Goal: Task Accomplishment & Management: Manage account settings

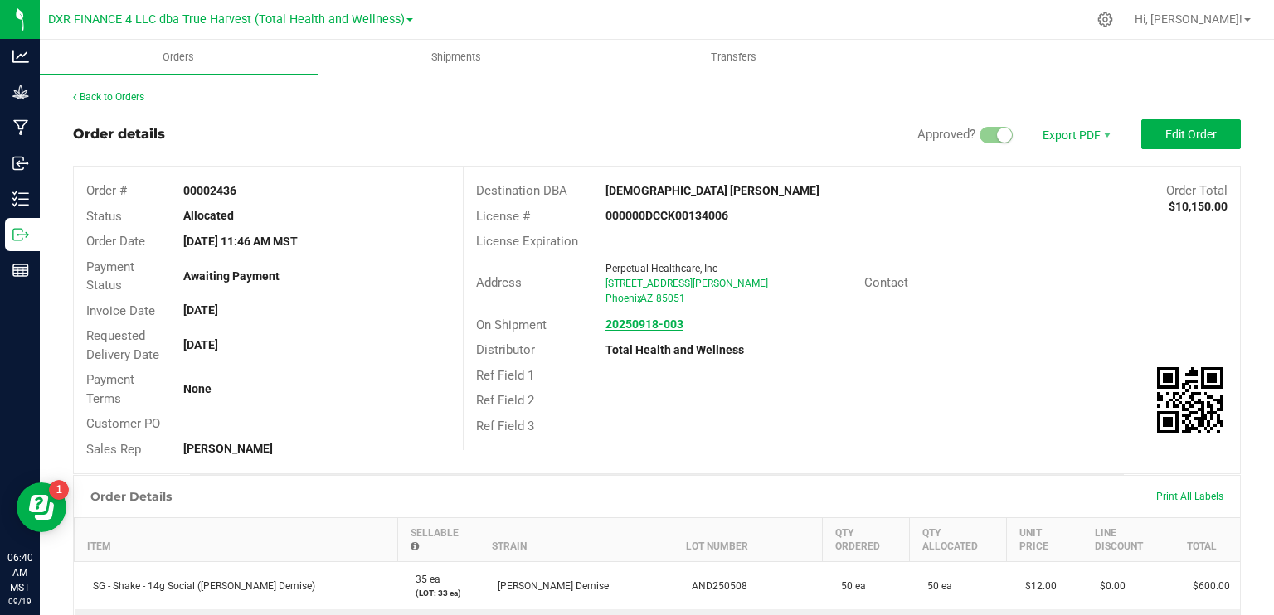
click at [628, 324] on strong "20250918-003" at bounding box center [644, 324] width 78 height 13
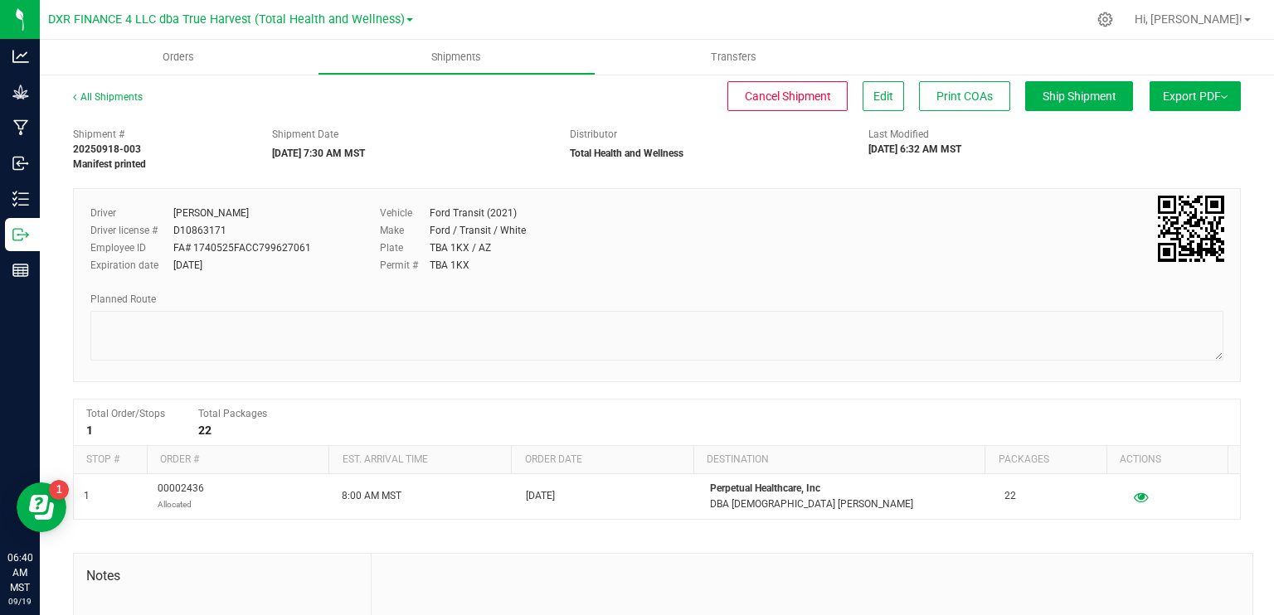
click at [1176, 99] on span "Export PDF" at bounding box center [1194, 96] width 65 height 13
click at [1136, 135] on span "Manifest by Package ID" at bounding box center [1170, 133] width 105 height 12
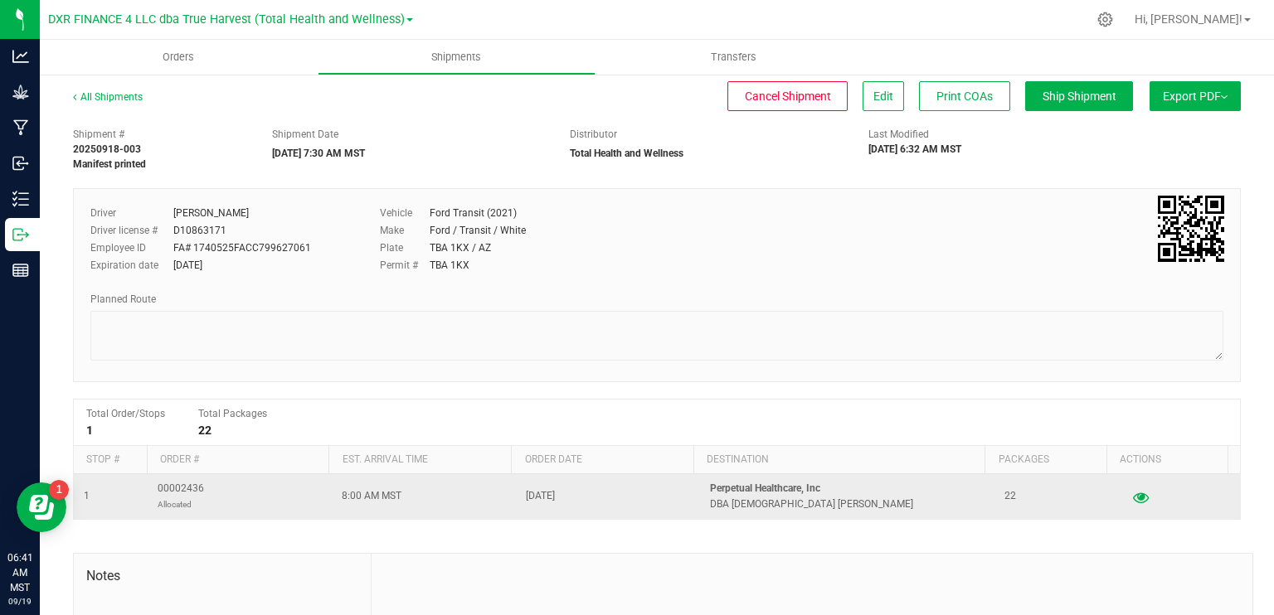
click at [1133, 498] on icon "button" at bounding box center [1141, 497] width 16 height 12
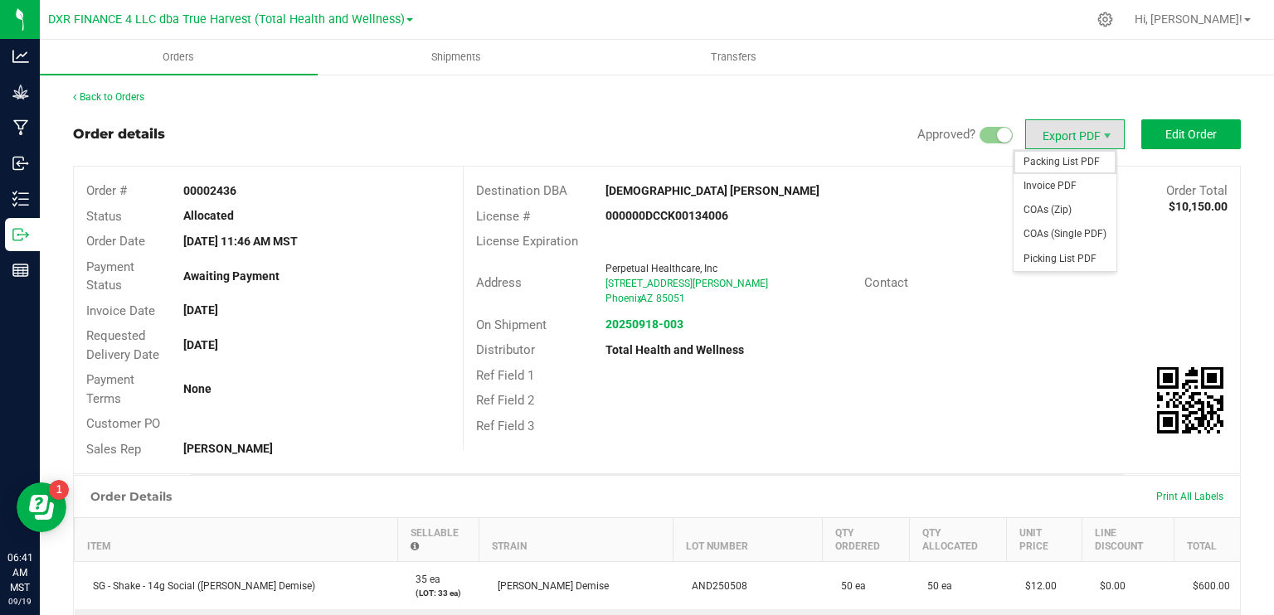
click at [1065, 164] on span "Packing List PDF" at bounding box center [1064, 162] width 103 height 24
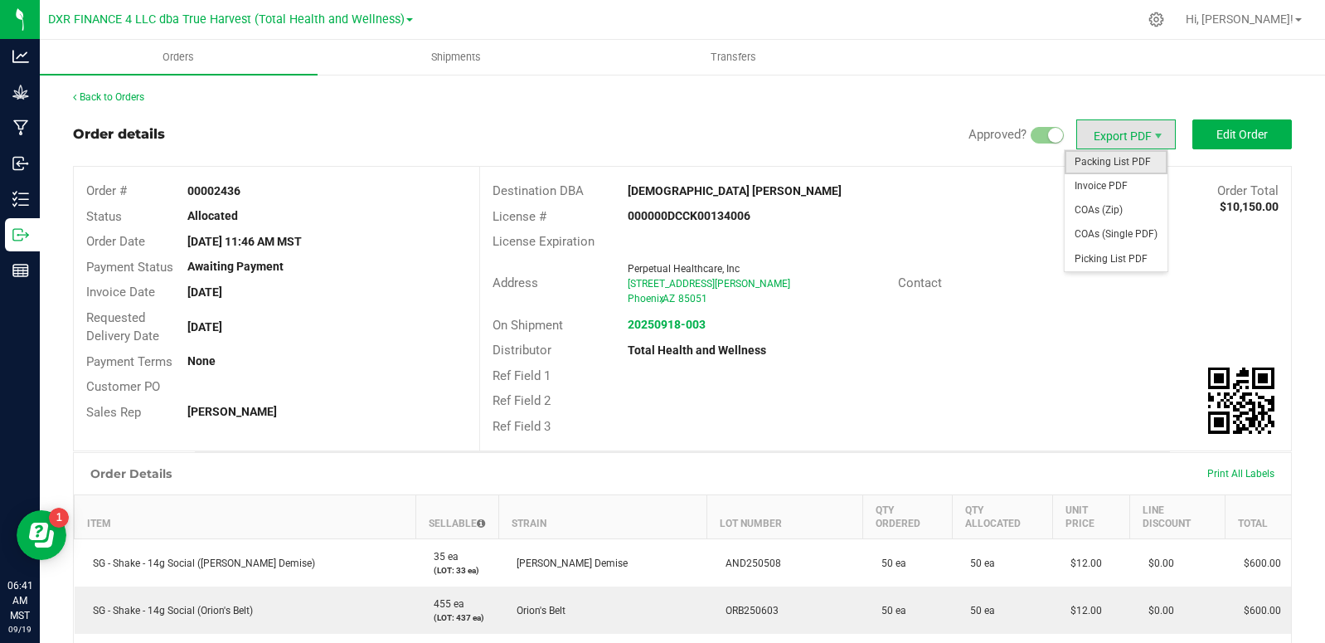
click at [1112, 165] on span "Packing List PDF" at bounding box center [1116, 162] width 103 height 24
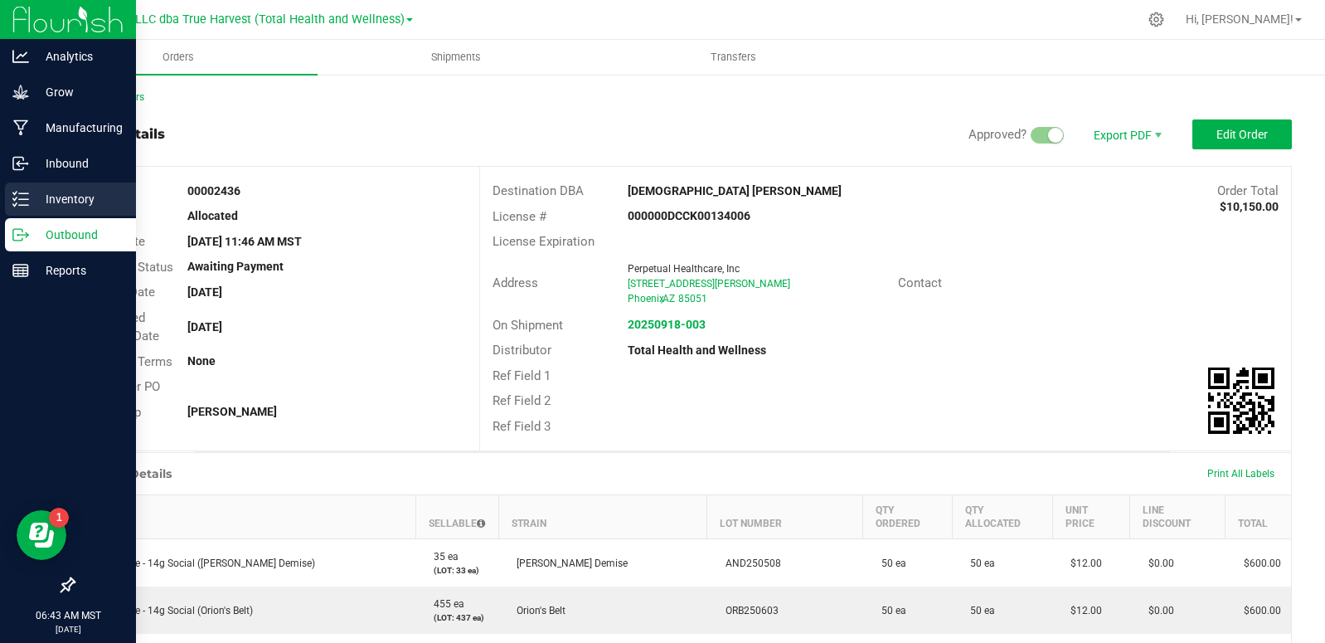
click at [28, 196] on icon at bounding box center [20, 199] width 17 height 17
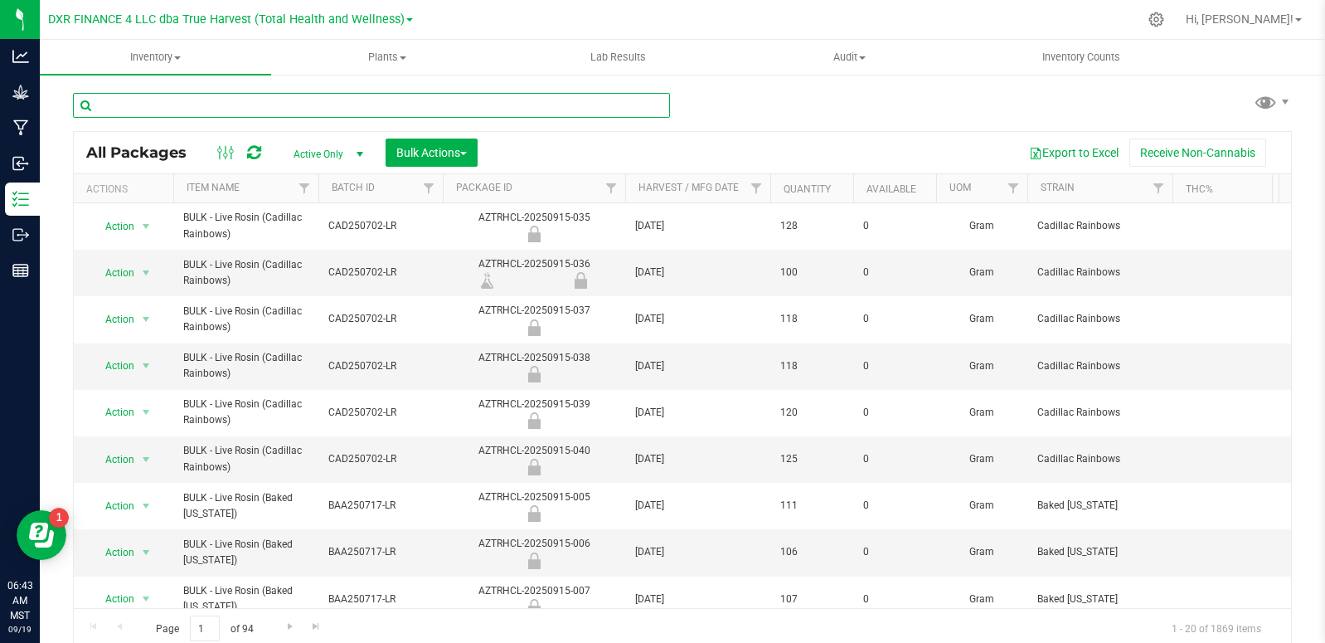
click at [203, 109] on input "text" at bounding box center [371, 105] width 597 height 25
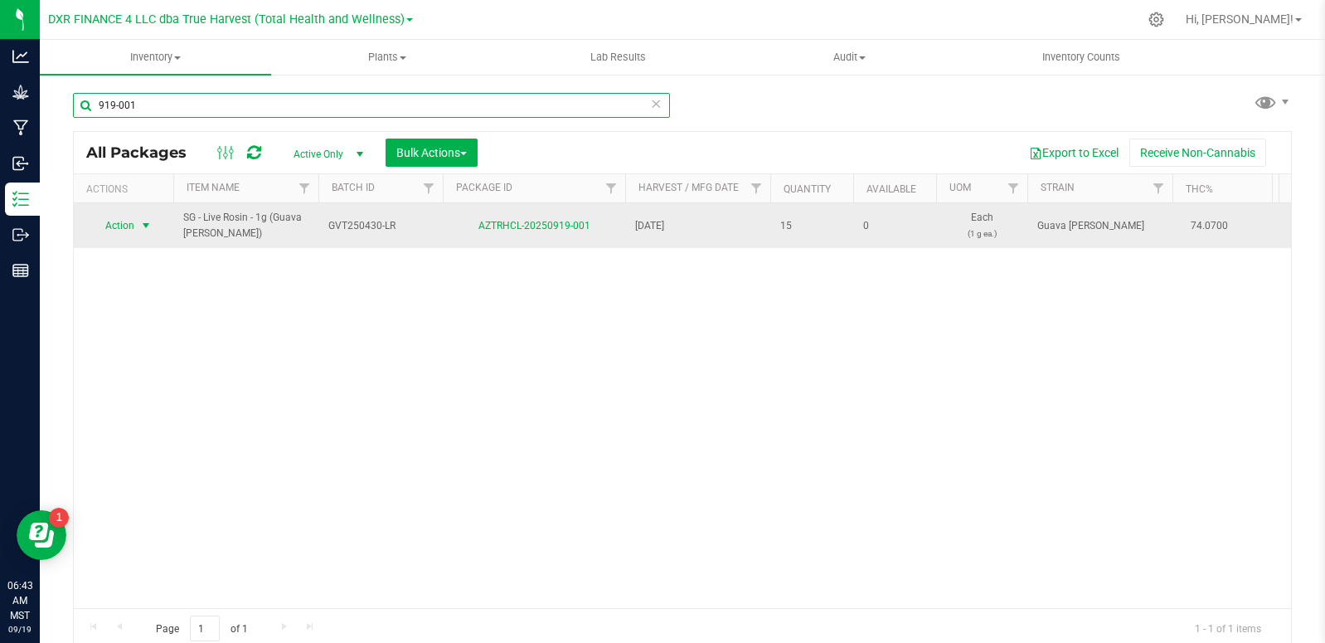
type input "919-001"
click at [154, 226] on span "select" at bounding box center [146, 225] width 21 height 23
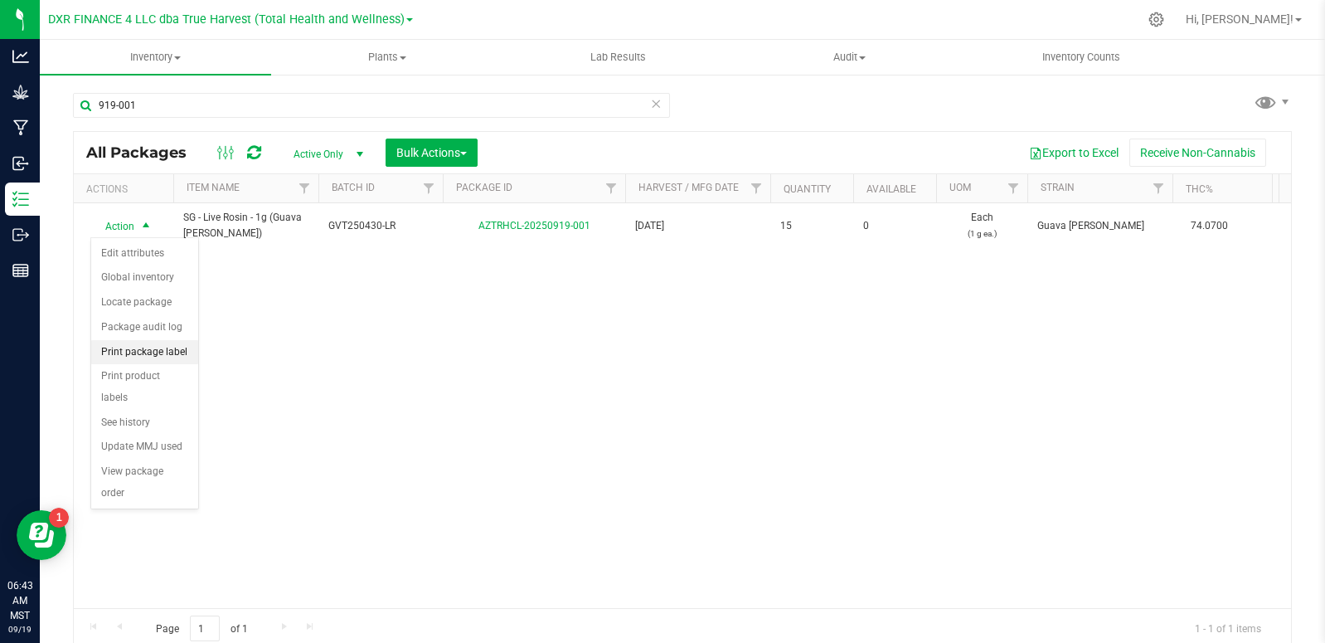
click at [158, 352] on li "Print package label" at bounding box center [144, 352] width 107 height 25
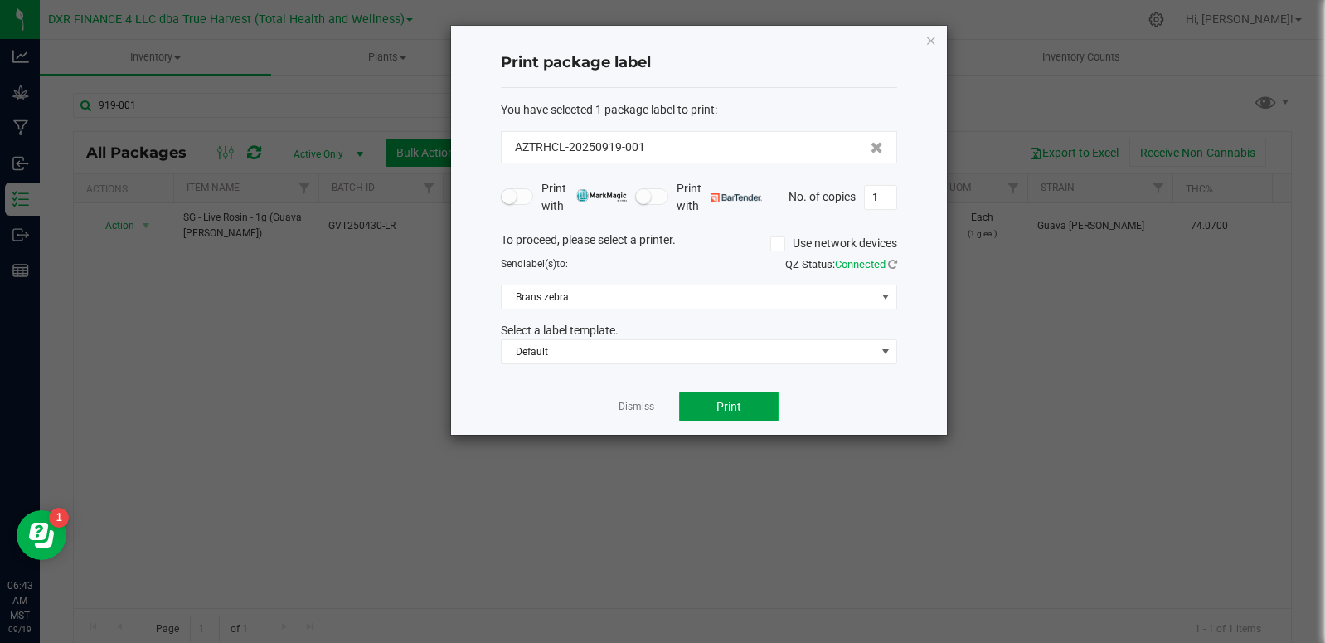
click at [749, 412] on button "Print" at bounding box center [729, 406] width 100 height 30
click at [631, 410] on link "Dismiss" at bounding box center [637, 407] width 36 height 14
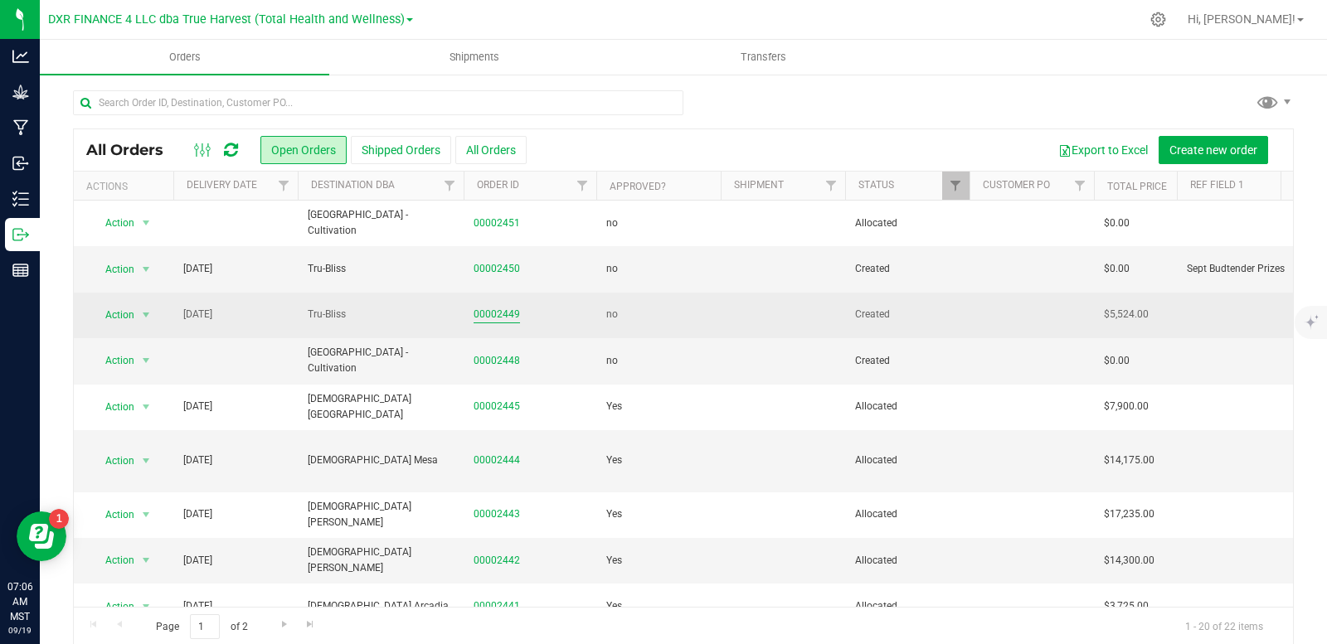
click at [496, 319] on link "00002449" at bounding box center [496, 315] width 46 height 16
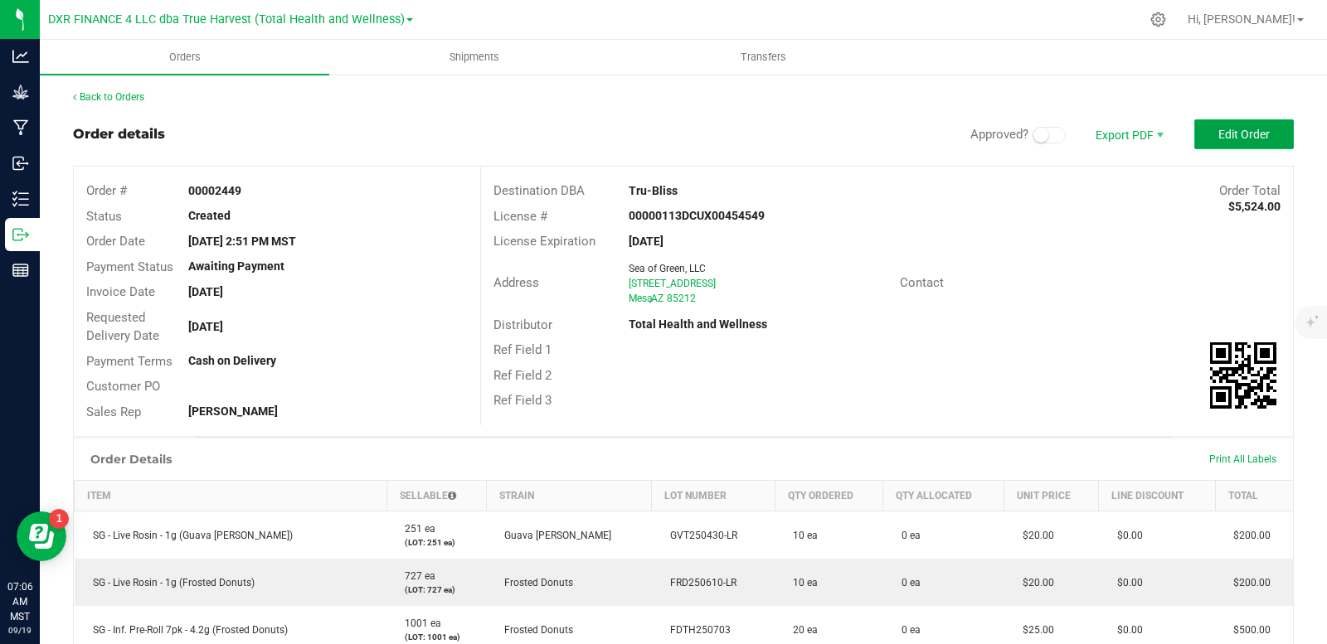
click at [1257, 138] on button "Edit Order" at bounding box center [1244, 134] width 100 height 30
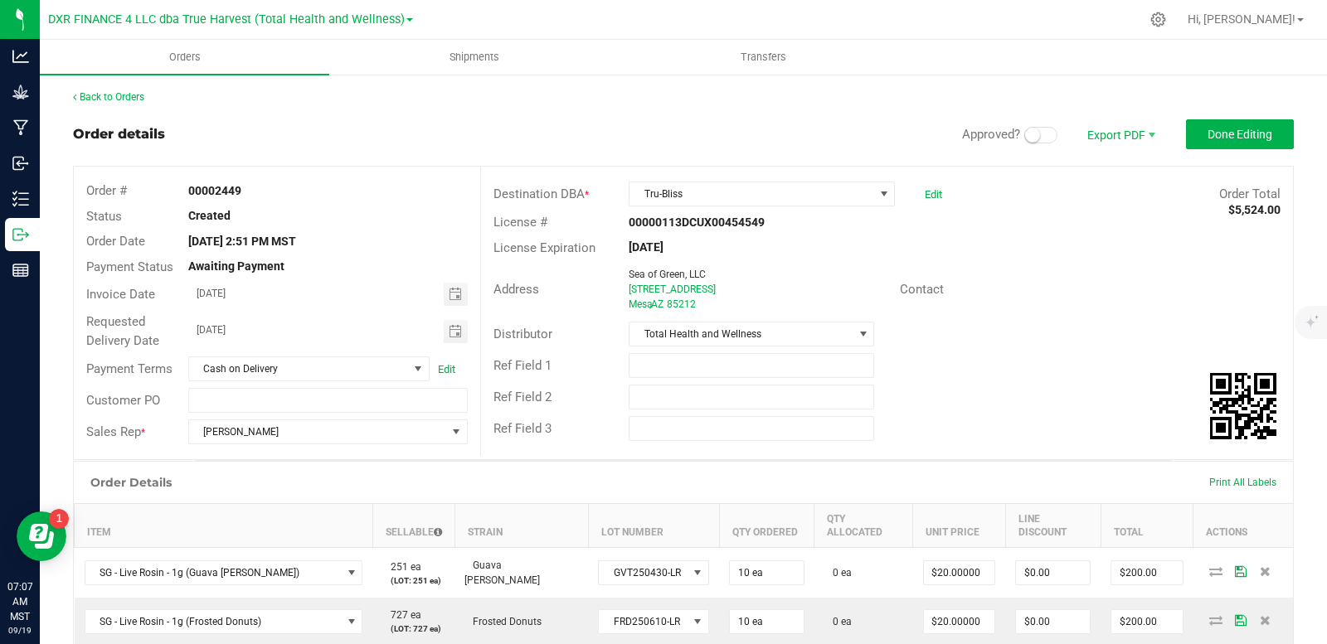
click at [1030, 139] on span at bounding box center [1040, 135] width 33 height 17
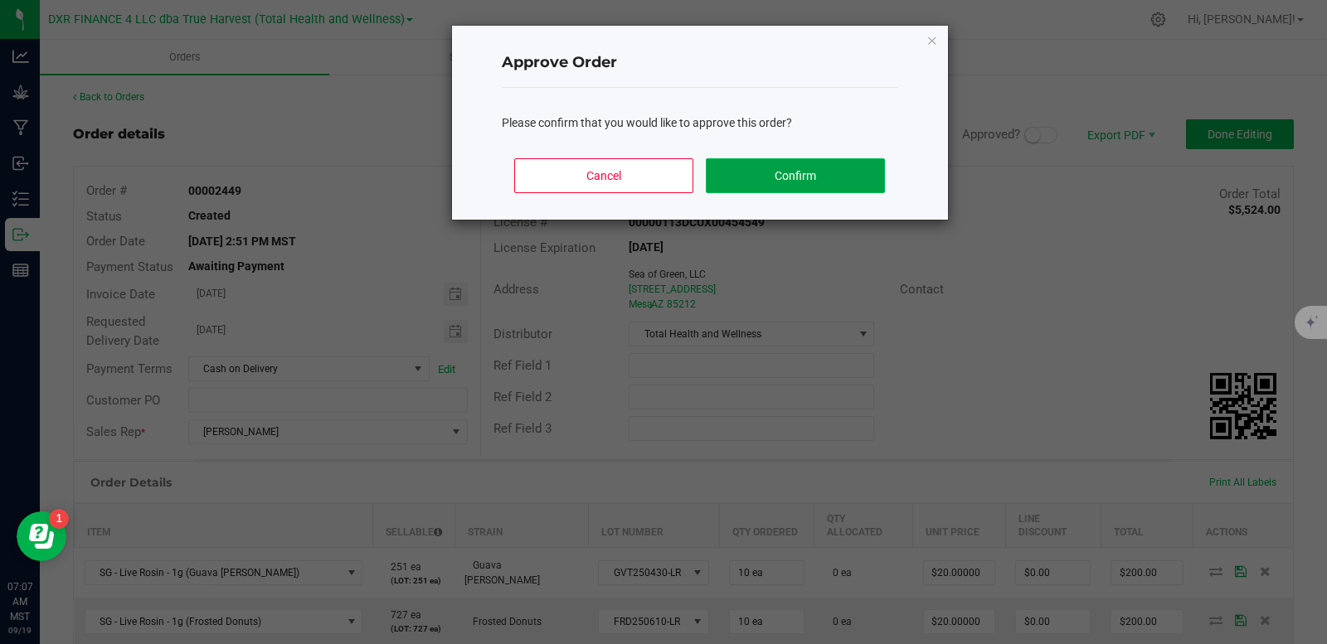
click at [784, 165] on button "Confirm" at bounding box center [795, 175] width 178 height 35
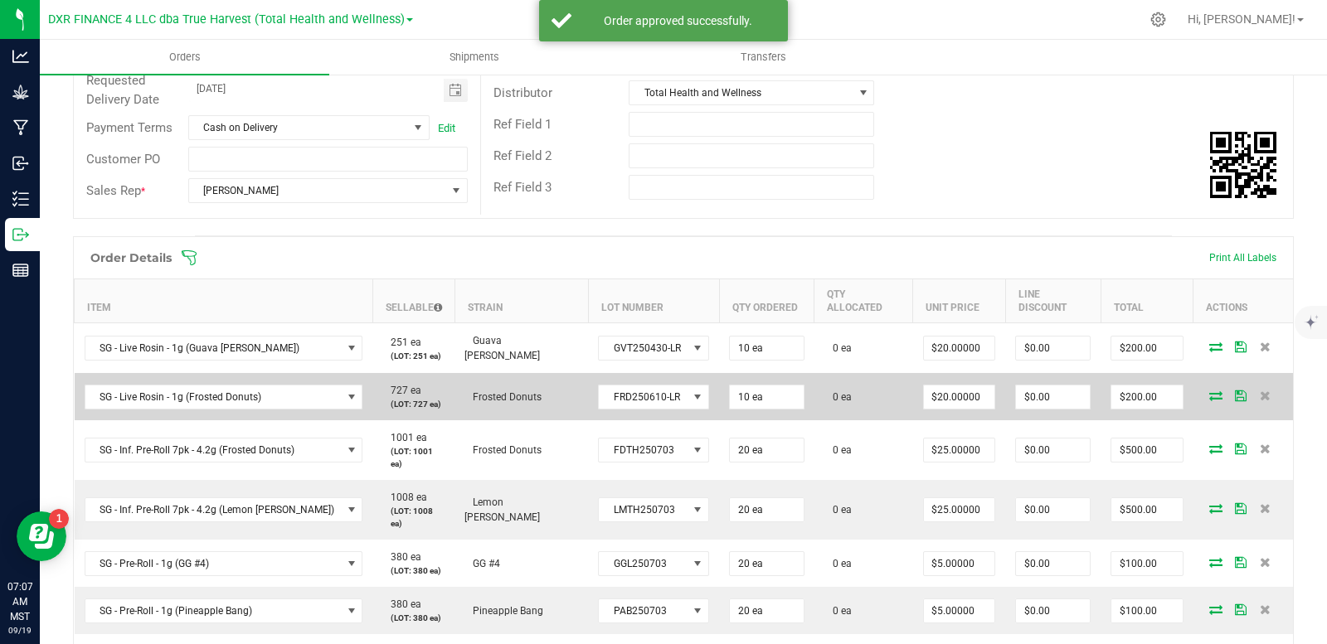
scroll to position [249, 0]
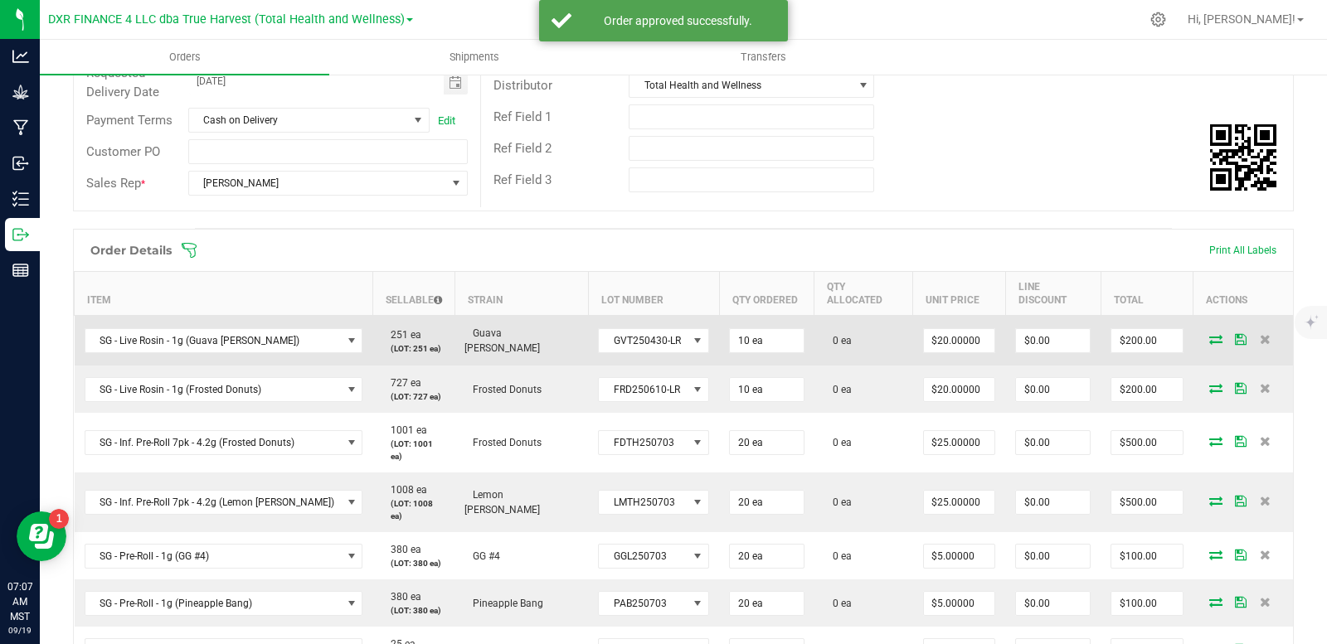
click at [1209, 338] on icon at bounding box center [1215, 339] width 13 height 10
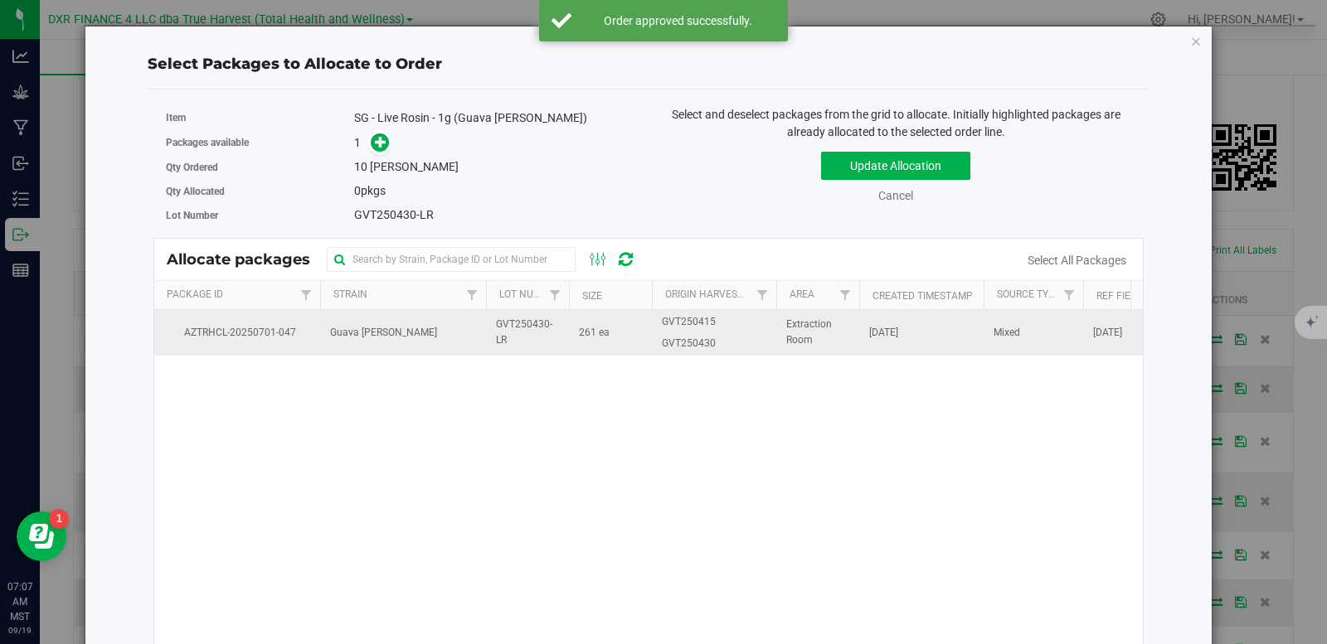
click at [415, 340] on td "Guava Tangie" at bounding box center [403, 332] width 166 height 45
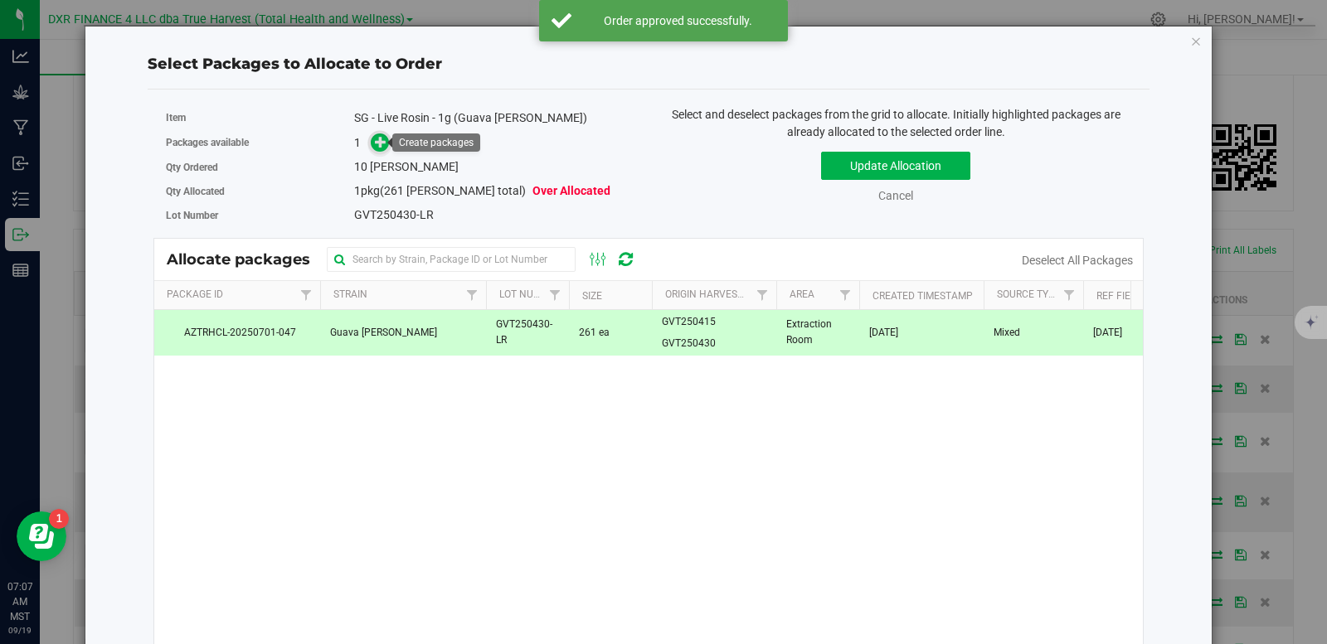
click at [385, 144] on span at bounding box center [380, 142] width 19 height 19
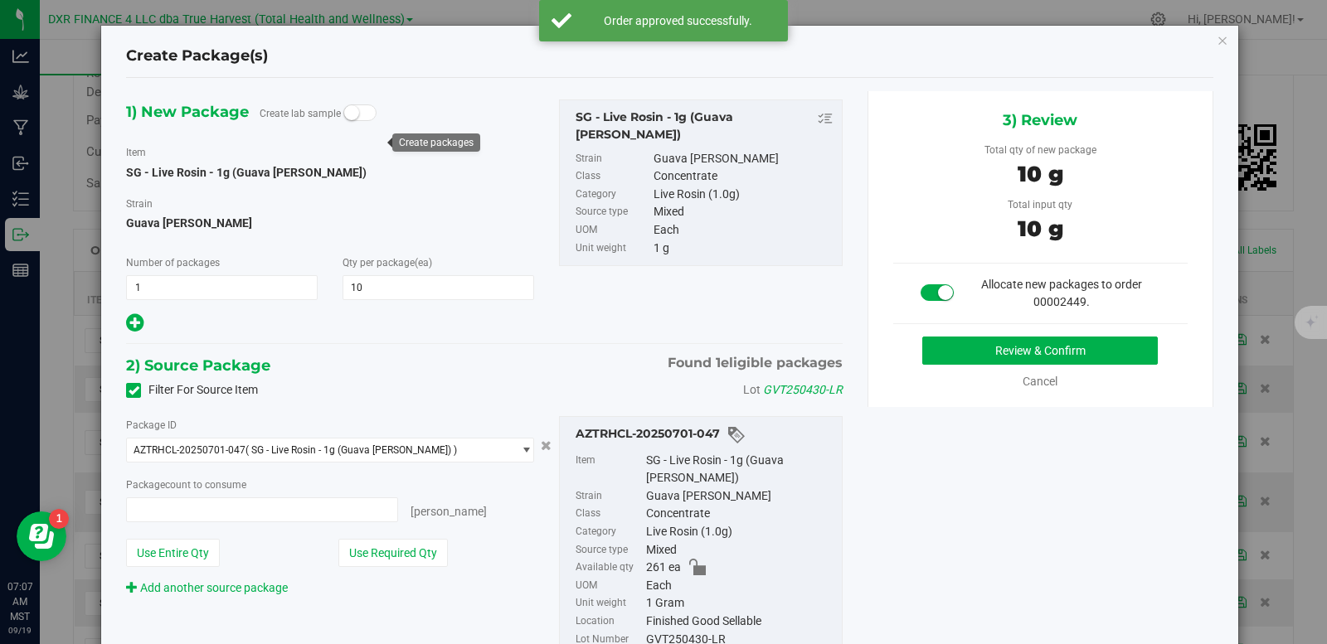
type input "10 ea"
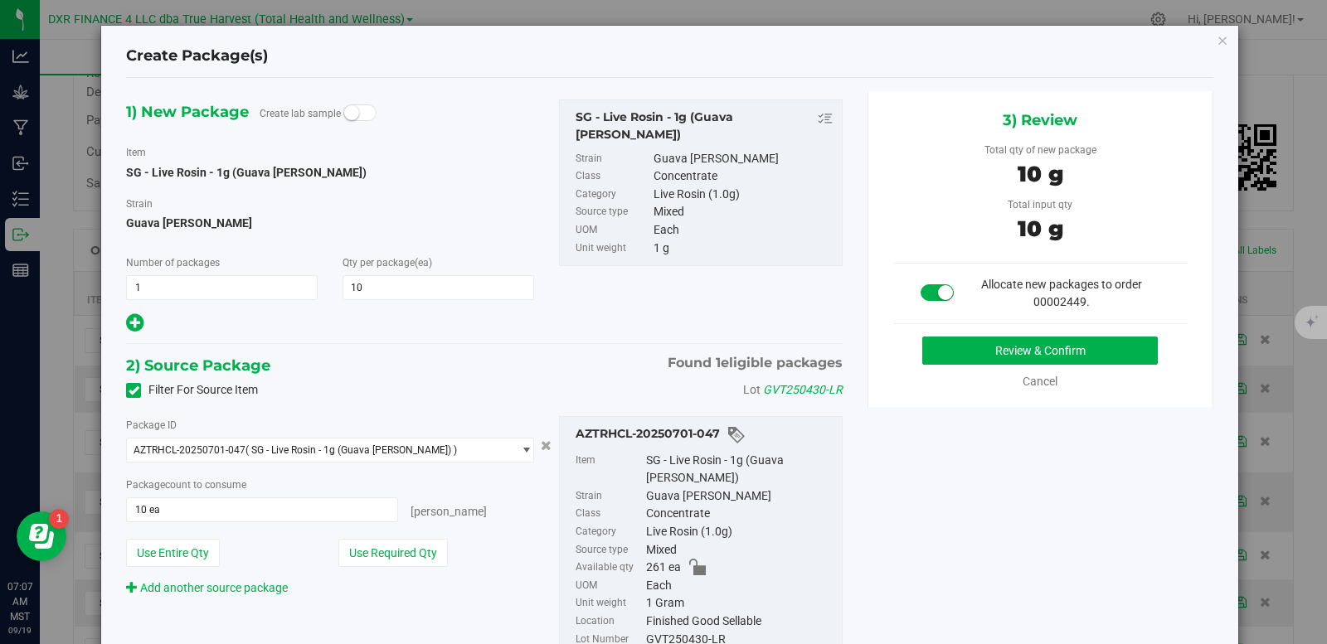
click at [1001, 334] on div "3) Review Total qty of new package 10 g Total input qty 10 g Allocate new packa…" at bounding box center [1040, 249] width 346 height 316
click at [1001, 352] on button "Review & Confirm" at bounding box center [1039, 351] width 235 height 28
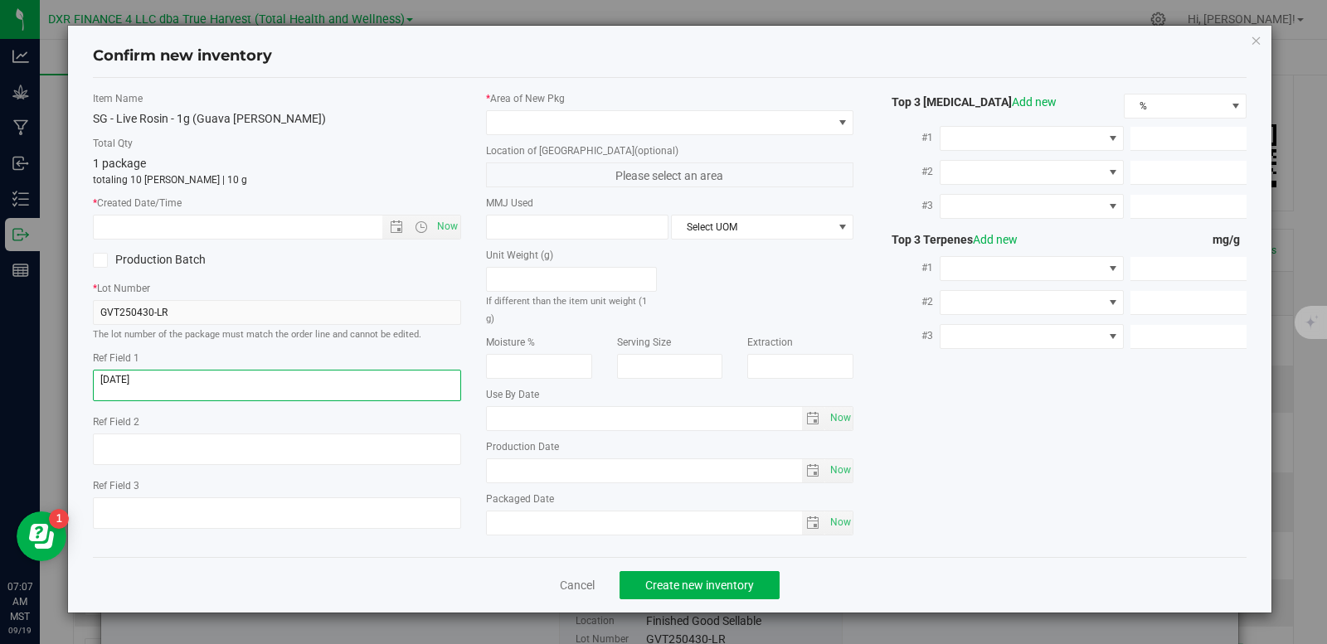
click at [213, 389] on textarea at bounding box center [277, 386] width 368 height 32
click at [131, 238] on span "Now" at bounding box center [277, 227] width 368 height 25
click at [134, 235] on input "text" at bounding box center [252, 227] width 317 height 23
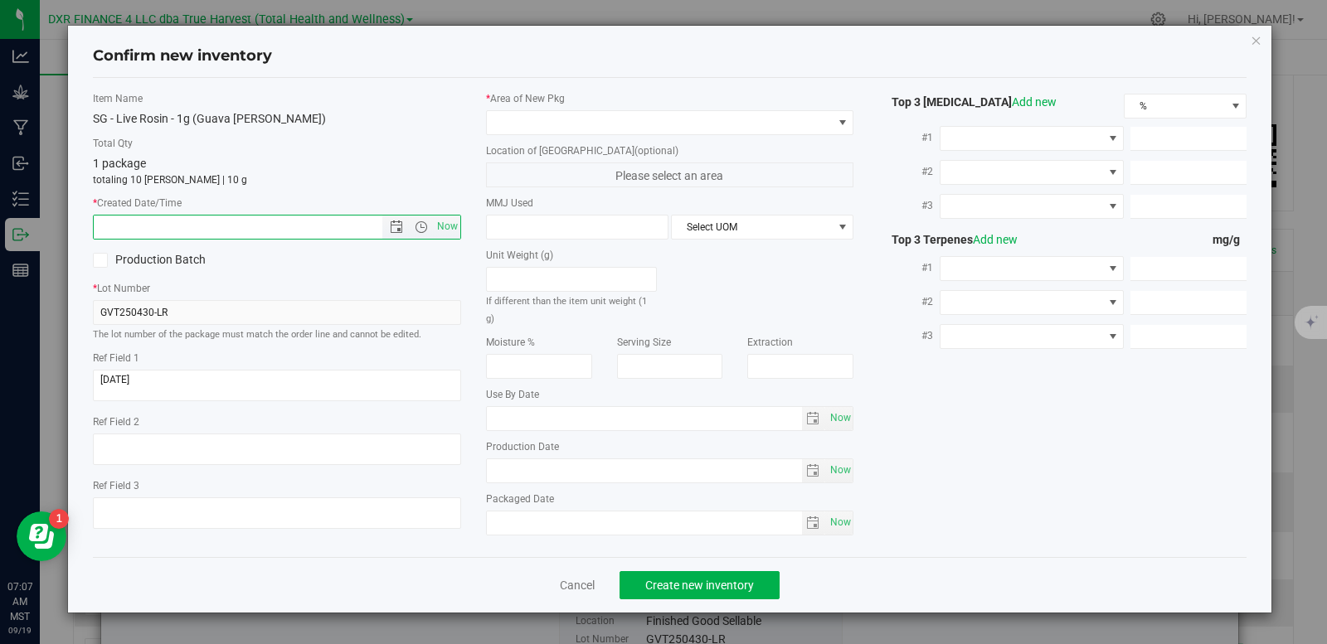
paste input "2025-06-17"
type input "6/17/2025 7:07 AM"
click at [579, 129] on span at bounding box center [660, 122] width 346 height 23
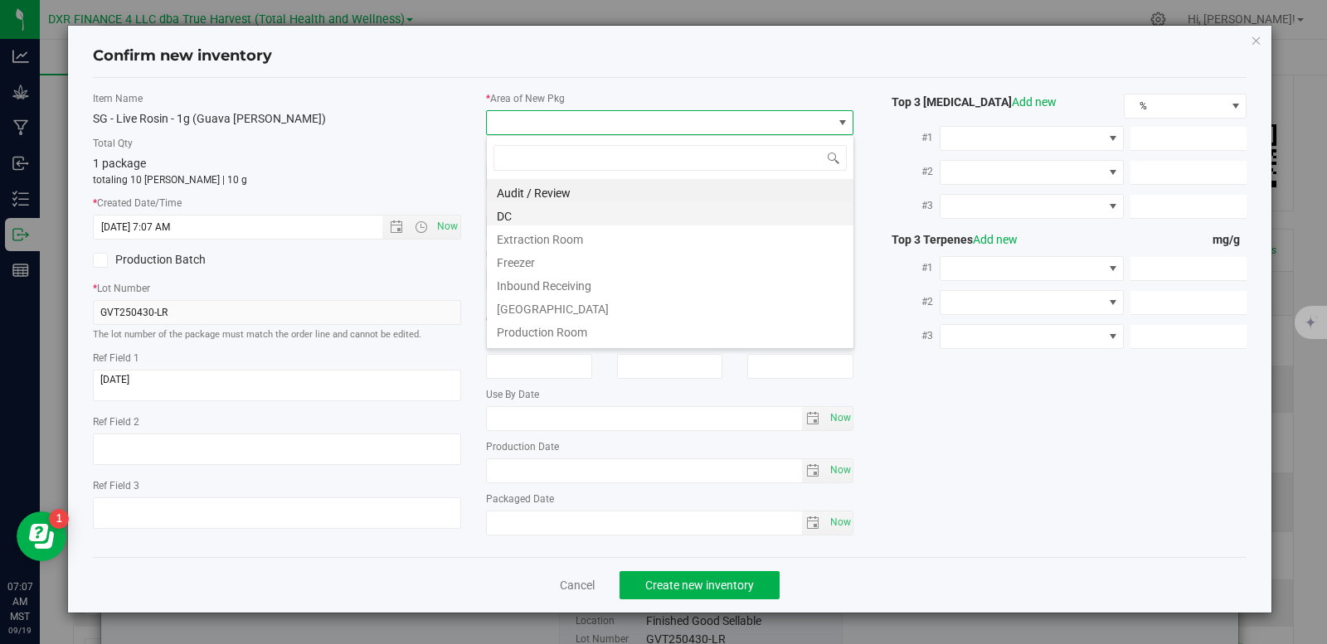
scroll to position [25, 368]
click at [540, 219] on li "DC" at bounding box center [670, 213] width 366 height 23
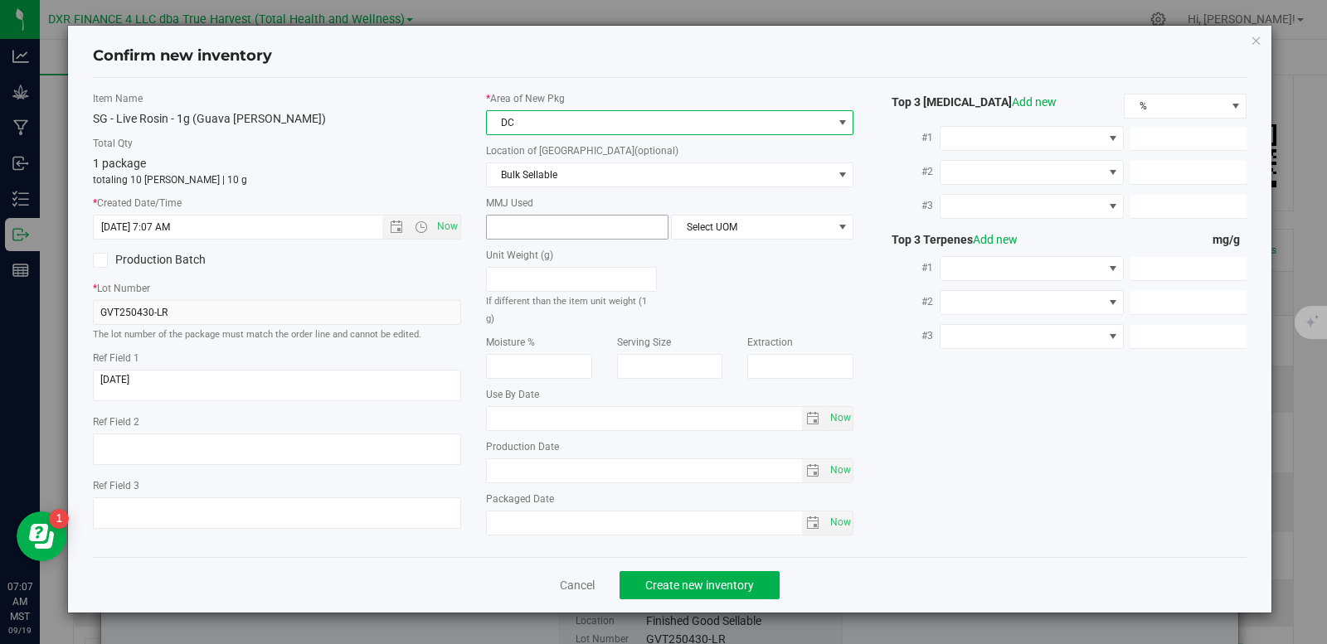
click at [543, 230] on span at bounding box center [577, 227] width 182 height 25
type input "1"
type input "1.0000"
click at [535, 114] on span "DC" at bounding box center [660, 122] width 346 height 23
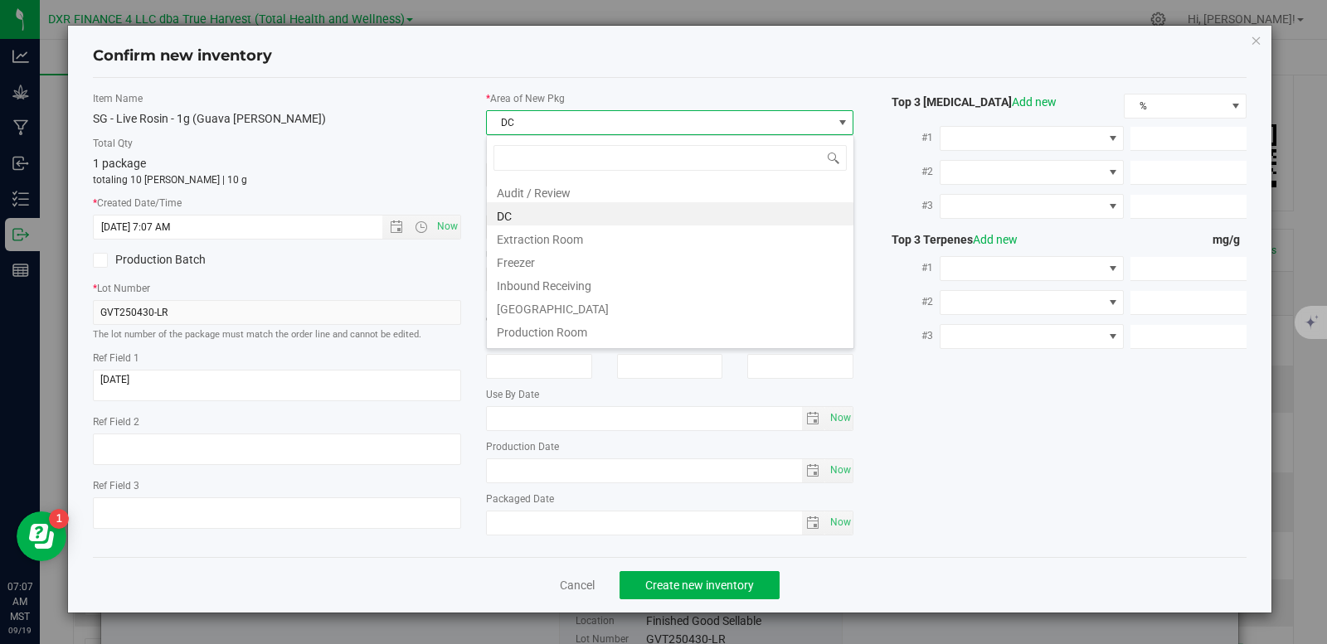
drag, startPoint x: 549, startPoint y: 236, endPoint x: 557, endPoint y: 192, distance: 45.5
click at [550, 235] on li "Extraction Room" at bounding box center [670, 237] width 366 height 23
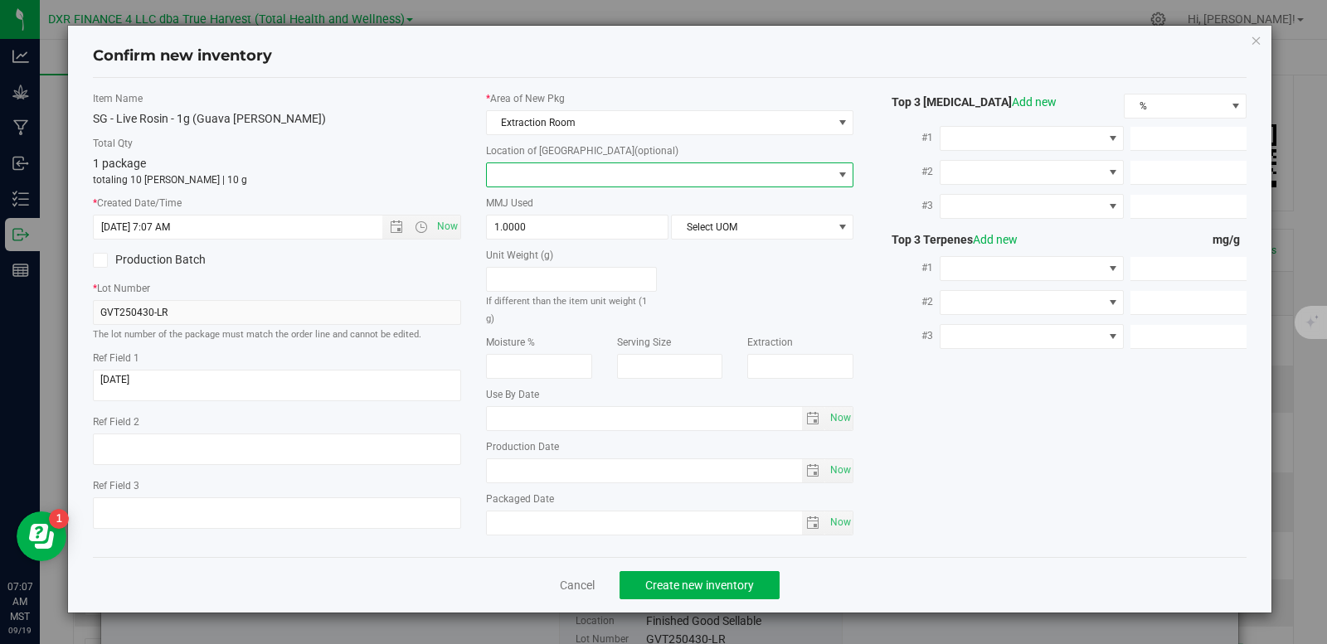
click at [567, 166] on span at bounding box center [660, 174] width 346 height 23
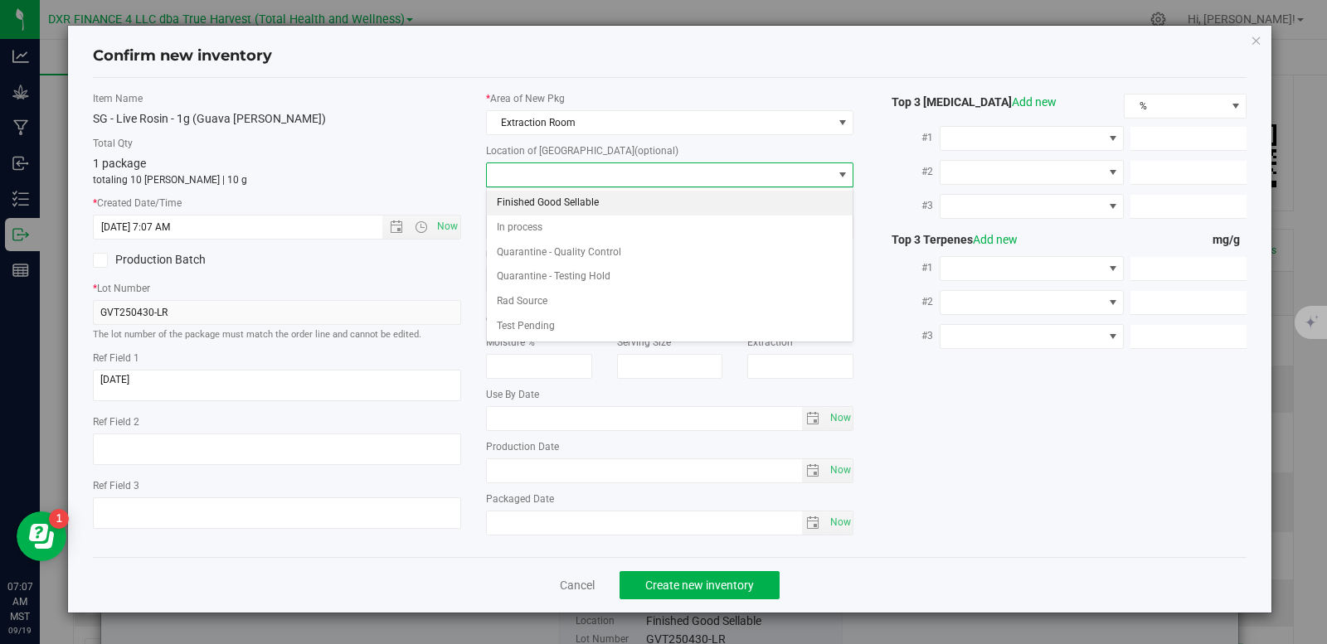
click at [556, 207] on li "Finished Good Sellable" at bounding box center [670, 203] width 366 height 25
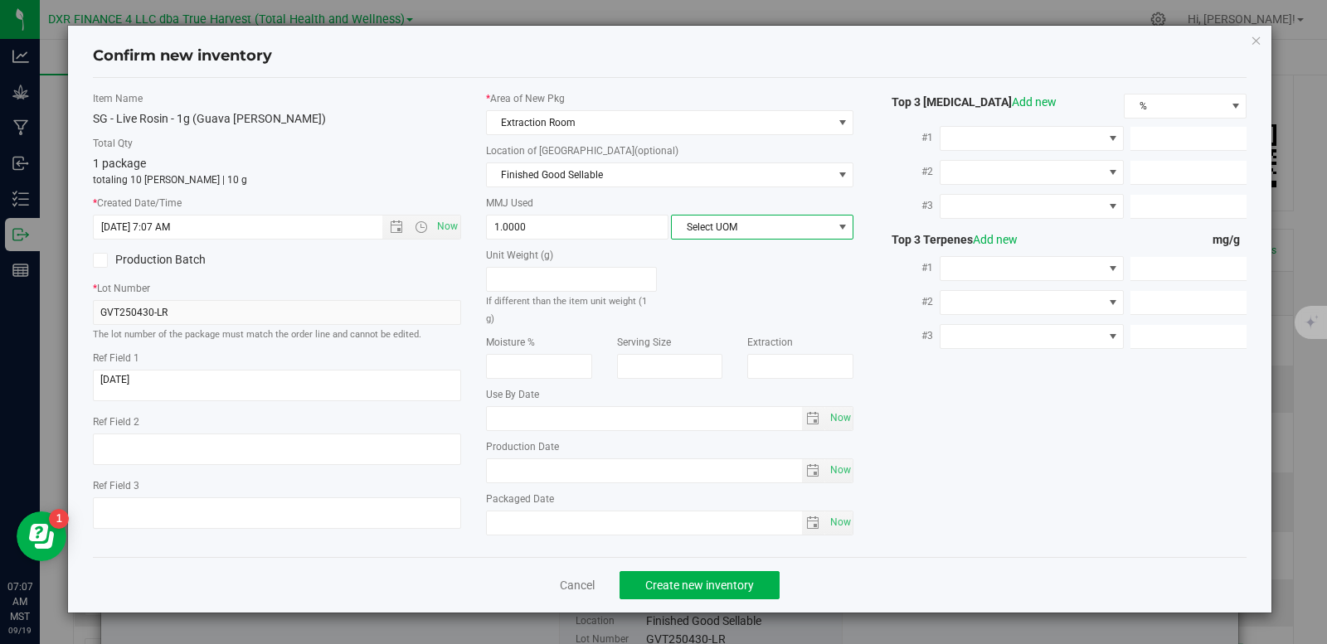
click at [763, 225] on span "Select UOM" at bounding box center [752, 227] width 160 height 23
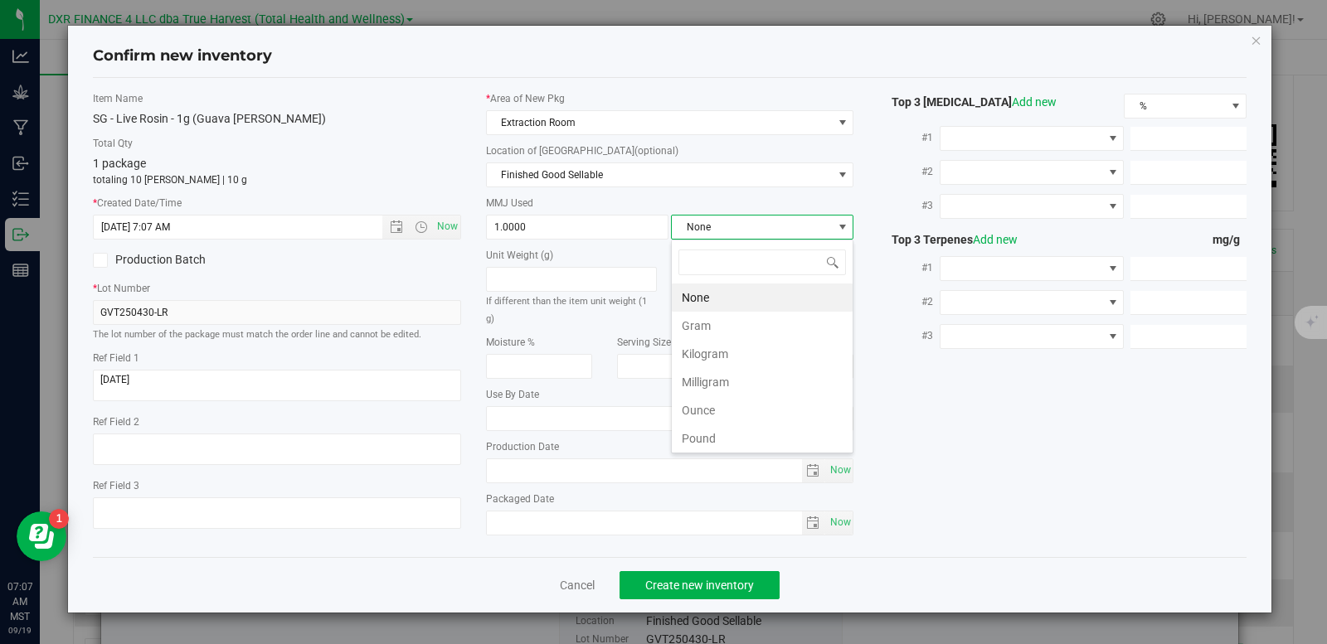
scroll to position [25, 182]
click at [721, 323] on li "Gram" at bounding box center [762, 326] width 181 height 28
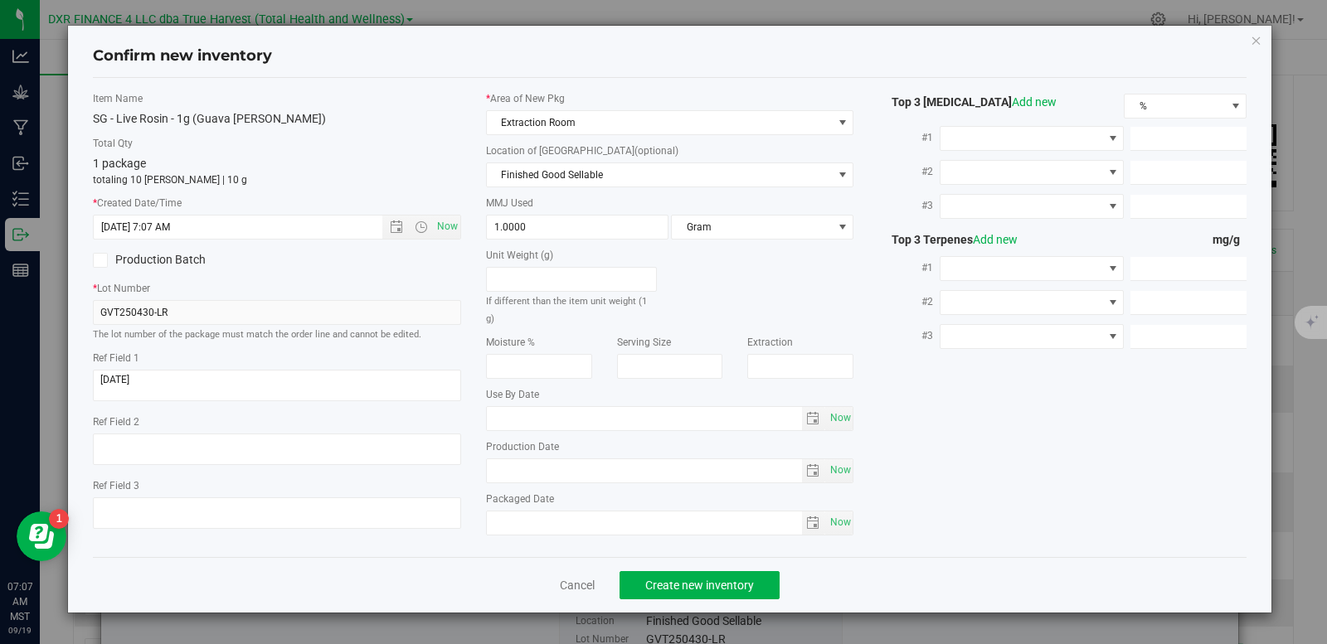
click at [705, 604] on div "Cancel Create new inventory" at bounding box center [670, 585] width 1154 height 56
click at [710, 591] on button "Create new inventory" at bounding box center [699, 585] width 160 height 28
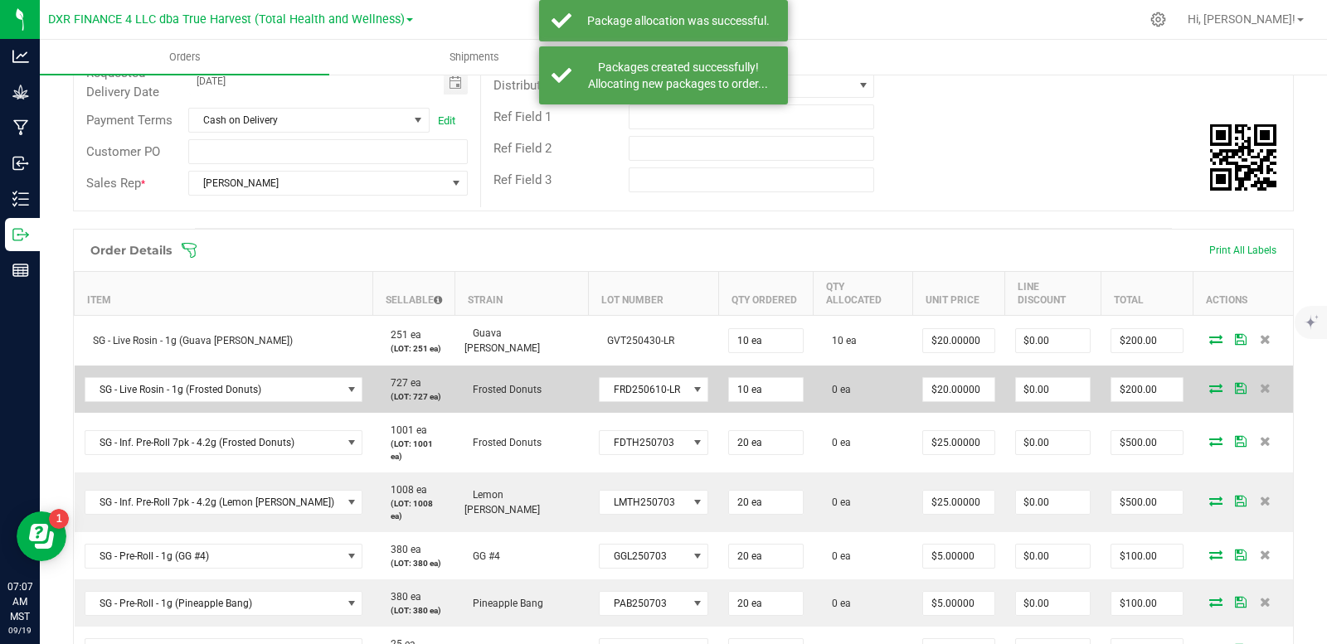
click at [1209, 386] on icon at bounding box center [1215, 388] width 13 height 10
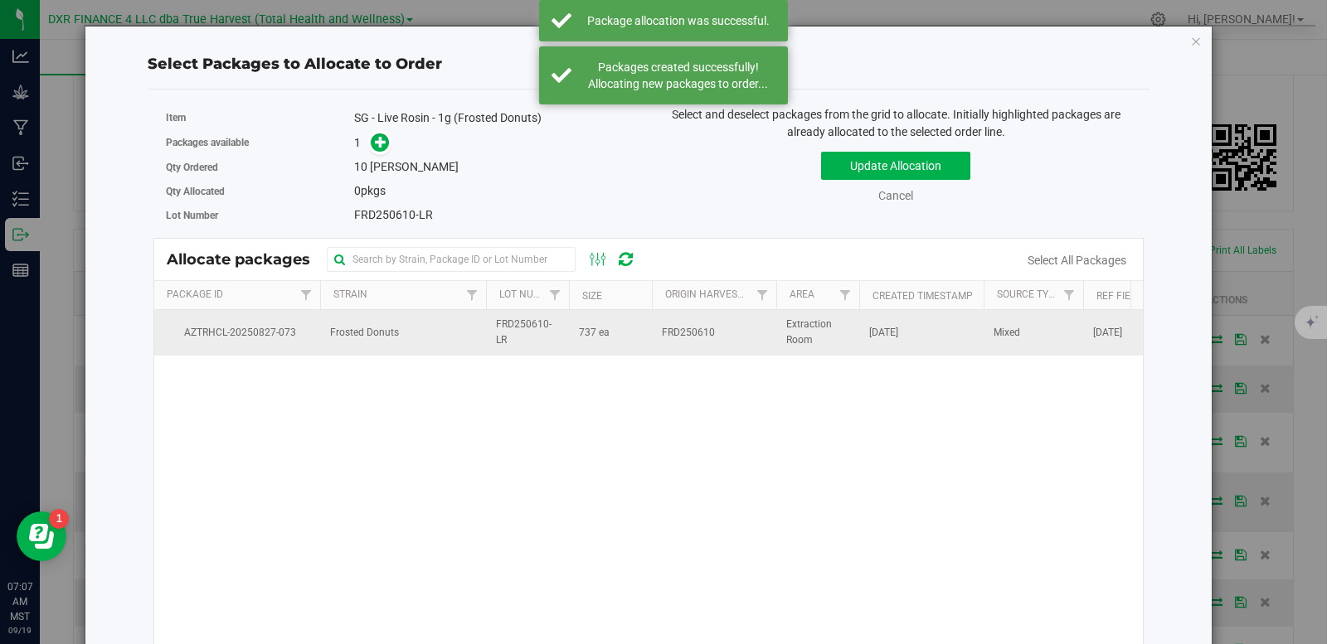
click at [385, 336] on span "Frosted Donuts" at bounding box center [364, 333] width 69 height 16
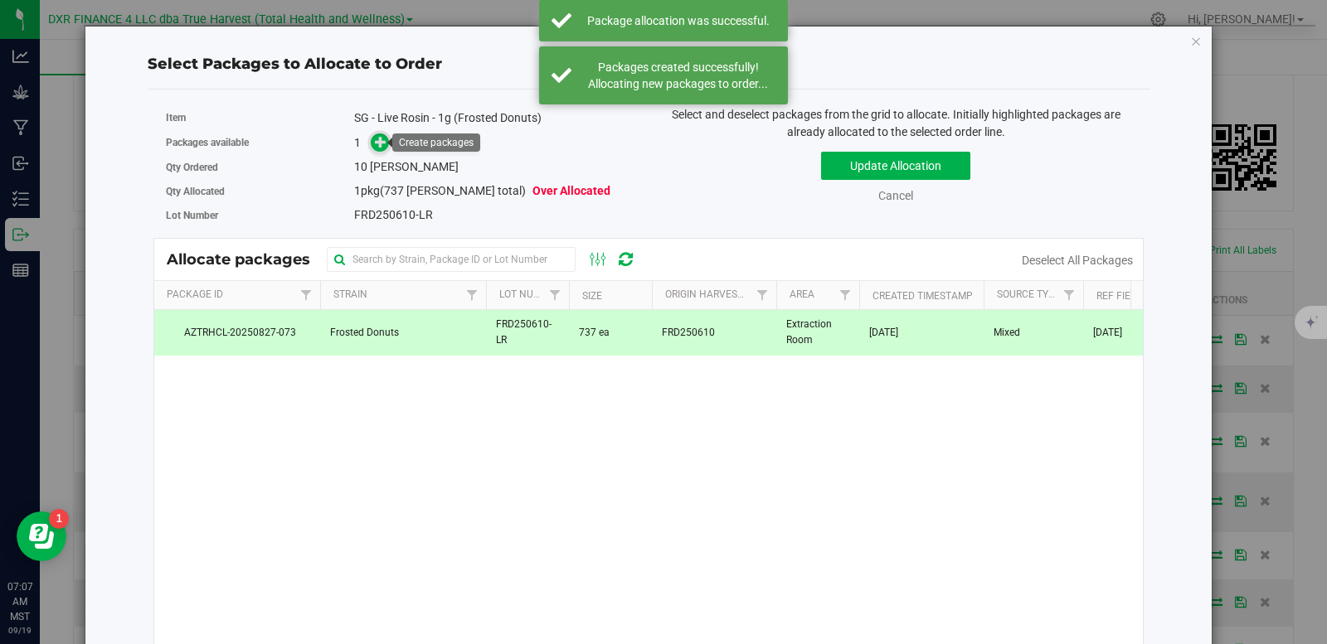
click at [381, 140] on icon at bounding box center [381, 142] width 12 height 12
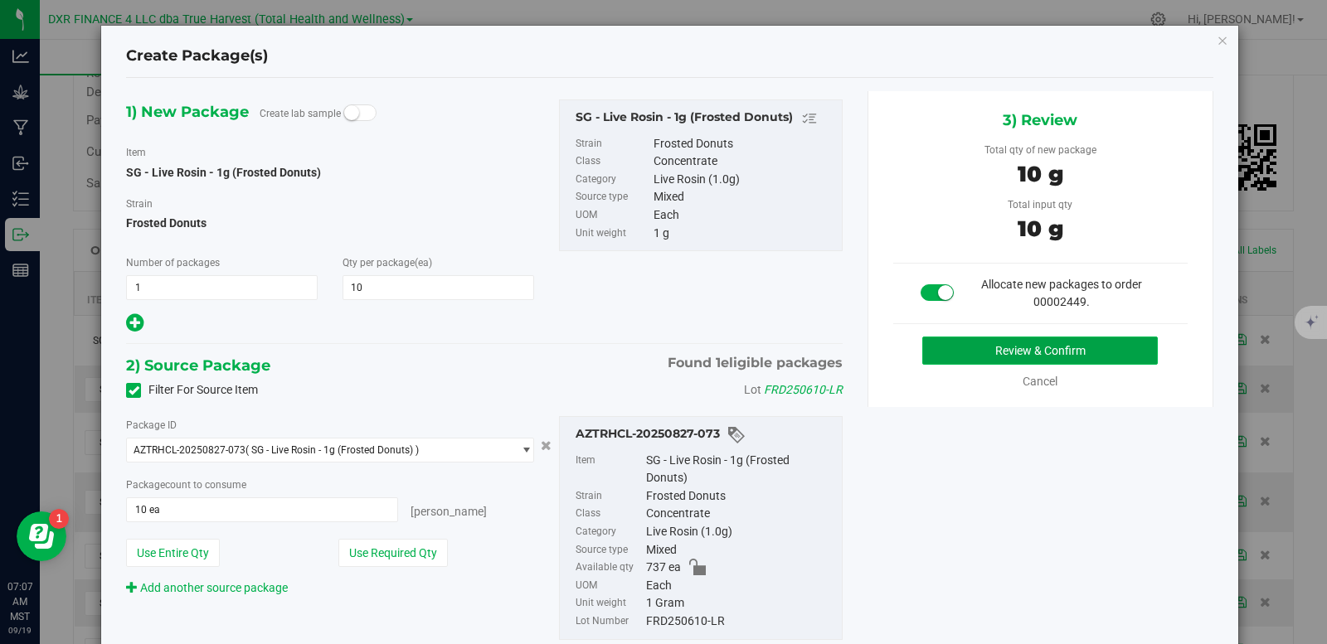
click at [968, 349] on button "Review & Confirm" at bounding box center [1039, 351] width 235 height 28
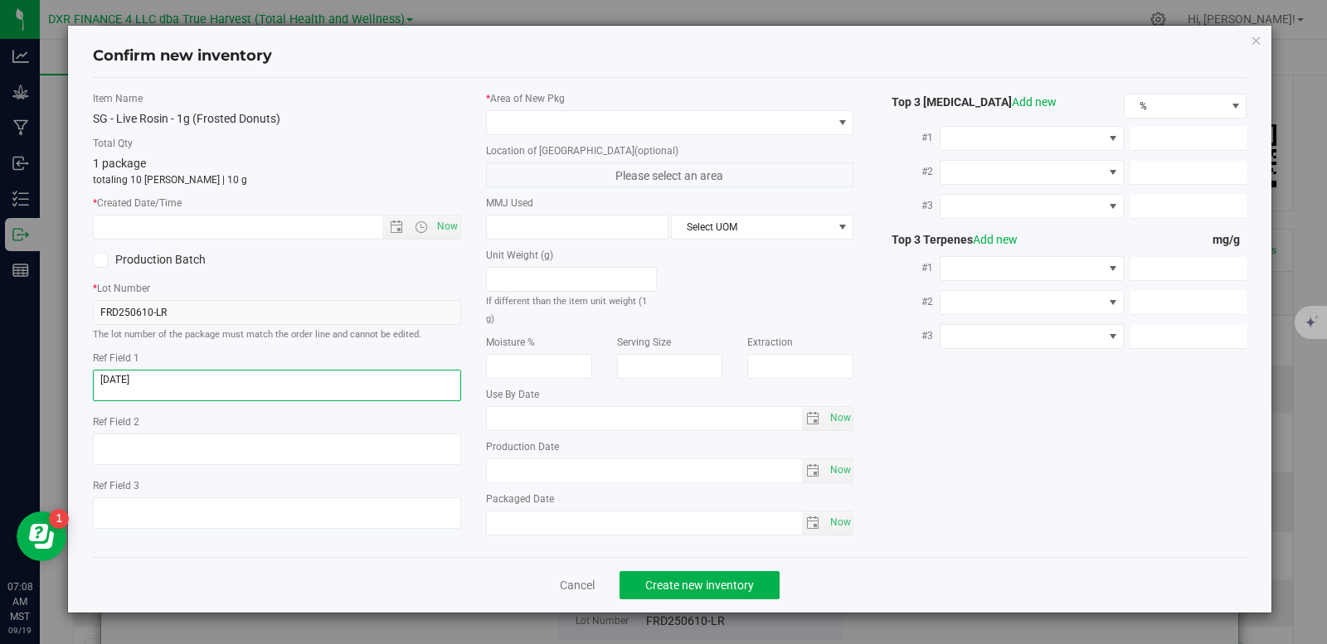
click at [164, 381] on textarea at bounding box center [277, 386] width 368 height 32
click at [190, 216] on input "text" at bounding box center [252, 227] width 317 height 23
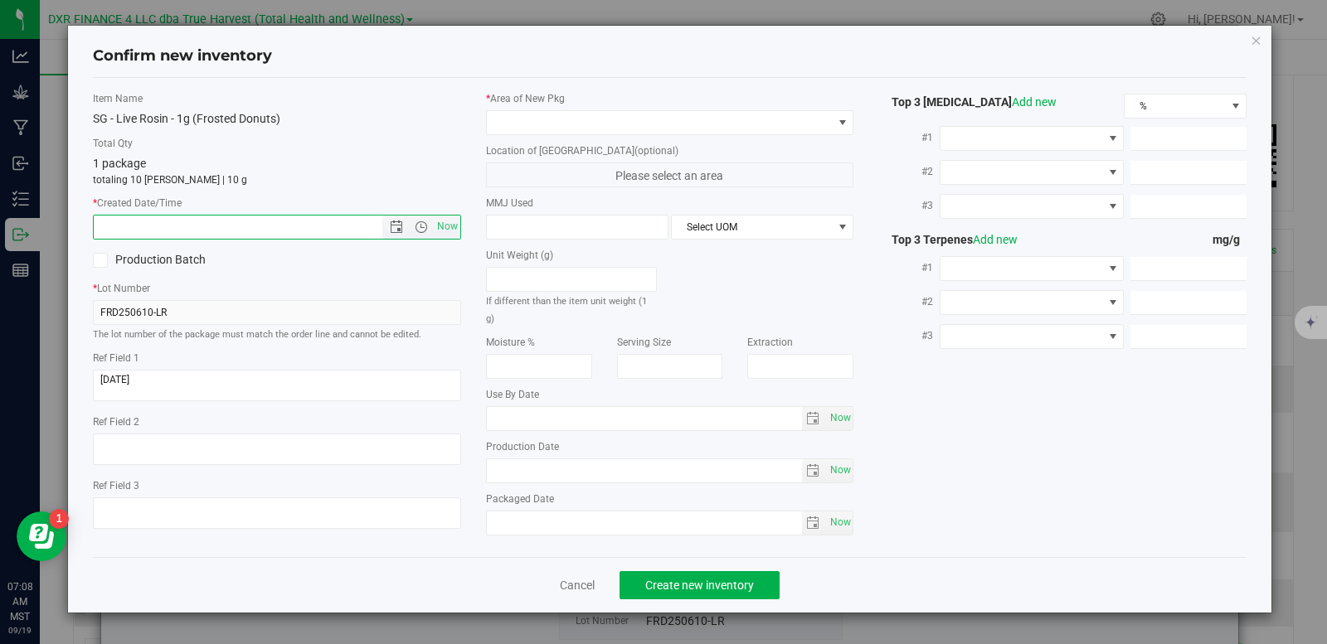
paste input "2025-07-22"
type input "7/22/2025 7:08 AM"
click at [536, 124] on span at bounding box center [660, 122] width 346 height 23
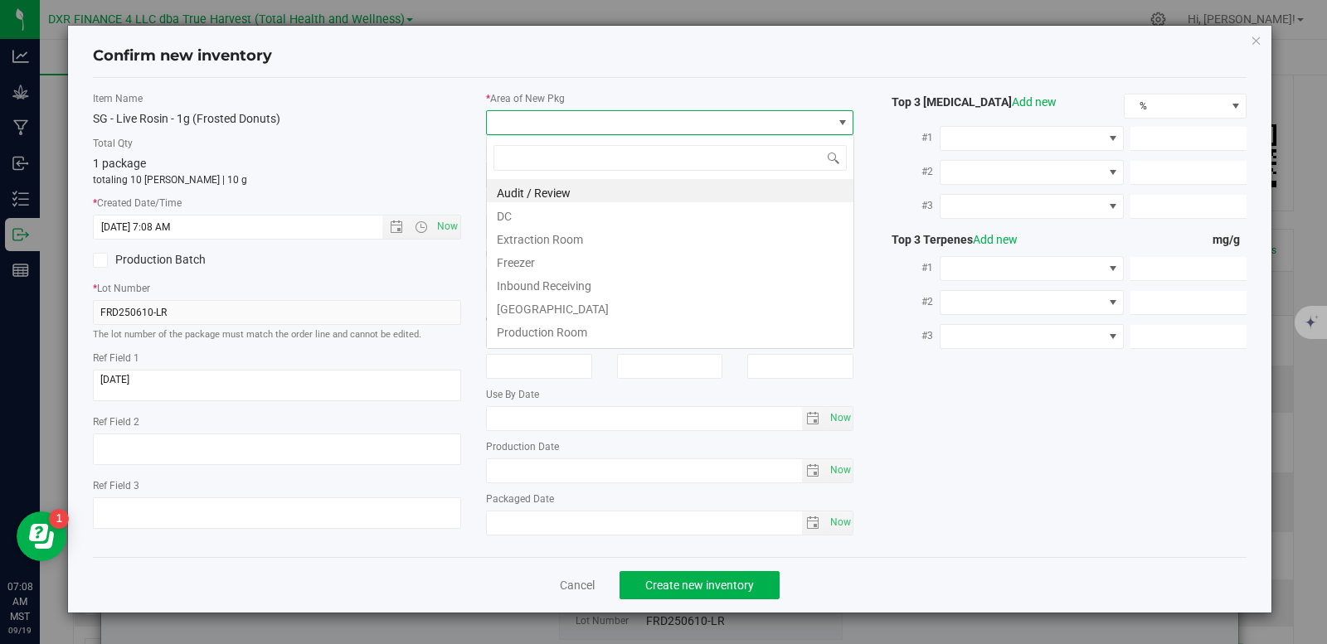
scroll to position [25, 368]
click at [556, 209] on li "DC" at bounding box center [670, 213] width 366 height 23
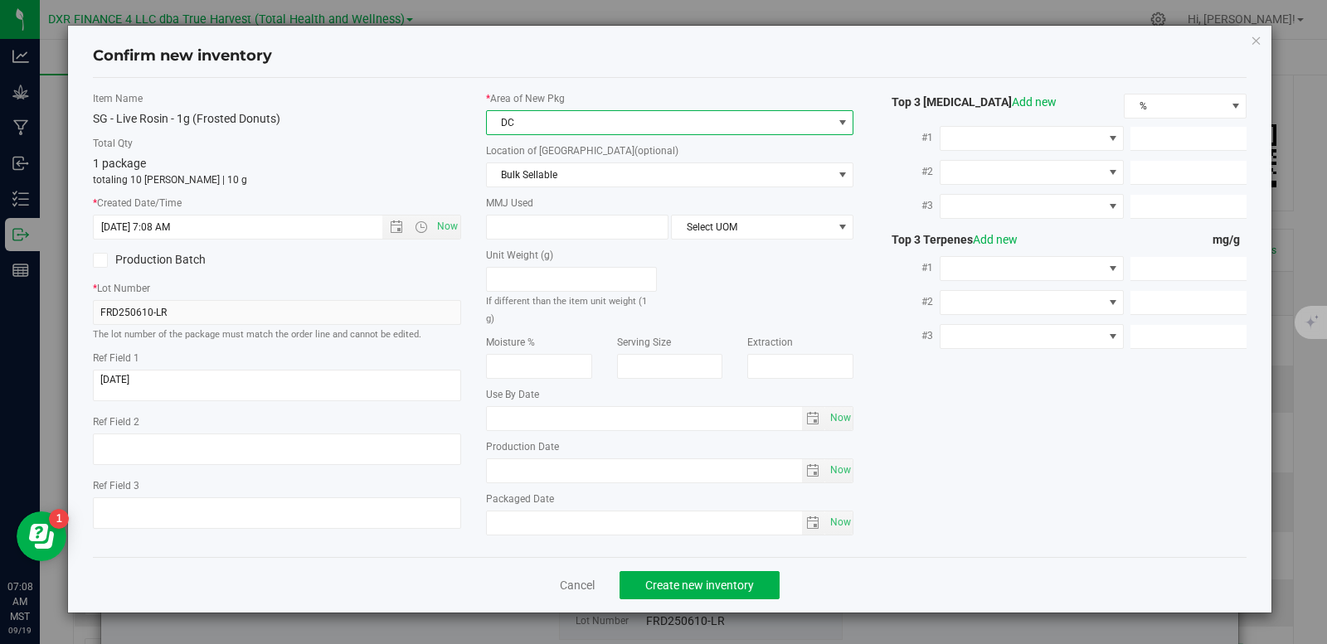
click at [593, 131] on span "DC" at bounding box center [660, 122] width 346 height 23
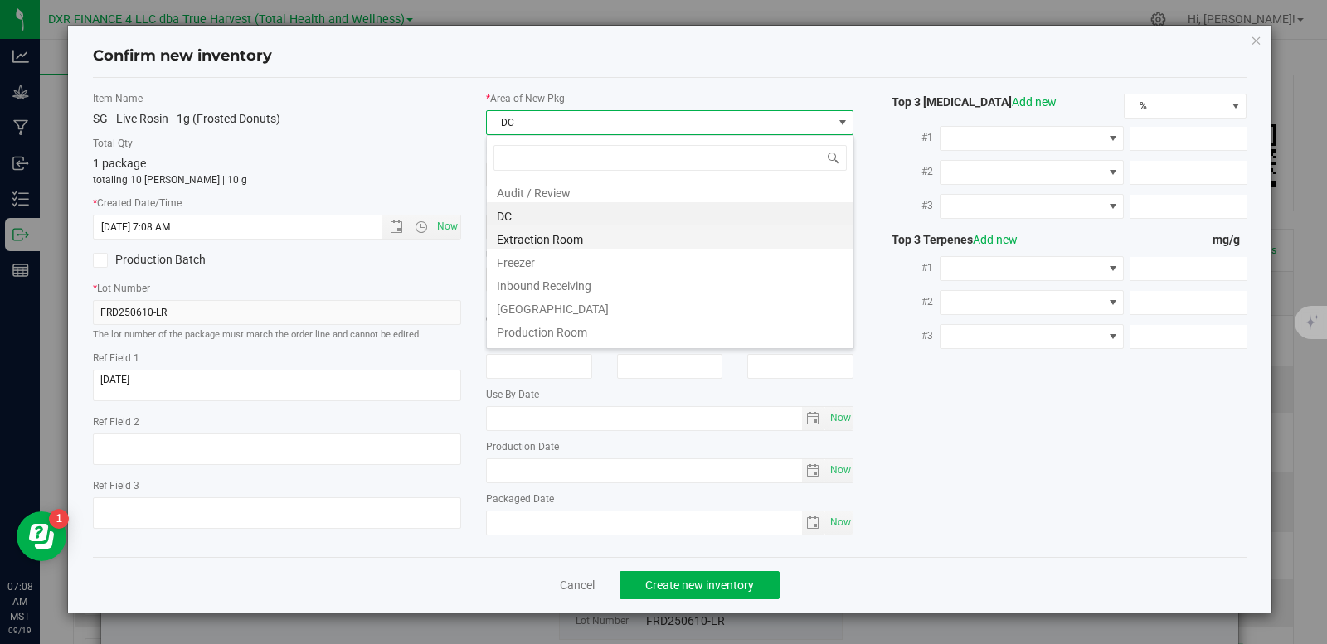
click at [586, 248] on li "Extraction Room" at bounding box center [670, 237] width 366 height 23
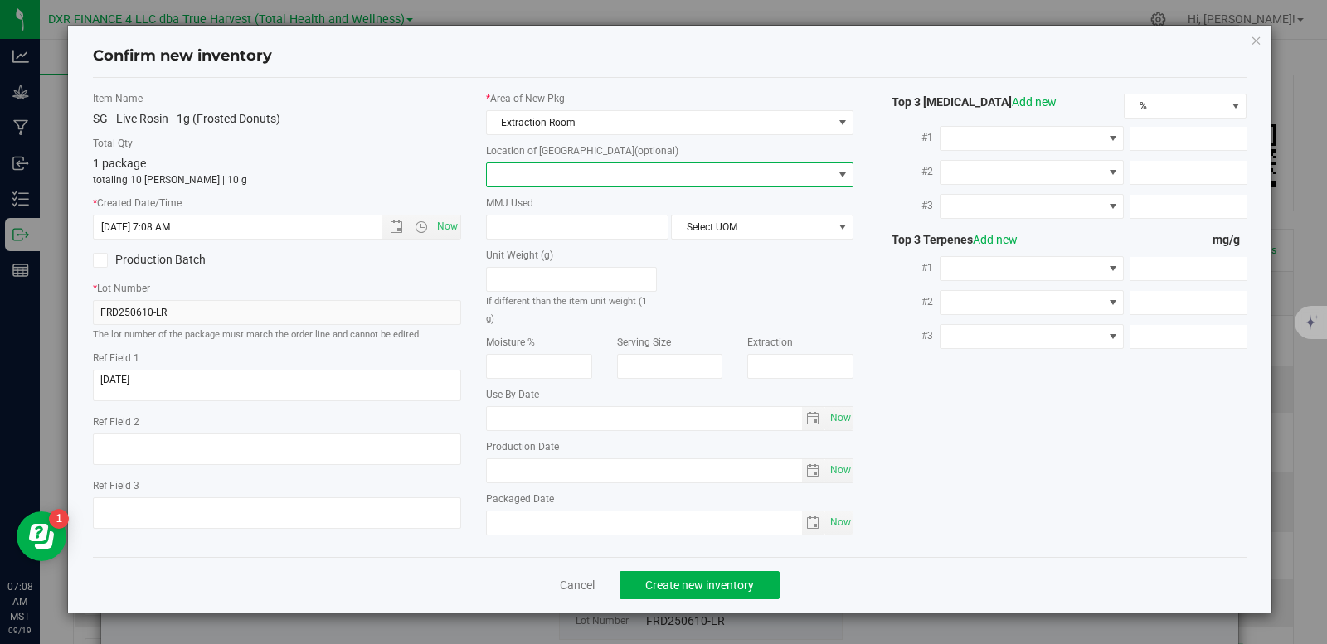
click at [594, 186] on span at bounding box center [660, 174] width 346 height 23
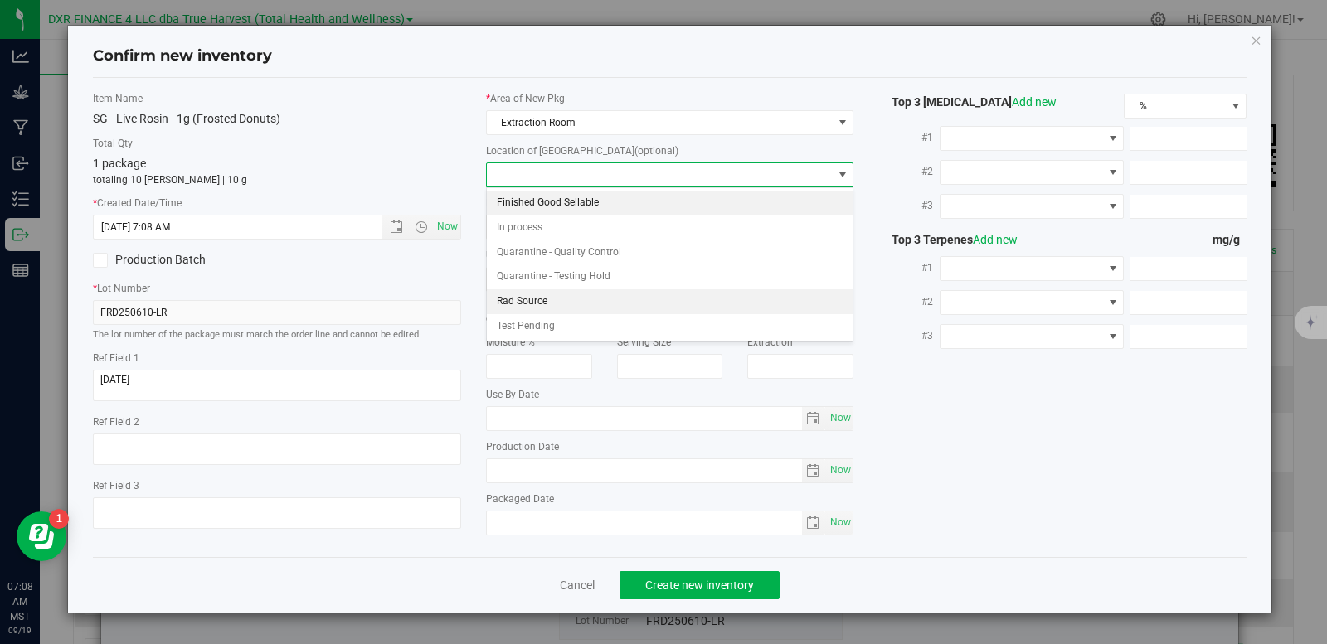
click at [589, 197] on li "Finished Good Sellable" at bounding box center [670, 203] width 366 height 25
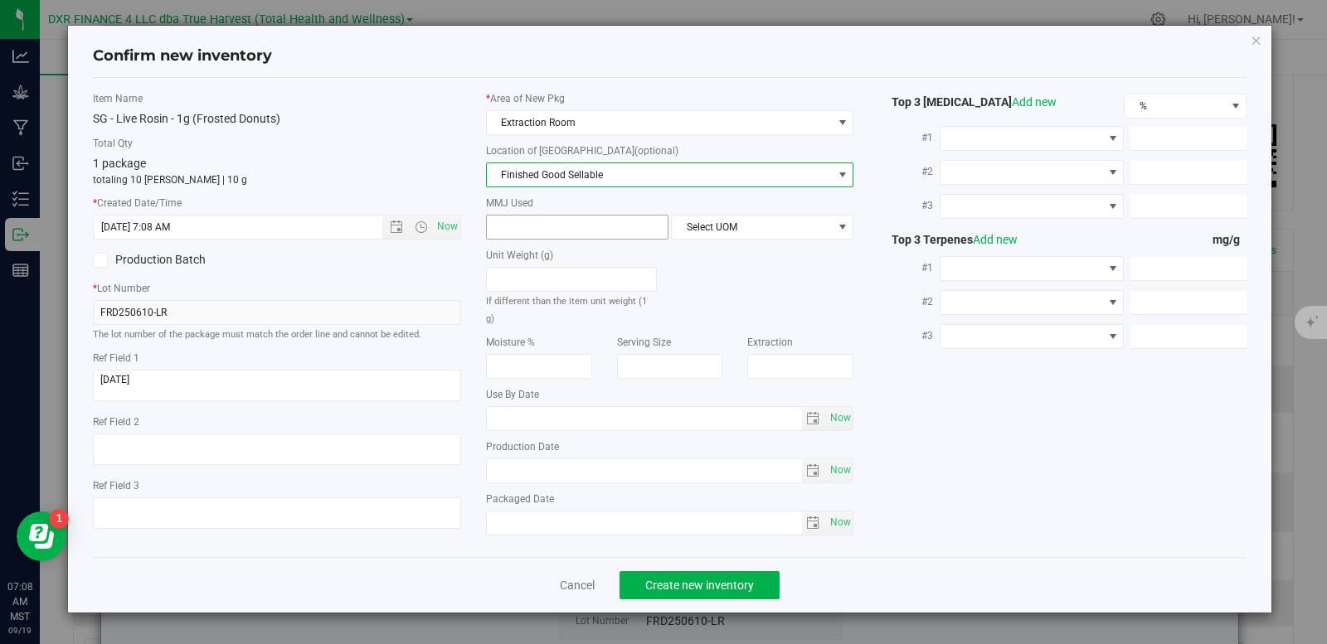
click at [585, 231] on span at bounding box center [577, 227] width 182 height 25
type input "1"
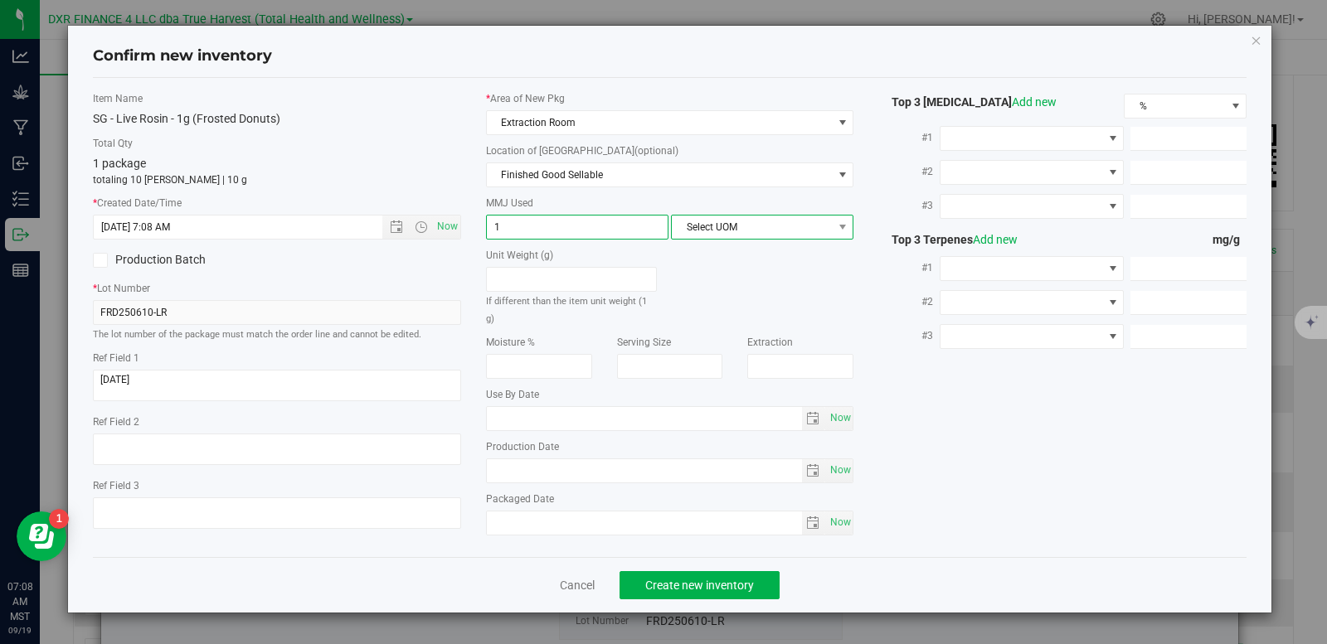
type input "1.0000"
click at [706, 224] on span "Select UOM" at bounding box center [752, 227] width 160 height 23
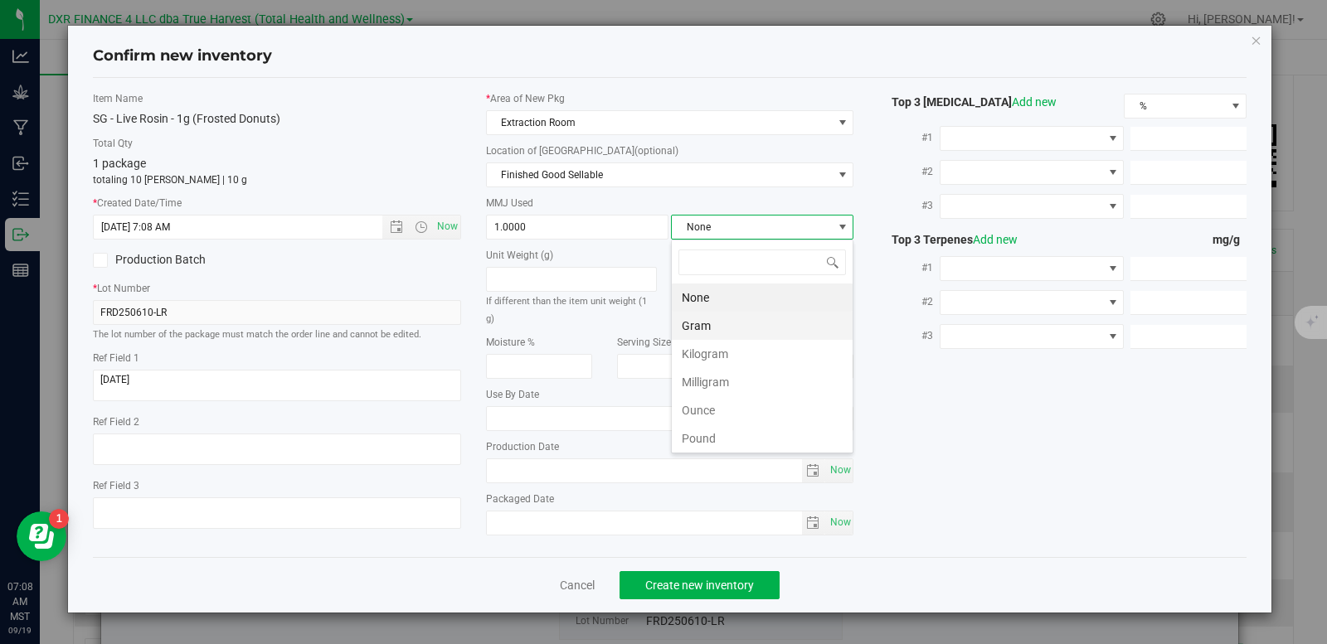
scroll to position [25, 182]
click at [698, 332] on li "Gram" at bounding box center [762, 326] width 181 height 28
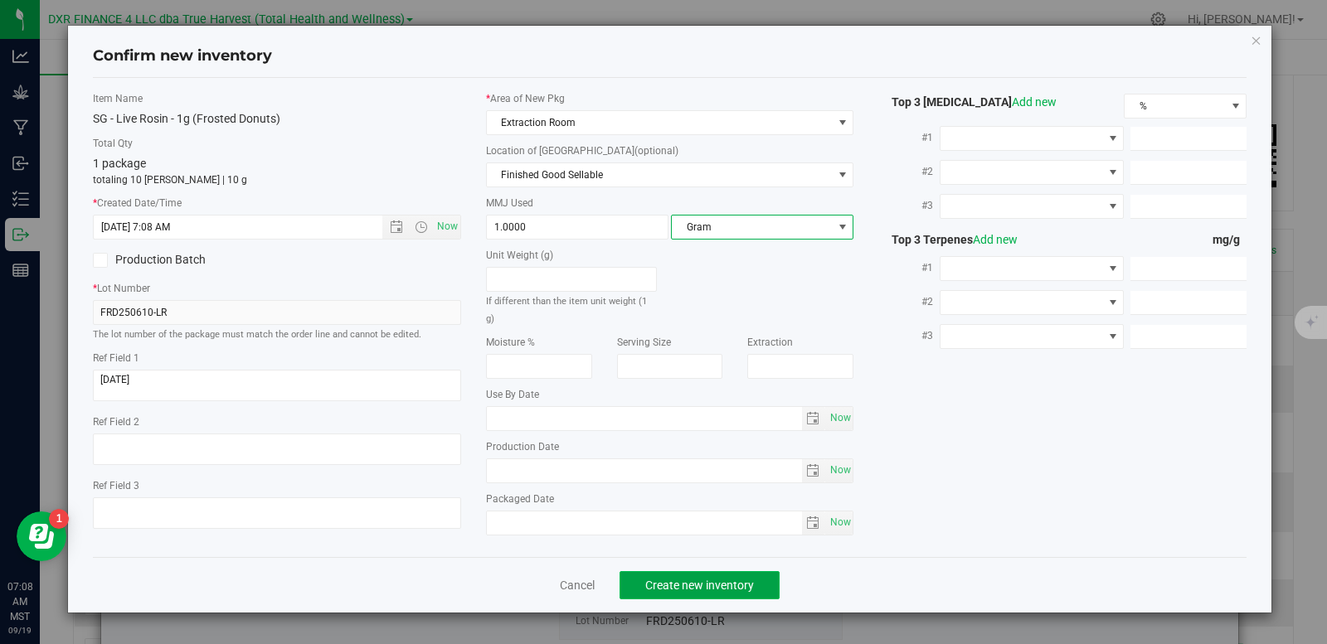
click at [703, 585] on span "Create new inventory" at bounding box center [699, 585] width 109 height 13
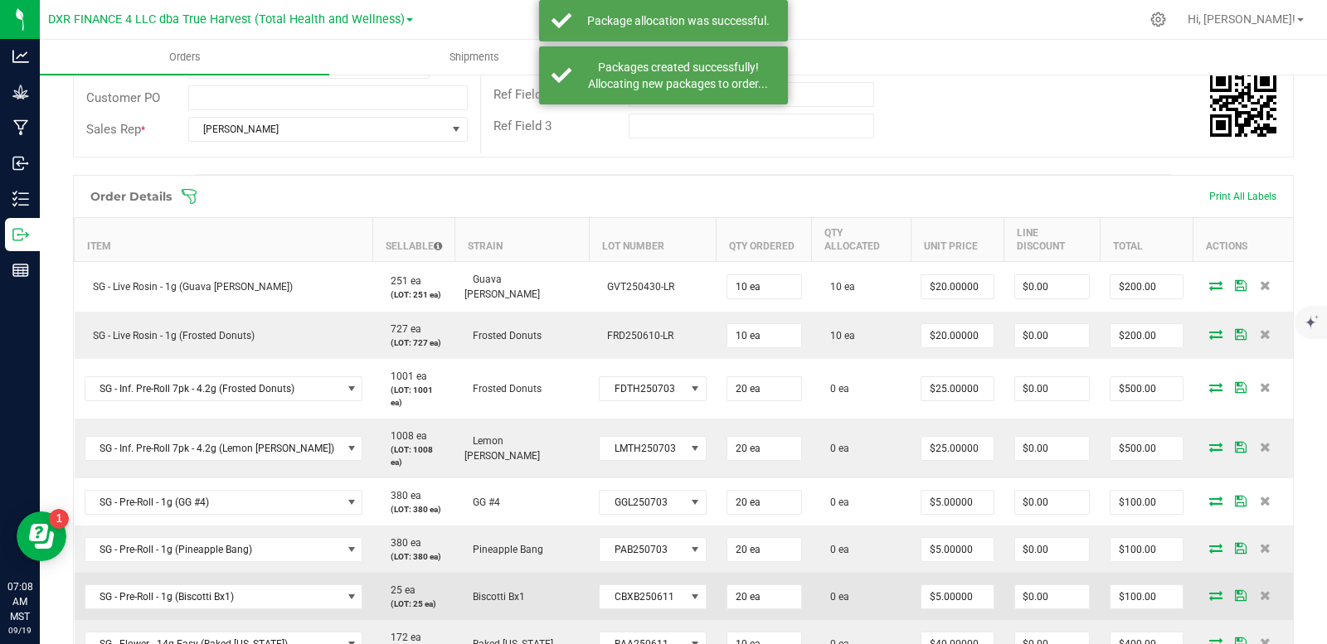
scroll to position [415, 0]
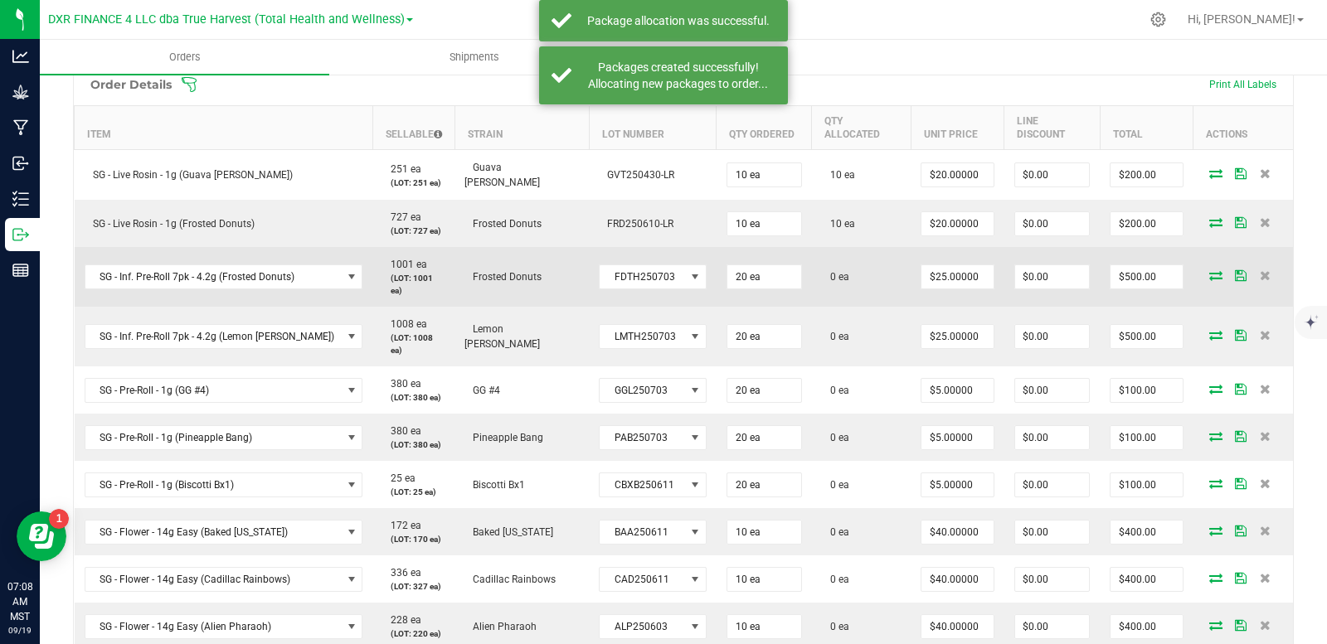
click at [1209, 271] on icon at bounding box center [1215, 275] width 13 height 10
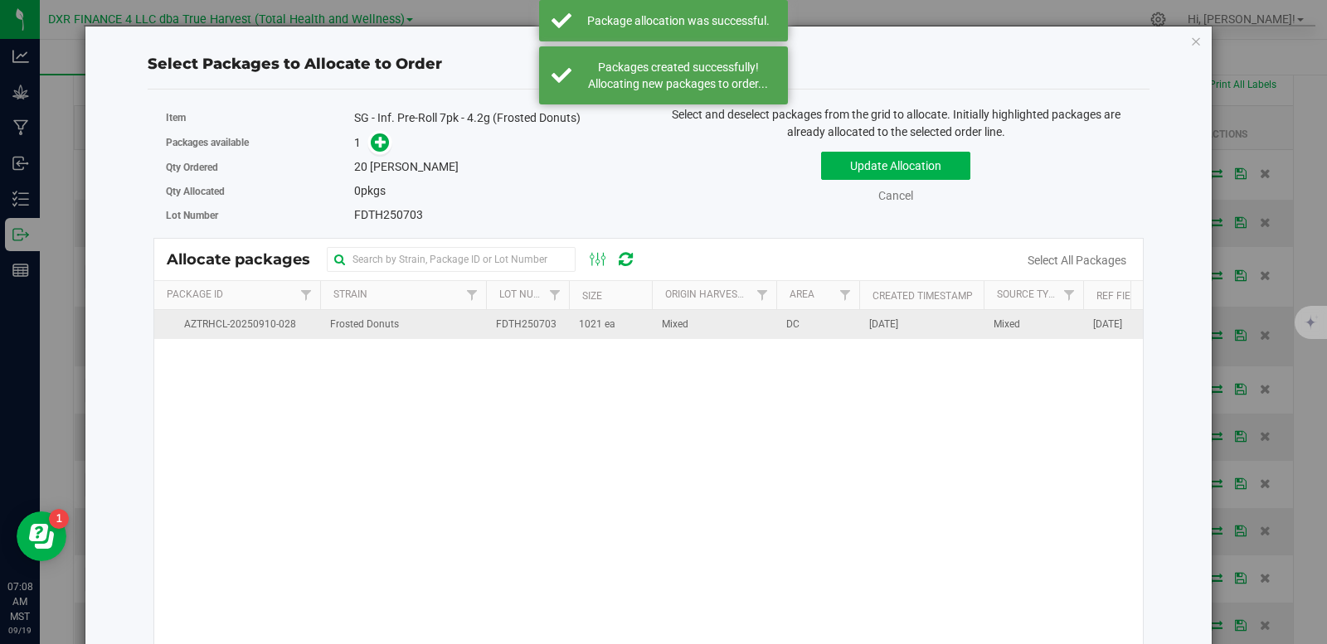
click at [619, 339] on td "1021 ea" at bounding box center [610, 324] width 83 height 29
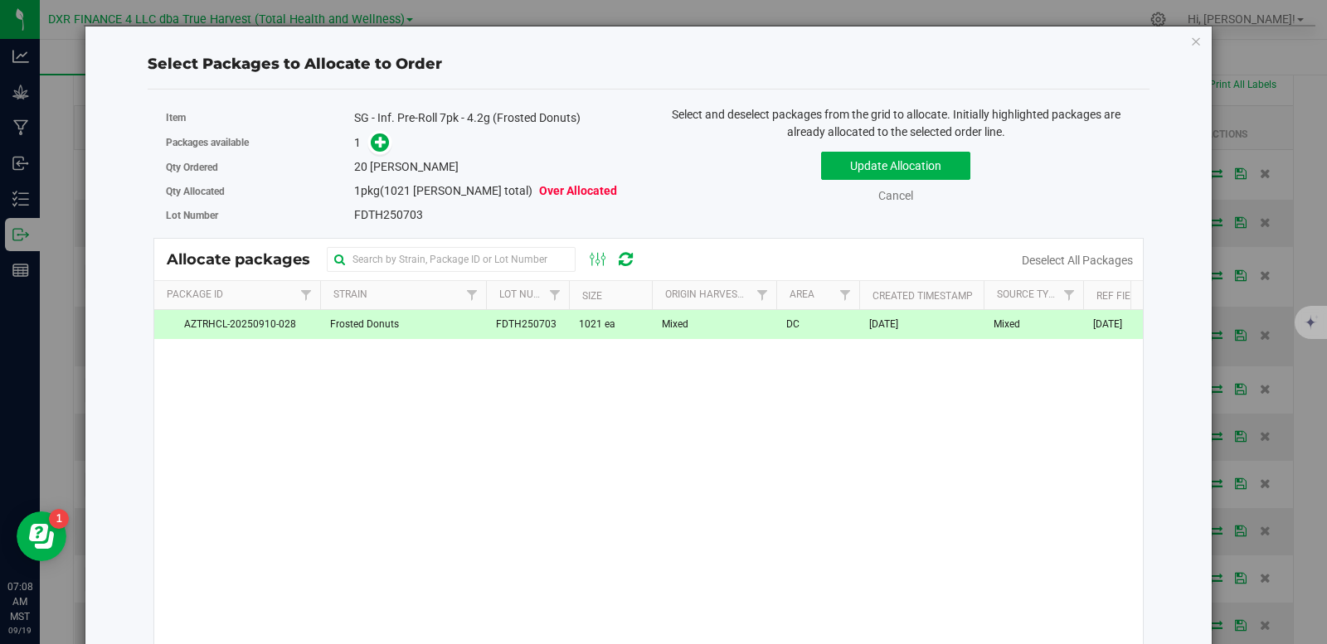
click at [364, 148] on span at bounding box center [376, 143] width 28 height 20
click at [371, 148] on span at bounding box center [380, 142] width 19 height 19
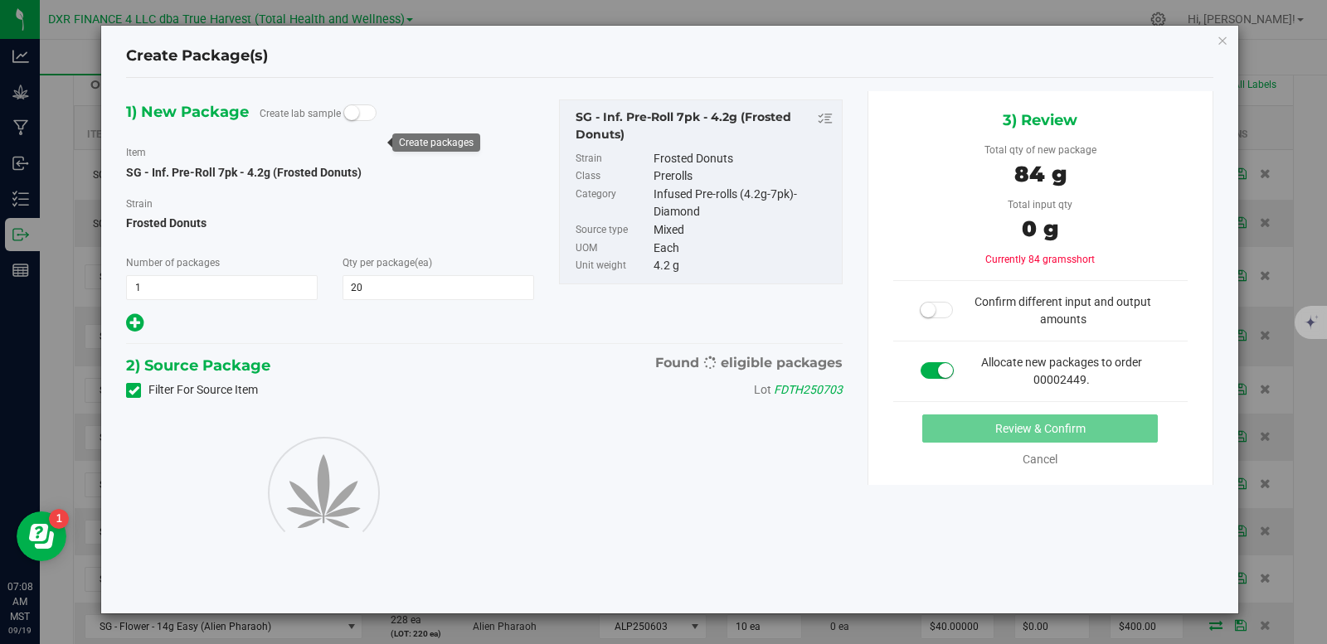
type input "20"
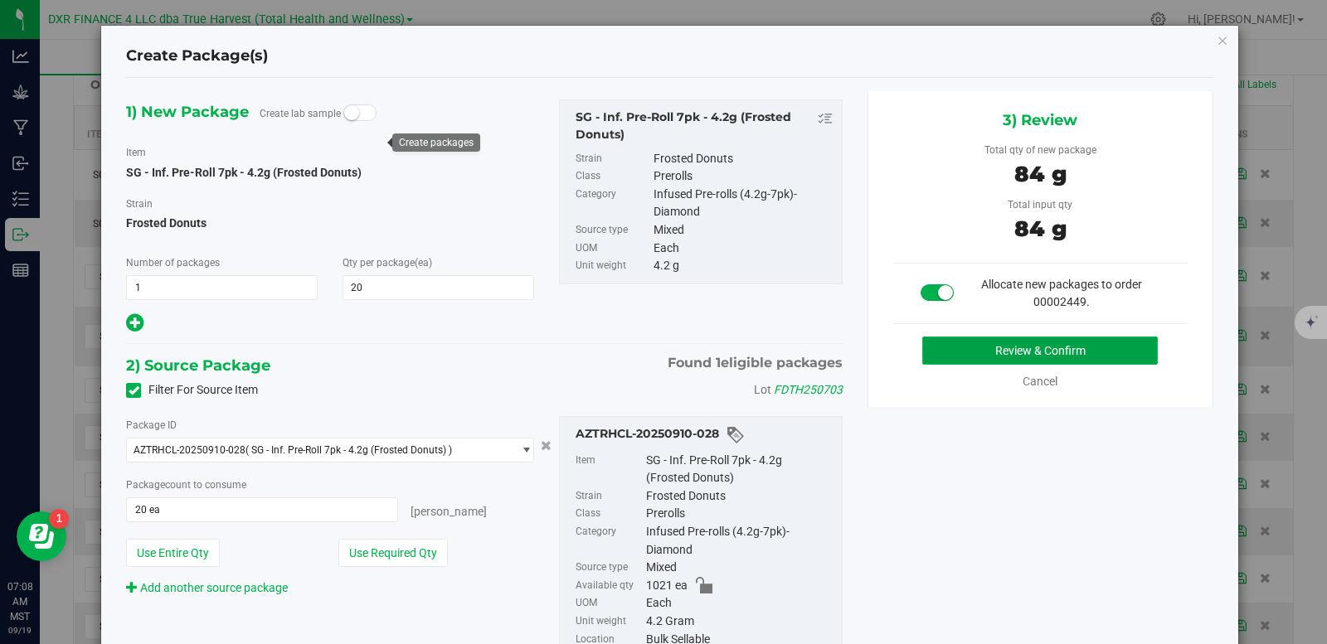
click at [1007, 345] on button "Review & Confirm" at bounding box center [1039, 351] width 235 height 28
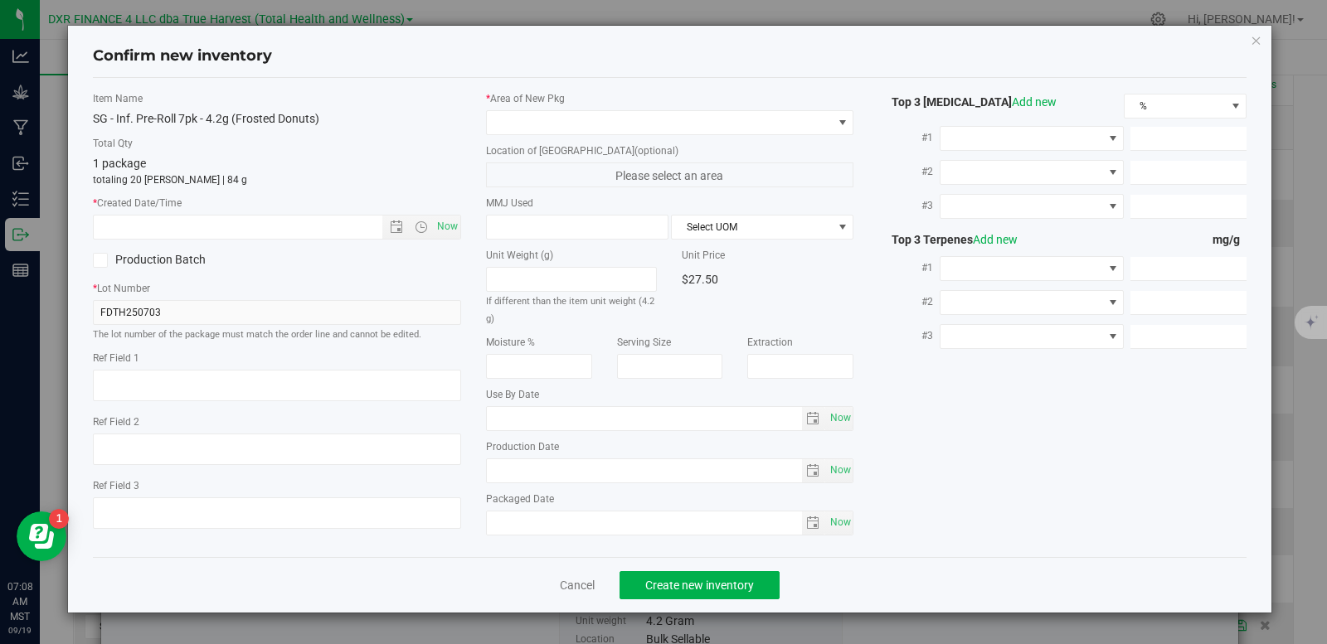
type textarea "2025-08-27"
click at [257, 381] on textarea at bounding box center [277, 386] width 368 height 32
click at [240, 229] on input "text" at bounding box center [252, 227] width 317 height 23
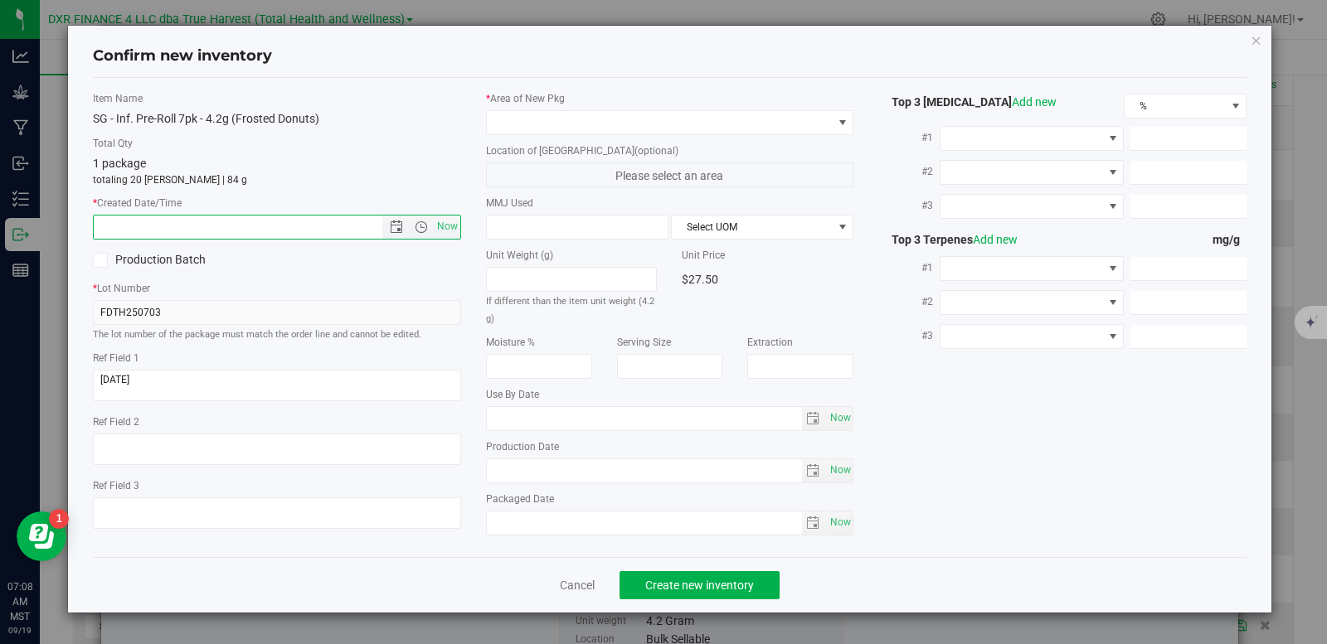
paste input "2025-08-27"
type input "8/27/2025 7:08 AM"
click at [508, 131] on span at bounding box center [660, 122] width 346 height 23
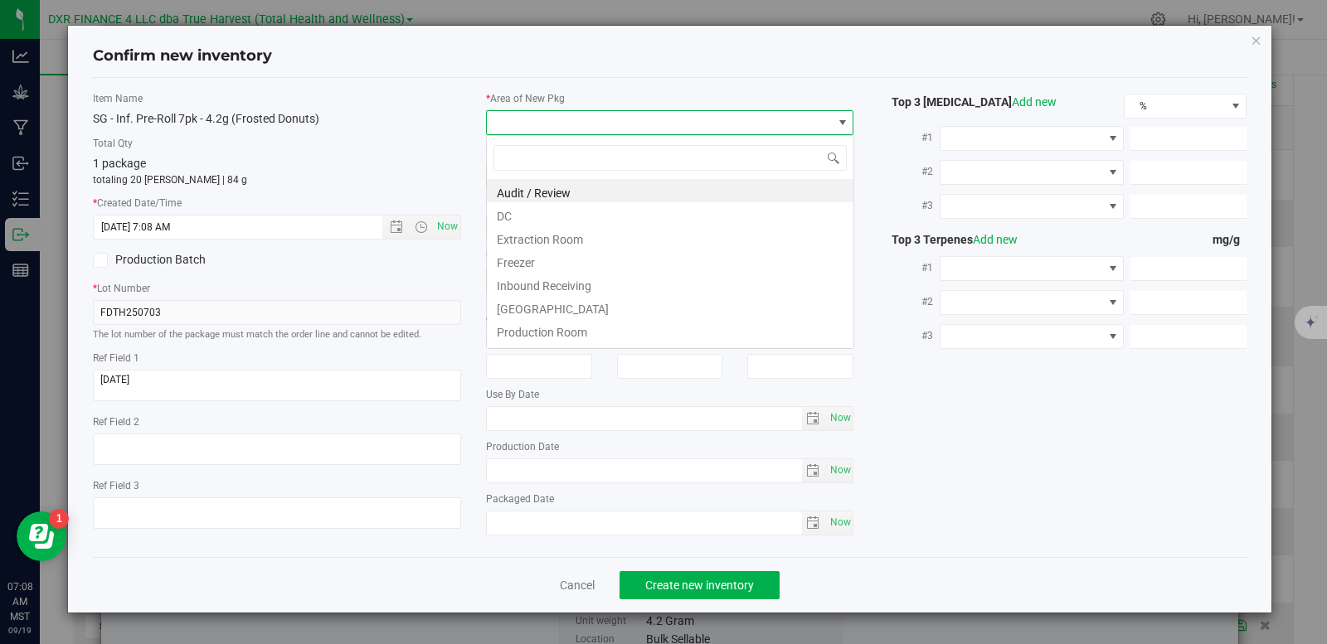
scroll to position [25, 368]
click at [544, 216] on li "DC" at bounding box center [670, 213] width 366 height 23
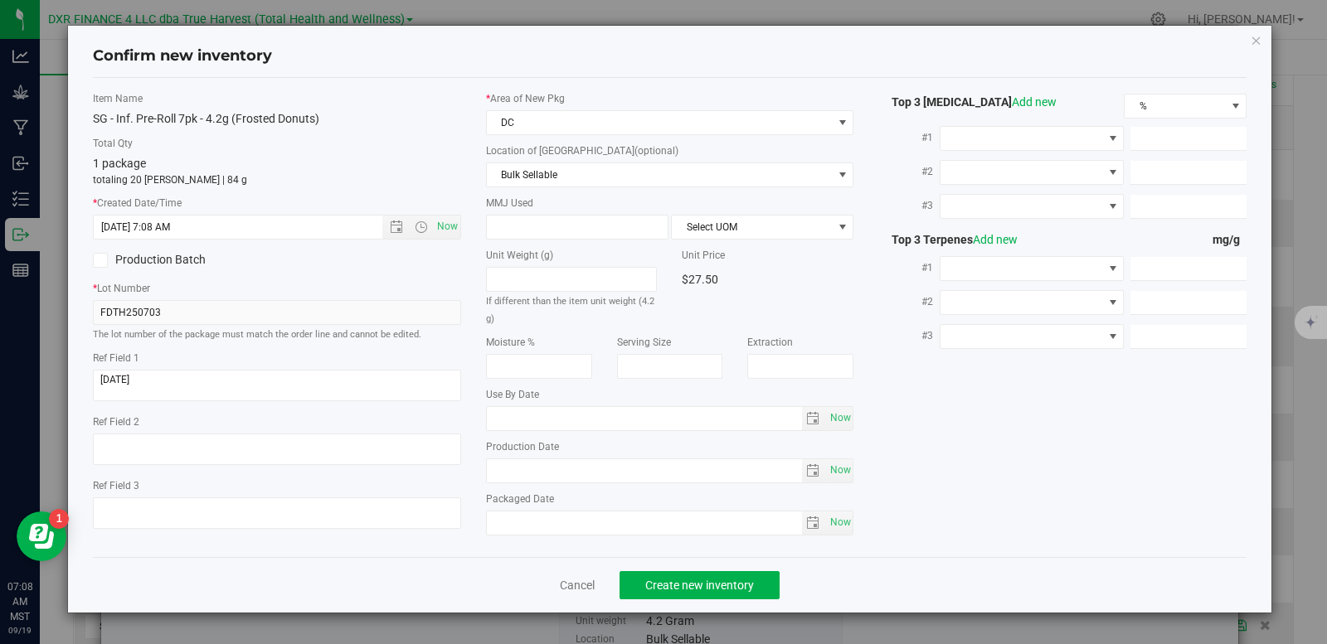
click at [556, 190] on div "* Area of New Pkg DC Location of New Pkg (optional) Bulk Sellable Bulk Sellable…" at bounding box center [669, 317] width 393 height 453
click at [558, 177] on span "Bulk Sellable" at bounding box center [660, 174] width 346 height 23
click at [556, 128] on span "DC" at bounding box center [660, 122] width 346 height 23
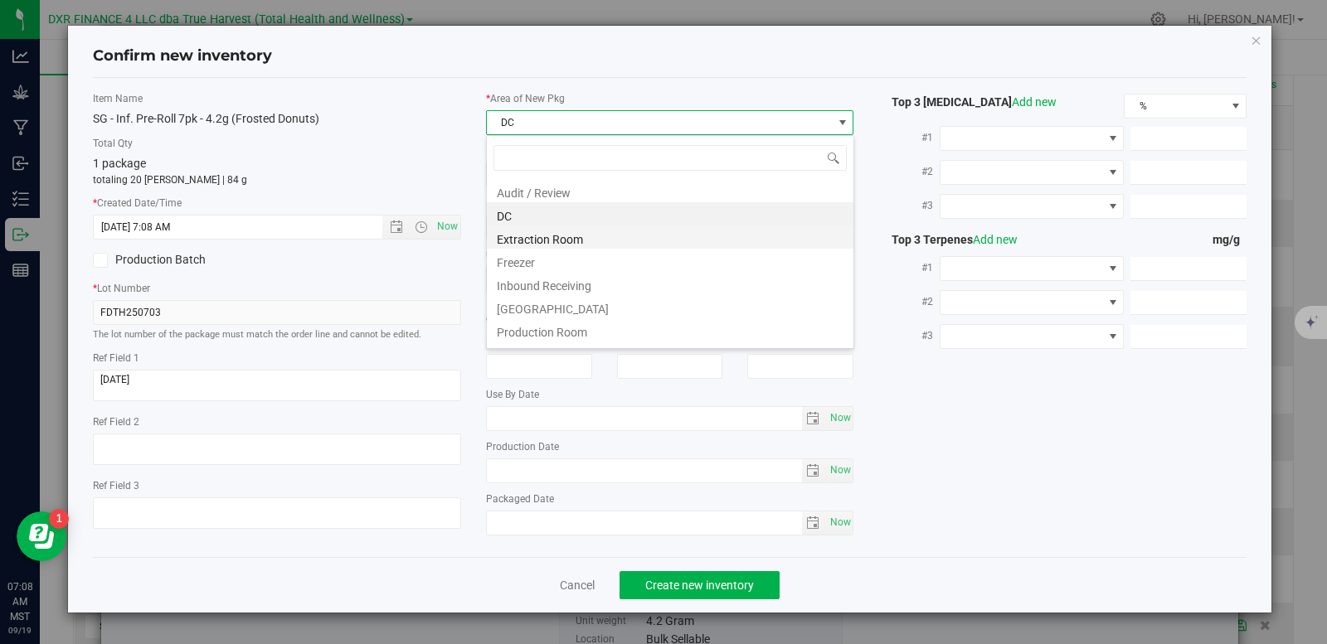
click at [565, 243] on li "Extraction Room" at bounding box center [670, 237] width 366 height 23
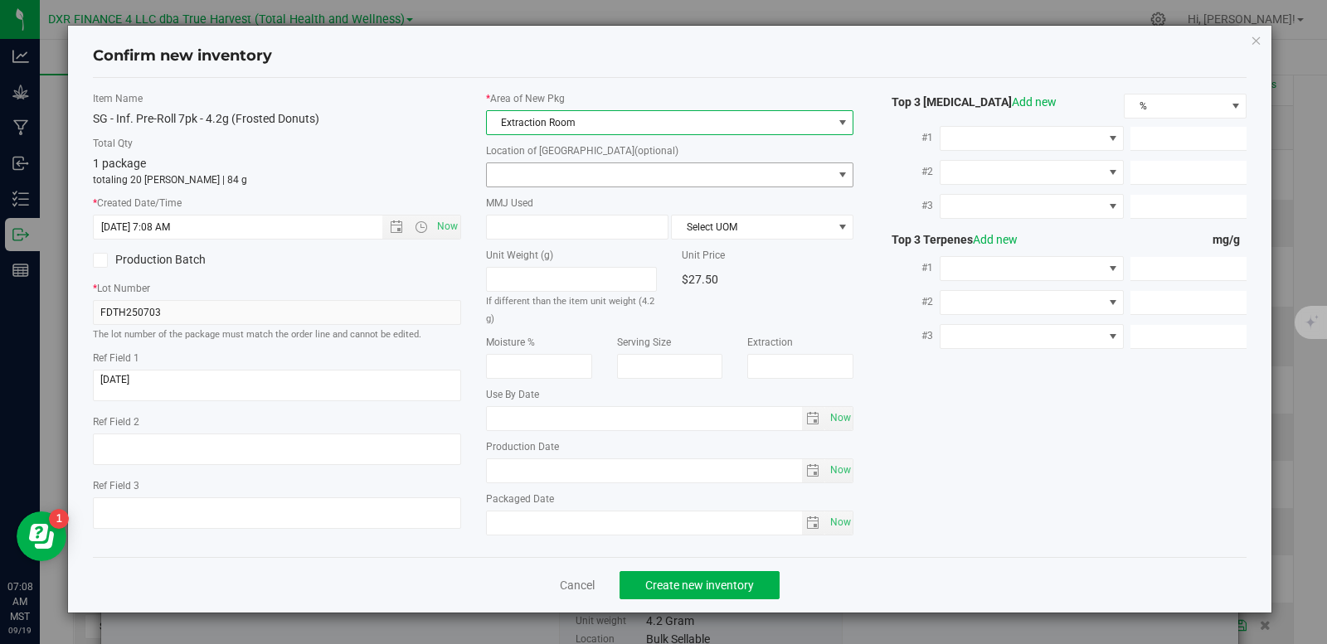
click at [594, 177] on span at bounding box center [660, 174] width 346 height 23
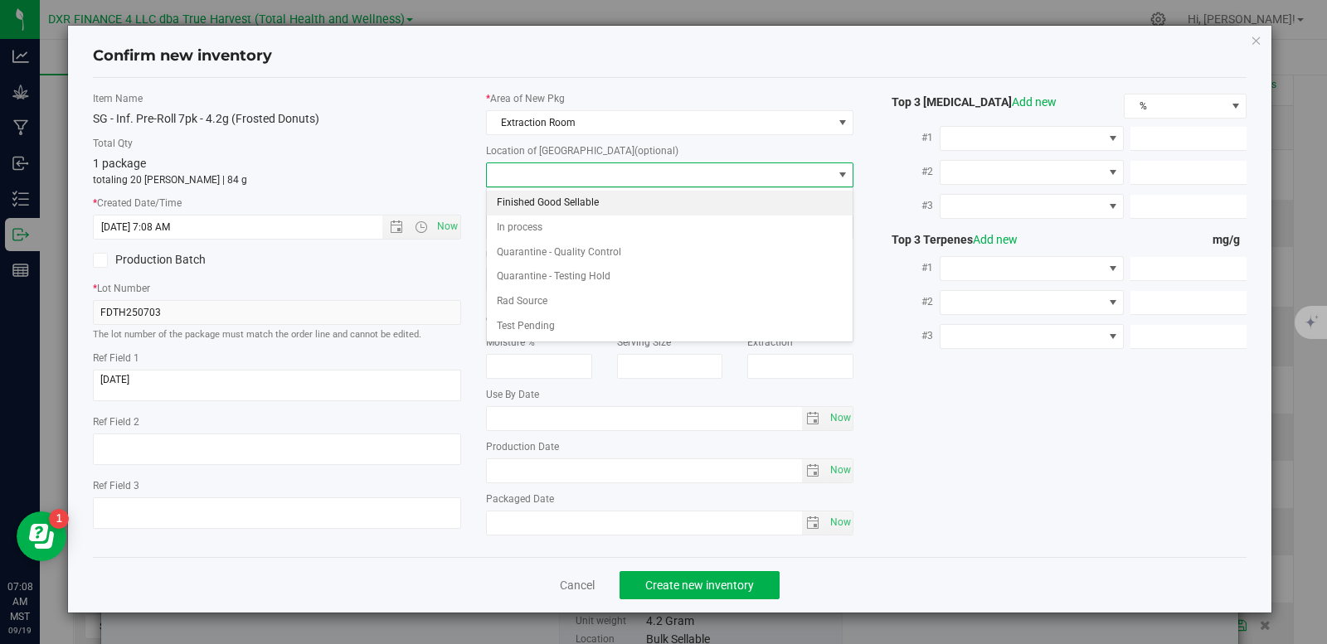
click at [597, 204] on li "Finished Good Sellable" at bounding box center [670, 203] width 366 height 25
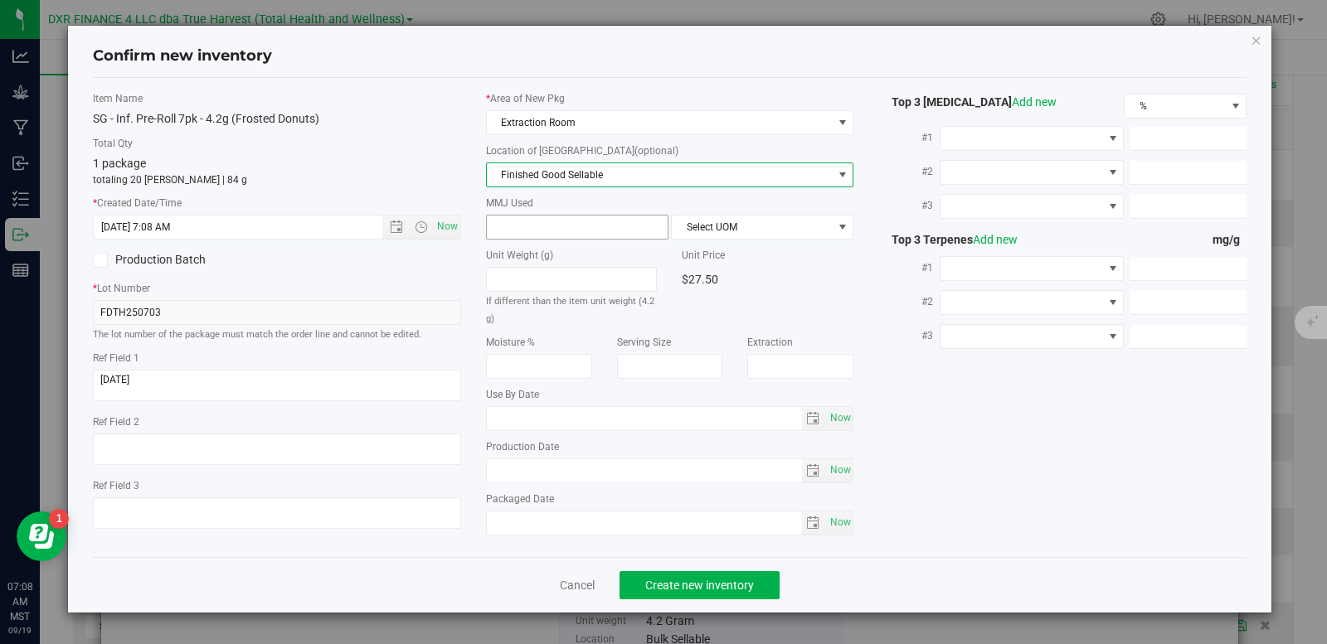
click at [519, 232] on span at bounding box center [577, 227] width 182 height 25
type input "4.2"
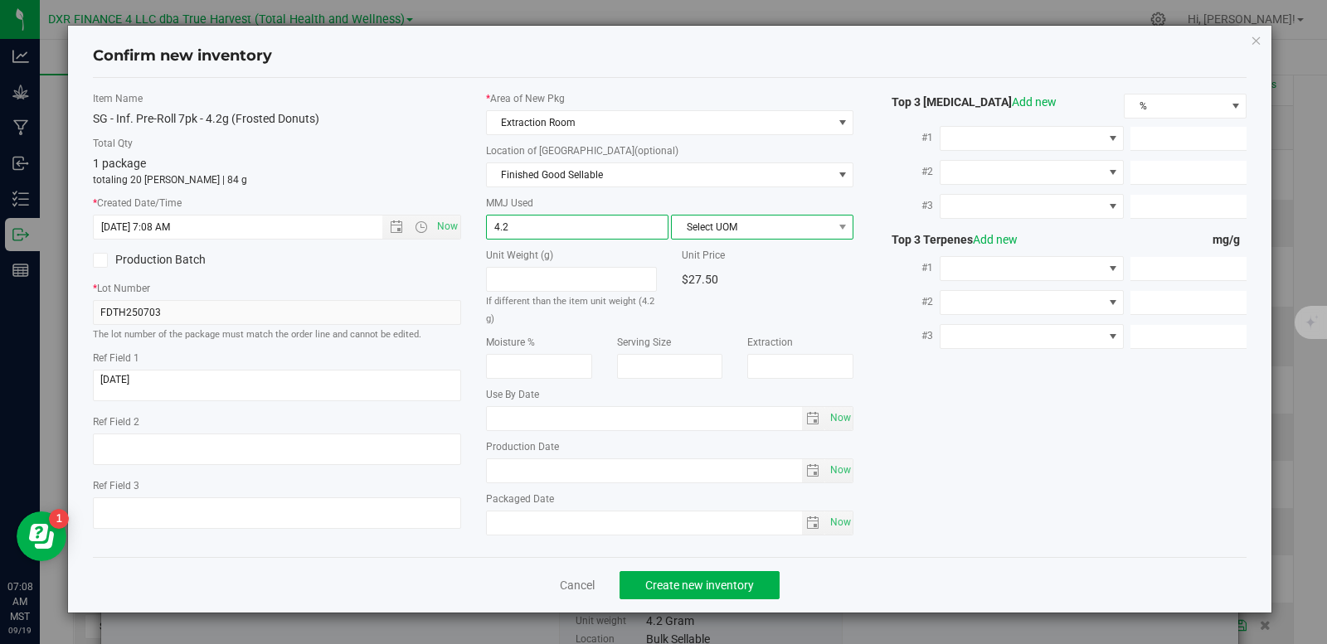
type input "4.2000"
click at [745, 221] on span "Select UOM" at bounding box center [752, 227] width 160 height 23
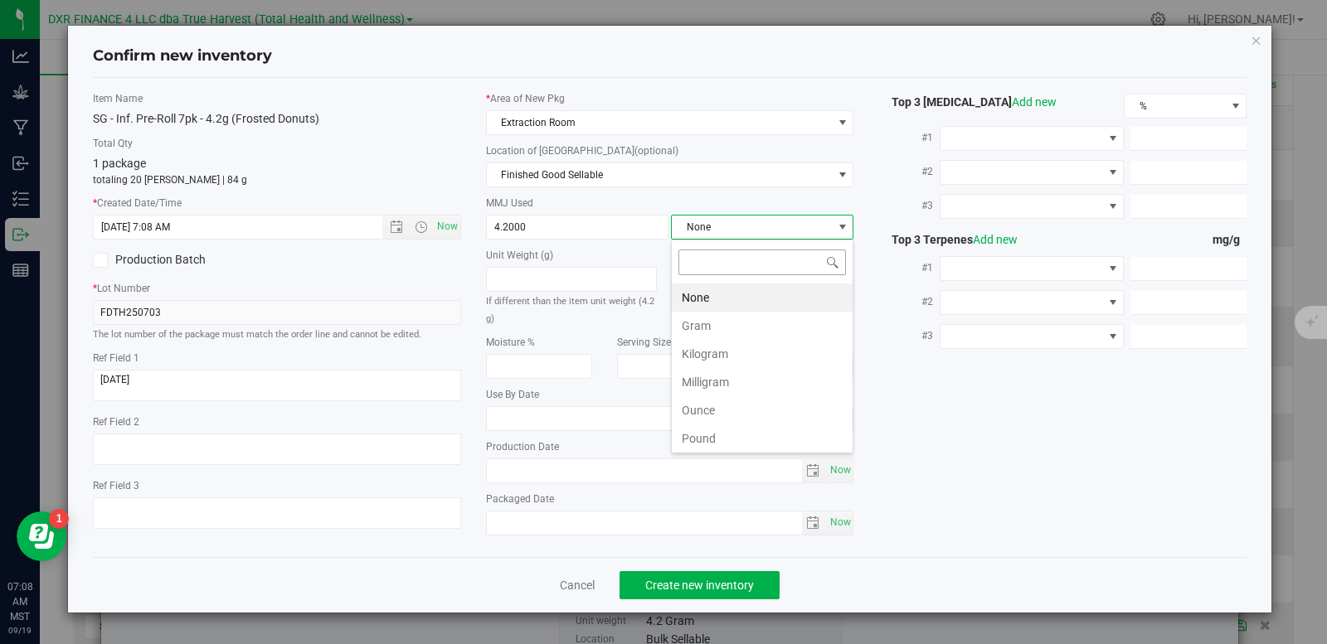
scroll to position [25, 182]
click at [727, 322] on li "Gram" at bounding box center [762, 326] width 181 height 28
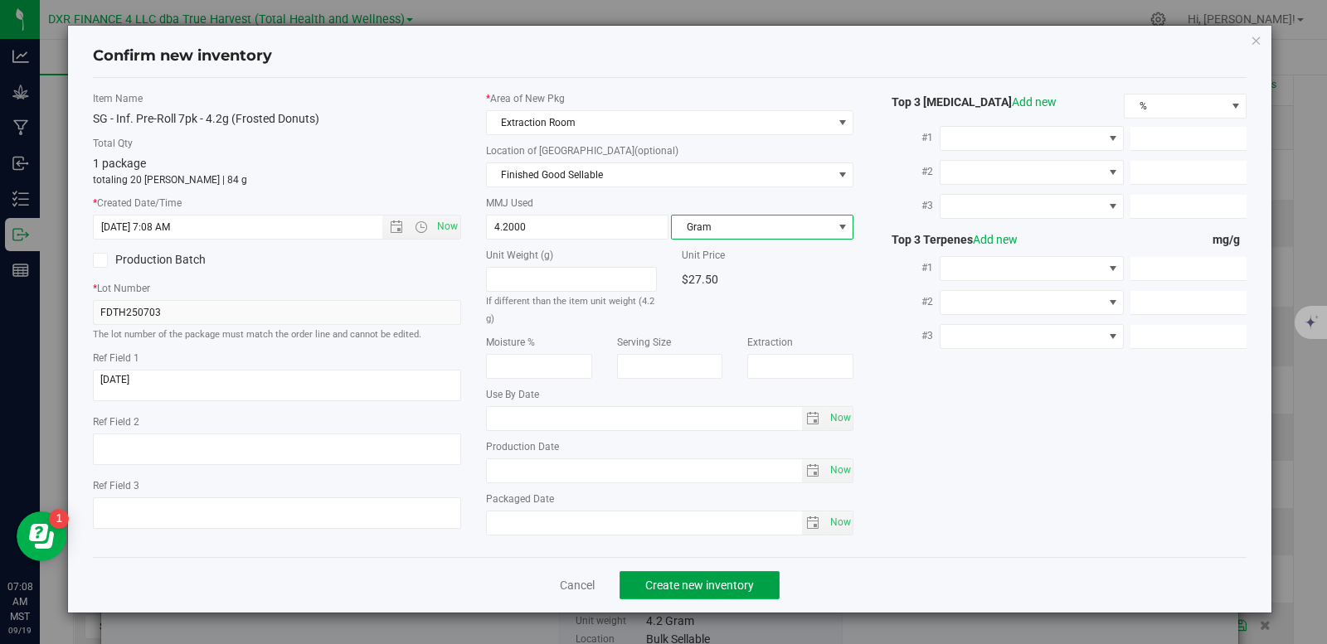
click at [718, 596] on button "Create new inventory" at bounding box center [699, 585] width 160 height 28
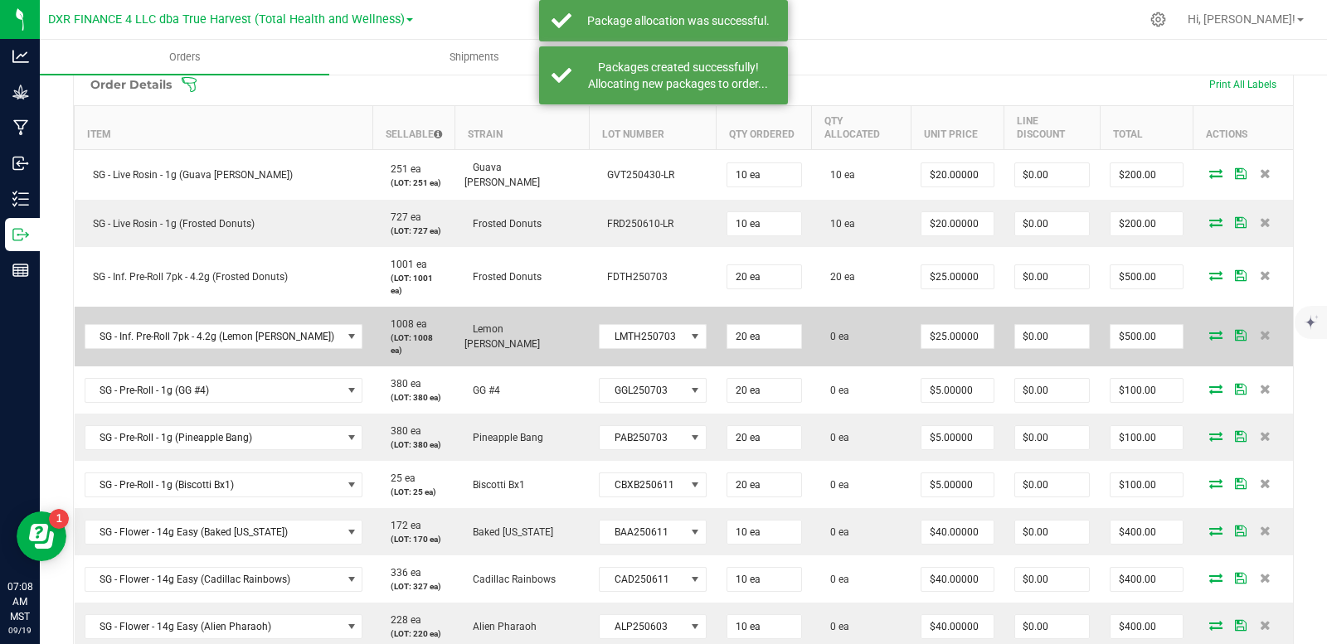
click at [1209, 332] on icon at bounding box center [1215, 335] width 13 height 10
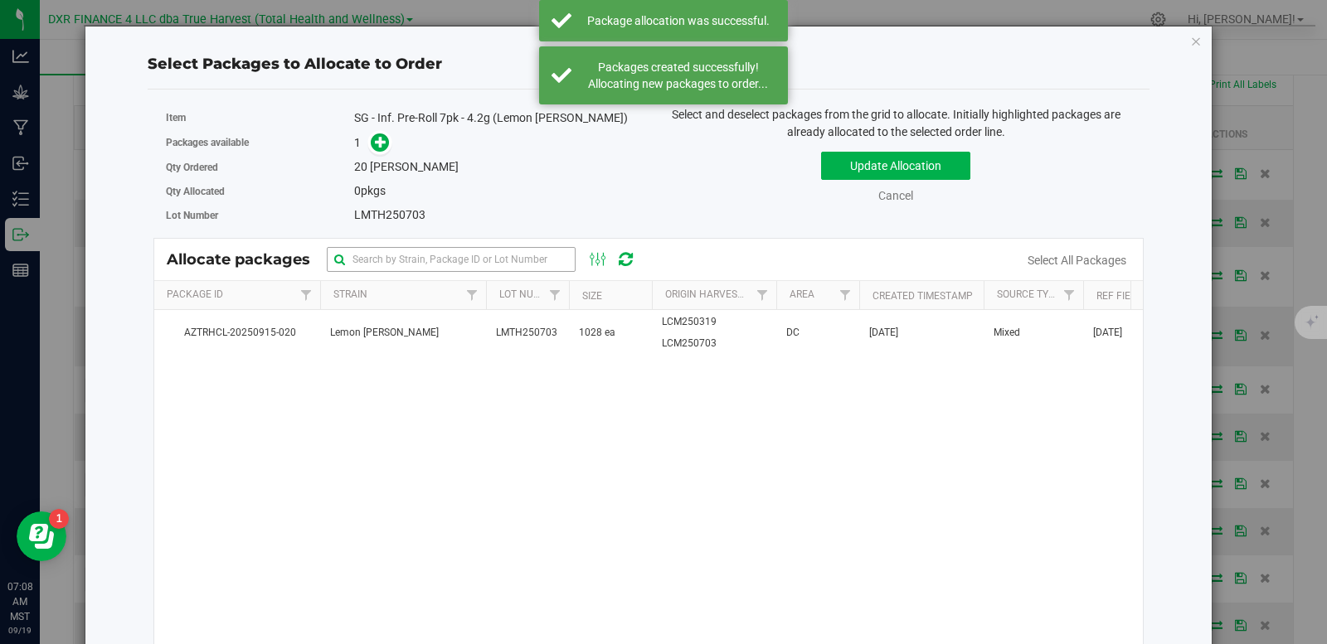
drag, startPoint x: 653, startPoint y: 326, endPoint x: 556, endPoint y: 253, distance: 121.4
click at [653, 325] on td "LCM250319 LCM250703" at bounding box center [714, 332] width 124 height 45
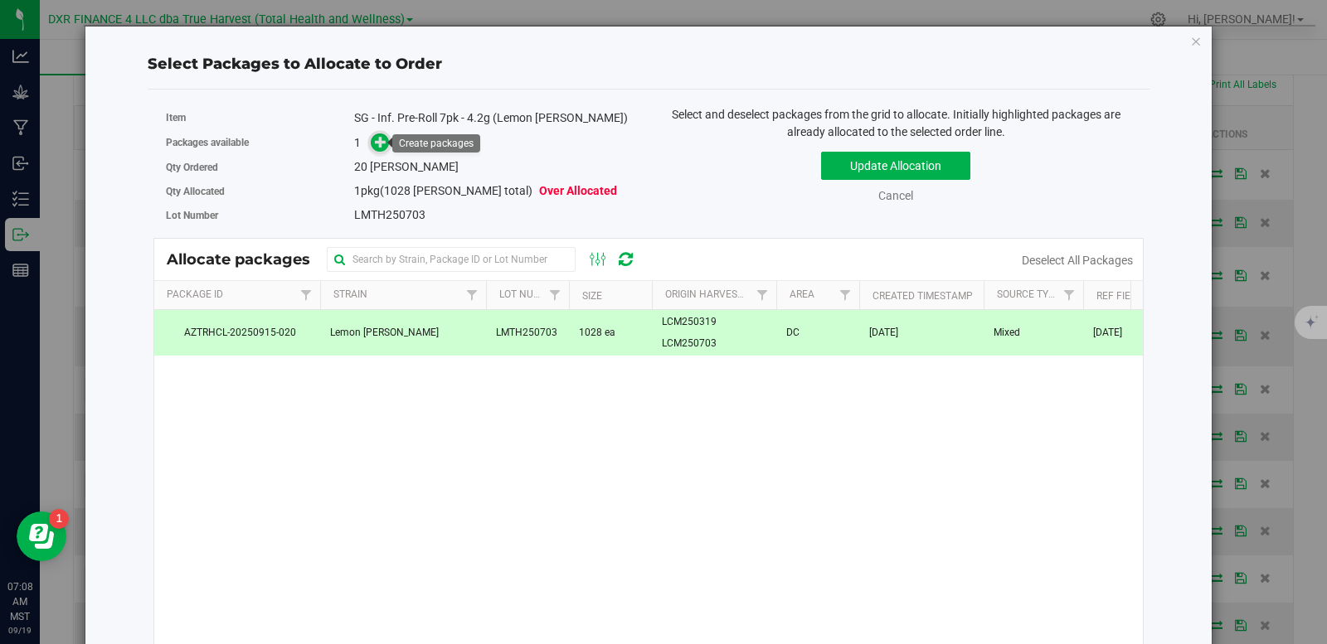
click at [384, 149] on span at bounding box center [380, 142] width 19 height 19
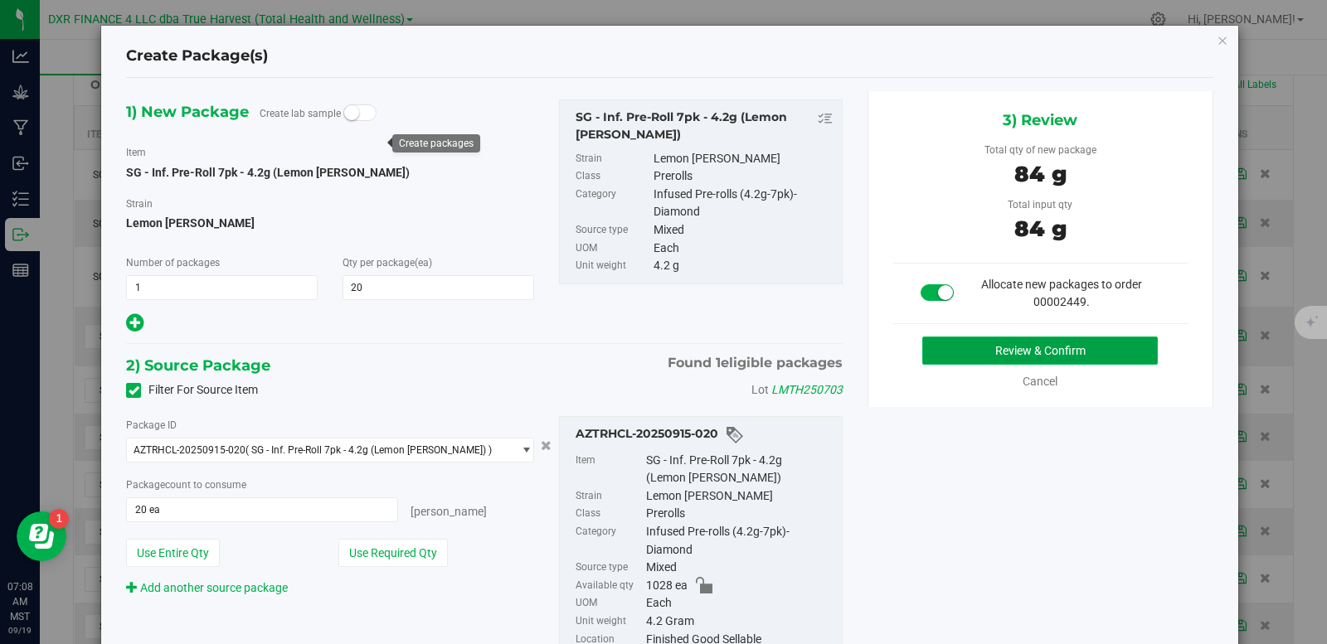
click at [1001, 347] on button "Review & Confirm" at bounding box center [1039, 351] width 235 height 28
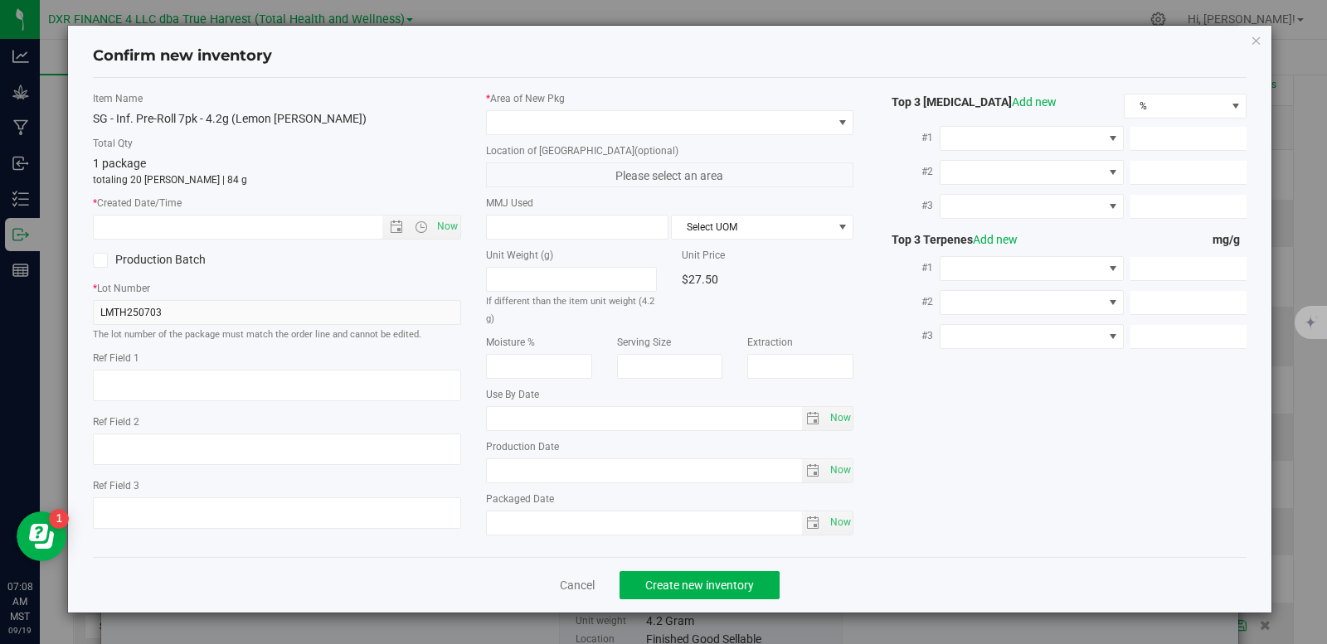
type textarea "2025-08-27"
click at [172, 382] on textarea at bounding box center [277, 386] width 368 height 32
click at [172, 222] on input "text" at bounding box center [252, 227] width 317 height 23
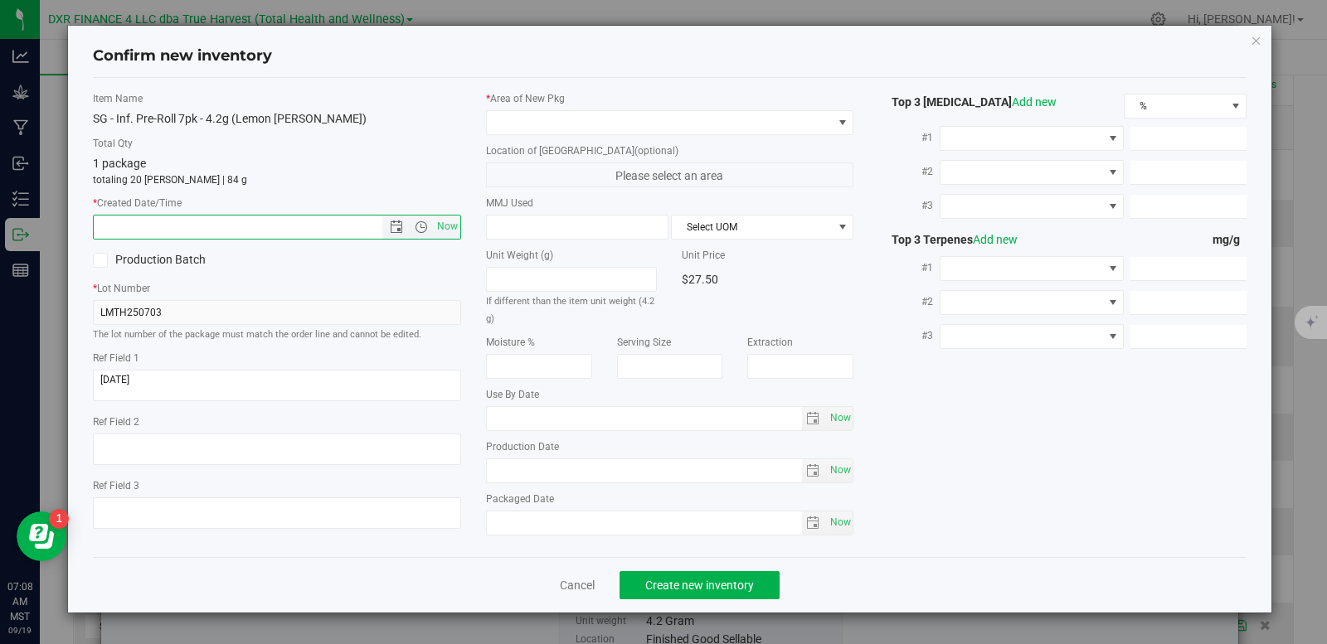
paste input "2025-08-27"
type input "8/27/2025 7:08 AM"
click at [561, 124] on span at bounding box center [660, 122] width 346 height 23
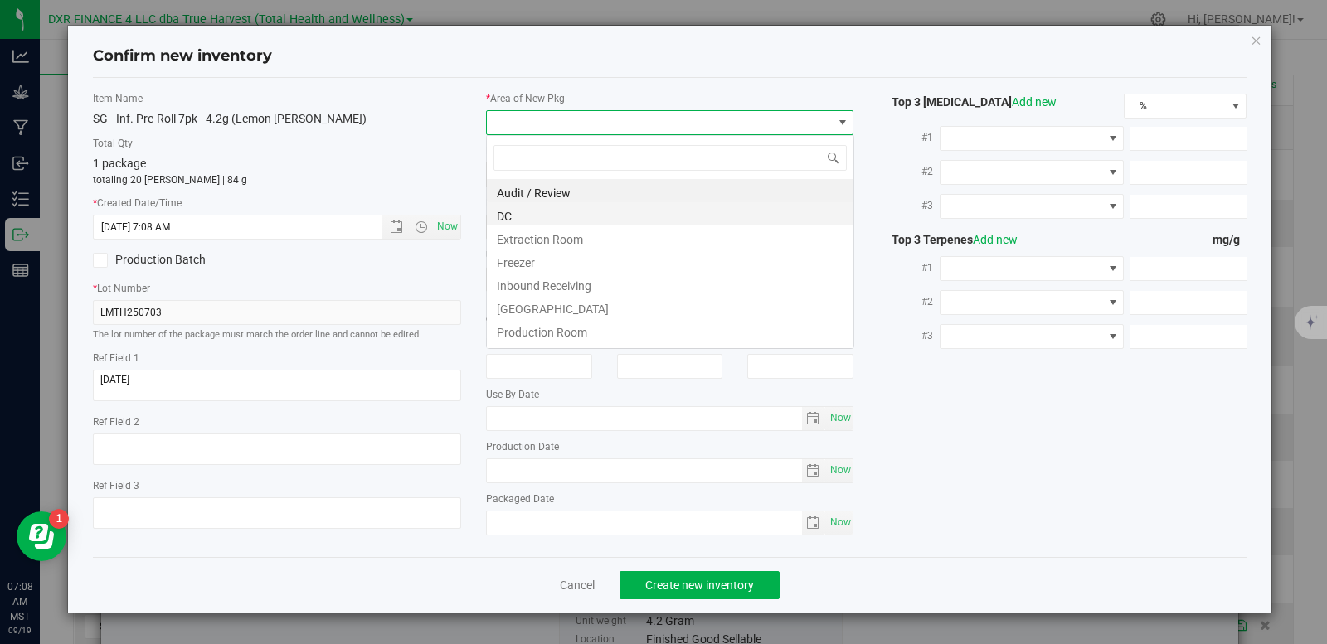
scroll to position [25, 368]
click at [551, 211] on li "DC" at bounding box center [670, 213] width 366 height 23
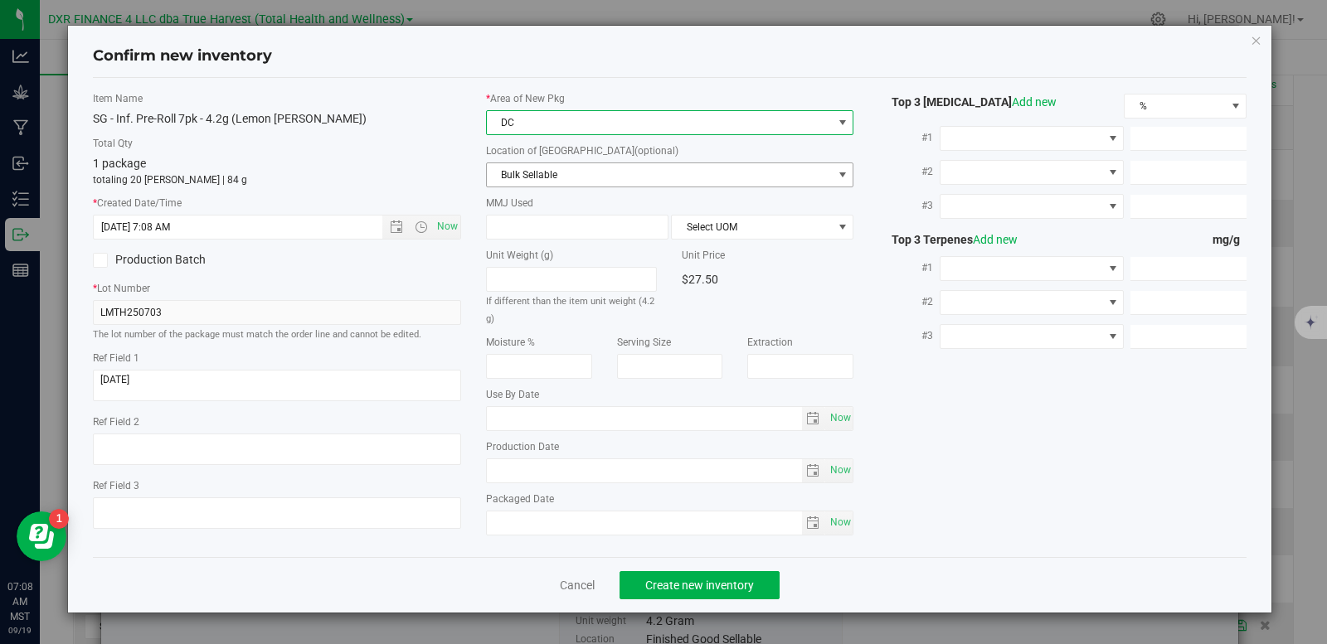
click at [545, 186] on span "Bulk Sellable" at bounding box center [660, 174] width 346 height 23
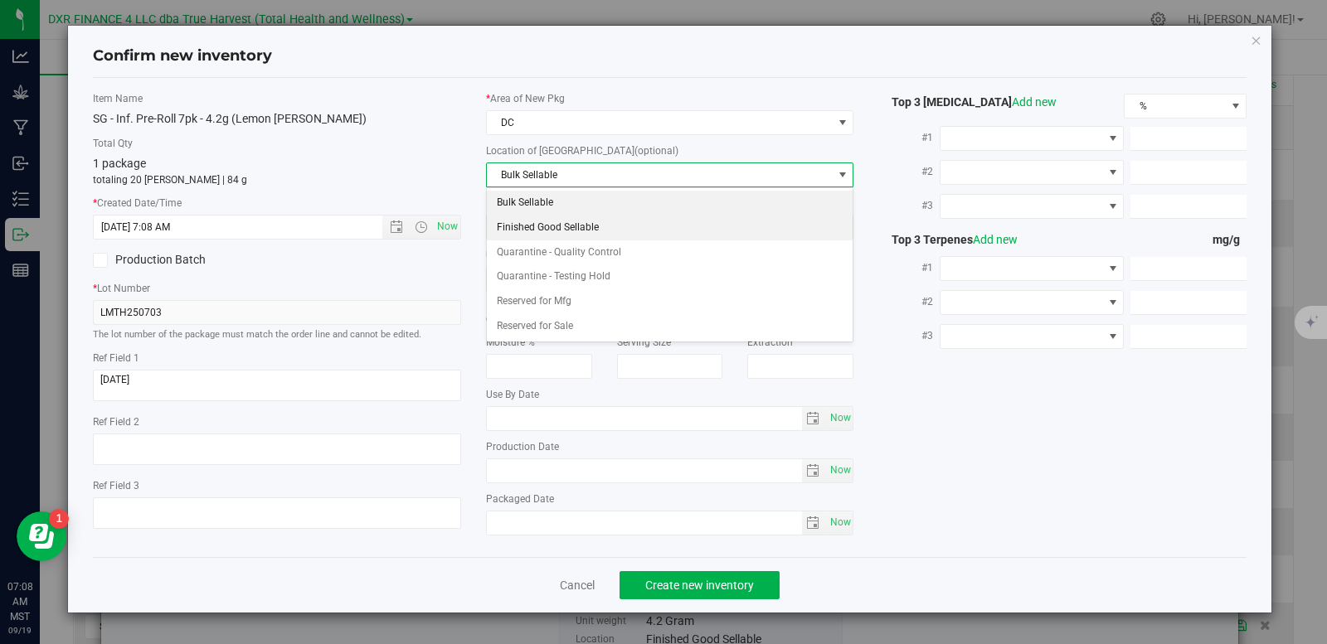
click at [539, 226] on li "Finished Good Sellable" at bounding box center [670, 228] width 366 height 25
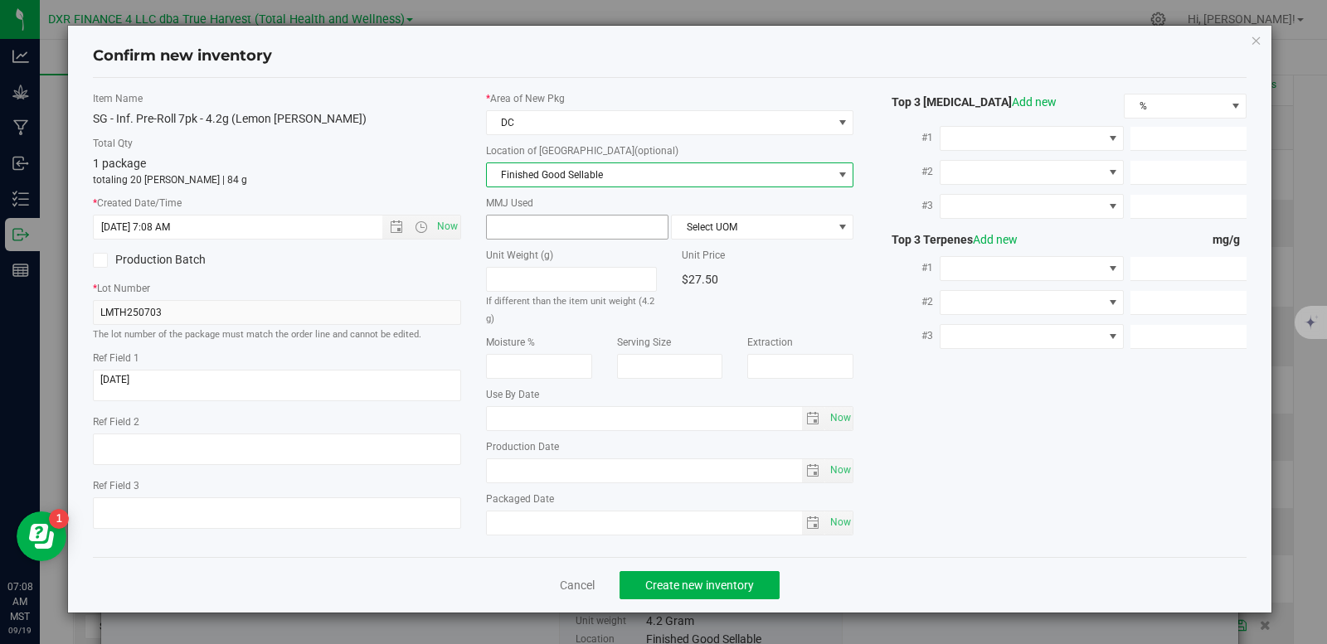
click at [541, 226] on span at bounding box center [577, 227] width 182 height 25
type input "4.2"
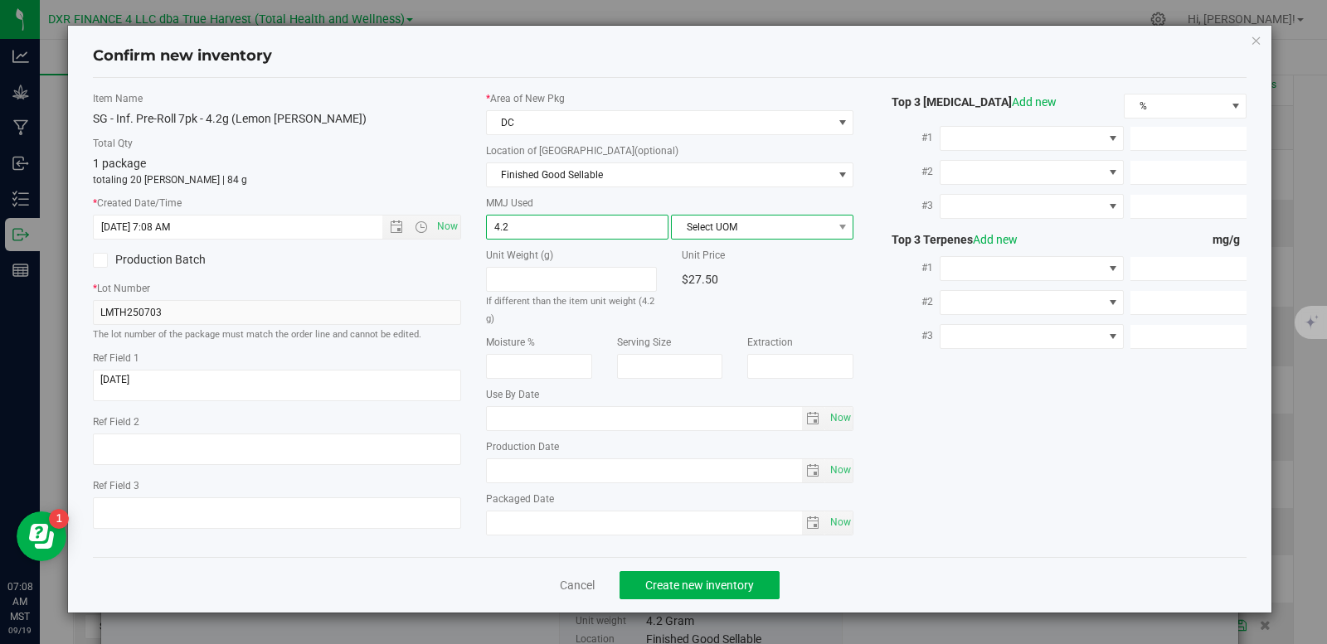
type input "4.2000"
click at [725, 225] on span "Select UOM" at bounding box center [752, 227] width 160 height 23
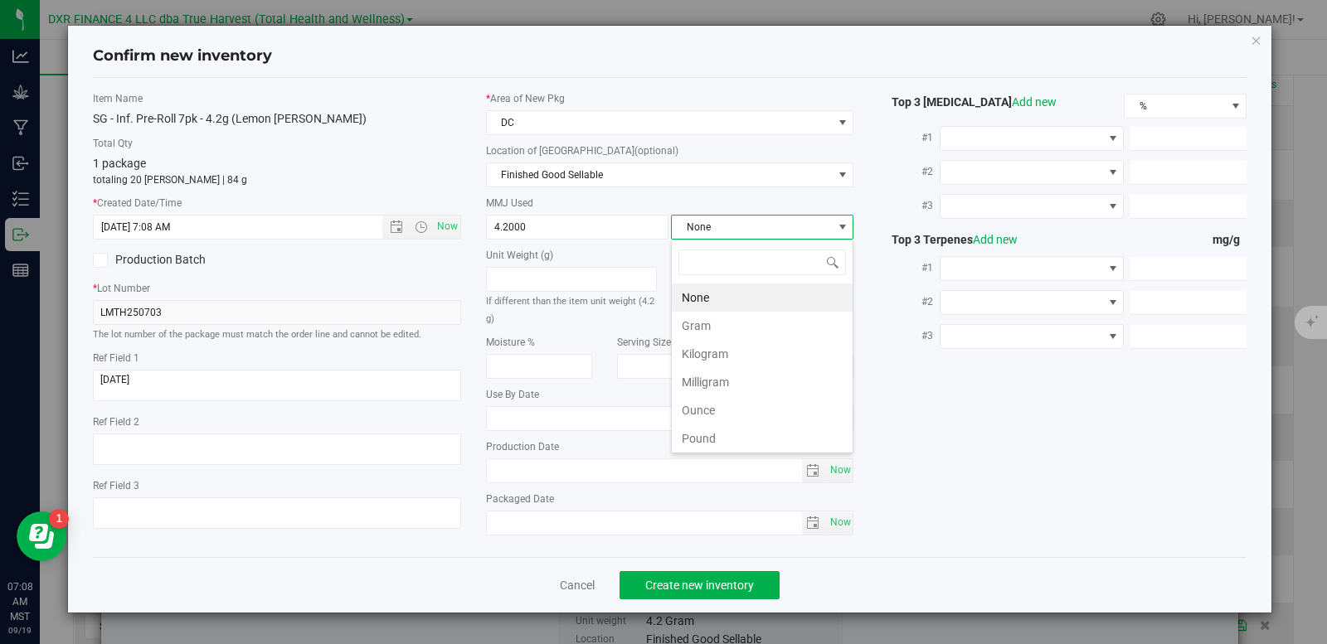
scroll to position [25, 182]
click at [696, 327] on li "Gram" at bounding box center [762, 326] width 181 height 28
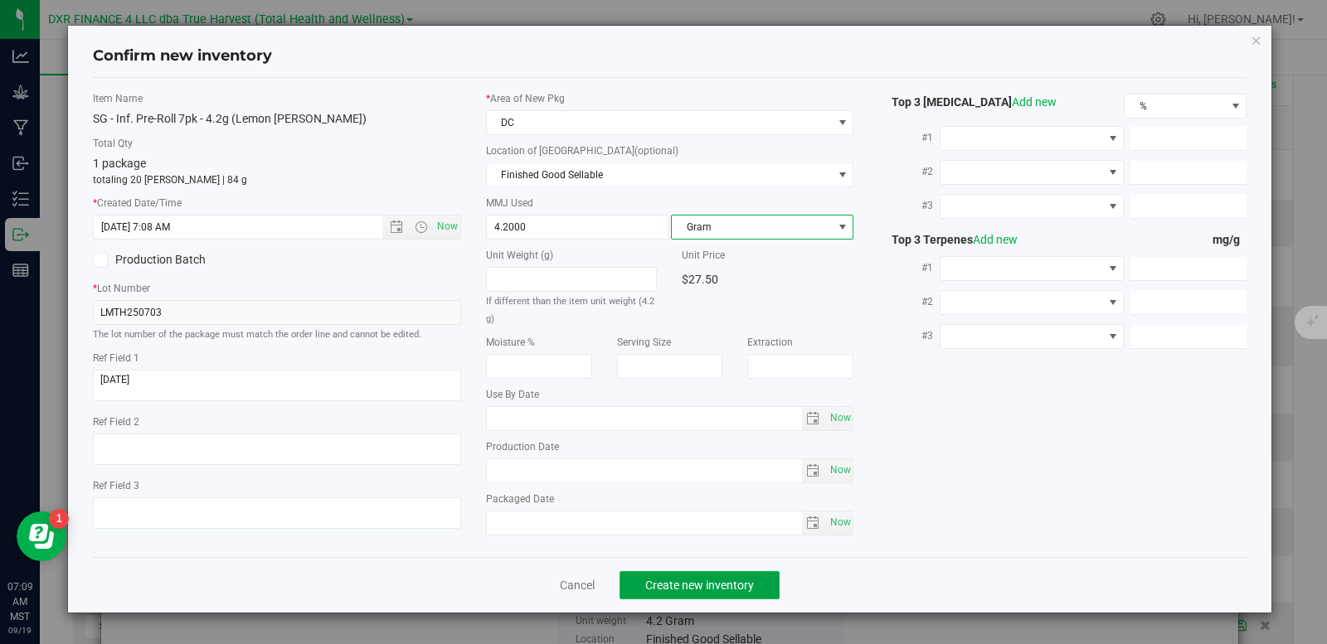
click at [715, 592] on button "Create new inventory" at bounding box center [699, 585] width 160 height 28
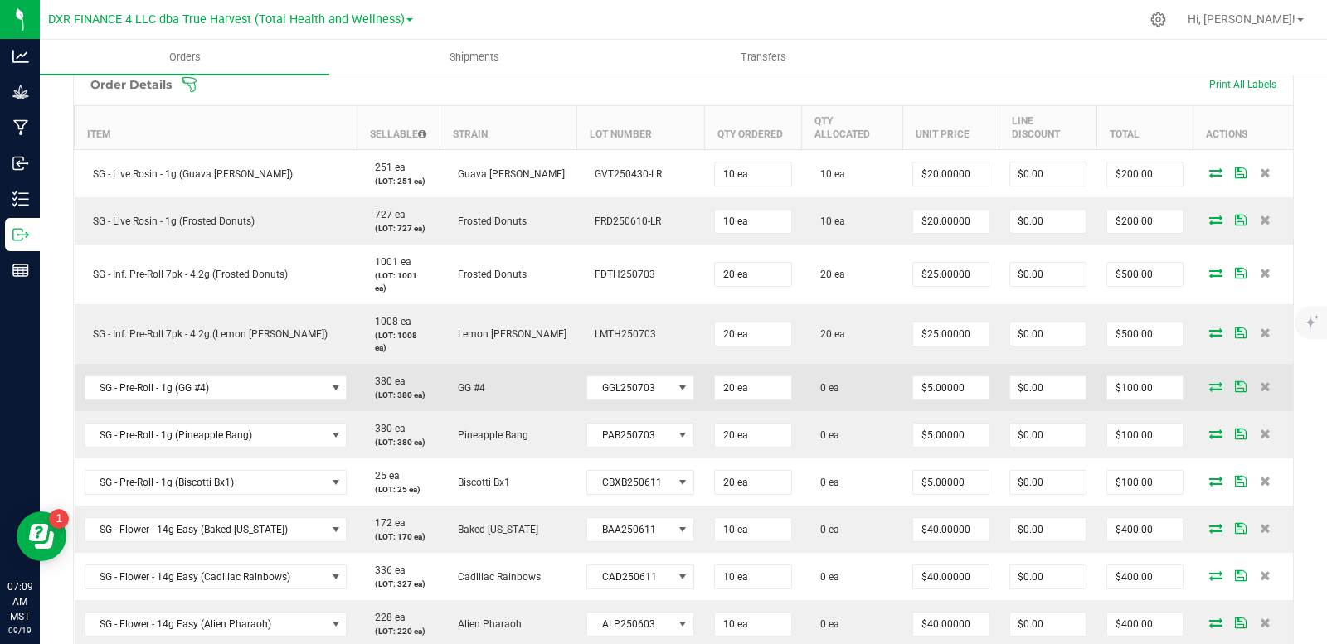
click at [1209, 387] on icon at bounding box center [1215, 386] width 13 height 10
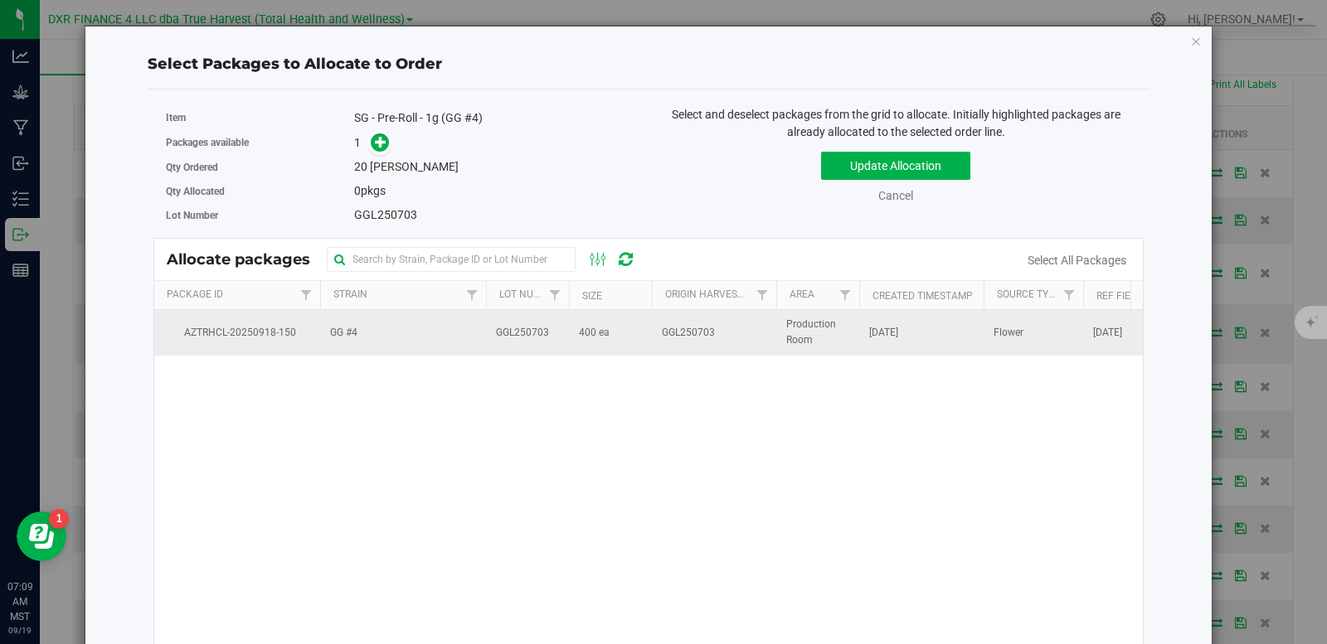
click at [562, 347] on td "GGL250703" at bounding box center [527, 332] width 83 height 45
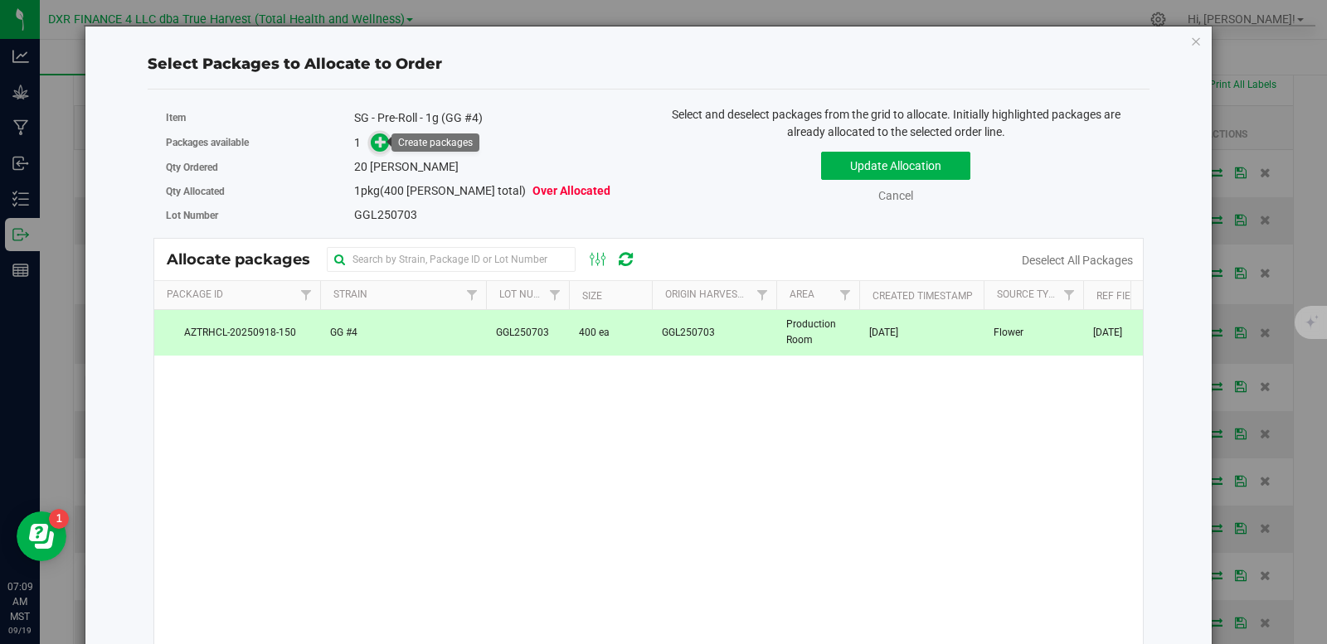
click at [386, 148] on span at bounding box center [380, 142] width 19 height 19
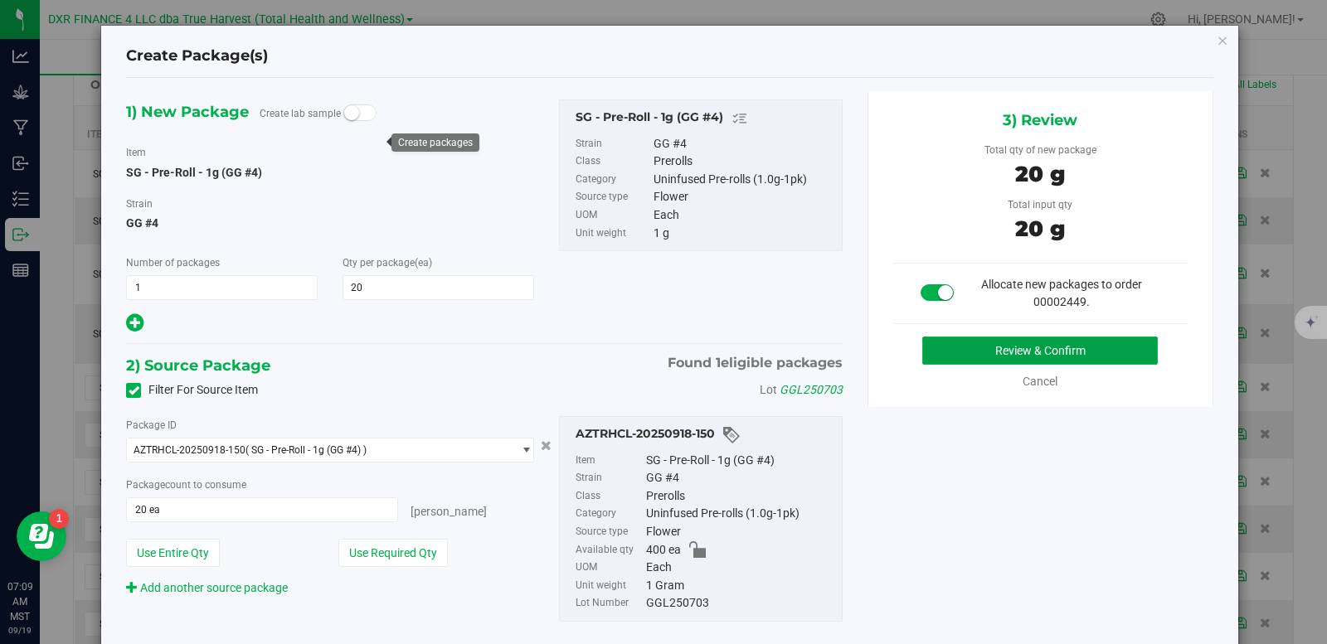
click at [1031, 352] on button "Review & Confirm" at bounding box center [1039, 351] width 235 height 28
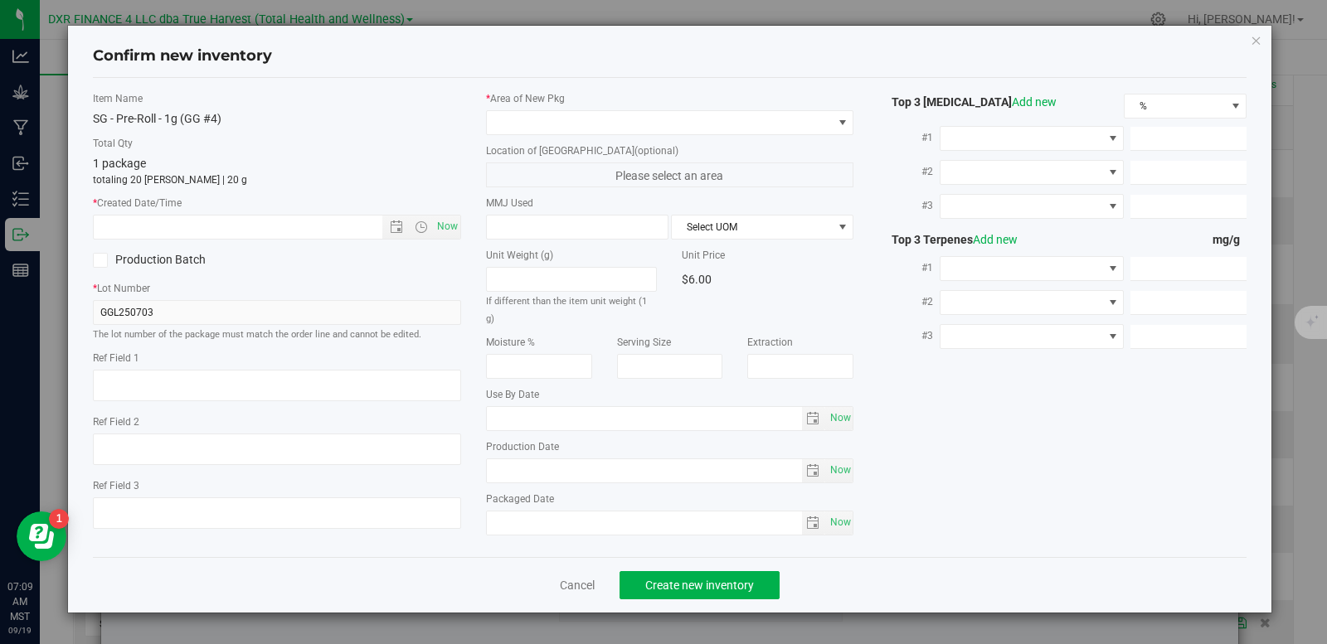
type textarea "2025-07-03"
click at [173, 390] on textarea at bounding box center [277, 386] width 368 height 32
click at [248, 224] on input "text" at bounding box center [252, 227] width 317 height 23
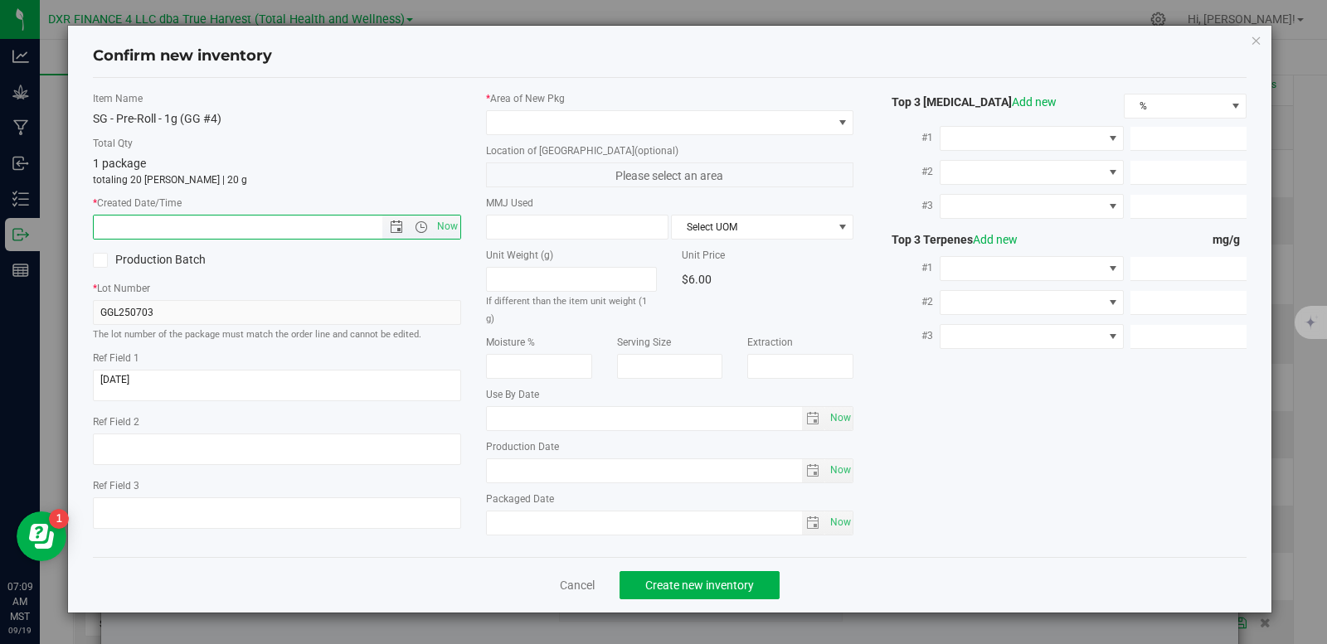
paste input "2025-07-03"
type input "7/3/2025 7:09 AM"
click at [566, 111] on span at bounding box center [660, 122] width 346 height 23
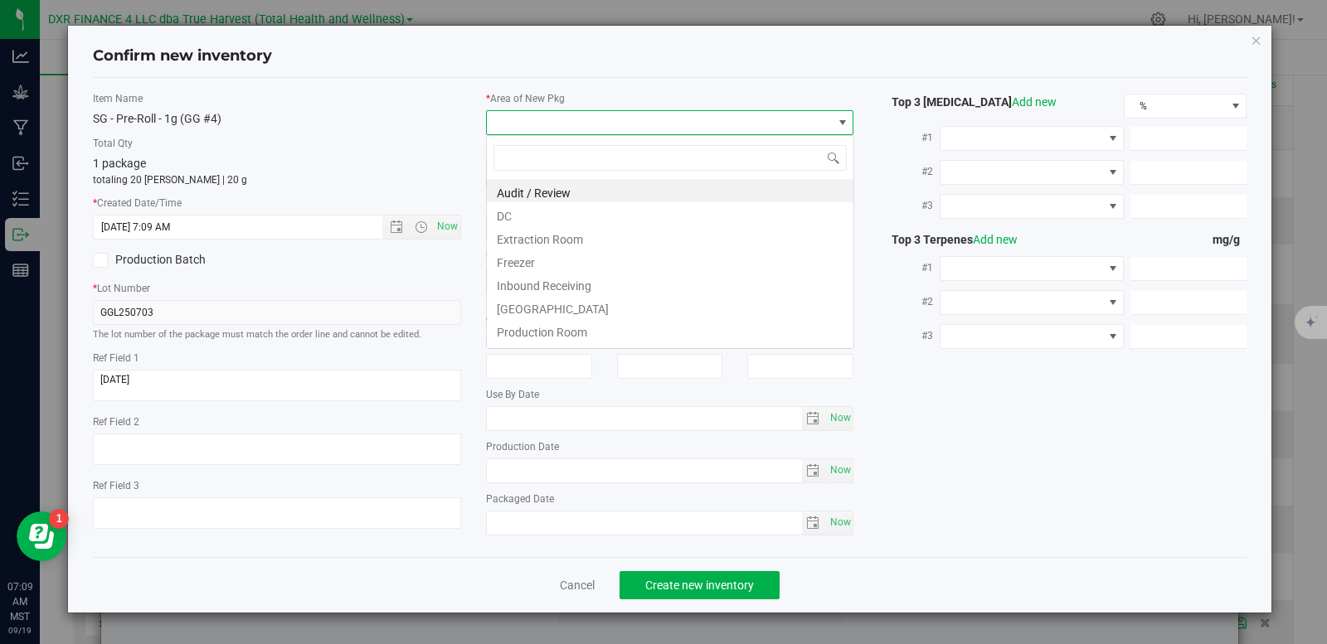
scroll to position [25, 368]
click at [564, 226] on li "Extraction Room" at bounding box center [670, 237] width 366 height 23
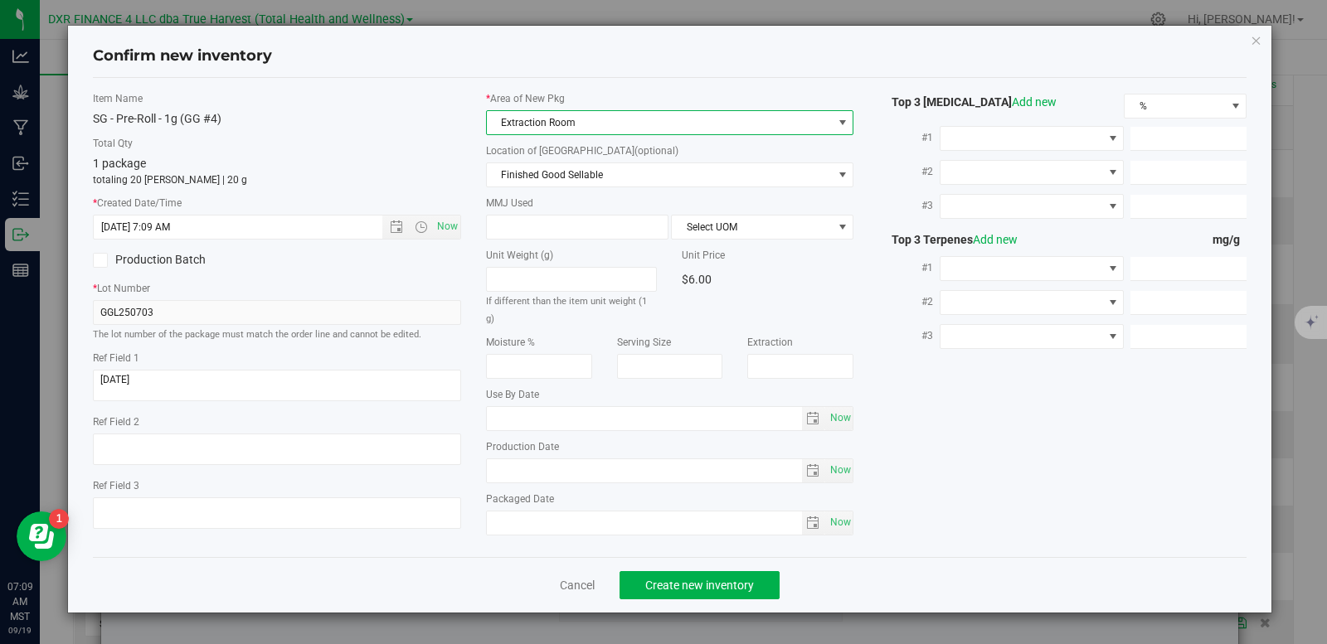
click at [575, 126] on span "Extraction Room" at bounding box center [660, 122] width 346 height 23
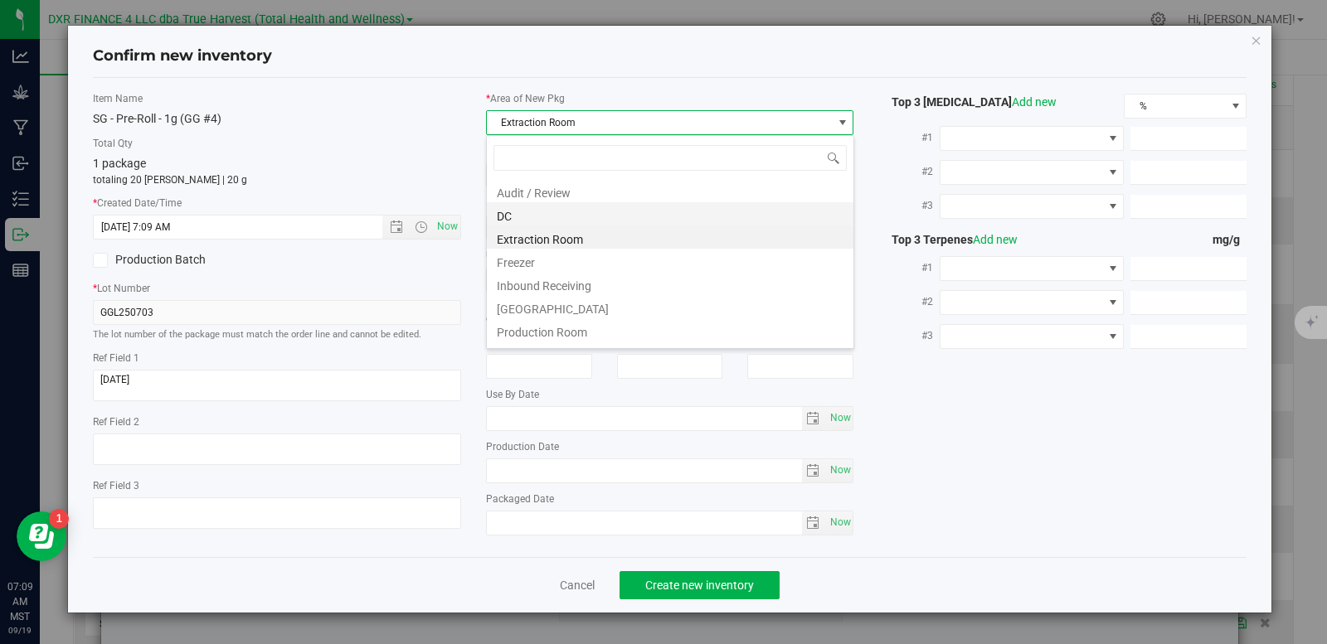
click at [565, 219] on li "DC" at bounding box center [670, 213] width 366 height 23
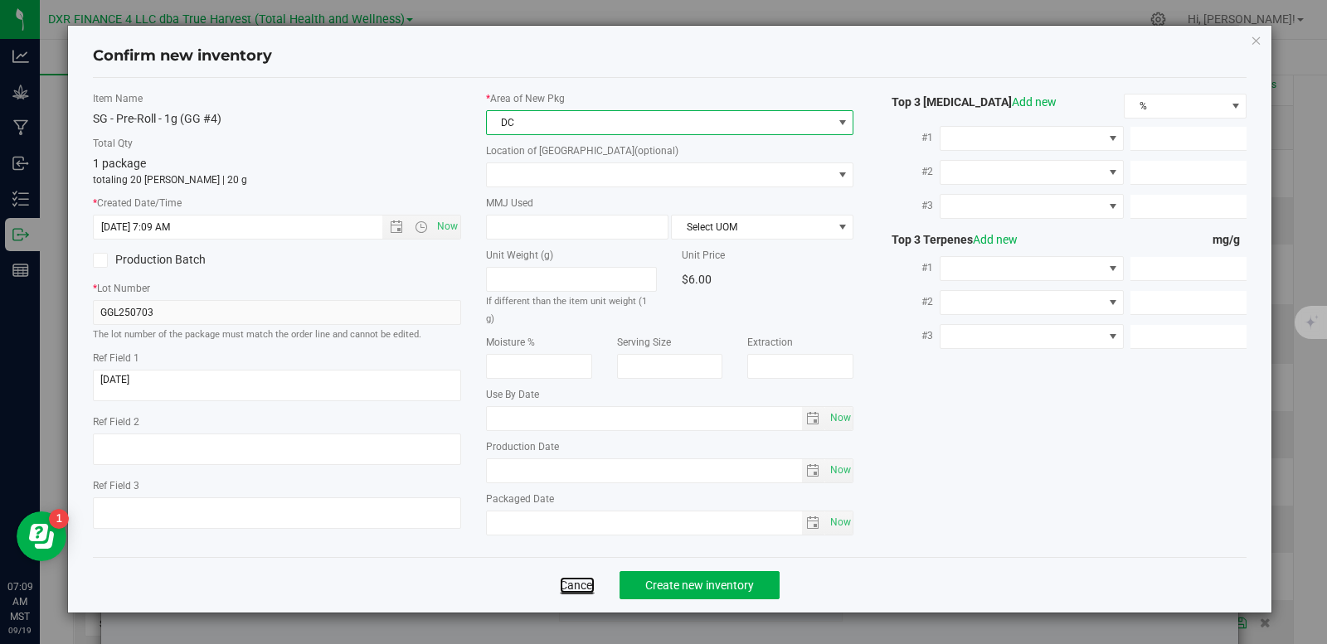
click at [568, 578] on link "Cancel" at bounding box center [577, 585] width 35 height 17
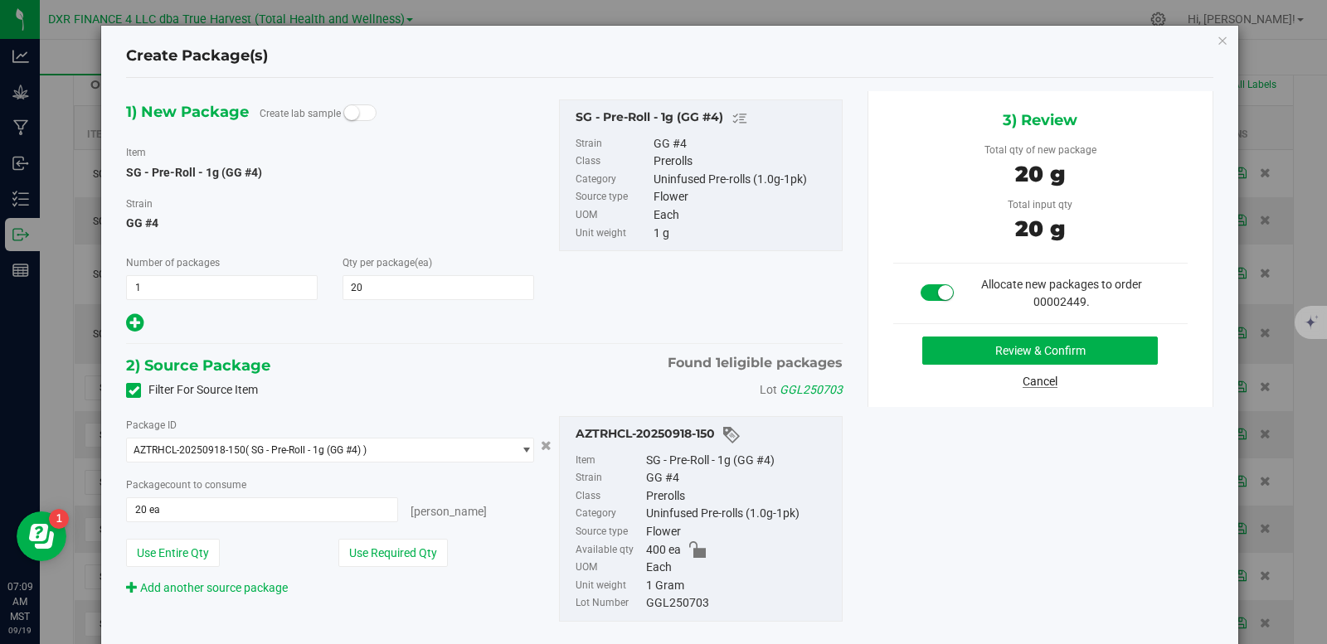
click at [1032, 377] on link "Cancel" at bounding box center [1039, 381] width 35 height 13
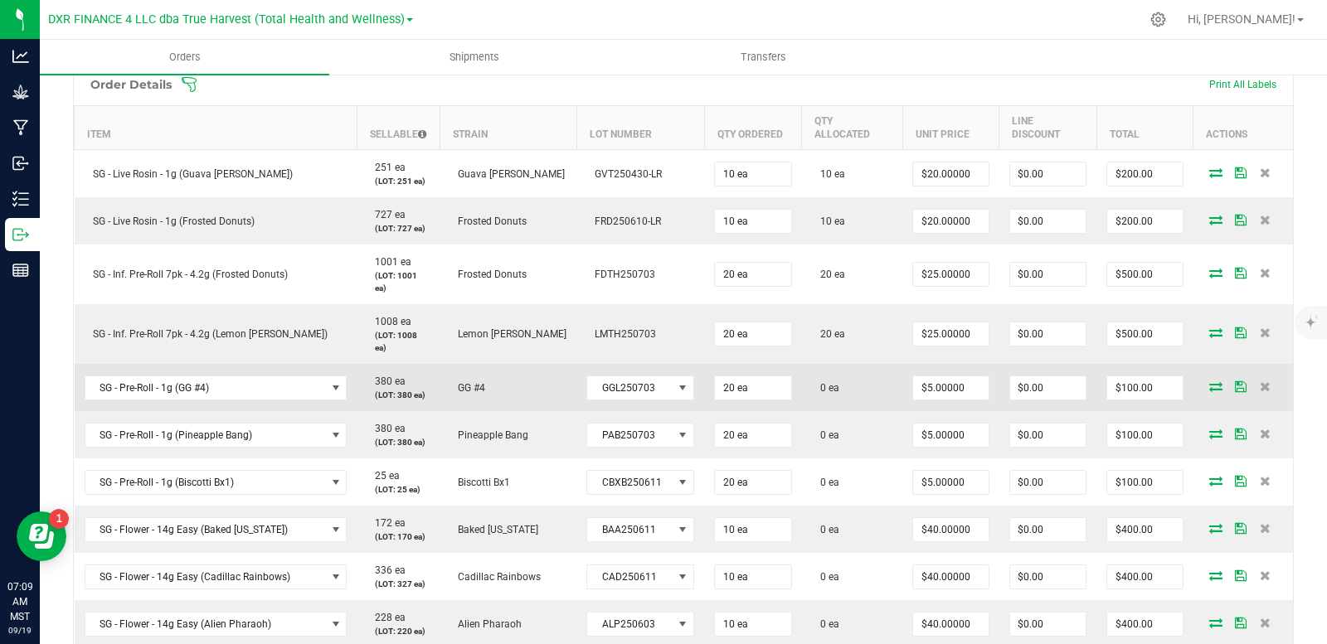
click at [1209, 381] on icon at bounding box center [1215, 386] width 13 height 10
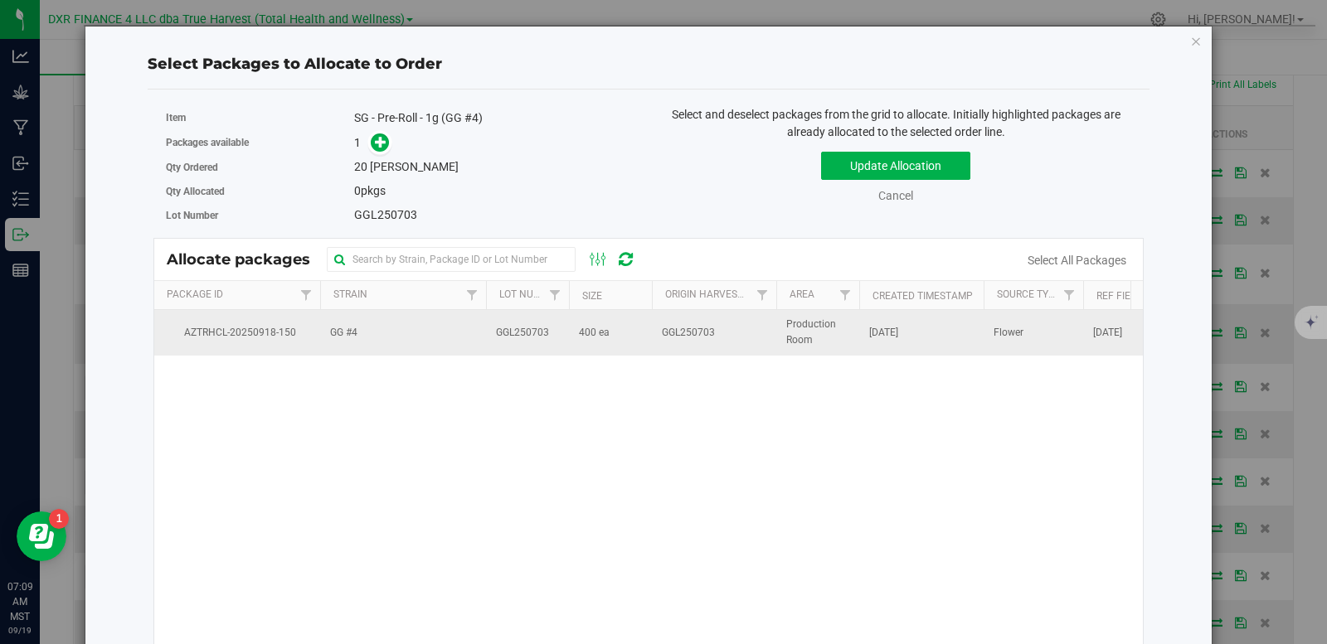
click at [501, 326] on span "GGL250703" at bounding box center [522, 333] width 53 height 16
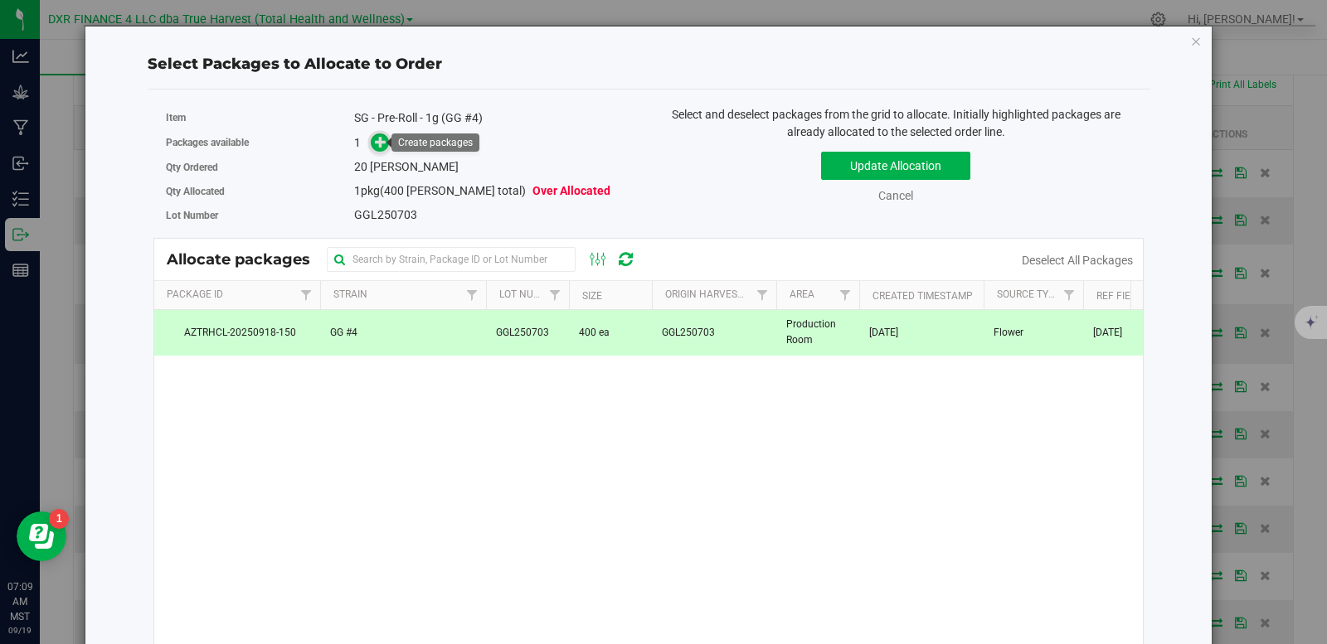
click at [371, 140] on span at bounding box center [379, 142] width 19 height 19
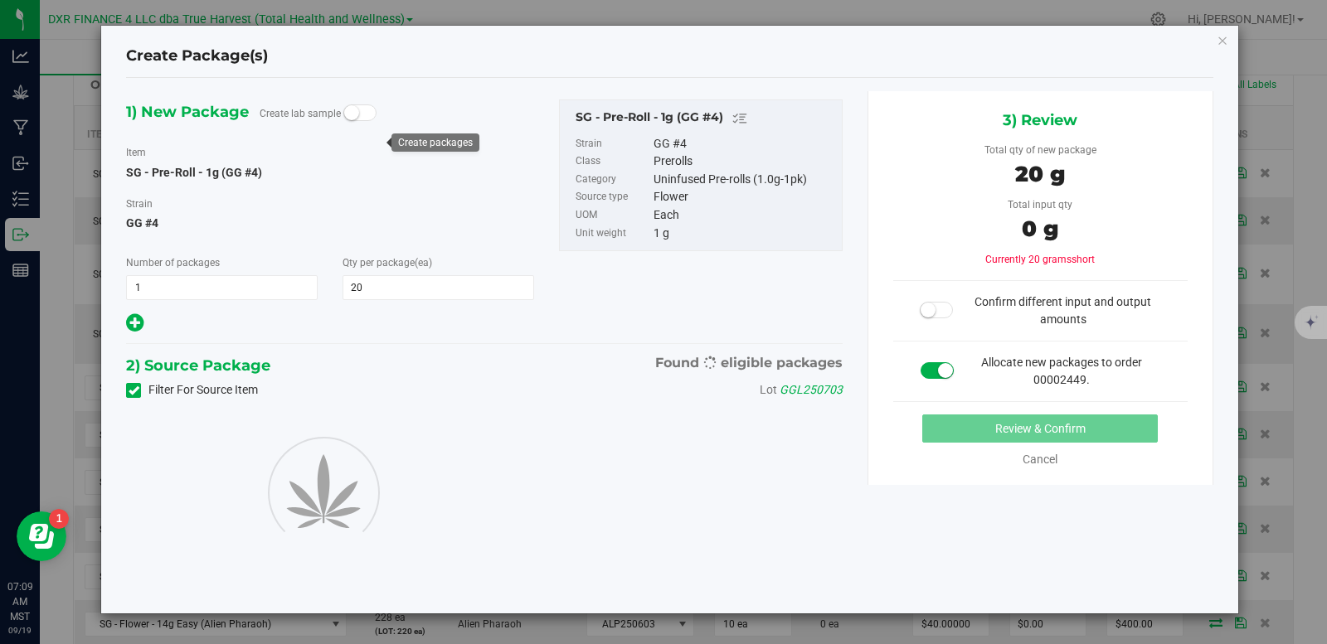
type input "20"
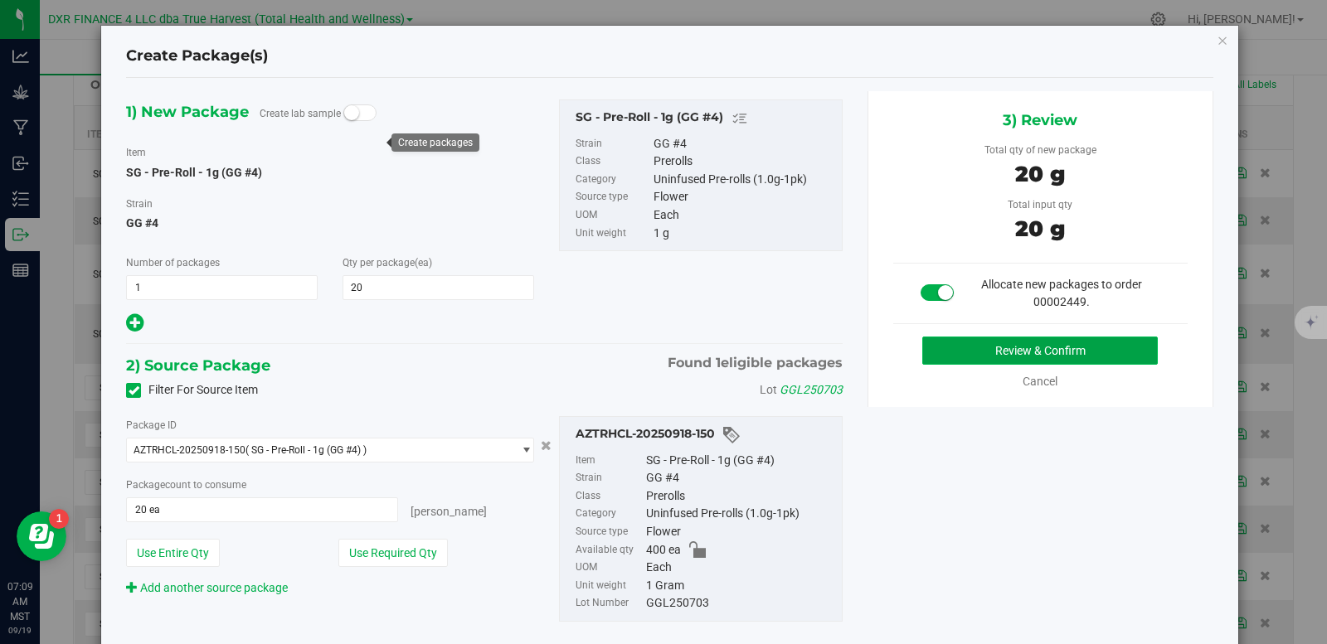
click at [993, 346] on button "Review & Confirm" at bounding box center [1039, 351] width 235 height 28
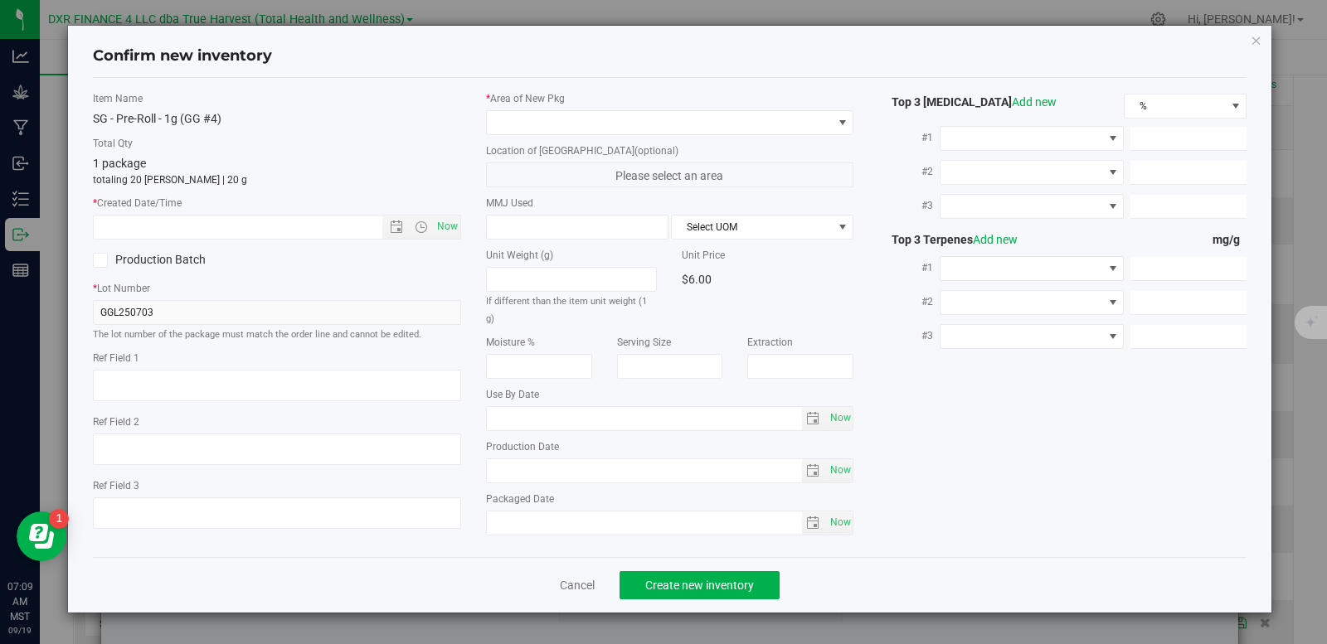
type textarea "2025-07-03"
click at [171, 376] on textarea at bounding box center [277, 386] width 368 height 32
click at [186, 220] on input "text" at bounding box center [252, 227] width 317 height 23
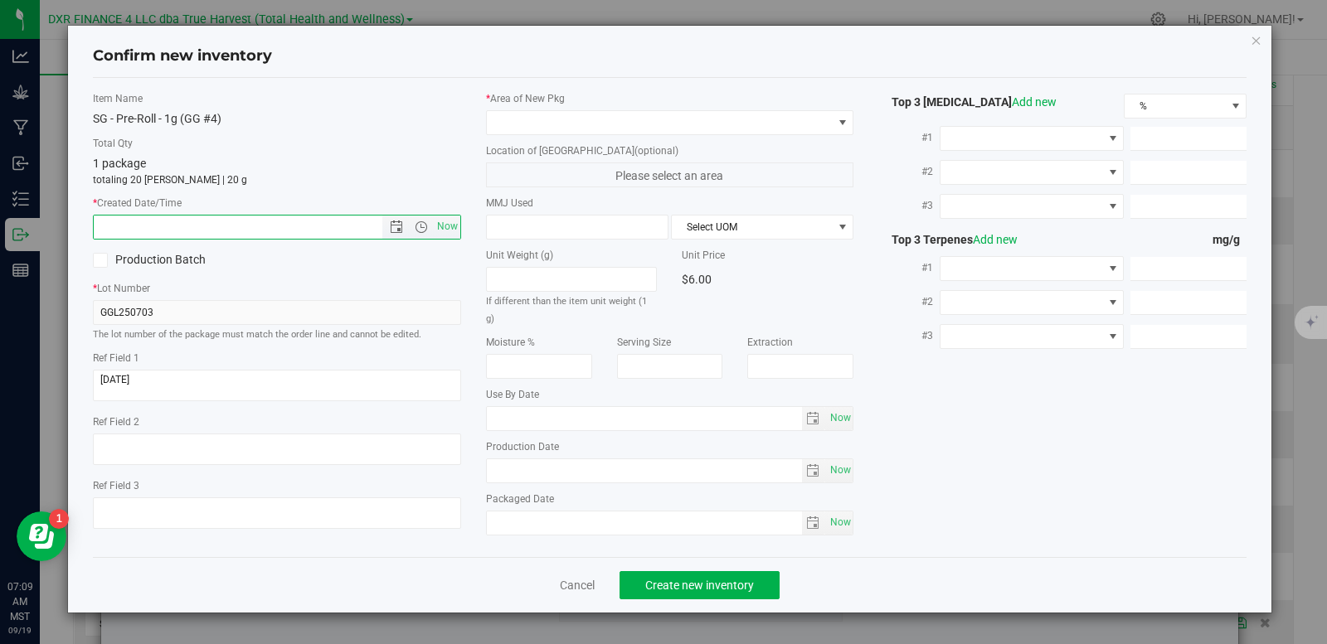
paste input "2025-07-03"
type input "7/3/2025 7:09 AM"
click at [522, 116] on span at bounding box center [660, 122] width 346 height 23
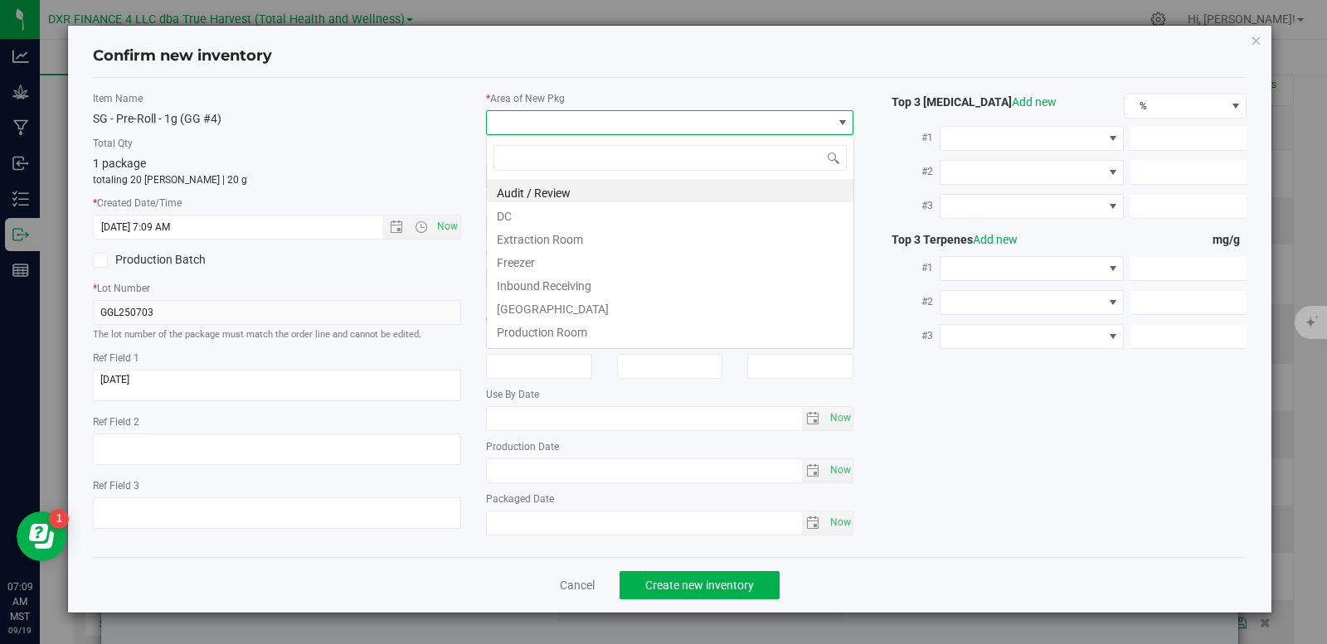
scroll to position [25, 368]
drag, startPoint x: 534, startPoint y: 214, endPoint x: 552, endPoint y: 193, distance: 27.6
click at [535, 214] on li "DC" at bounding box center [670, 213] width 366 height 23
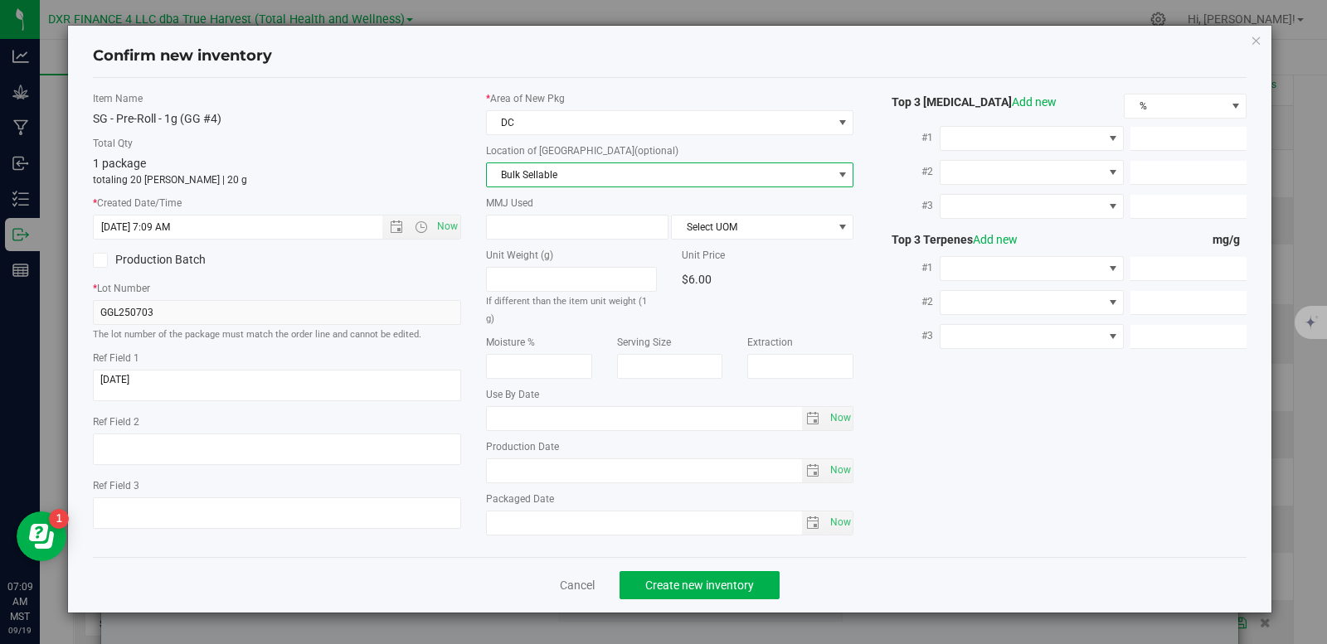
click at [562, 171] on span "Bulk Sellable" at bounding box center [660, 174] width 346 height 23
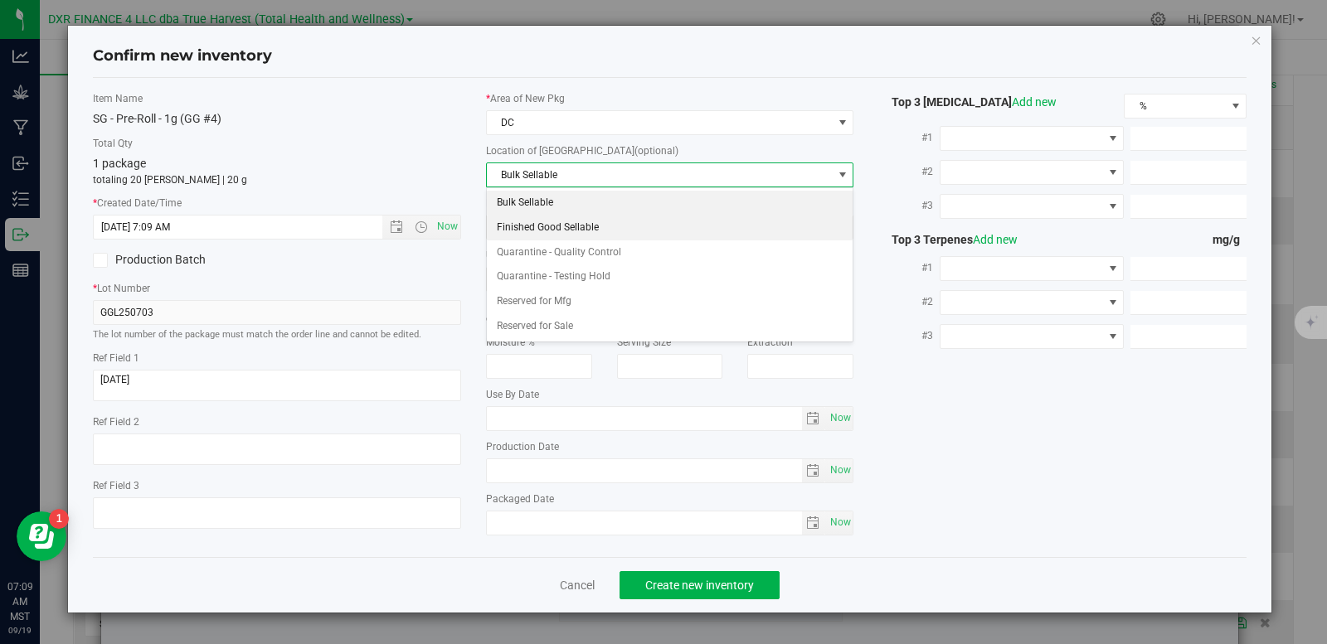
click at [564, 226] on li "Finished Good Sellable" at bounding box center [670, 228] width 366 height 25
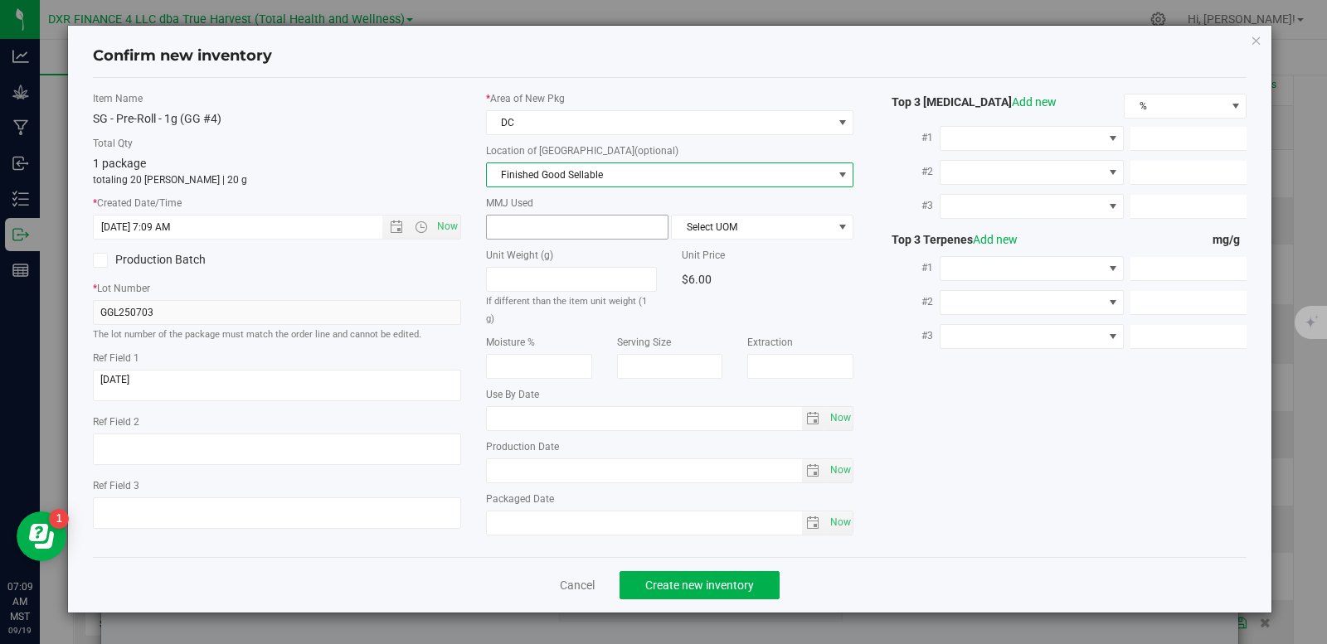
click at [564, 229] on span at bounding box center [577, 227] width 182 height 25
type input "1"
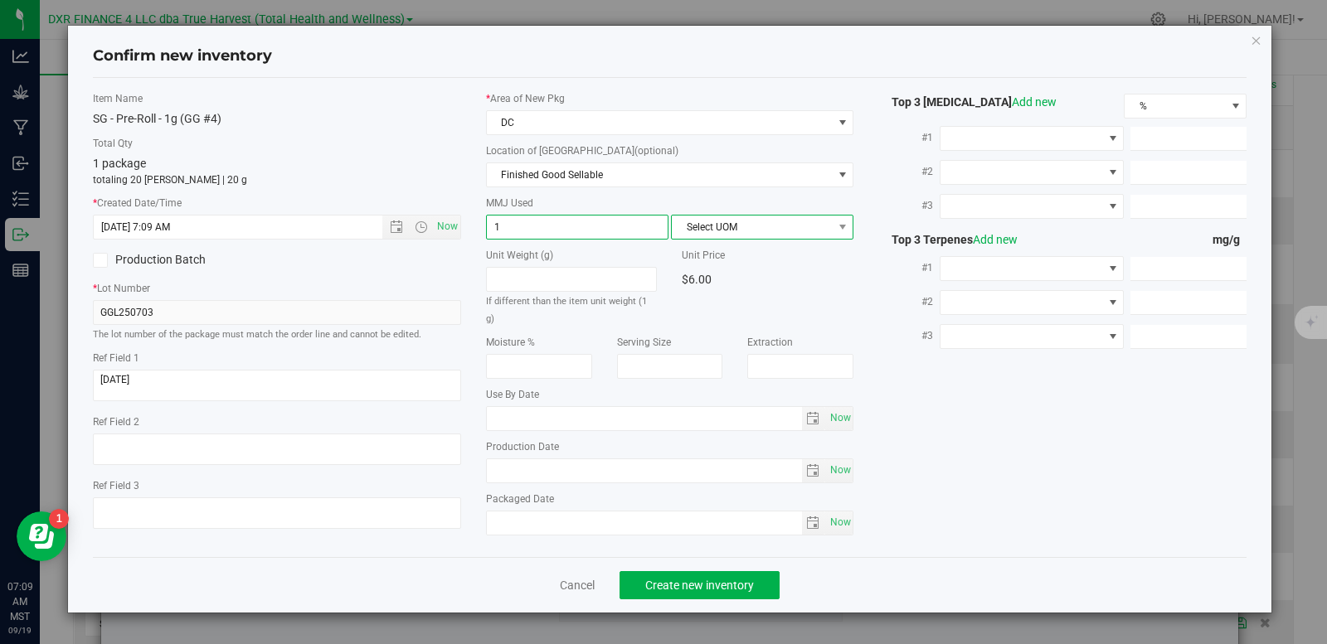
type input "1.0000"
click at [714, 234] on span "Select UOM" at bounding box center [752, 227] width 160 height 23
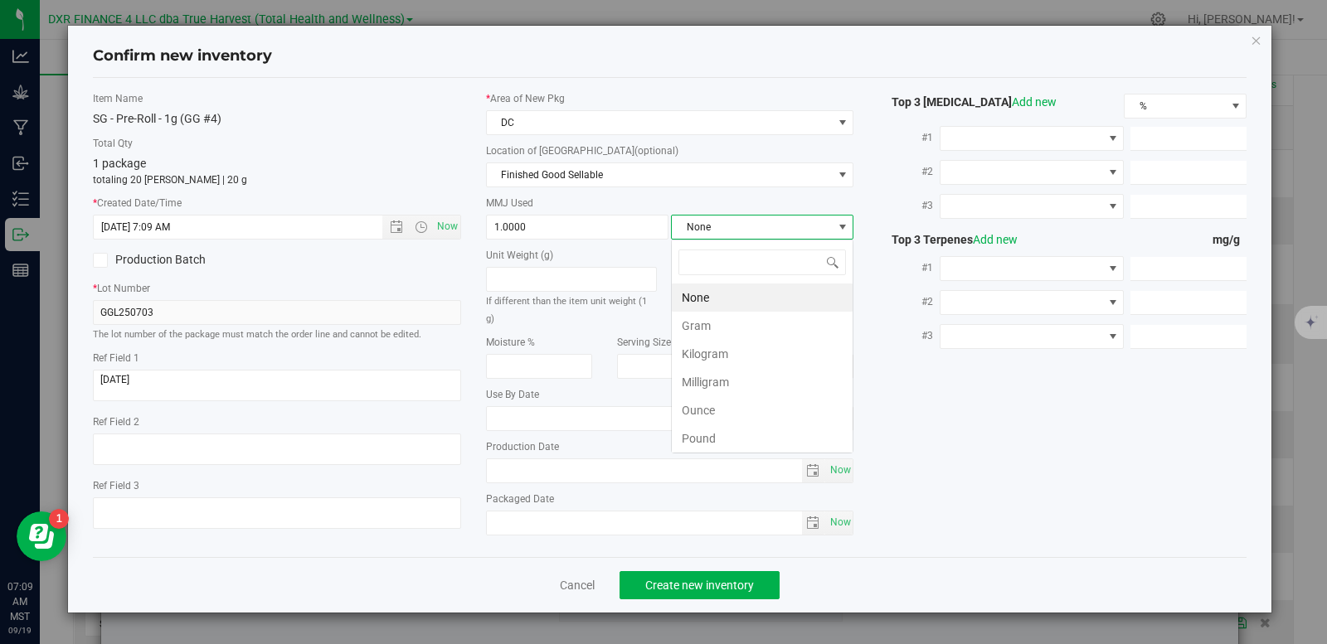
scroll to position [25, 182]
click at [715, 326] on li "Gram" at bounding box center [762, 326] width 181 height 28
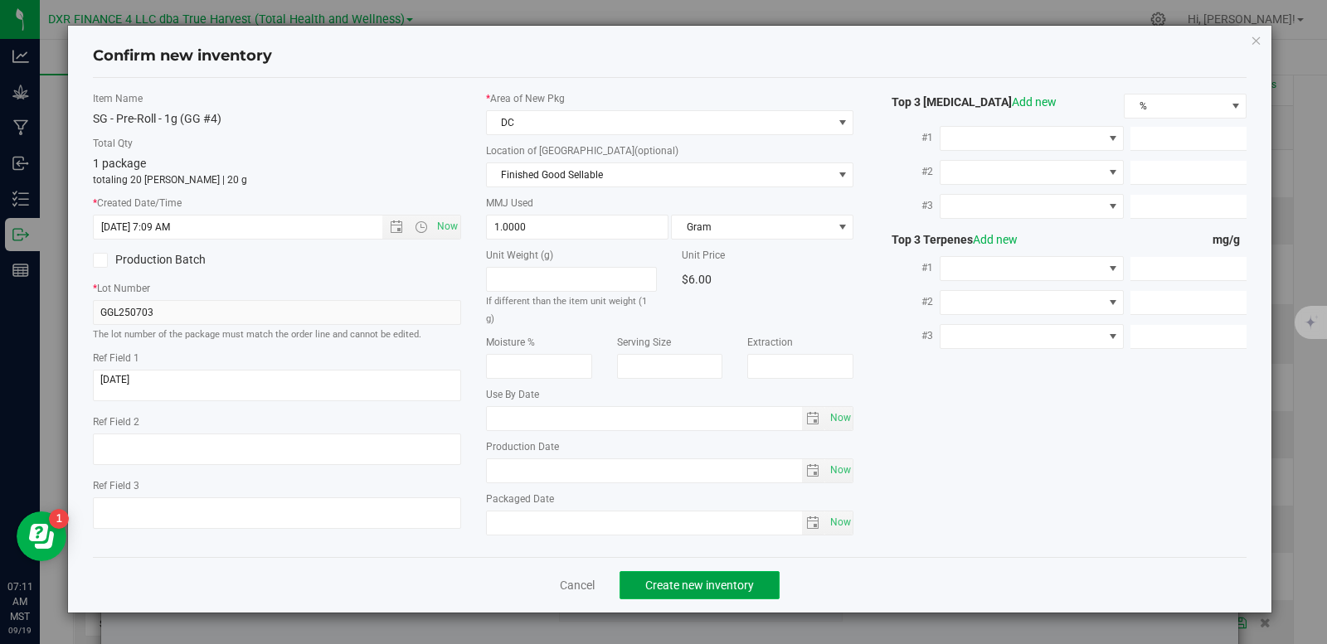
click at [688, 591] on button "Create new inventory" at bounding box center [699, 585] width 160 height 28
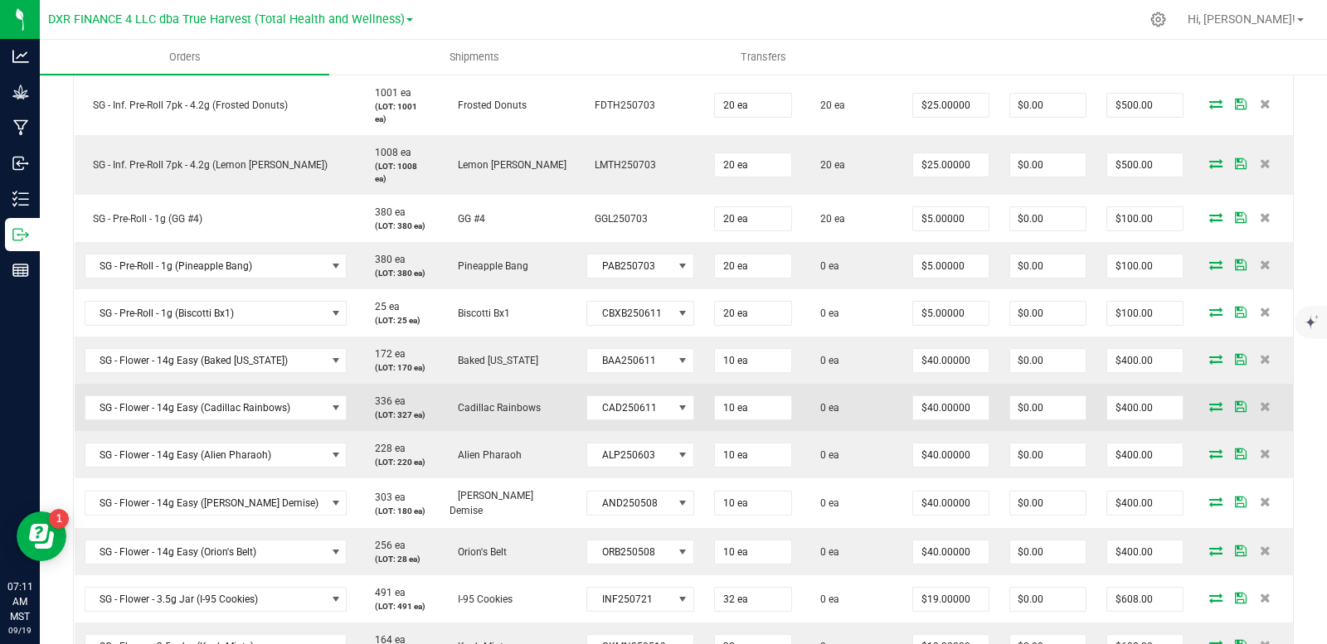
scroll to position [580, 0]
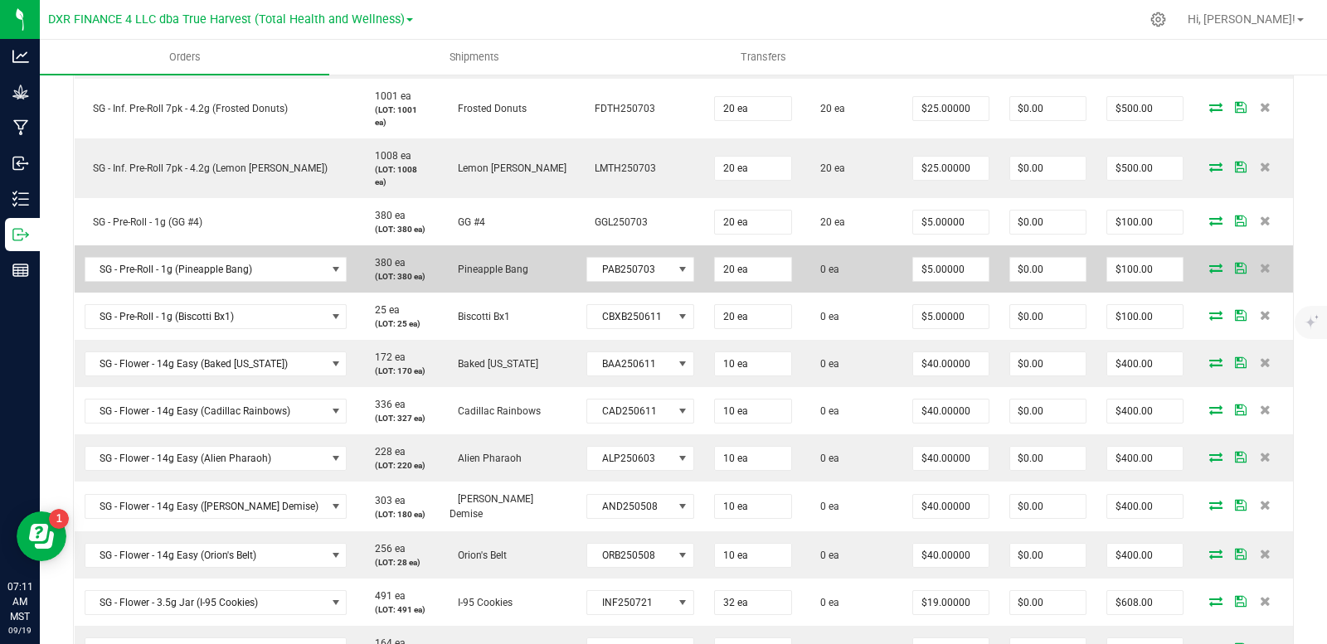
click at [1209, 272] on icon at bounding box center [1215, 268] width 13 height 10
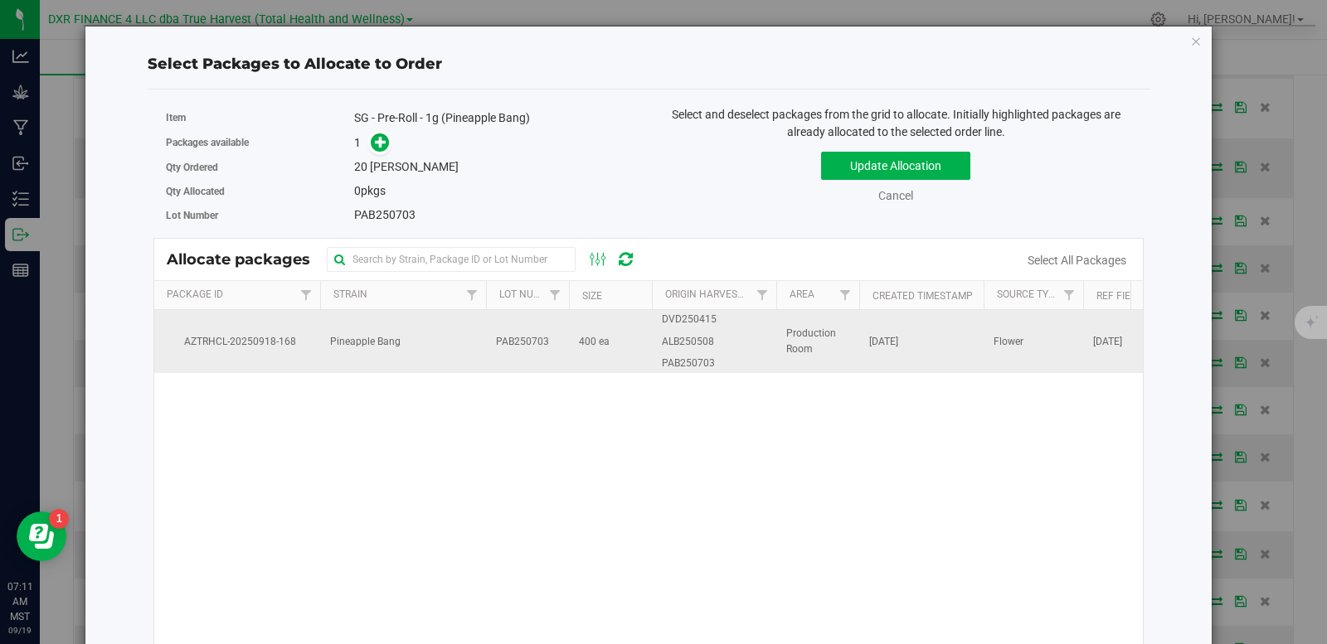
click at [534, 357] on td "PAB250703" at bounding box center [527, 341] width 83 height 63
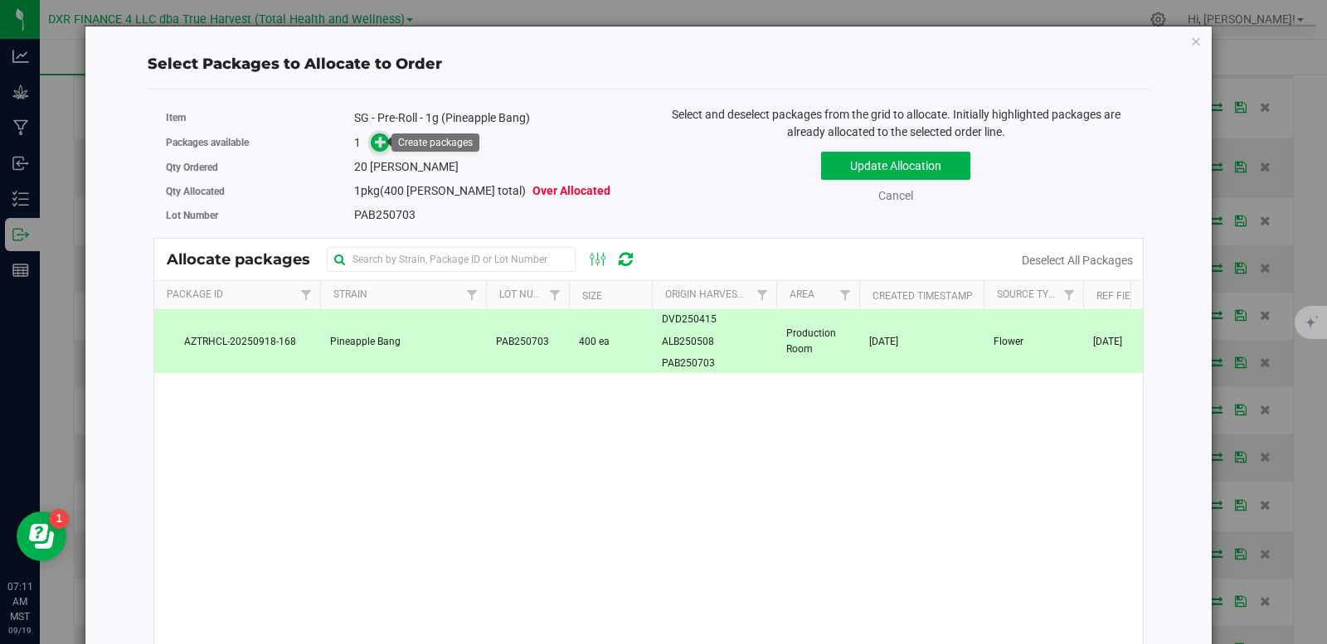
click at [378, 136] on icon at bounding box center [381, 141] width 12 height 12
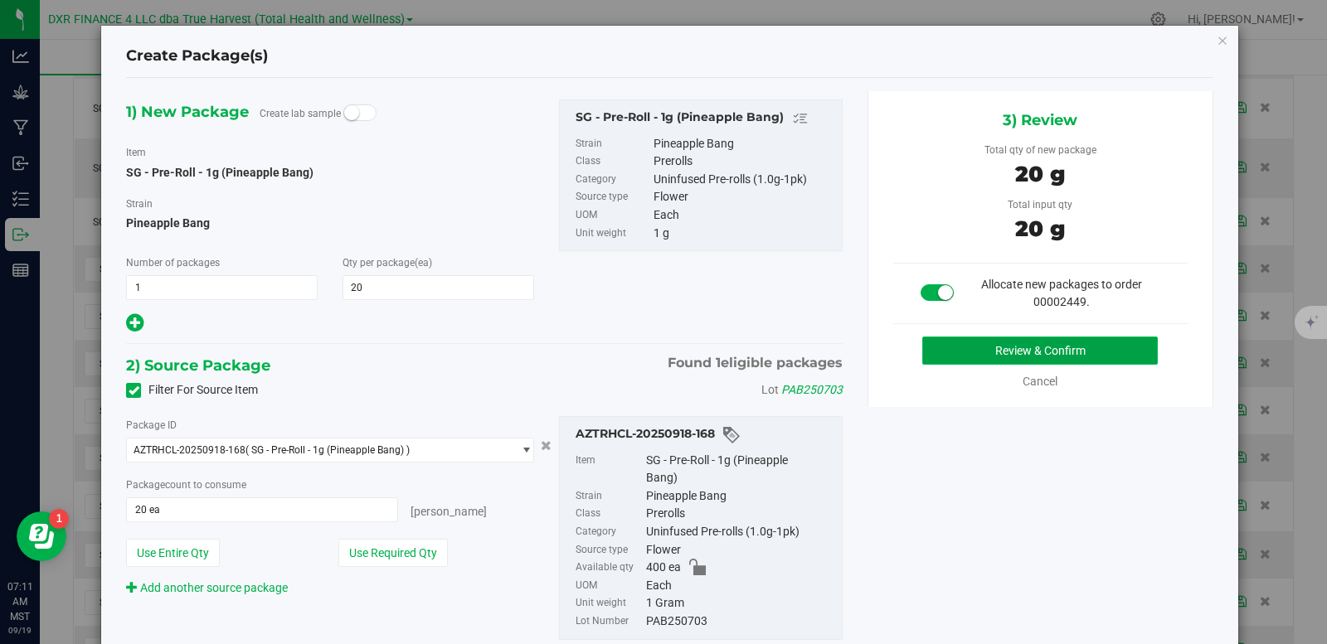
click at [944, 358] on button "Review & Confirm" at bounding box center [1039, 351] width 235 height 28
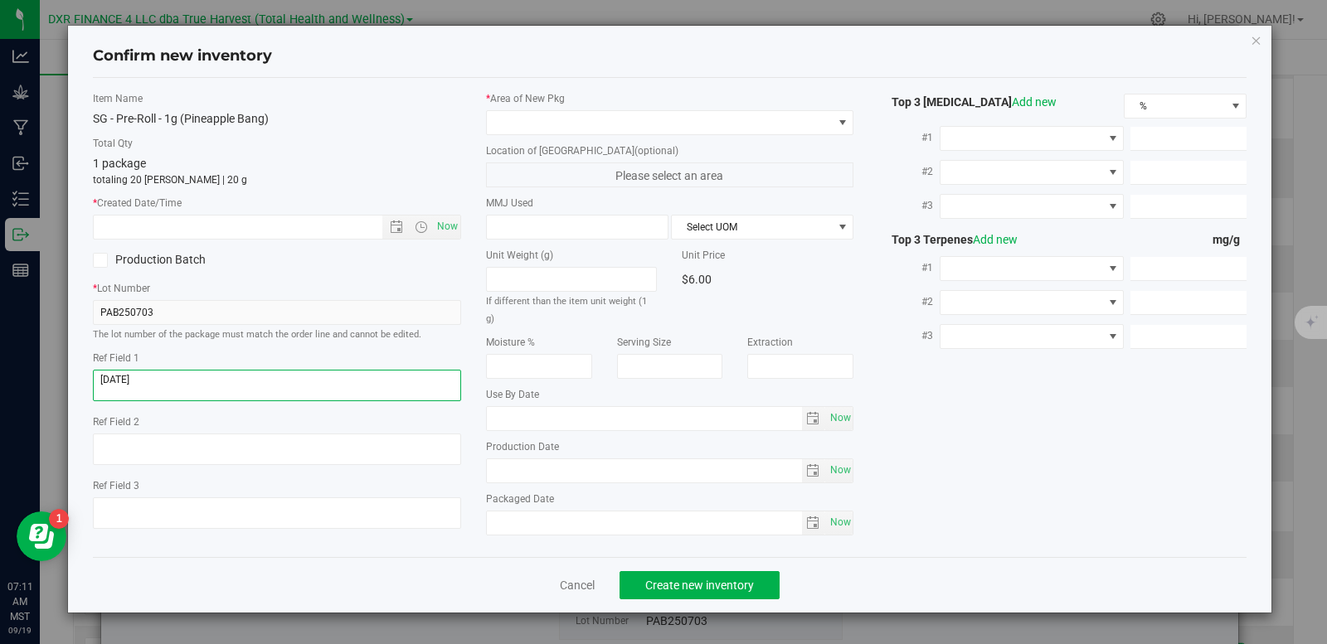
click at [224, 397] on textarea at bounding box center [277, 386] width 368 height 32
click at [224, 396] on textarea at bounding box center [277, 386] width 368 height 32
drag, startPoint x: 224, startPoint y: 396, endPoint x: 204, endPoint y: 415, distance: 27.6
click at [222, 396] on textarea at bounding box center [277, 386] width 368 height 32
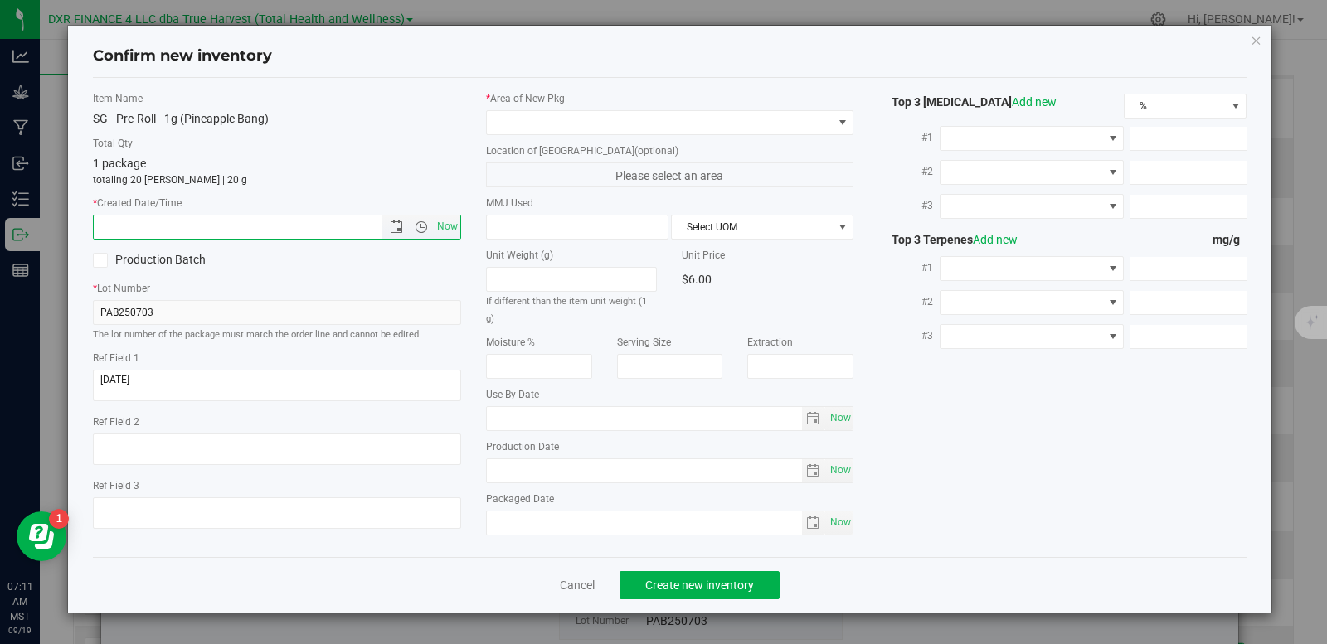
click at [210, 231] on input "text" at bounding box center [252, 227] width 317 height 23
paste input "2025-07-03"
type input "7/3/2025 7:11 AM"
click at [572, 123] on span at bounding box center [660, 122] width 346 height 23
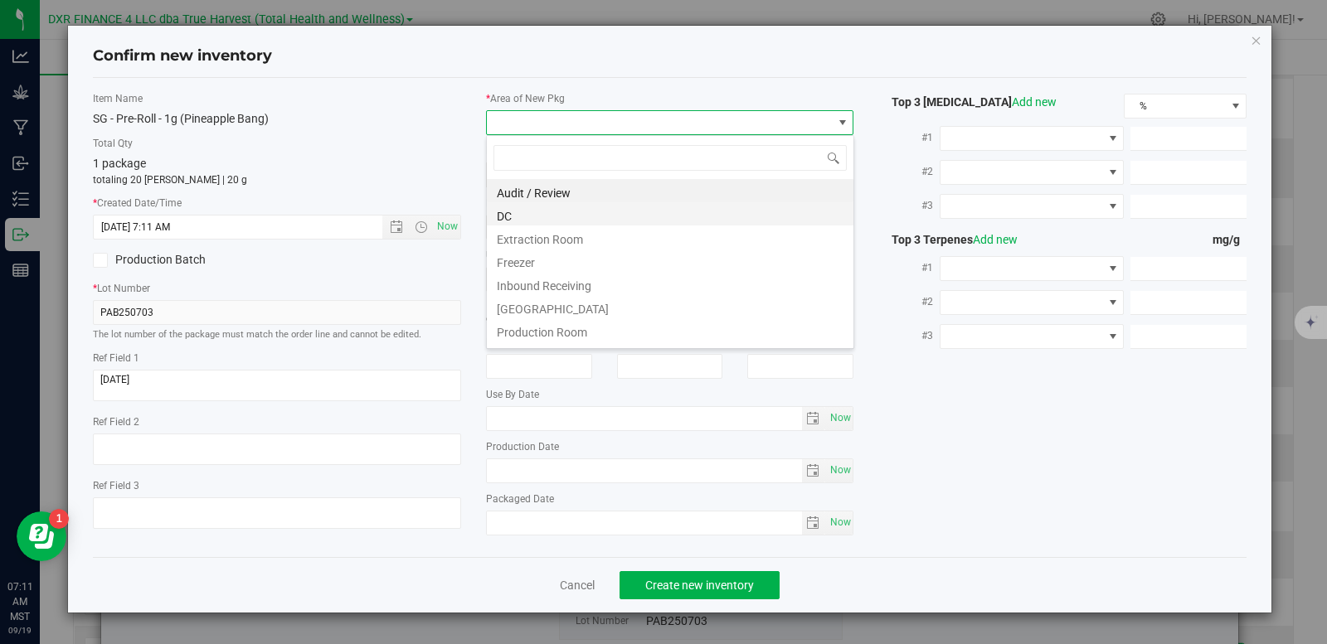
scroll to position [25, 368]
click at [544, 214] on li "DC" at bounding box center [670, 213] width 366 height 23
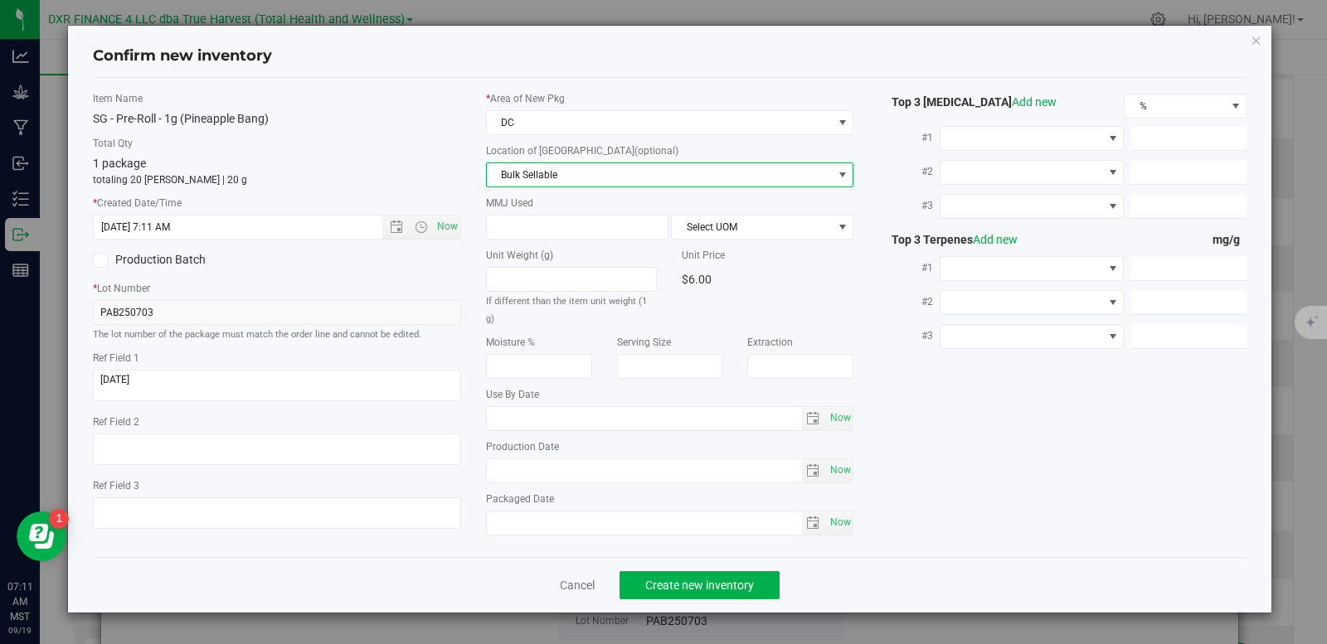
click at [547, 169] on span "Bulk Sellable" at bounding box center [660, 174] width 346 height 23
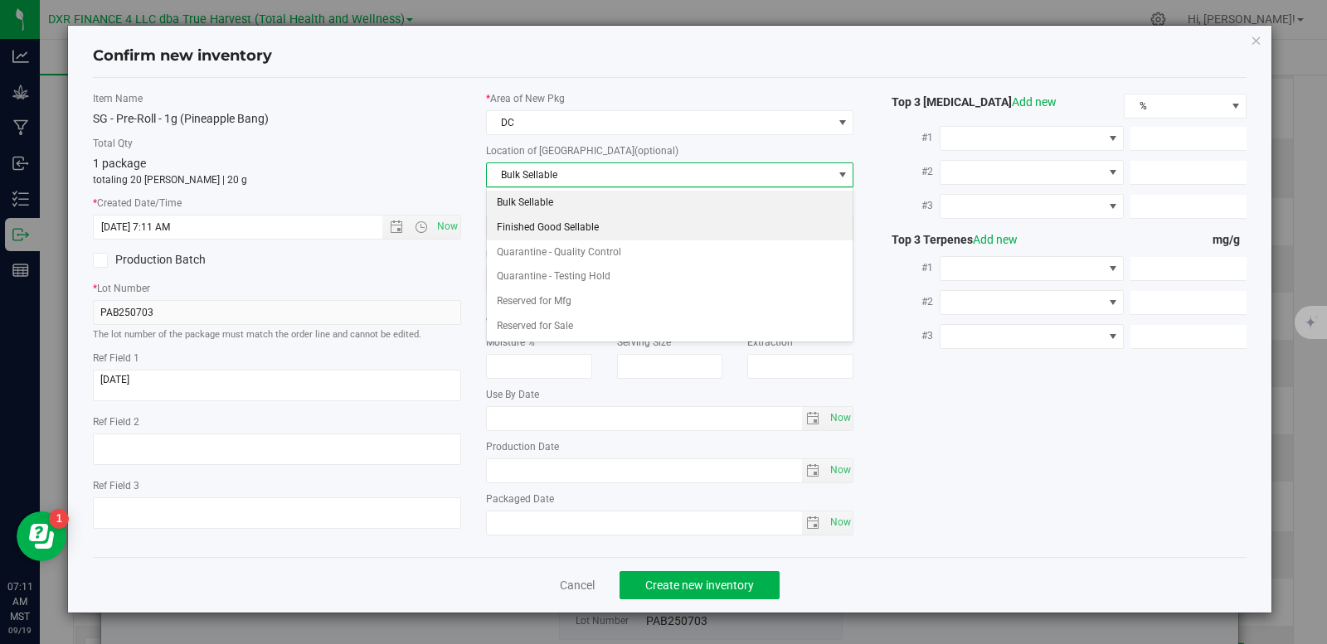
click at [525, 231] on li "Finished Good Sellable" at bounding box center [670, 228] width 366 height 25
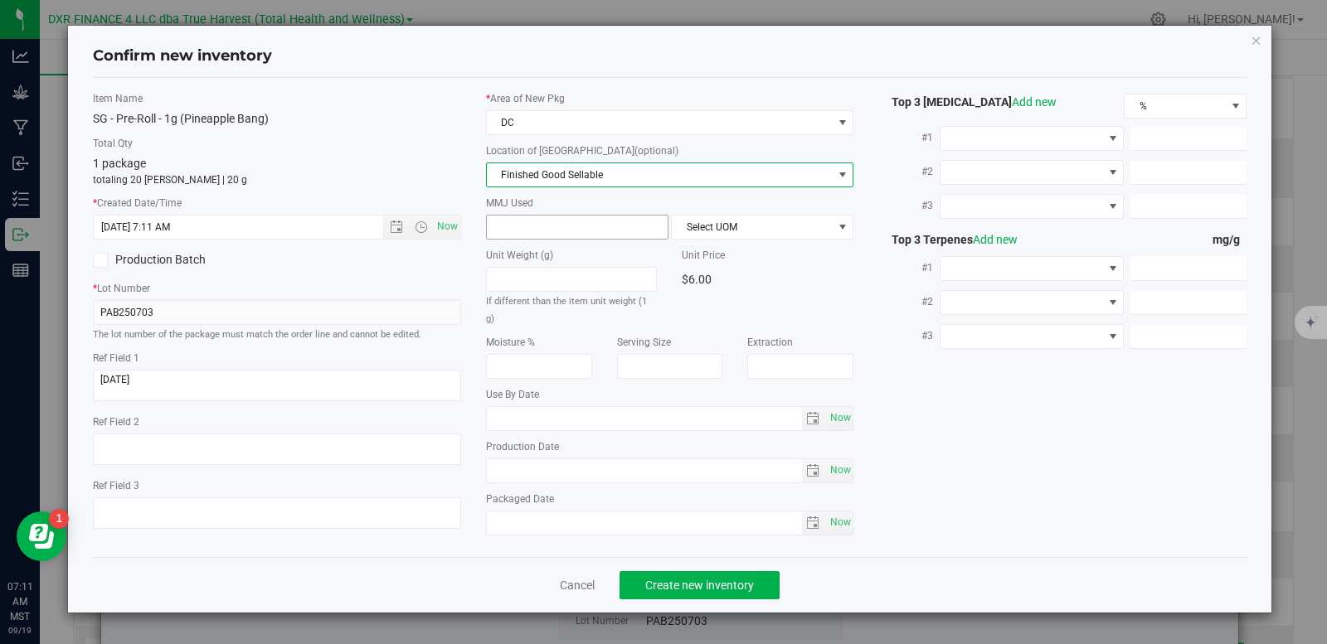
click at [535, 221] on span at bounding box center [577, 227] width 182 height 25
type input "1"
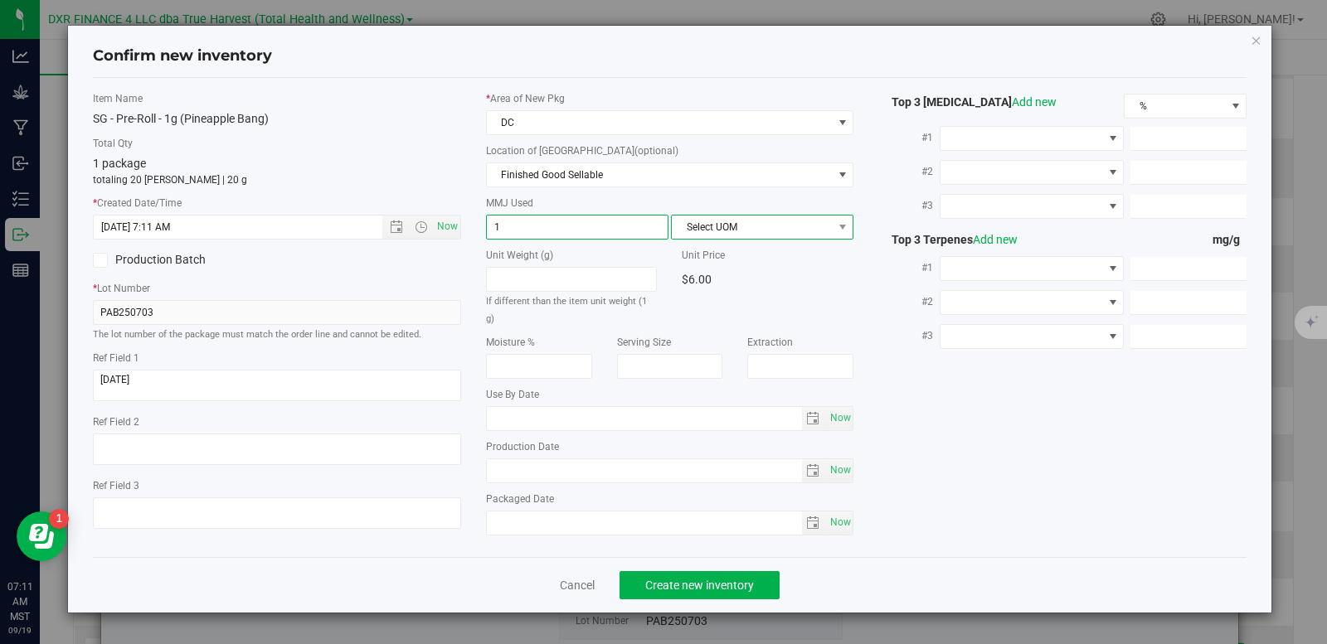
type input "1.0000"
click at [699, 232] on span "Select UOM" at bounding box center [752, 227] width 160 height 23
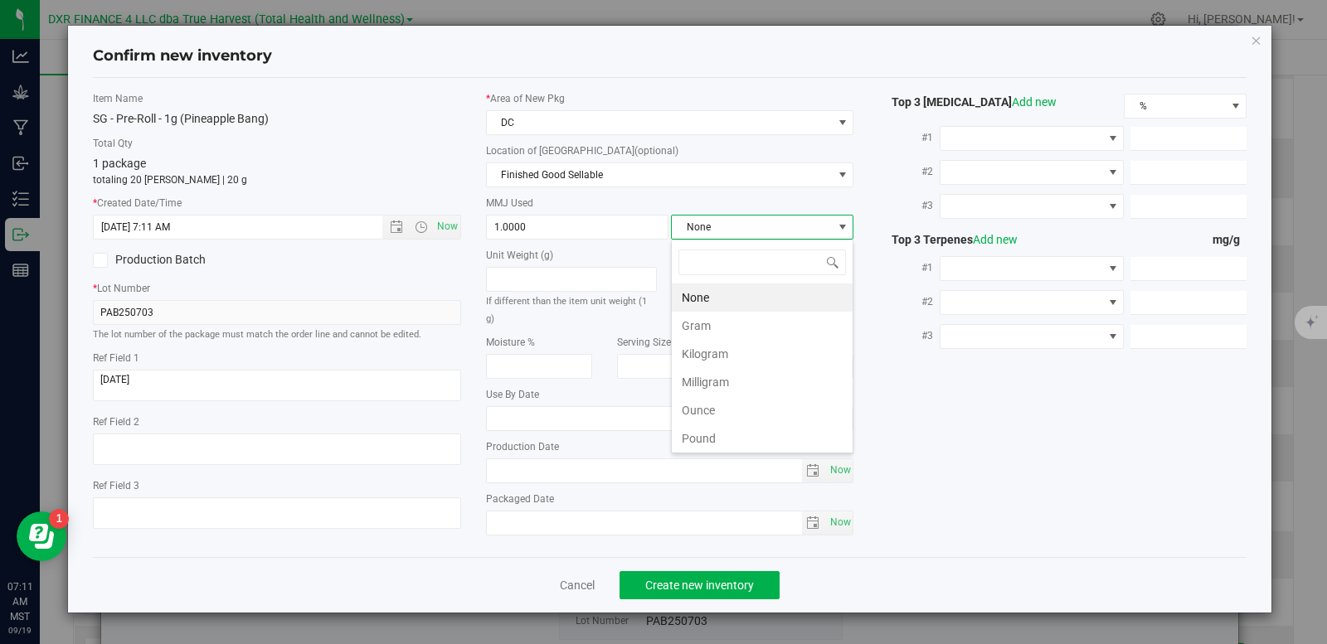
scroll to position [25, 182]
click at [735, 323] on li "Gram" at bounding box center [762, 326] width 181 height 28
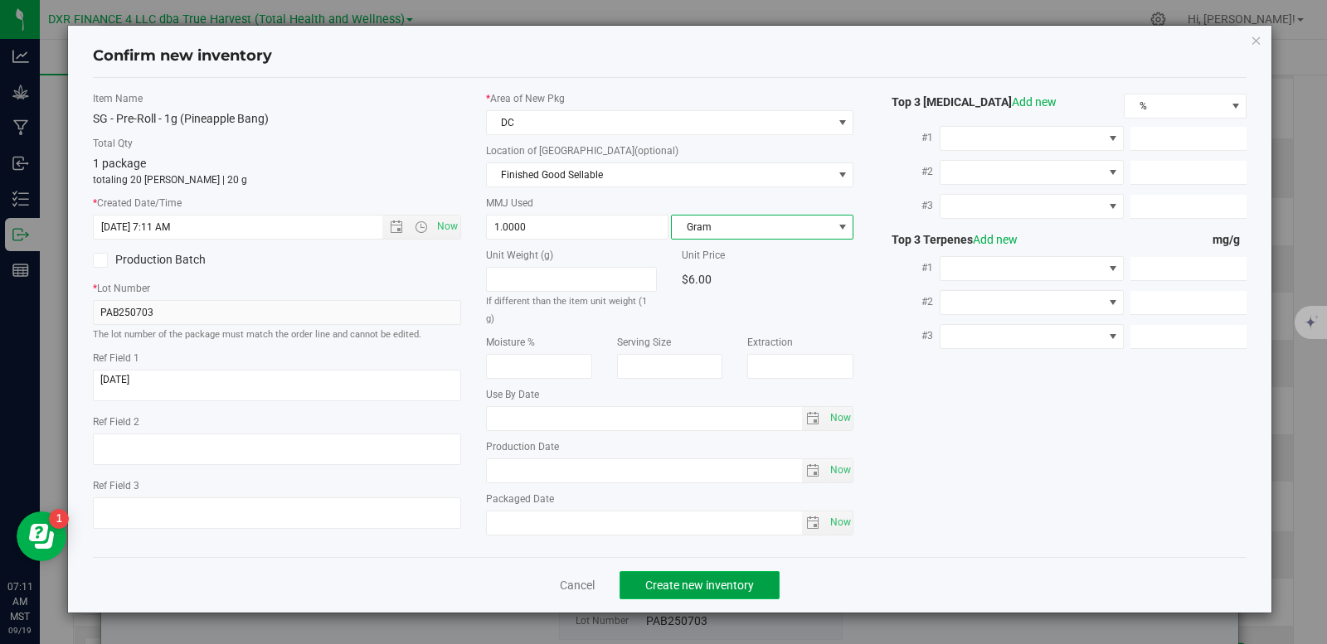
click at [715, 580] on span "Create new inventory" at bounding box center [699, 585] width 109 height 13
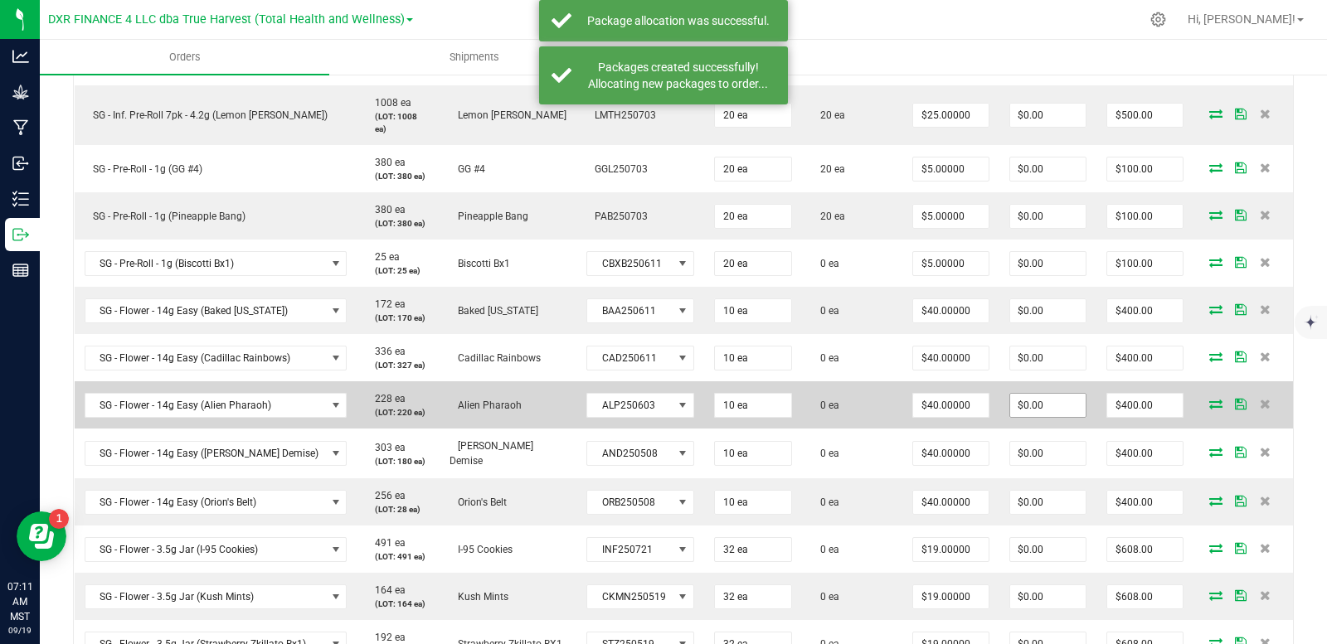
scroll to position [663, 0]
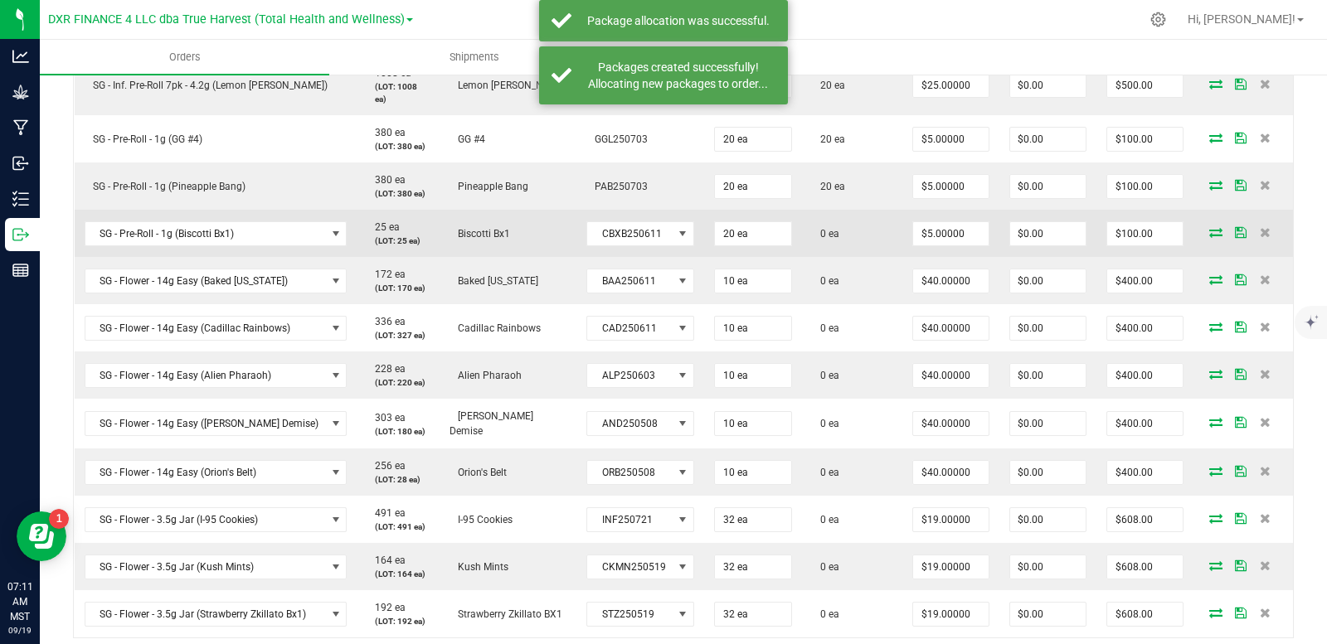
click at [1209, 235] on icon at bounding box center [1215, 232] width 13 height 10
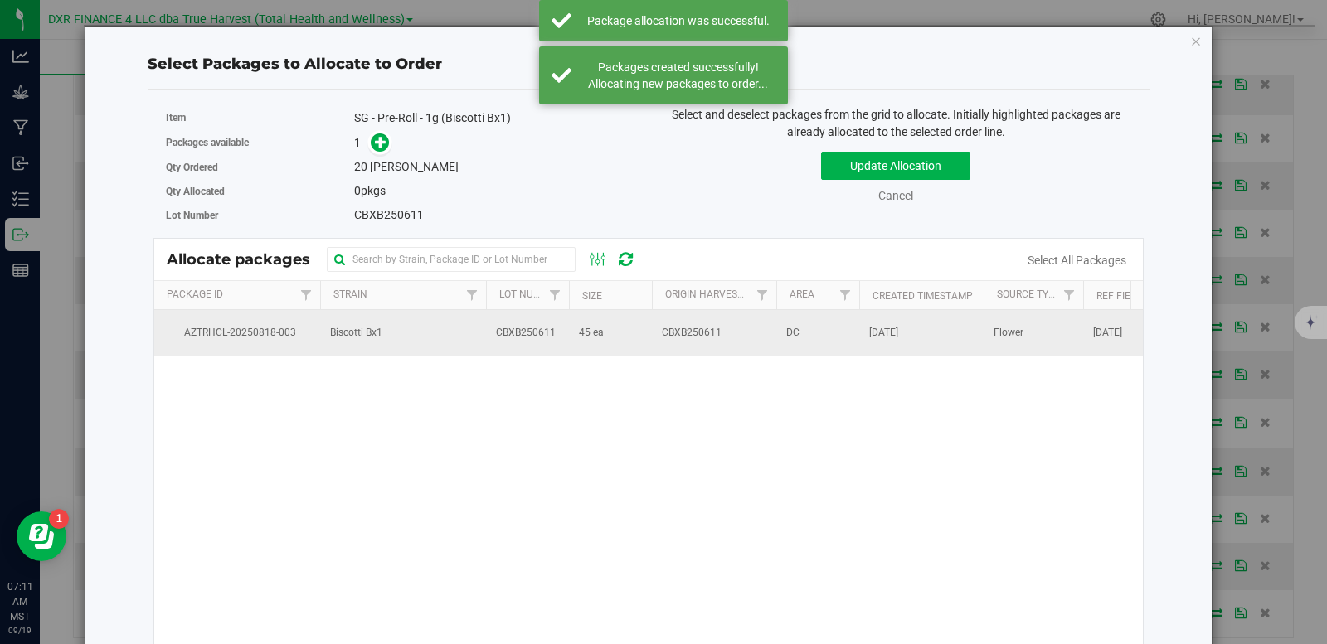
click at [556, 329] on td "CBXB250611" at bounding box center [527, 332] width 83 height 45
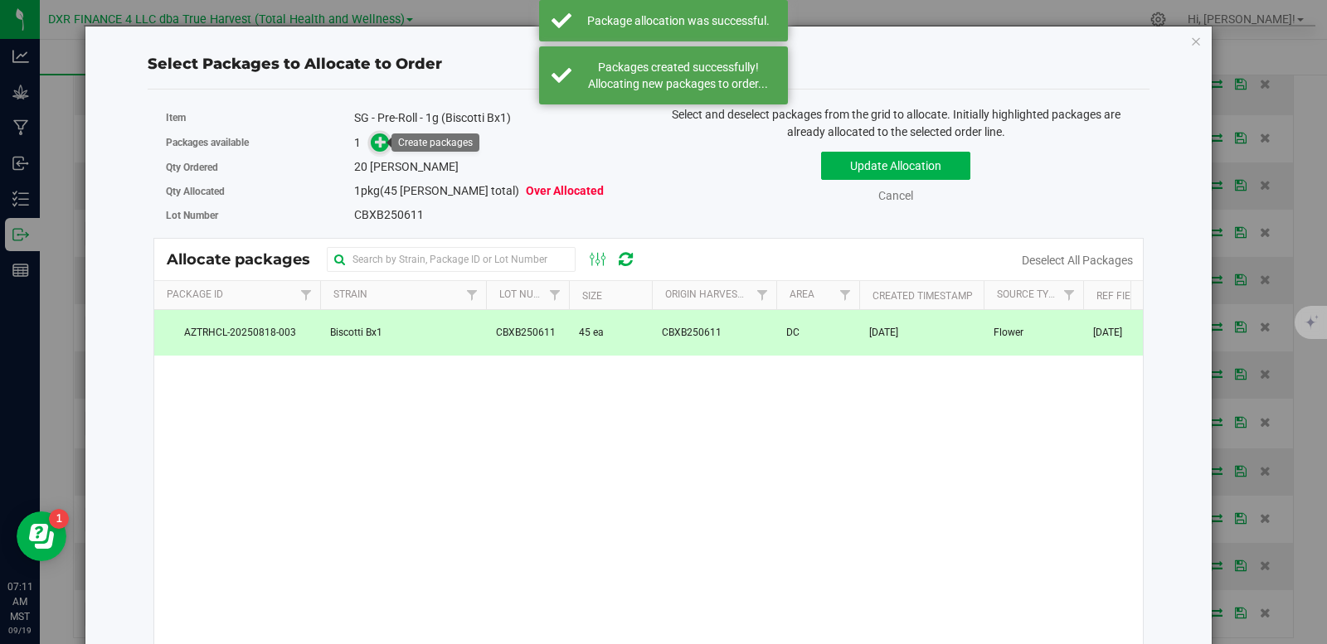
click at [386, 136] on link at bounding box center [379, 142] width 19 height 13
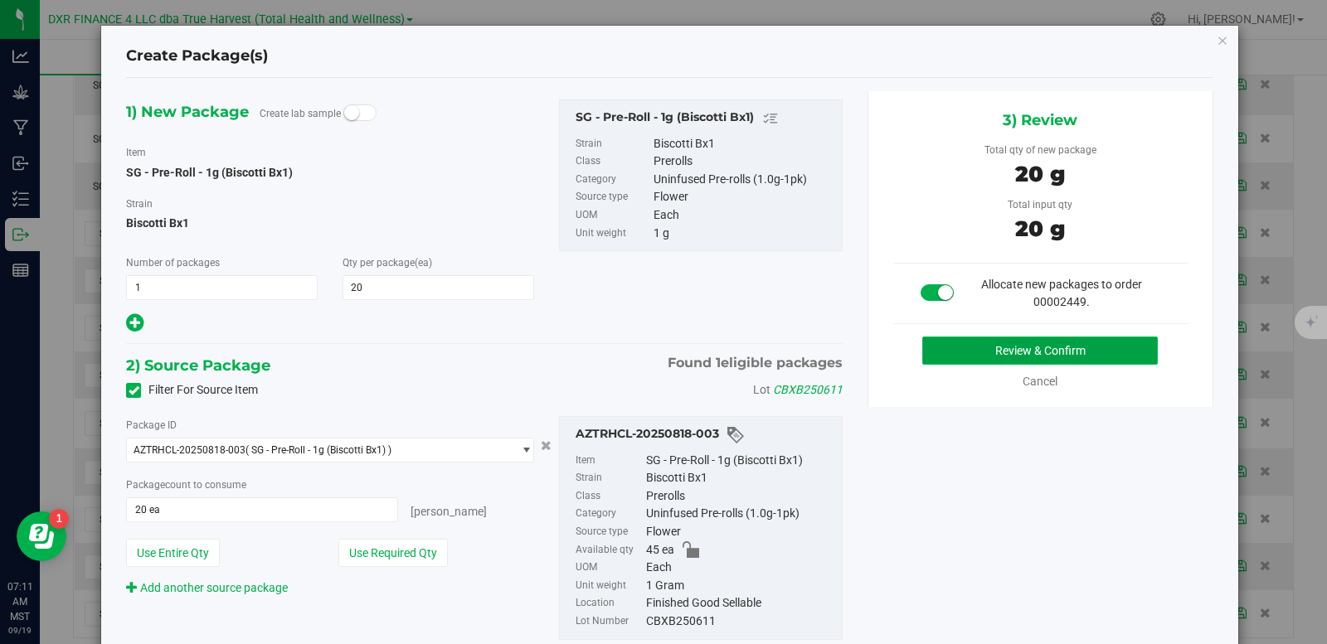
click at [968, 357] on button "Review & Confirm" at bounding box center [1039, 351] width 235 height 28
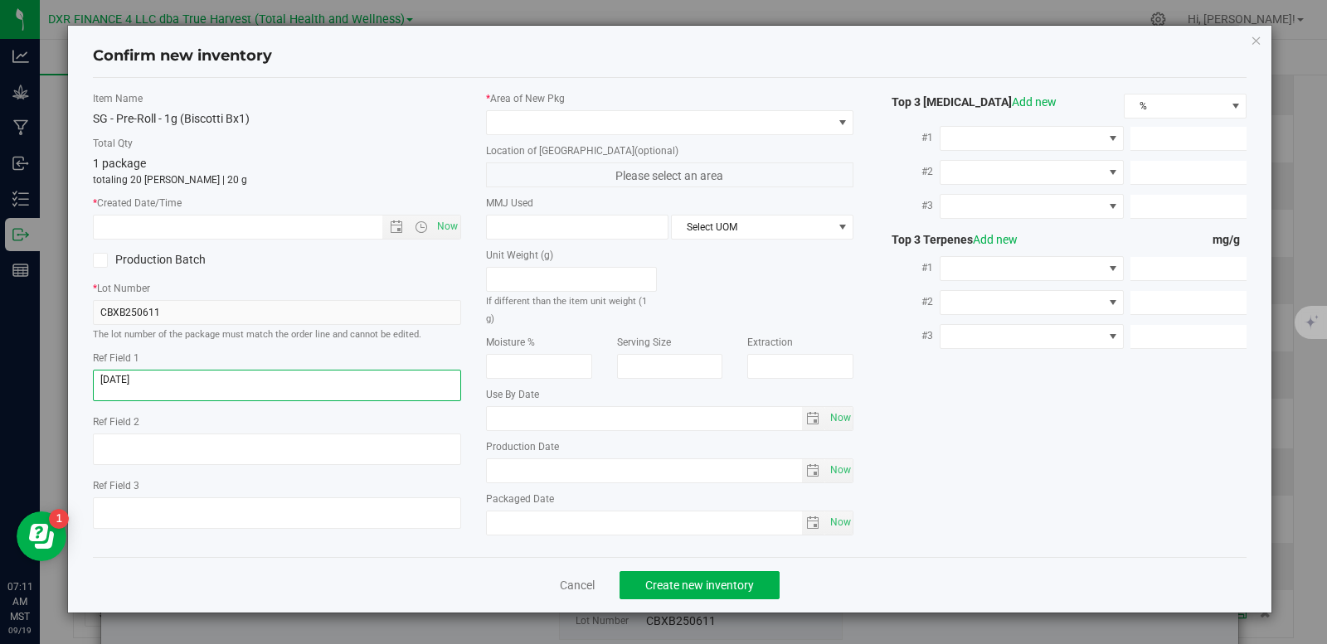
click at [201, 383] on textarea at bounding box center [277, 386] width 368 height 32
click at [221, 234] on input "text" at bounding box center [252, 227] width 317 height 23
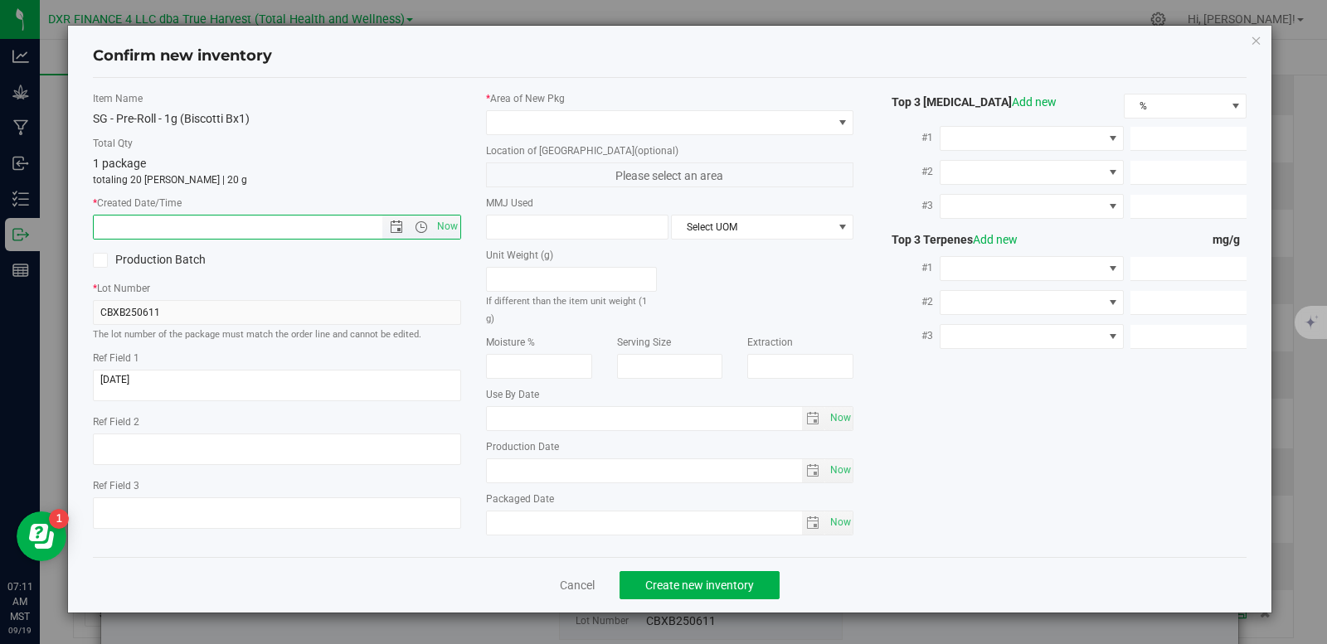
paste input "2025-06-11"
type input "6/11/2025 7:11 AM"
click at [572, 117] on span at bounding box center [660, 122] width 346 height 23
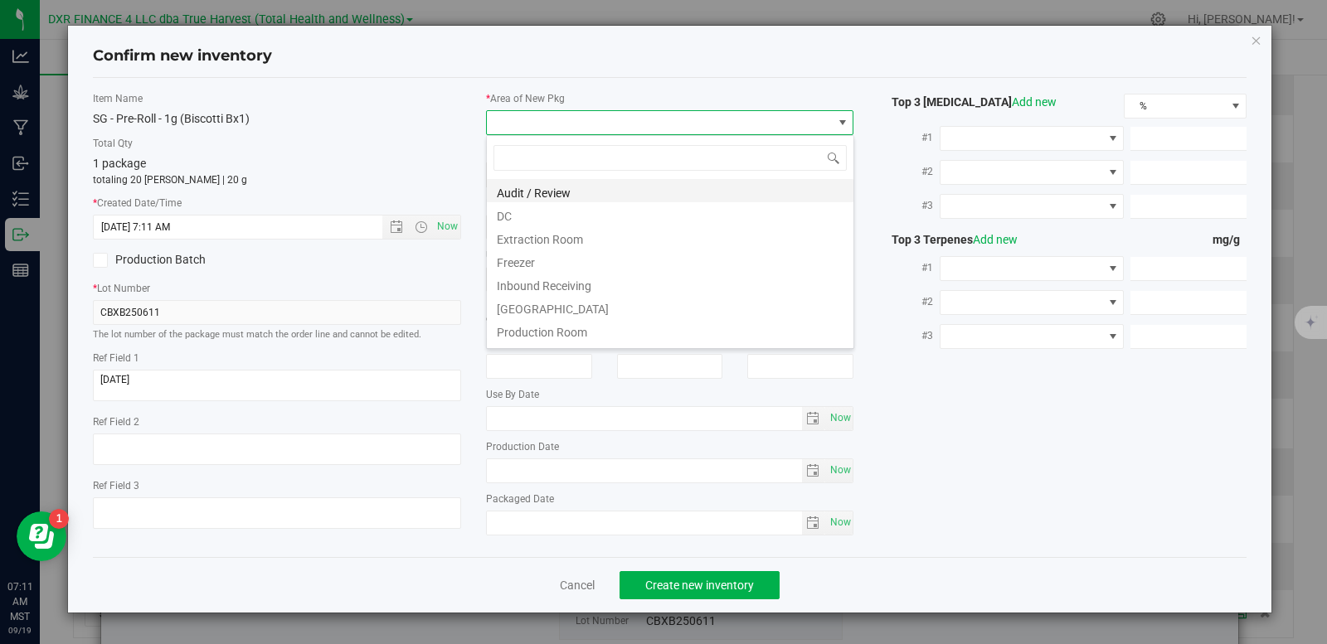
scroll to position [25, 368]
click at [540, 220] on li "DC" at bounding box center [670, 213] width 366 height 23
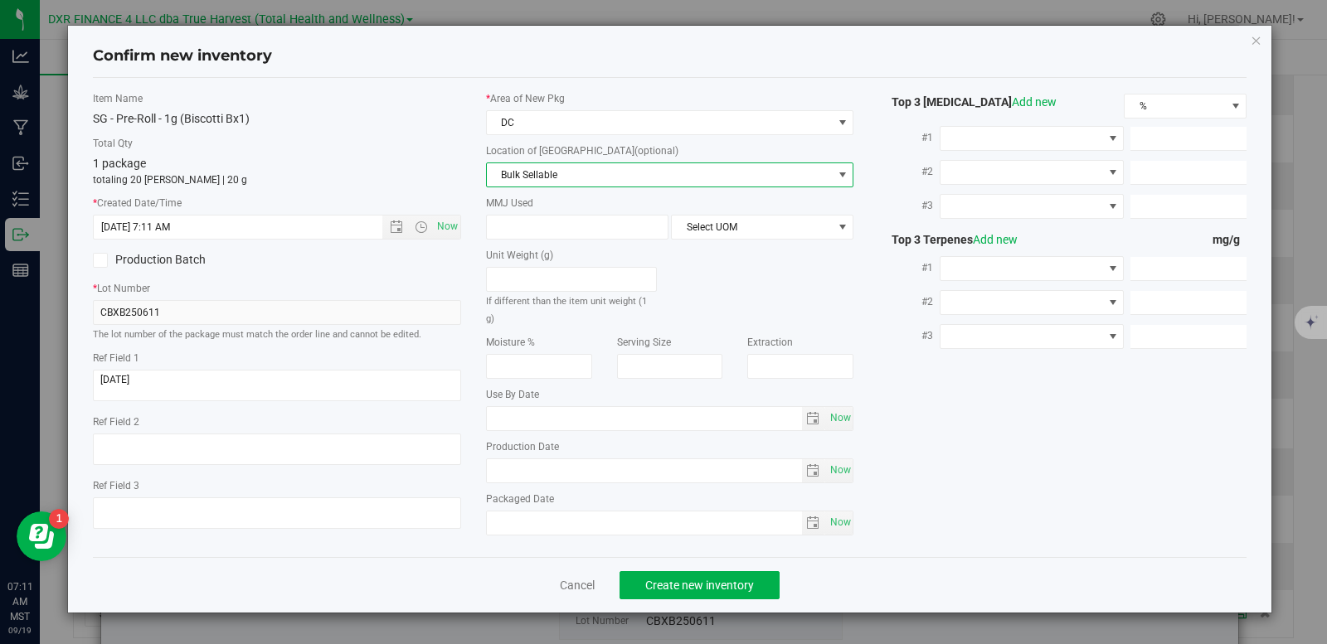
click at [561, 167] on span "Bulk Sellable" at bounding box center [660, 174] width 346 height 23
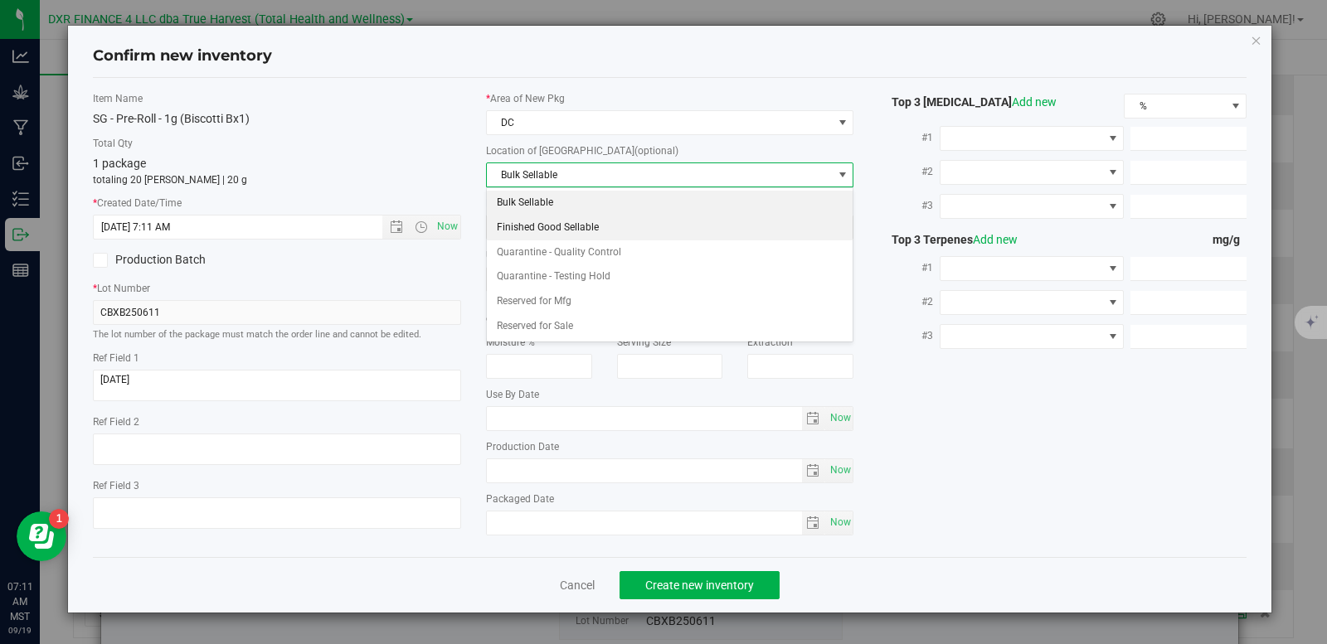
click at [578, 230] on li "Finished Good Sellable" at bounding box center [670, 228] width 366 height 25
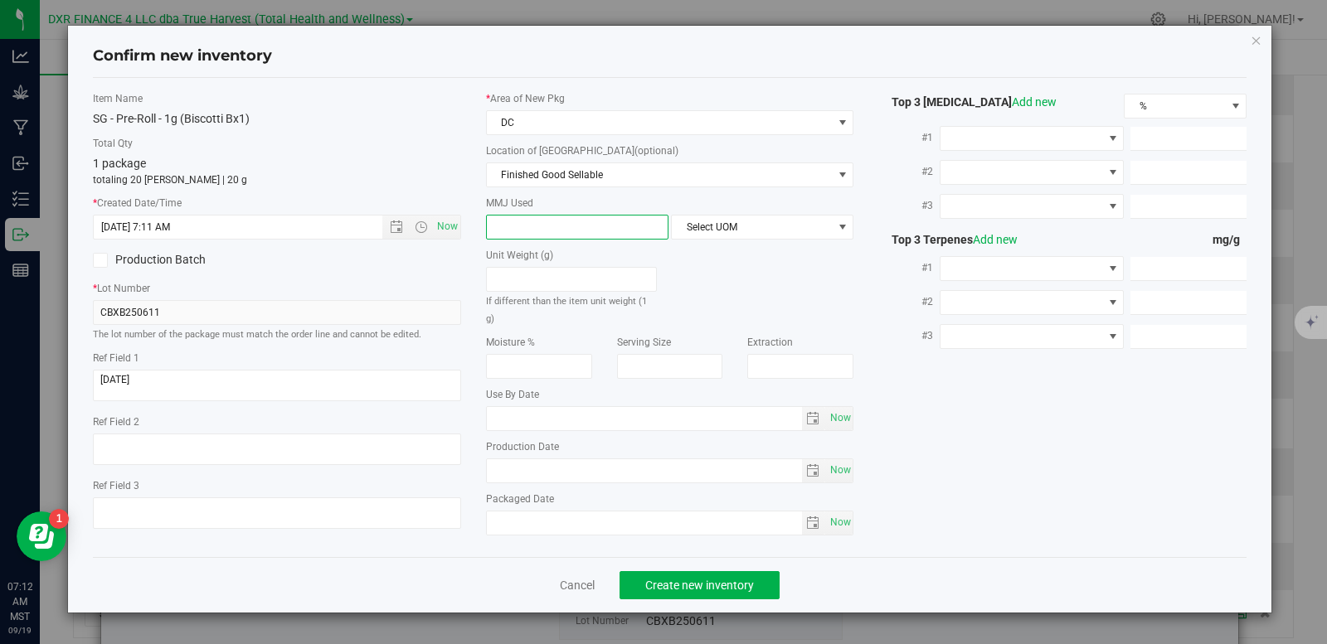
click at [527, 232] on span at bounding box center [577, 227] width 182 height 25
type input "1"
type input "1.0000"
drag, startPoint x: 765, startPoint y: 230, endPoint x: 771, endPoint y: 238, distance: 10.1
click at [765, 231] on span "Select UOM" at bounding box center [752, 227] width 160 height 23
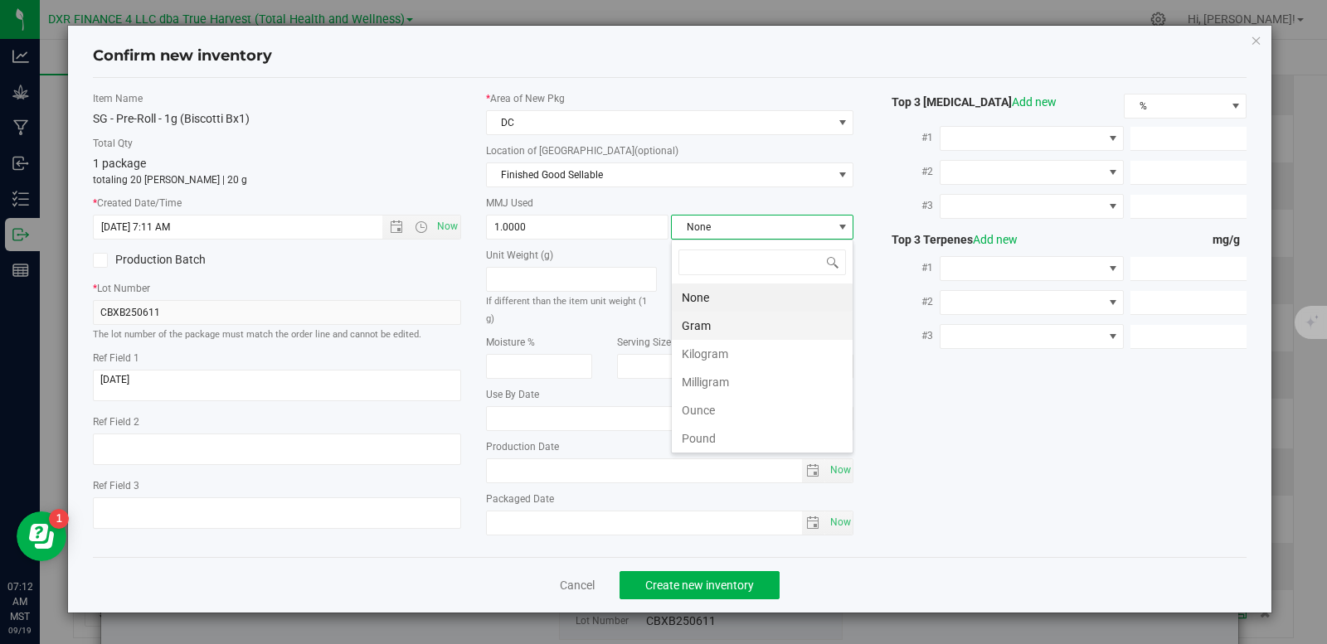
scroll to position [25, 182]
click at [753, 322] on li "Gram" at bounding box center [762, 326] width 181 height 28
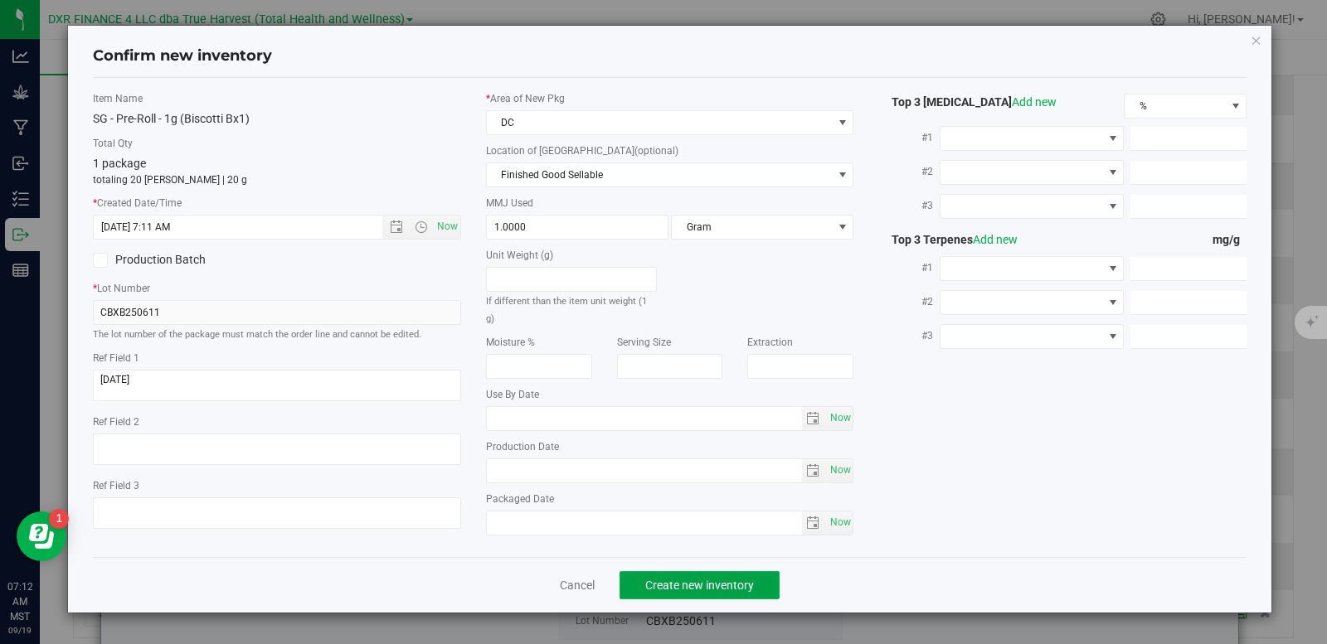
click at [691, 579] on span "Create new inventory" at bounding box center [699, 585] width 109 height 13
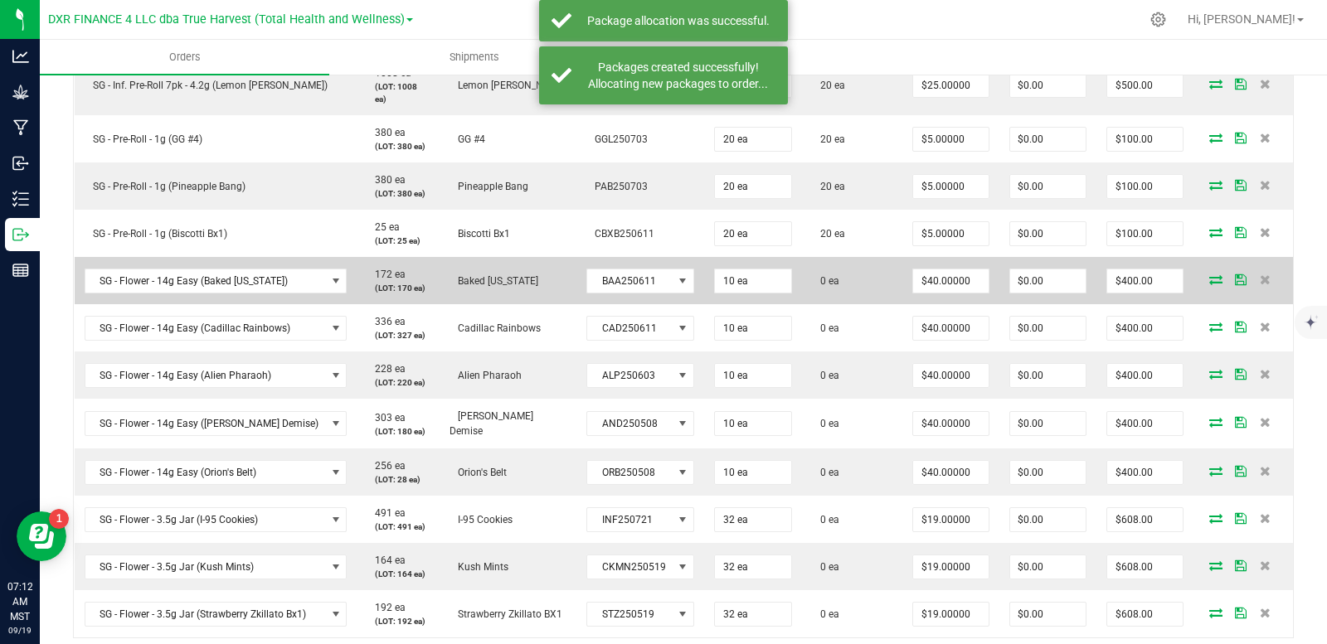
click at [1209, 284] on icon at bounding box center [1215, 279] width 13 height 10
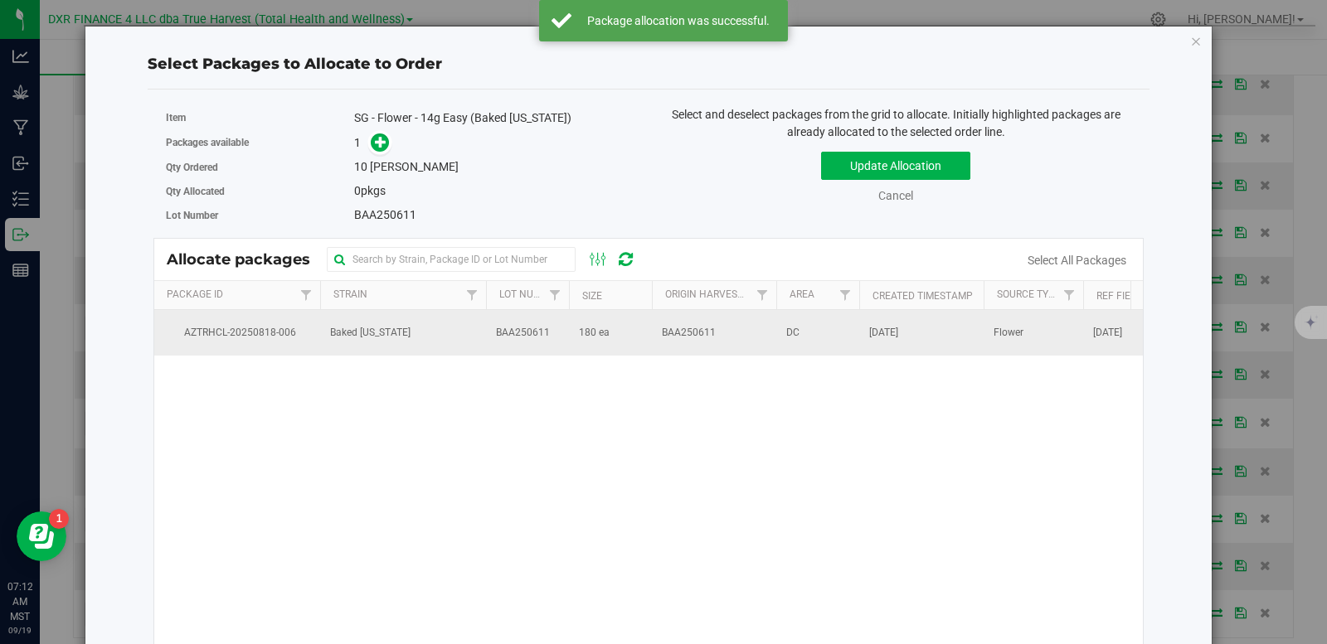
click at [632, 330] on td "180 ea" at bounding box center [610, 332] width 83 height 45
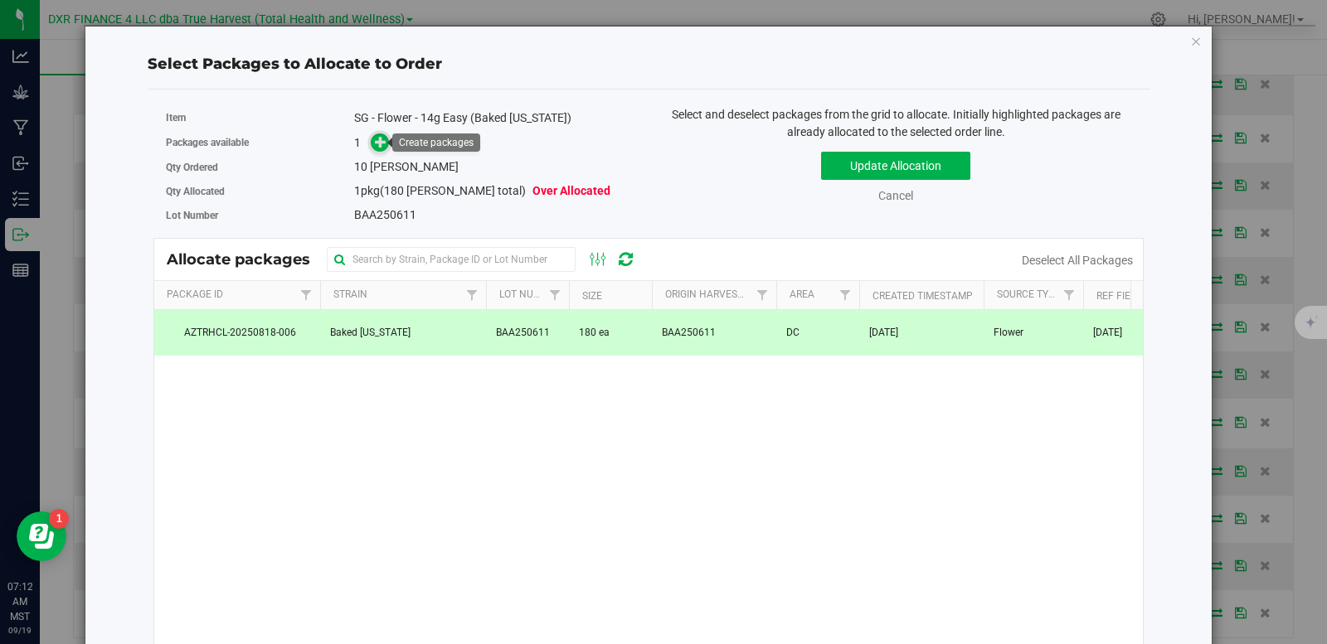
click at [380, 145] on icon at bounding box center [381, 142] width 12 height 12
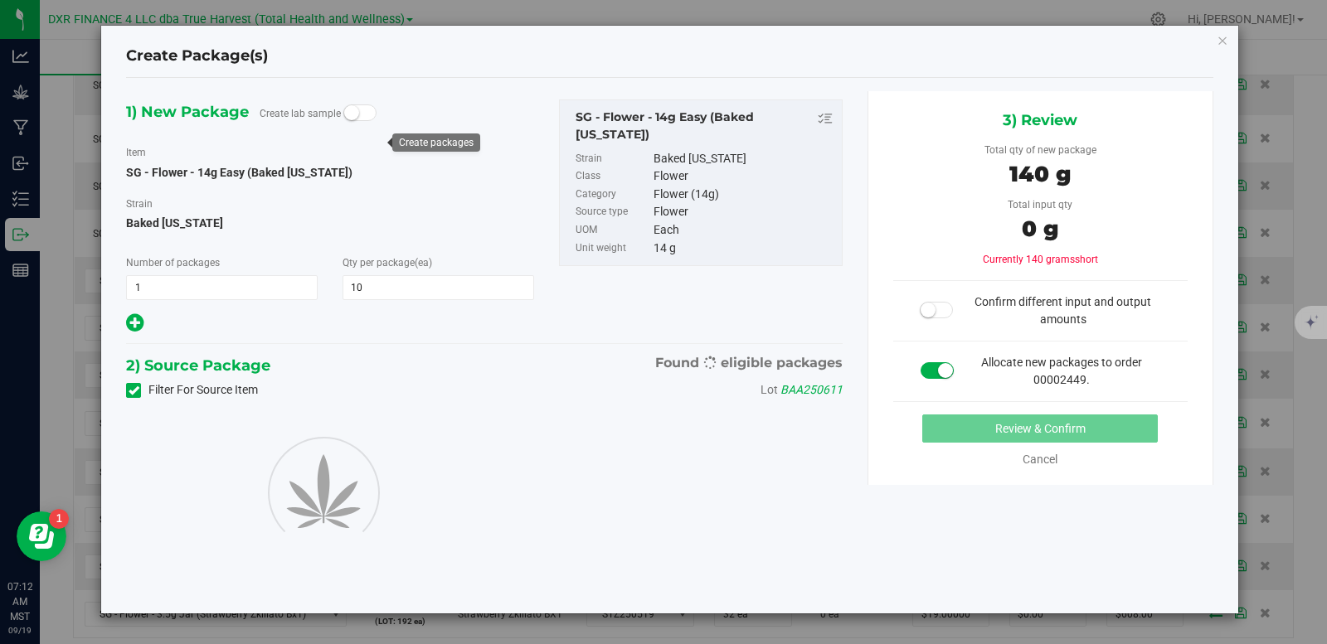
type input "10"
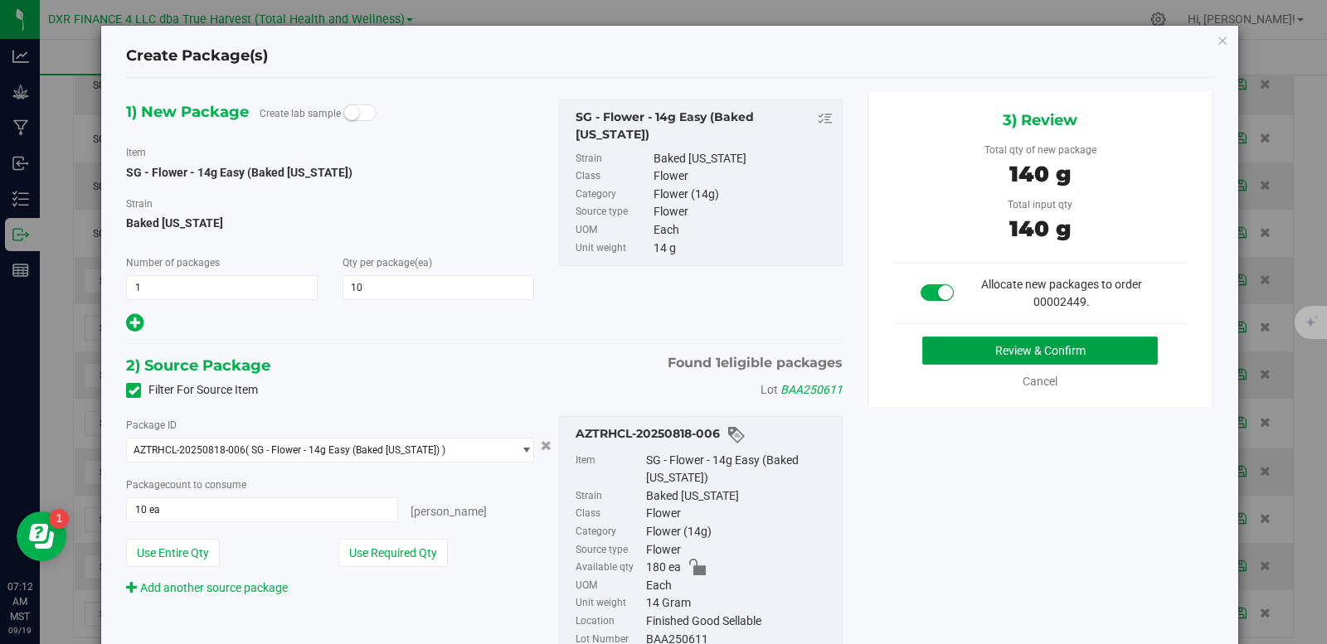
click at [1046, 356] on button "Review & Confirm" at bounding box center [1039, 351] width 235 height 28
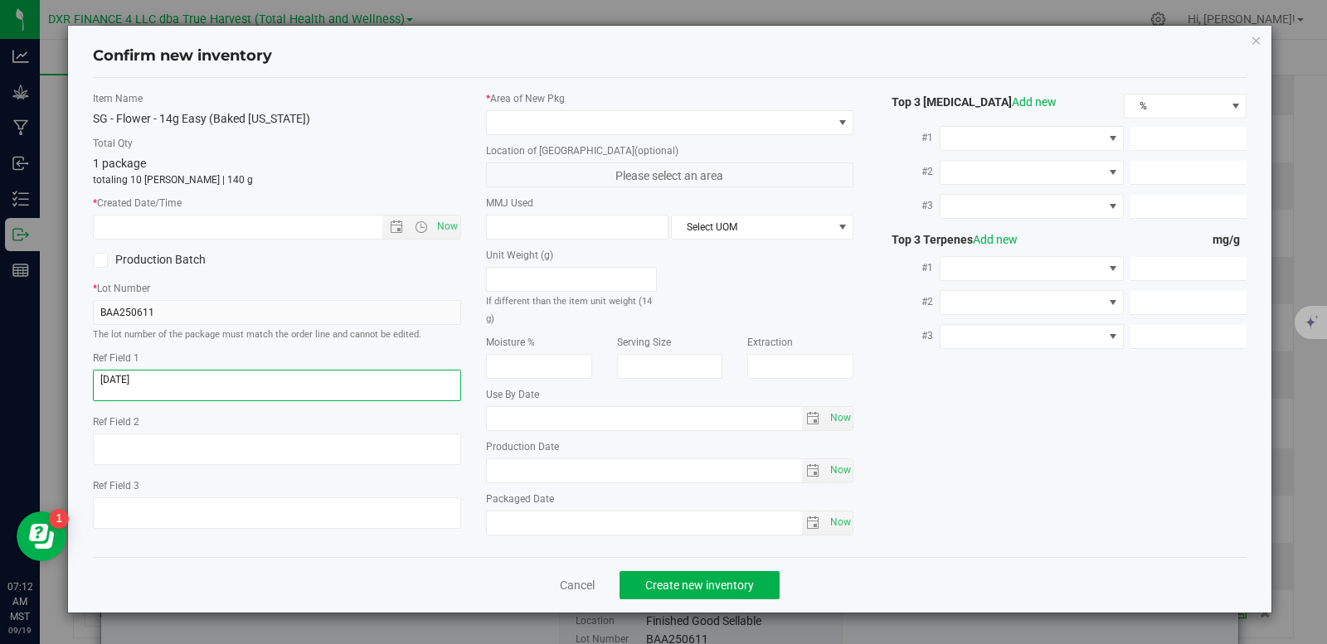
click at [148, 381] on textarea at bounding box center [277, 386] width 368 height 32
click at [149, 382] on textarea at bounding box center [277, 386] width 368 height 32
click at [240, 222] on input "text" at bounding box center [252, 227] width 317 height 23
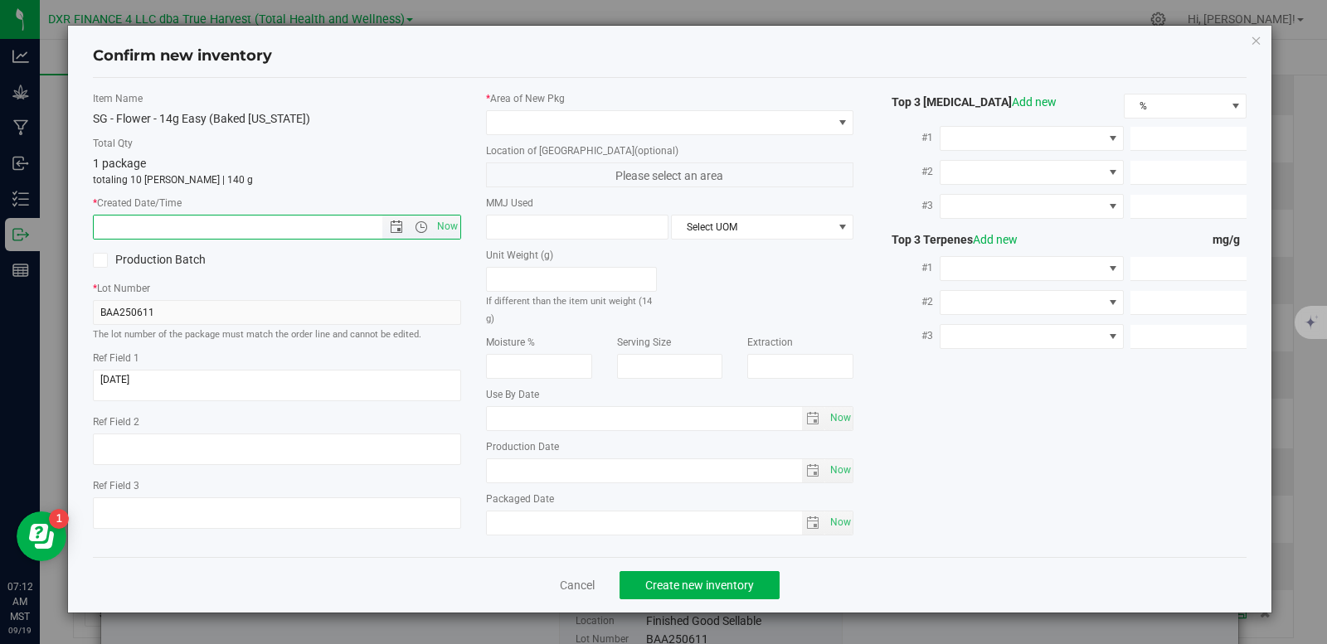
paste input "2025-06-11"
type input "6/11/2025 7:12 AM"
click at [840, 124] on span at bounding box center [842, 122] width 13 height 13
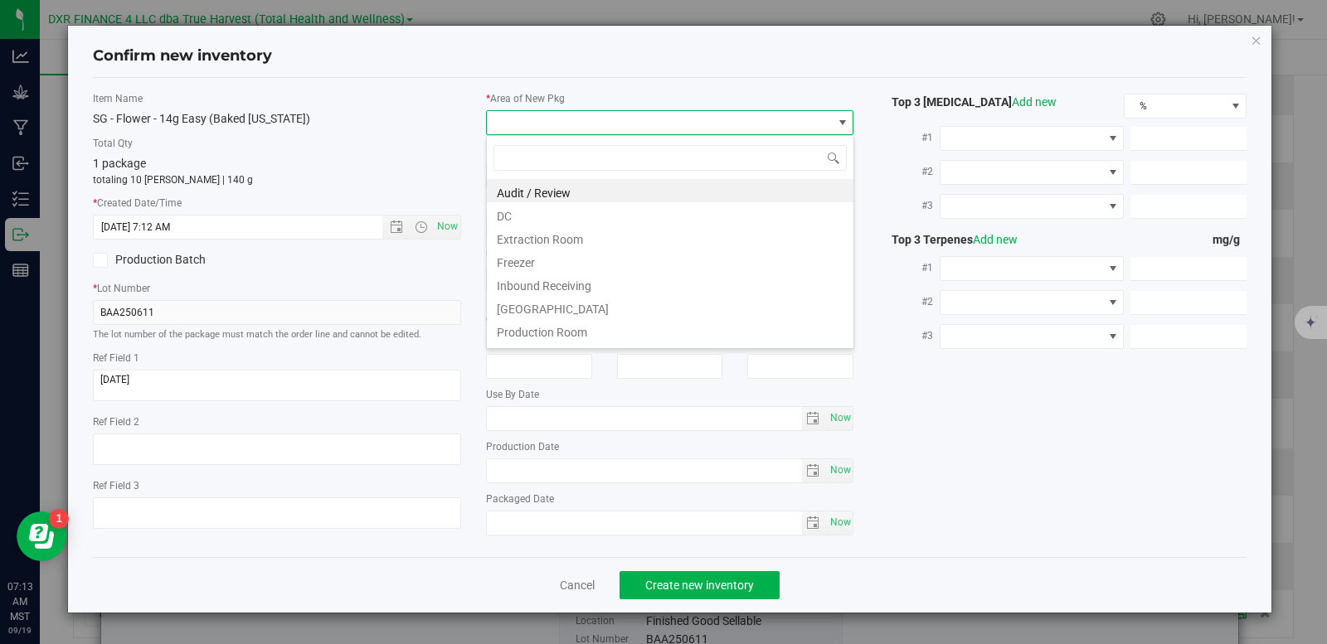
scroll to position [25, 368]
click at [517, 215] on li "DC" at bounding box center [670, 213] width 366 height 23
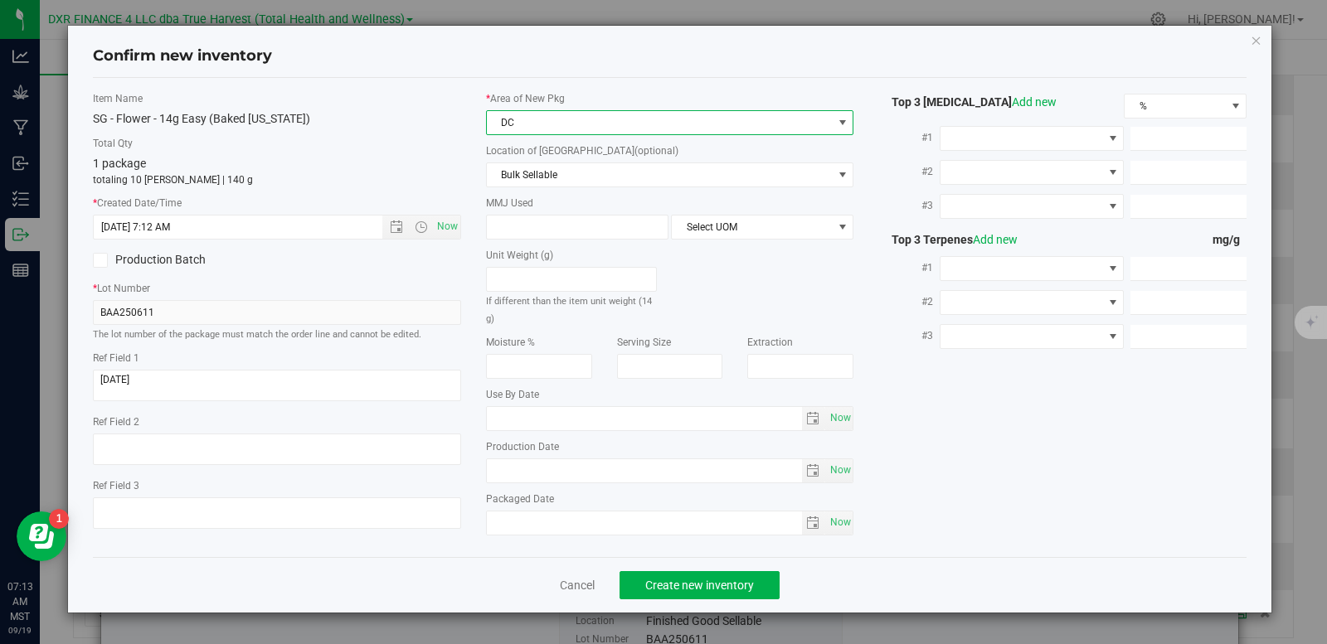
click at [537, 191] on div "* Area of New Pkg DC Location of New Pkg (optional) Bulk Sellable Bulk Sellable…" at bounding box center [669, 317] width 393 height 453
click at [537, 180] on span "Bulk Sellable" at bounding box center [660, 174] width 346 height 23
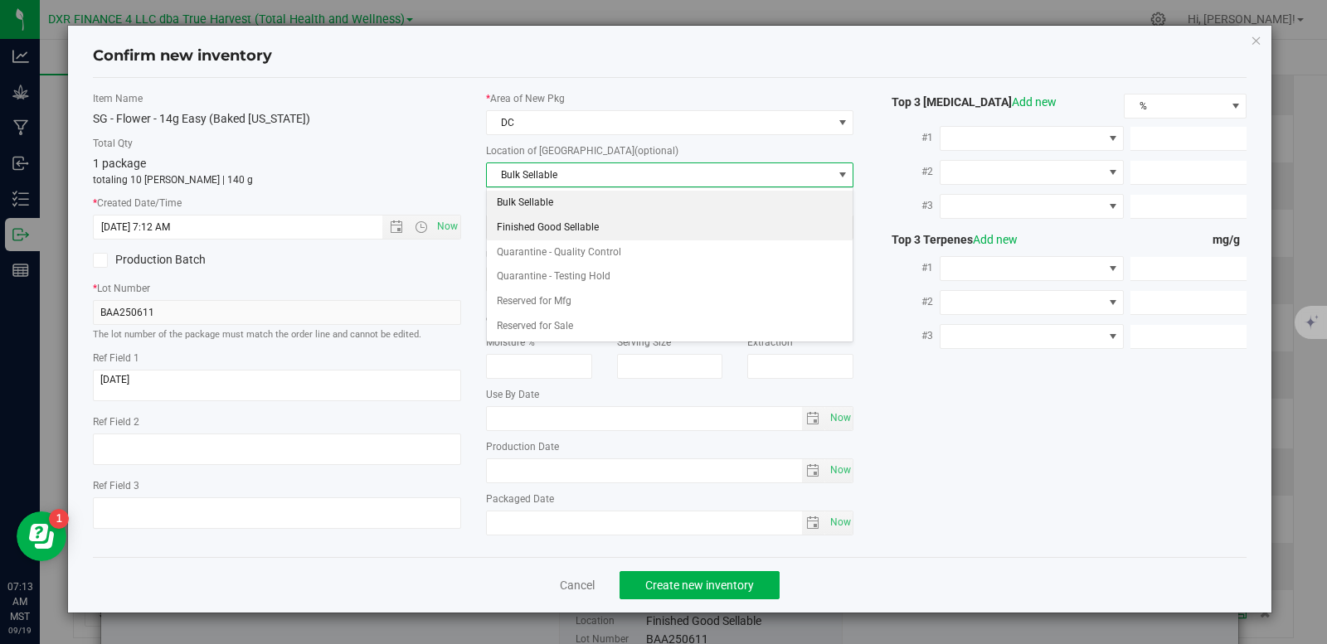
click at [592, 221] on li "Finished Good Sellable" at bounding box center [670, 228] width 366 height 25
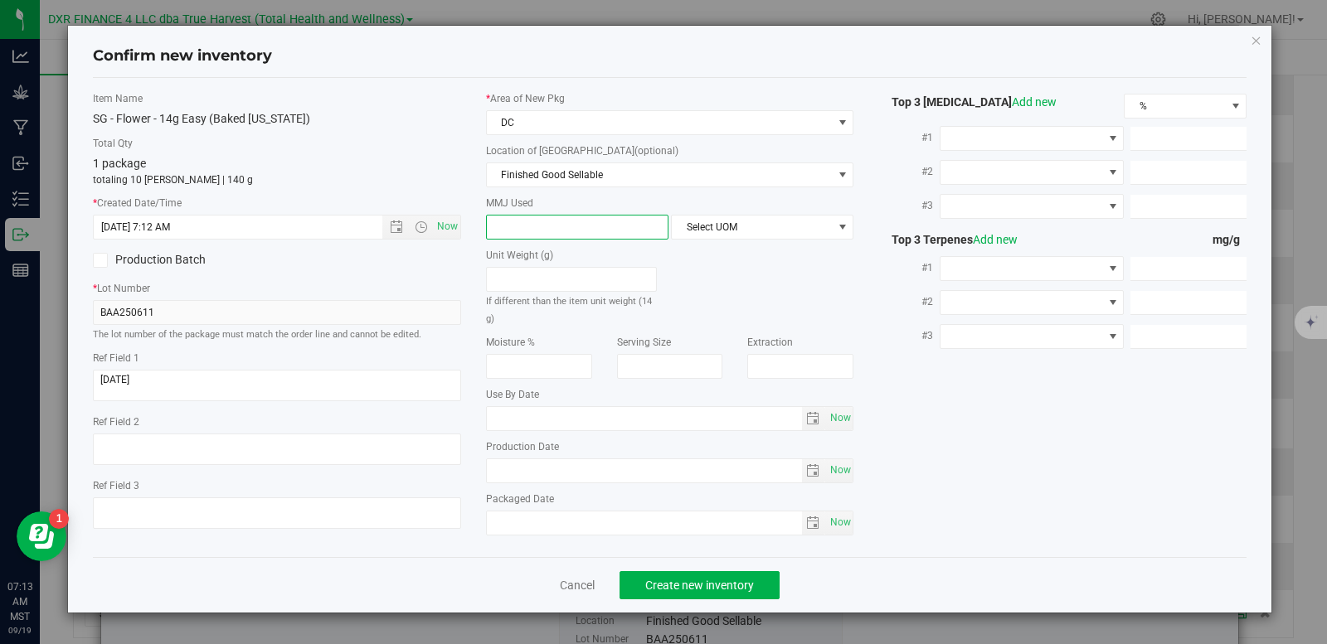
click at [561, 231] on span at bounding box center [577, 227] width 182 height 25
type input "14"
type input "14.0000"
click at [781, 225] on span "Select UOM" at bounding box center [752, 227] width 160 height 23
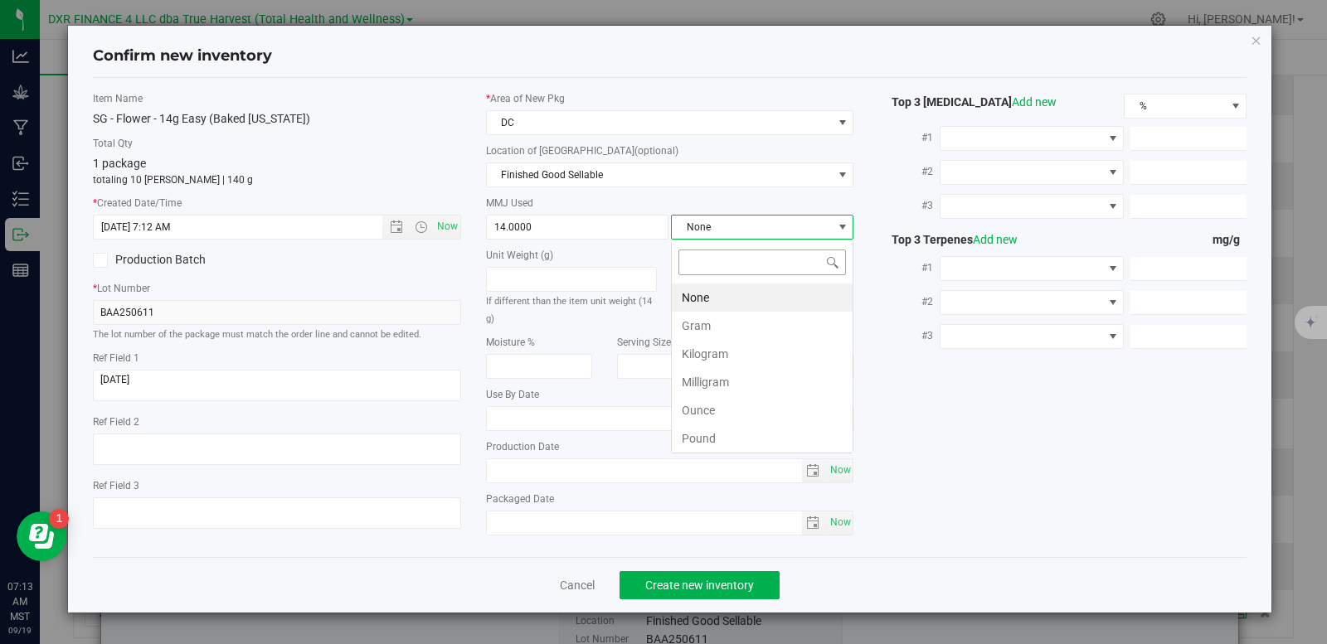
scroll to position [25, 182]
click at [730, 319] on li "Gram" at bounding box center [762, 326] width 181 height 28
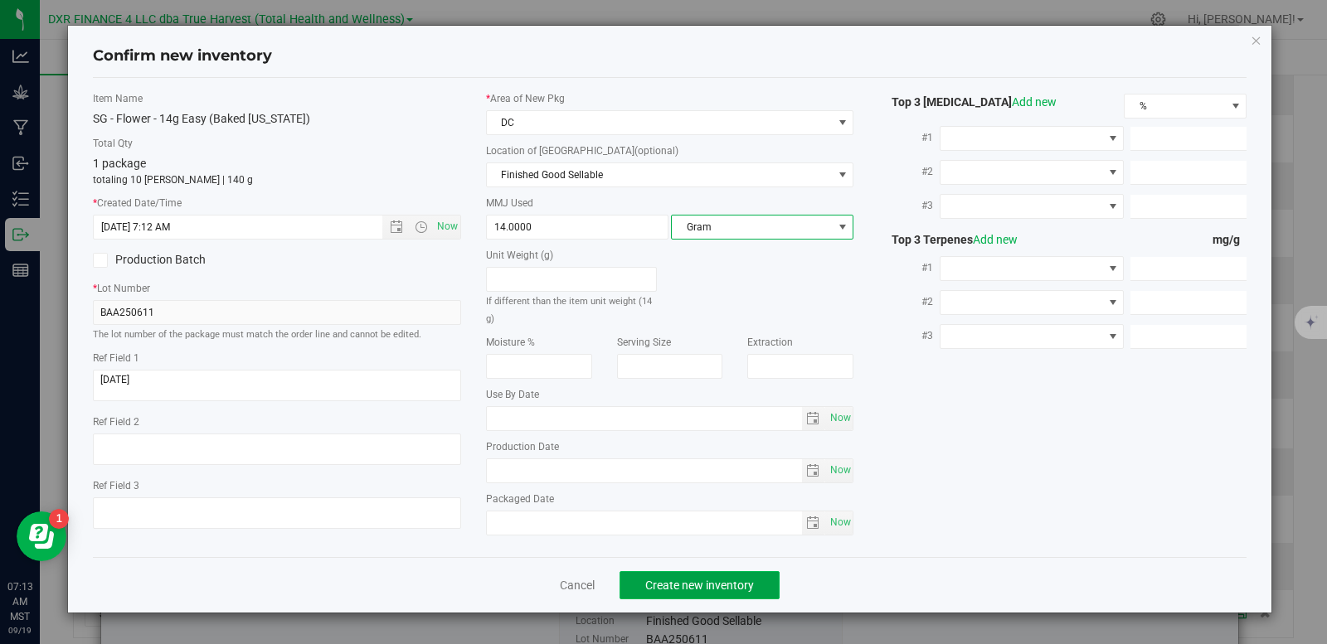
click at [701, 588] on span "Create new inventory" at bounding box center [699, 585] width 109 height 13
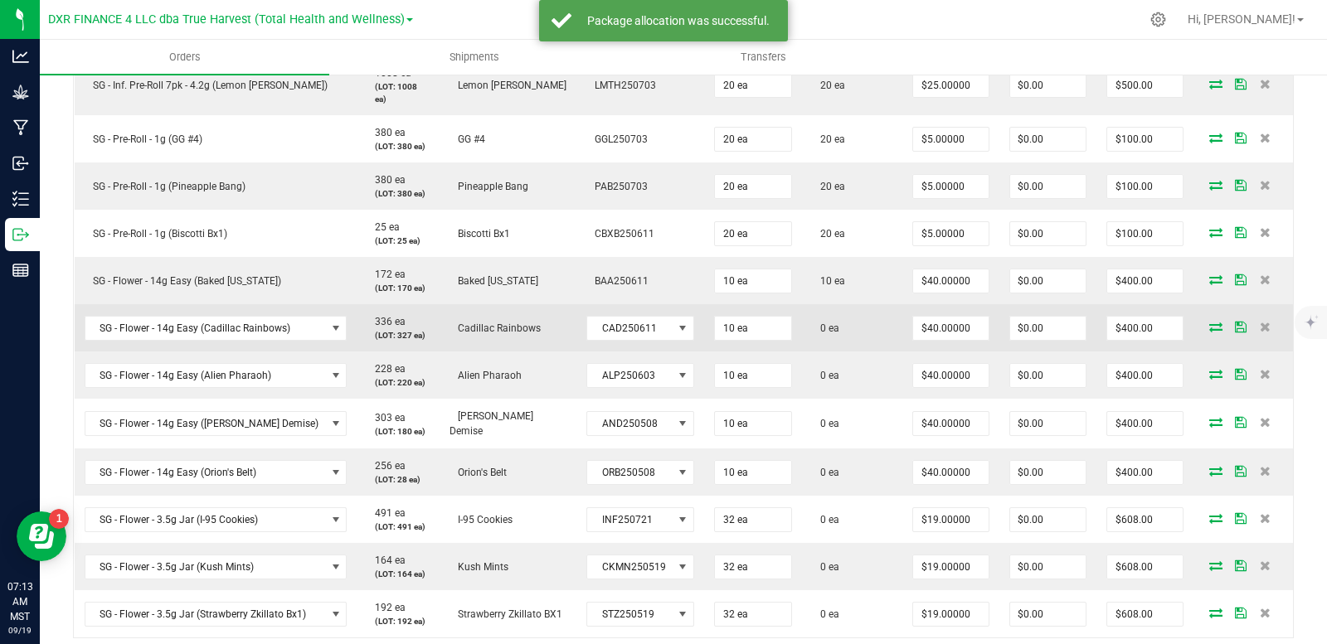
click at [1209, 323] on icon at bounding box center [1215, 327] width 13 height 10
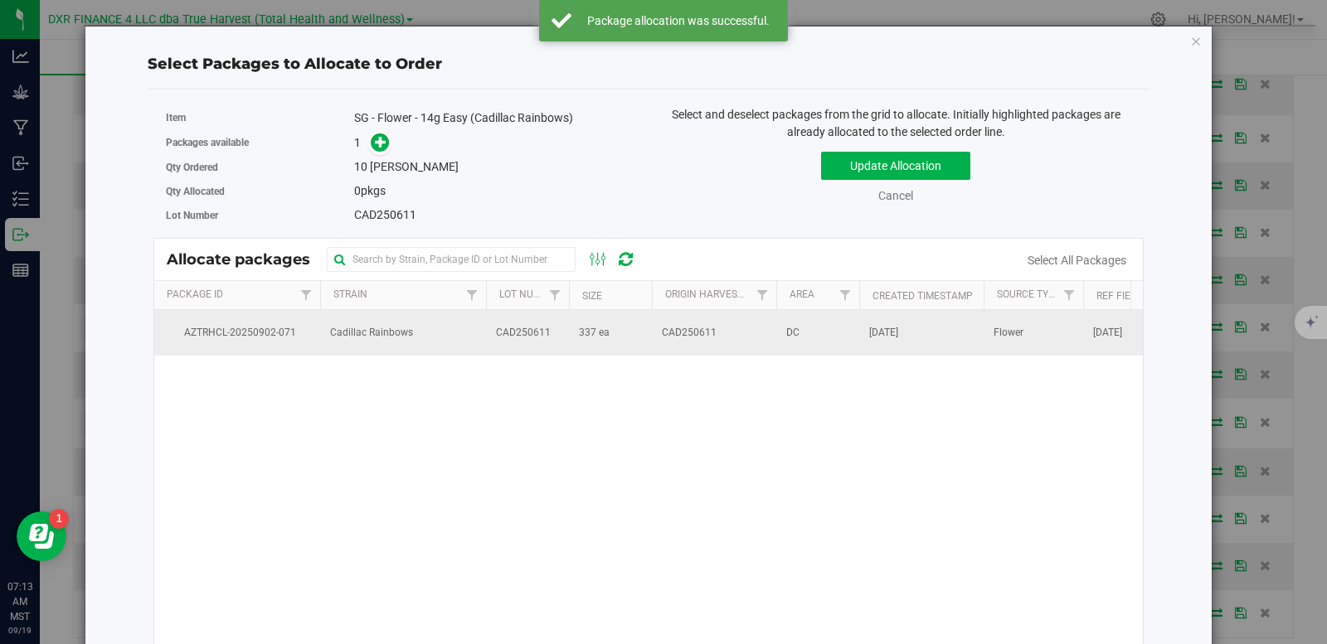
click at [606, 355] on td "337 ea" at bounding box center [610, 332] width 83 height 45
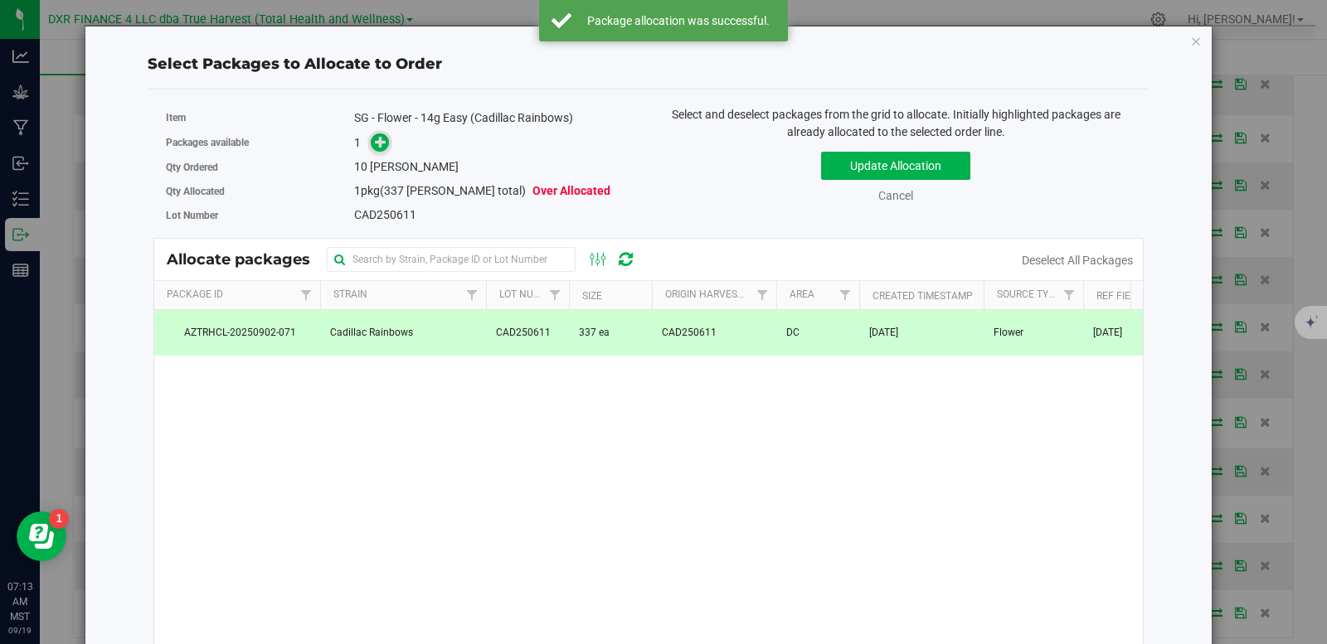
click at [375, 148] on icon at bounding box center [381, 142] width 12 height 12
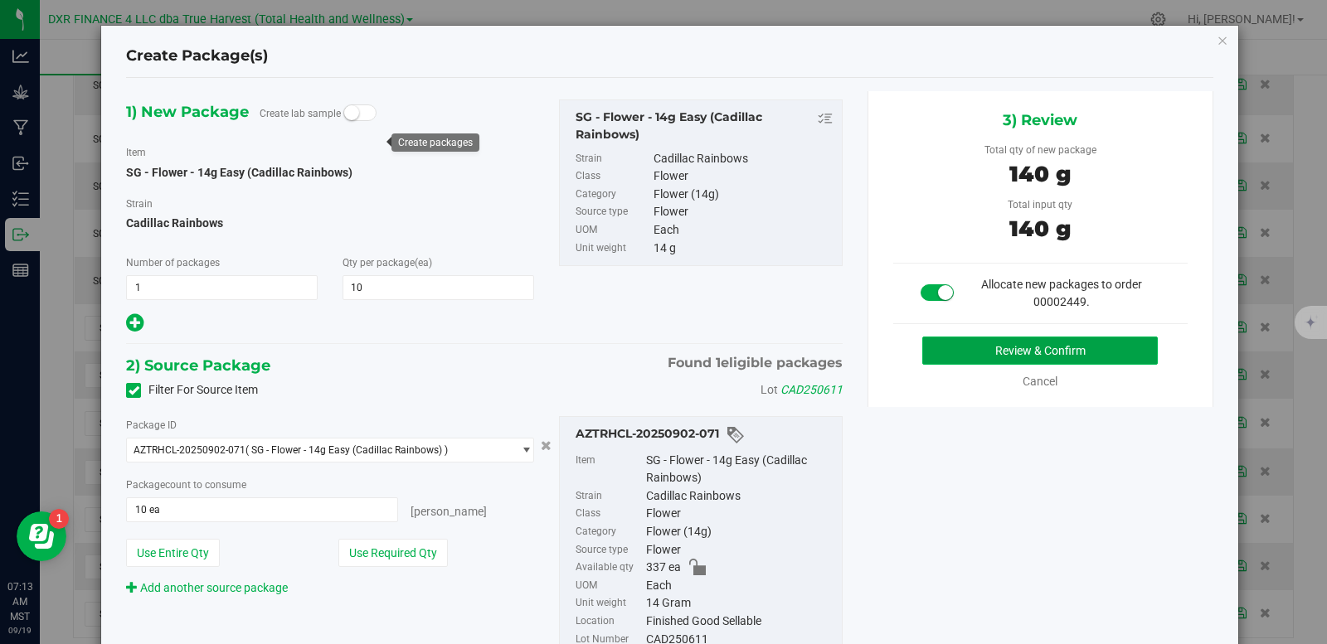
click at [1095, 357] on button "Review & Confirm" at bounding box center [1039, 351] width 235 height 28
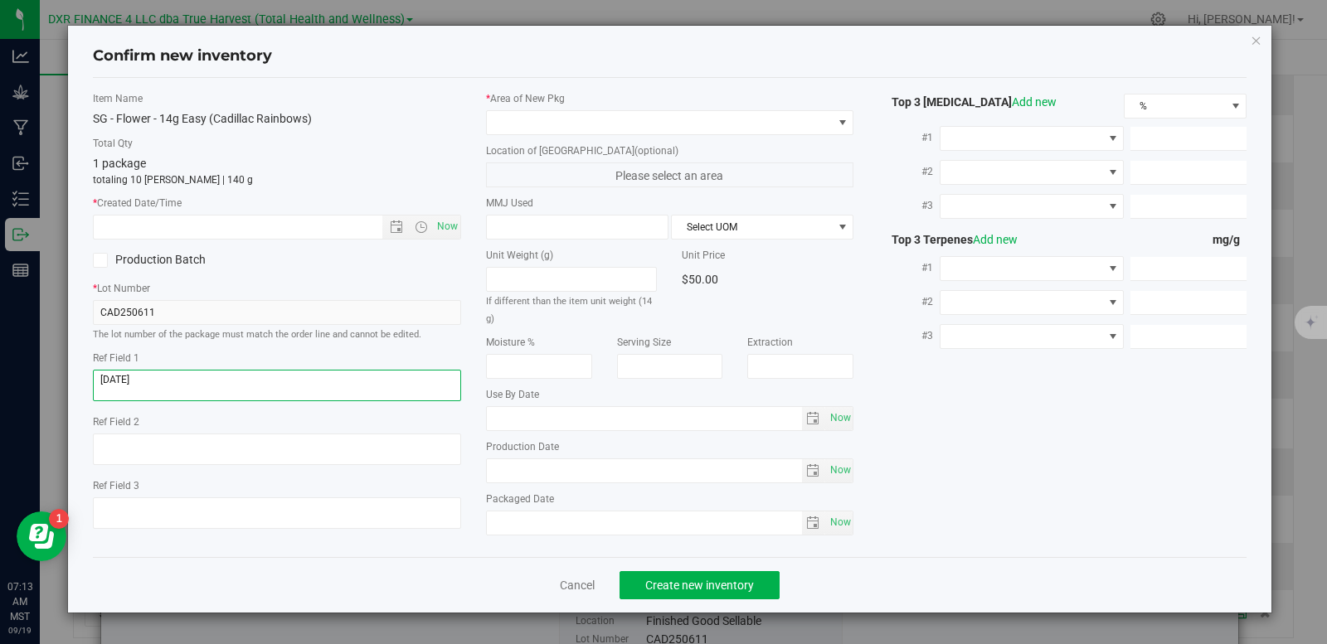
click at [173, 371] on textarea at bounding box center [277, 386] width 368 height 32
click at [216, 226] on input "text" at bounding box center [252, 227] width 317 height 23
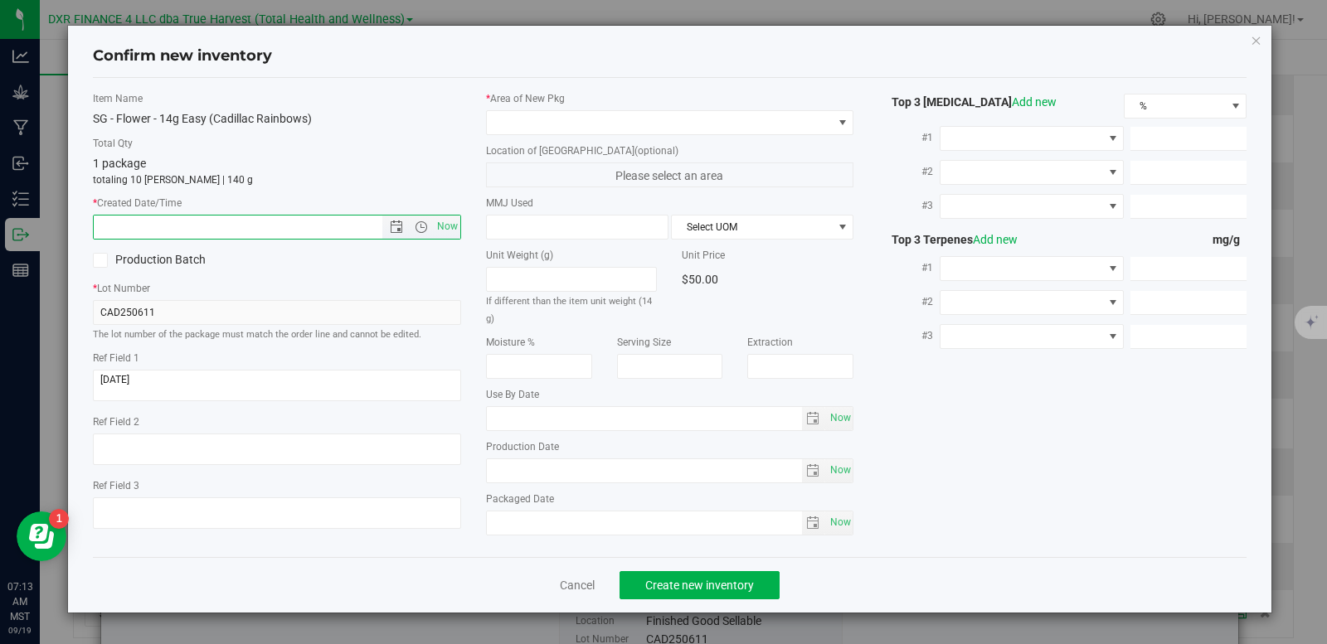
paste input "2025-06-11"
type input "6/11/2025 7:13 AM"
click at [514, 116] on span at bounding box center [660, 122] width 346 height 23
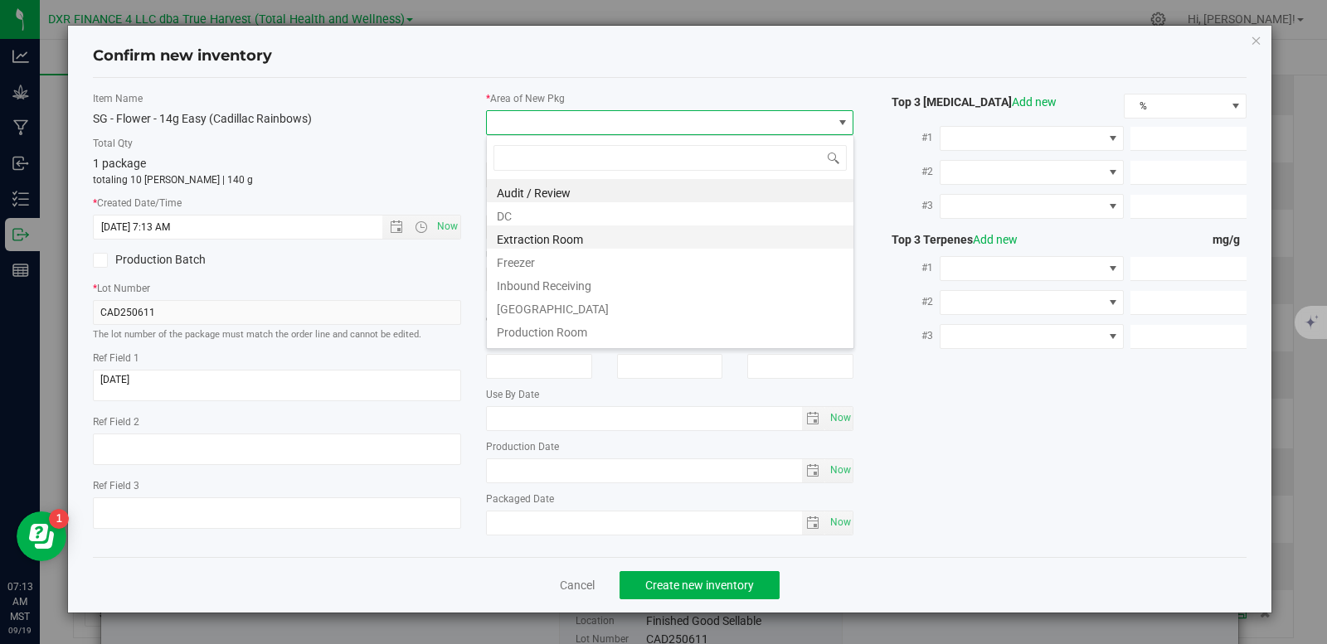
scroll to position [25, 368]
click at [569, 221] on li "DC" at bounding box center [670, 213] width 366 height 23
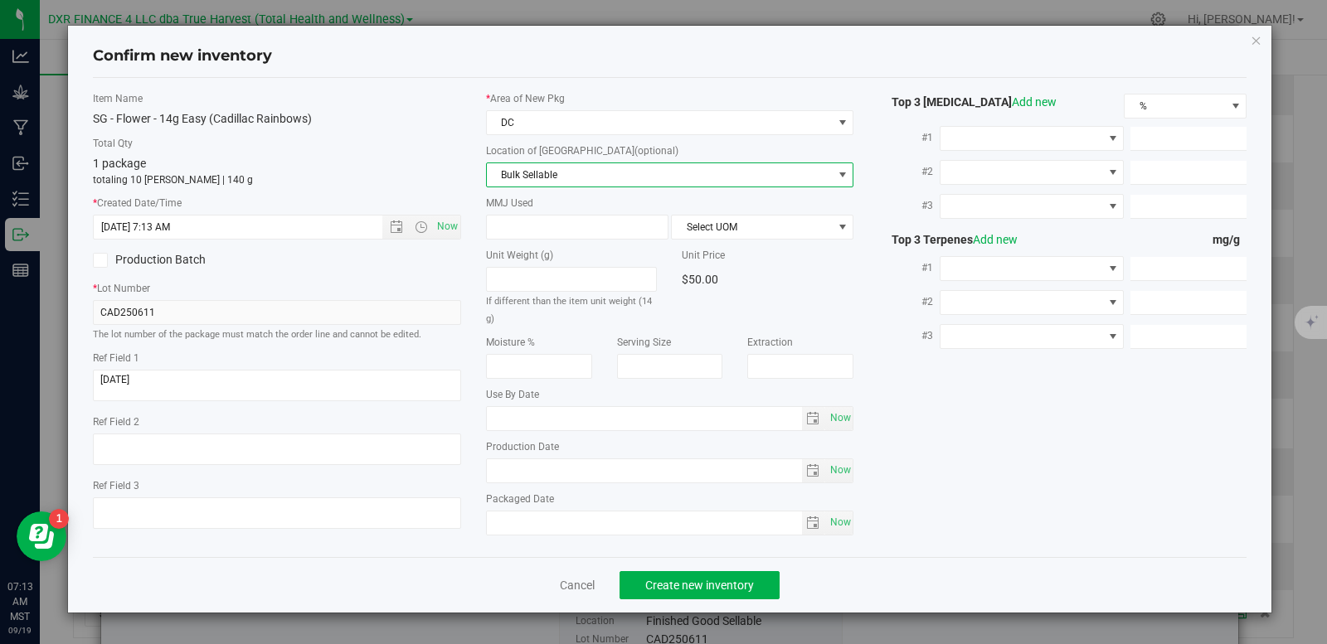
click at [570, 172] on span "Bulk Sellable" at bounding box center [660, 174] width 346 height 23
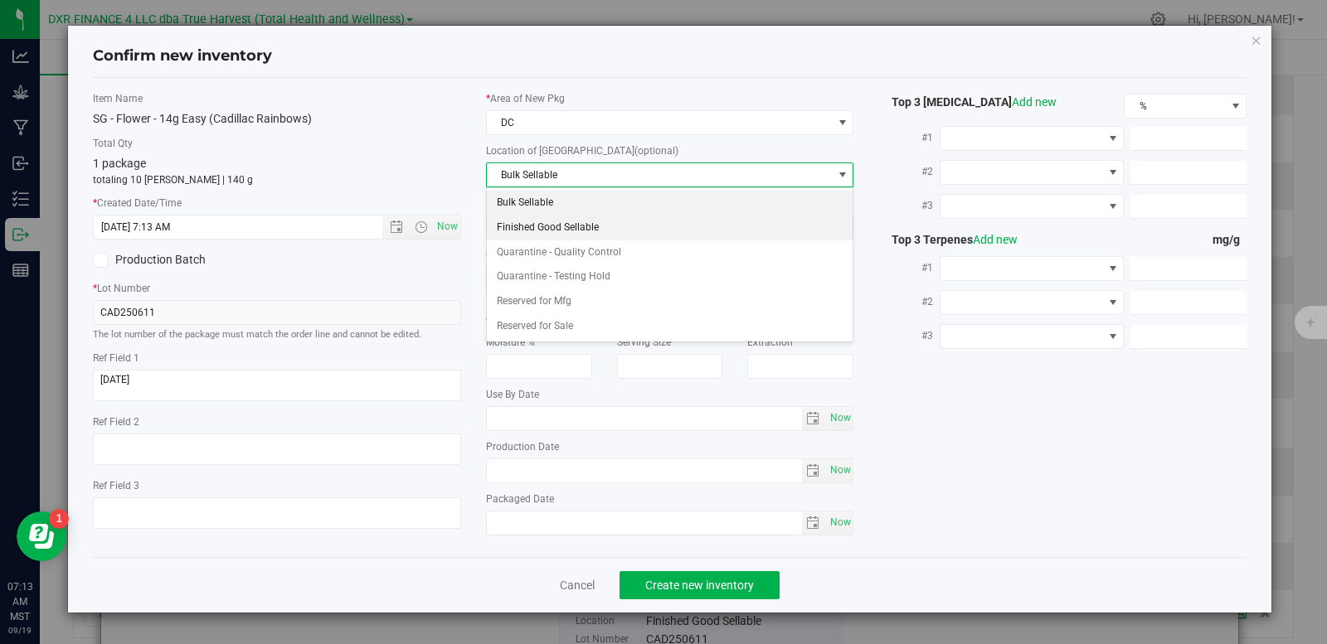
click at [575, 232] on li "Finished Good Sellable" at bounding box center [670, 228] width 366 height 25
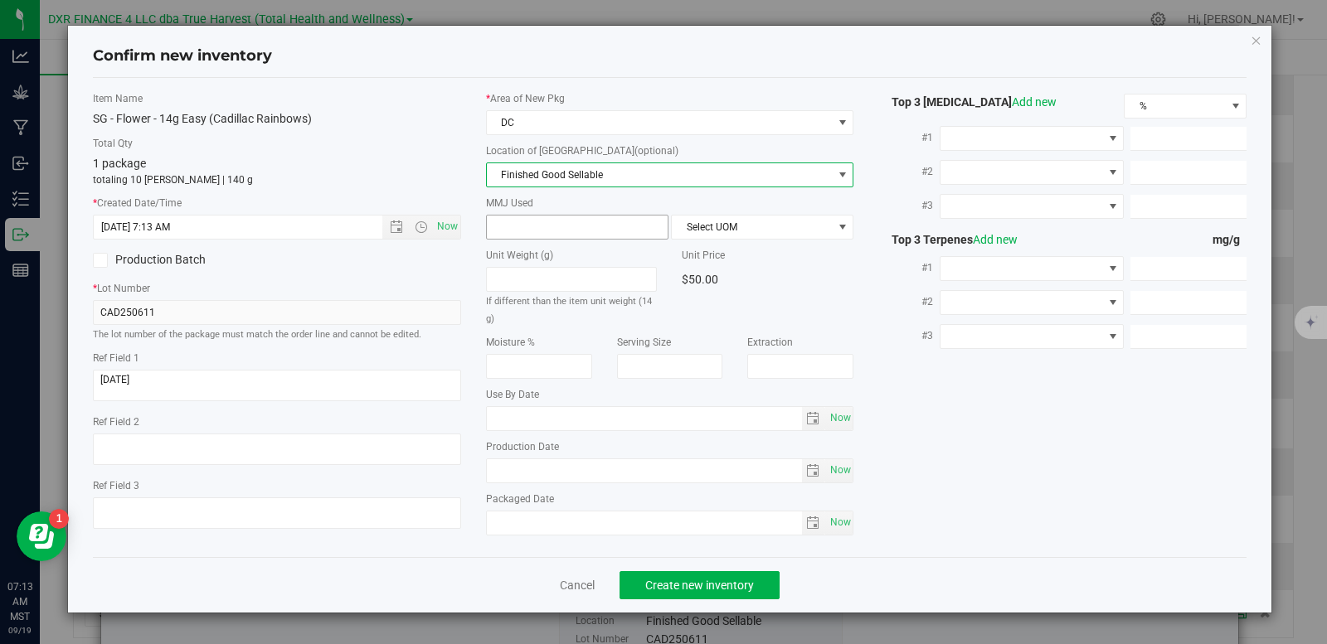
click at [575, 232] on span at bounding box center [577, 227] width 182 height 25
type input "14"
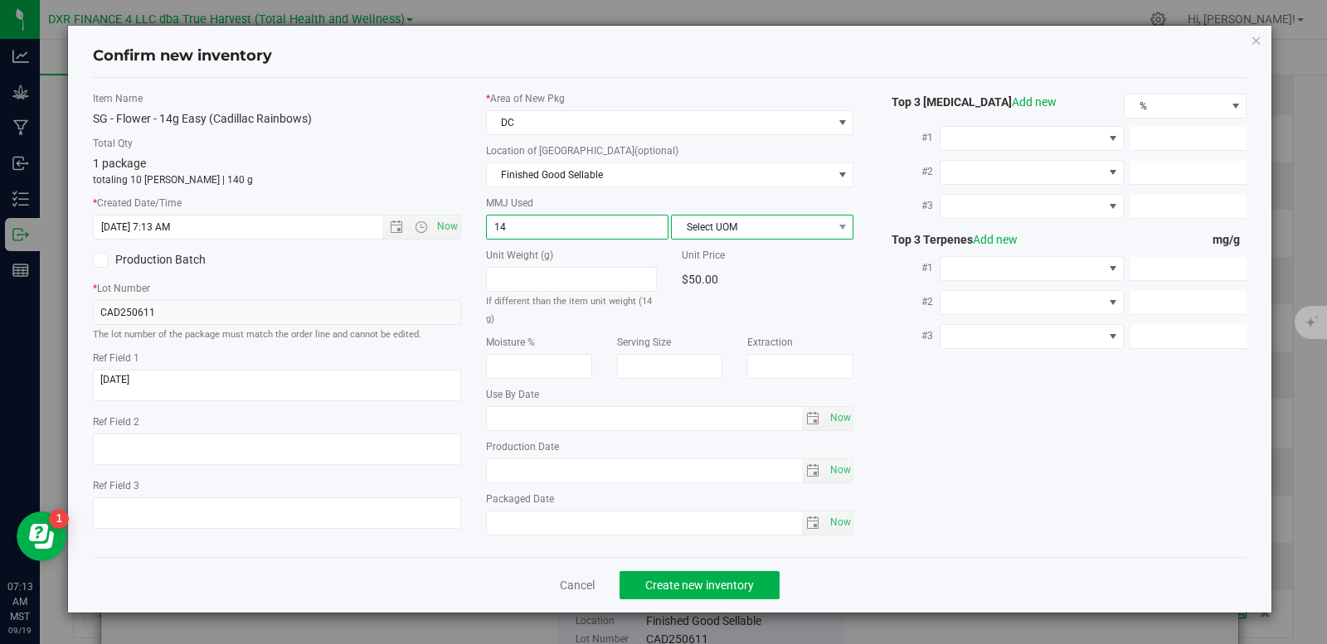
type input "14.0000"
click at [745, 231] on span "Select UOM" at bounding box center [752, 227] width 160 height 23
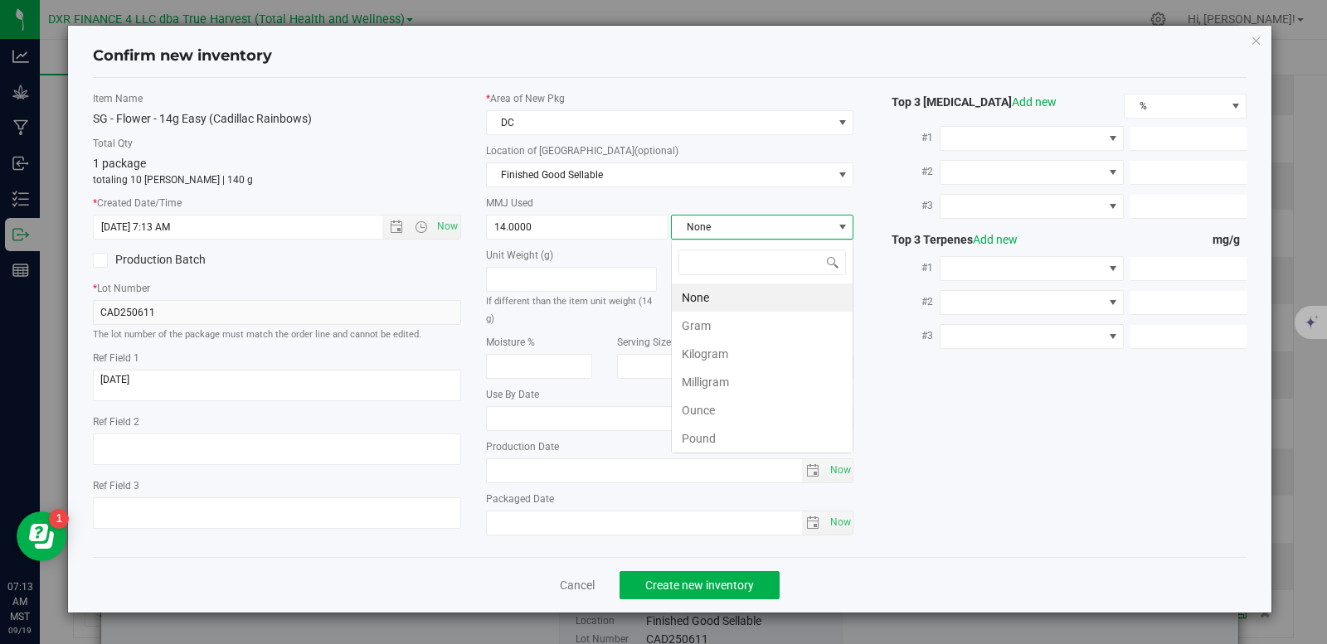
scroll to position [25, 182]
click at [720, 331] on li "Gram" at bounding box center [762, 326] width 181 height 28
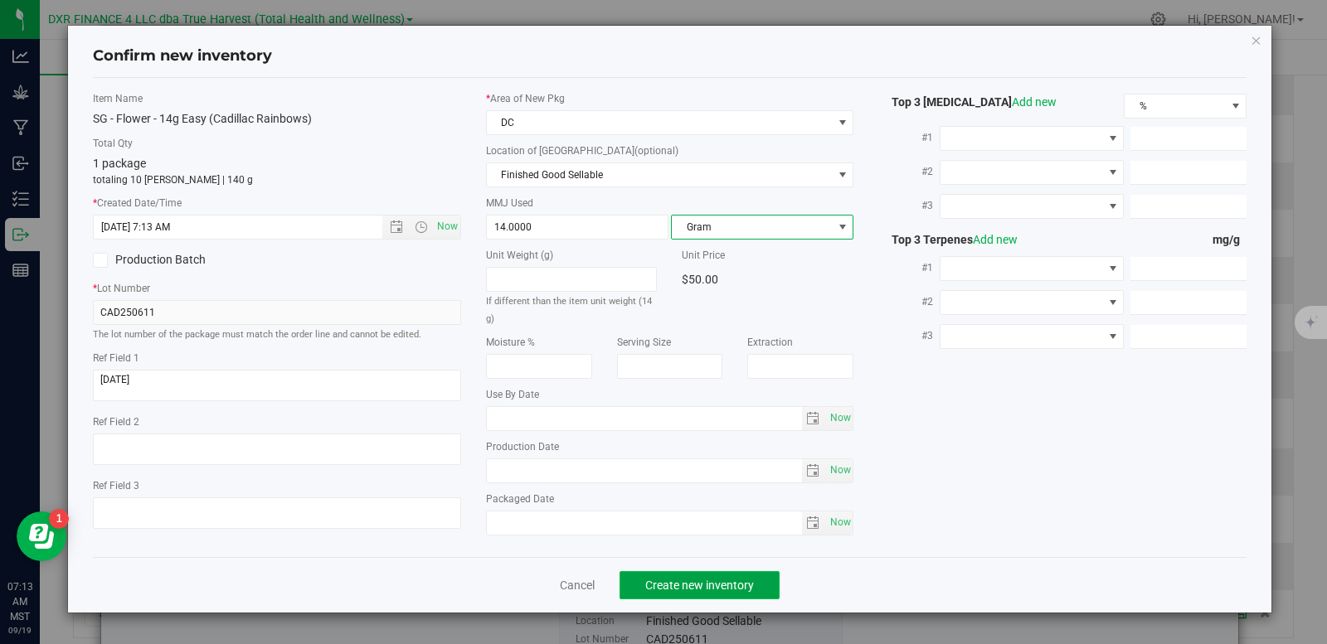
click at [708, 584] on span "Create new inventory" at bounding box center [699, 585] width 109 height 13
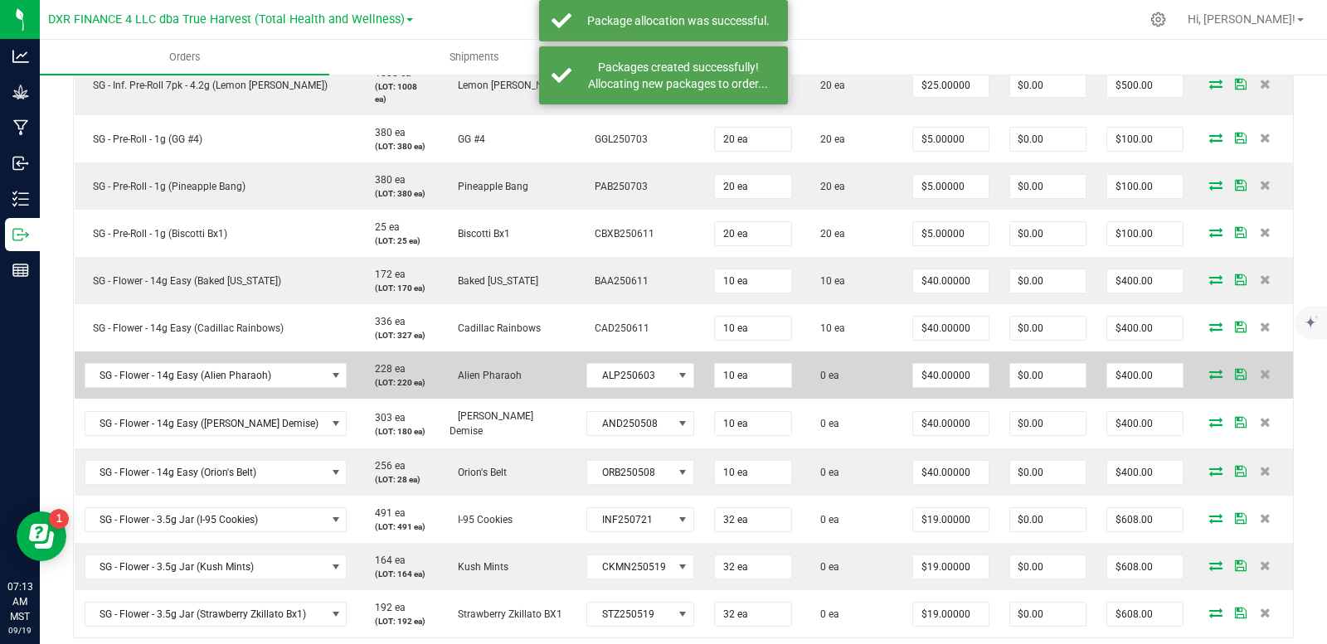
click at [1209, 379] on icon at bounding box center [1215, 374] width 13 height 10
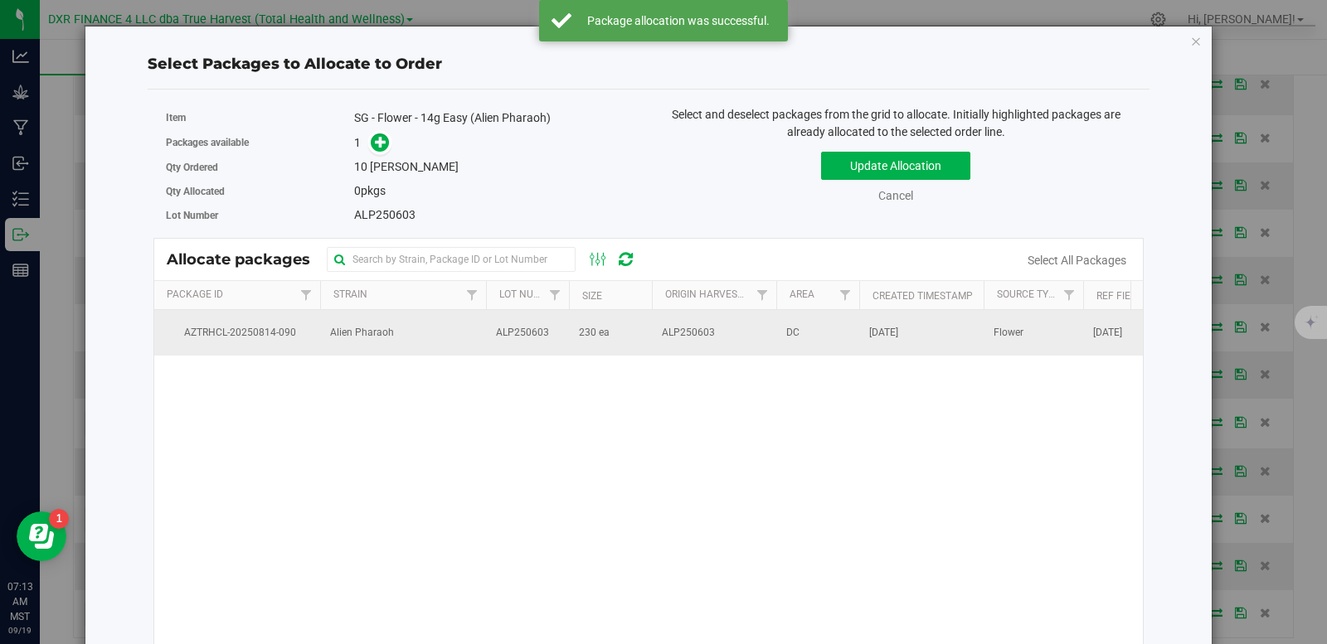
click at [684, 337] on span "ALP250603" at bounding box center [688, 333] width 53 height 16
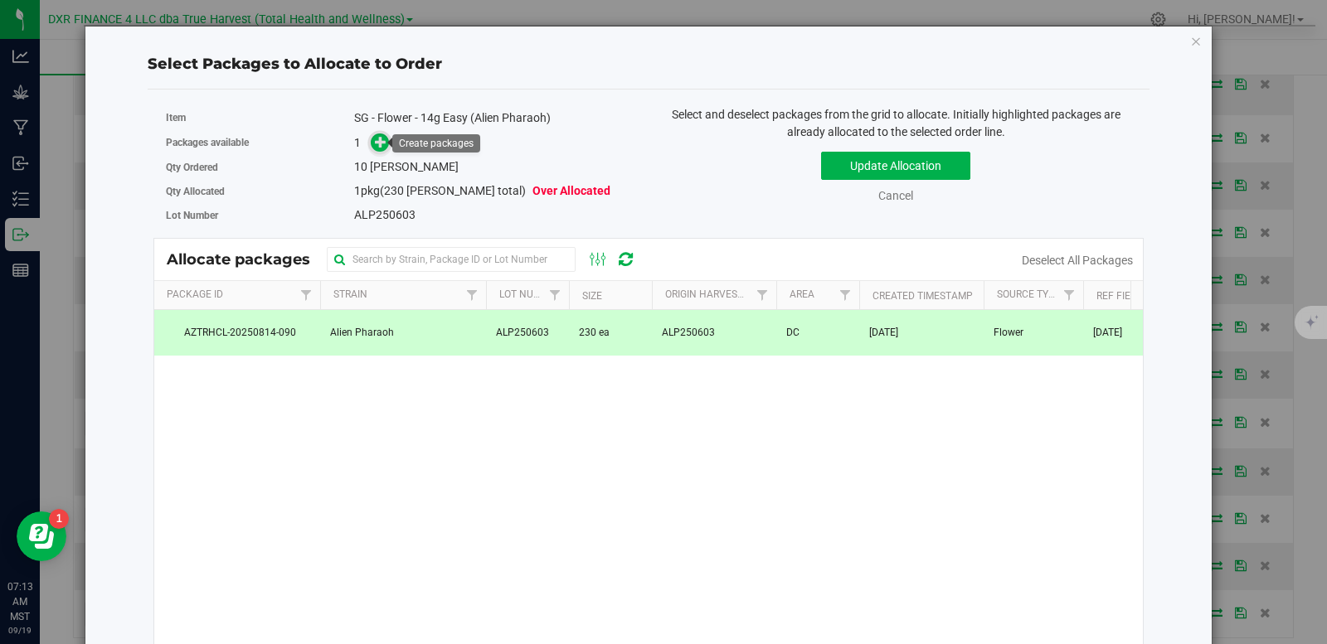
click at [378, 146] on icon at bounding box center [381, 141] width 12 height 12
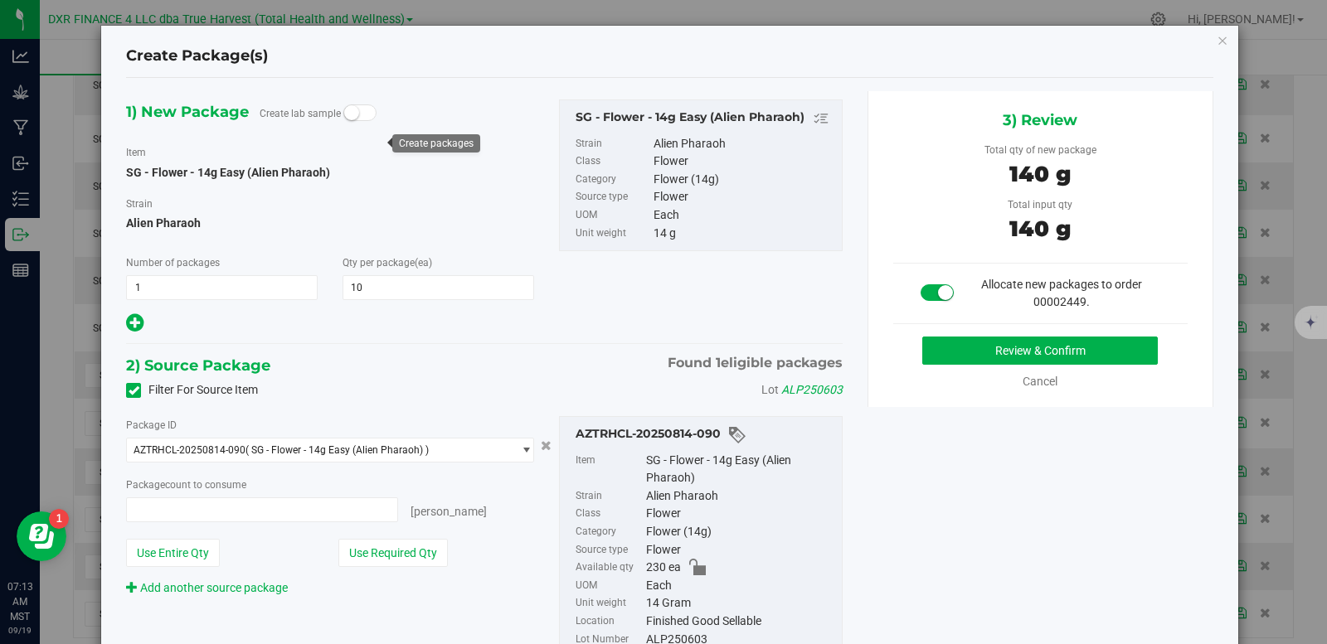
type input "10 ea"
click at [946, 355] on button "Review & Confirm" at bounding box center [1039, 351] width 235 height 28
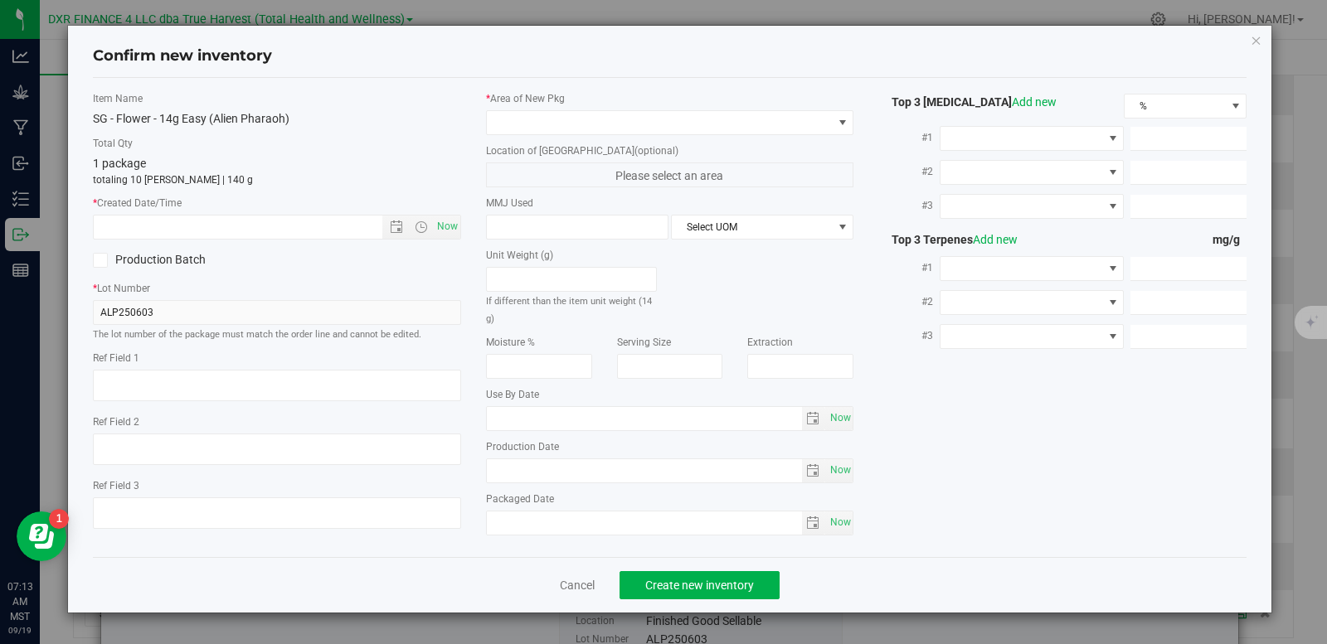
type textarea "2025-06-03"
click at [171, 386] on textarea at bounding box center [277, 386] width 368 height 32
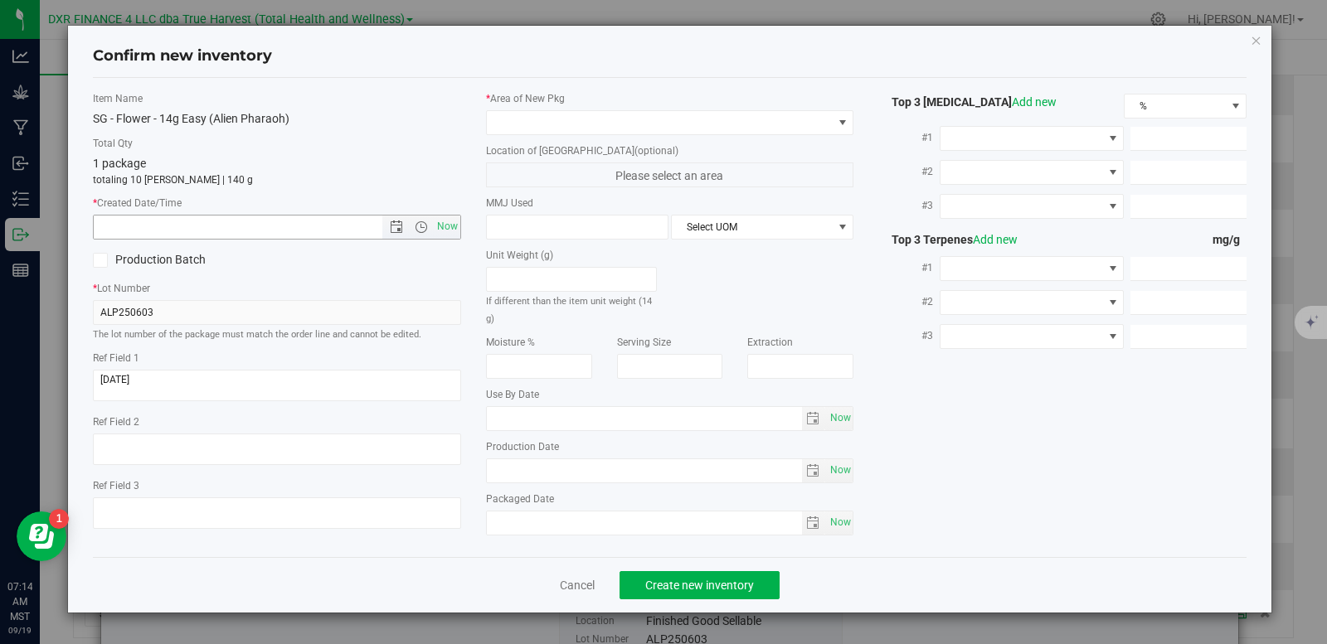
click at [168, 228] on input "text" at bounding box center [252, 227] width 317 height 23
paste input "2025-06-03"
type input "6/3/2025 7:14 AM"
click at [548, 126] on span at bounding box center [660, 122] width 346 height 23
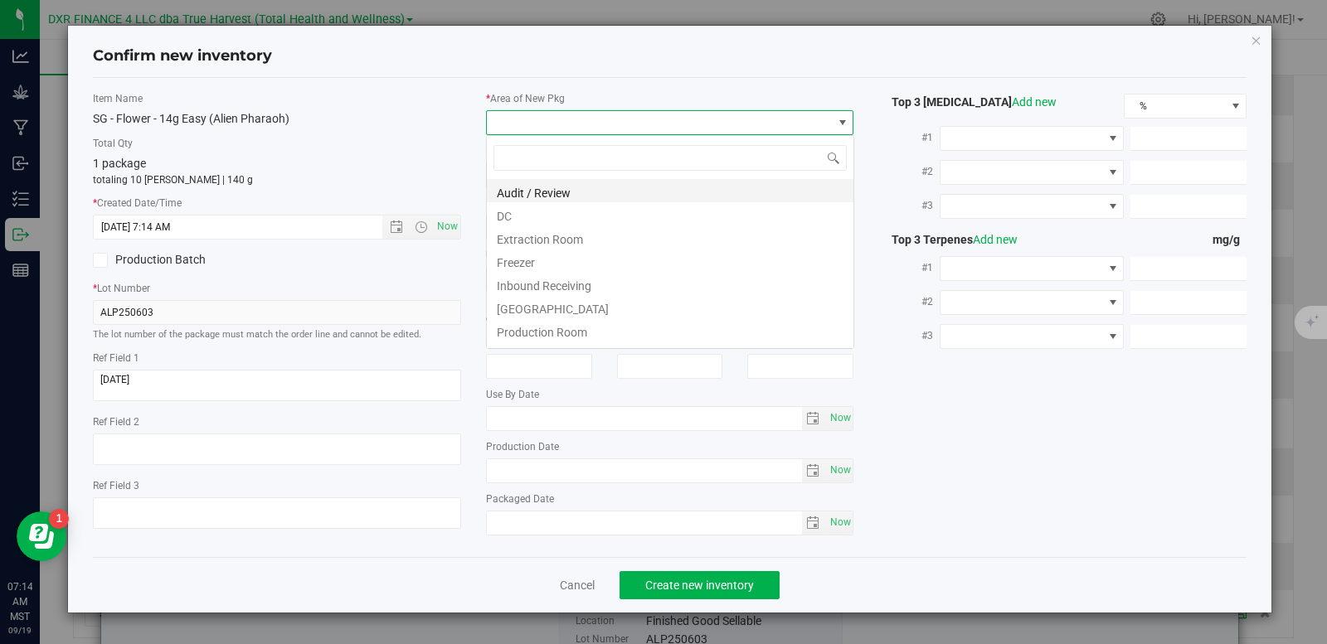
scroll to position [25, 368]
click at [561, 223] on li "DC" at bounding box center [670, 213] width 366 height 23
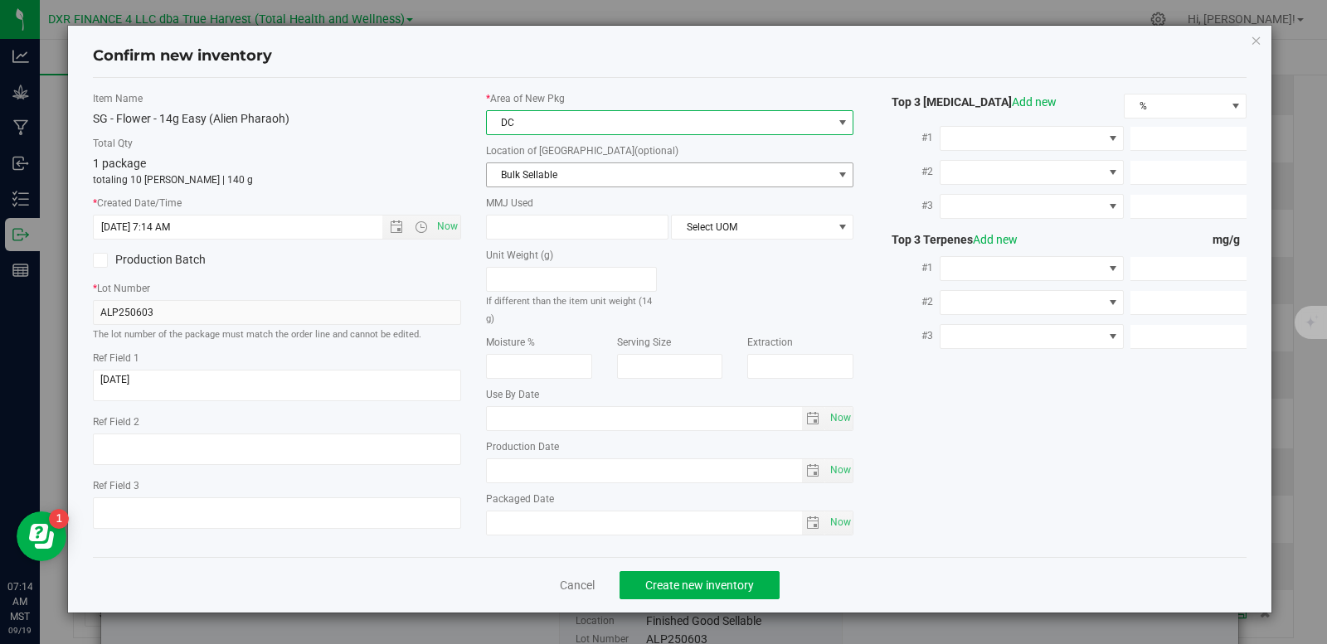
click at [557, 177] on span "Bulk Sellable" at bounding box center [660, 174] width 346 height 23
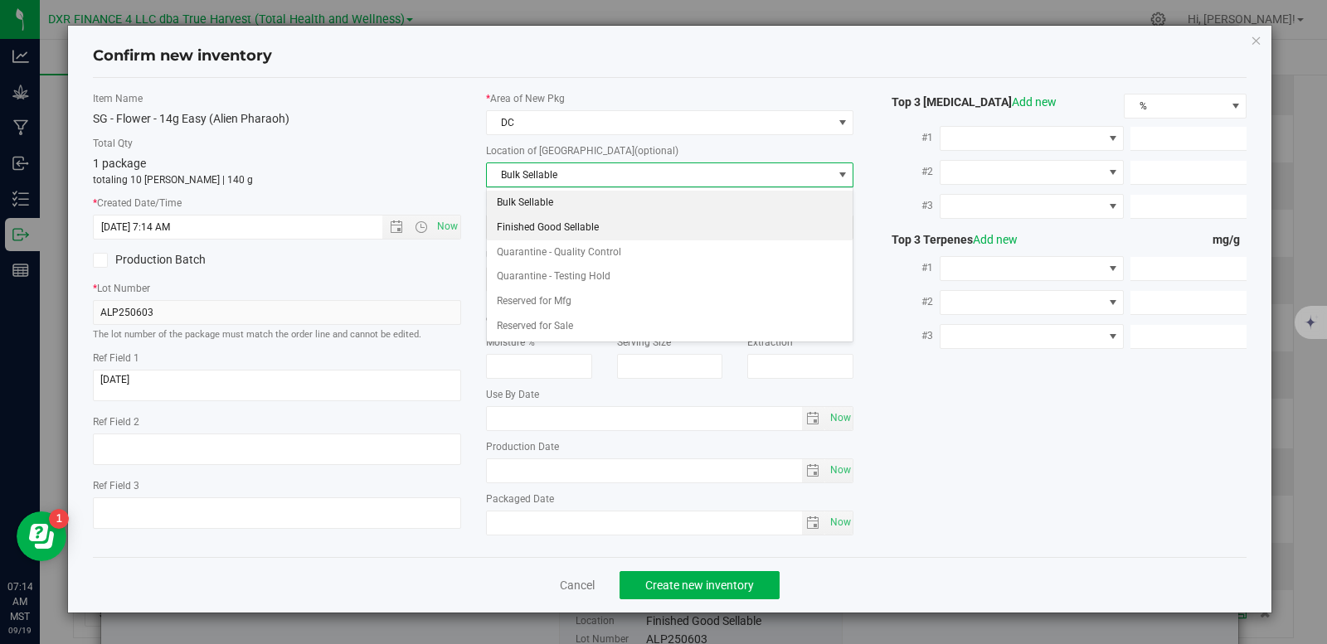
click at [575, 225] on li "Finished Good Sellable" at bounding box center [670, 228] width 366 height 25
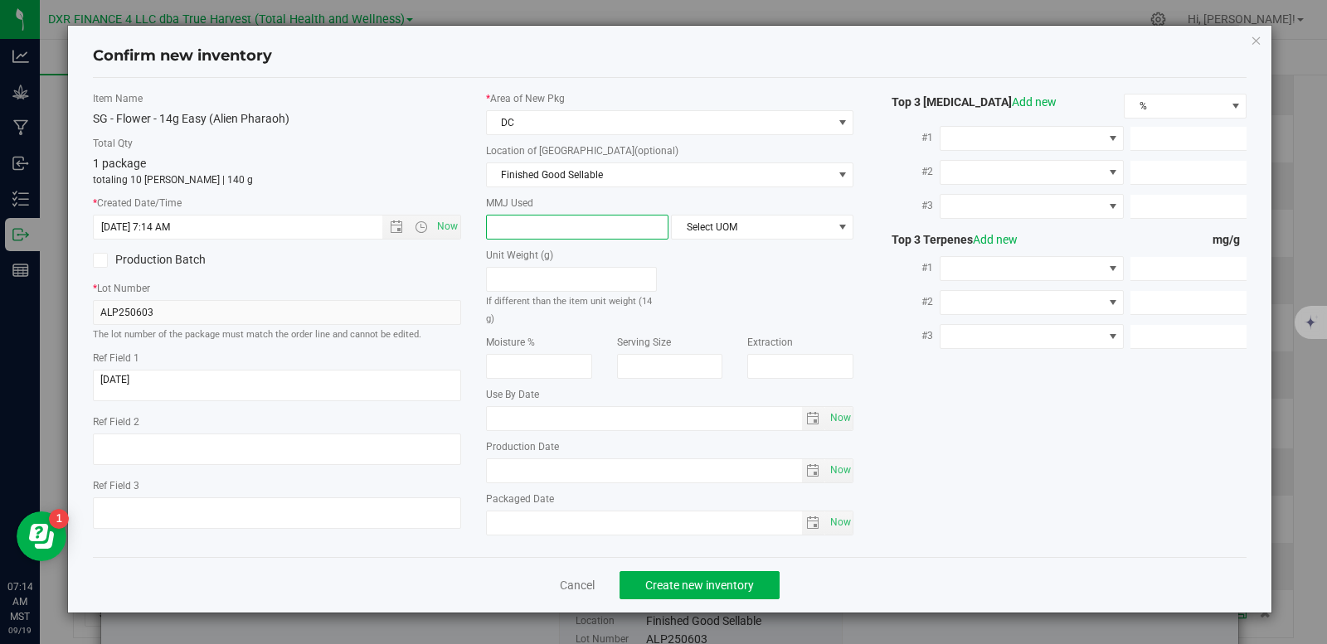
click at [565, 233] on span at bounding box center [577, 227] width 182 height 25
type input "14"
type input "14.0000"
click at [768, 231] on span "Select UOM" at bounding box center [752, 227] width 160 height 23
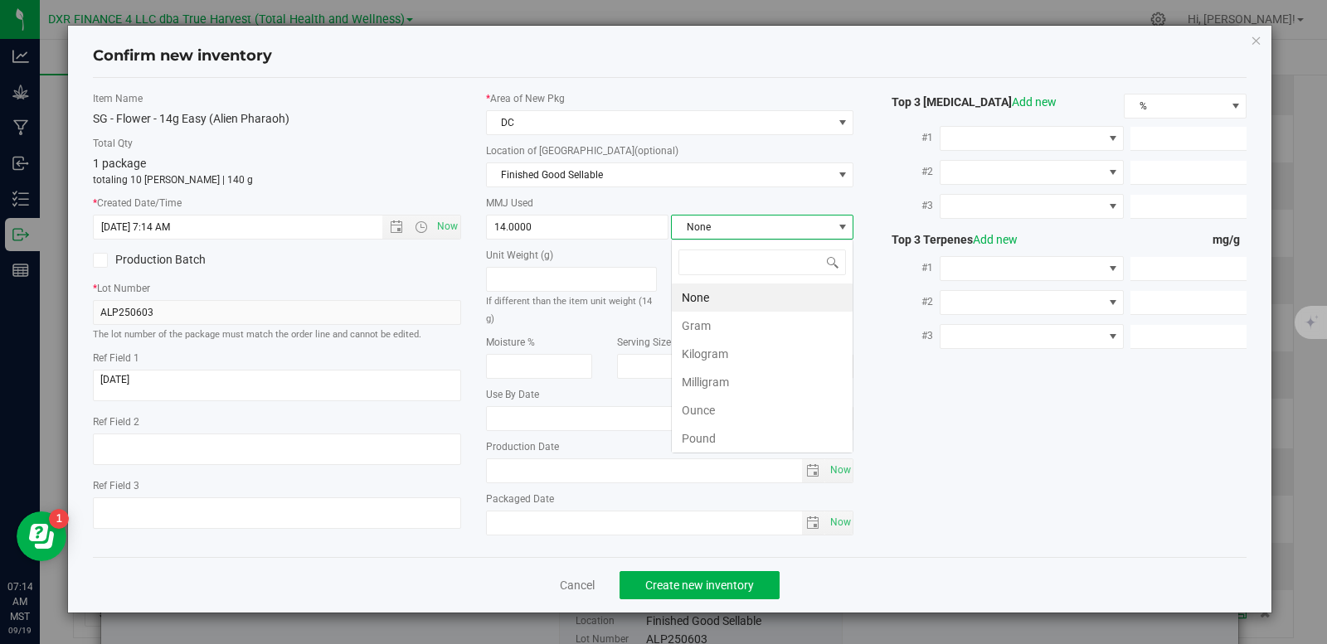
scroll to position [25, 182]
click at [717, 320] on li "Gram" at bounding box center [762, 326] width 181 height 28
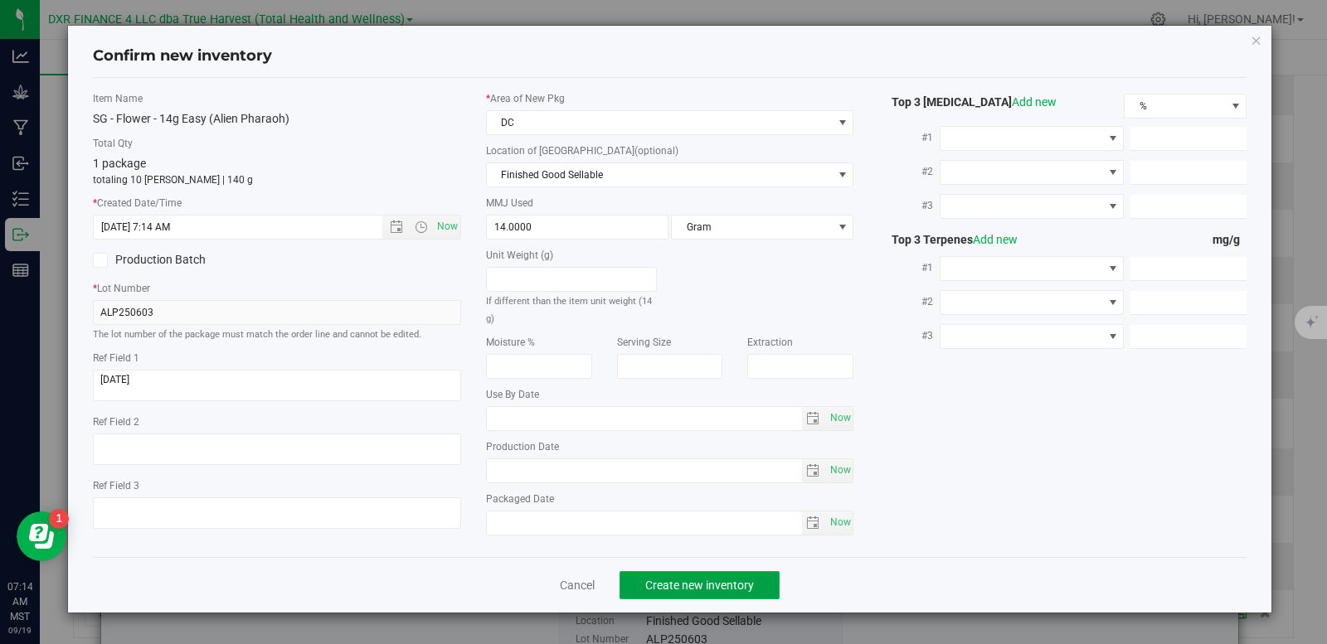
click at [701, 597] on button "Create new inventory" at bounding box center [699, 585] width 160 height 28
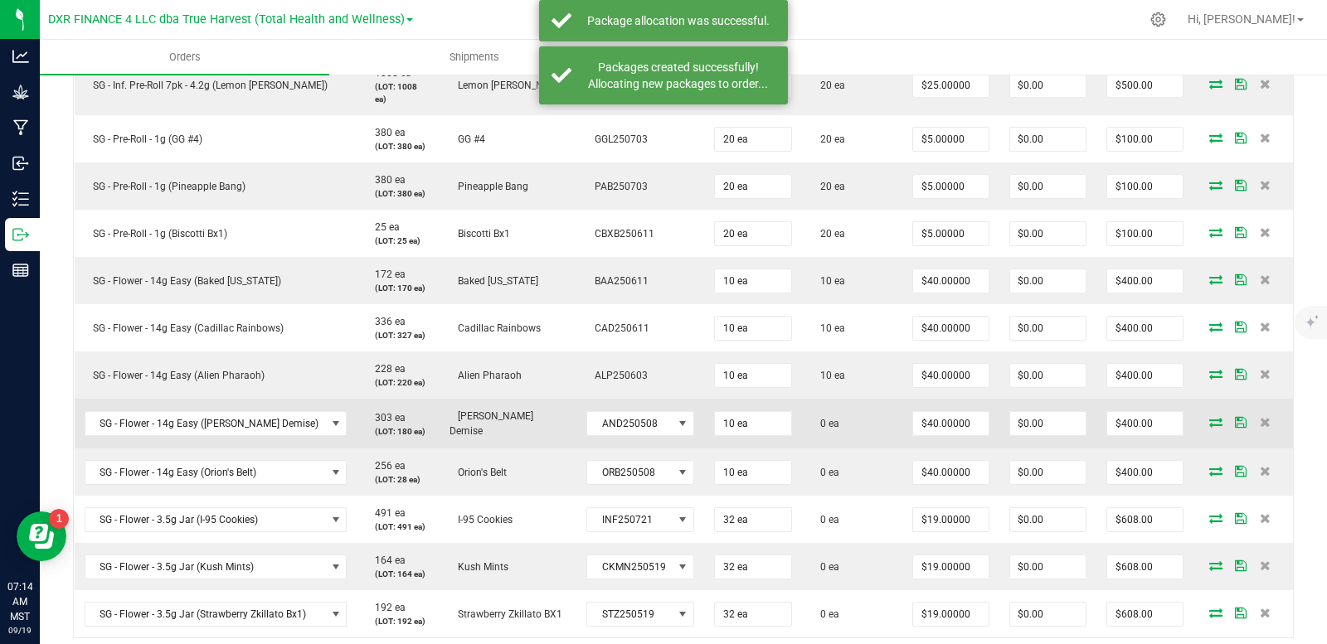
click at [1209, 423] on icon at bounding box center [1215, 422] width 13 height 10
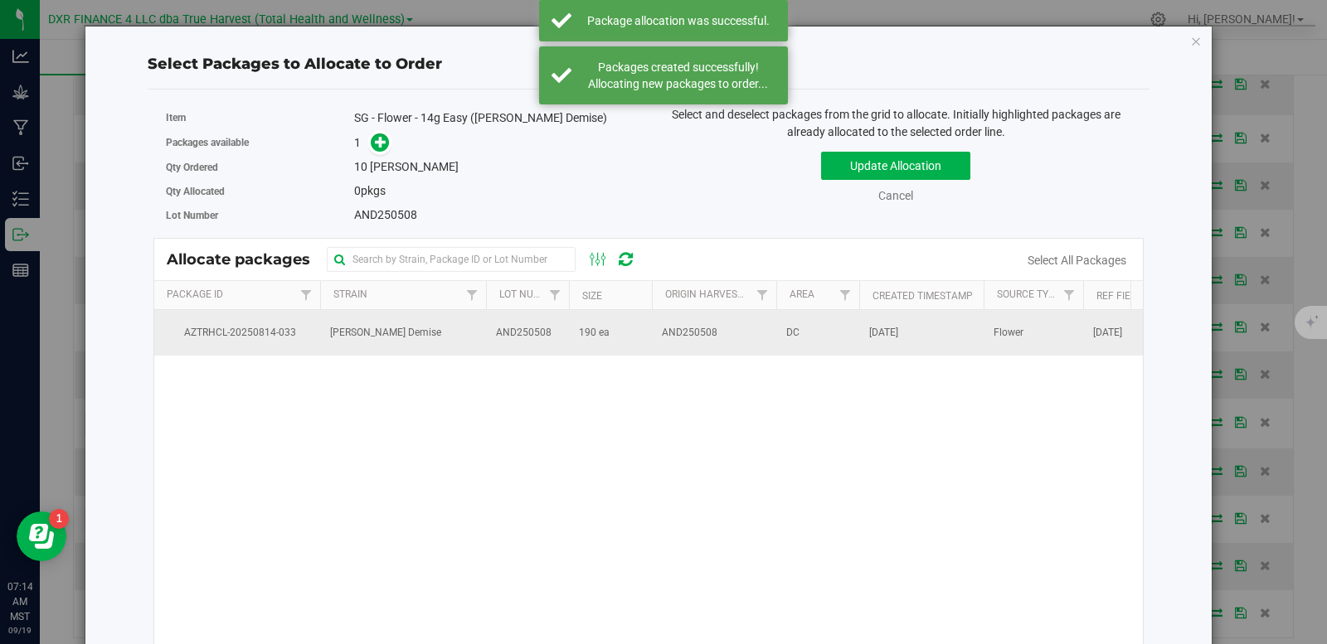
click at [536, 334] on span "AND250508" at bounding box center [524, 333] width 56 height 16
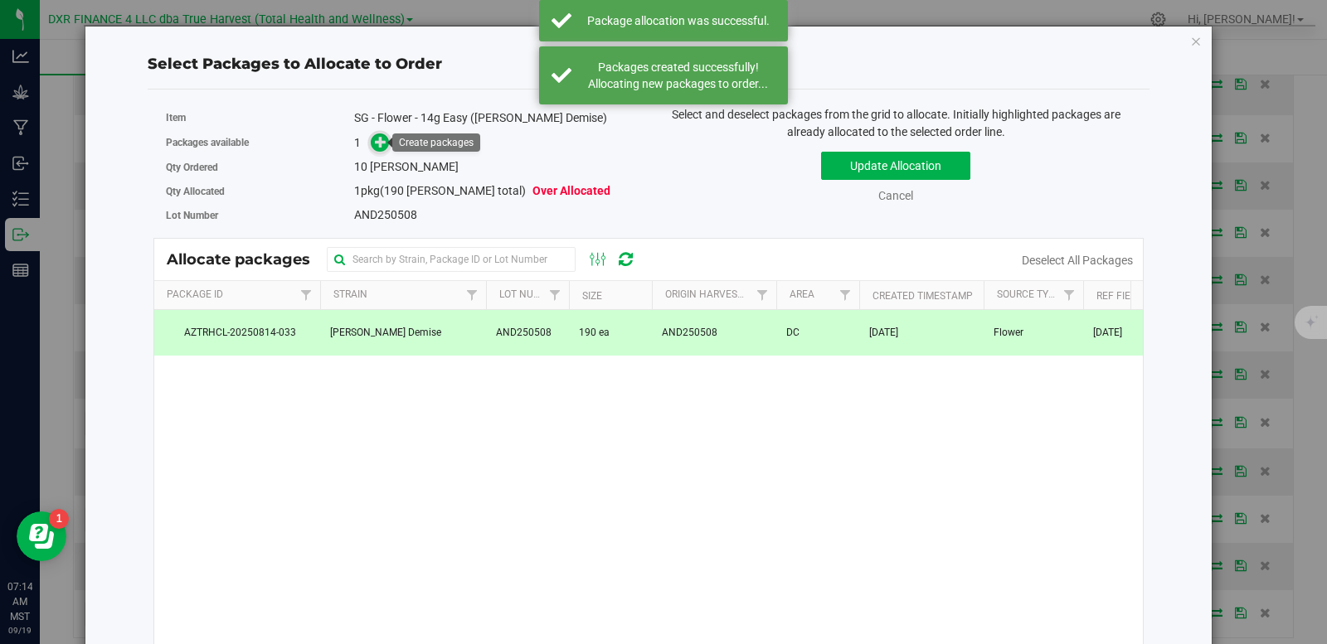
click at [379, 141] on icon at bounding box center [381, 142] width 12 height 12
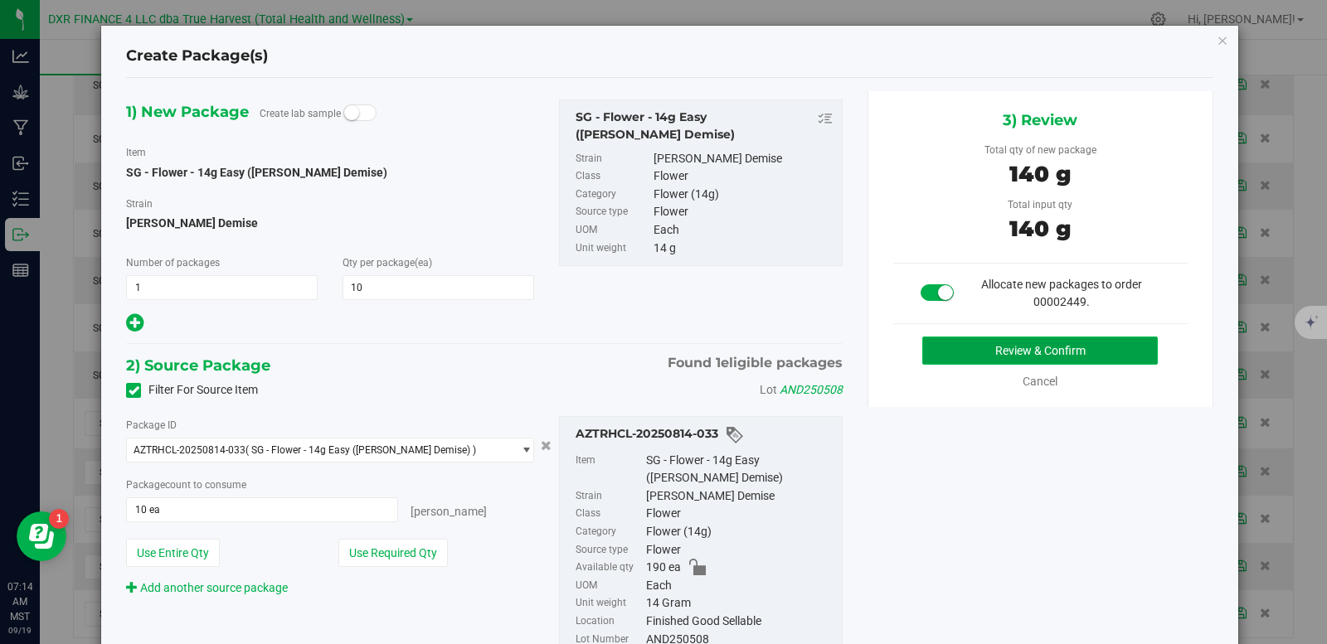
click at [930, 357] on button "Review & Confirm" at bounding box center [1039, 351] width 235 height 28
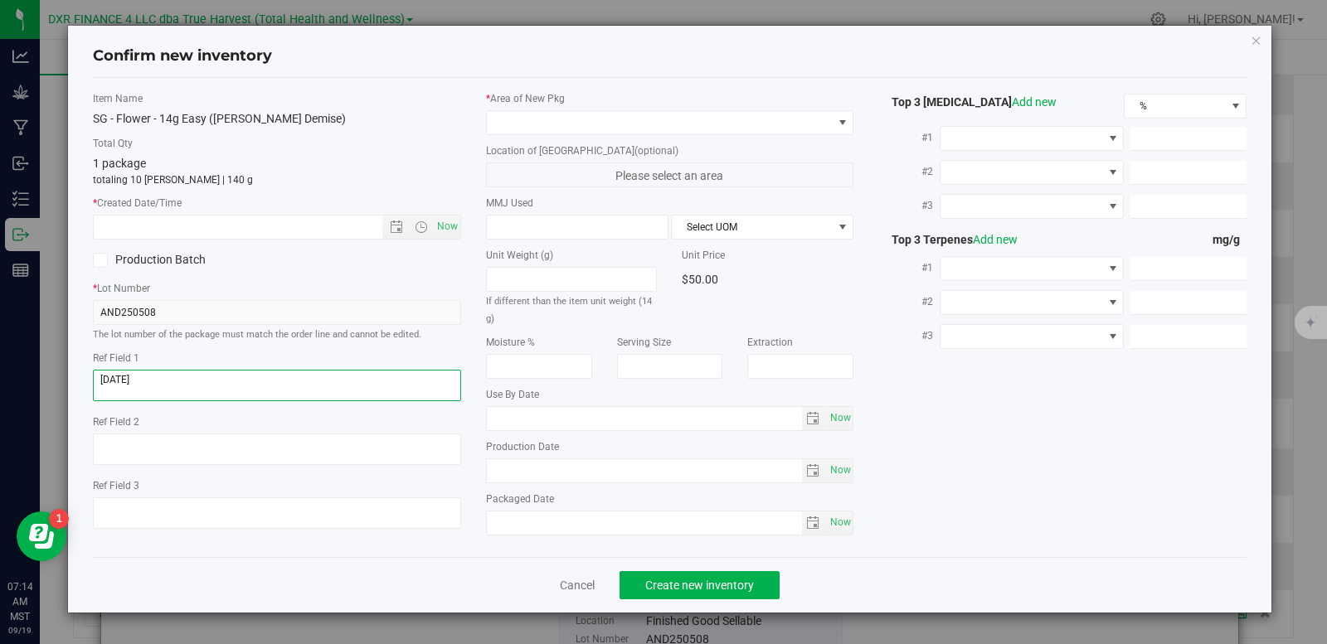
click at [217, 386] on textarea at bounding box center [277, 386] width 368 height 32
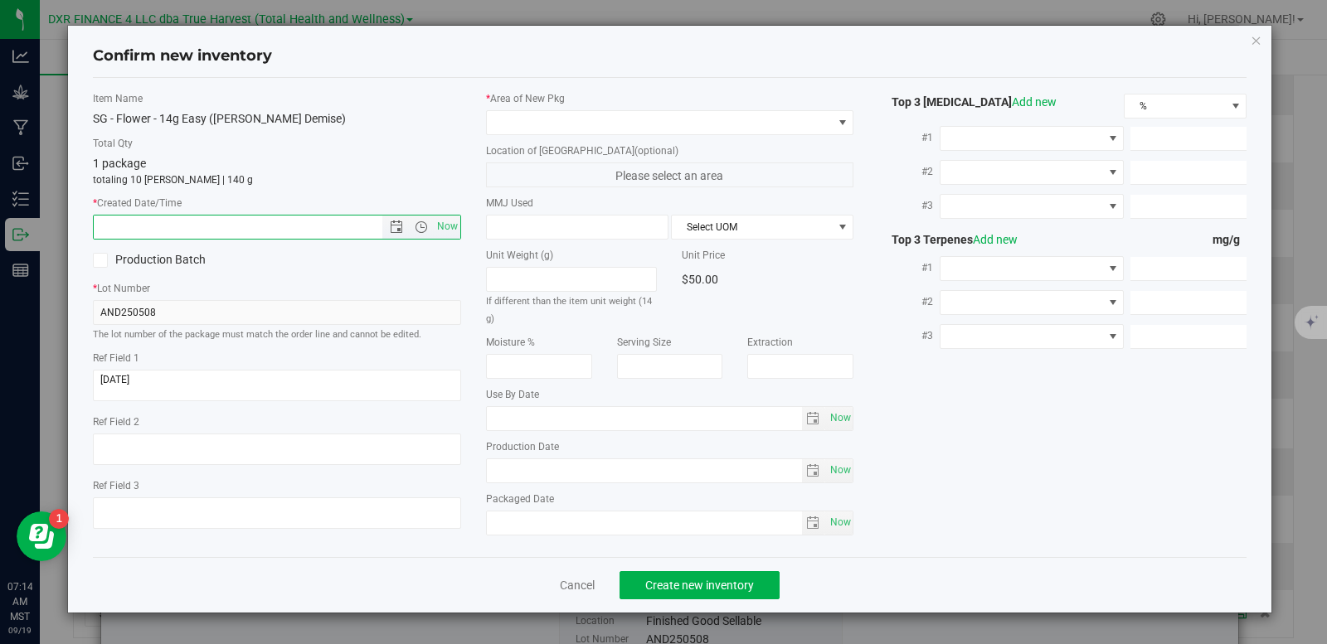
click at [241, 227] on input "text" at bounding box center [252, 227] width 317 height 23
paste input "2025-05-08"
type input "5/8/2025 7:14 AM"
click at [515, 124] on span at bounding box center [660, 122] width 346 height 23
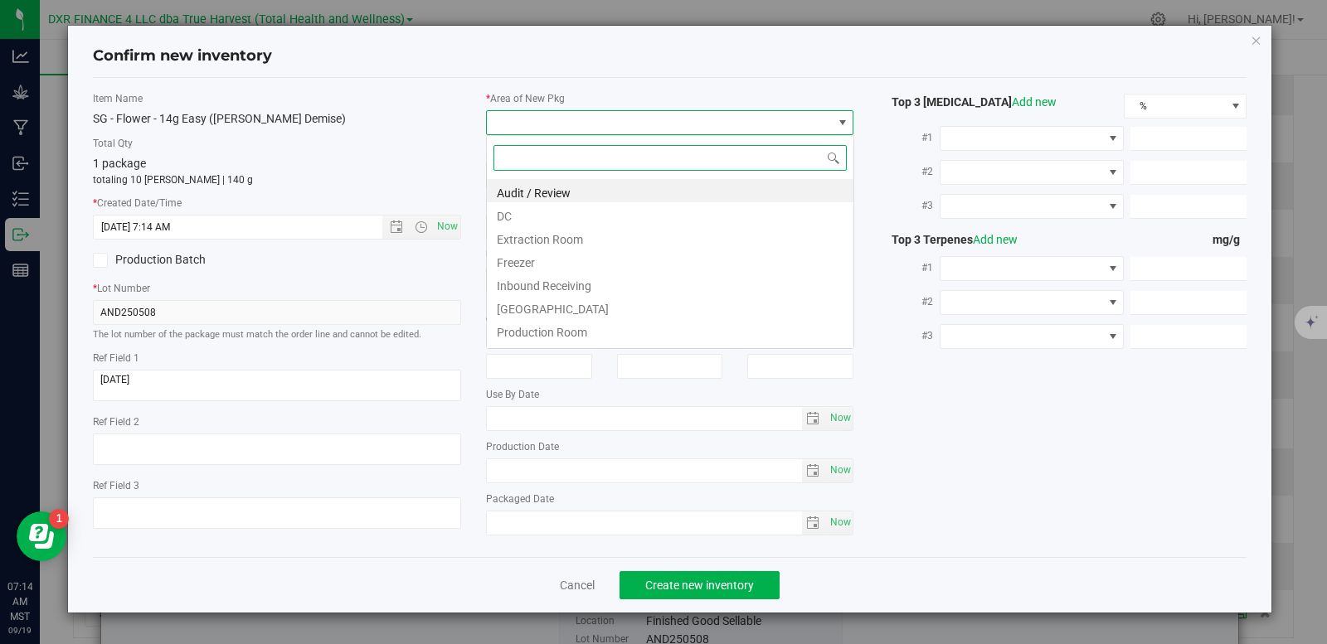
scroll to position [25, 368]
click at [522, 211] on li "DC" at bounding box center [670, 213] width 366 height 23
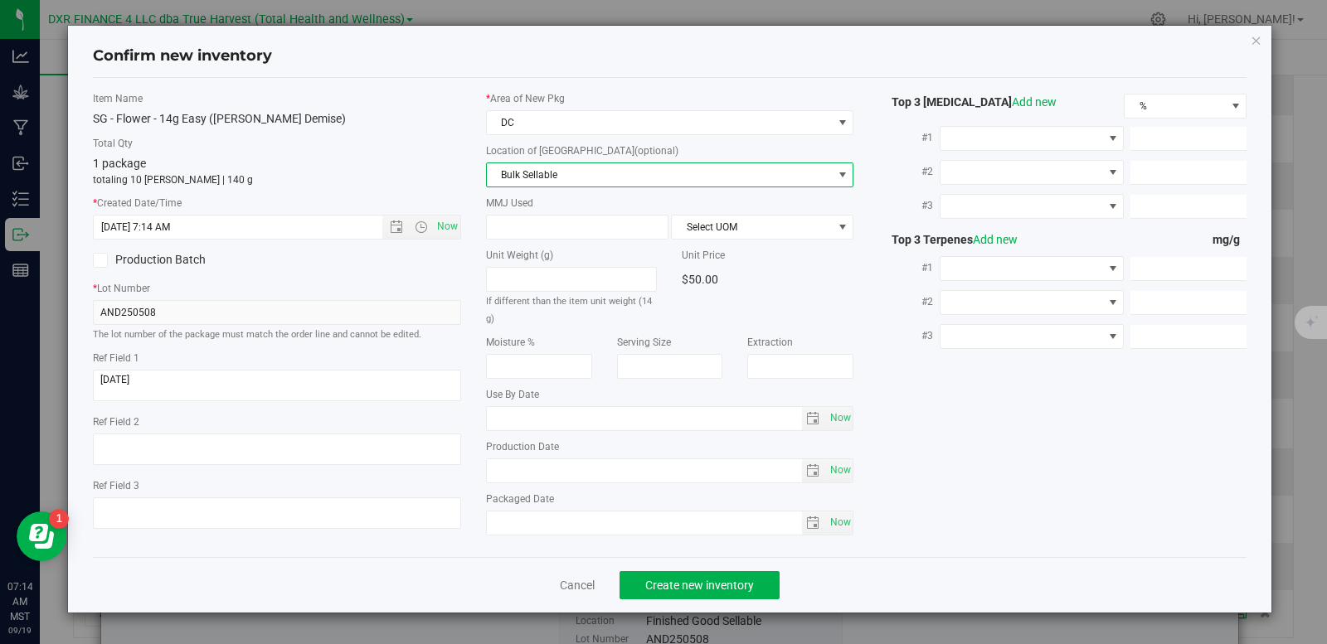
click at [546, 170] on span "Bulk Sellable" at bounding box center [660, 174] width 346 height 23
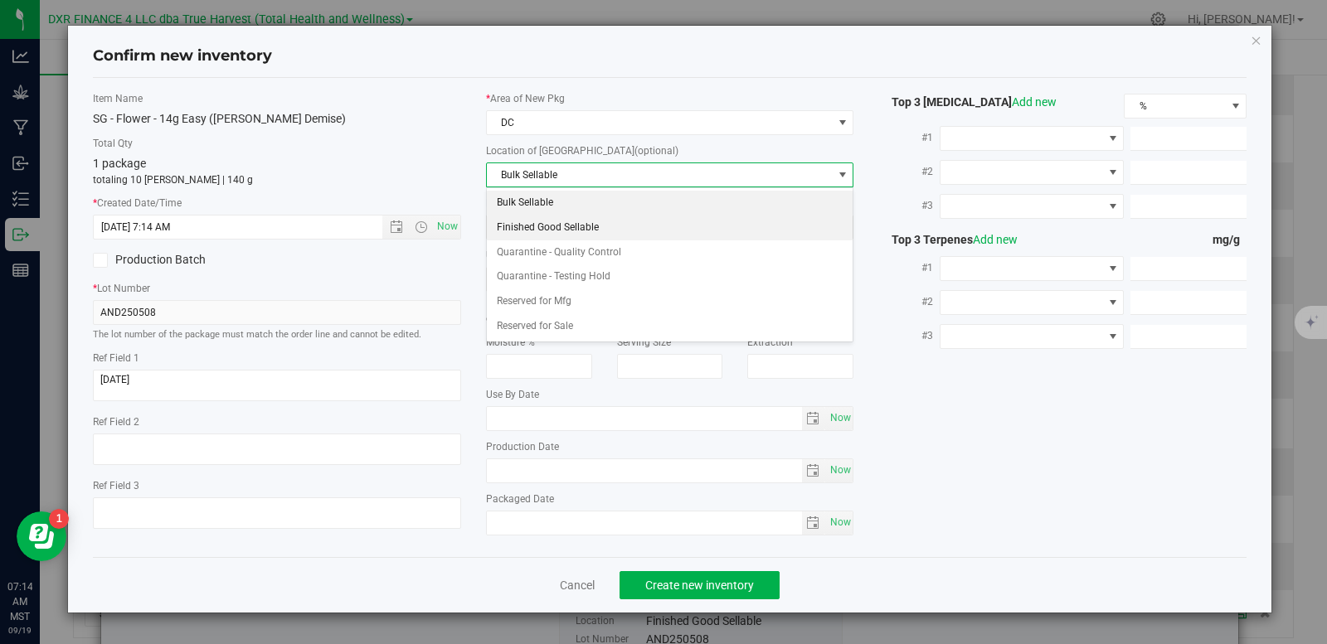
click at [536, 222] on li "Finished Good Sellable" at bounding box center [670, 228] width 366 height 25
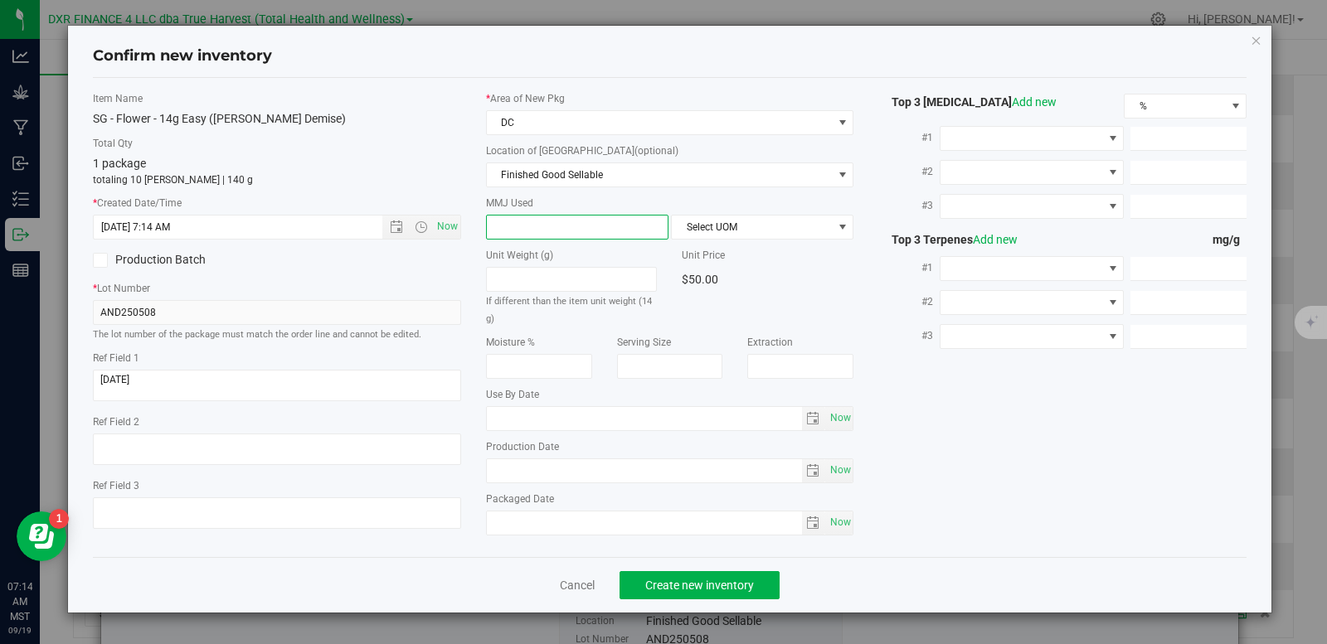
click at [537, 231] on span at bounding box center [577, 227] width 182 height 25
type input "14"
type input "14.0000"
click at [694, 227] on span "Select UOM" at bounding box center [752, 227] width 160 height 23
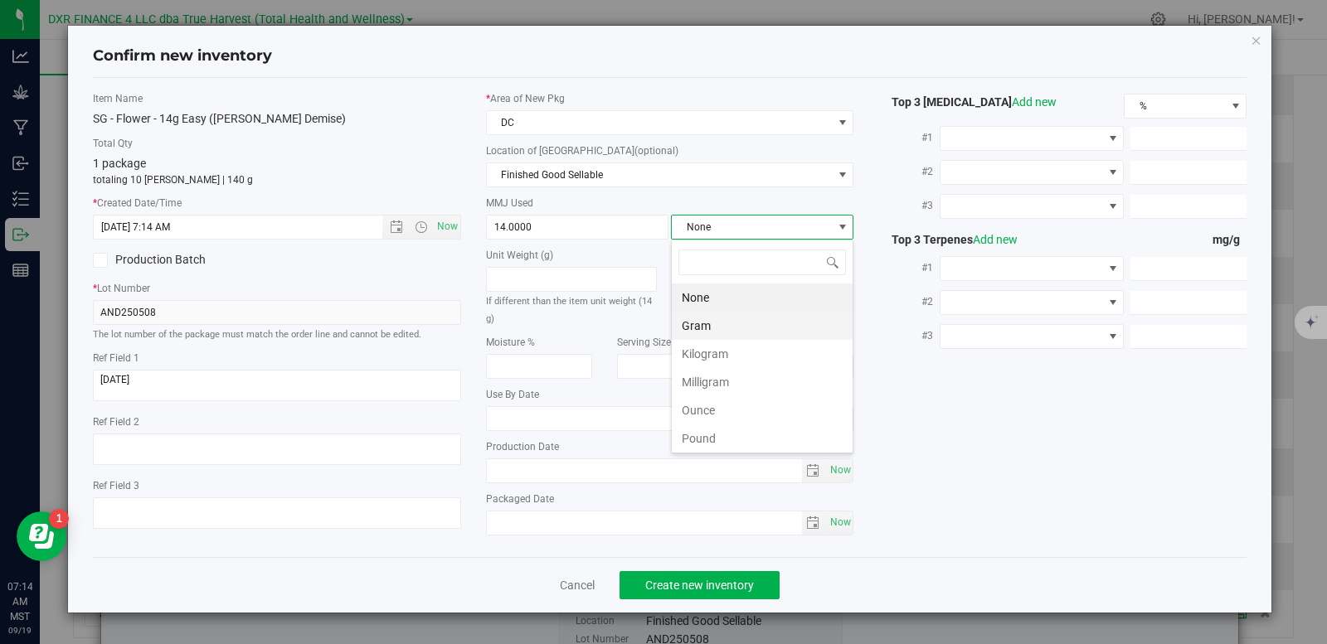
scroll to position [25, 182]
click at [695, 326] on li "Gram" at bounding box center [762, 326] width 181 height 28
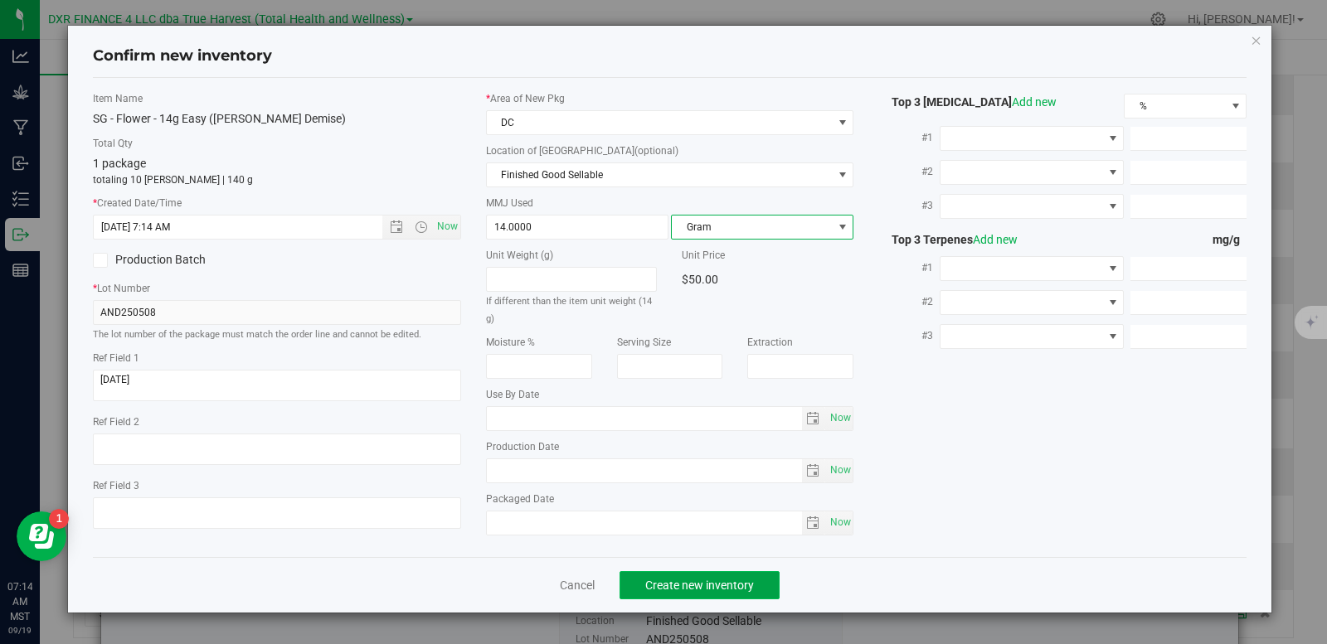
click at [702, 591] on span "Create new inventory" at bounding box center [699, 585] width 109 height 13
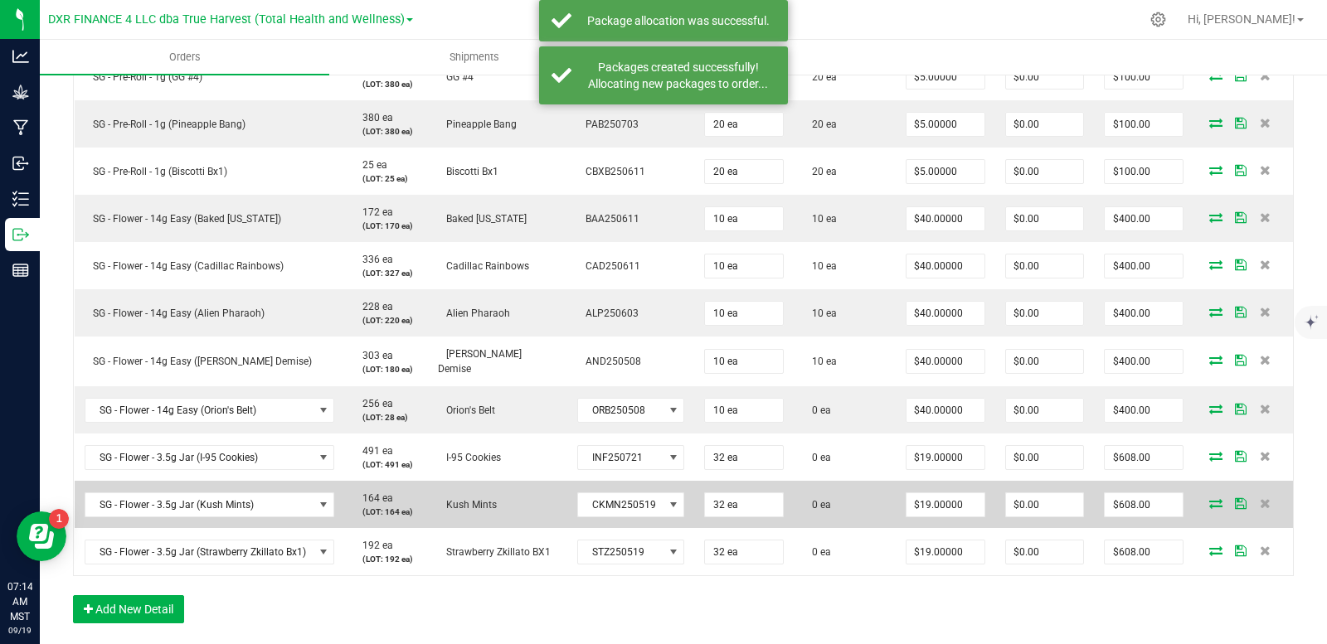
scroll to position [829, 0]
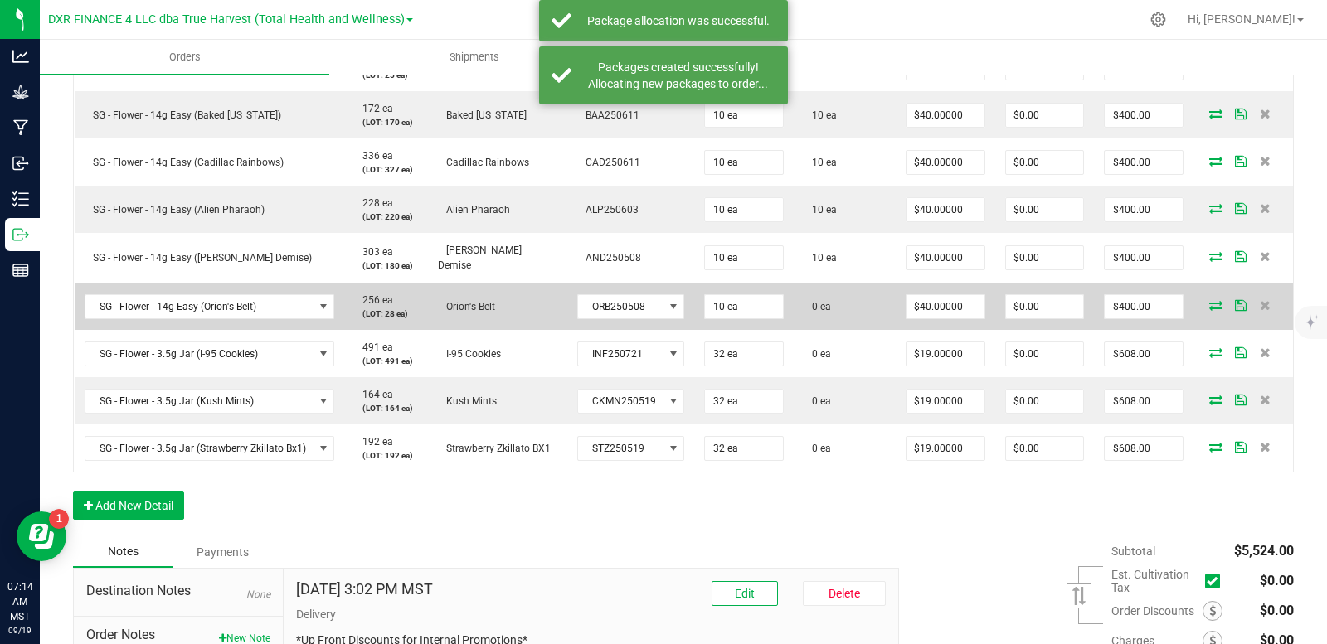
click at [1209, 301] on icon at bounding box center [1215, 305] width 13 height 10
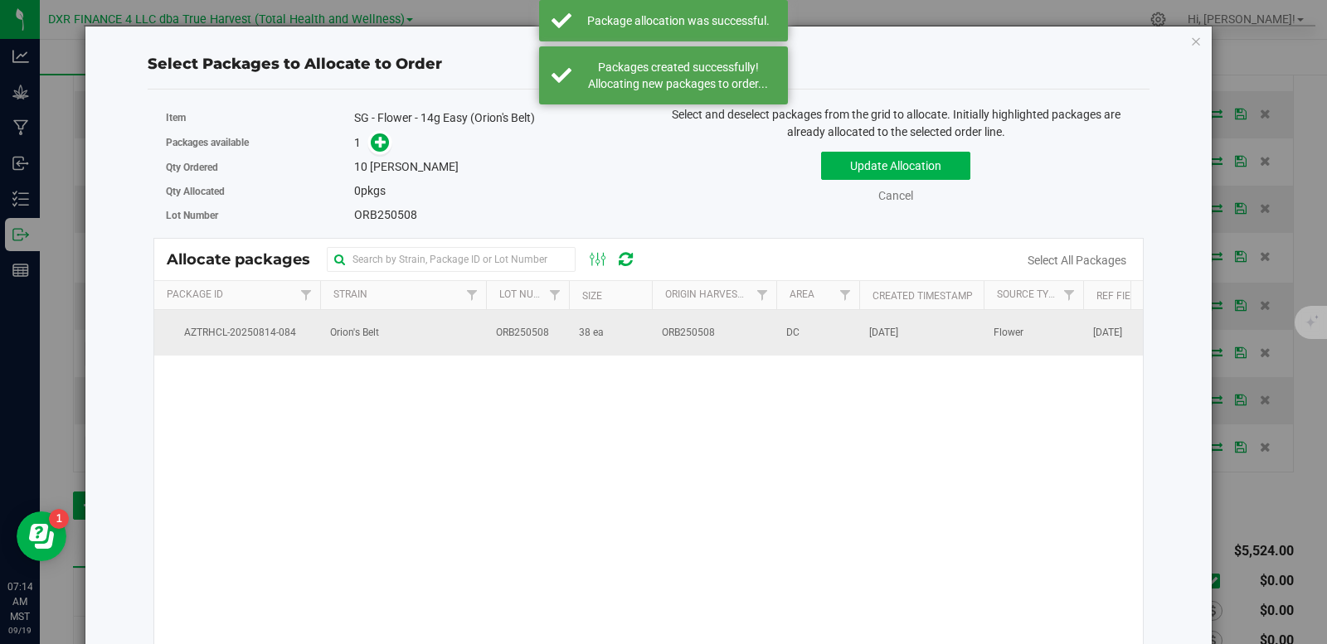
click at [475, 333] on td "Orion's Belt" at bounding box center [403, 332] width 166 height 45
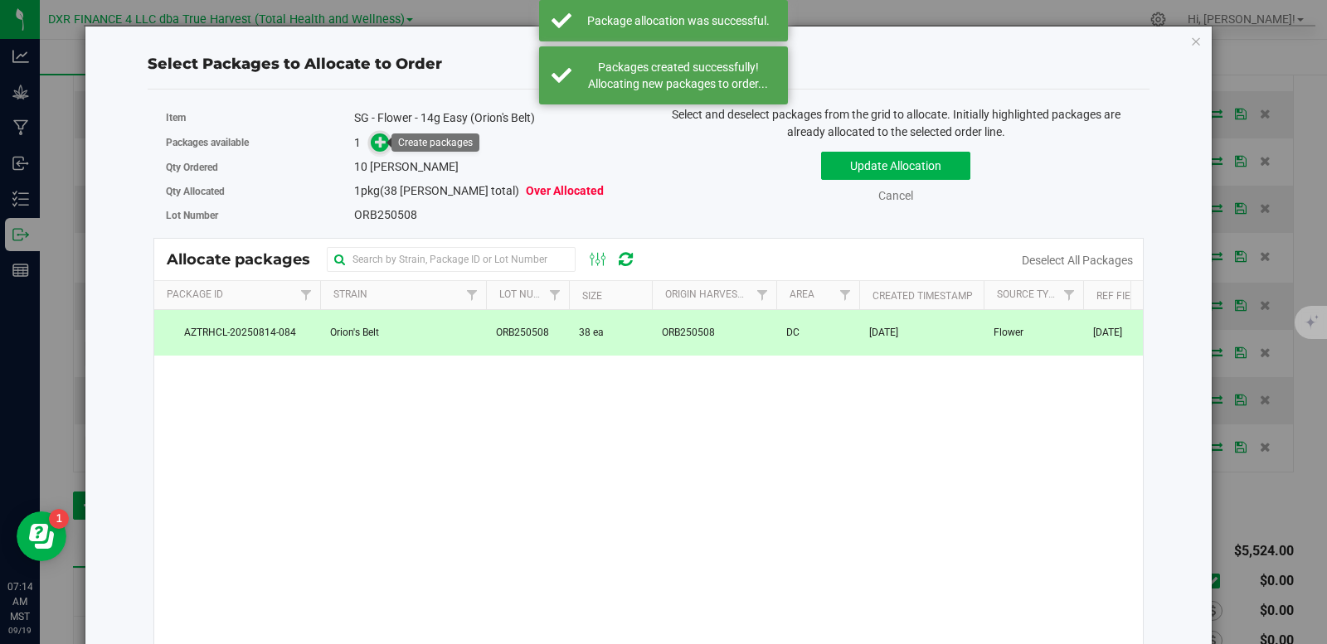
click at [381, 142] on icon at bounding box center [381, 142] width 12 height 12
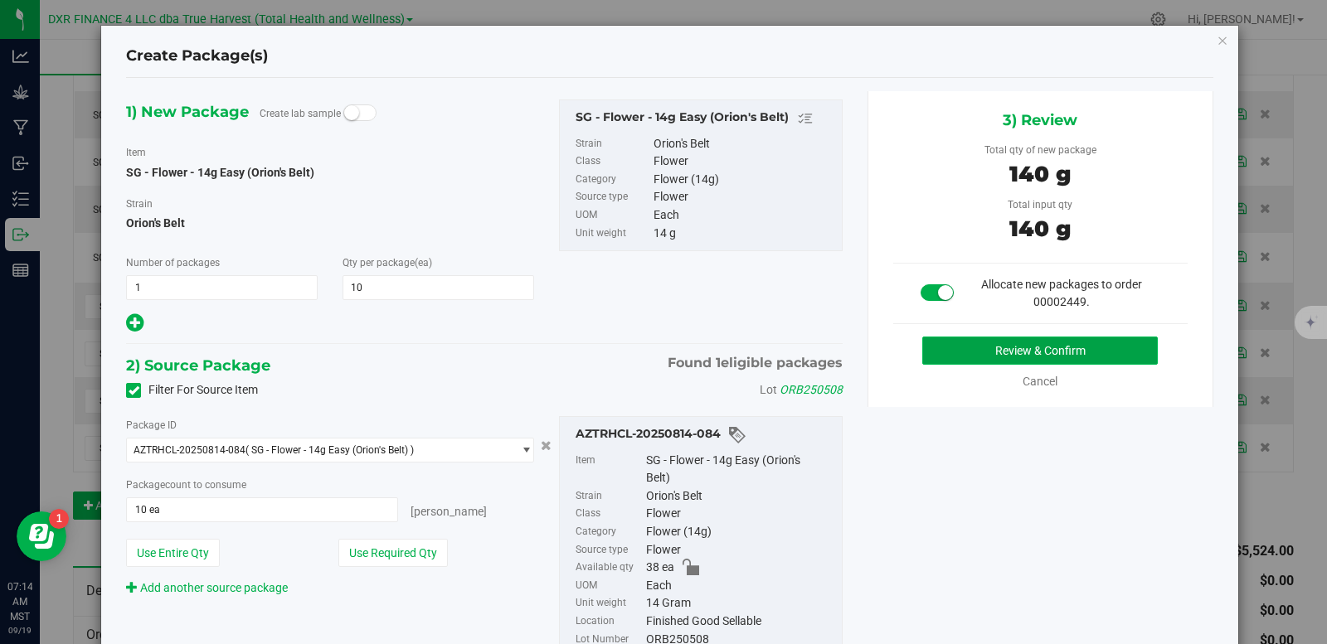
click at [972, 351] on button "Review & Confirm" at bounding box center [1039, 351] width 235 height 28
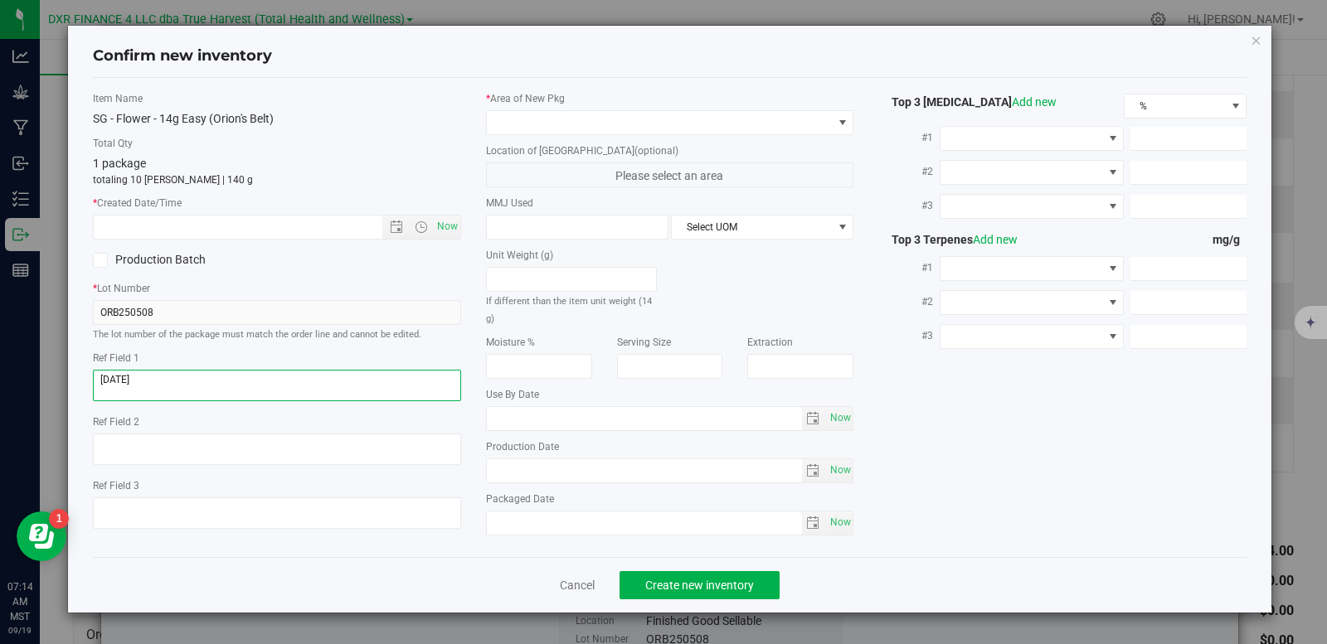
click at [252, 381] on textarea at bounding box center [277, 386] width 368 height 32
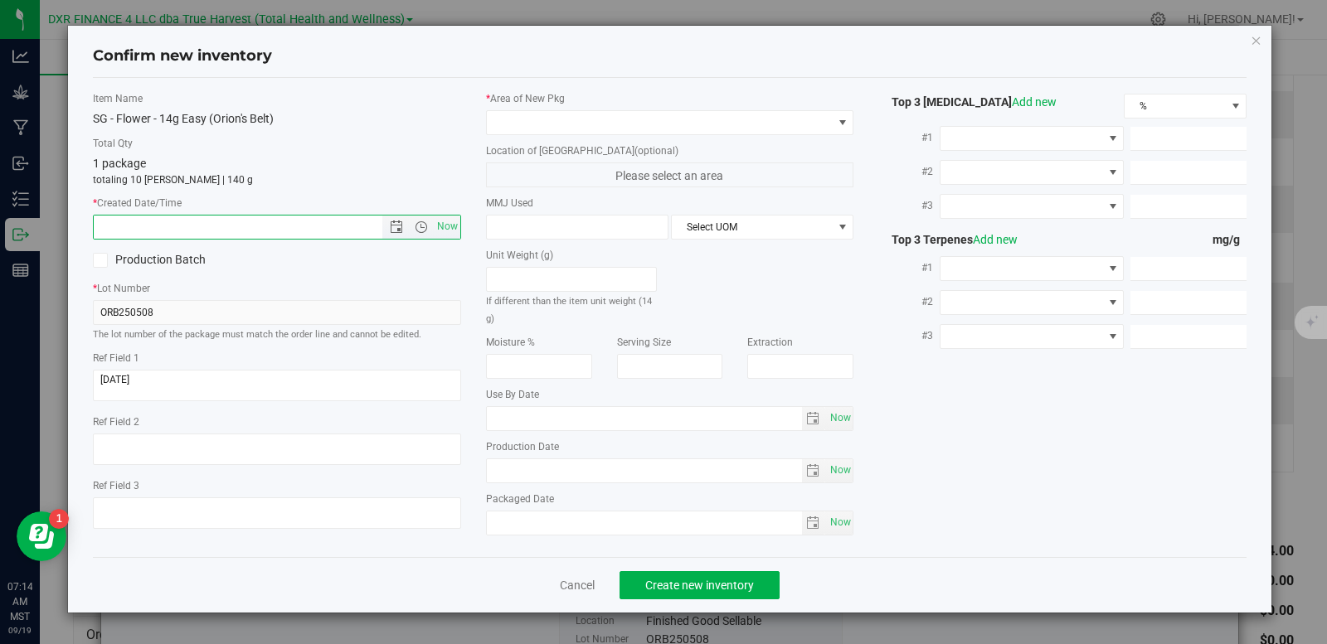
click at [233, 222] on input "text" at bounding box center [252, 227] width 317 height 23
paste input "2025-05-08"
type input "5/8/2025 7:14 AM"
click at [541, 118] on span at bounding box center [660, 122] width 346 height 23
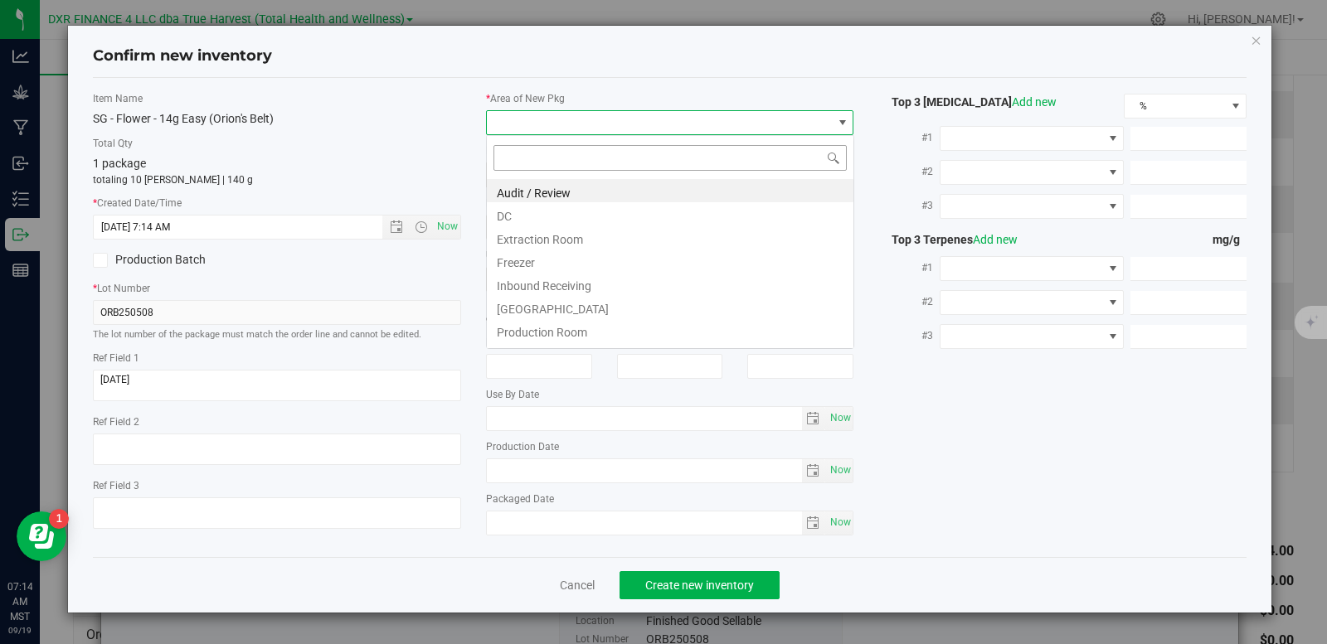
scroll to position [25, 368]
click at [542, 223] on li "DC" at bounding box center [670, 213] width 366 height 23
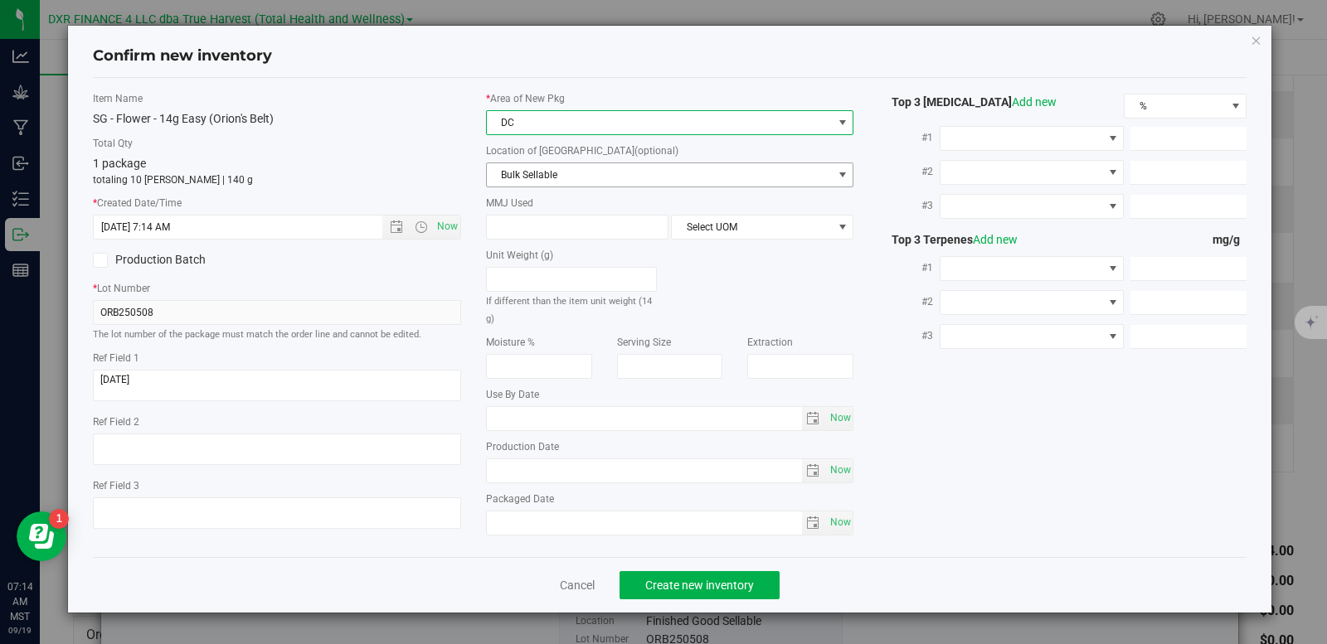
click at [563, 172] on span "Bulk Sellable" at bounding box center [660, 174] width 346 height 23
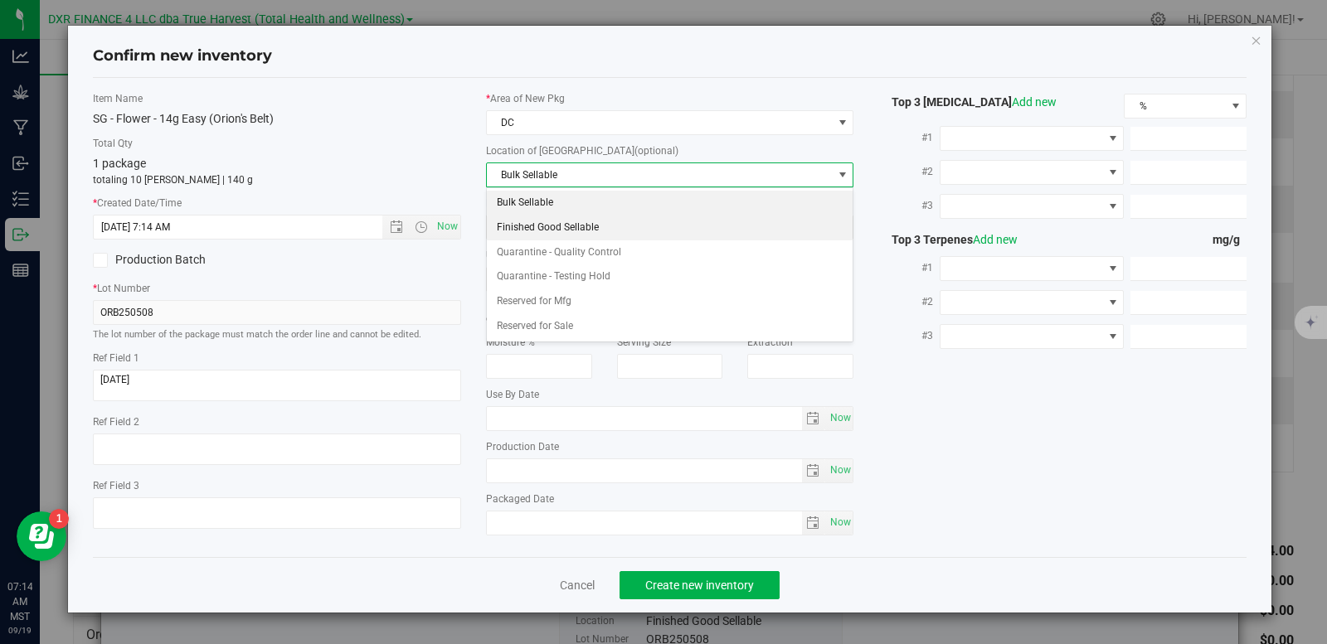
click at [561, 228] on li "Finished Good Sellable" at bounding box center [670, 228] width 366 height 25
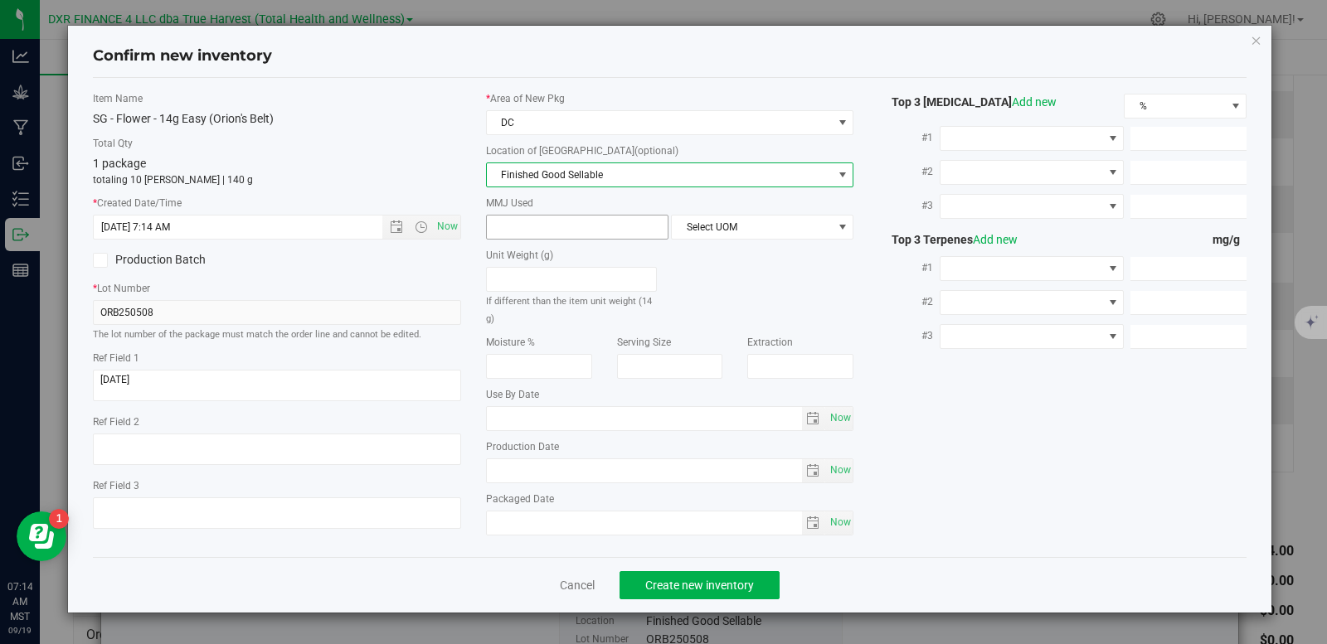
click at [556, 224] on span at bounding box center [577, 227] width 182 height 25
type input "14"
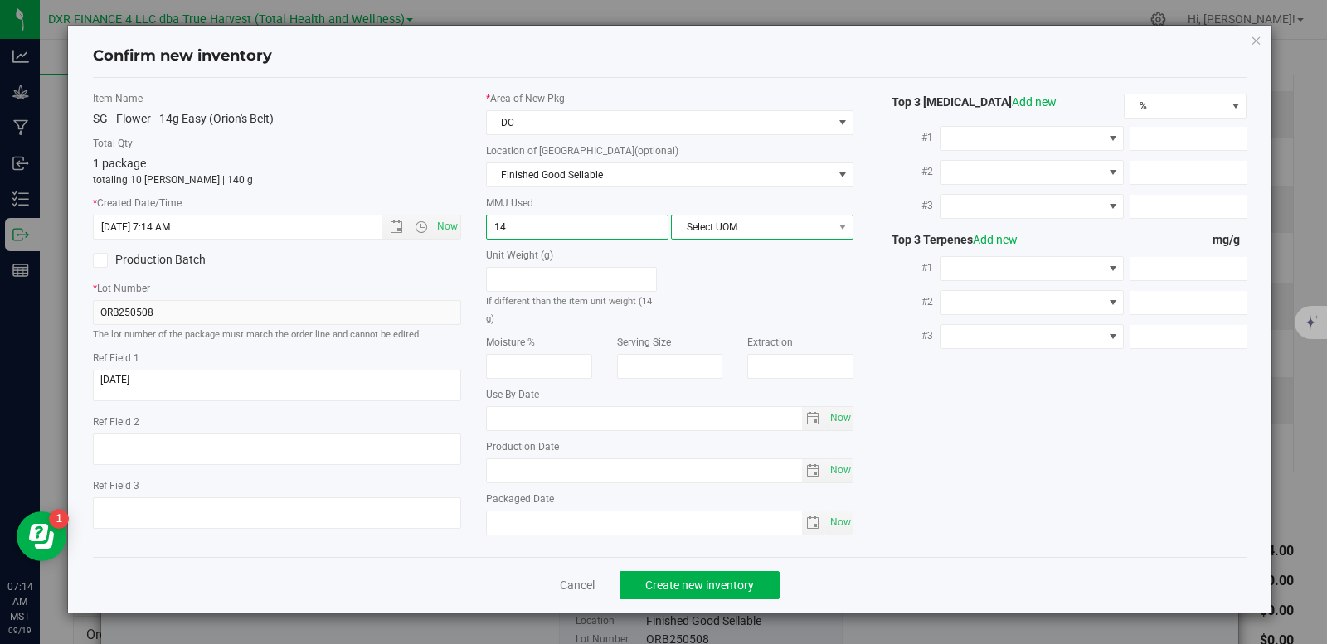
type input "14.0000"
click at [721, 228] on span "Select UOM" at bounding box center [752, 227] width 160 height 23
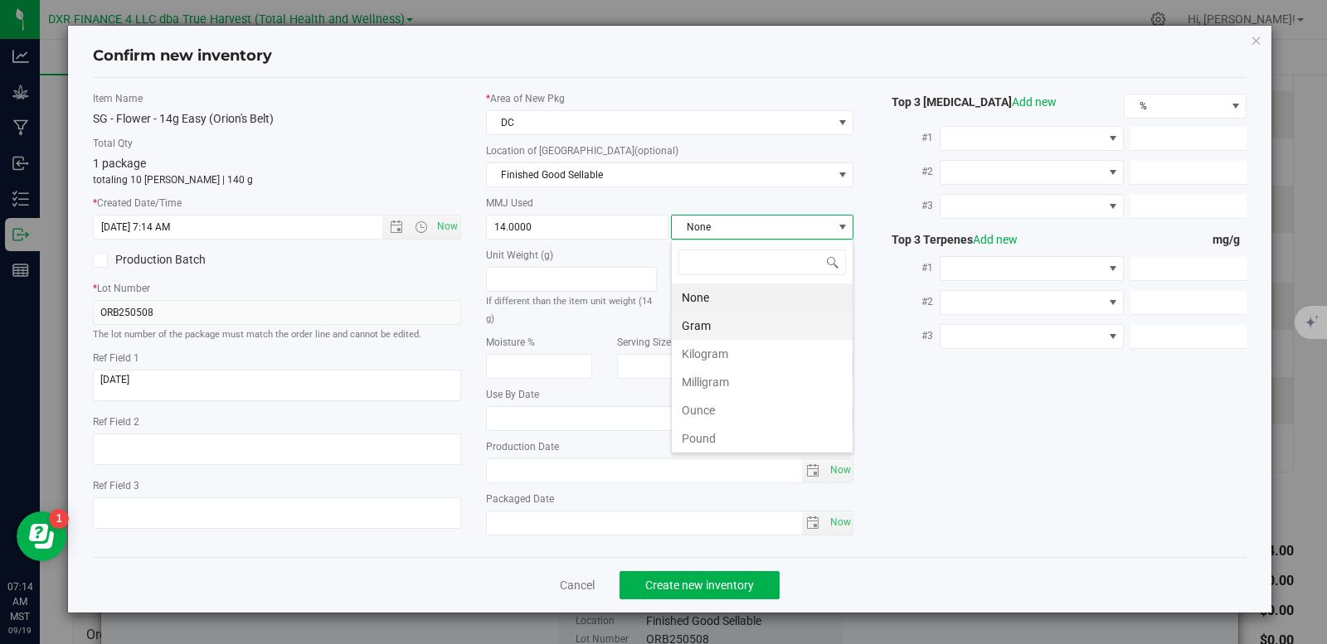
scroll to position [25, 182]
click at [718, 327] on li "Gram" at bounding box center [762, 326] width 181 height 28
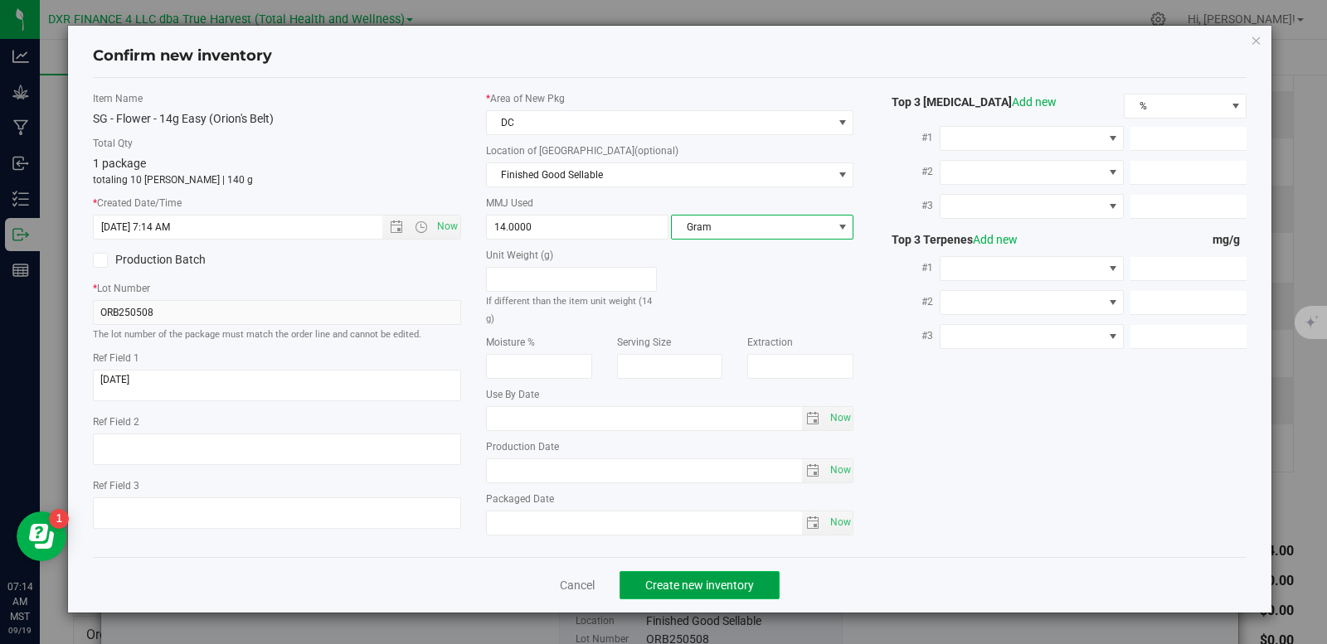
click at [727, 586] on span "Create new inventory" at bounding box center [699, 585] width 109 height 13
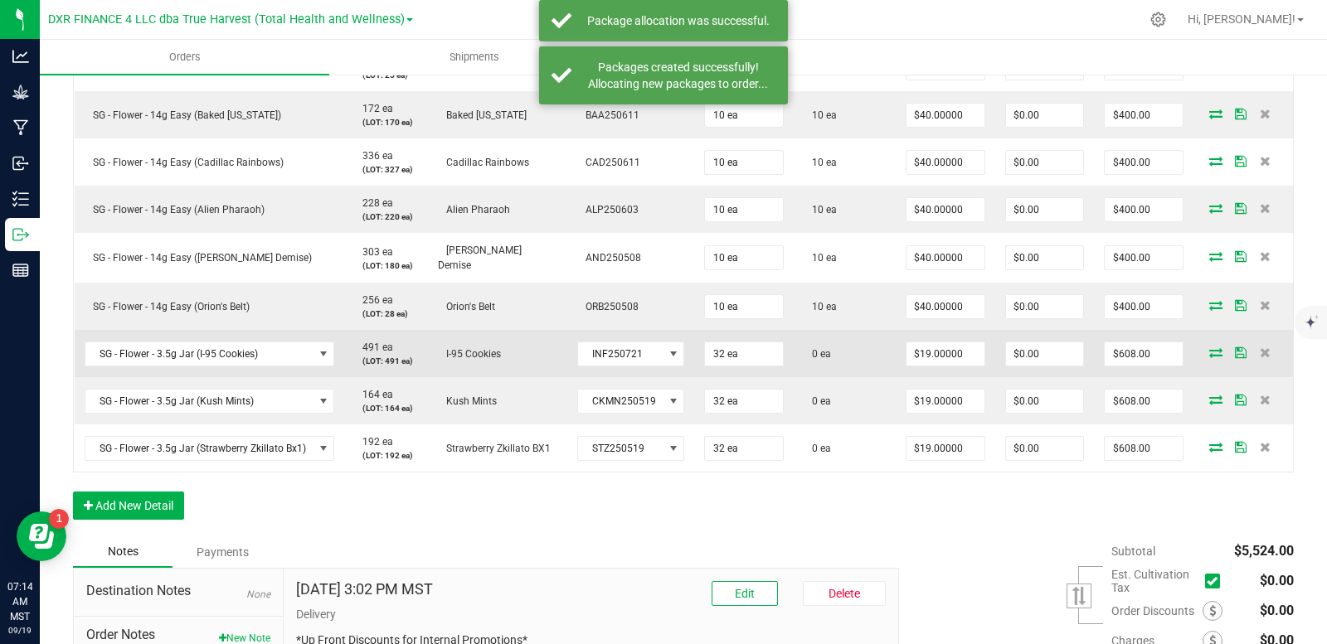
click at [1209, 353] on icon at bounding box center [1215, 352] width 13 height 10
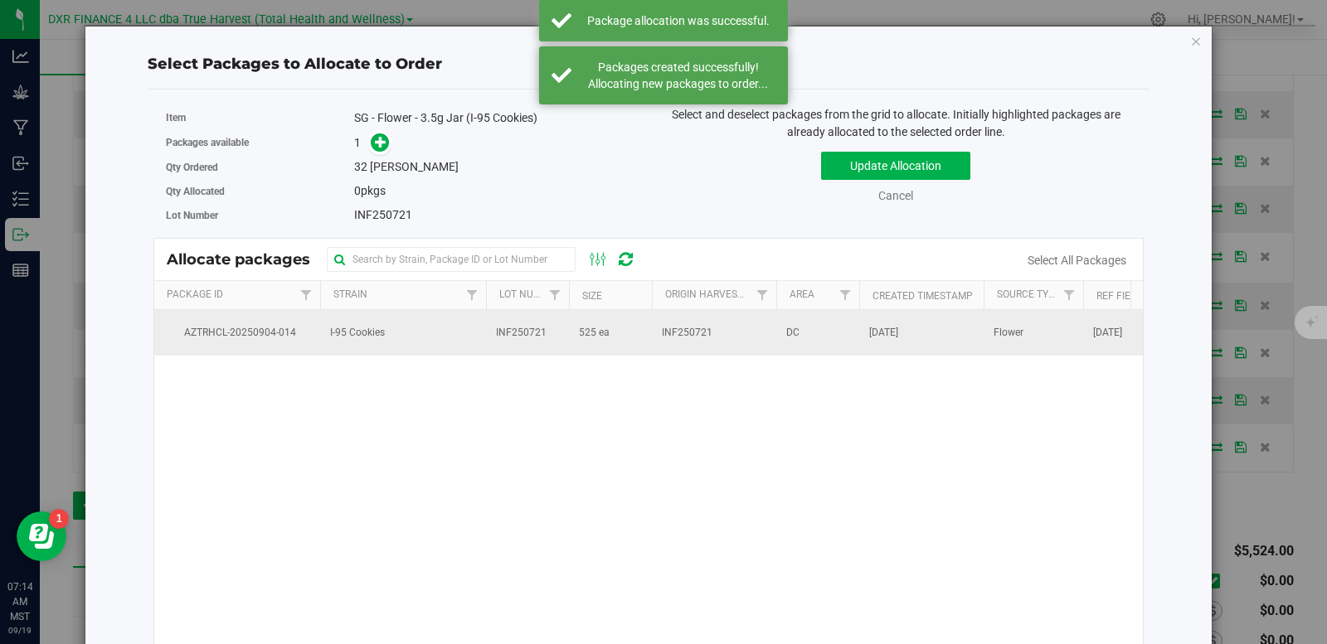
click at [731, 347] on td "INF250721" at bounding box center [714, 332] width 124 height 45
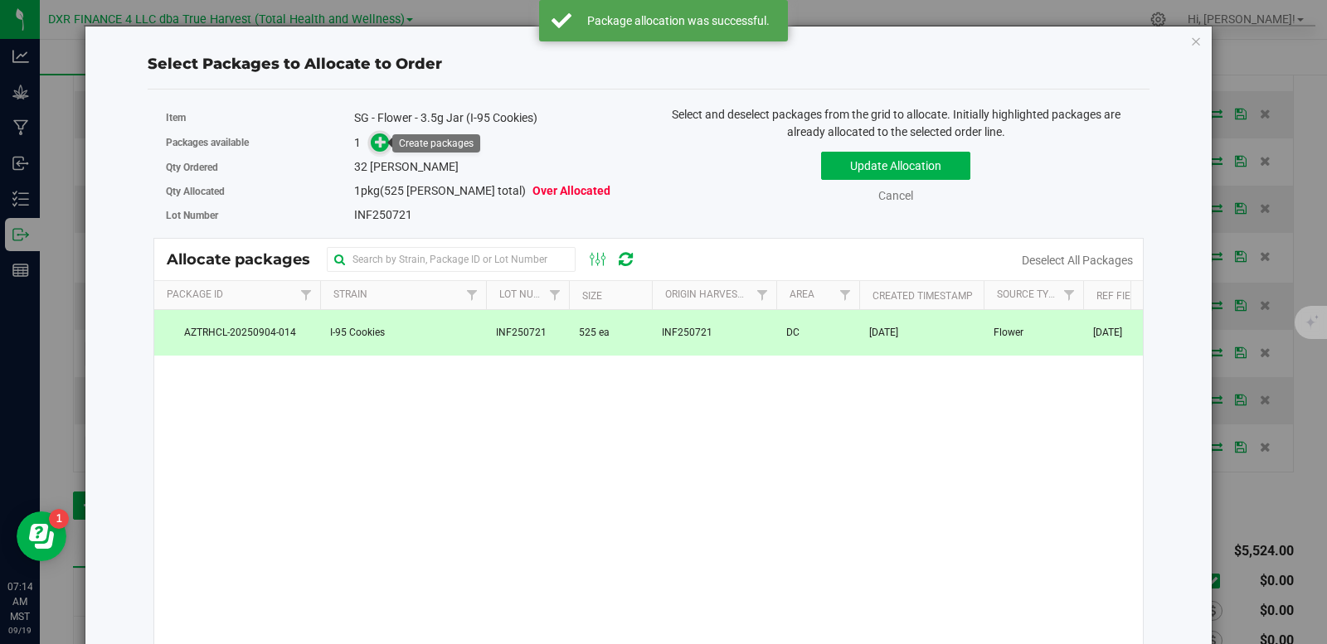
click at [381, 143] on icon at bounding box center [381, 142] width 12 height 12
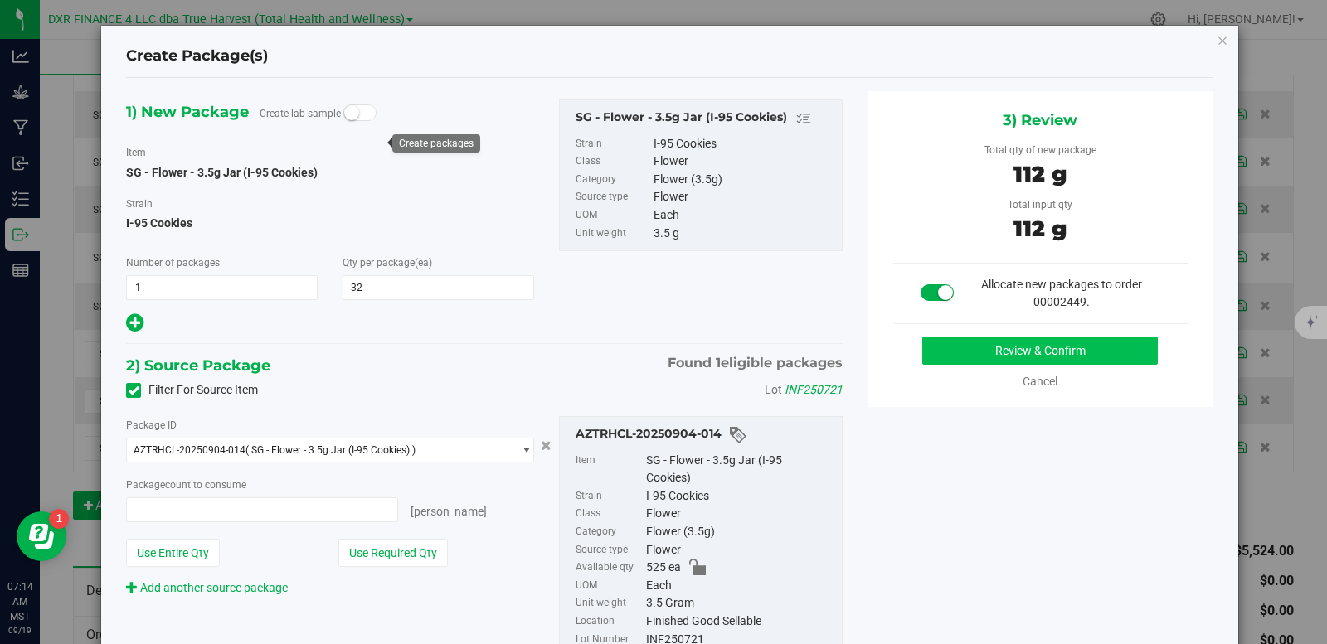
type input "32 ea"
click at [959, 364] on button "Review & Confirm" at bounding box center [1039, 351] width 235 height 28
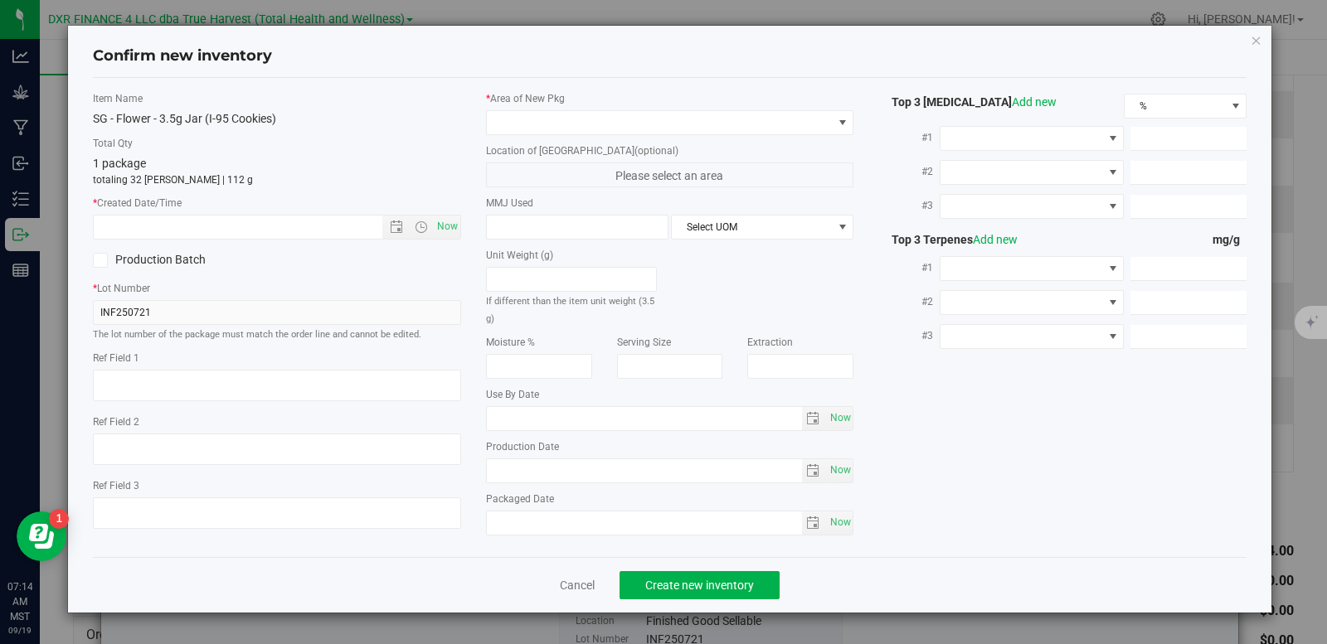
type textarea "2025-07-21"
click at [185, 390] on textarea at bounding box center [277, 386] width 368 height 32
click at [185, 389] on textarea at bounding box center [277, 386] width 368 height 32
click at [206, 225] on input "text" at bounding box center [252, 227] width 317 height 23
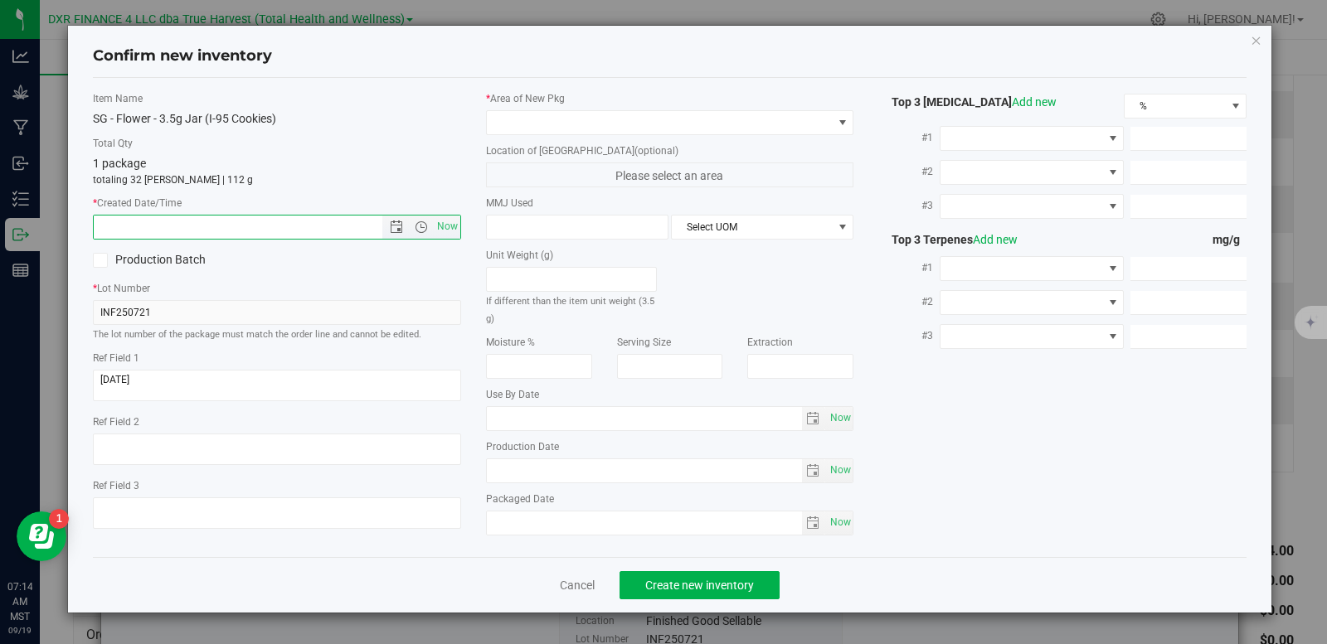
paste input "2025-07-21"
type input "7/21/2025 7:14 AM"
click at [561, 127] on span at bounding box center [660, 122] width 346 height 23
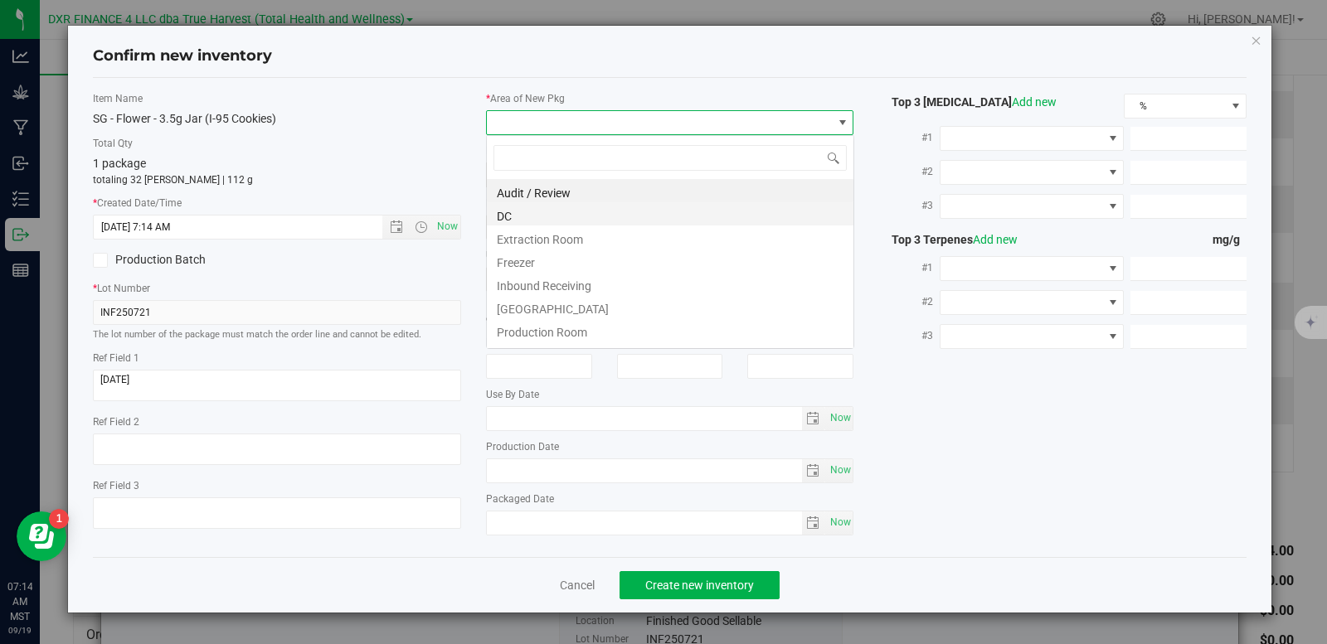
scroll to position [25, 368]
click at [533, 217] on li "DC" at bounding box center [670, 213] width 366 height 23
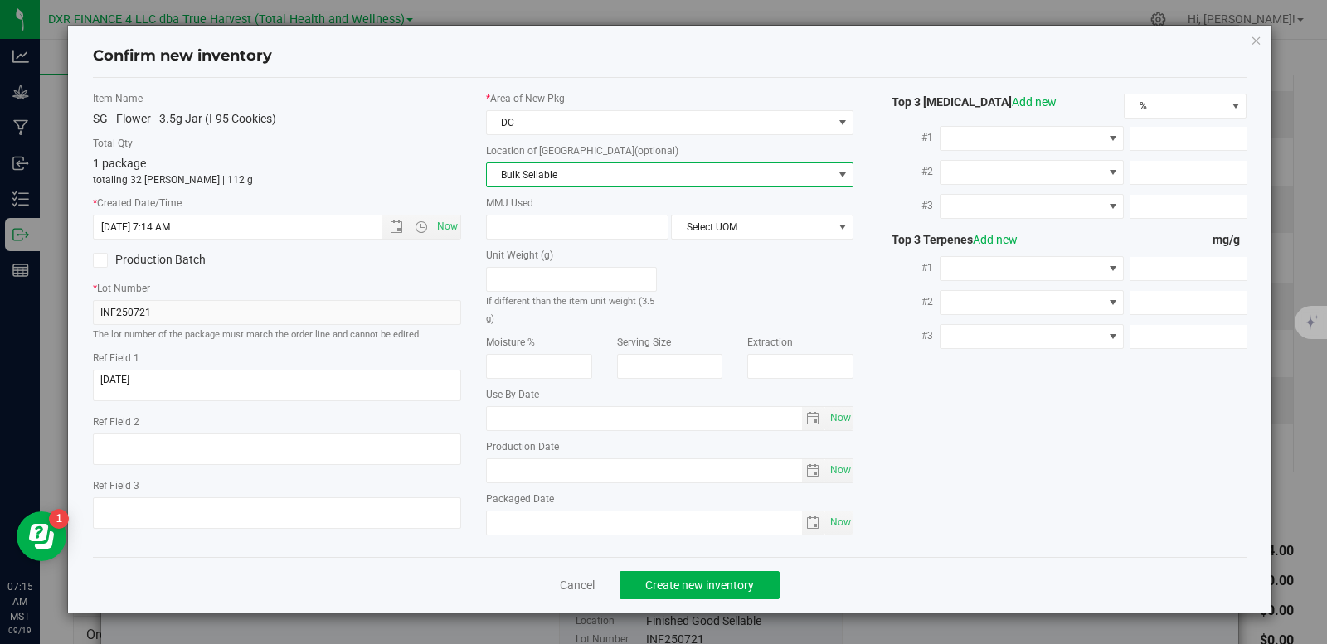
click at [566, 174] on span "Bulk Sellable" at bounding box center [660, 174] width 346 height 23
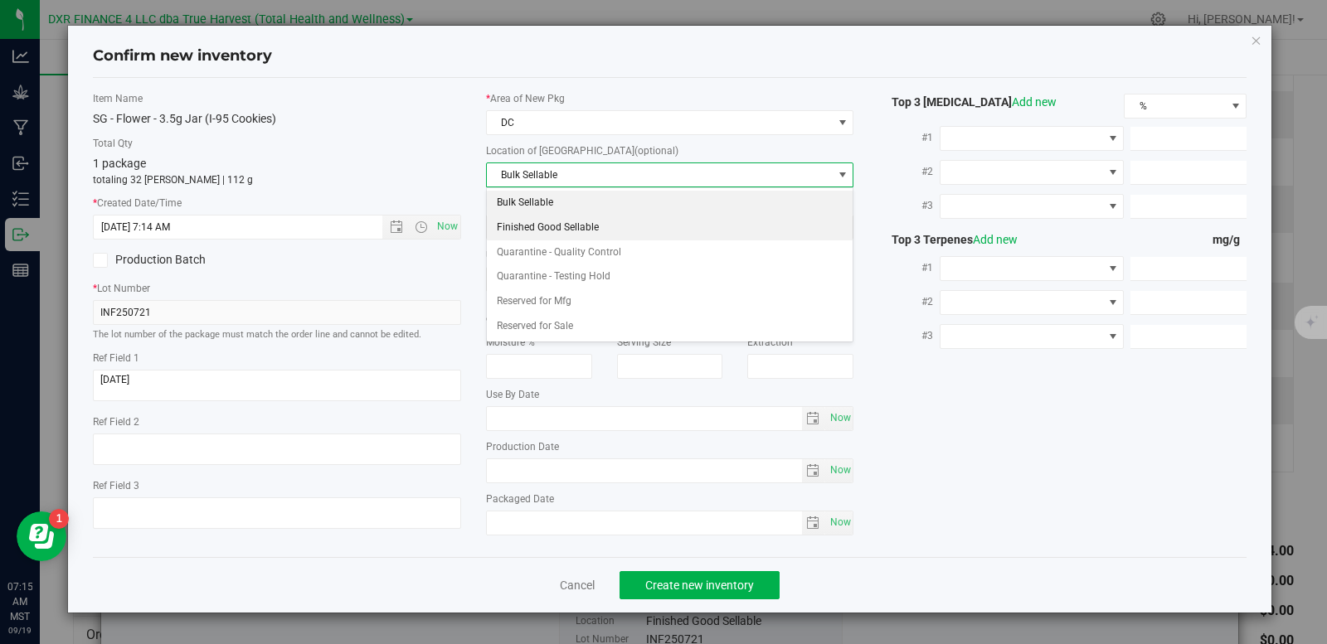
click at [575, 226] on li "Finished Good Sellable" at bounding box center [670, 228] width 366 height 25
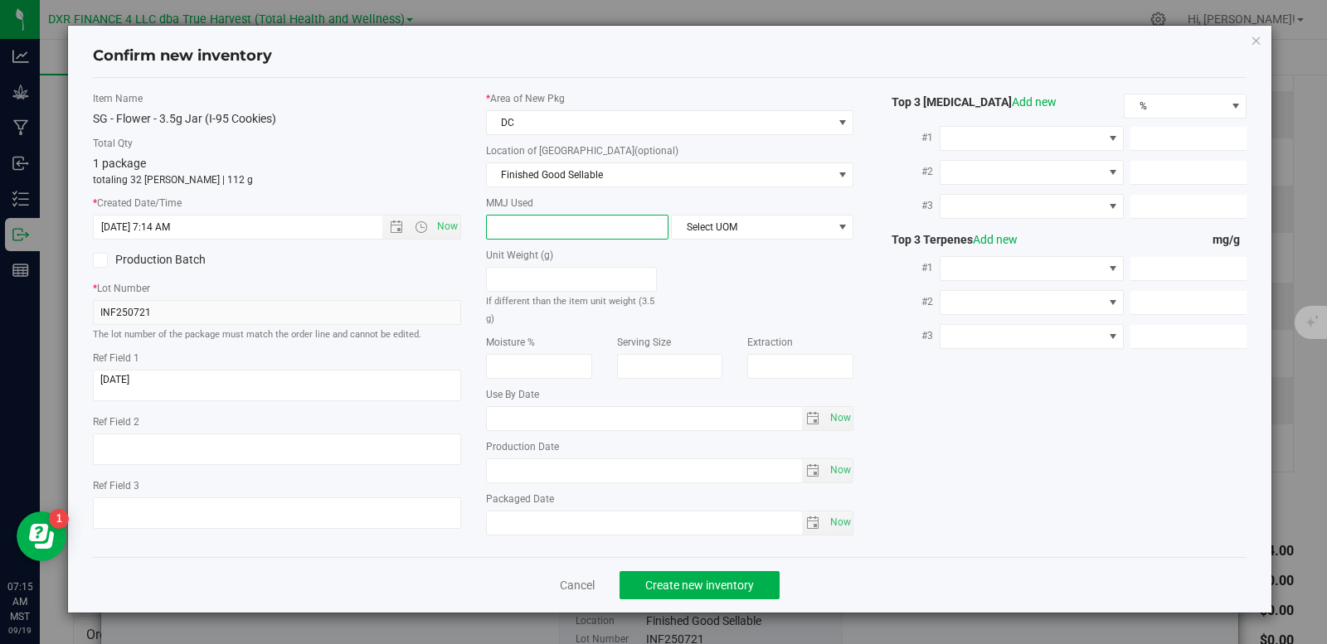
click at [575, 227] on span at bounding box center [577, 227] width 182 height 25
type input "3.5"
type input "3.5000"
click at [735, 221] on span "Select UOM" at bounding box center [752, 227] width 160 height 23
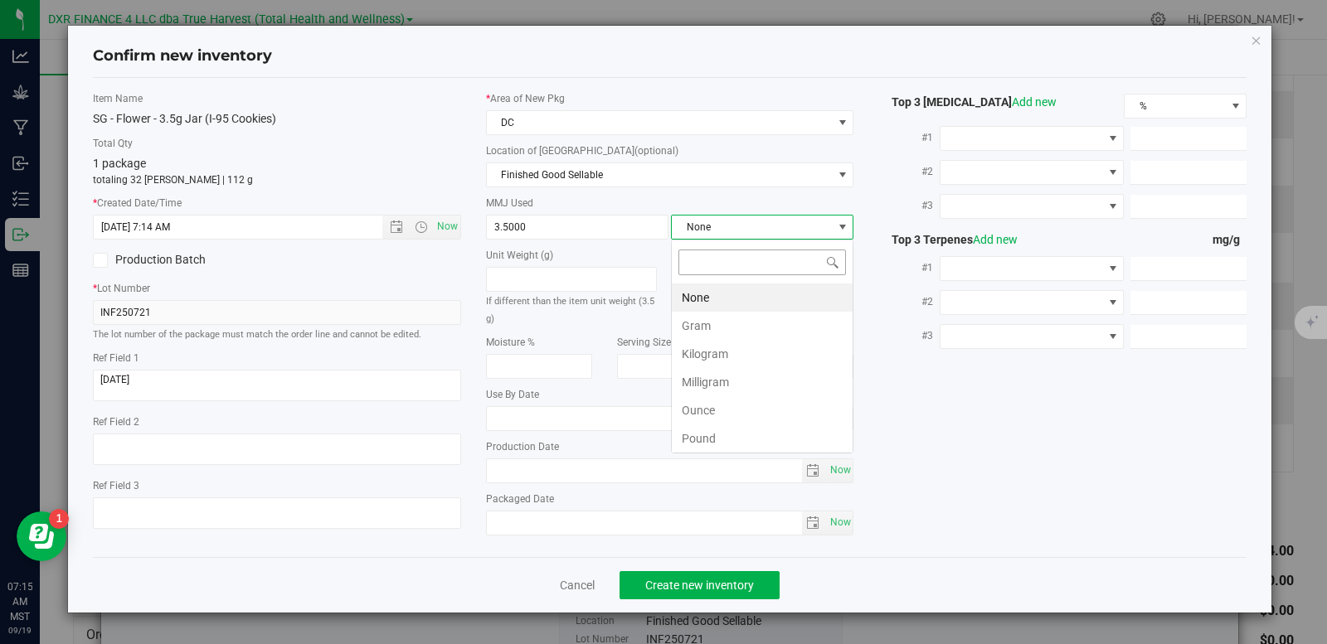
scroll to position [25, 182]
click at [716, 318] on li "Gram" at bounding box center [762, 326] width 181 height 28
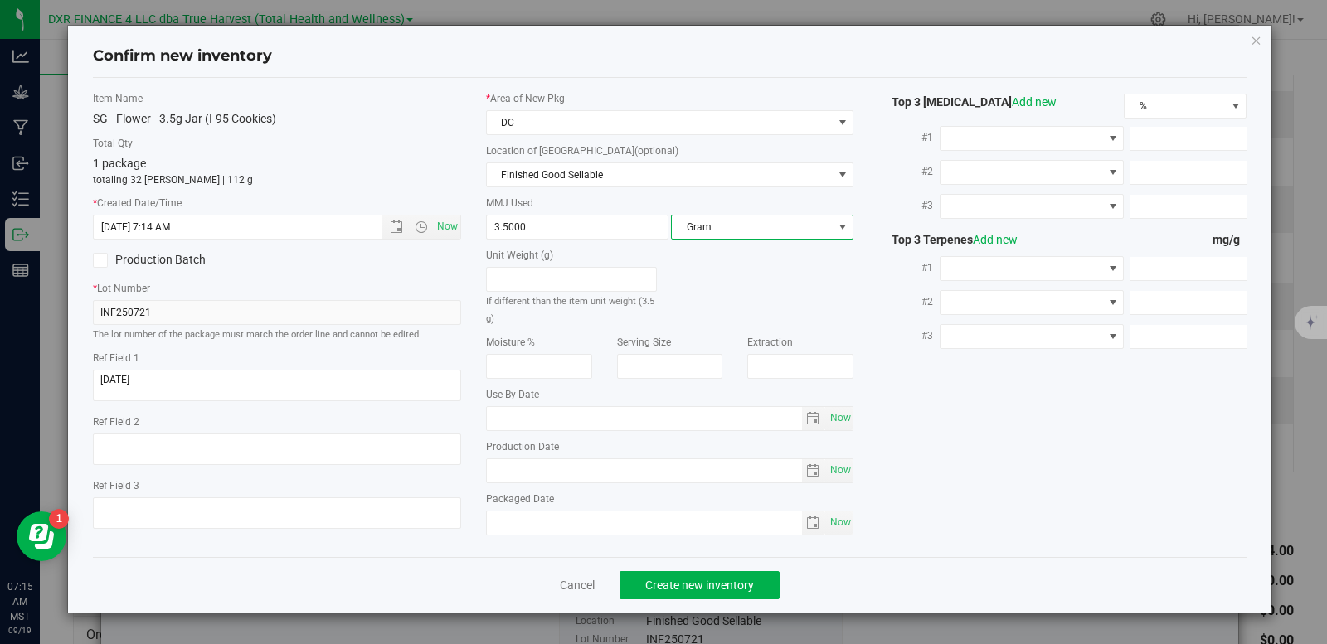
click at [722, 601] on div "Cancel Create new inventory" at bounding box center [670, 585] width 1154 height 56
click at [722, 588] on span "Create new inventory" at bounding box center [699, 585] width 109 height 13
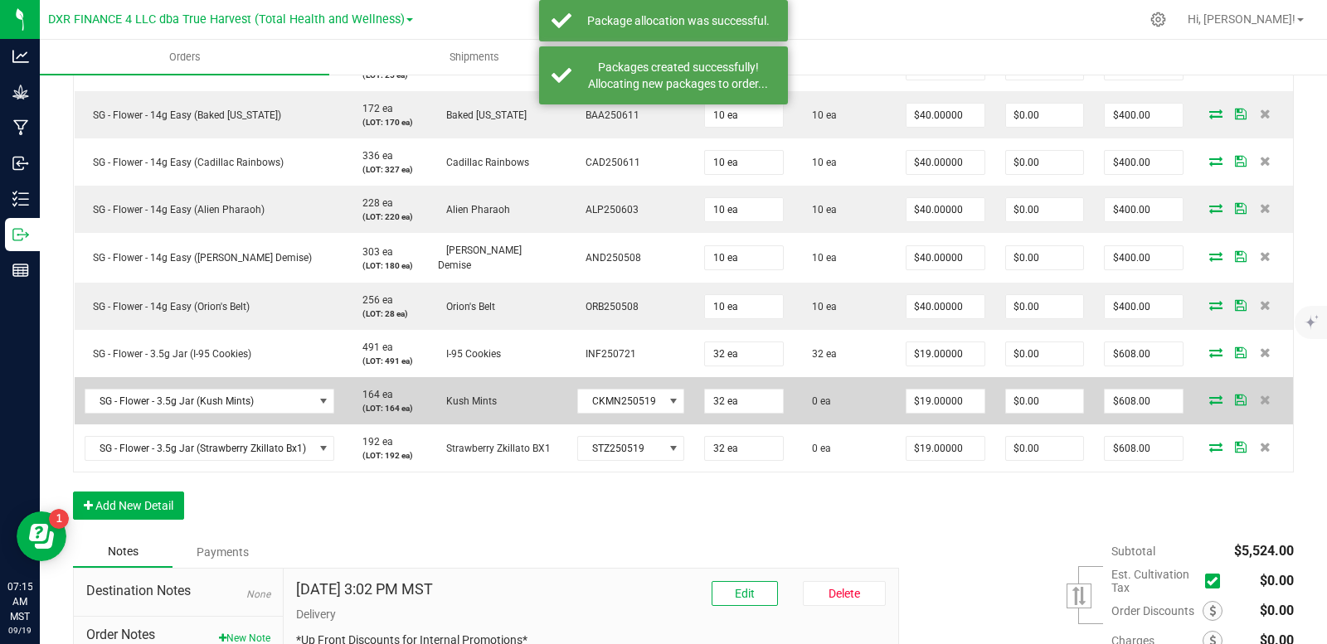
click at [1209, 400] on icon at bounding box center [1215, 400] width 13 height 10
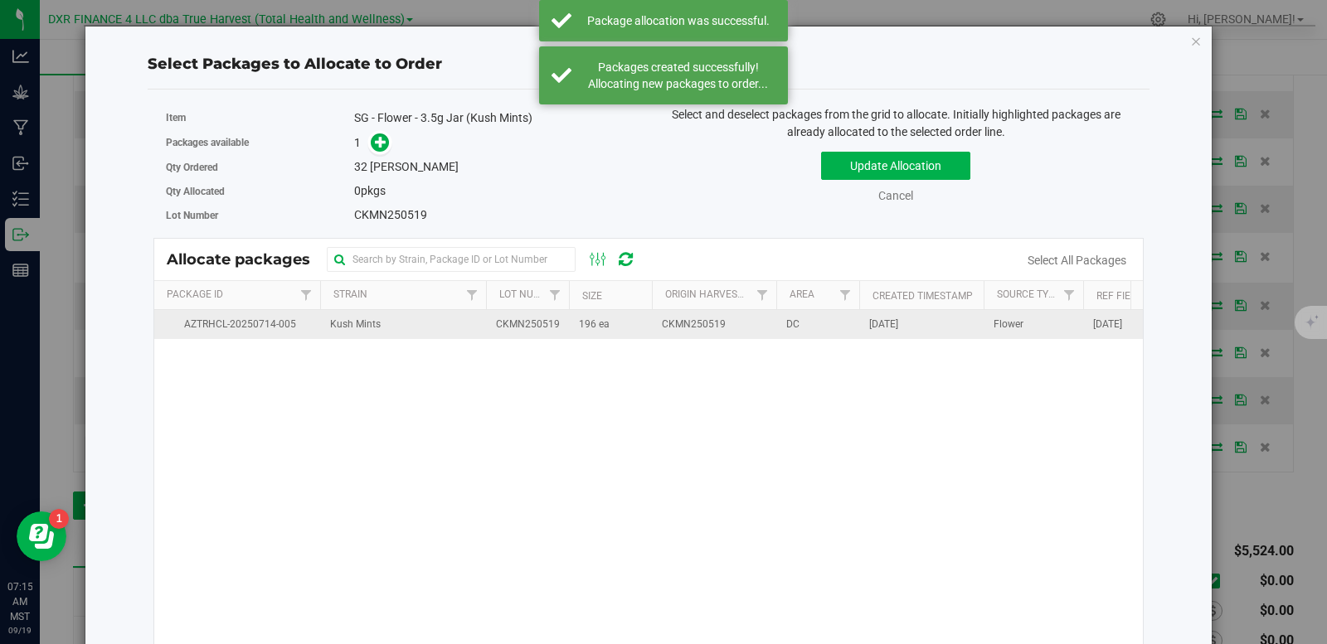
drag, startPoint x: 590, startPoint y: 330, endPoint x: 607, endPoint y: 323, distance: 18.2
click at [591, 331] on span "196 ea" at bounding box center [594, 325] width 31 height 16
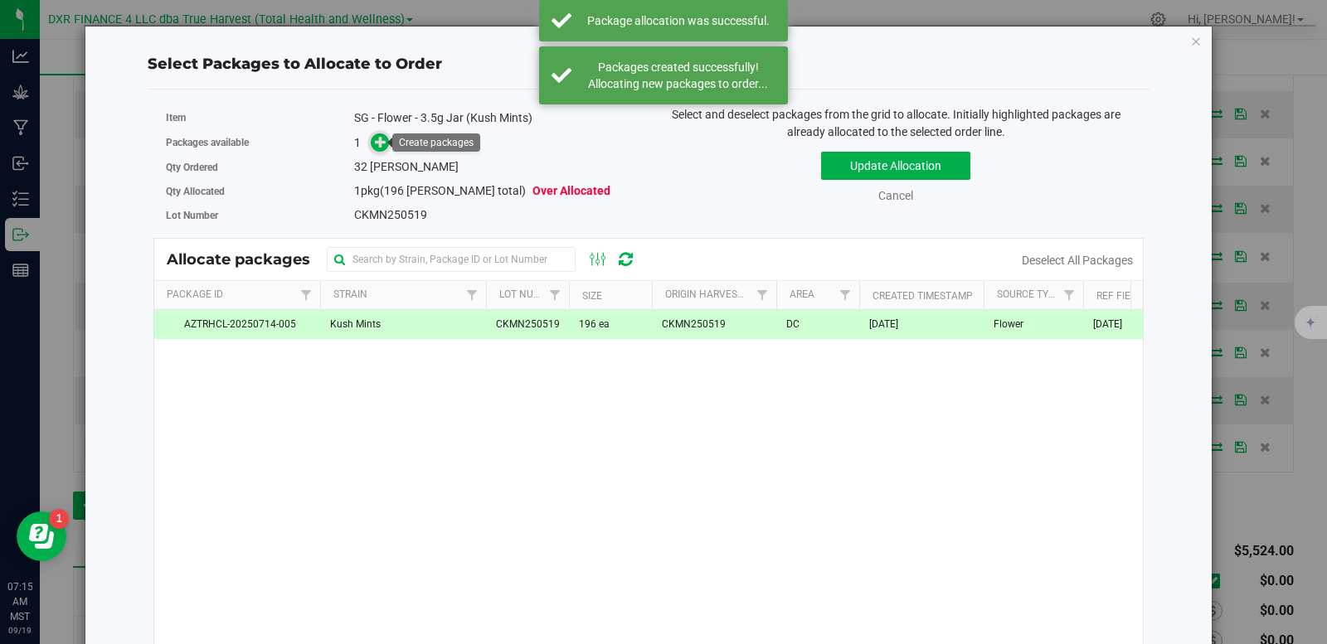
click at [376, 135] on icon at bounding box center [381, 141] width 12 height 12
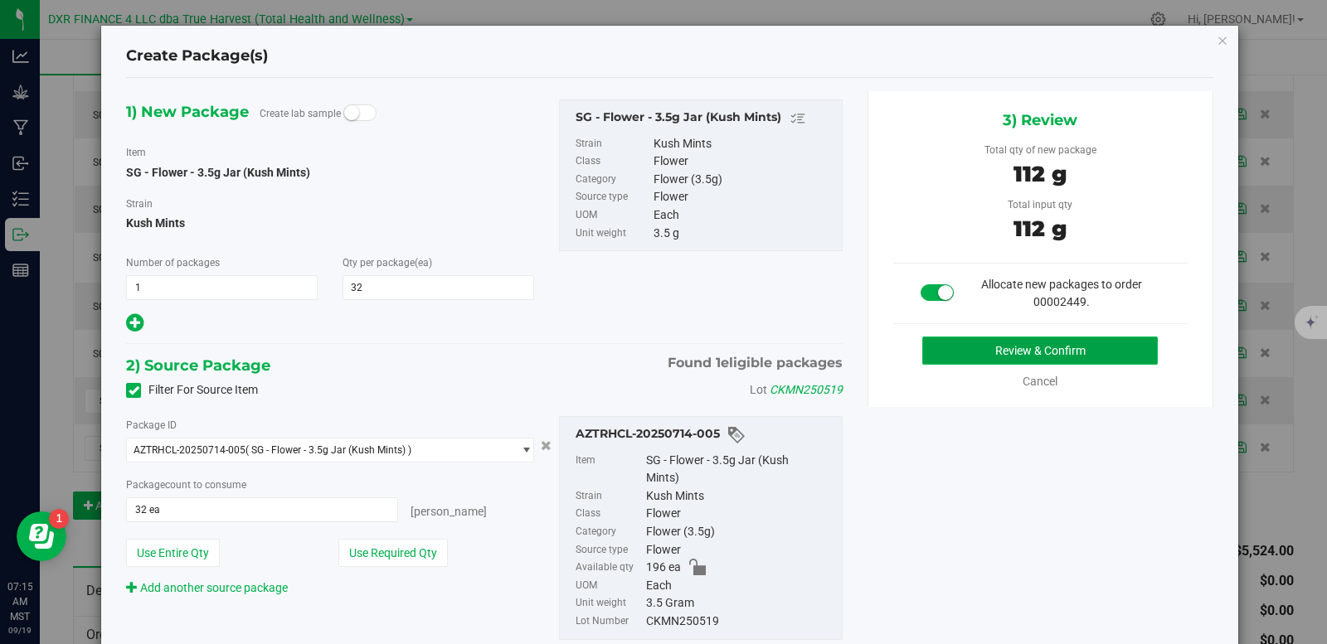
click at [995, 359] on button "Review & Confirm" at bounding box center [1039, 351] width 235 height 28
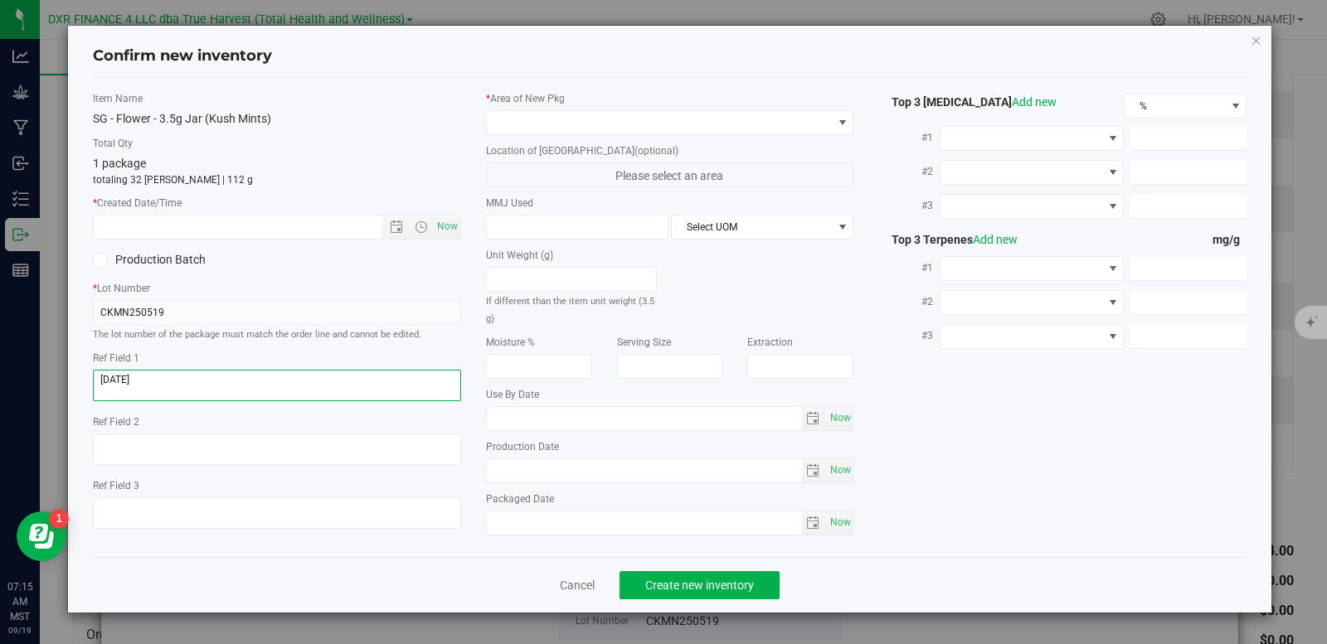
click at [203, 384] on textarea at bounding box center [277, 386] width 368 height 32
drag, startPoint x: 209, startPoint y: 386, endPoint x: 214, endPoint y: 394, distance: 9.7
click at [213, 392] on textarea at bounding box center [277, 386] width 368 height 32
click at [214, 394] on textarea at bounding box center [277, 386] width 368 height 32
click at [178, 381] on textarea at bounding box center [277, 386] width 368 height 32
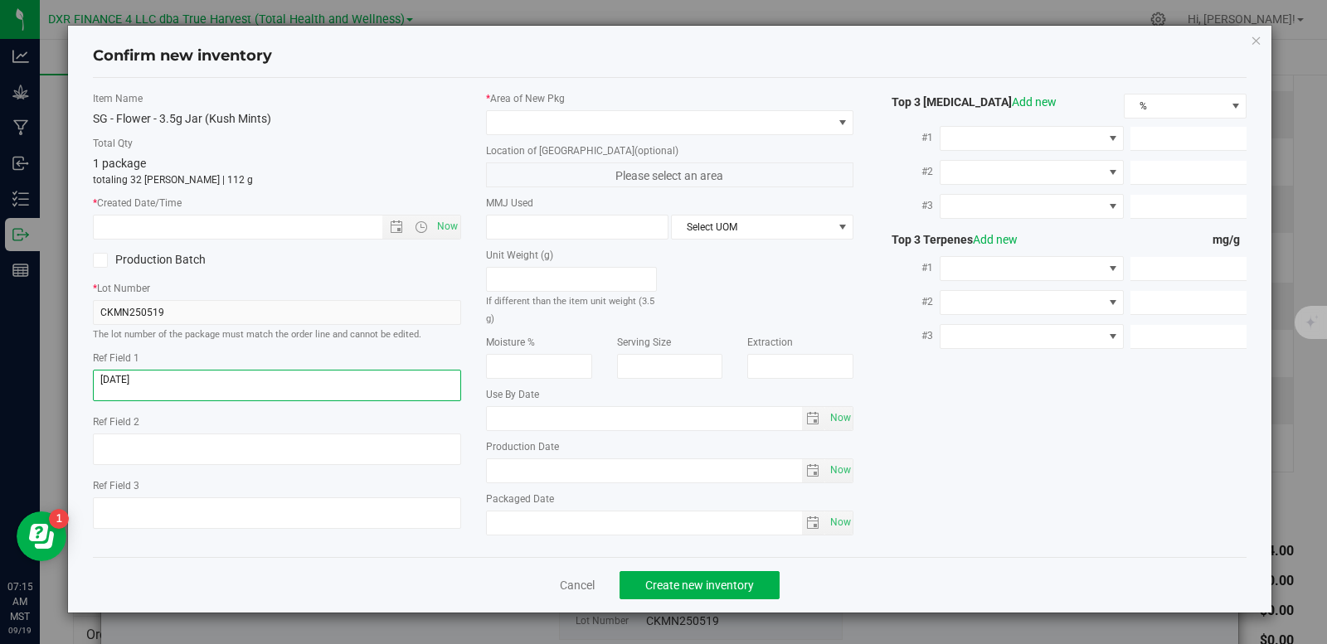
click at [178, 381] on textarea at bounding box center [277, 386] width 368 height 32
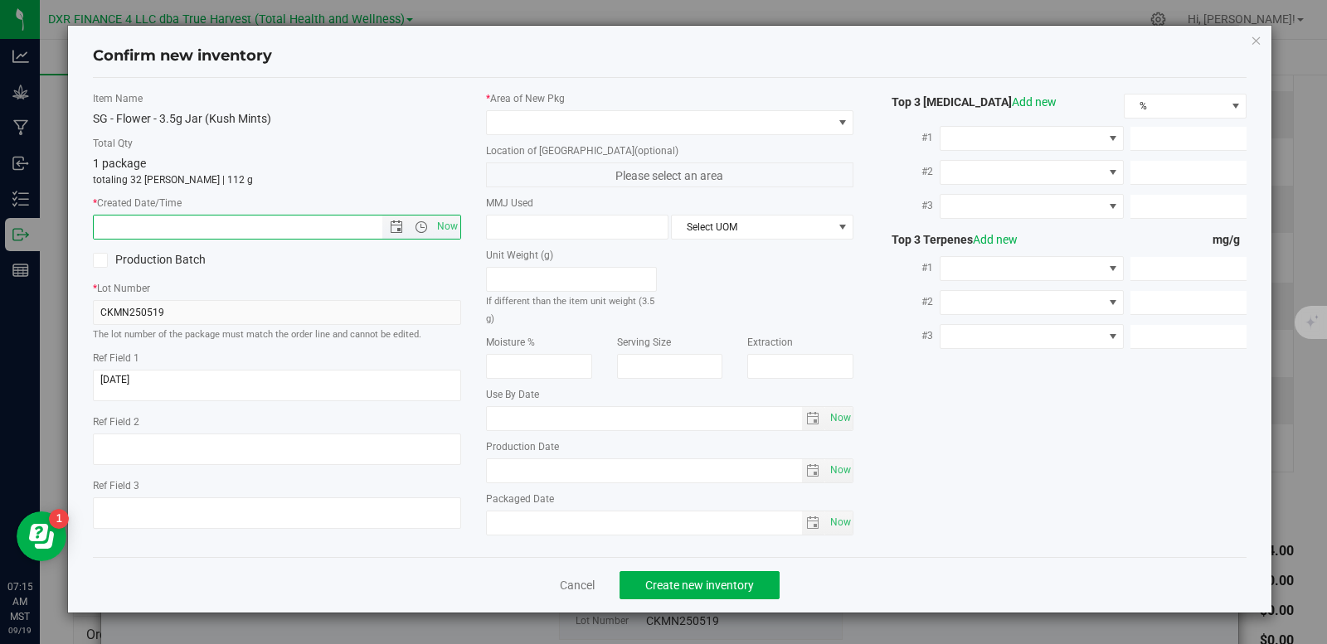
click at [235, 230] on input "text" at bounding box center [252, 227] width 317 height 23
paste input "2025-05-19"
type input "5/19/2025 7:15 AM"
click at [615, 119] on span at bounding box center [660, 122] width 346 height 23
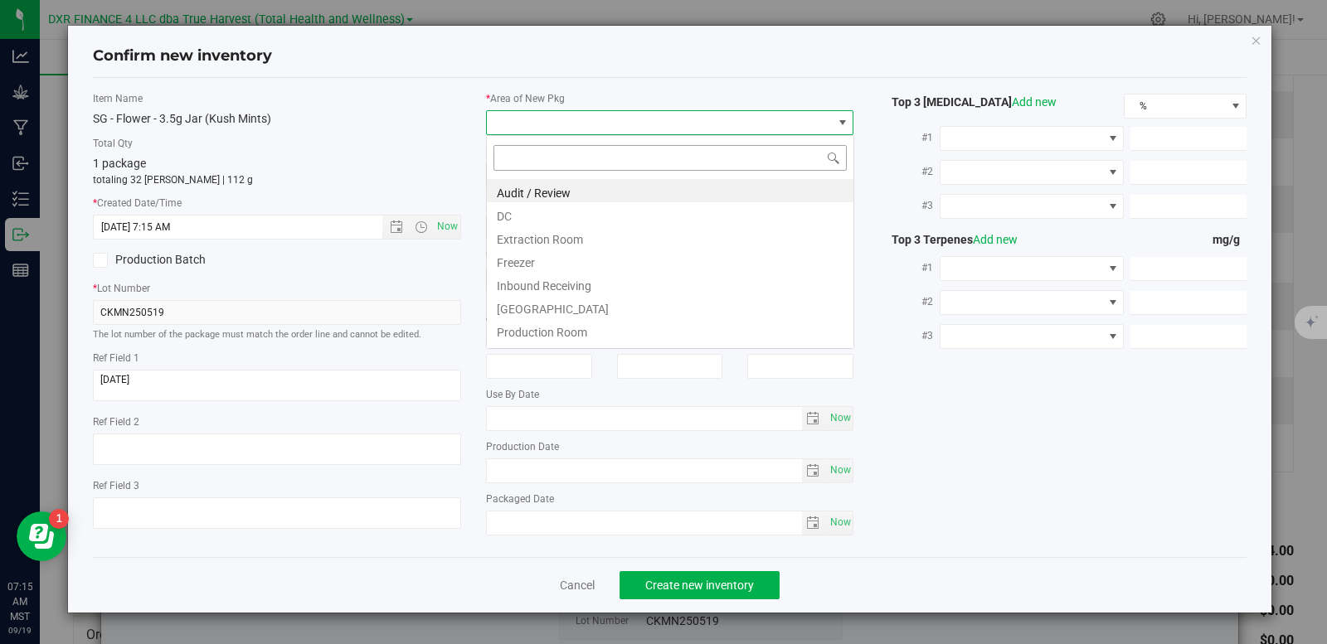
scroll to position [25, 368]
click at [552, 223] on li "DC" at bounding box center [670, 213] width 366 height 23
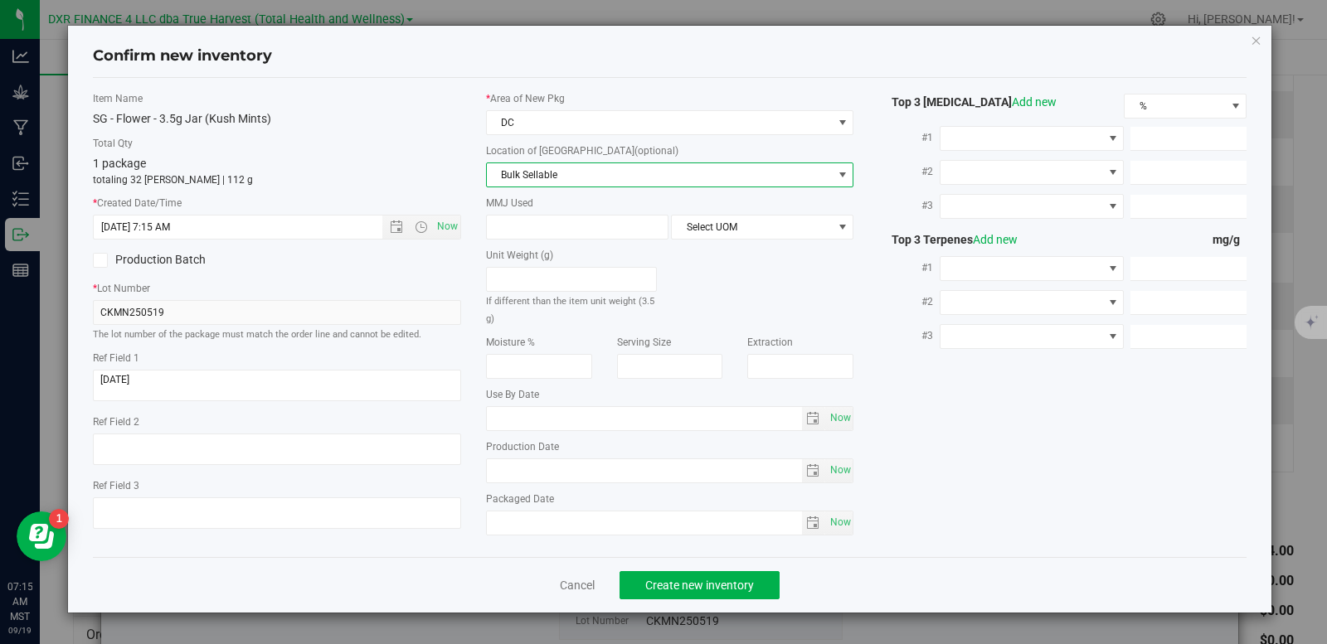
click at [576, 177] on span "Bulk Sellable" at bounding box center [660, 174] width 346 height 23
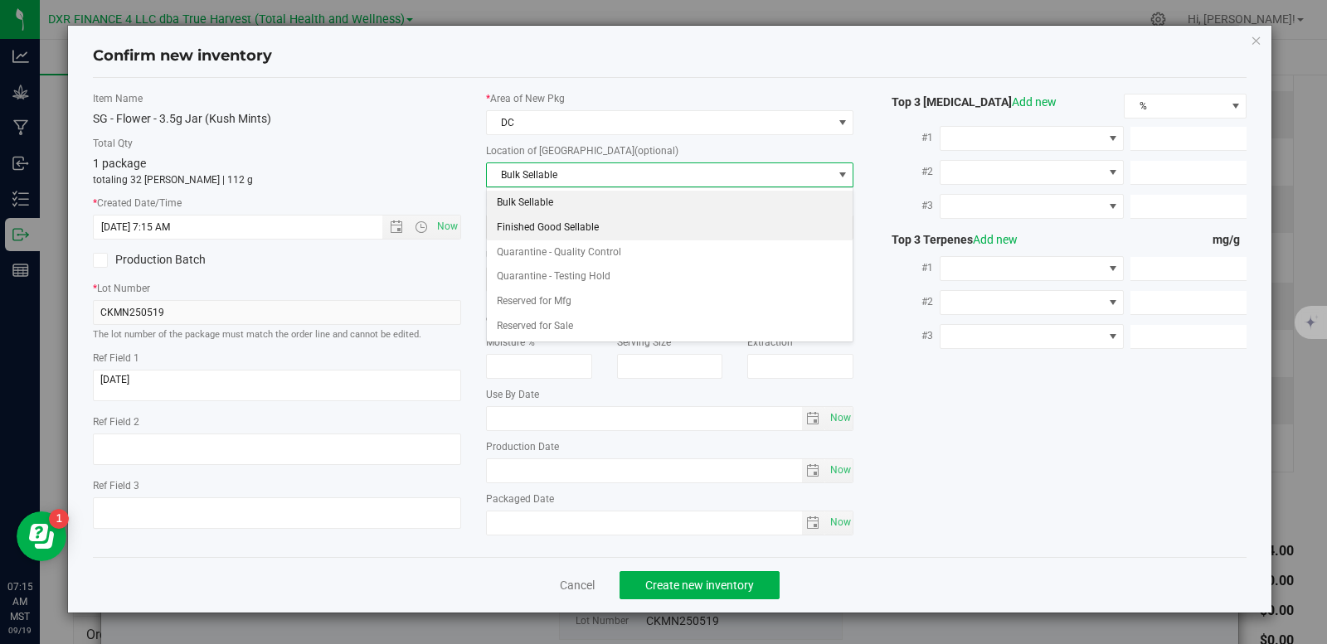
click at [556, 232] on li "Finished Good Sellable" at bounding box center [670, 228] width 366 height 25
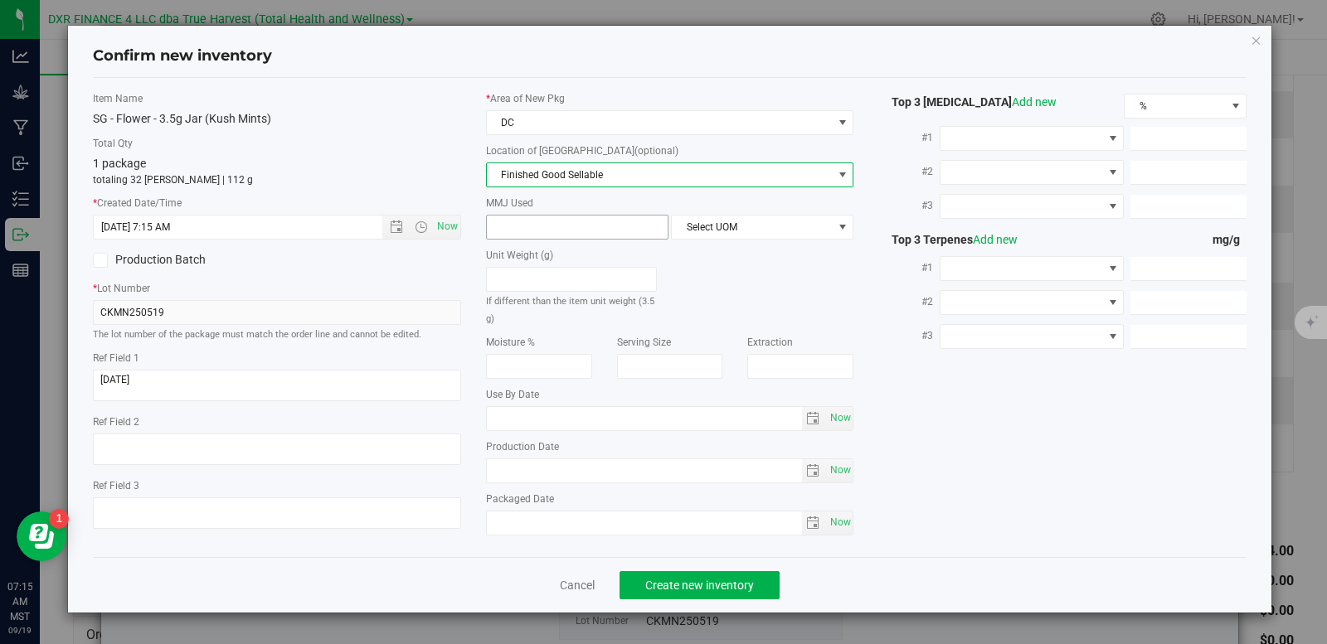
click at [556, 231] on span at bounding box center [577, 227] width 182 height 25
type input "3.5"
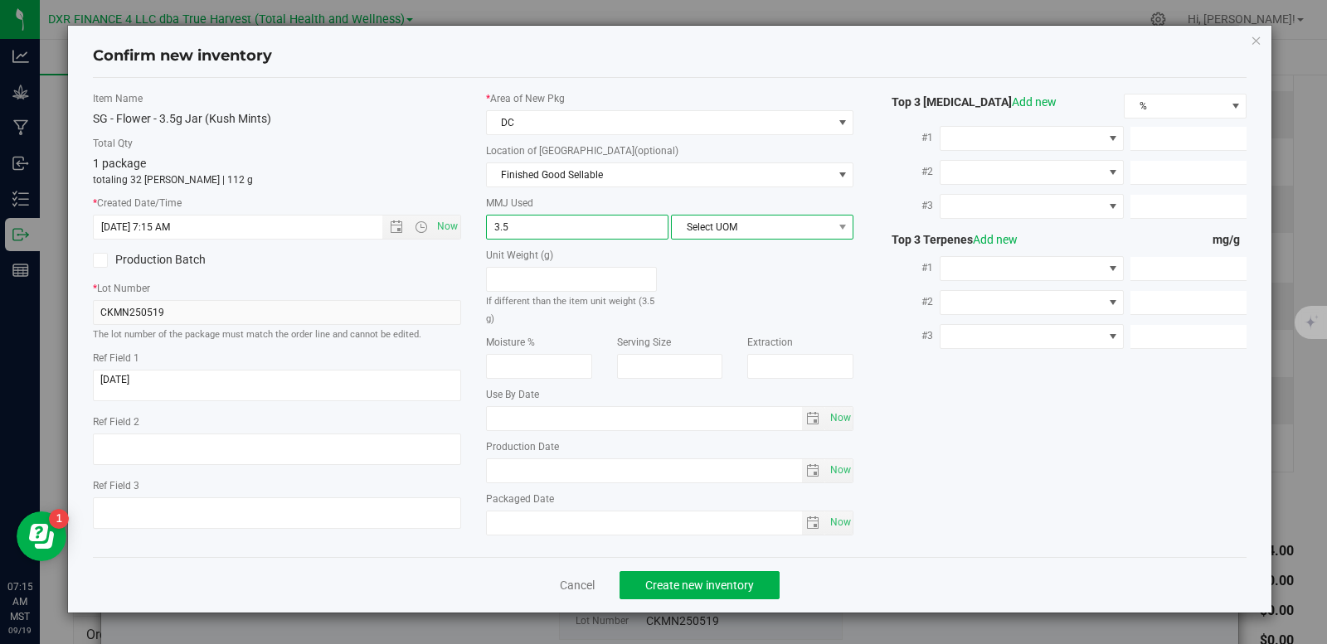
type input "3.5000"
click at [741, 230] on span "Select UOM" at bounding box center [752, 227] width 160 height 23
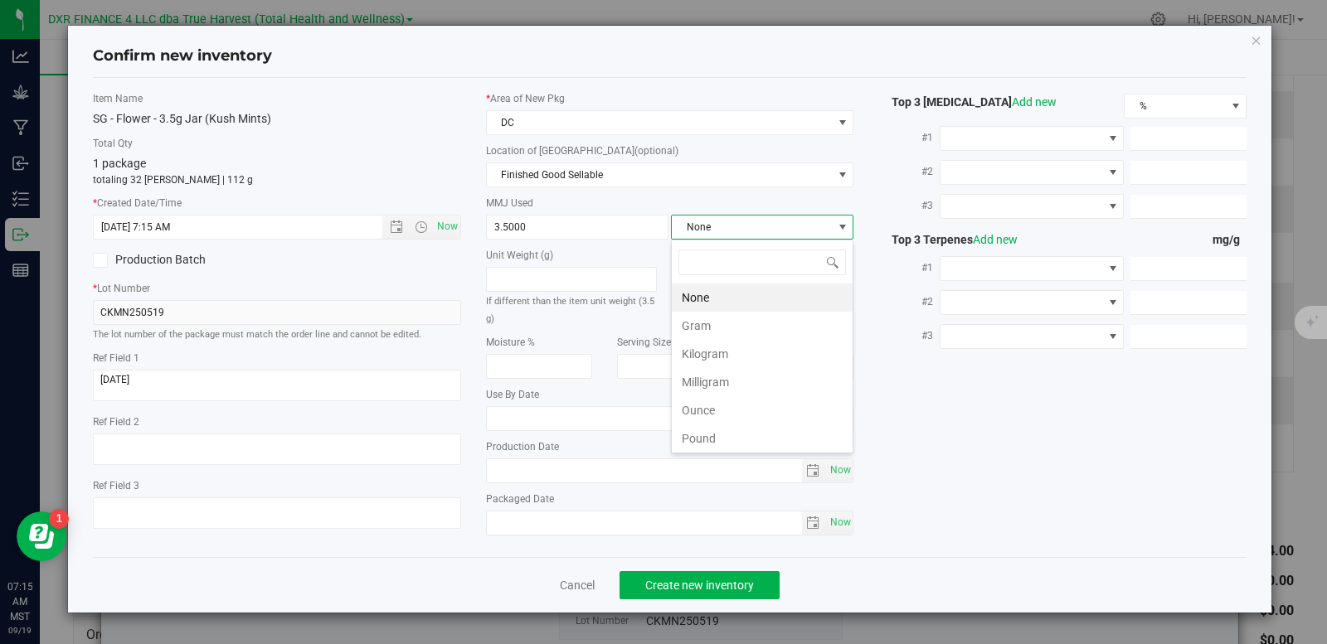
scroll to position [25, 182]
click at [721, 321] on li "Gram" at bounding box center [762, 326] width 181 height 28
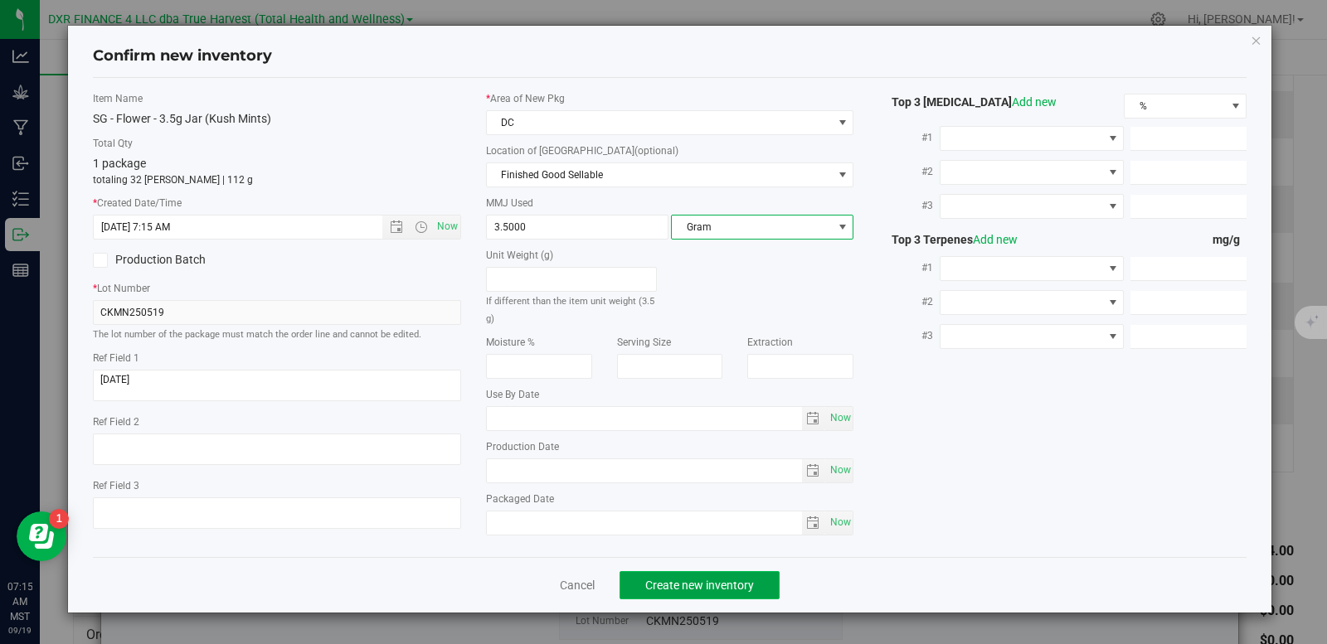
click at [721, 591] on span "Create new inventory" at bounding box center [699, 585] width 109 height 13
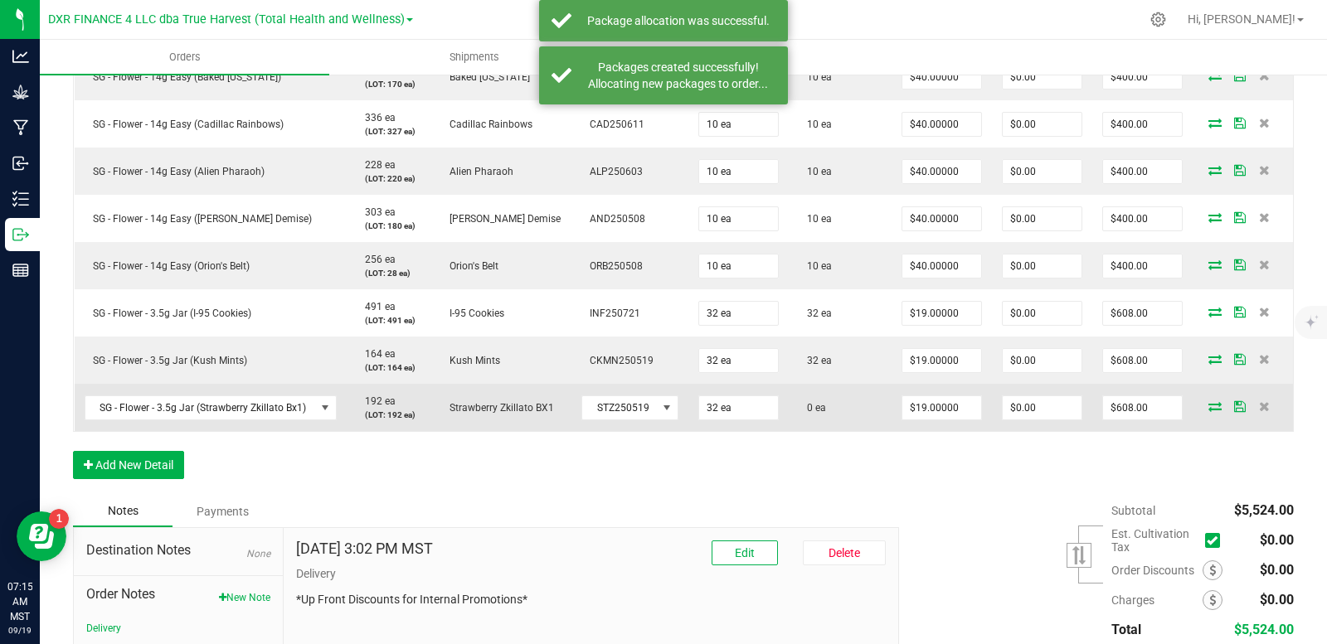
click at [1208, 410] on icon at bounding box center [1214, 406] width 13 height 10
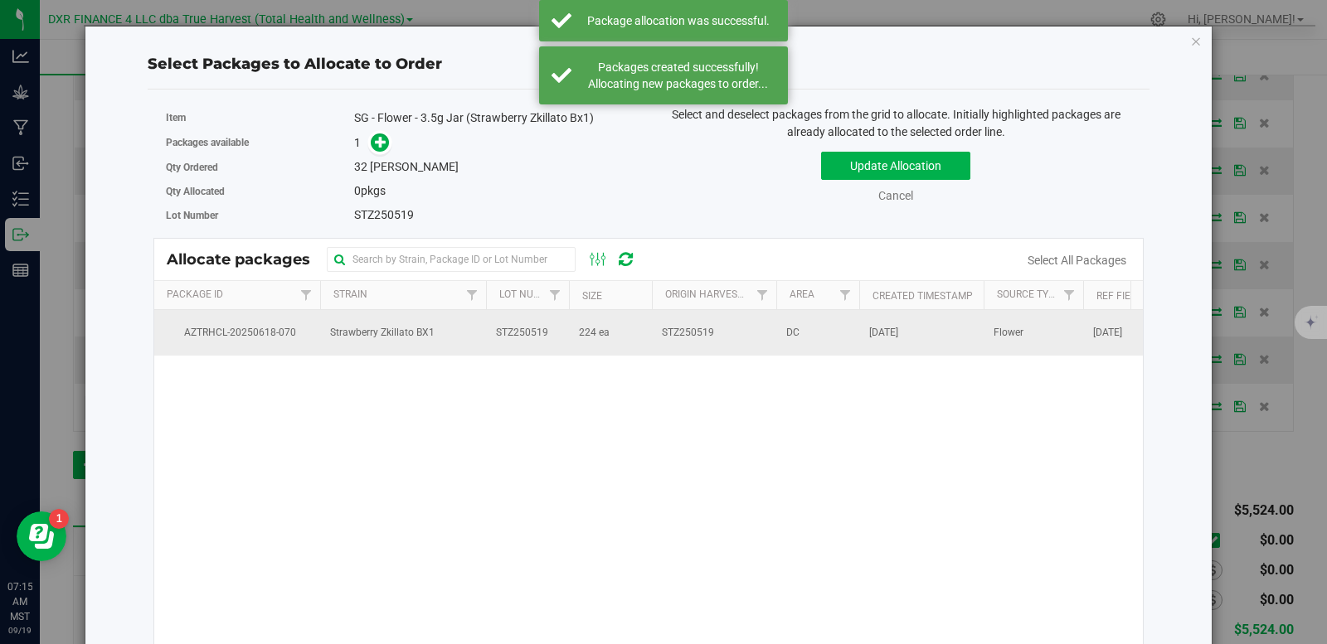
click at [550, 335] on td "STZ250519" at bounding box center [527, 332] width 83 height 45
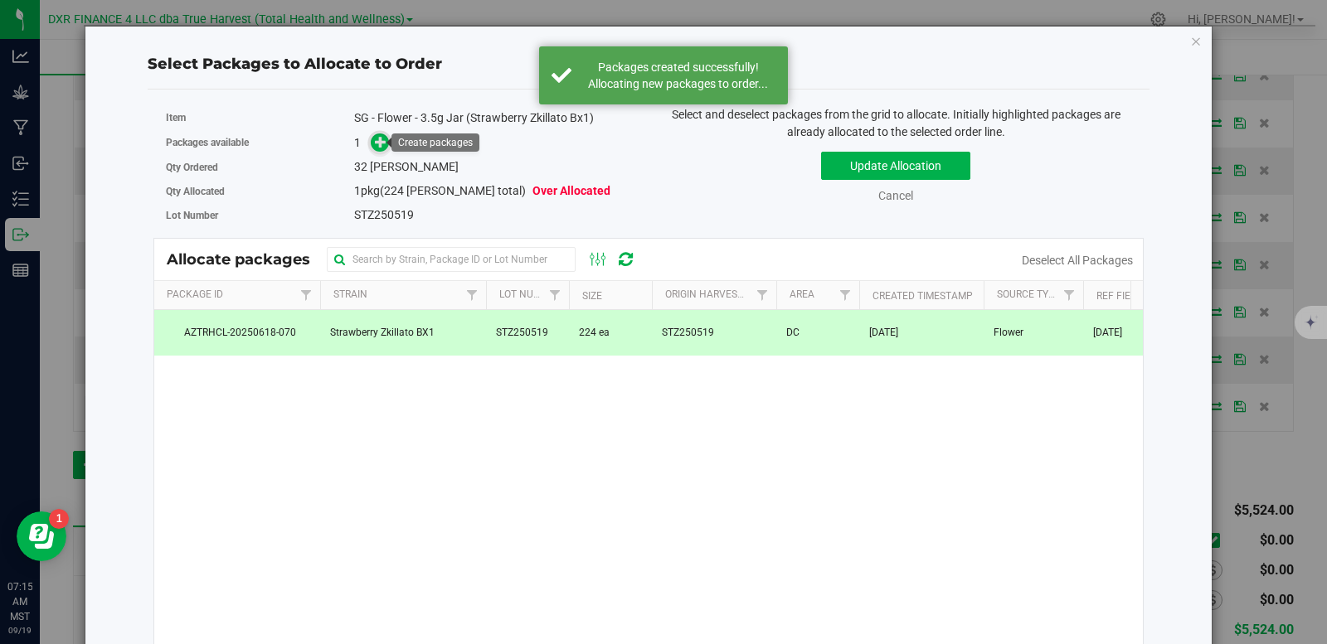
click at [378, 146] on icon at bounding box center [381, 142] width 12 height 12
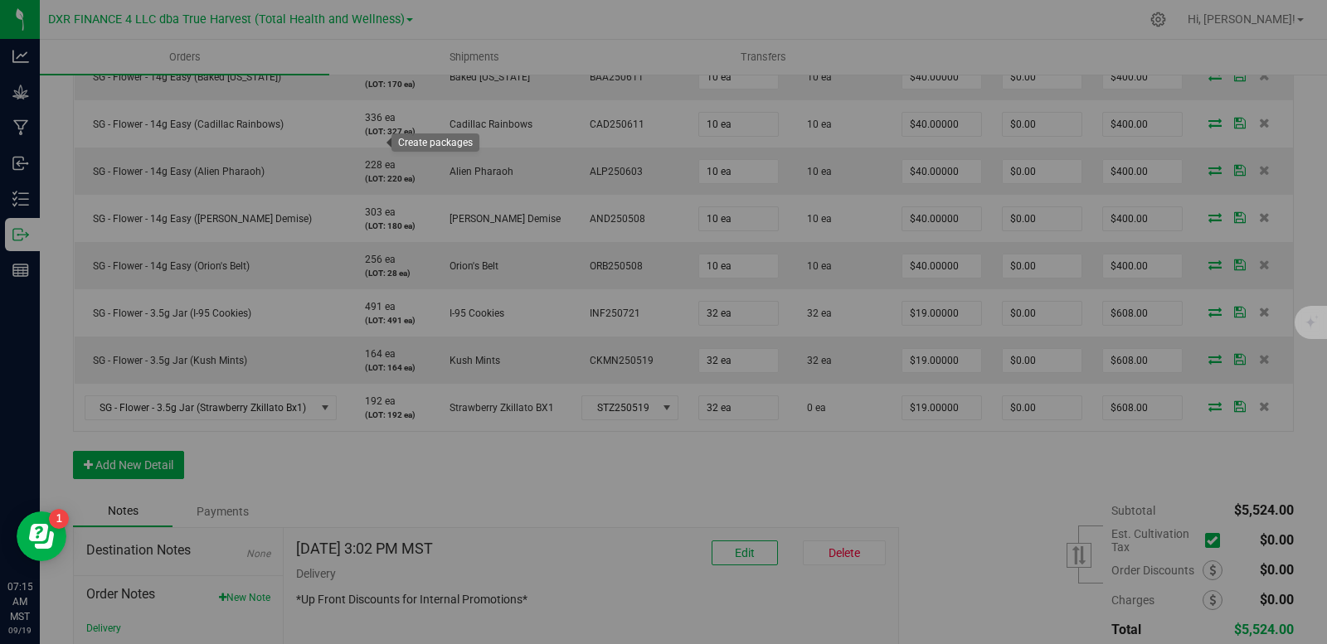
type input "1"
type input "32"
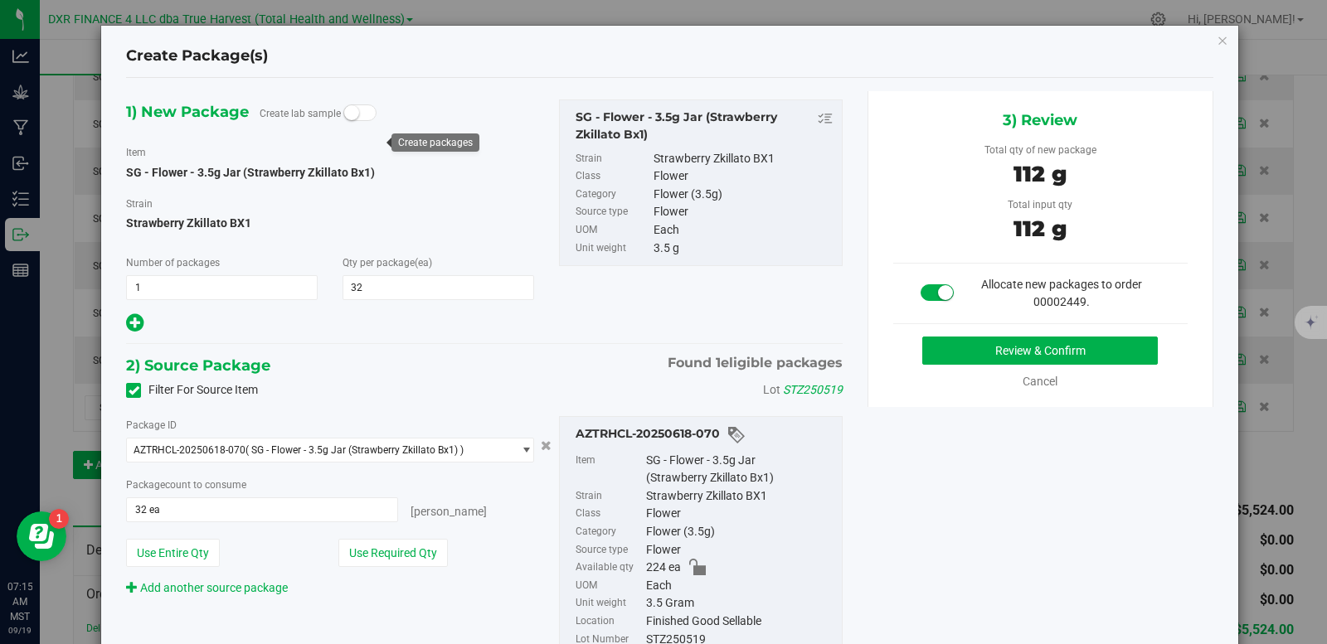
click at [964, 373] on div "Cancel" at bounding box center [1040, 381] width 294 height 17
click at [973, 352] on button "Review & Confirm" at bounding box center [1039, 351] width 235 height 28
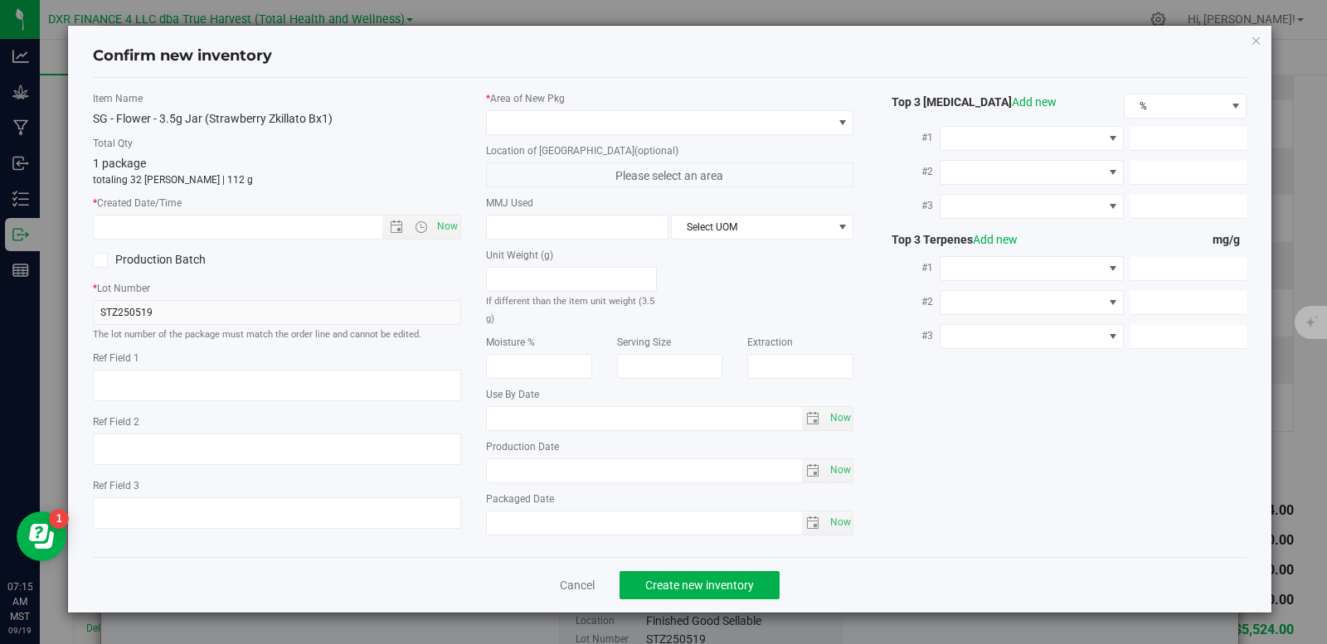
type textarea "2025-05-19"
click at [202, 373] on textarea at bounding box center [277, 386] width 368 height 32
click at [202, 372] on textarea at bounding box center [277, 386] width 368 height 32
click at [187, 231] on input "text" at bounding box center [252, 227] width 317 height 23
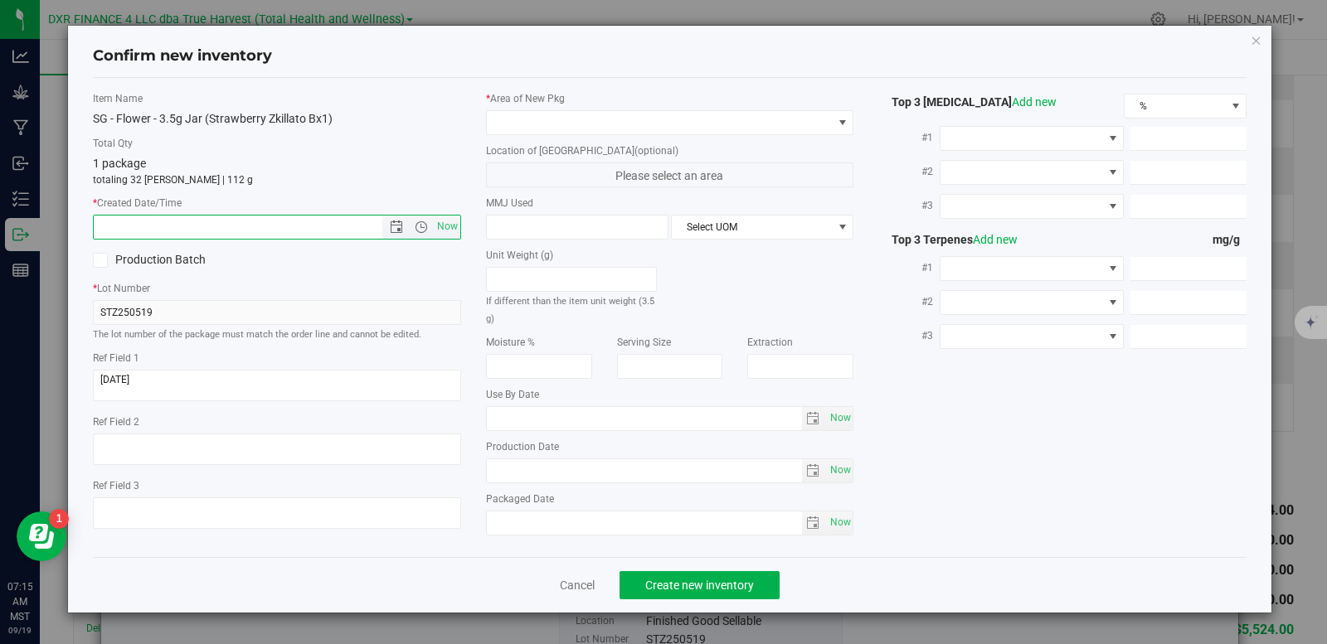
paste input "2025-05-19"
type input "5/19/2025 7:15 AM"
click at [565, 126] on span at bounding box center [660, 122] width 346 height 23
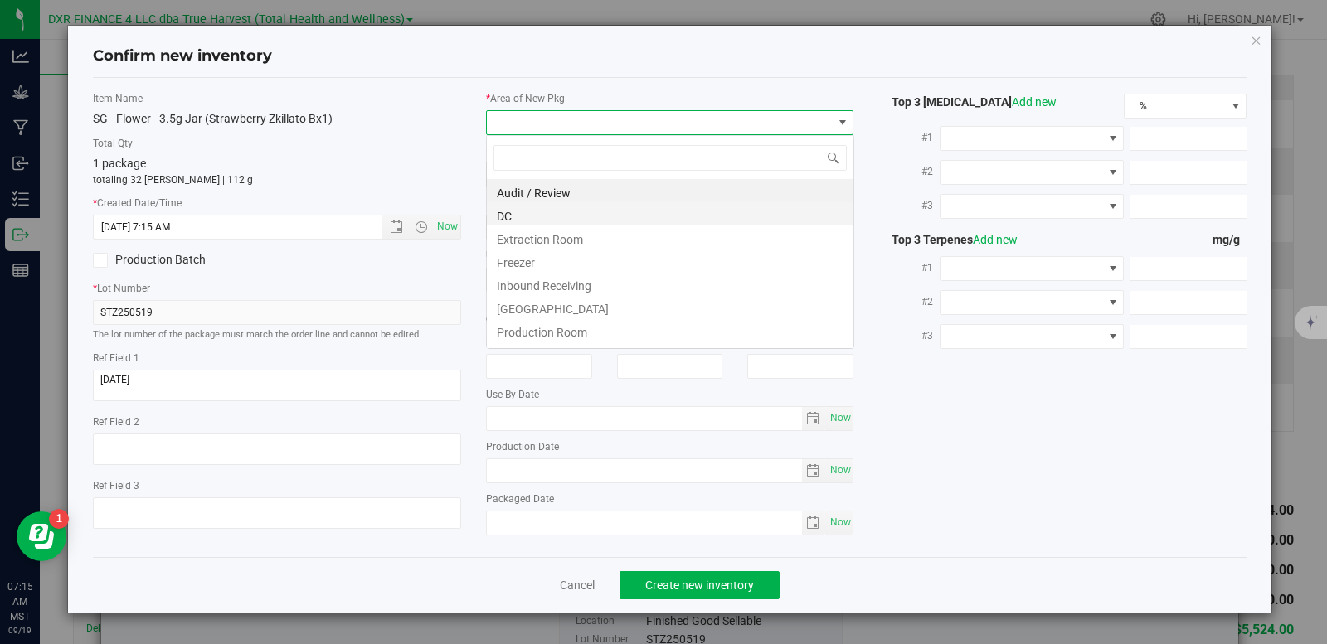
scroll to position [25, 368]
click at [540, 217] on li "DC" at bounding box center [670, 213] width 366 height 23
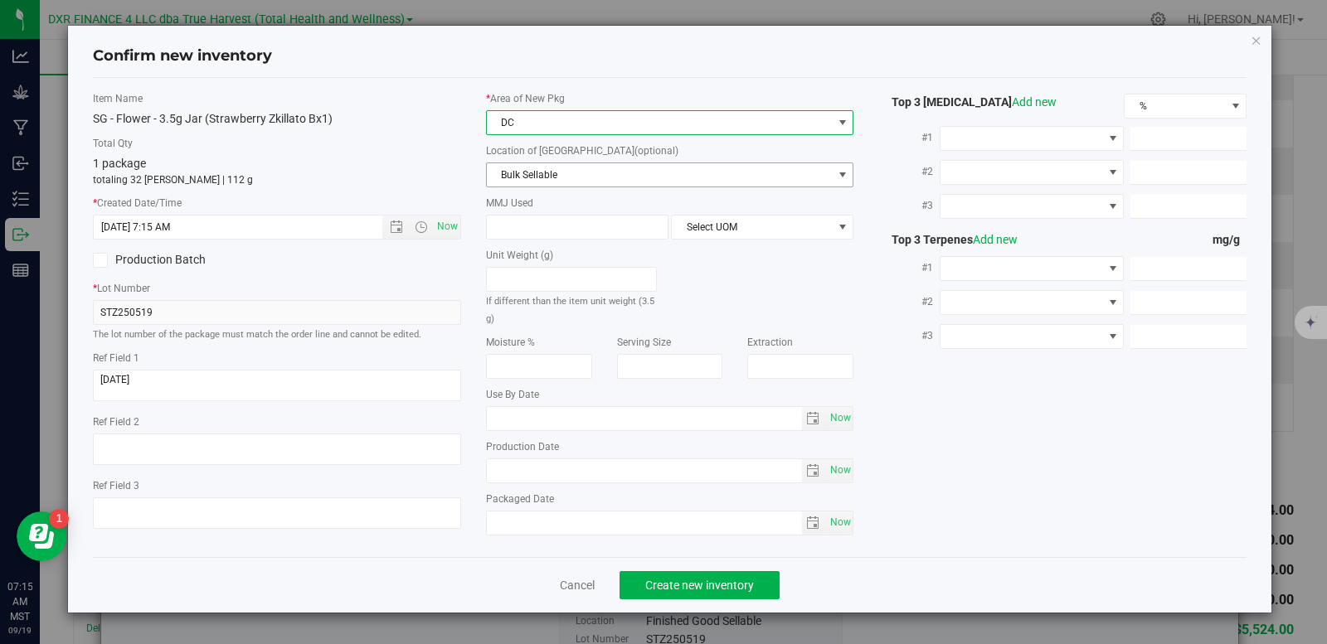
click at [563, 175] on span "Bulk Sellable" at bounding box center [660, 174] width 346 height 23
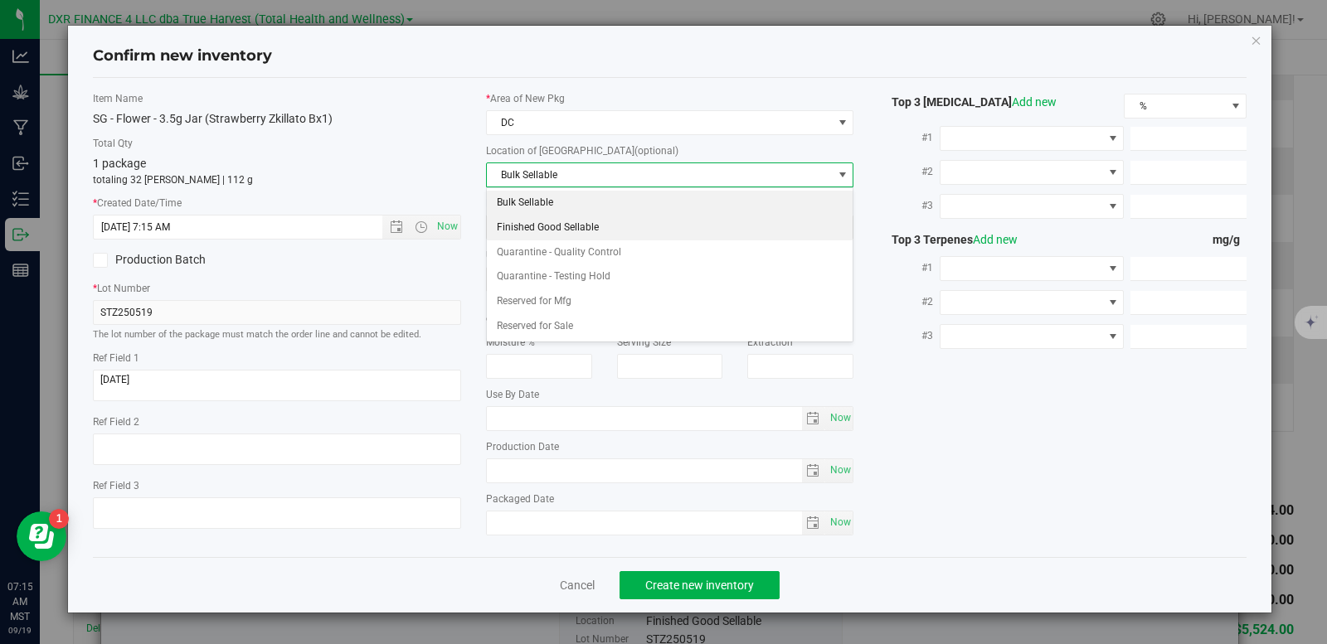
click at [573, 231] on li "Finished Good Sellable" at bounding box center [670, 228] width 366 height 25
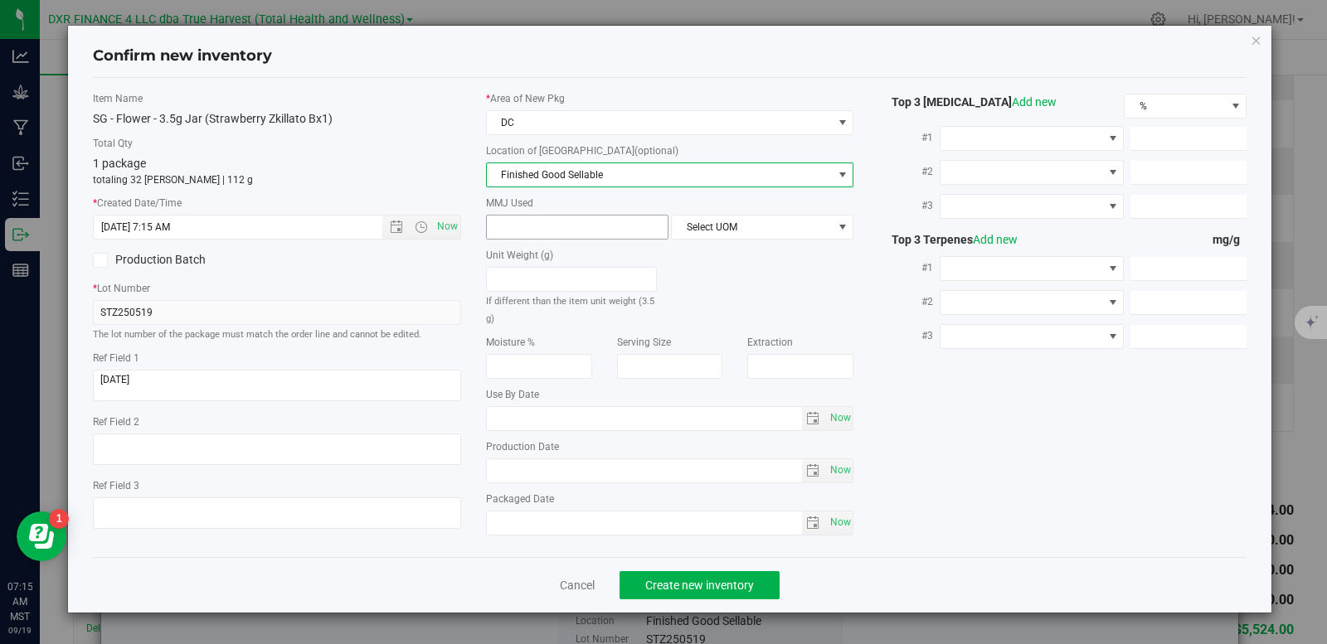
click at [561, 226] on span at bounding box center [577, 227] width 182 height 25
type input "3.5"
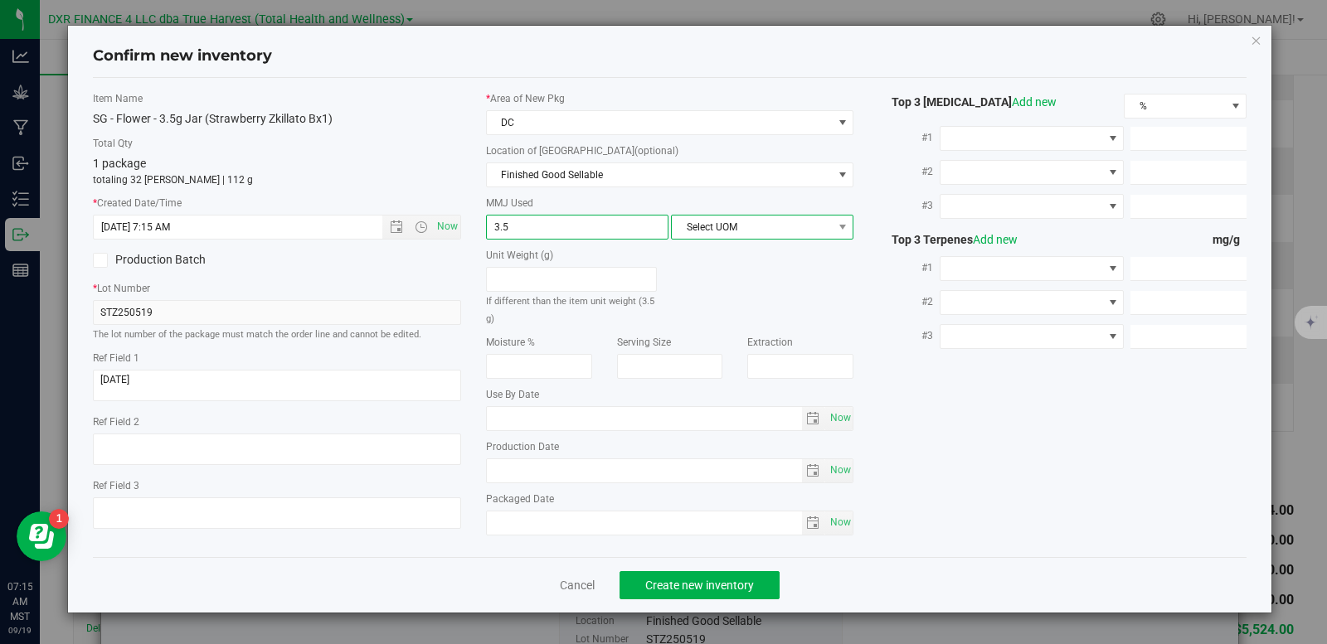
type input "3.5000"
click at [771, 225] on span "Select UOM" at bounding box center [752, 227] width 160 height 23
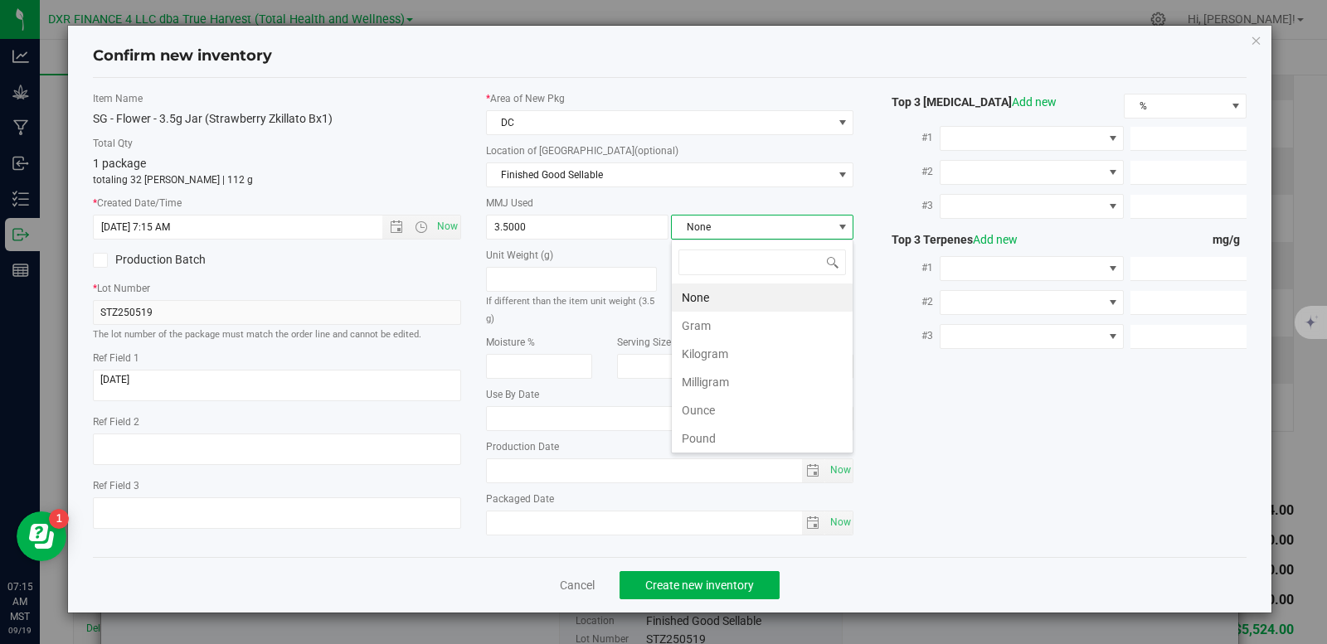
scroll to position [25, 182]
click at [703, 318] on li "Gram" at bounding box center [762, 326] width 181 height 28
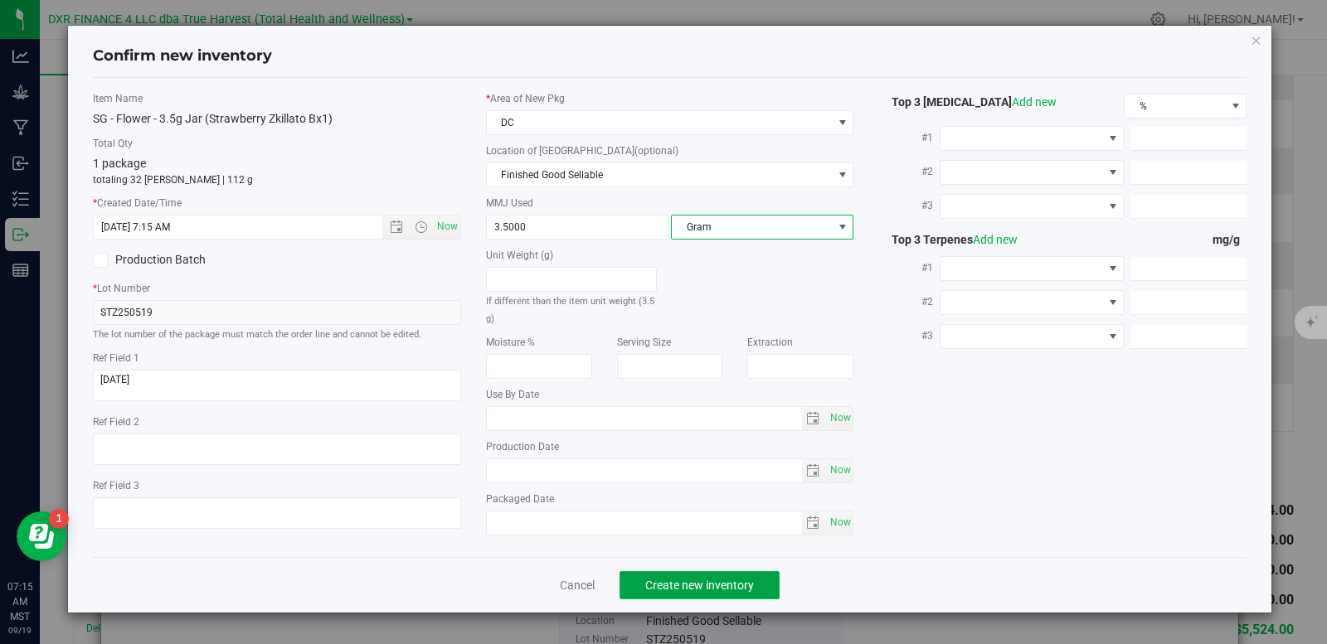
click at [726, 579] on span "Create new inventory" at bounding box center [699, 585] width 109 height 13
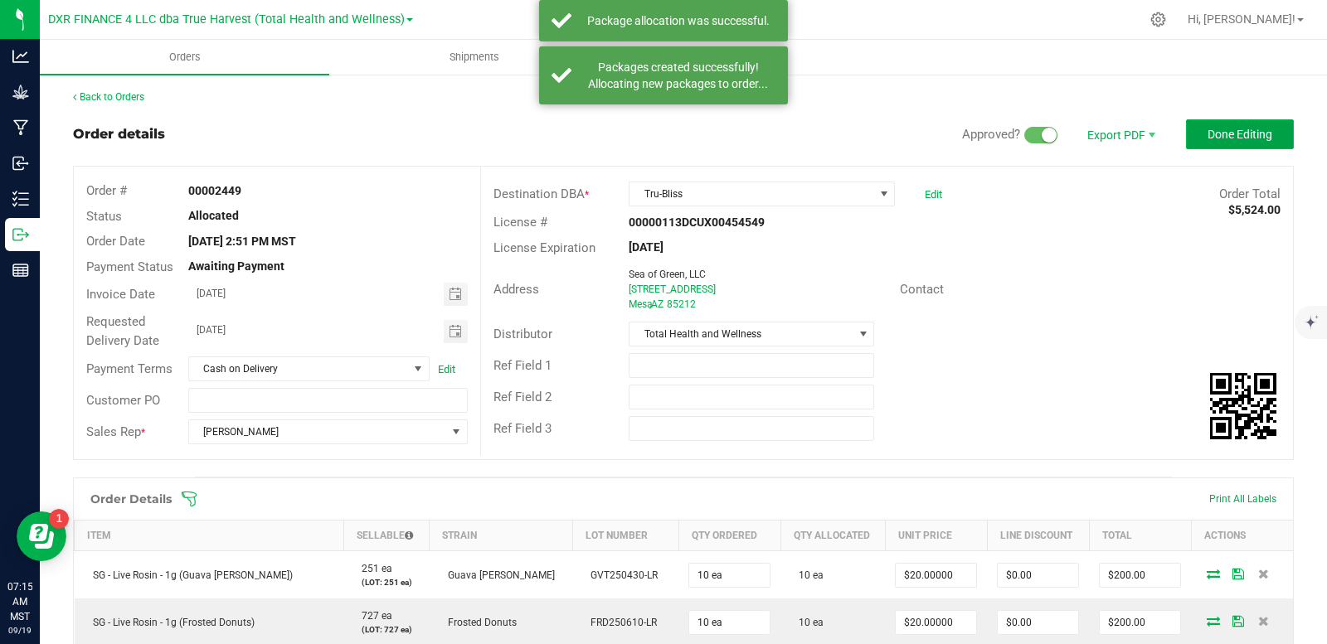
click at [1230, 134] on span "Done Editing" at bounding box center [1239, 134] width 65 height 13
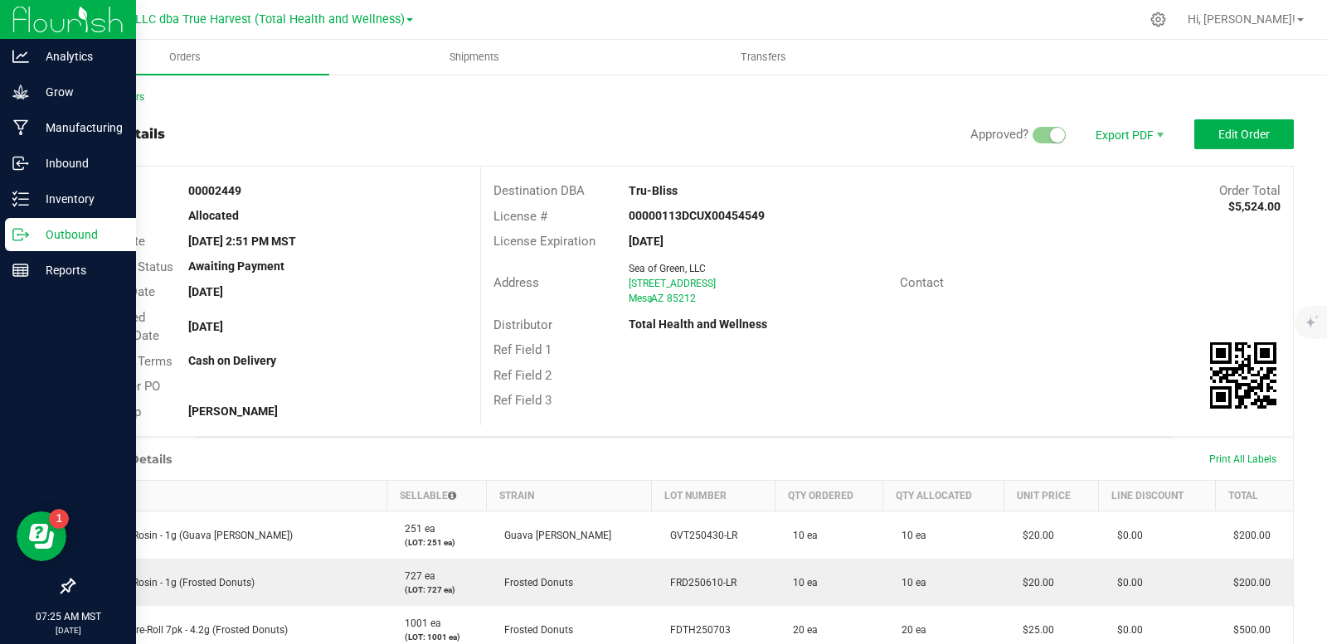
click at [24, 233] on icon at bounding box center [20, 234] width 17 height 17
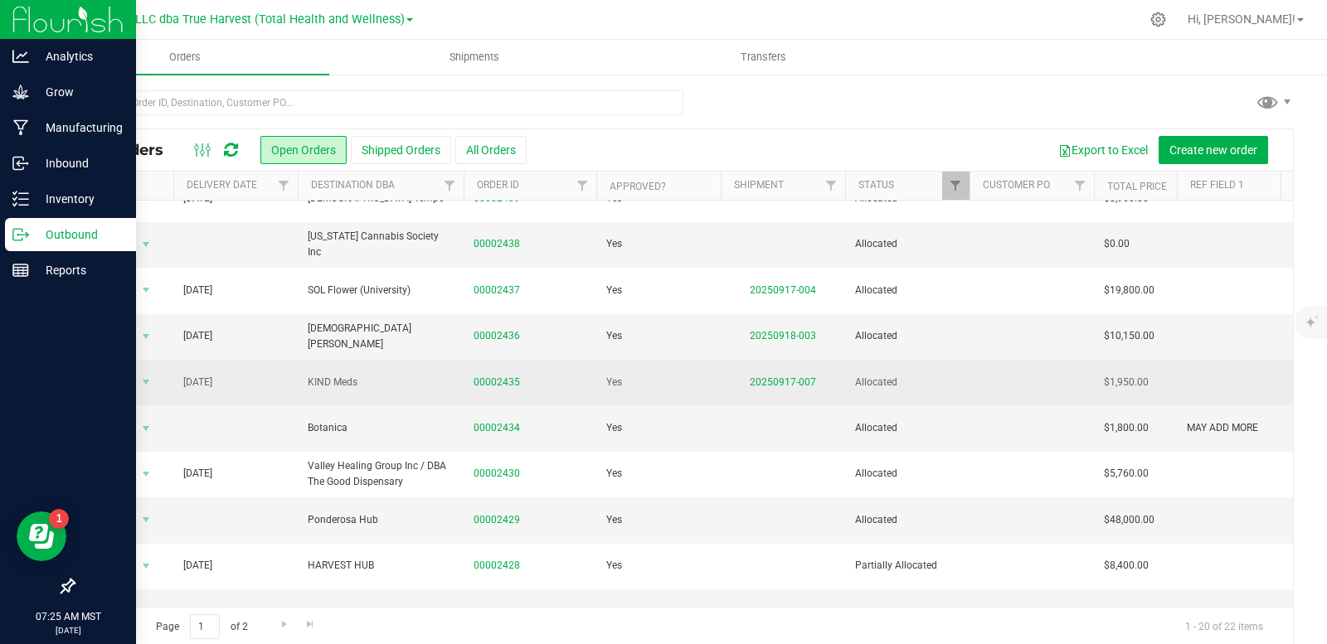
scroll to position [524, 0]
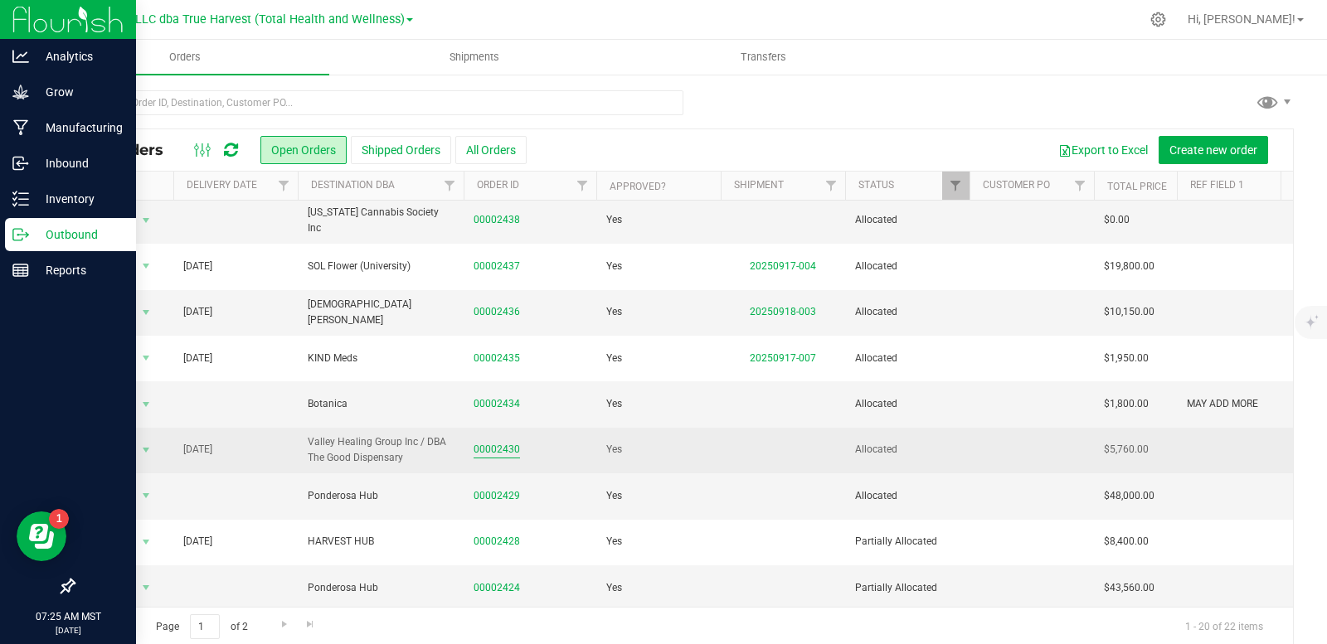
click at [503, 442] on link "00002430" at bounding box center [496, 450] width 46 height 16
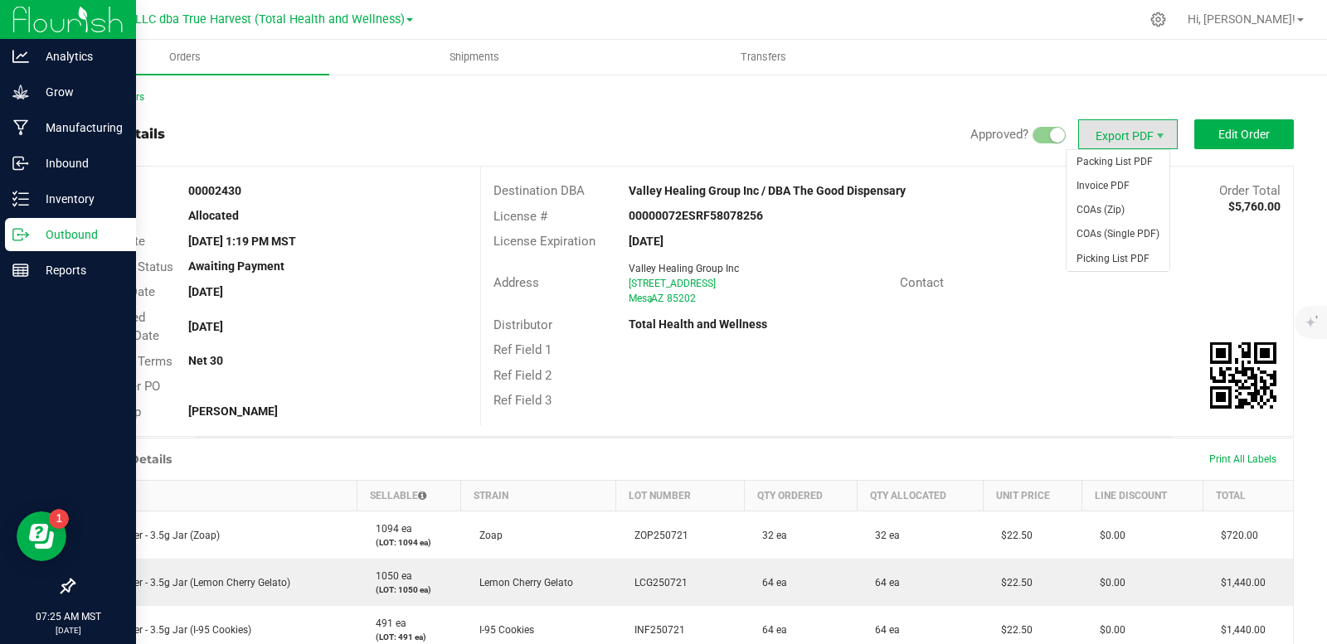
click at [1109, 137] on span "Export PDF" at bounding box center [1128, 134] width 100 height 30
click at [1110, 159] on span "Packing List PDF" at bounding box center [1117, 162] width 103 height 24
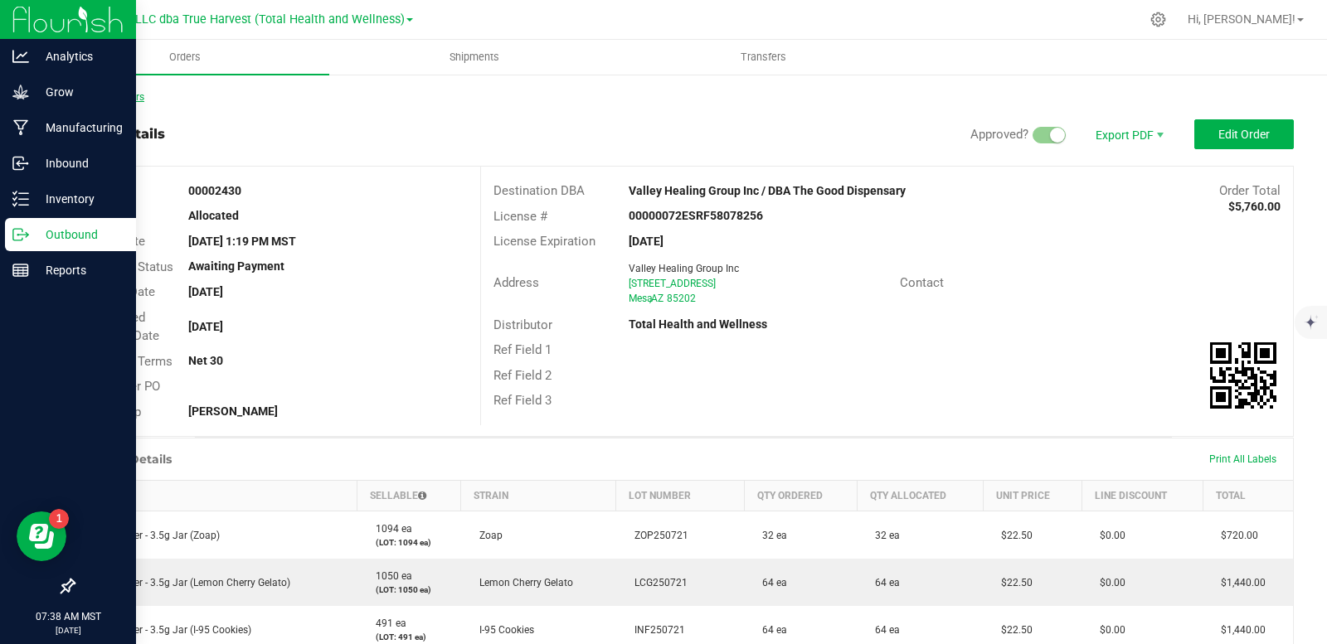
click at [132, 93] on link "Back to Orders" at bounding box center [108, 97] width 71 height 12
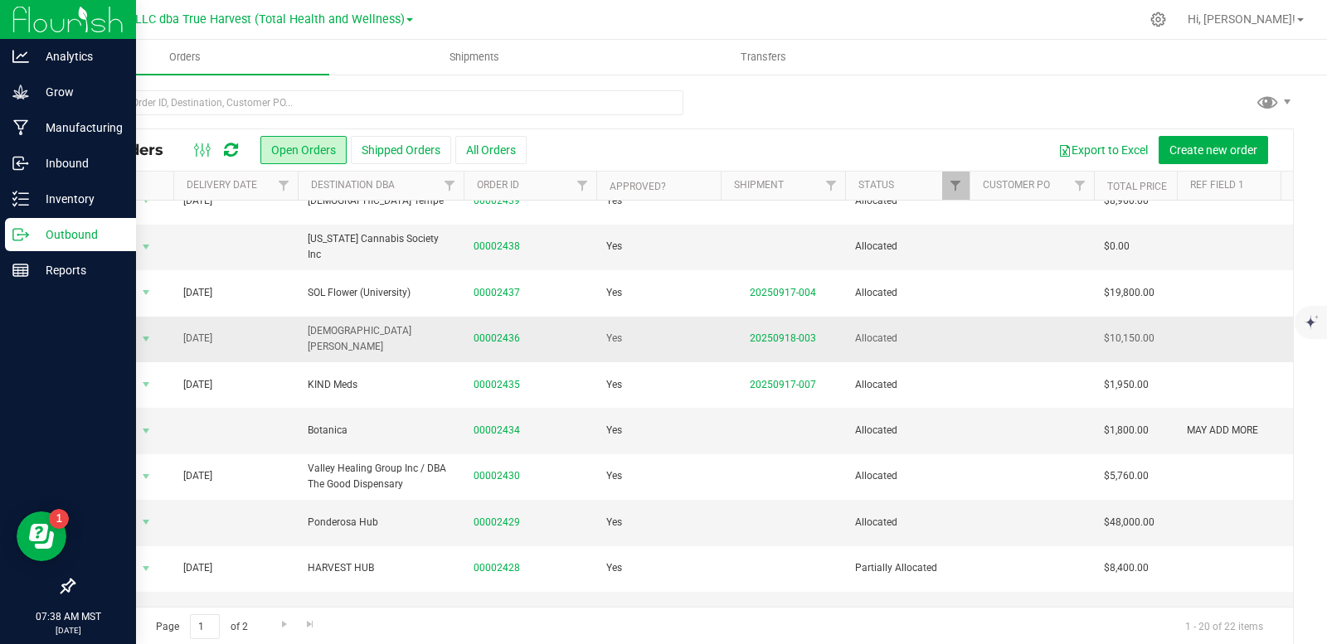
scroll to position [524, 0]
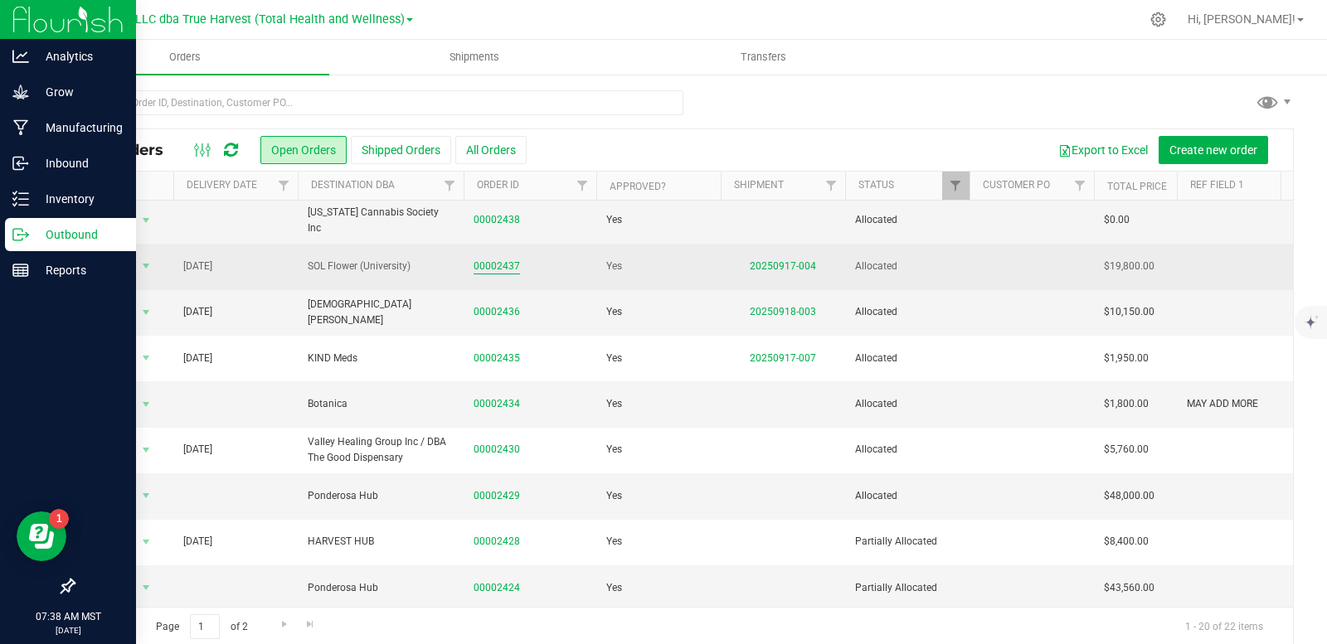
click at [490, 259] on link "00002437" at bounding box center [496, 267] width 46 height 16
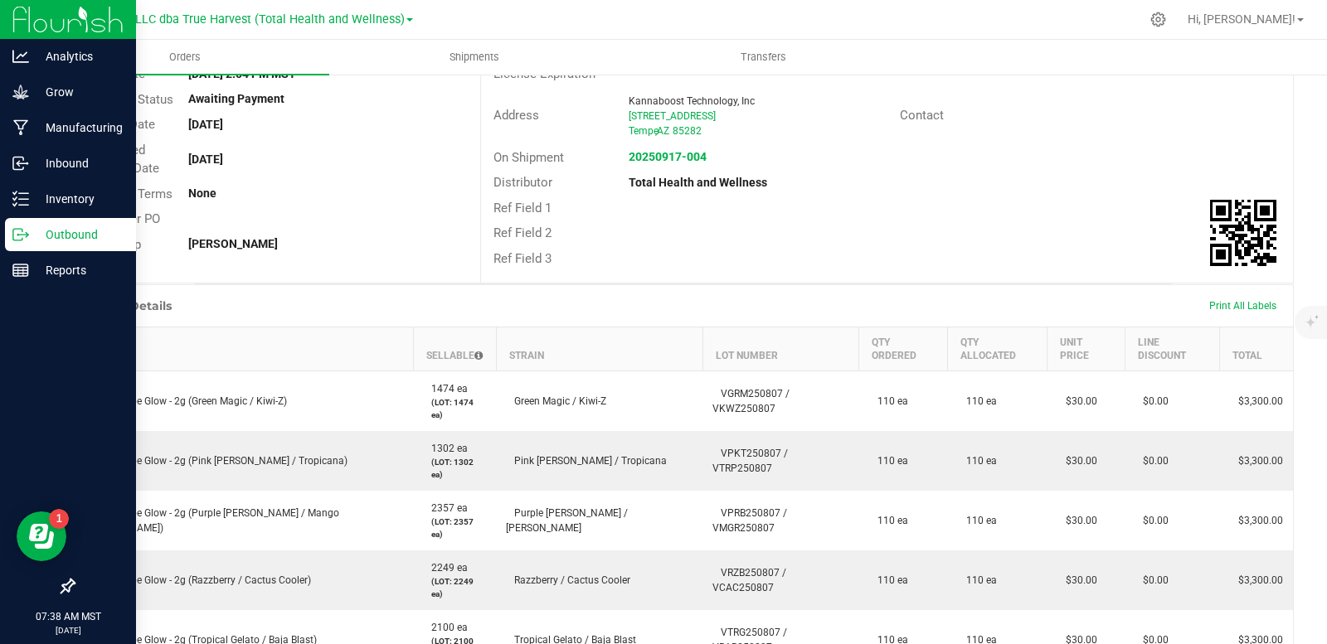
scroll to position [166, 0]
click at [1235, 308] on span "Print All Labels" at bounding box center [1242, 308] width 67 height 12
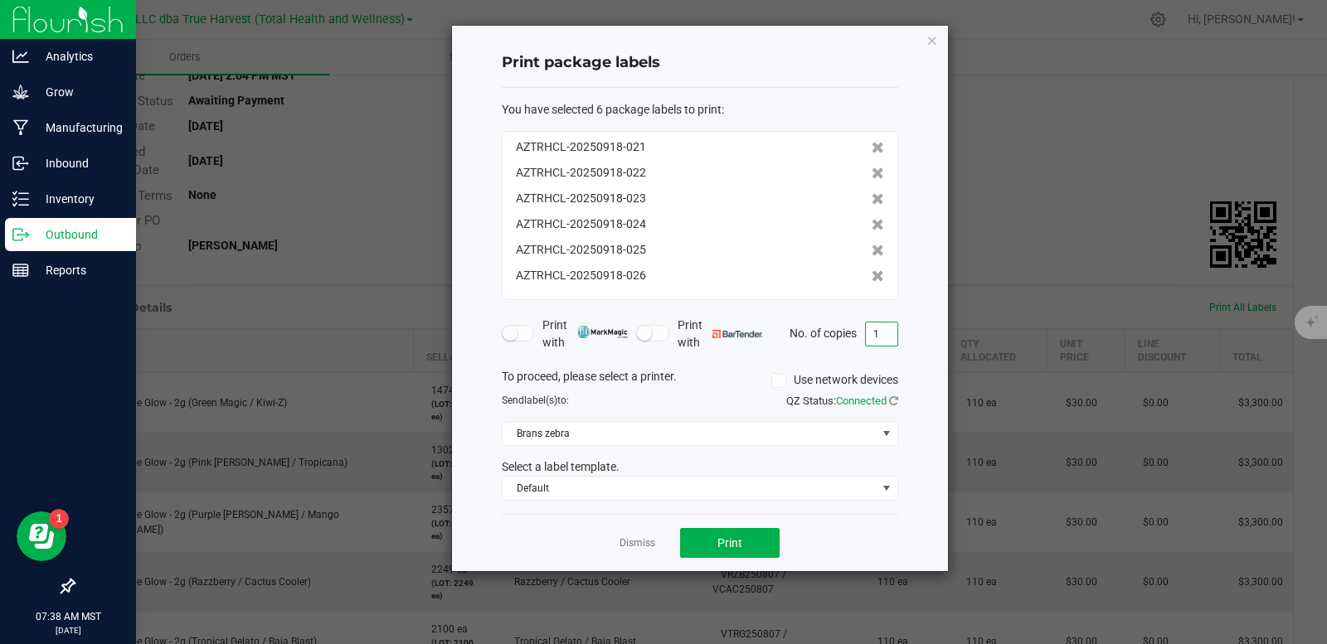
click at [884, 336] on input "1" at bounding box center [882, 334] width 32 height 23
type input "2"
click at [740, 536] on span "Print" at bounding box center [729, 542] width 25 height 13
click at [637, 545] on link "Dismiss" at bounding box center [637, 543] width 36 height 14
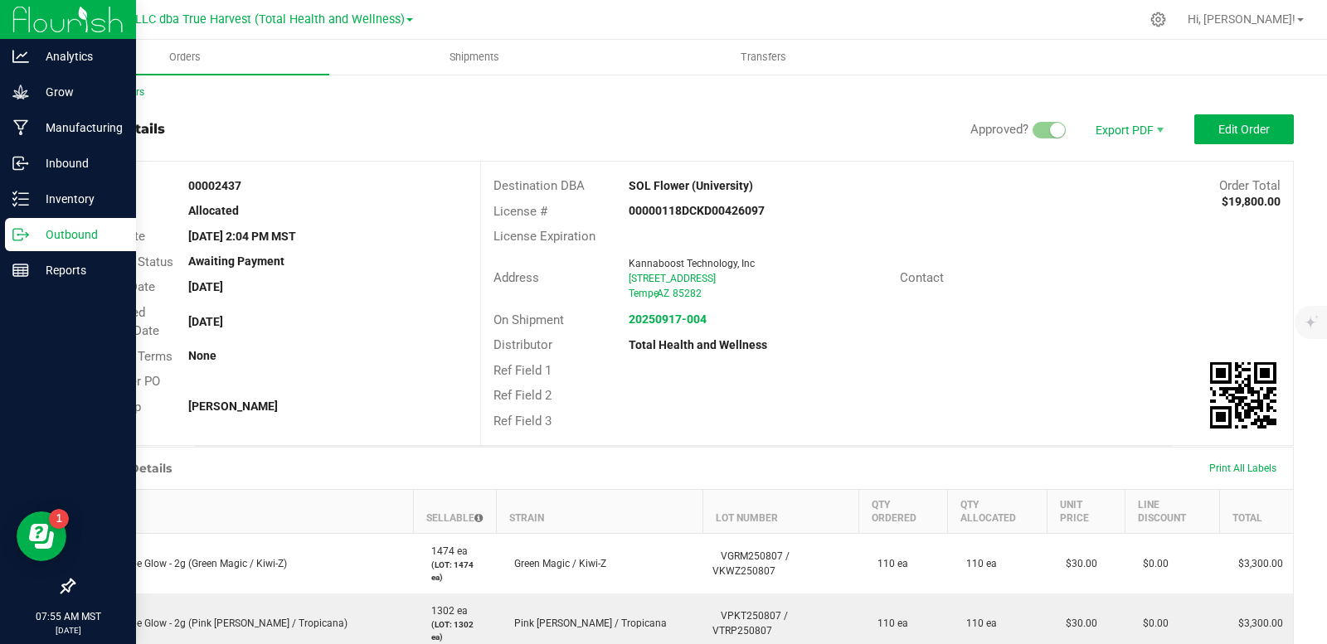
scroll to position [0, 0]
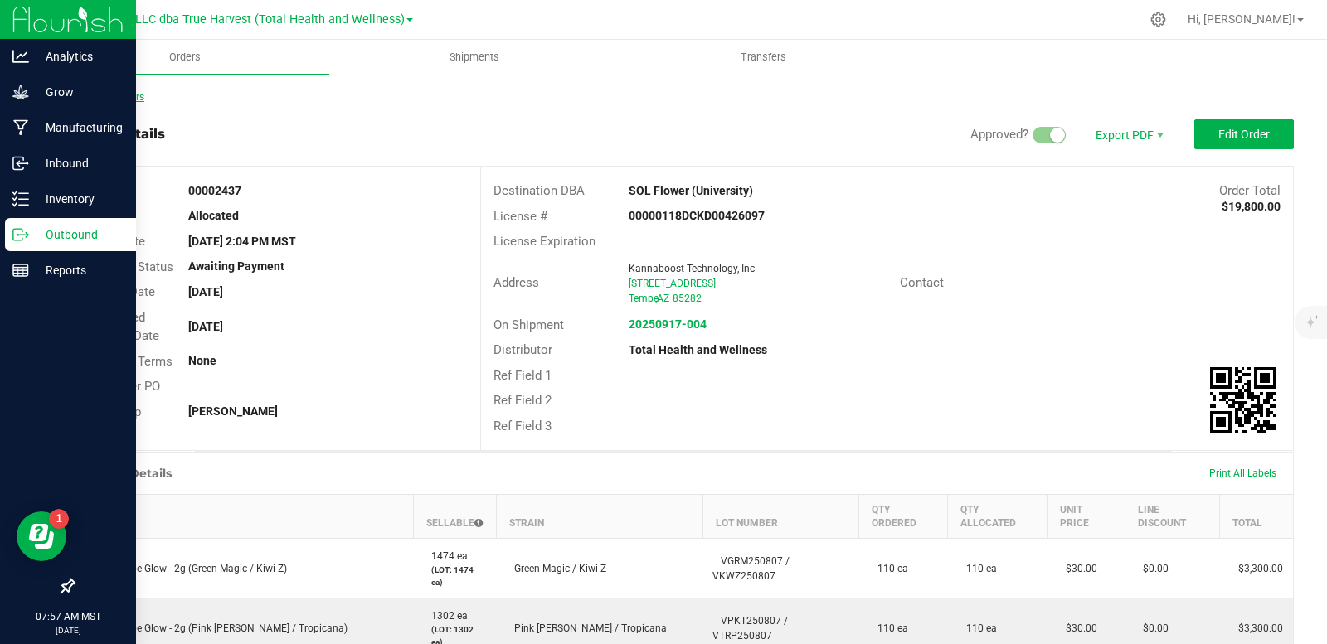
click at [103, 97] on link "Back to Orders" at bounding box center [108, 97] width 71 height 12
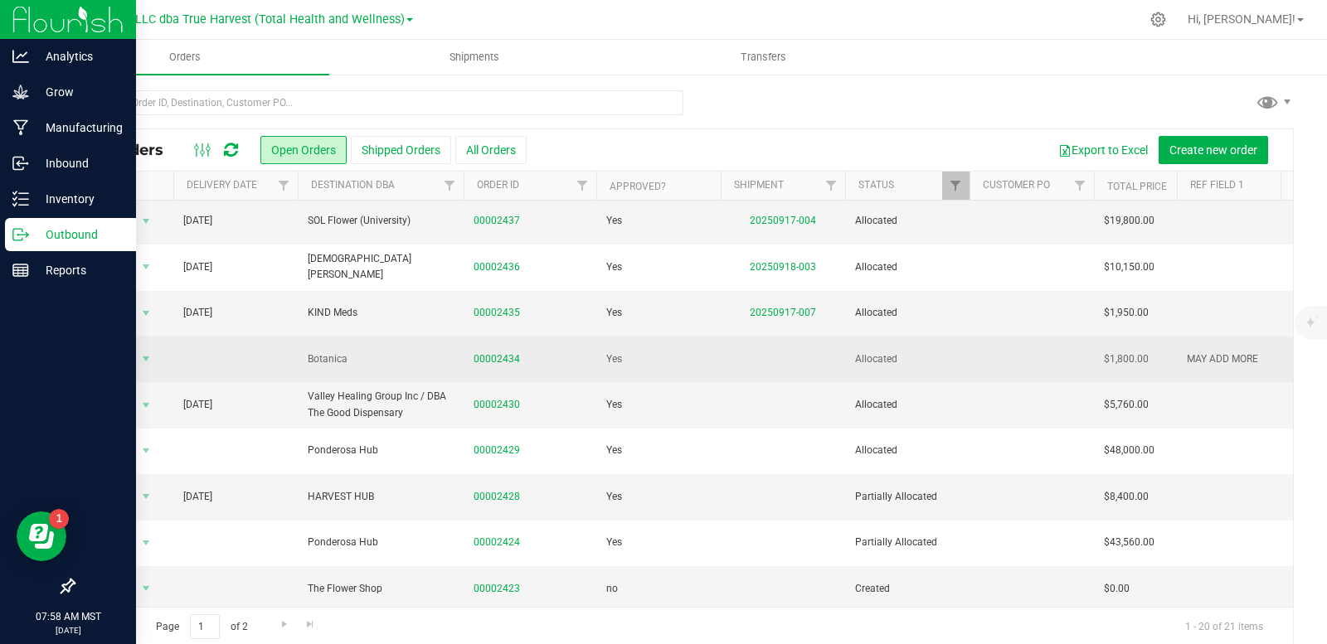
scroll to position [524, 0]
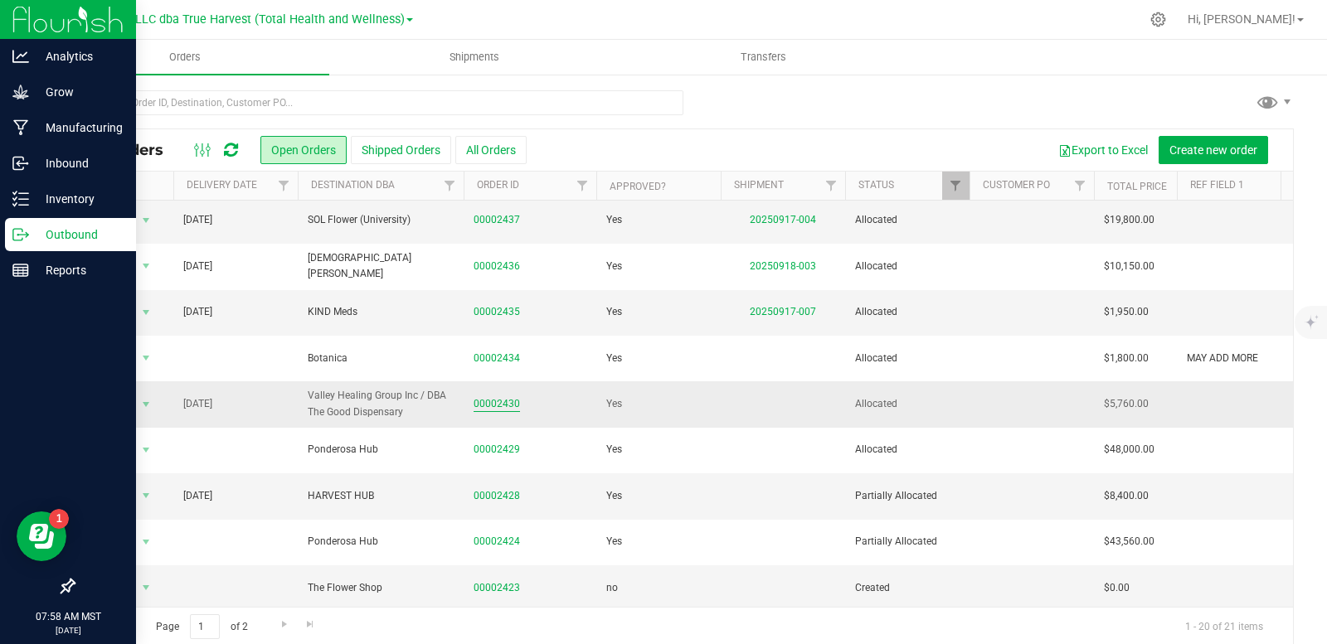
click at [498, 396] on link "00002430" at bounding box center [496, 404] width 46 height 16
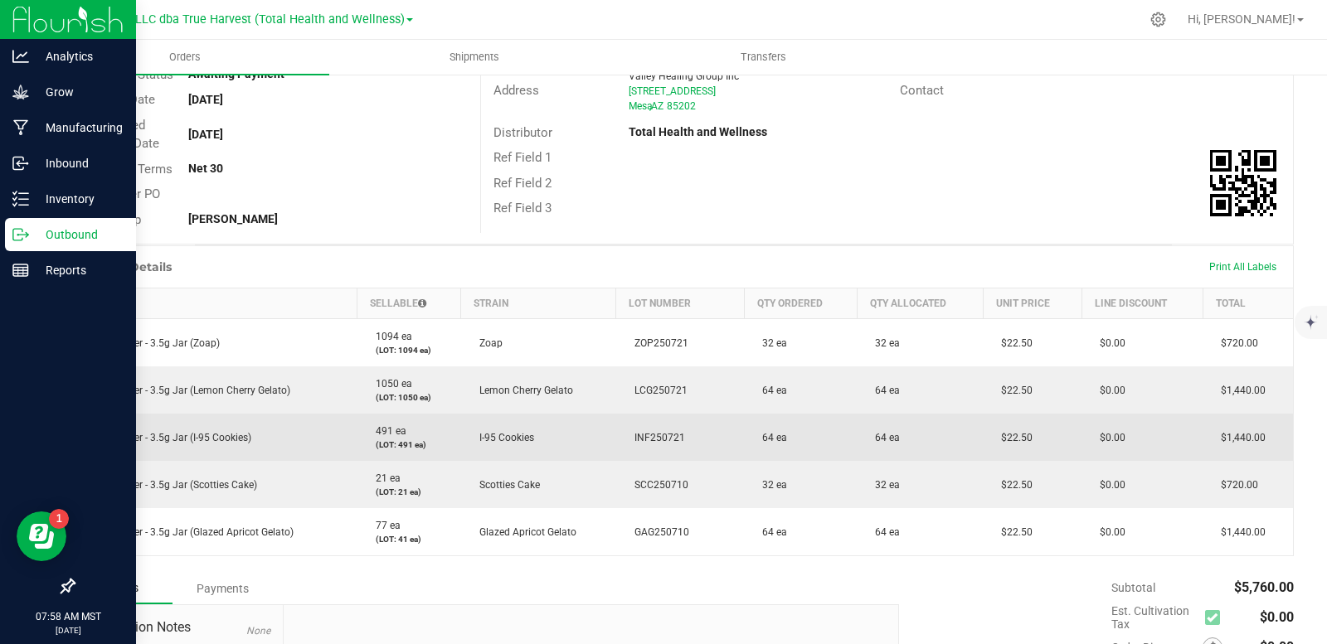
scroll to position [249, 0]
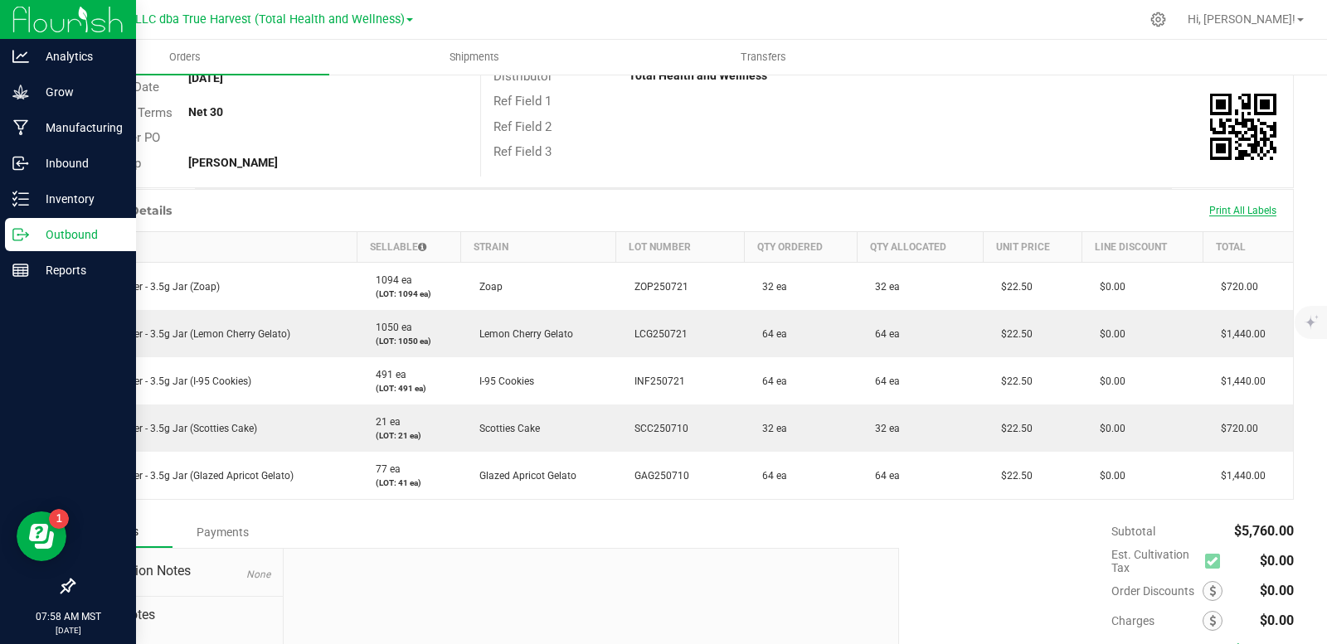
click at [1231, 212] on span "Print All Labels" at bounding box center [1242, 211] width 67 height 12
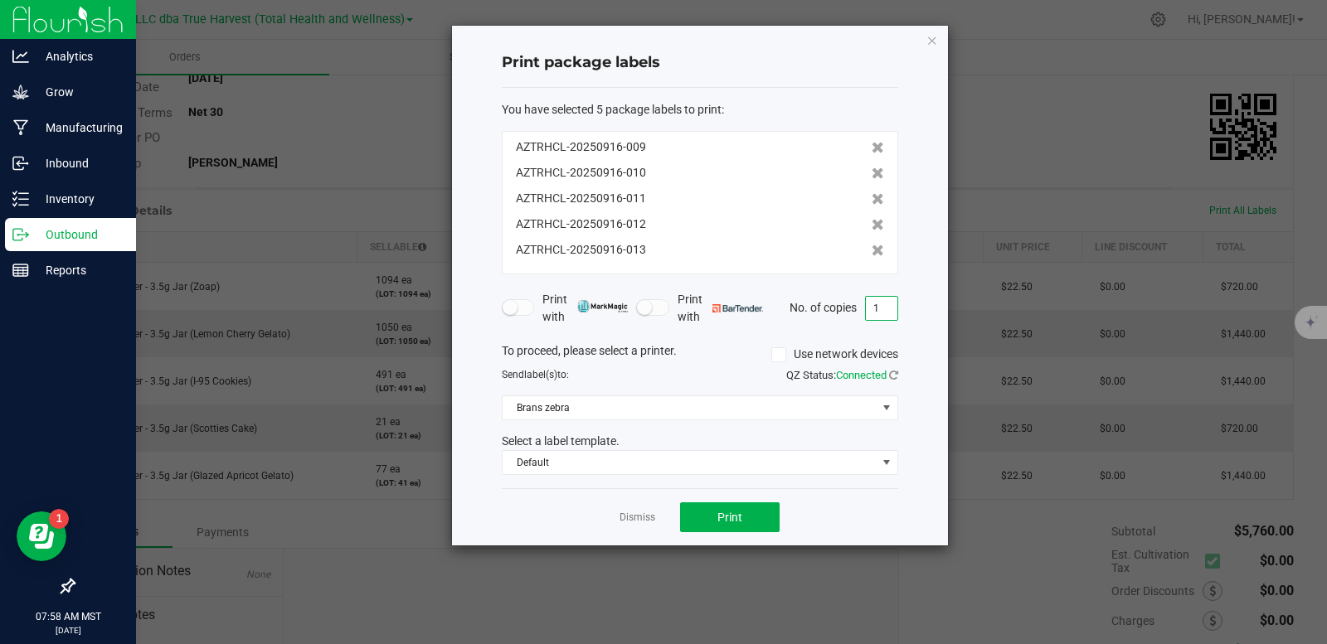
click at [881, 313] on input "1" at bounding box center [882, 308] width 32 height 23
type input "2"
click at [762, 512] on button "Print" at bounding box center [730, 517] width 100 height 30
click at [642, 517] on link "Dismiss" at bounding box center [637, 518] width 36 height 14
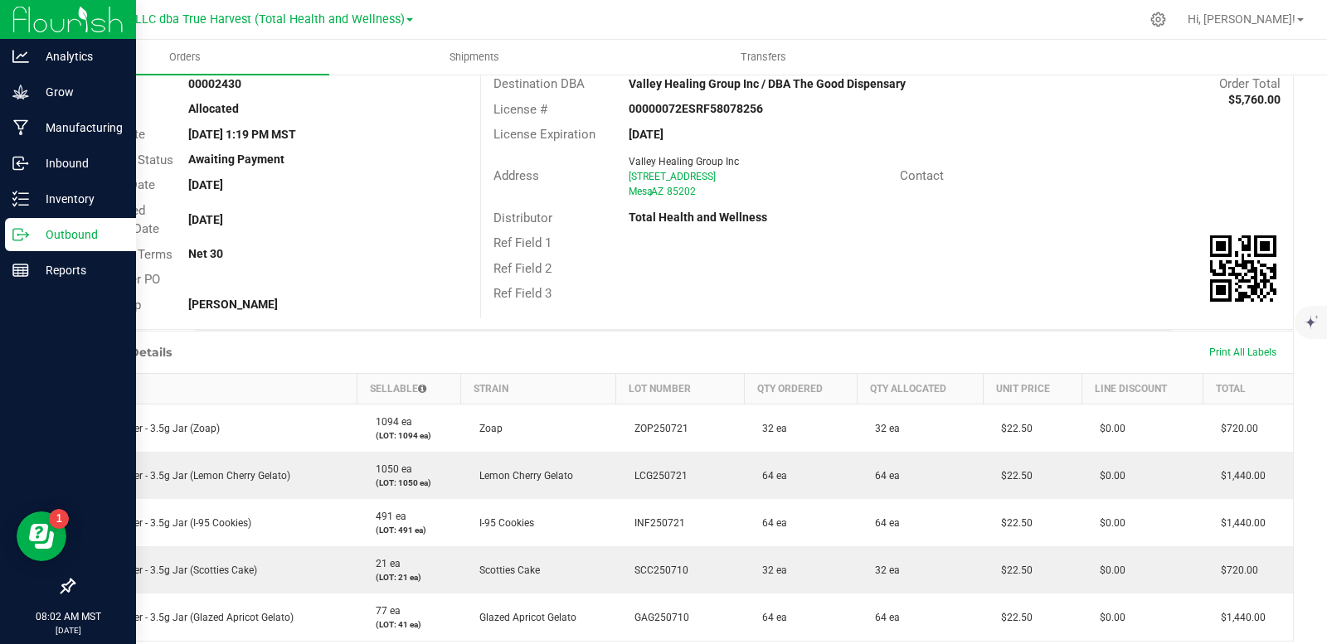
scroll to position [0, 0]
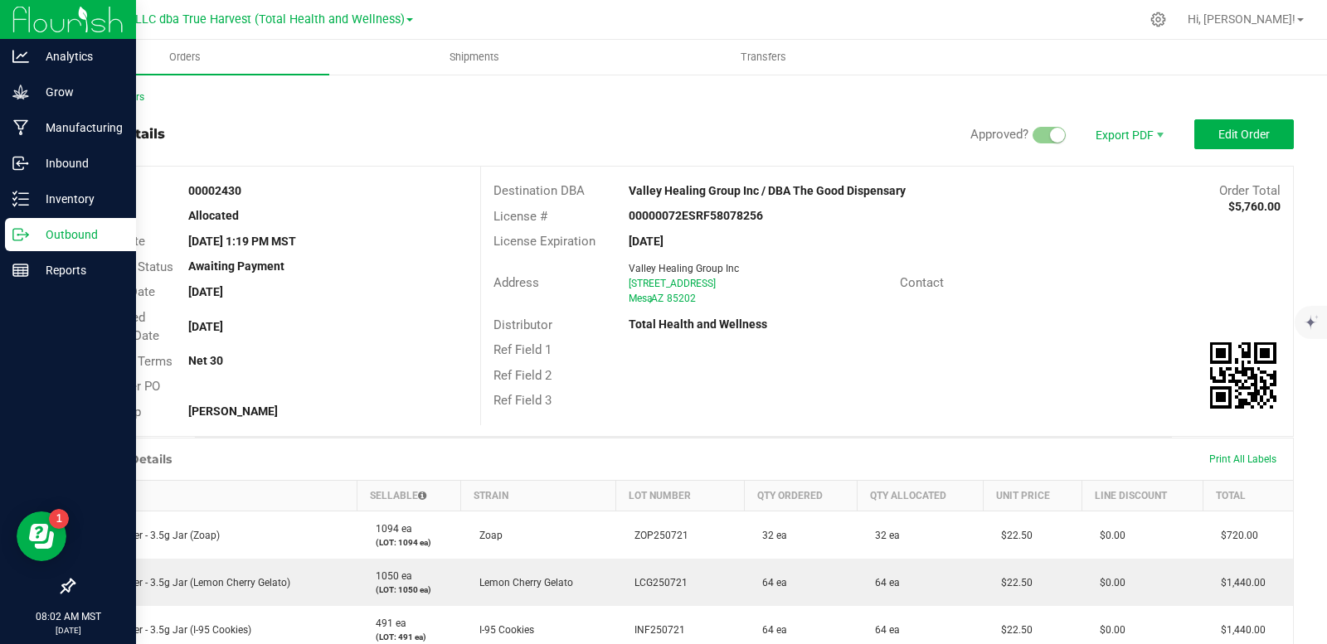
click at [126, 88] on div "Back to Orders Order details Approved? Export PDF Edit Order Order # 00002430 S…" at bounding box center [683, 555] width 1287 height 964
click at [125, 101] on link "Back to Orders" at bounding box center [108, 97] width 71 height 12
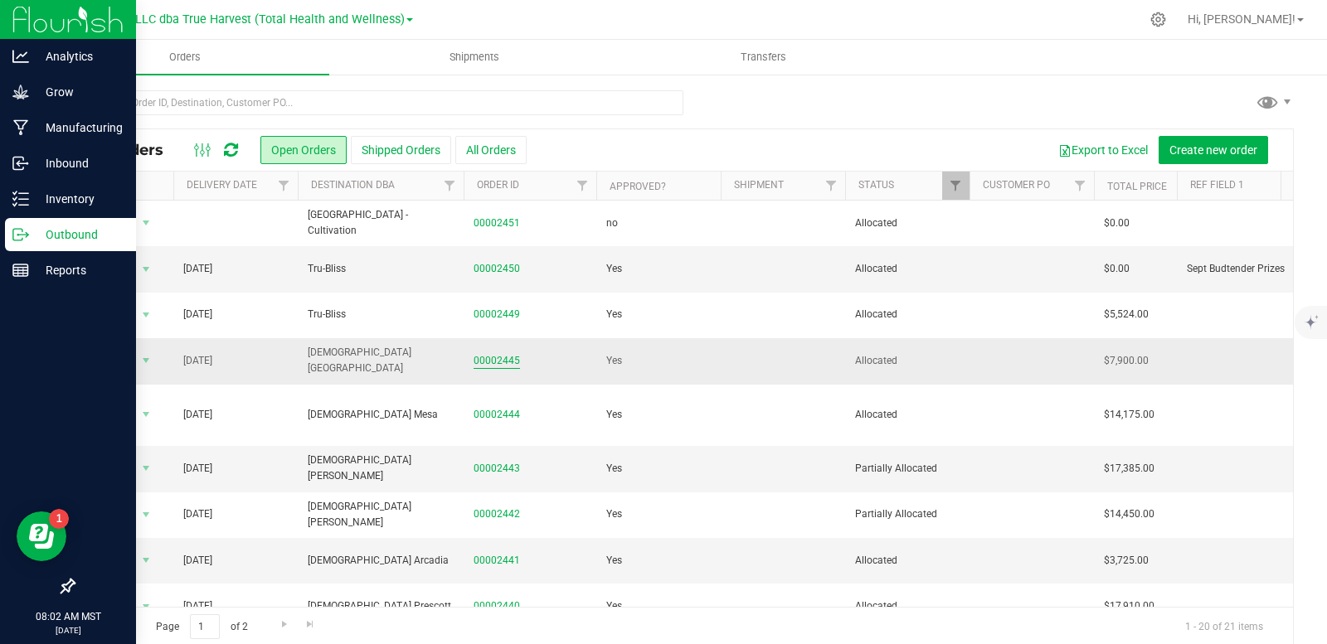
click at [505, 353] on link "00002445" at bounding box center [496, 361] width 46 height 16
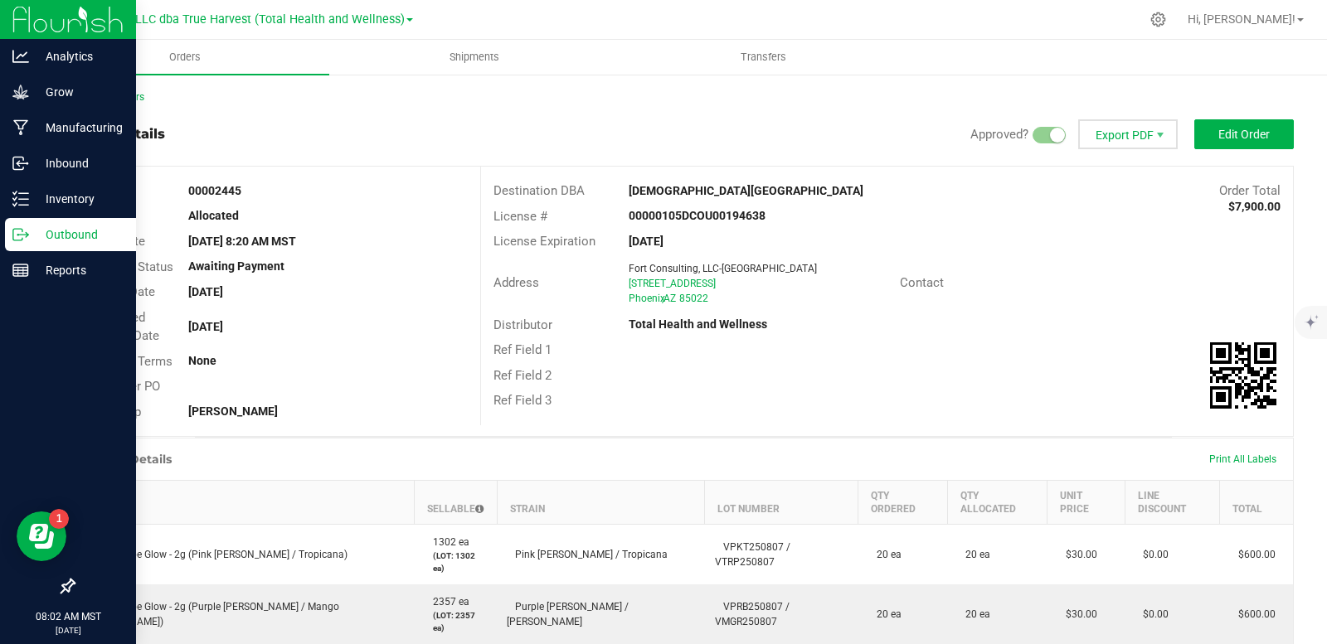
click at [1109, 145] on span "Export PDF" at bounding box center [1128, 134] width 100 height 30
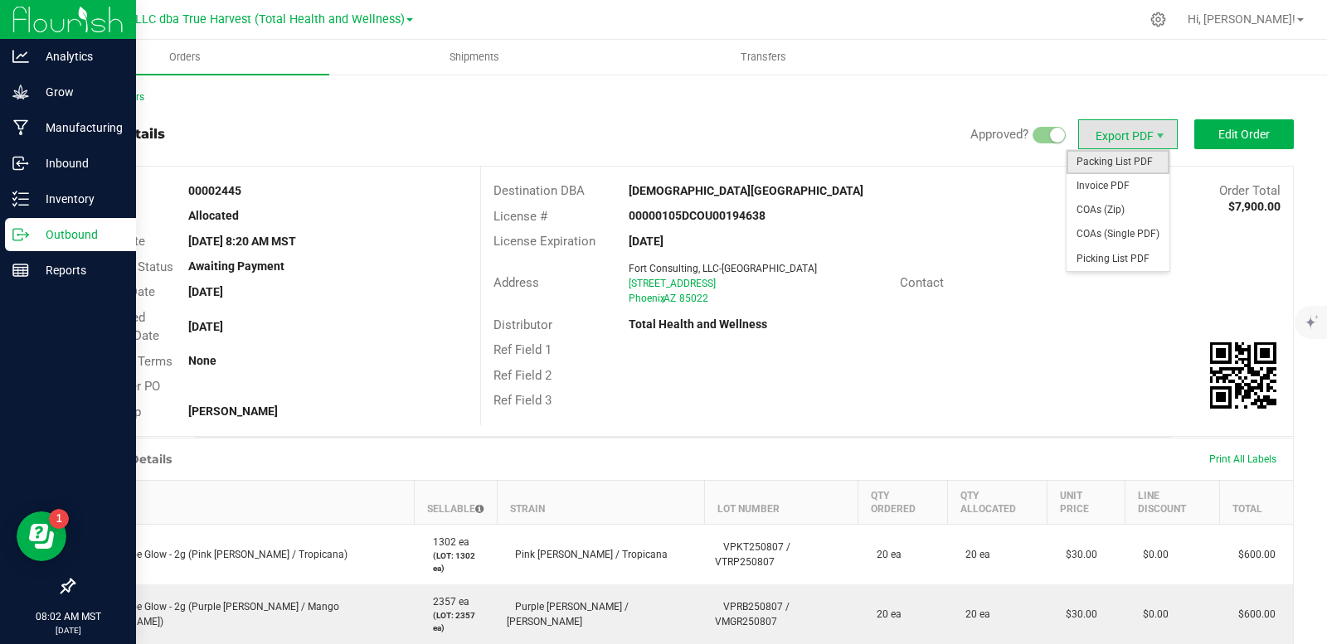
click at [1117, 163] on span "Packing List PDF" at bounding box center [1117, 162] width 103 height 24
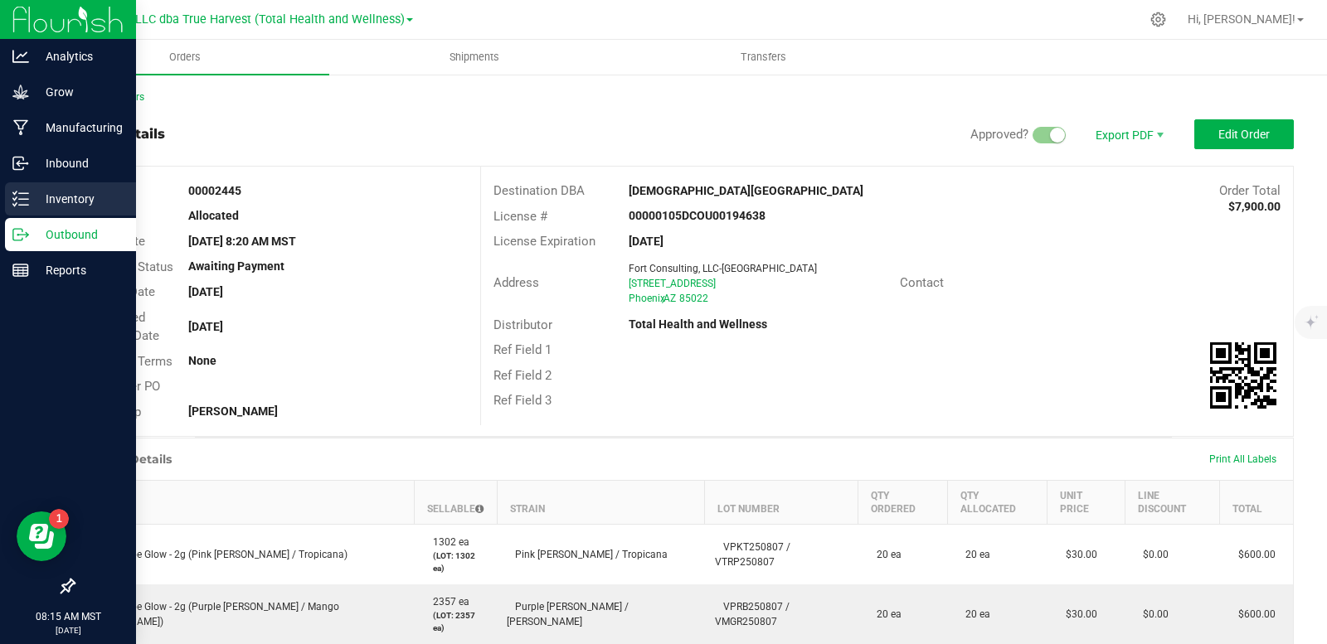
click at [32, 198] on p "Inventory" at bounding box center [79, 199] width 100 height 20
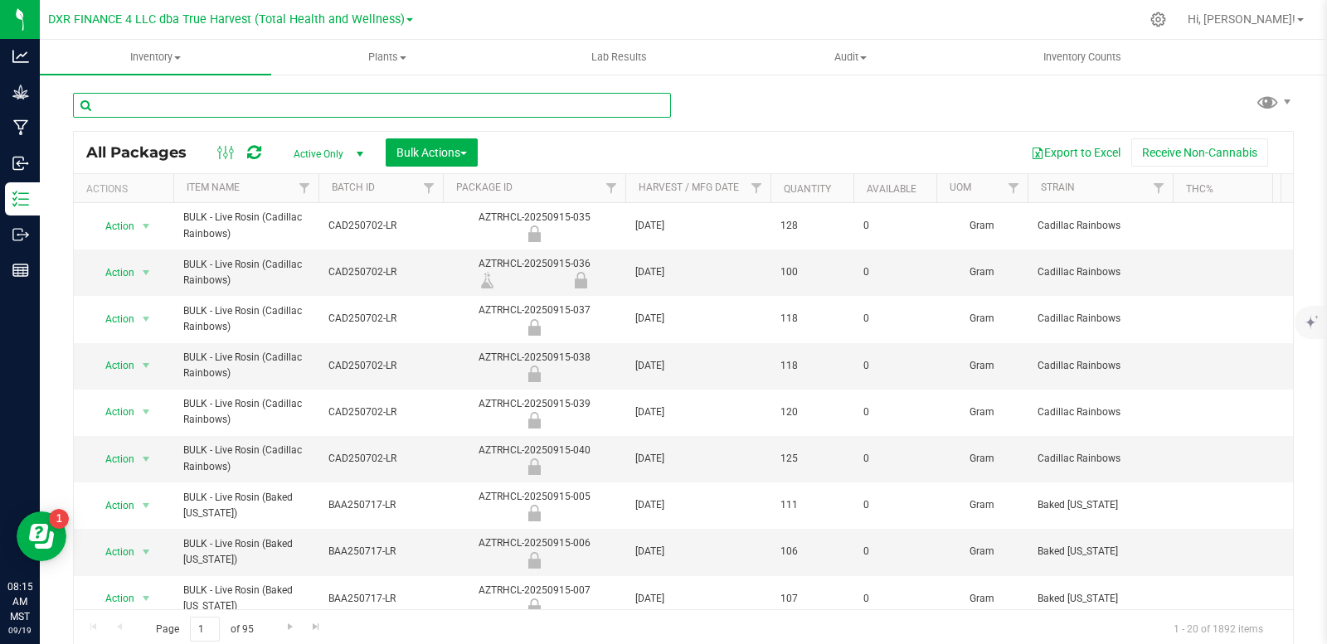
click at [362, 106] on input "text" at bounding box center [372, 105] width 598 height 25
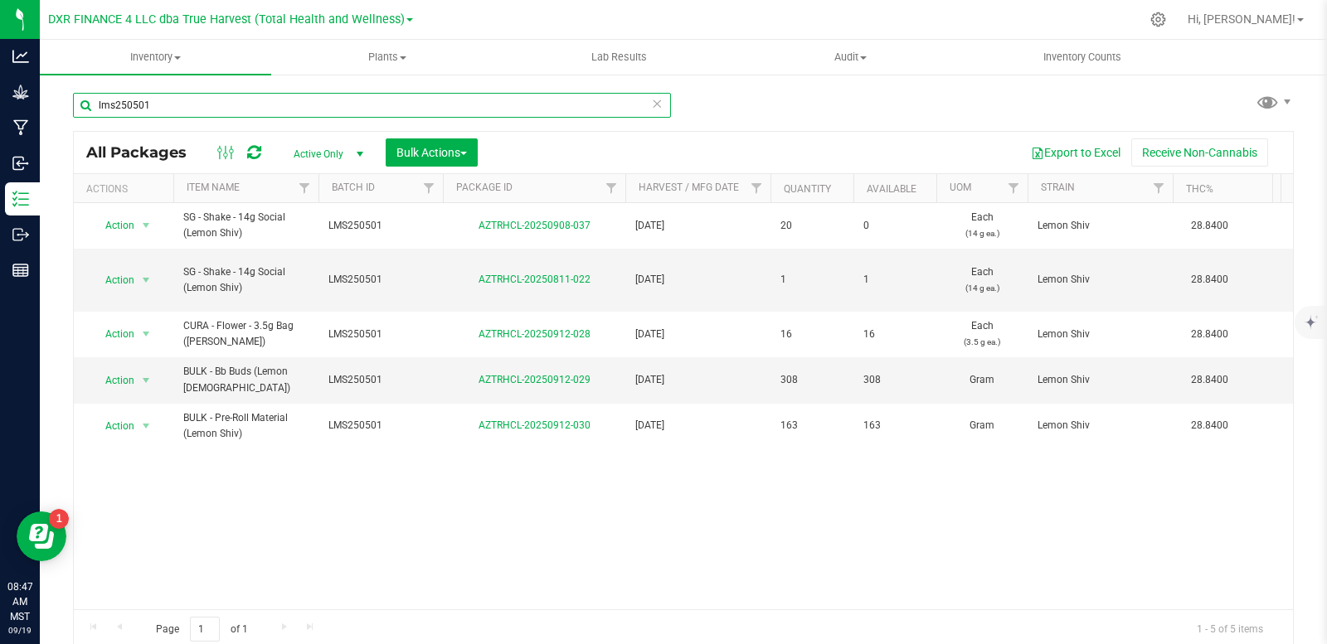
type input "lms250501"
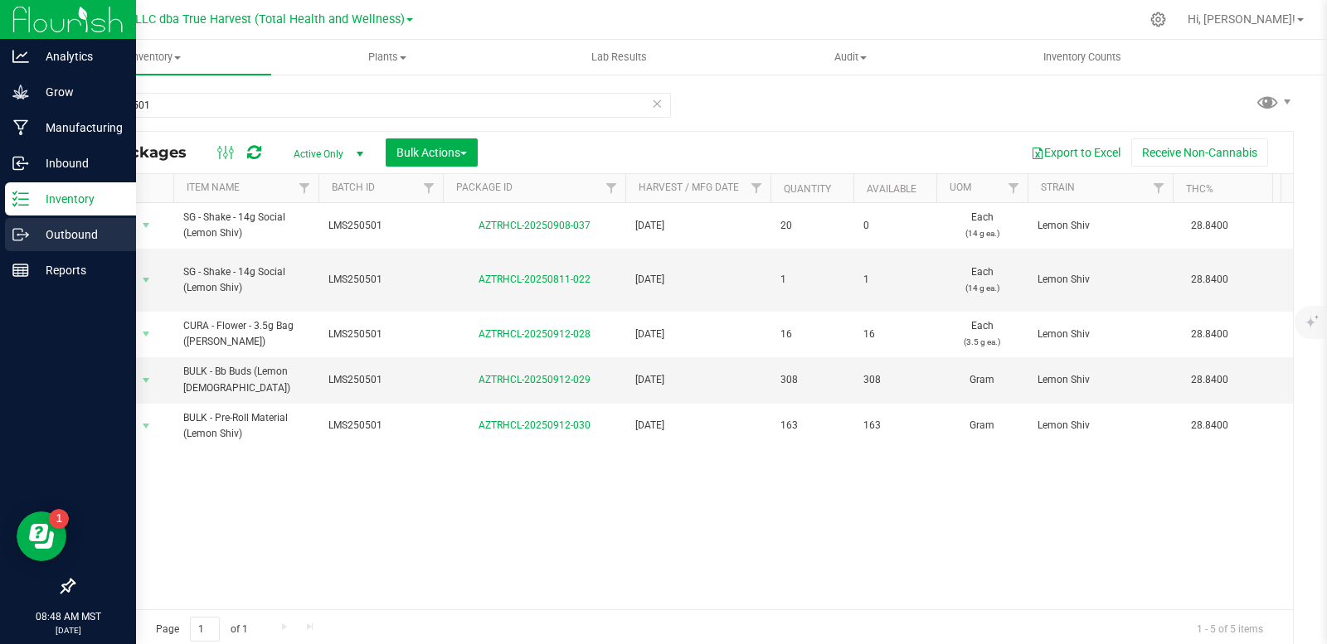
click at [19, 238] on icon at bounding box center [20, 234] width 17 height 17
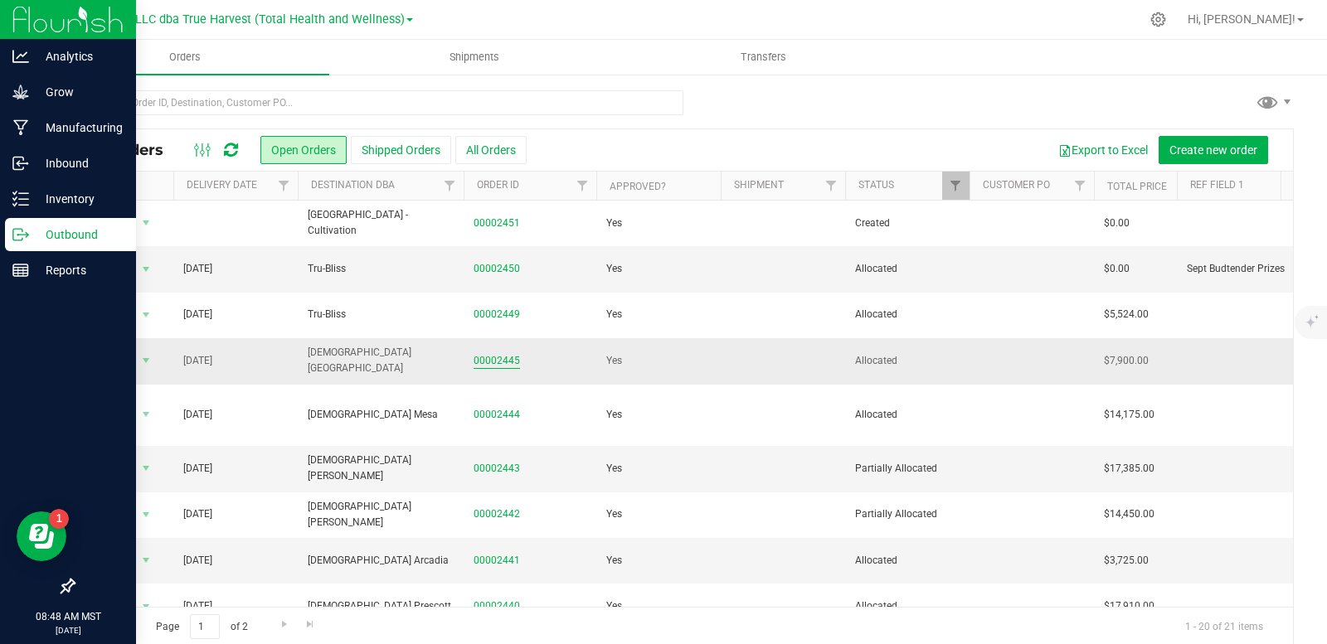
click at [505, 366] on link "00002445" at bounding box center [496, 361] width 46 height 16
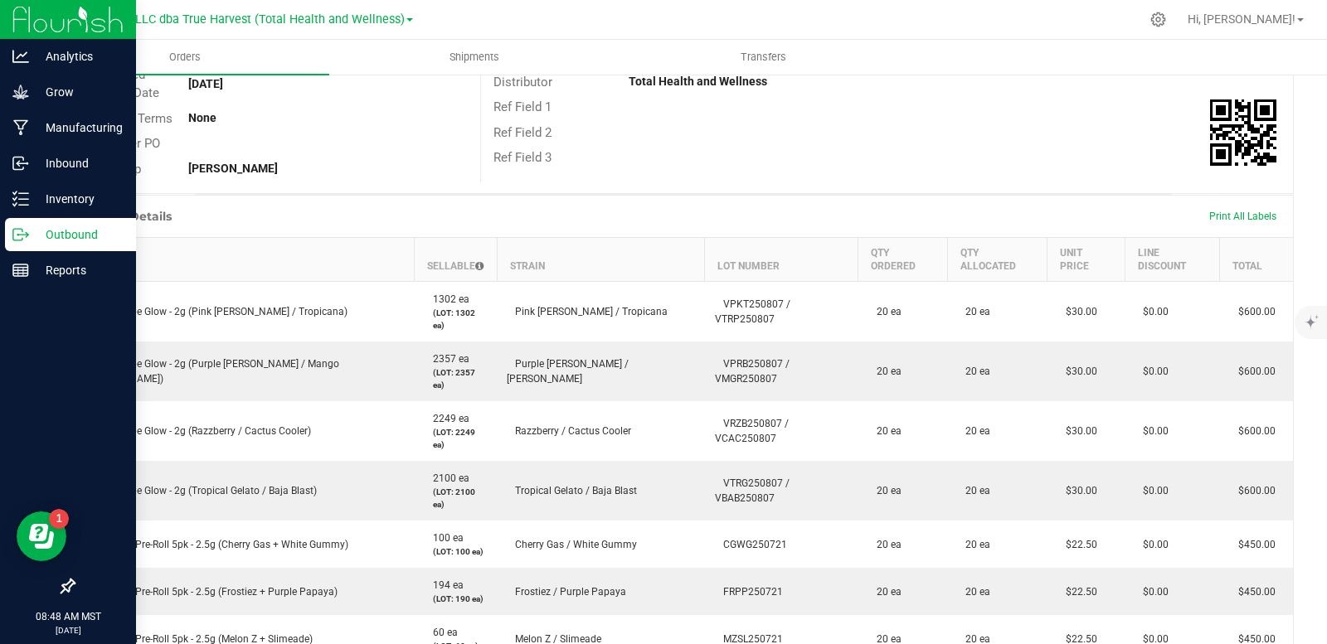
scroll to position [214, 0]
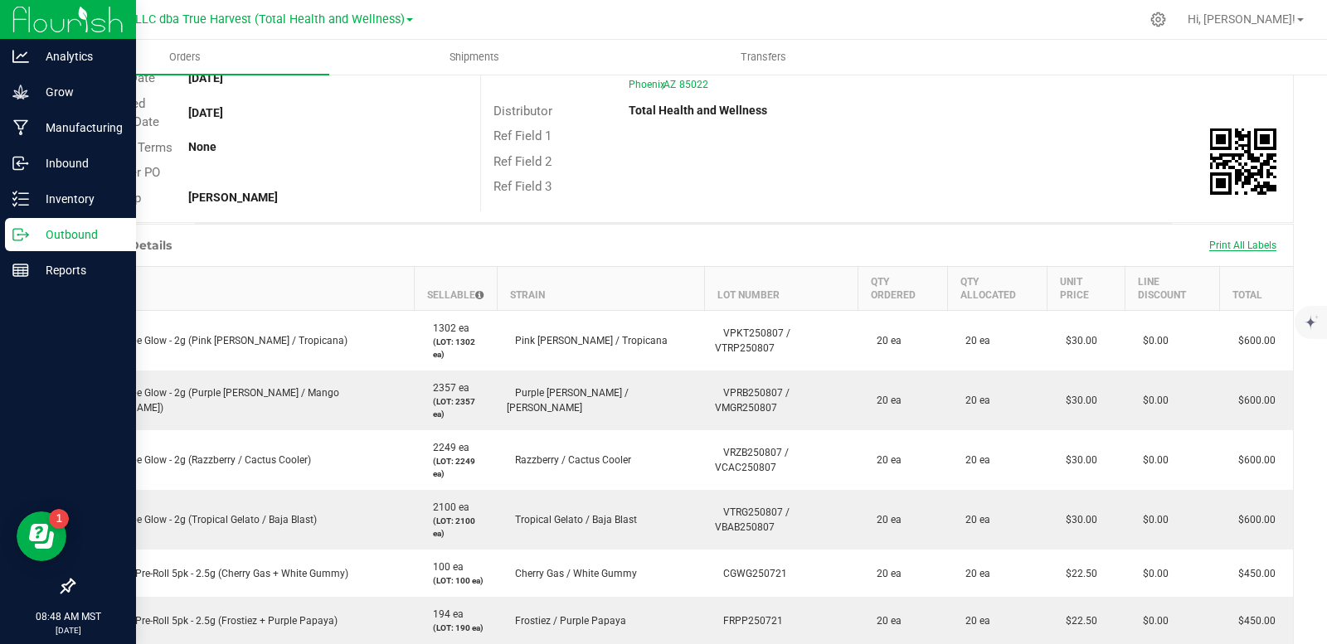
click at [1223, 245] on span "Print All Labels" at bounding box center [1242, 246] width 67 height 12
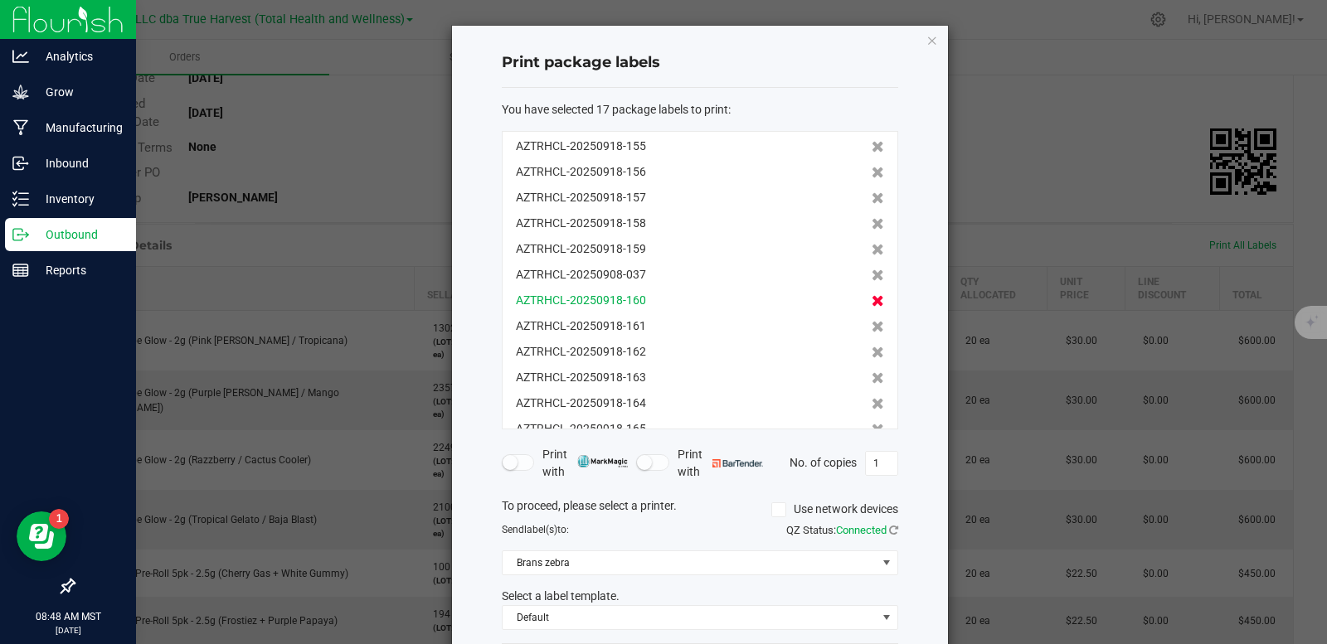
scroll to position [153, 0]
click at [871, 404] on icon at bounding box center [877, 406] width 12 height 12
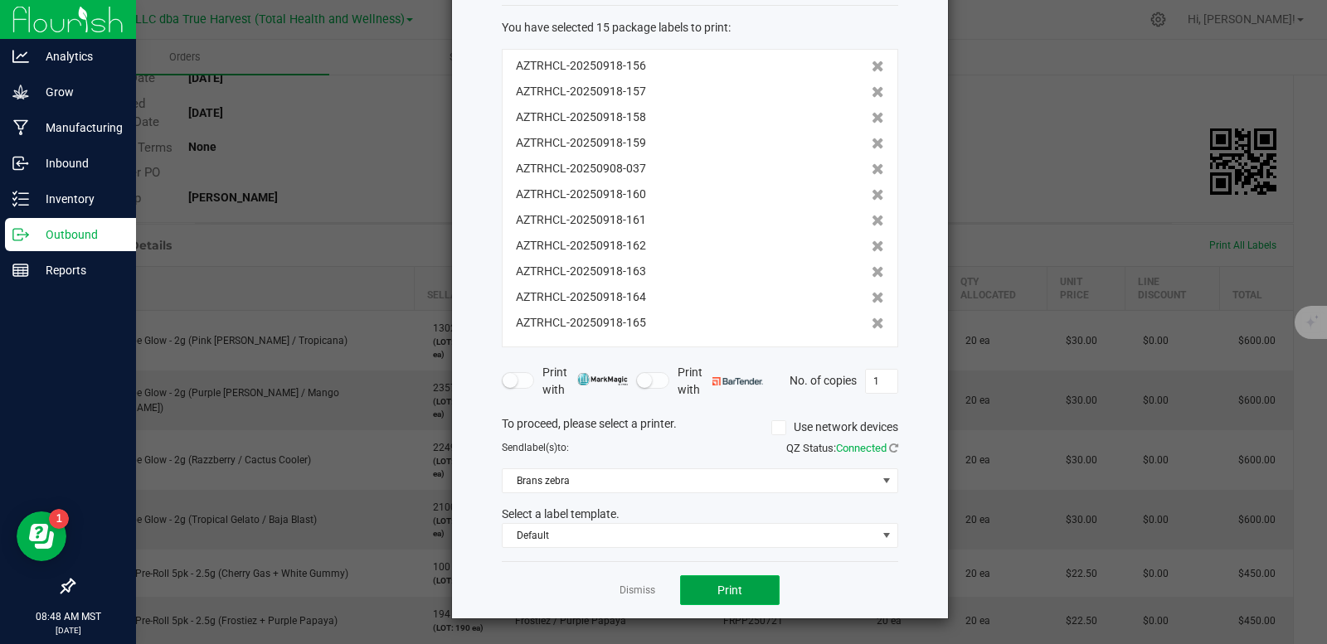
click at [707, 599] on button "Print" at bounding box center [730, 590] width 100 height 30
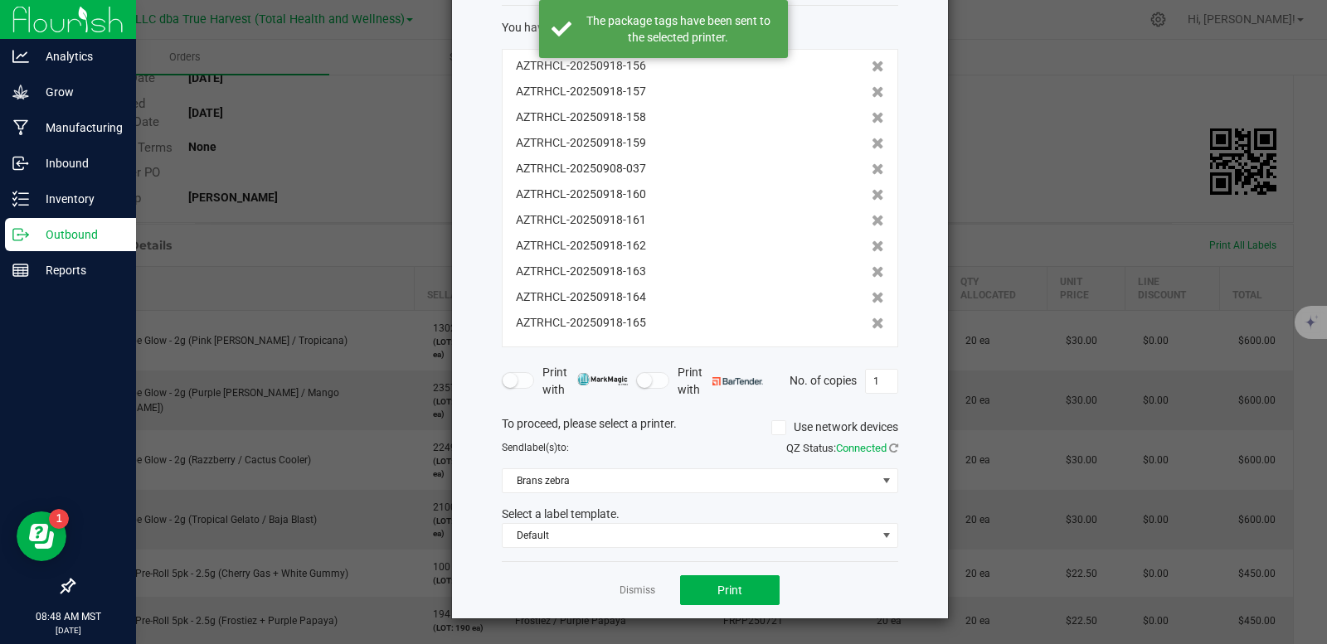
scroll to position [0, 0]
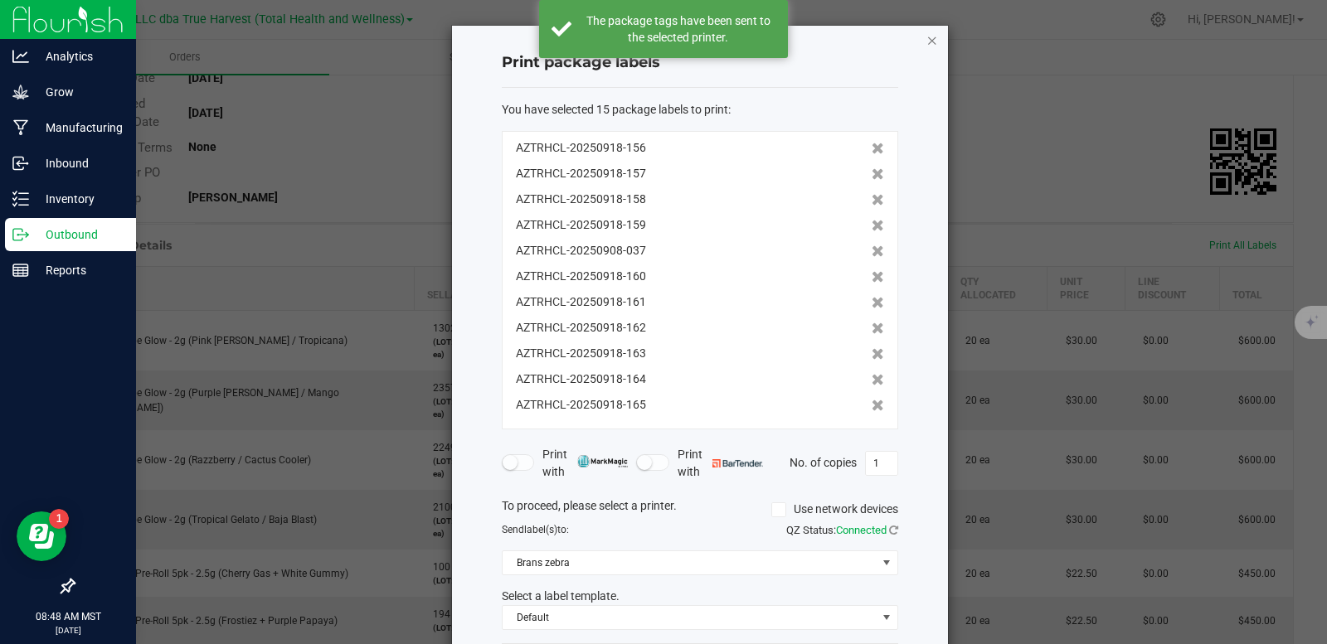
click at [927, 35] on icon "button" at bounding box center [932, 40] width 12 height 20
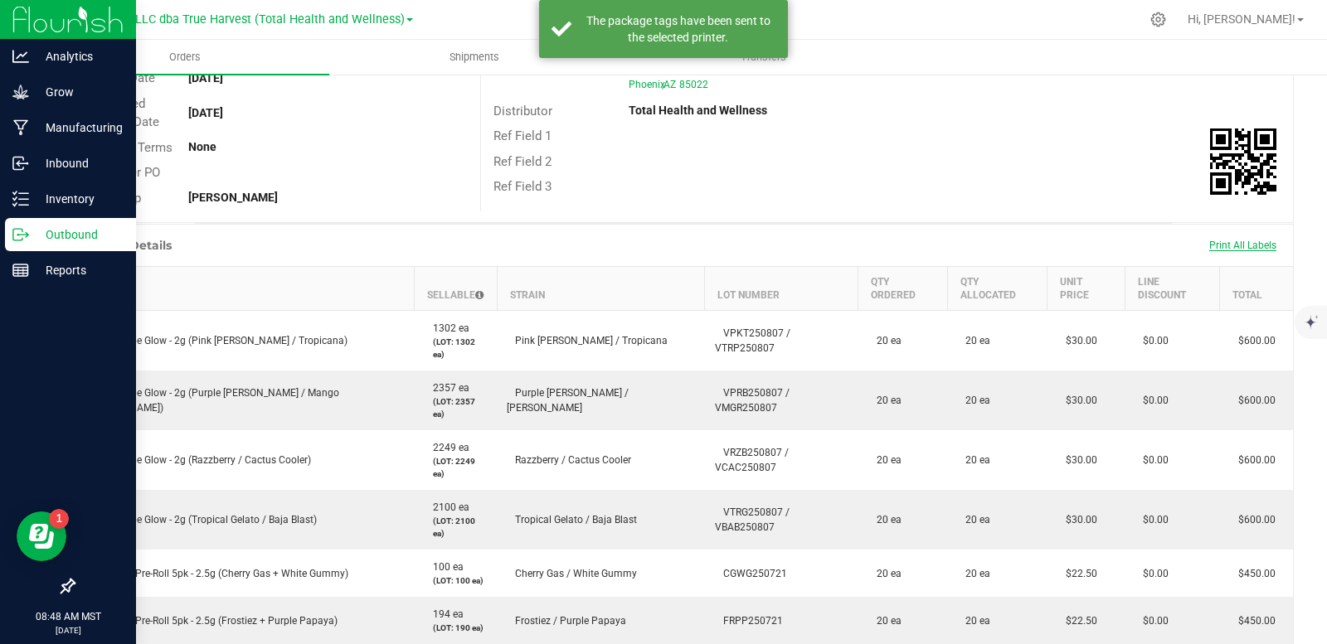
click at [1216, 248] on span "Print All Labels" at bounding box center [1242, 246] width 67 height 12
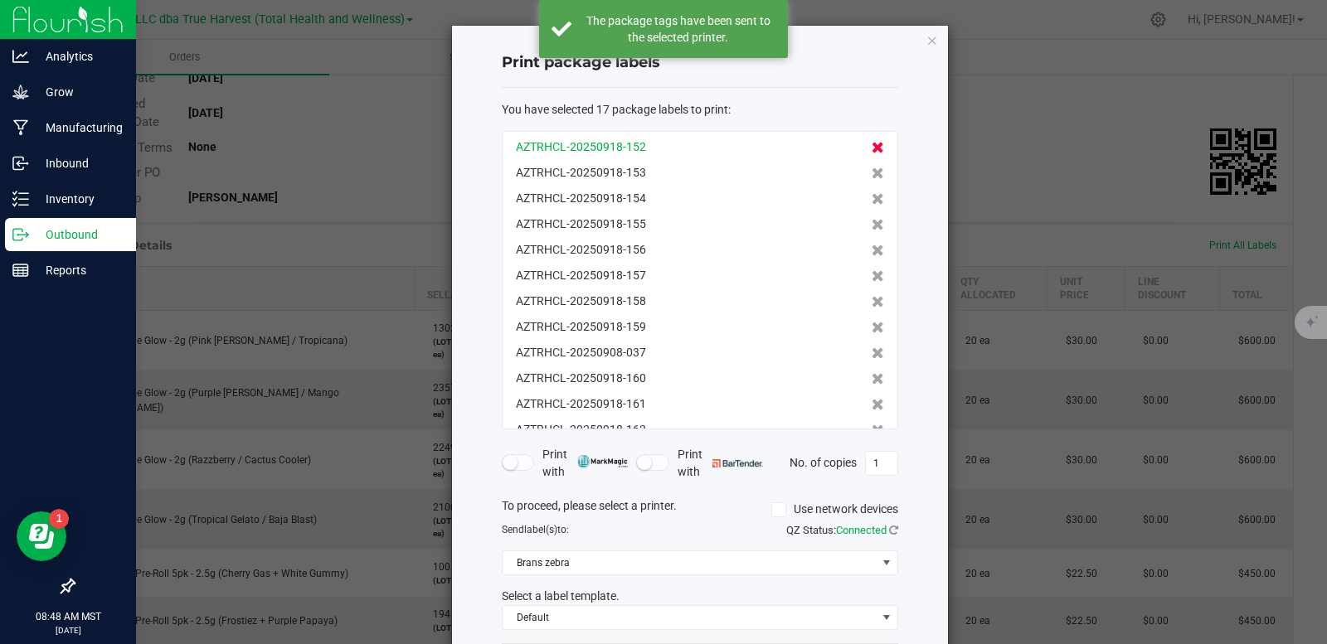
click at [871, 147] on icon at bounding box center [877, 148] width 12 height 12
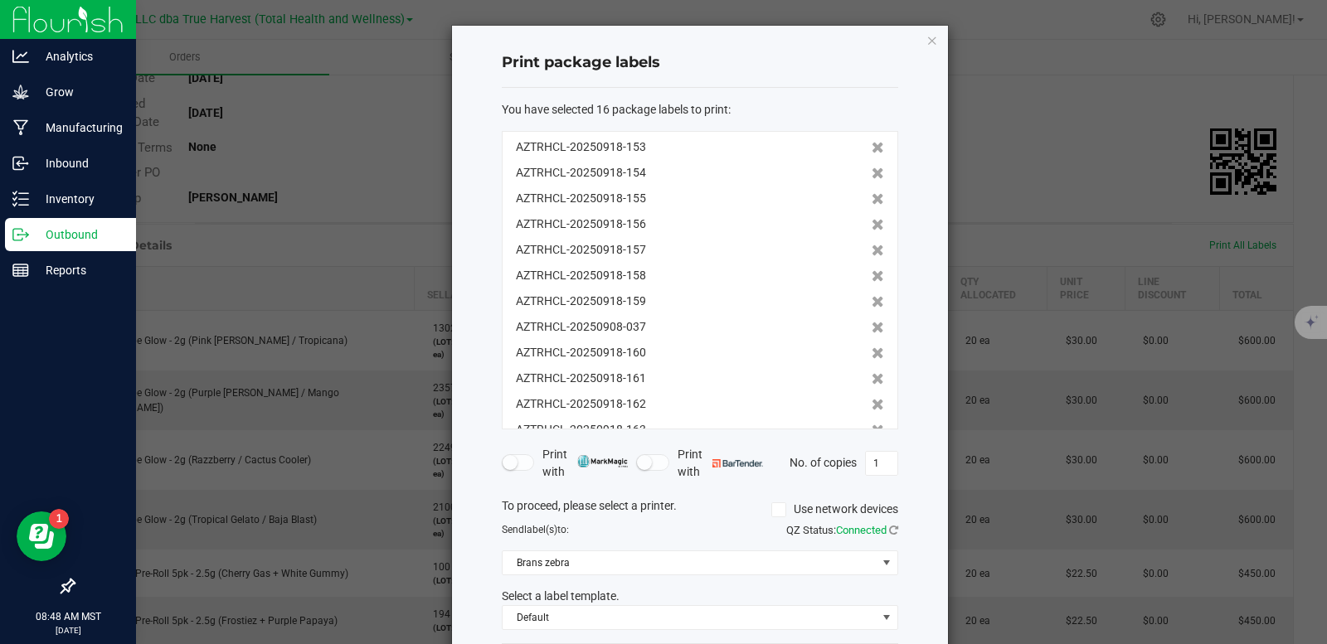
click at [871, 147] on icon at bounding box center [877, 148] width 12 height 12
click at [871, 167] on icon at bounding box center [877, 173] width 12 height 12
click at [871, 147] on icon at bounding box center [877, 148] width 12 height 12
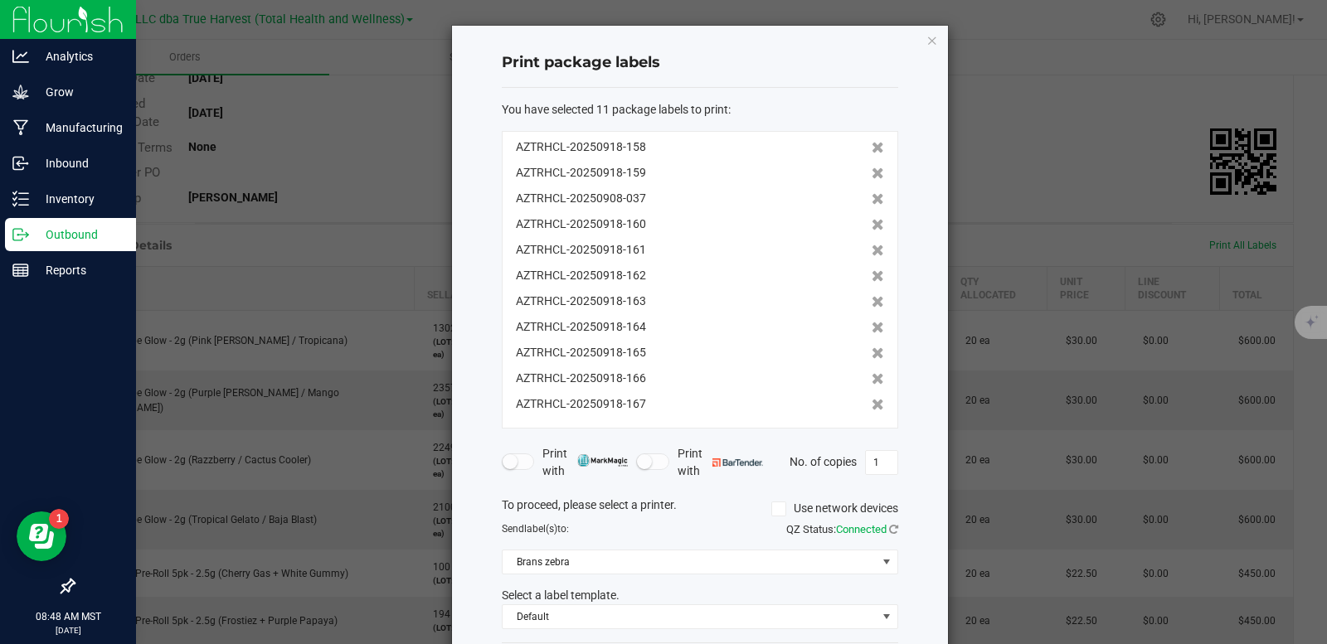
click at [871, 147] on icon at bounding box center [877, 148] width 12 height 12
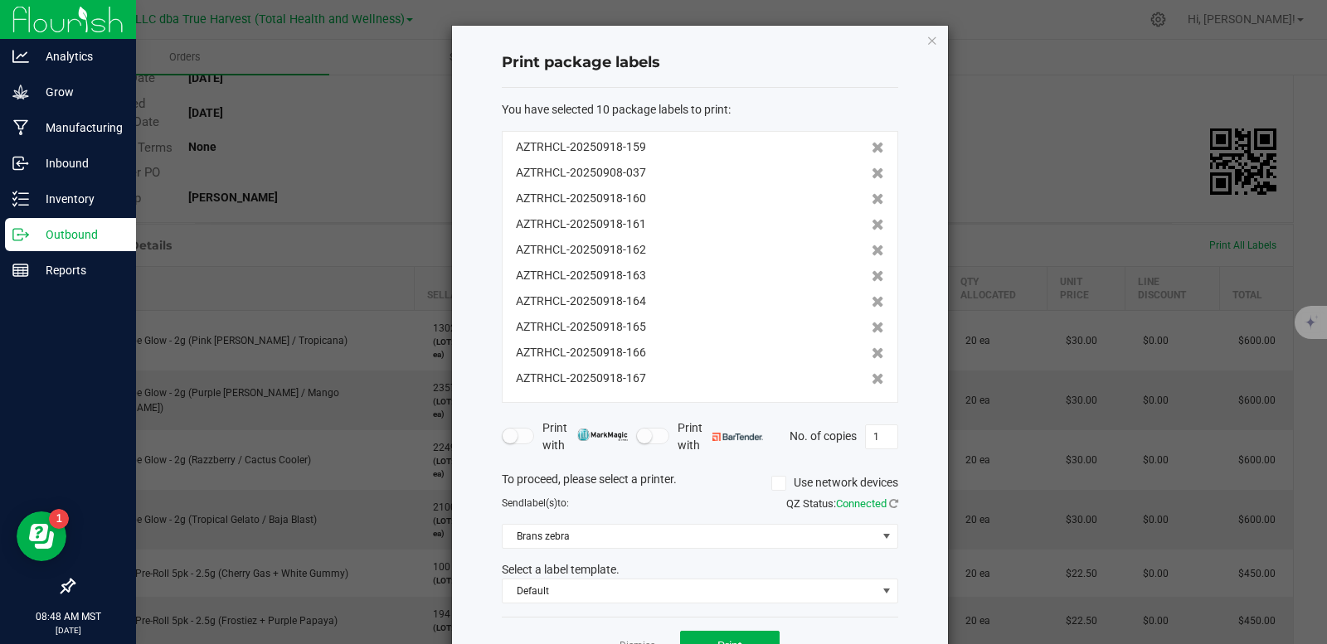
click at [871, 147] on icon at bounding box center [877, 148] width 12 height 12
click at [871, 167] on icon at bounding box center [877, 173] width 12 height 12
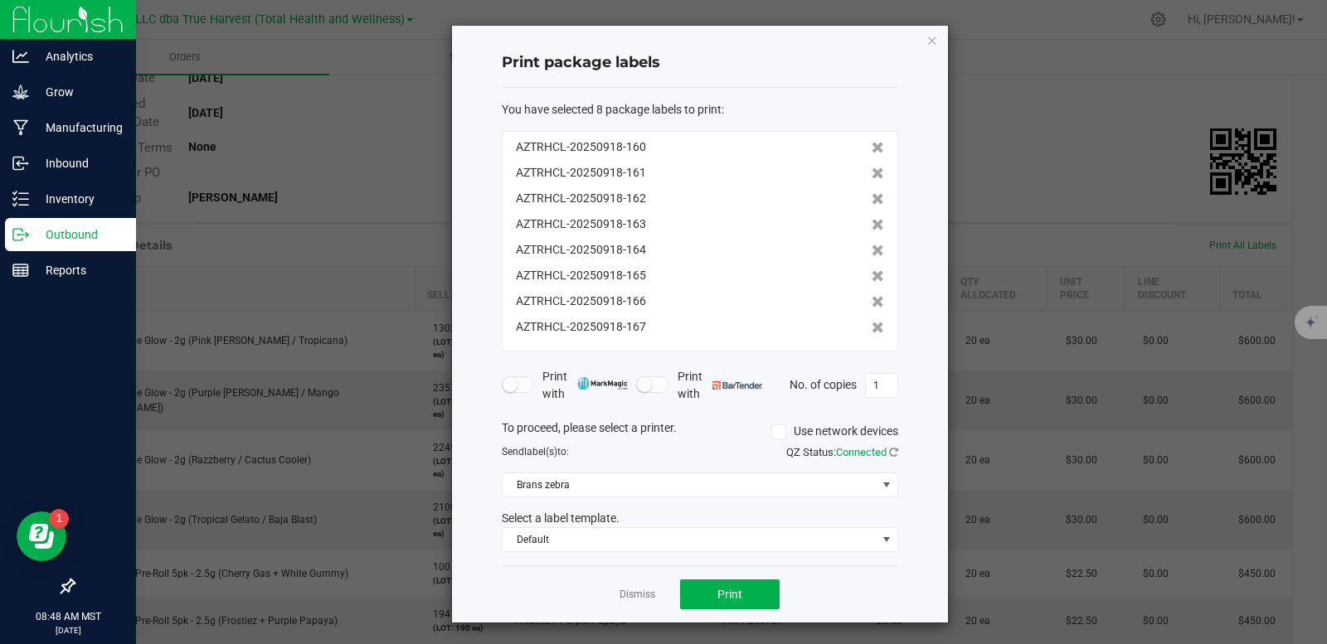
click at [871, 147] on icon at bounding box center [877, 148] width 12 height 12
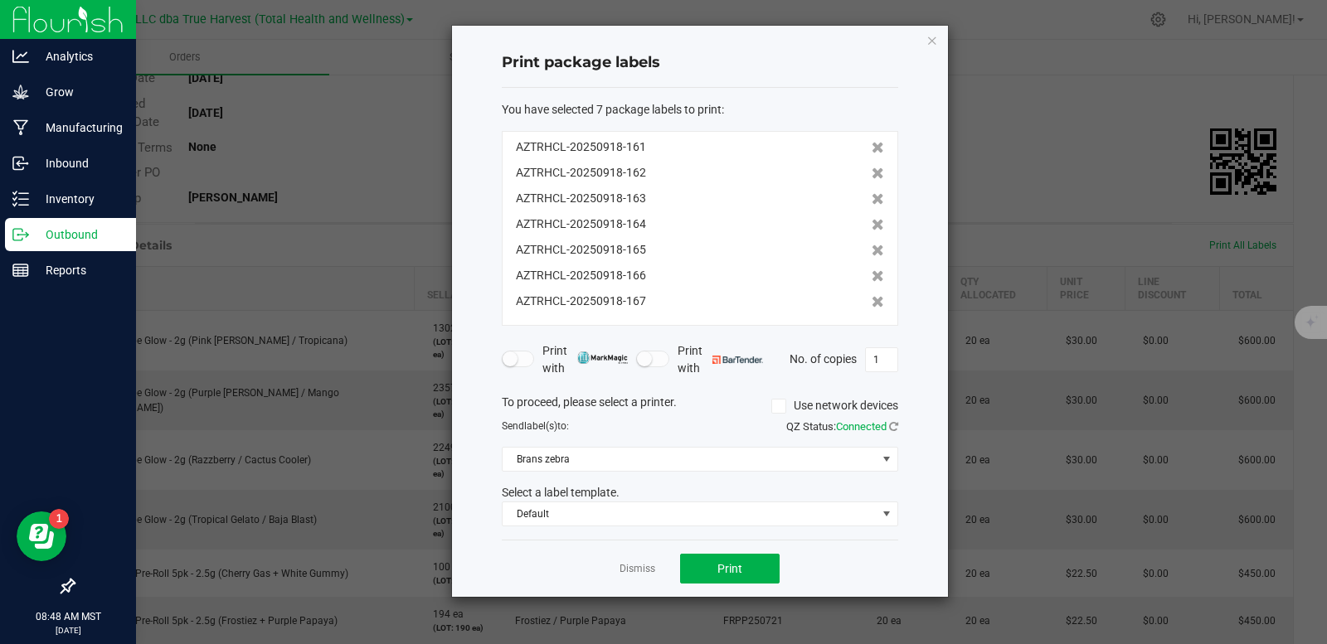
click at [857, 147] on div "AZTRHCL-20250918-161" at bounding box center [700, 146] width 368 height 17
click at [871, 147] on icon at bounding box center [877, 148] width 12 height 12
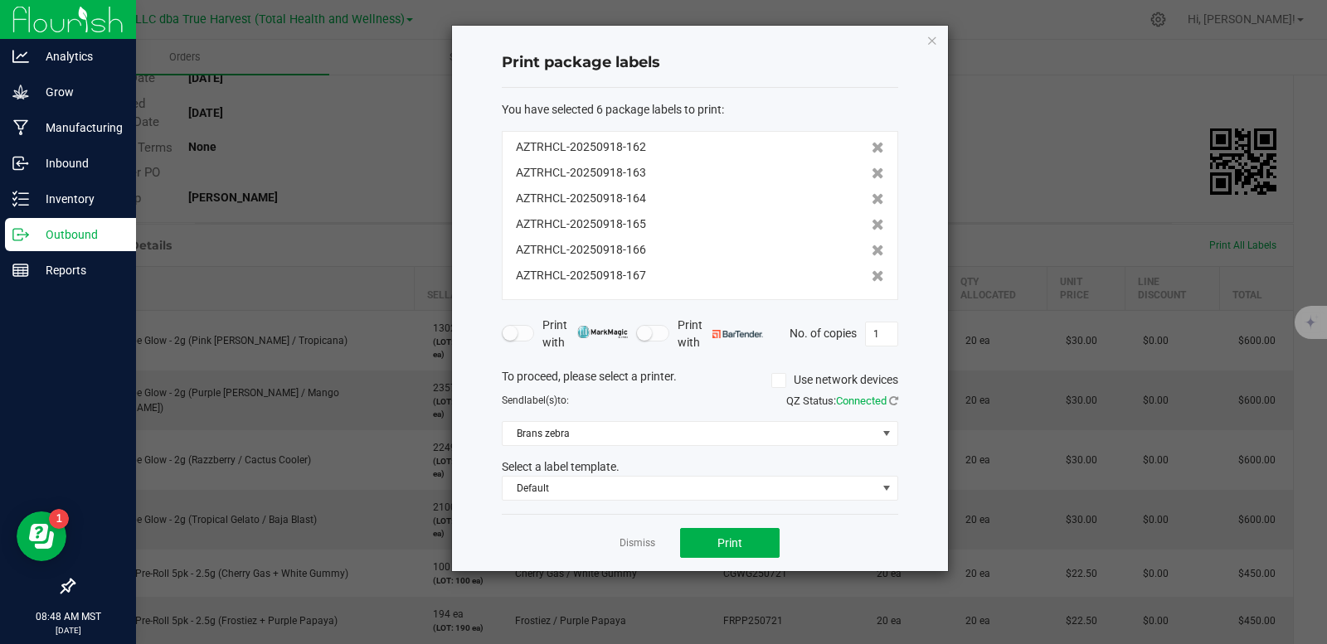
click at [871, 147] on icon at bounding box center [877, 148] width 12 height 12
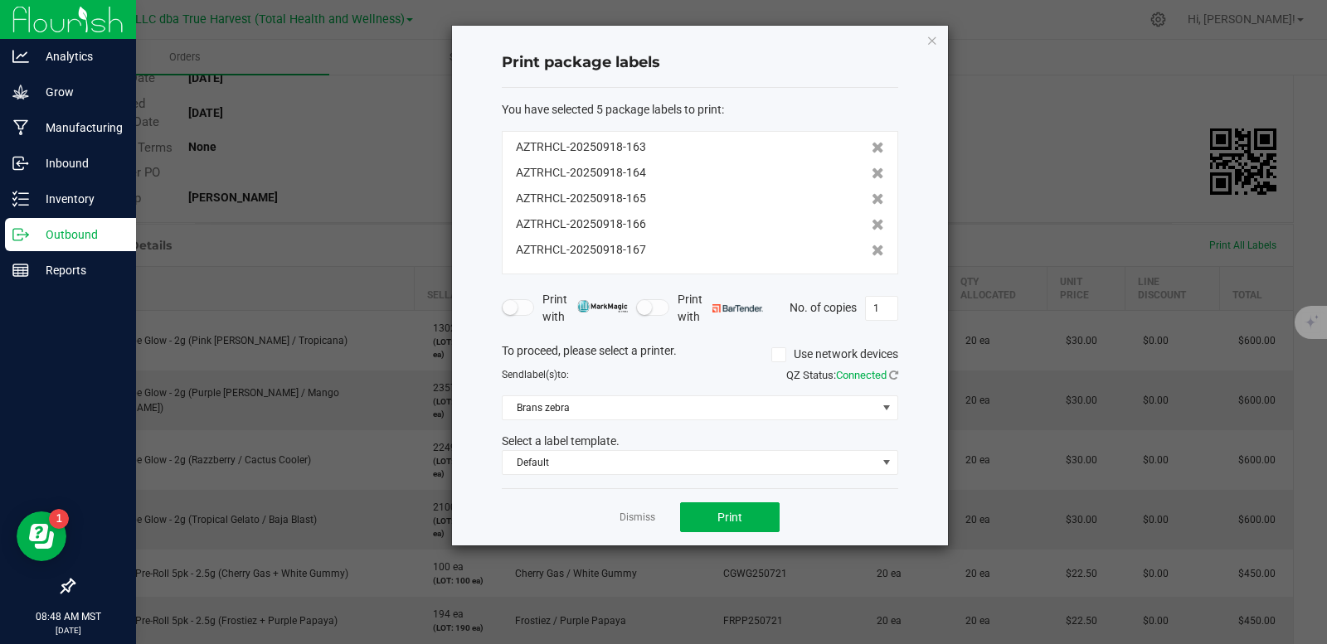
click at [871, 147] on icon at bounding box center [877, 148] width 12 height 12
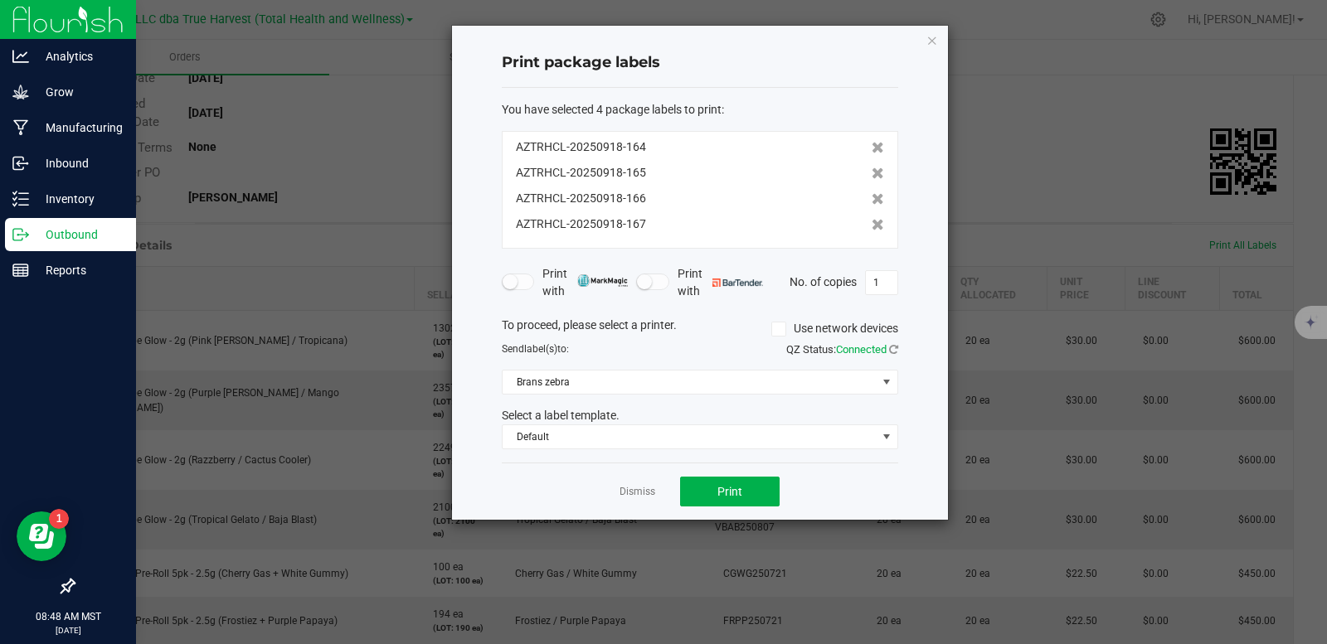
click at [871, 147] on icon at bounding box center [877, 148] width 12 height 12
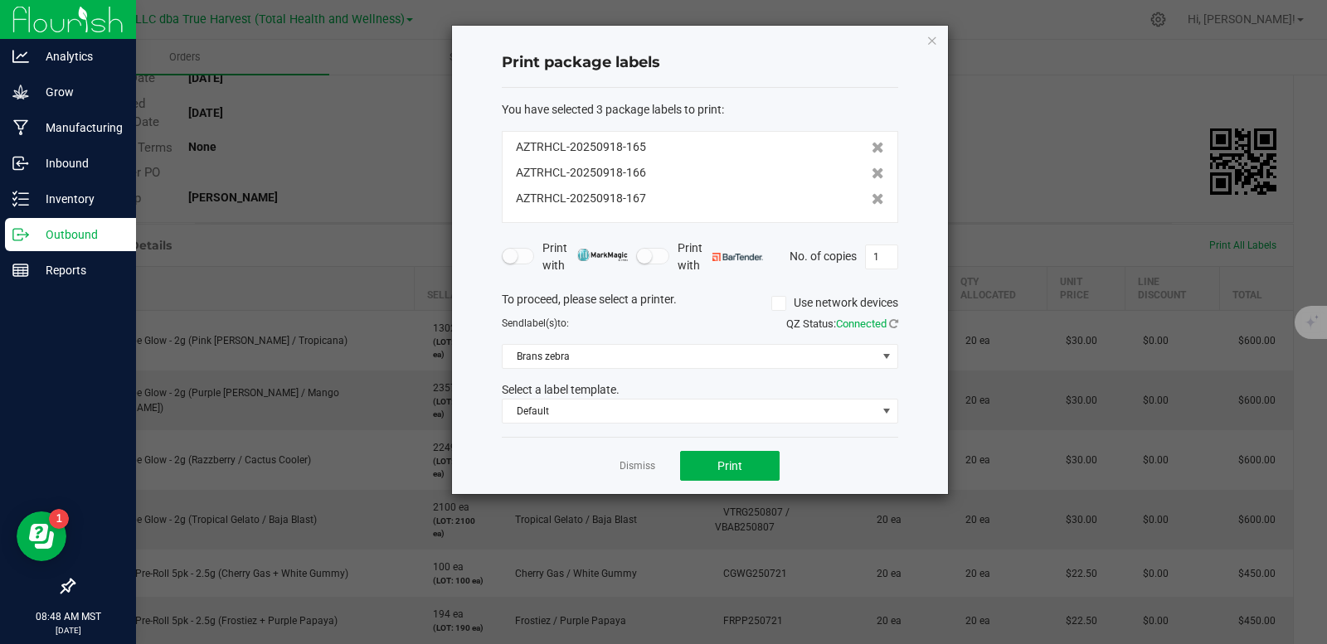
click at [871, 147] on icon at bounding box center [877, 148] width 12 height 12
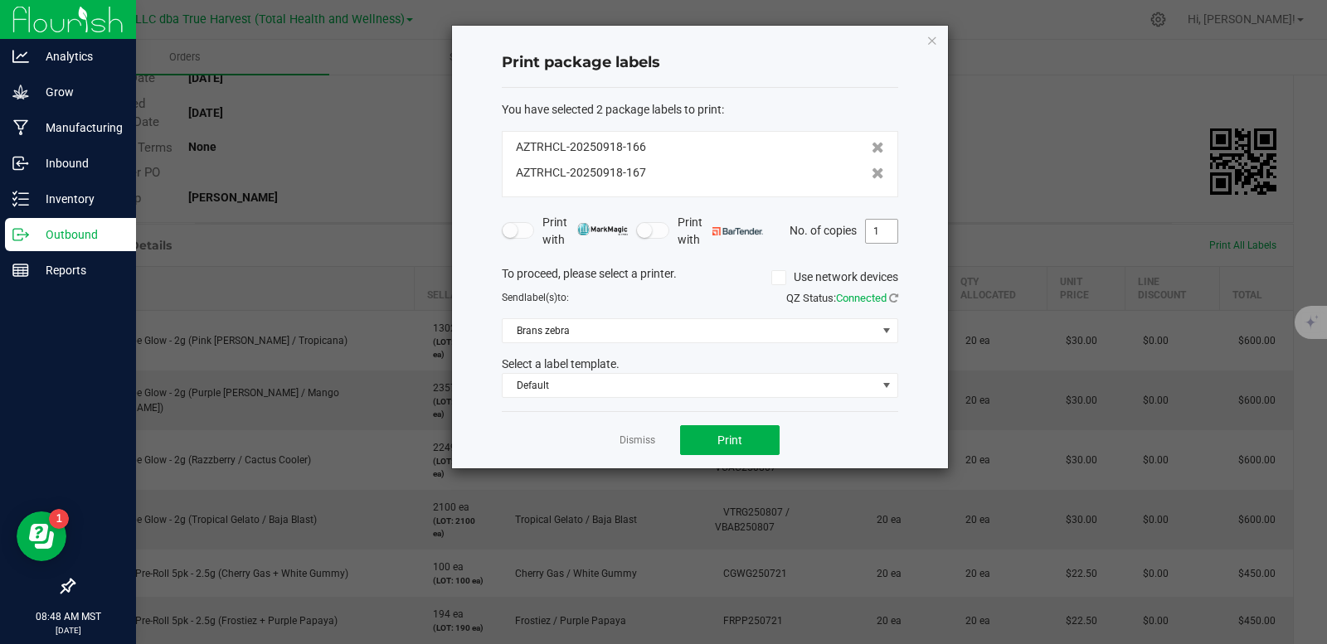
click at [883, 235] on input "1" at bounding box center [882, 231] width 32 height 23
click at [885, 238] on input "2" at bounding box center [882, 231] width 32 height 23
click at [885, 231] on input "2" at bounding box center [882, 231] width 32 height 23
type input "4"
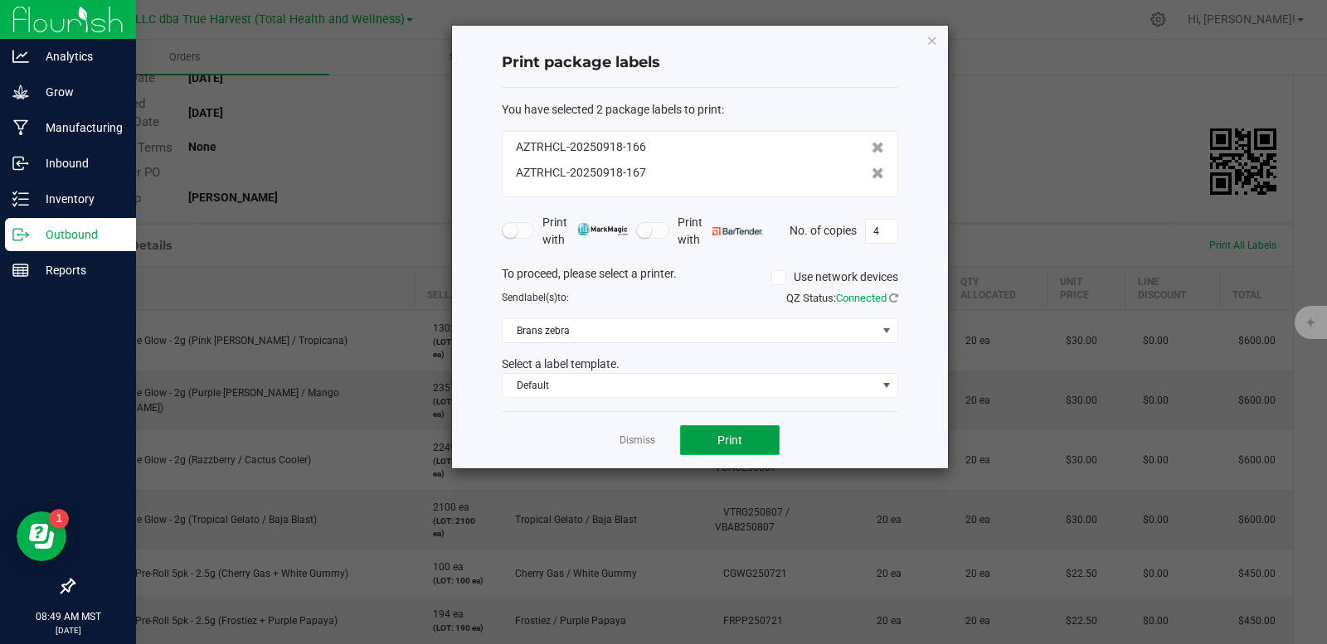
click at [721, 446] on span "Print" at bounding box center [729, 440] width 25 height 13
click at [636, 440] on link "Dismiss" at bounding box center [637, 441] width 36 height 14
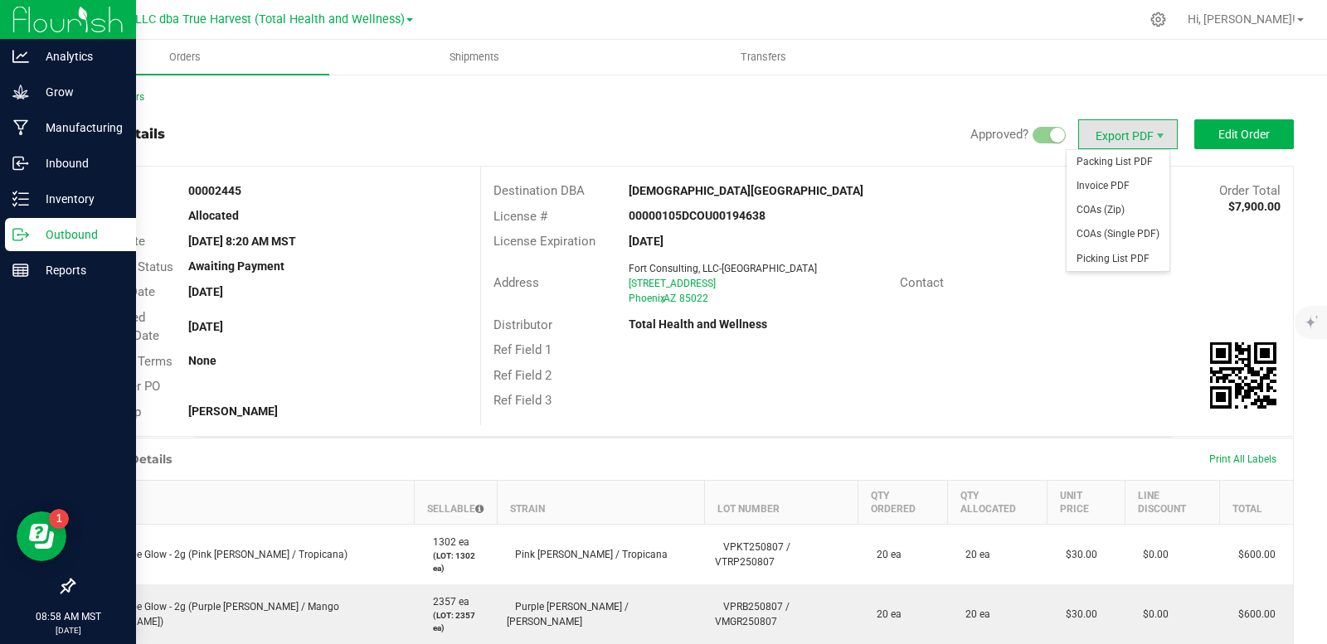
click at [1104, 133] on span "Export PDF" at bounding box center [1128, 134] width 100 height 30
click at [1114, 166] on span "Packing List PDF" at bounding box center [1117, 162] width 103 height 24
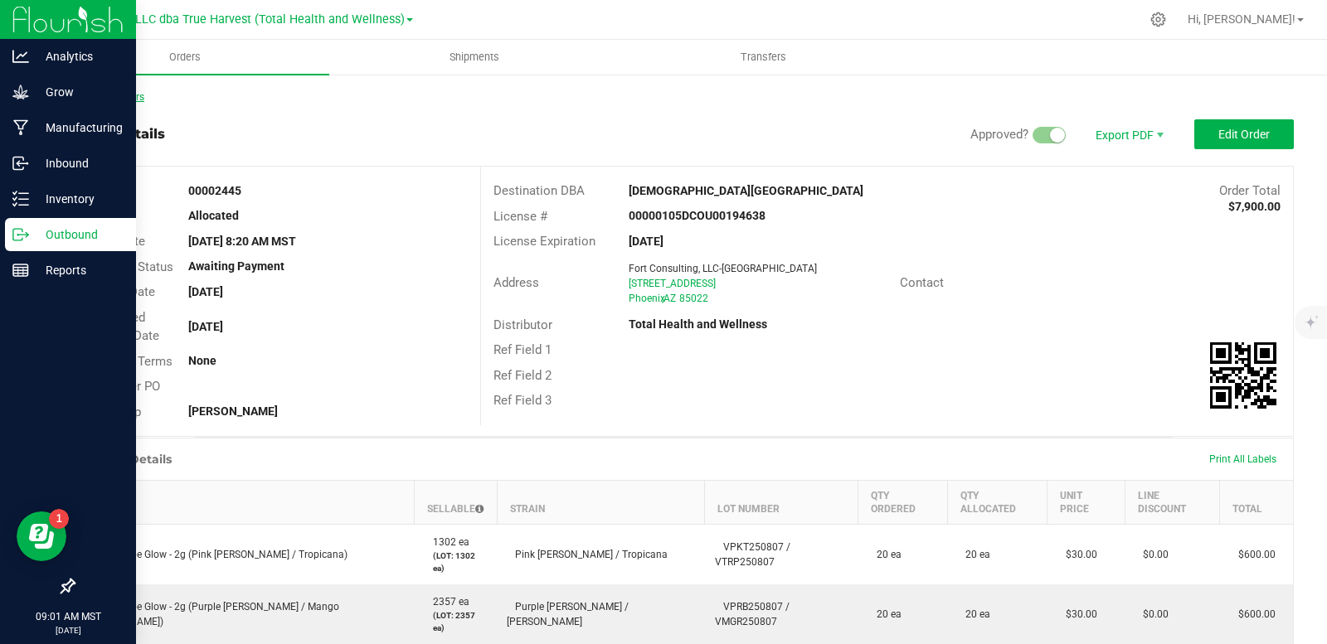
click at [110, 95] on link "Back to Orders" at bounding box center [108, 97] width 71 height 12
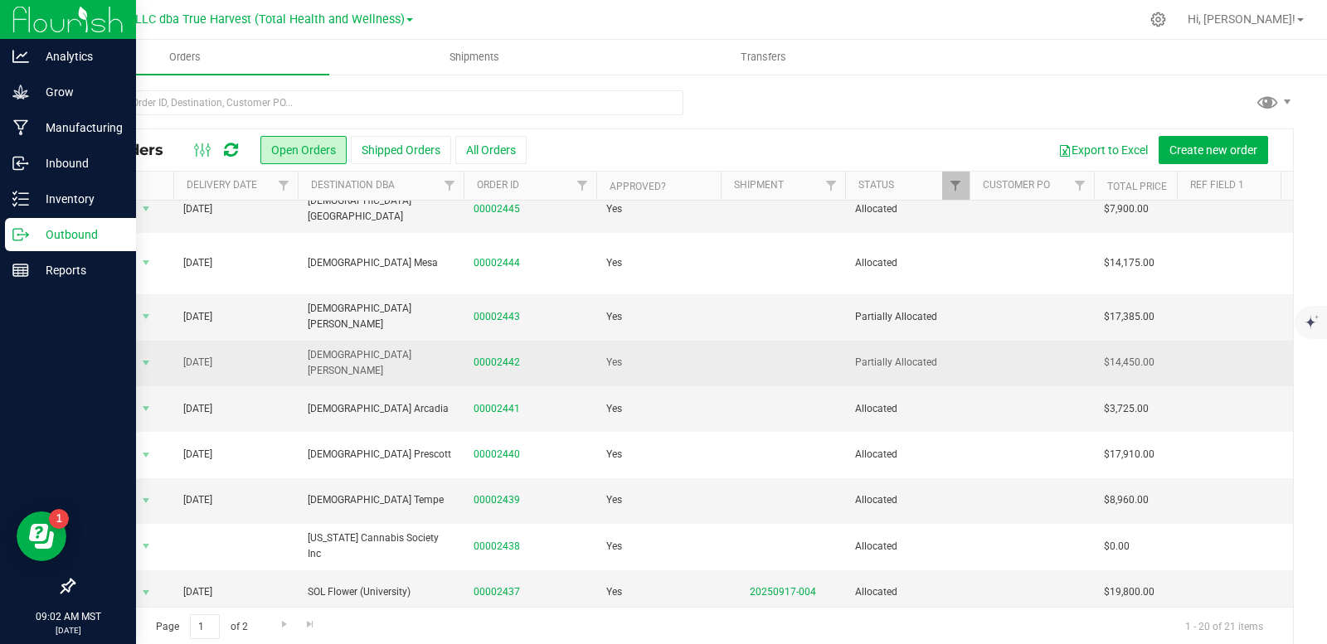
scroll to position [166, 0]
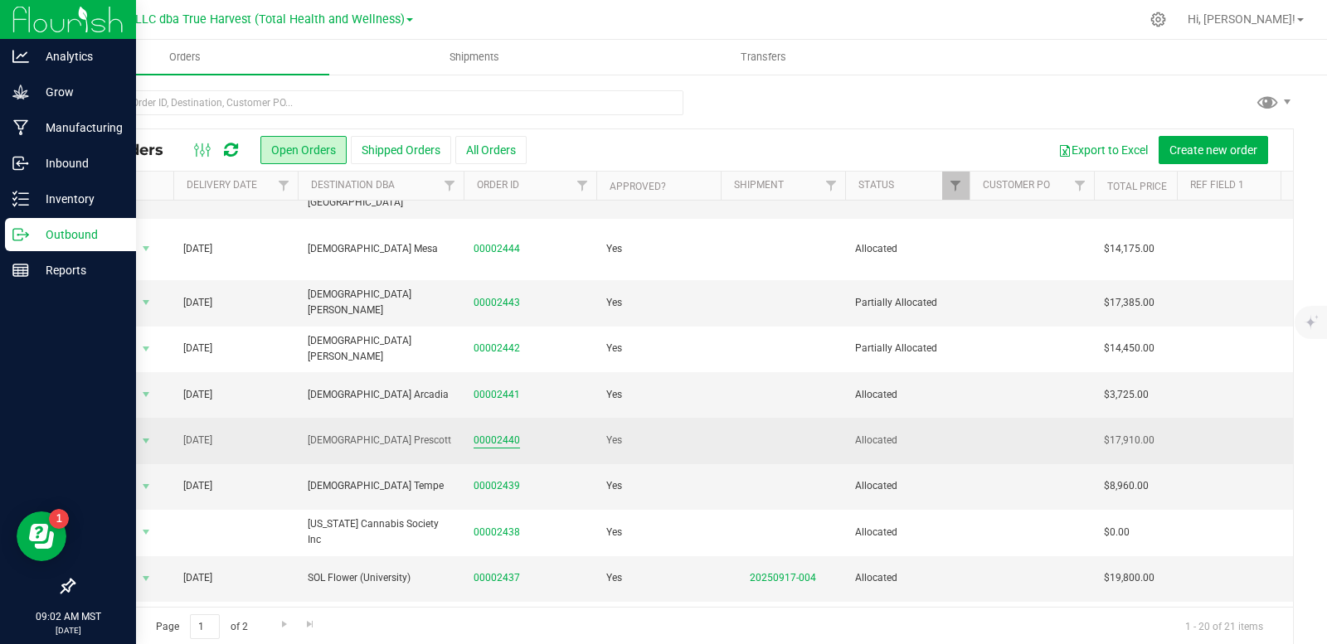
click at [493, 433] on link "00002440" at bounding box center [496, 441] width 46 height 16
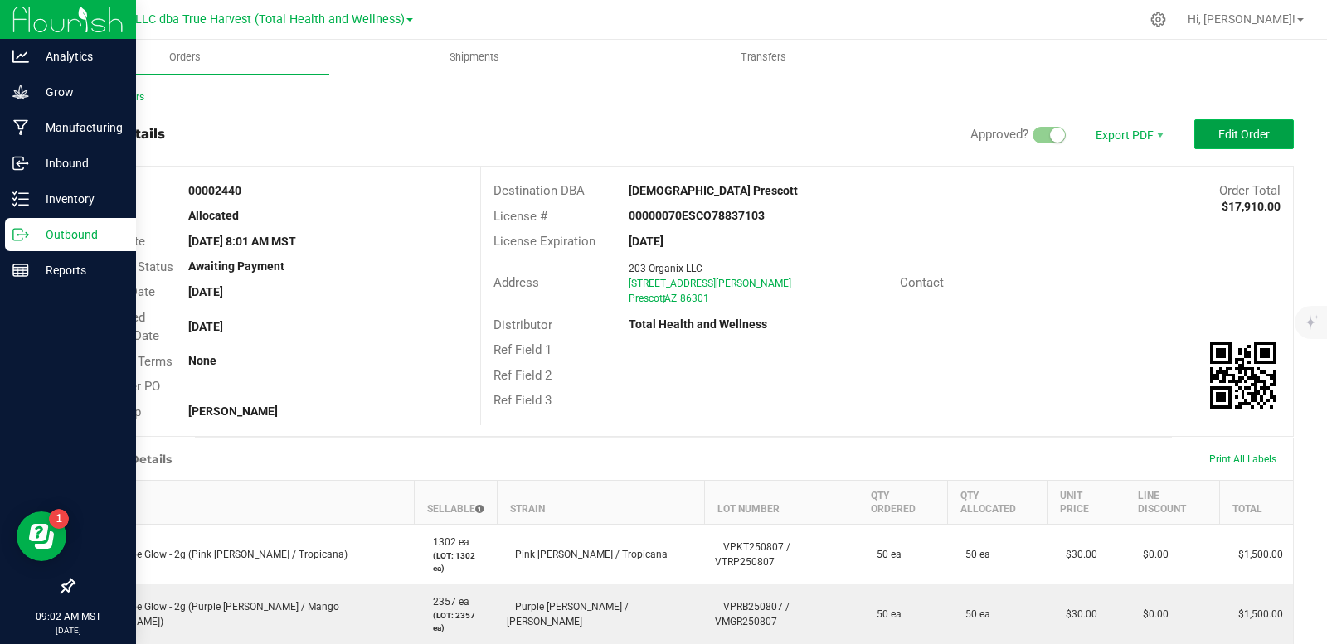
click at [1244, 132] on span "Edit Order" at bounding box center [1243, 134] width 51 height 13
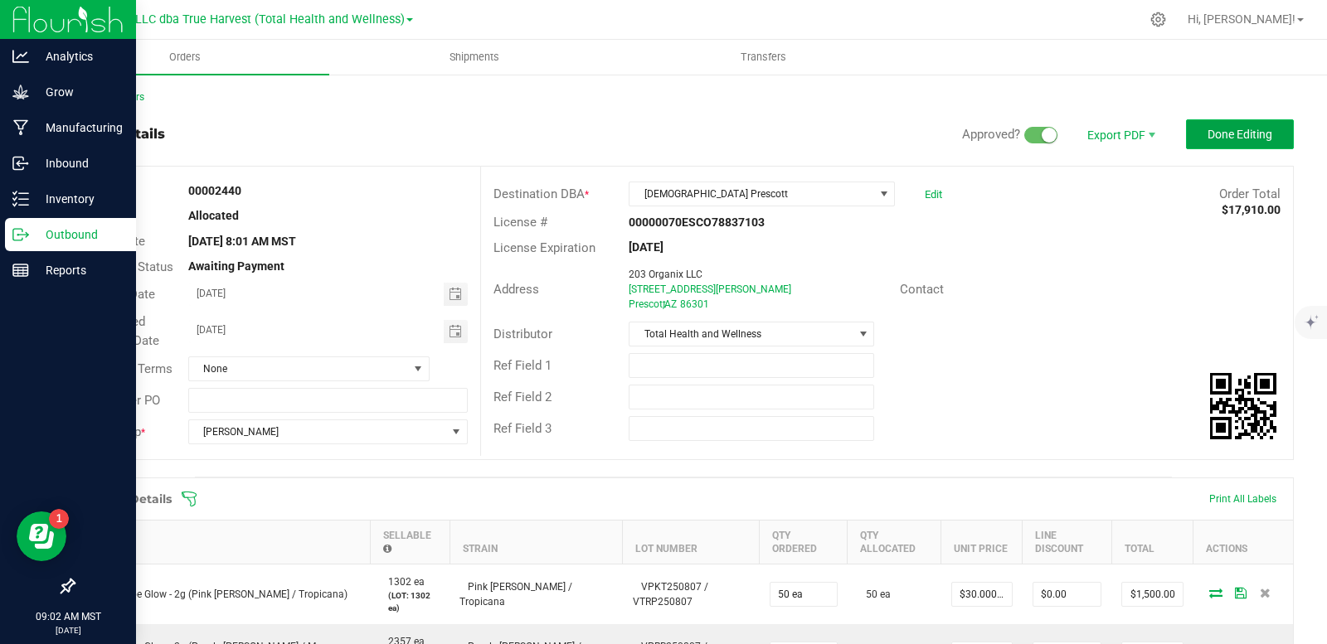
click at [1230, 129] on span "Done Editing" at bounding box center [1239, 134] width 65 height 13
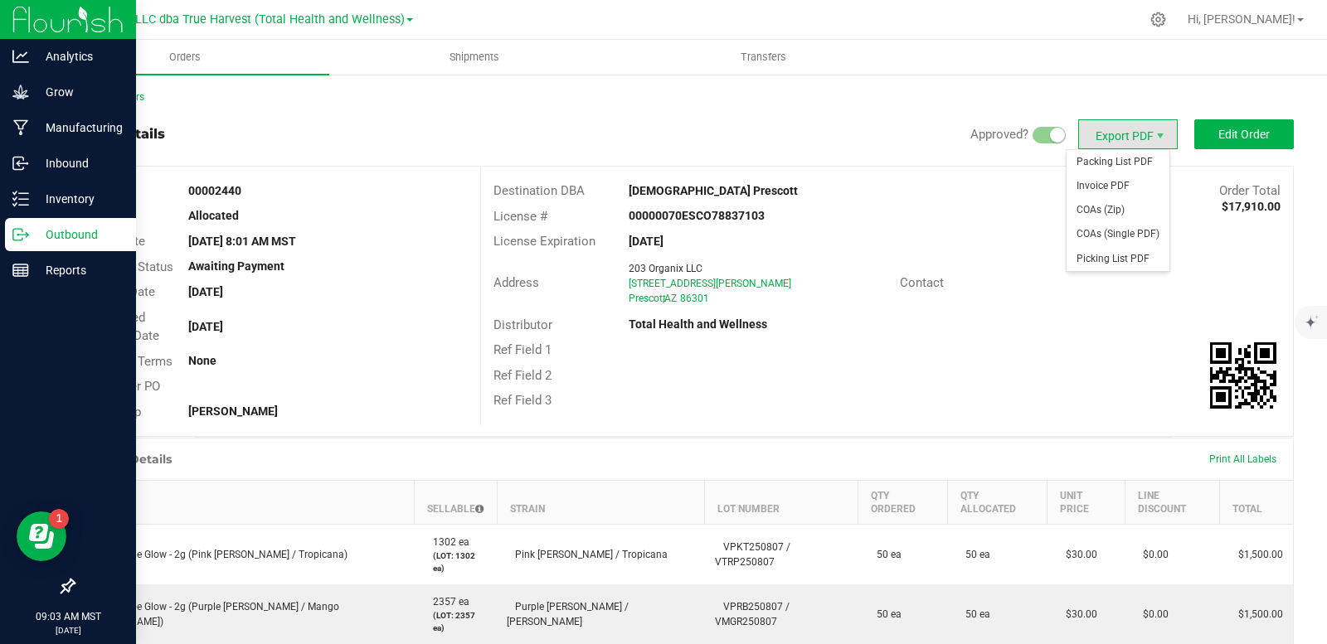
click at [1108, 137] on span "Export PDF" at bounding box center [1128, 134] width 100 height 30
click at [1114, 160] on span "Packing List PDF" at bounding box center [1117, 162] width 103 height 24
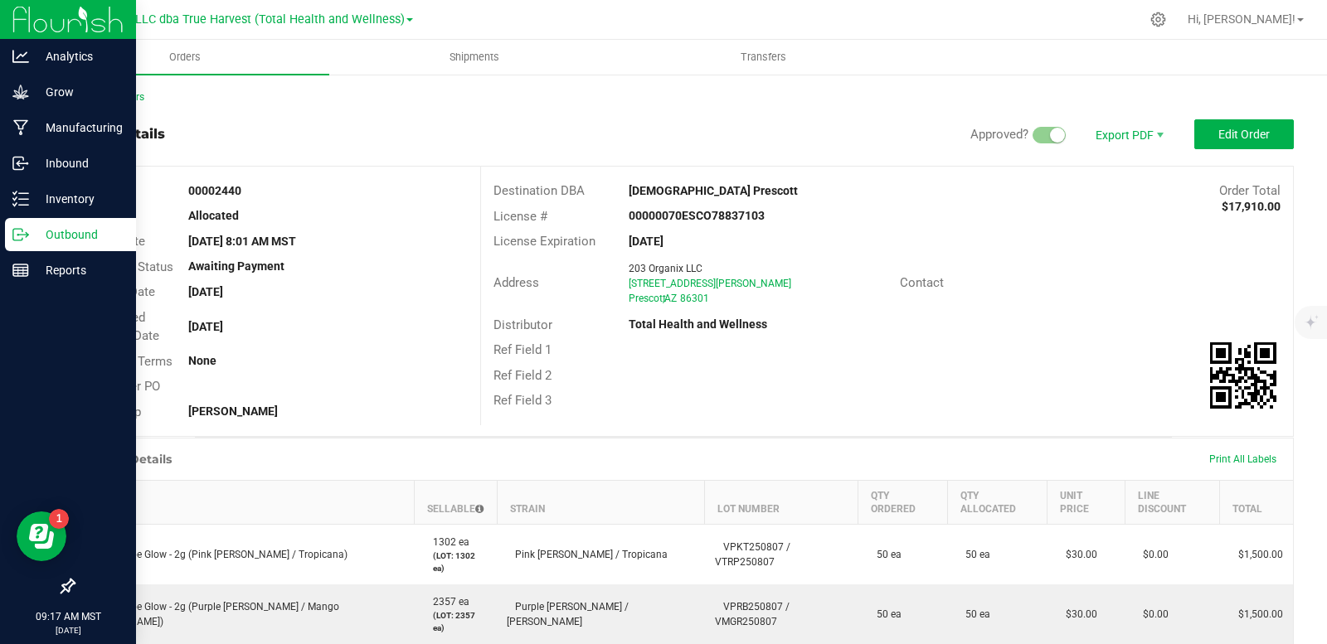
click at [41, 235] on p "Outbound" at bounding box center [79, 235] width 100 height 20
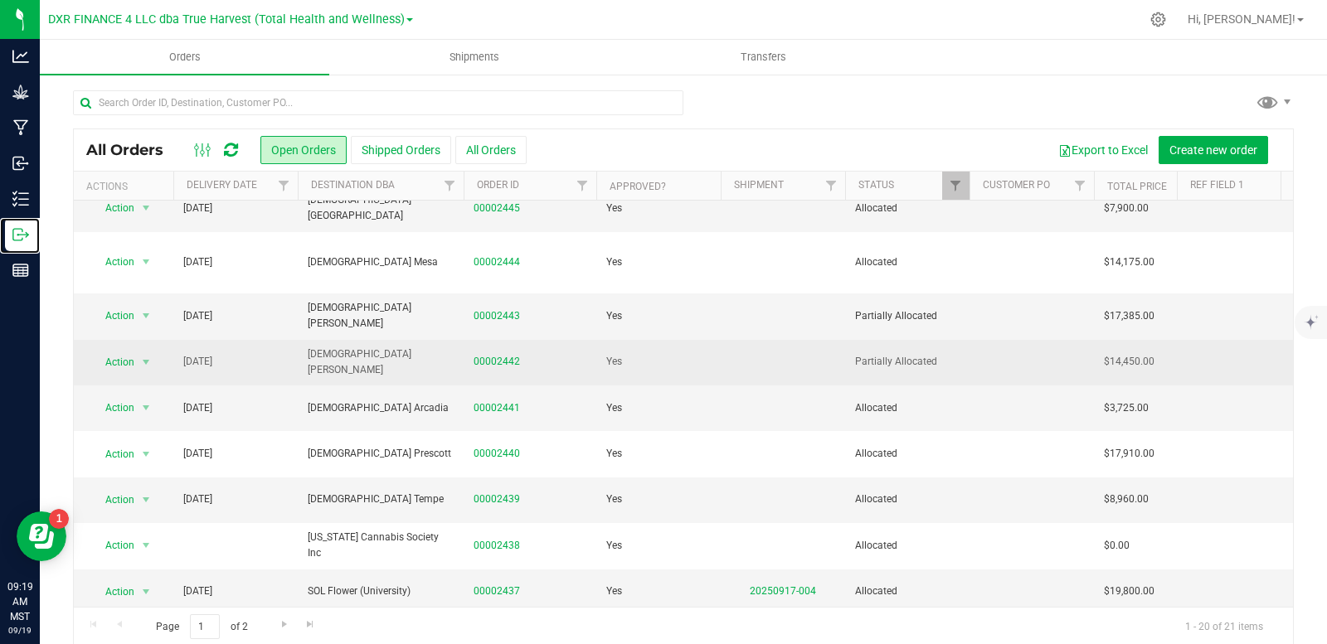
scroll to position [166, 0]
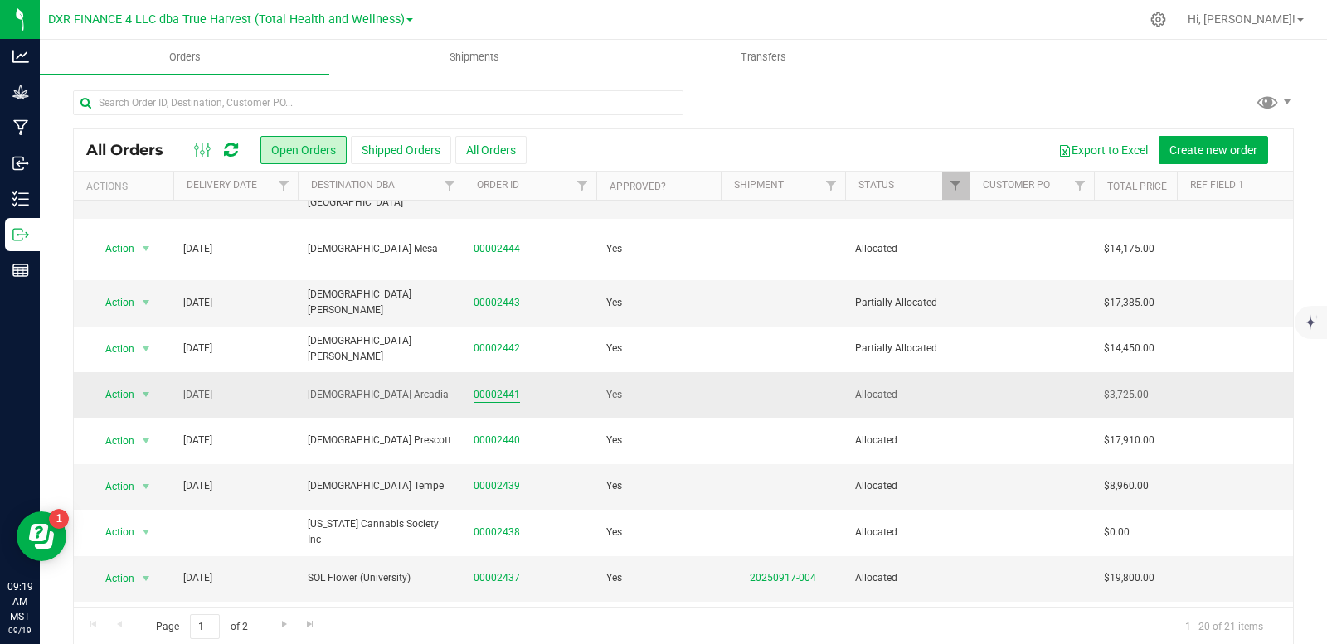
click at [497, 387] on link "00002441" at bounding box center [496, 395] width 46 height 16
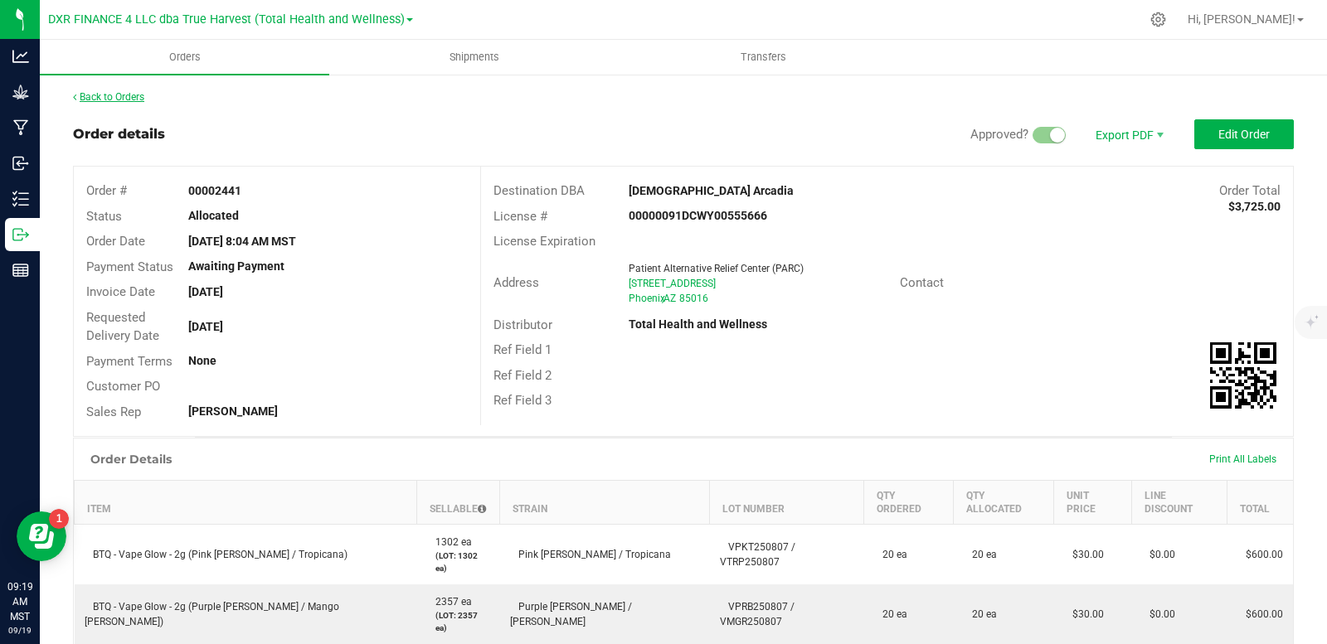
click at [141, 96] on link "Back to Orders" at bounding box center [108, 97] width 71 height 12
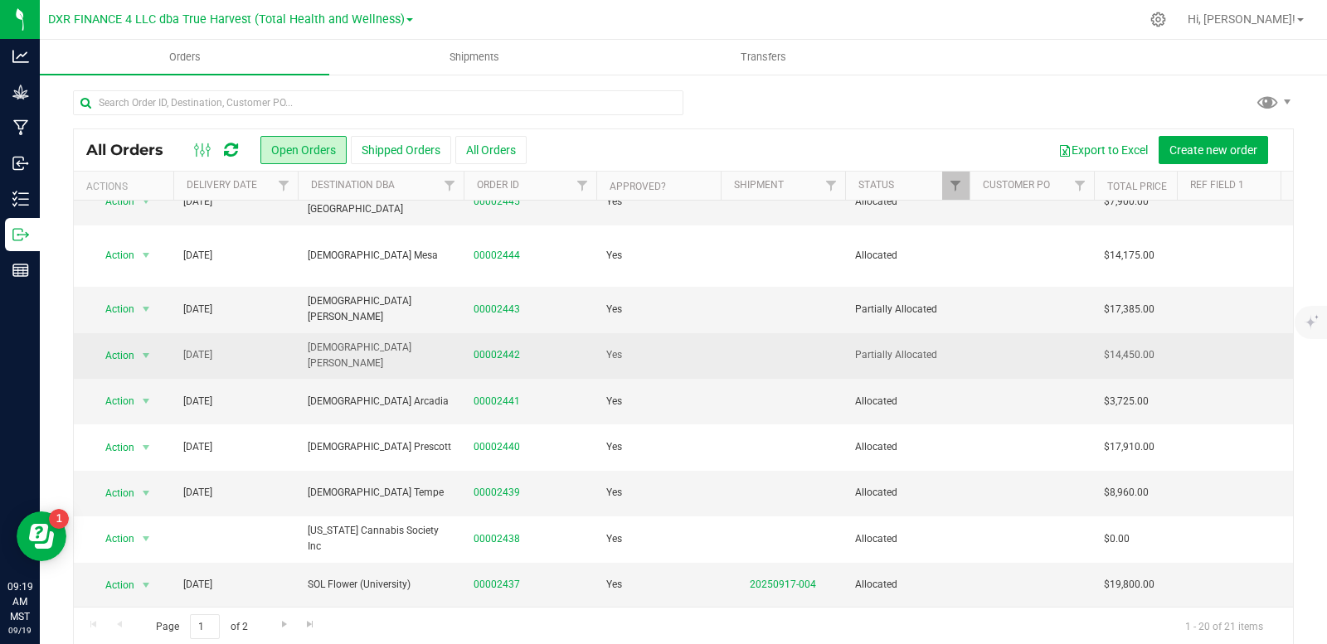
scroll to position [166, 0]
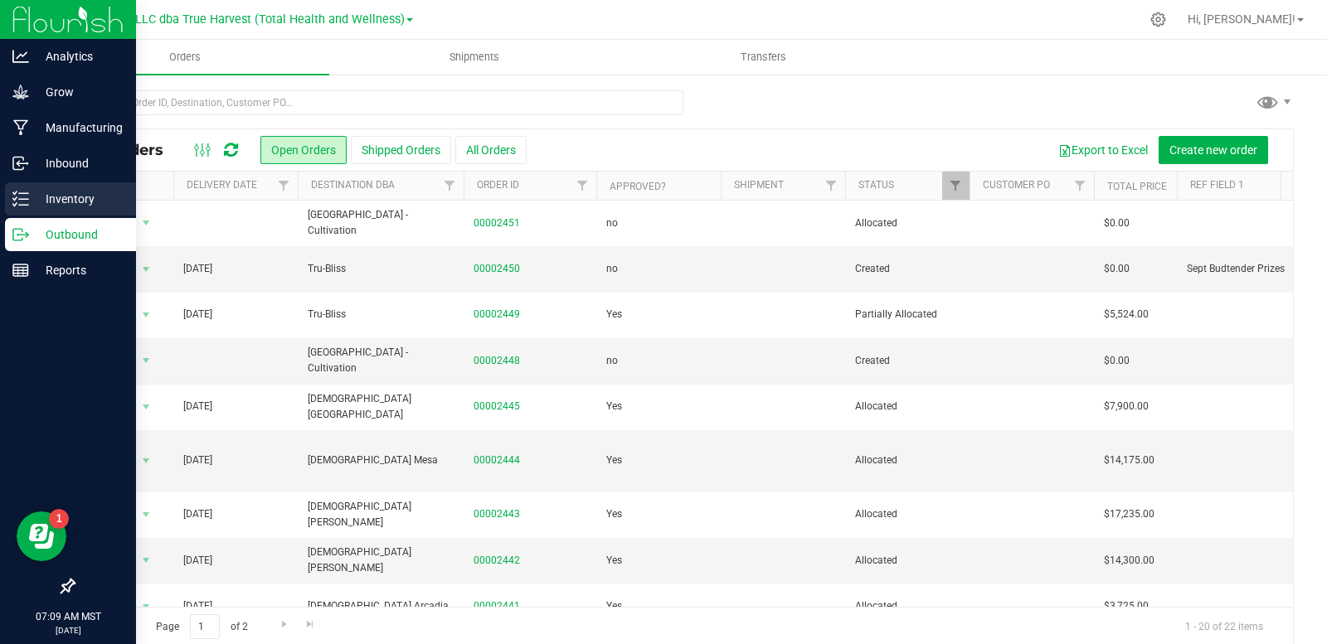
click at [12, 206] on icon at bounding box center [20, 199] width 17 height 17
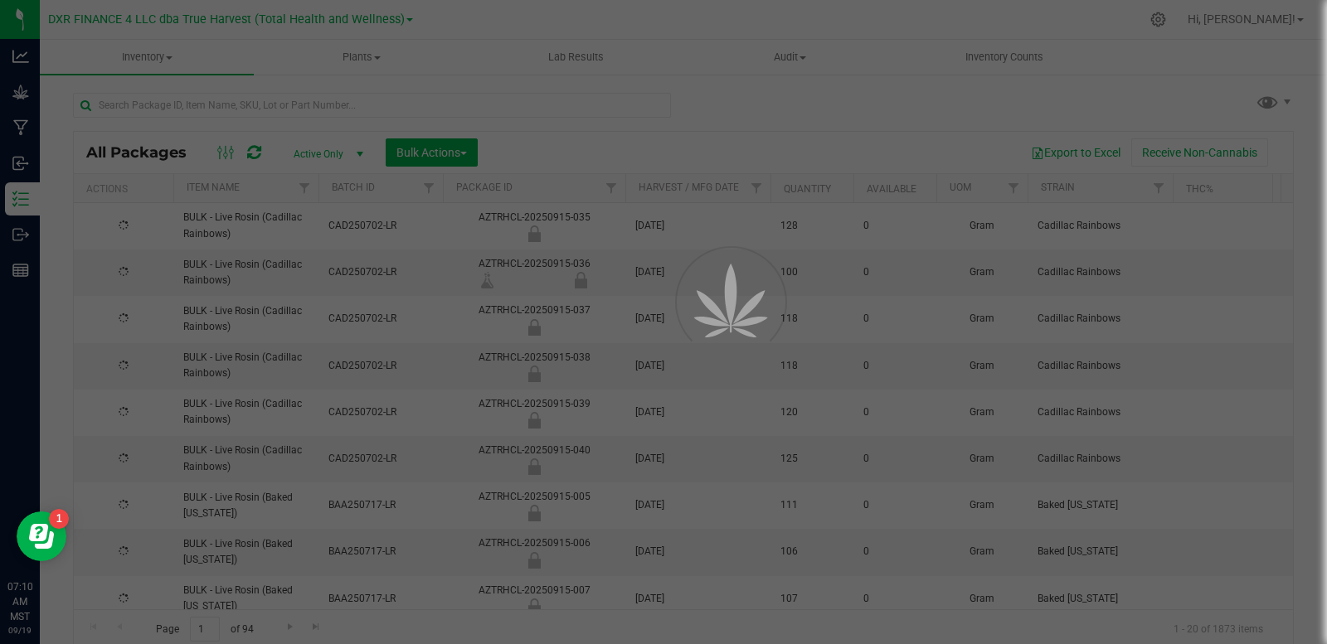
click at [175, 109] on div at bounding box center [663, 322] width 1327 height 644
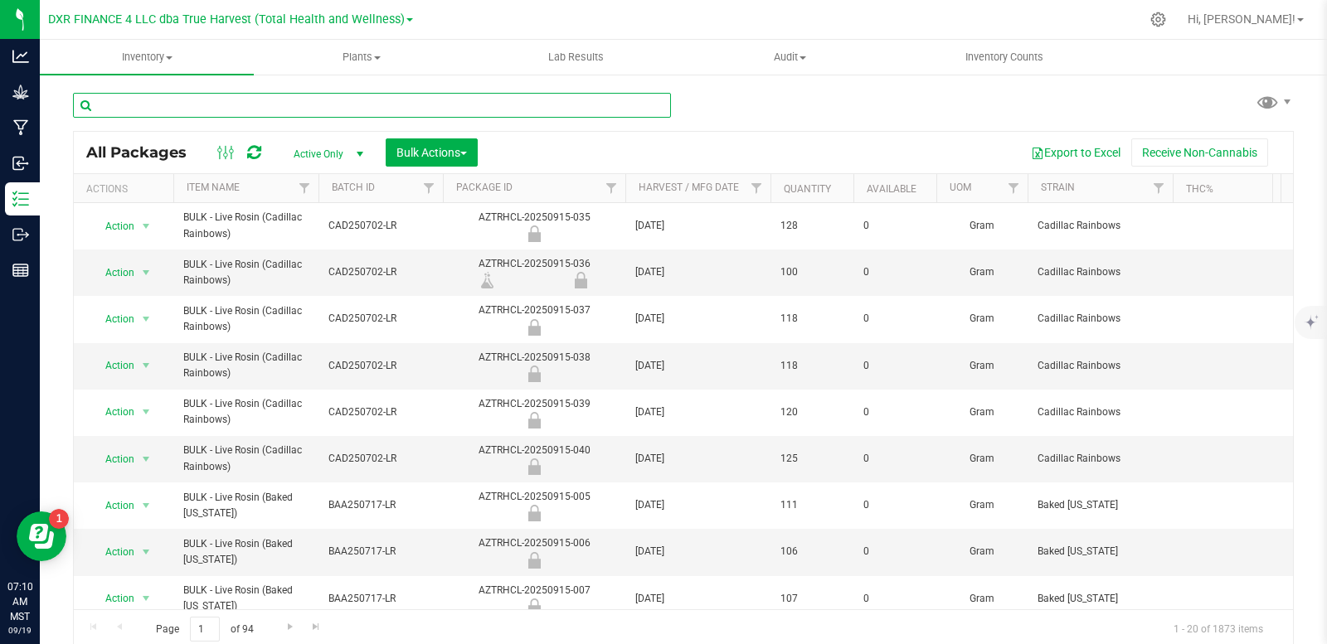
click at [175, 109] on input "text" at bounding box center [372, 105] width 598 height 25
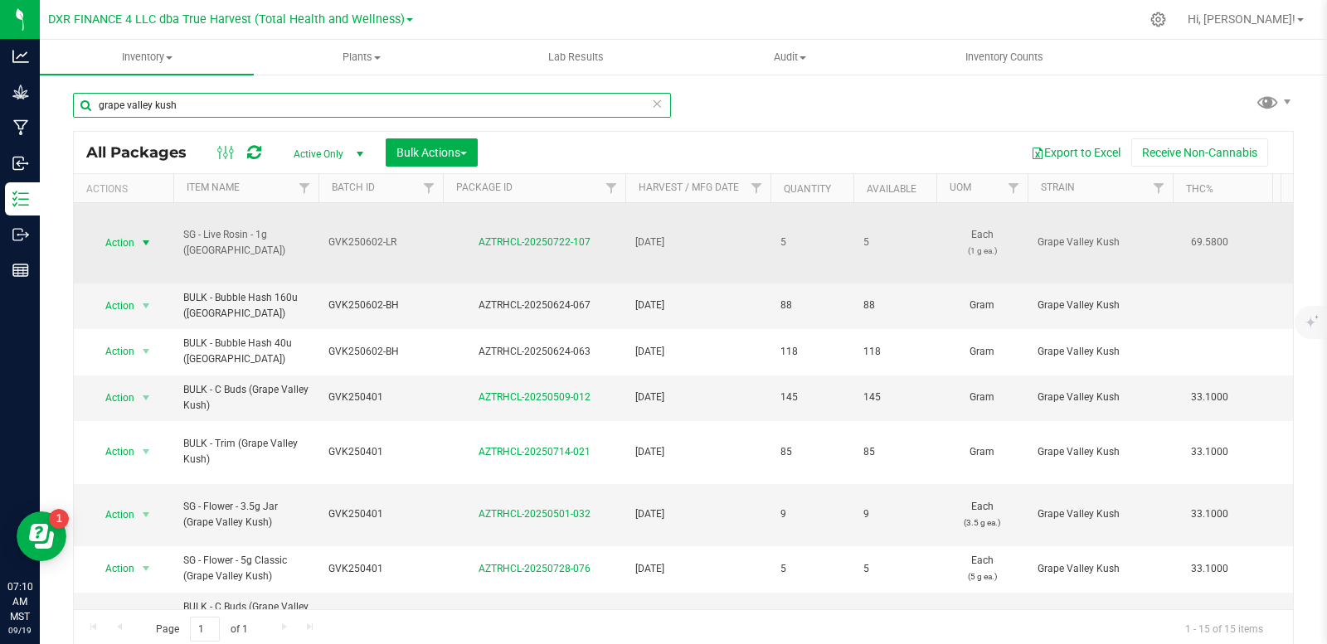
type input "grape valley kush"
click at [143, 241] on span "select" at bounding box center [145, 242] width 13 height 13
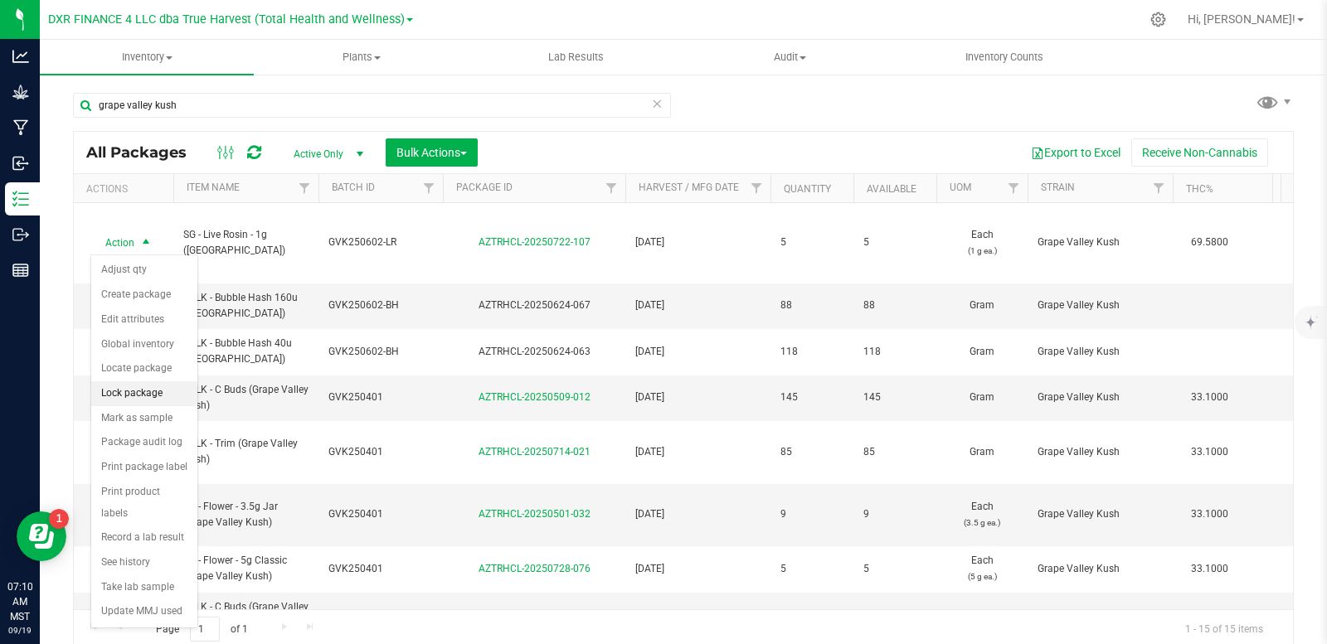
click at [145, 399] on li "Lock package" at bounding box center [144, 393] width 106 height 25
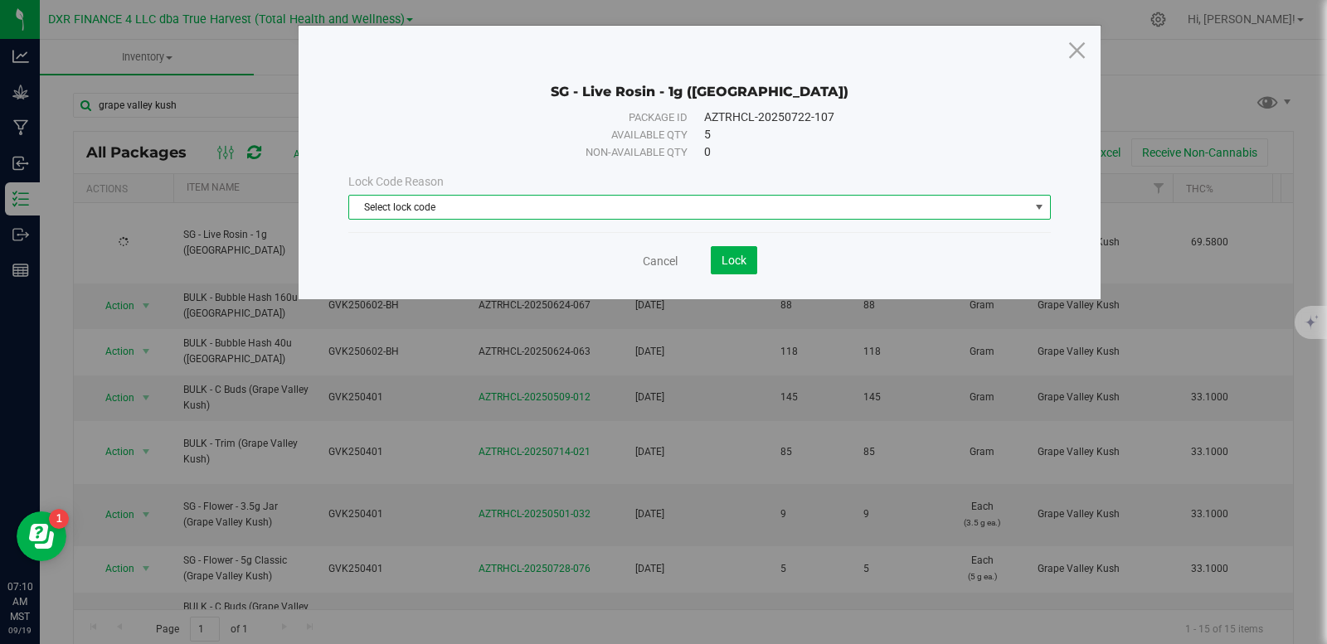
click at [663, 201] on span "Select lock code" at bounding box center [689, 207] width 680 height 23
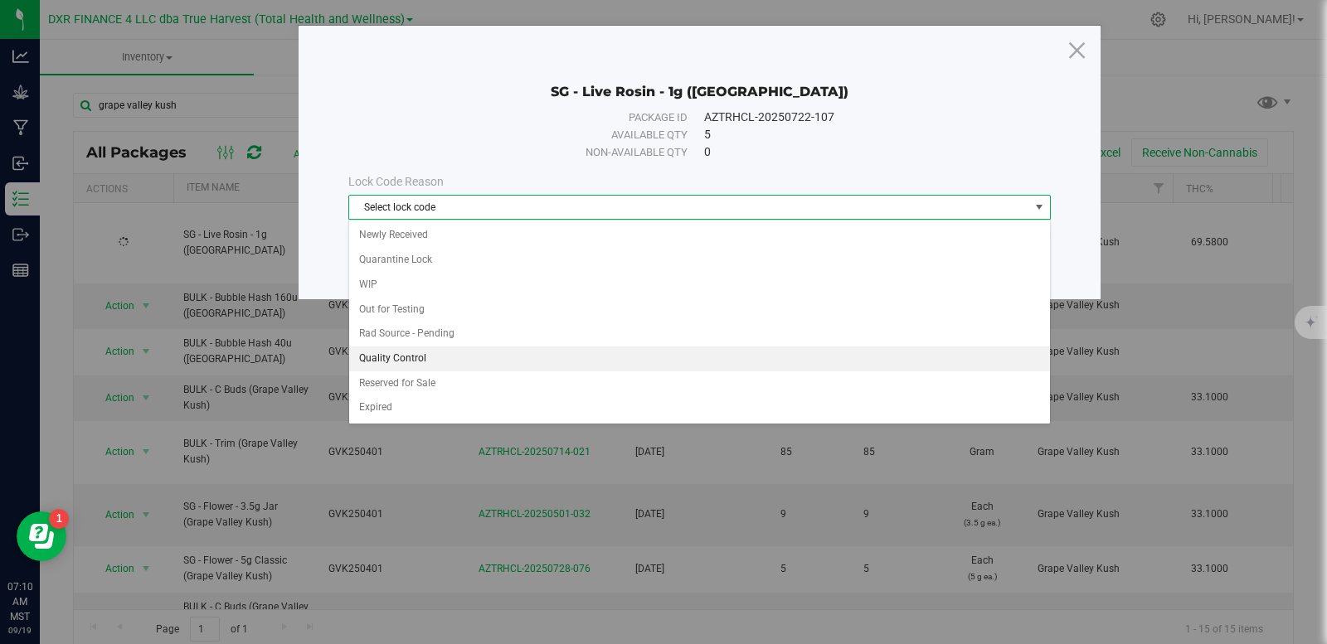
click at [445, 360] on li "Quality Control" at bounding box center [699, 359] width 701 height 25
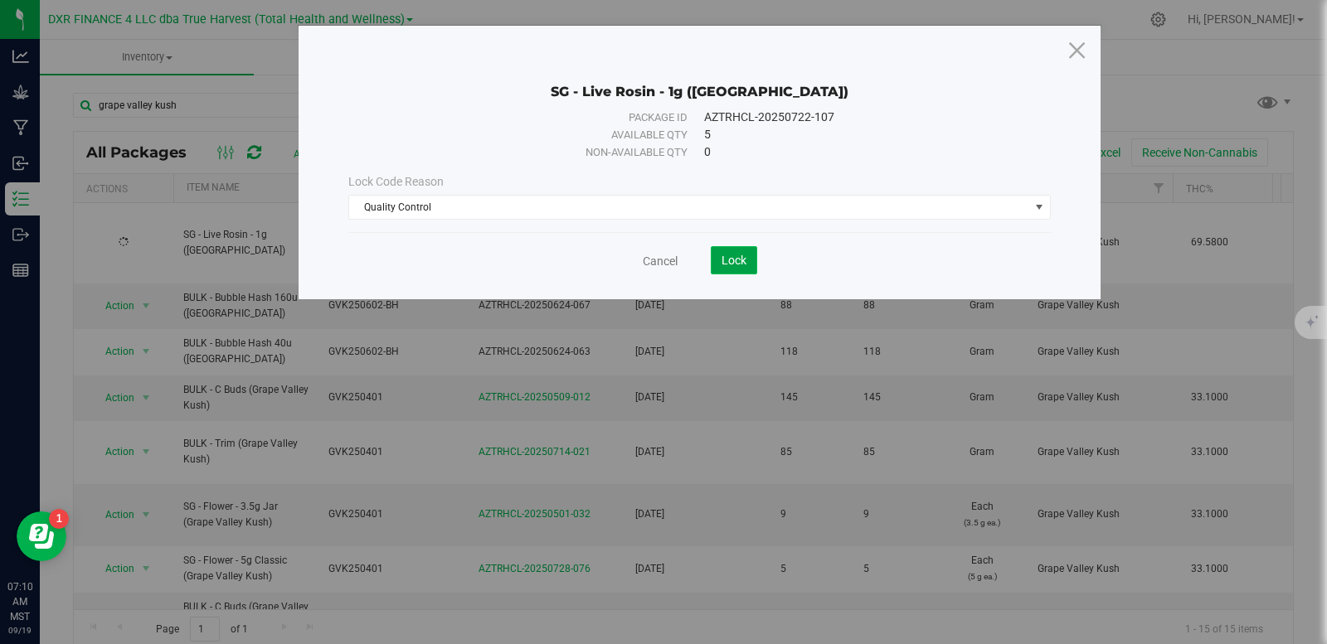
click at [740, 260] on span "Lock" at bounding box center [733, 260] width 25 height 13
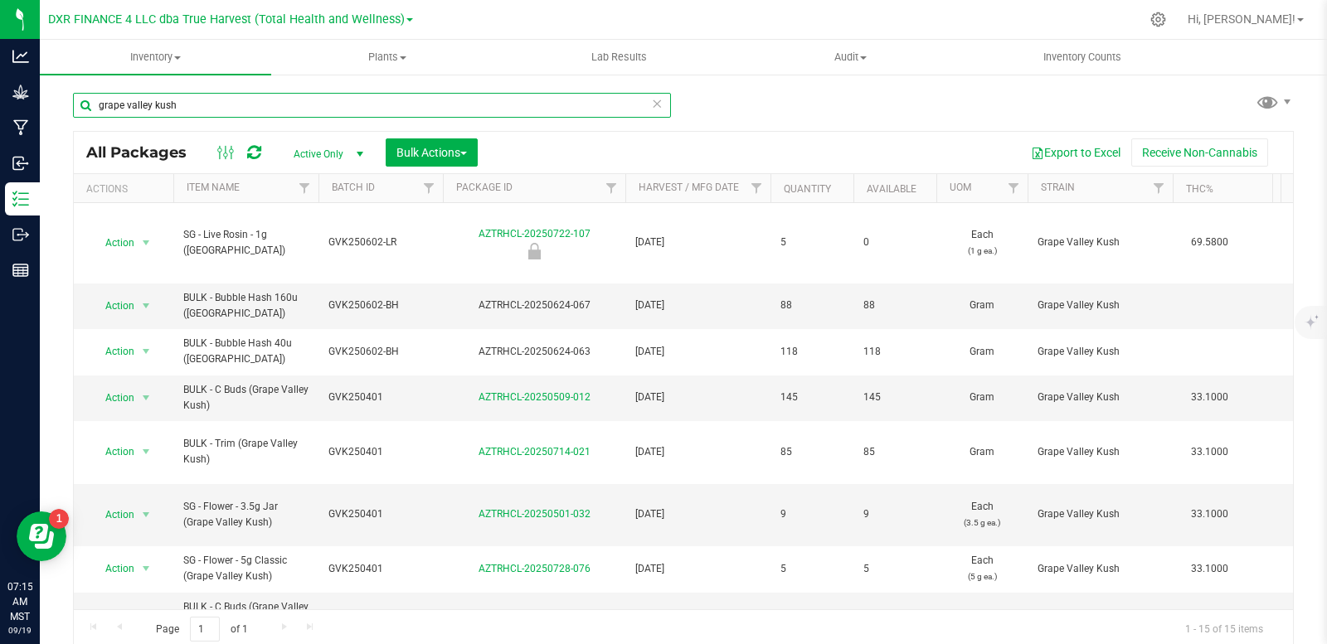
click at [207, 104] on input "grape valley kush" at bounding box center [372, 105] width 598 height 25
click at [208, 104] on input "grape valley kush" at bounding box center [372, 105] width 598 height 25
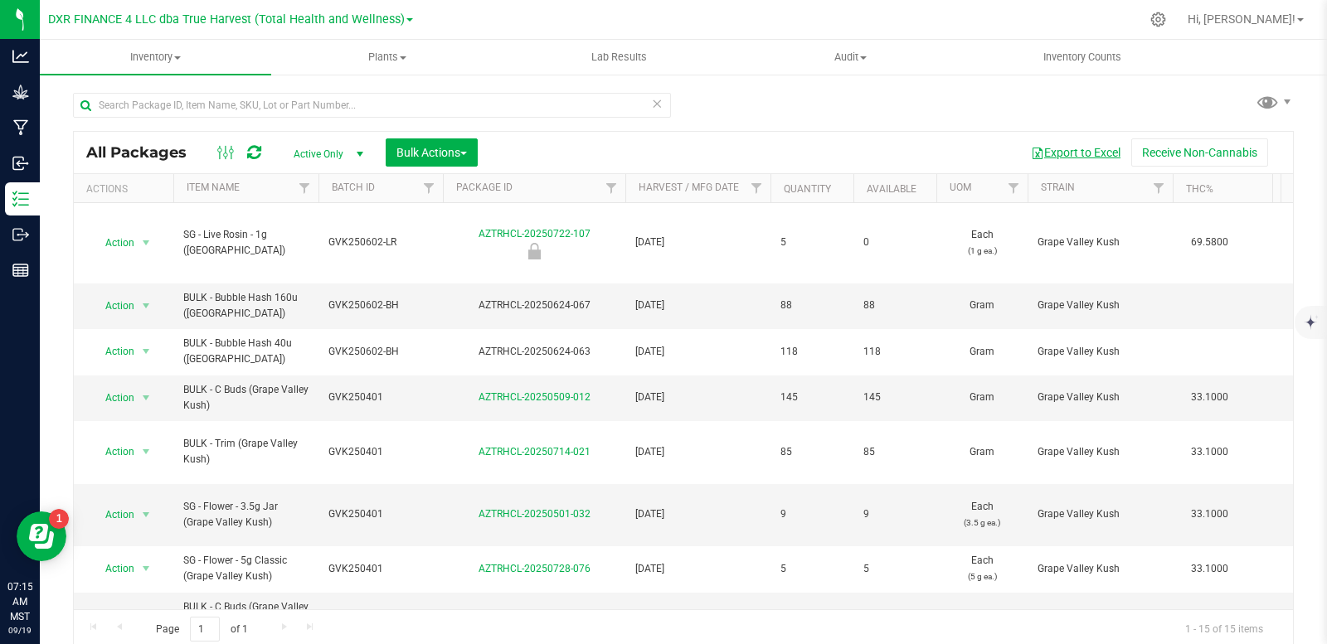
click at [1080, 157] on button "Export to Excel" at bounding box center [1075, 152] width 111 height 28
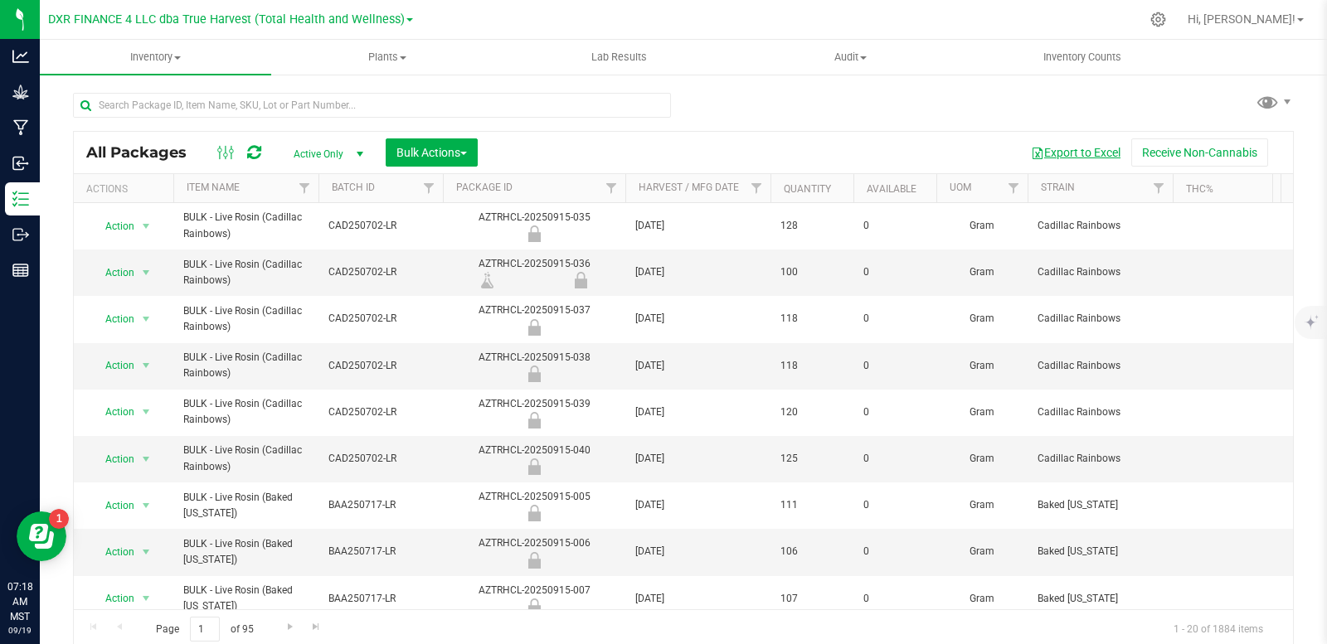
click at [1065, 152] on button "Export to Excel" at bounding box center [1075, 152] width 111 height 28
click at [449, 155] on span "Bulk Actions" at bounding box center [431, 152] width 70 height 13
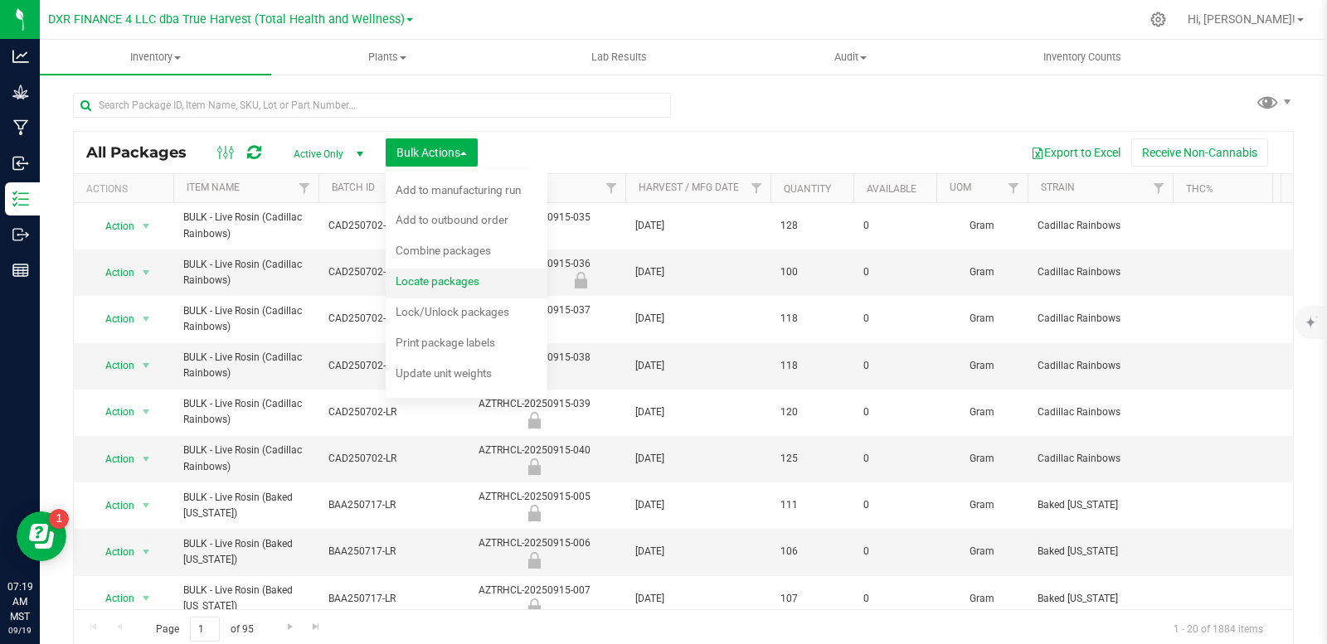
click at [450, 281] on span "Locate packages" at bounding box center [438, 280] width 84 height 13
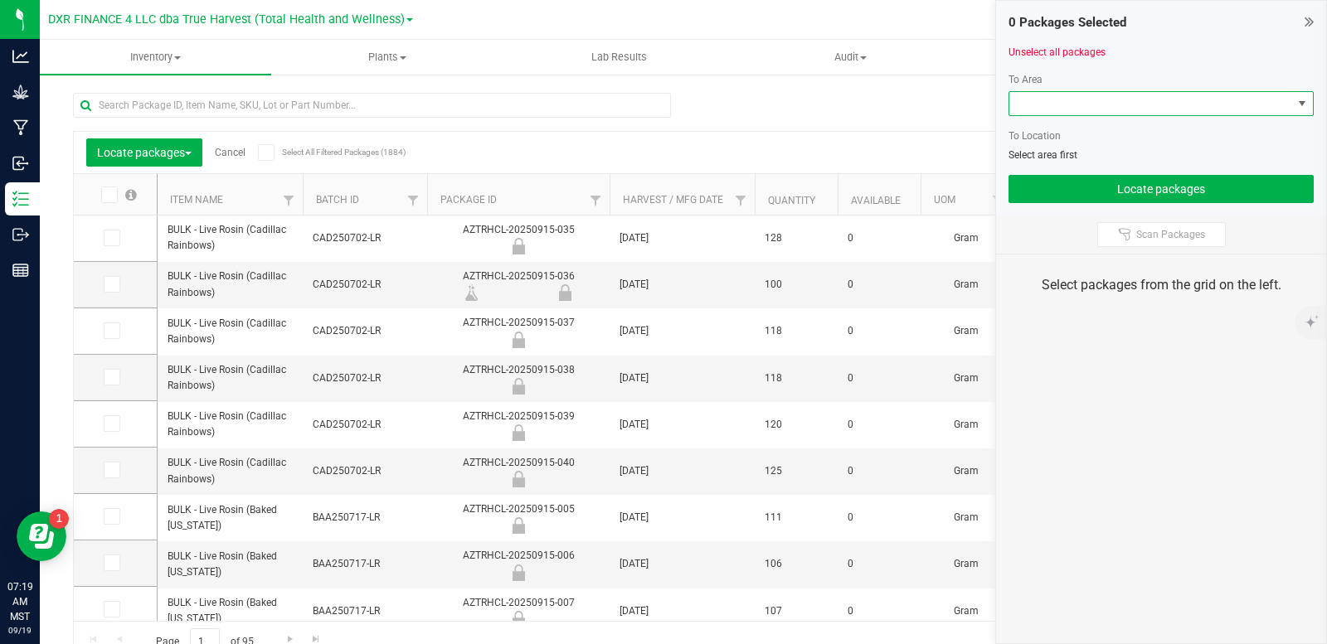
click at [1090, 103] on span at bounding box center [1150, 103] width 283 height 23
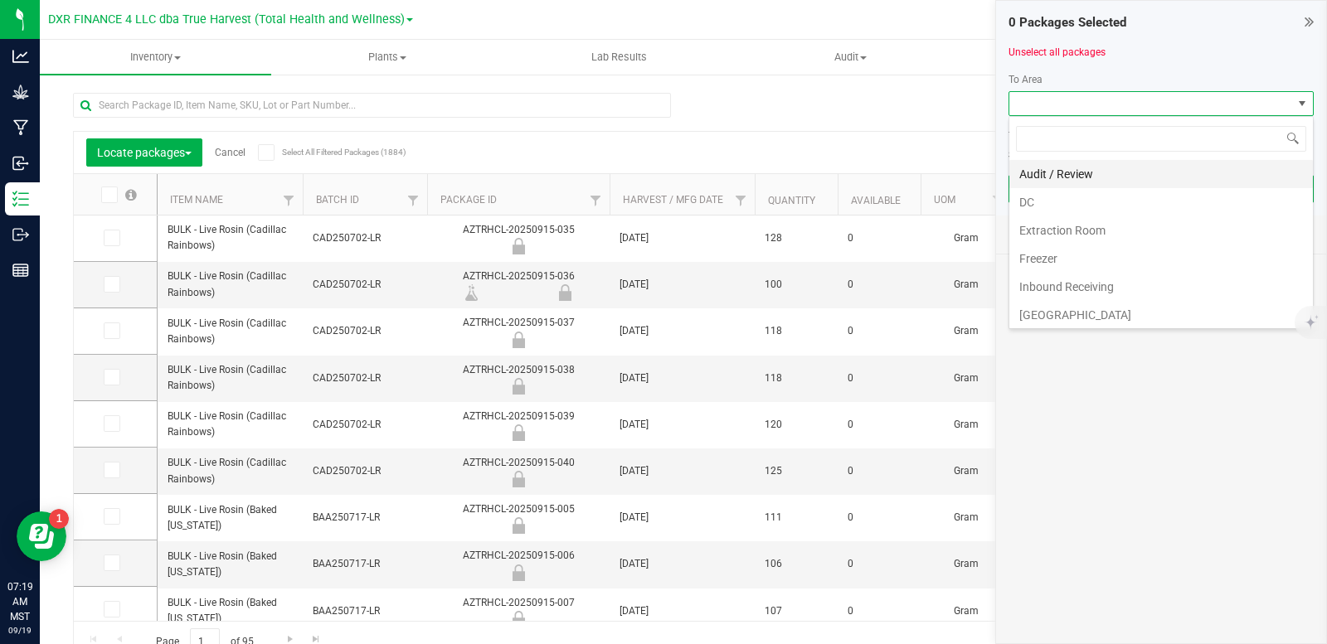
scroll to position [25, 305]
click at [1074, 207] on li "DC" at bounding box center [1160, 202] width 303 height 28
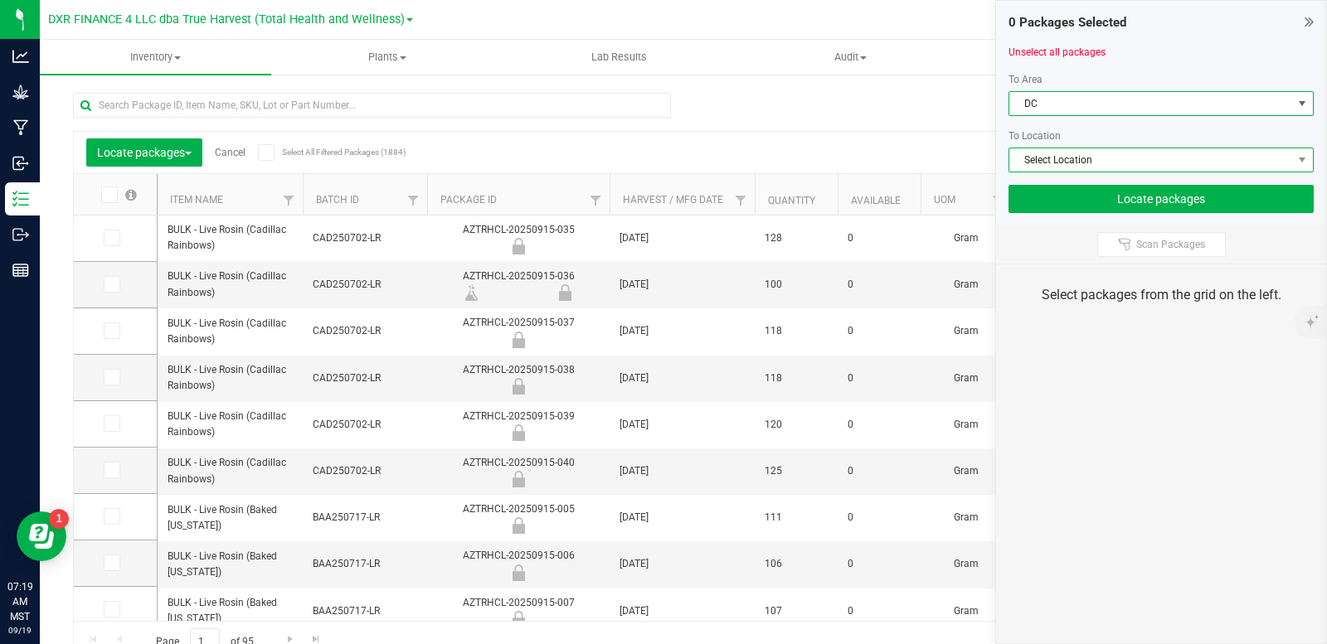
click at [1090, 156] on span "Select Location" at bounding box center [1150, 159] width 283 height 23
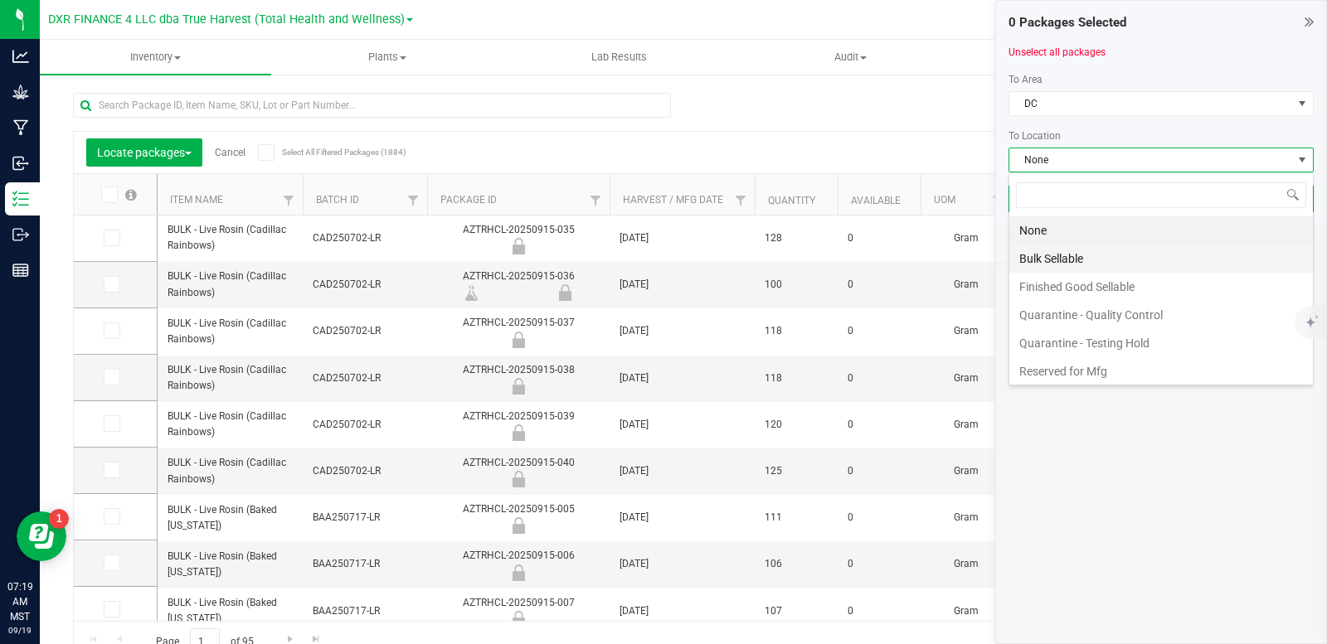
click at [1082, 265] on li "Bulk Sellable" at bounding box center [1160, 259] width 303 height 28
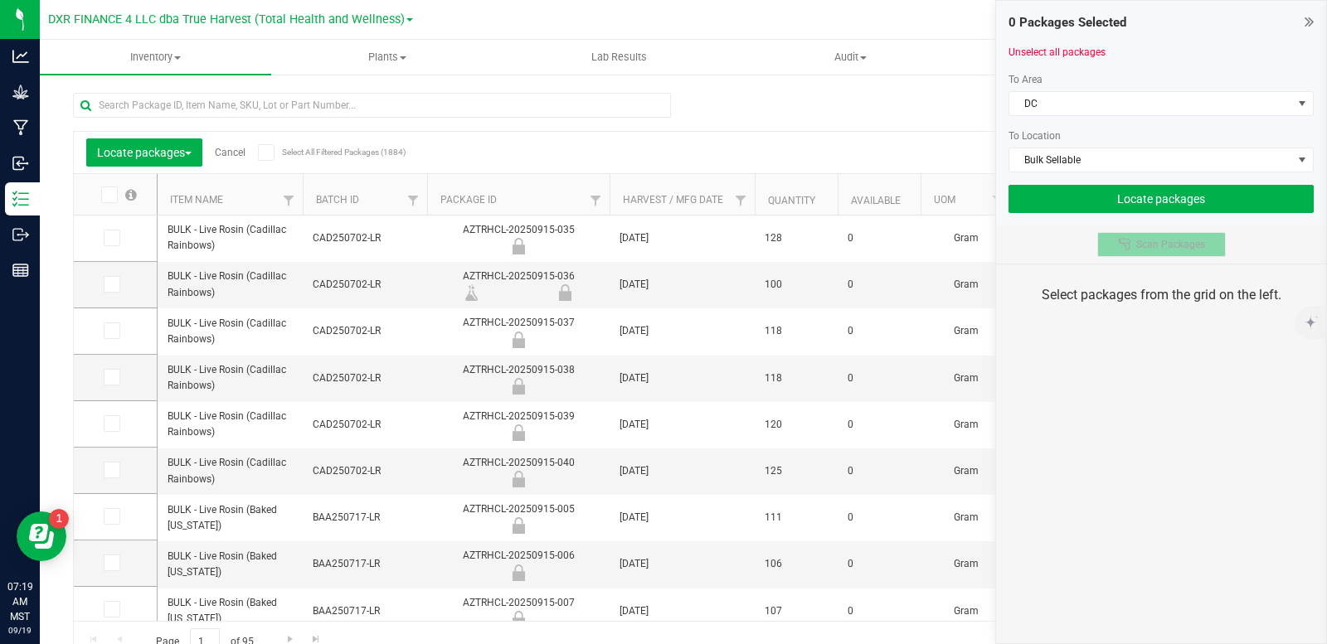
click at [1146, 241] on span "Scan Packages" at bounding box center [1170, 244] width 69 height 13
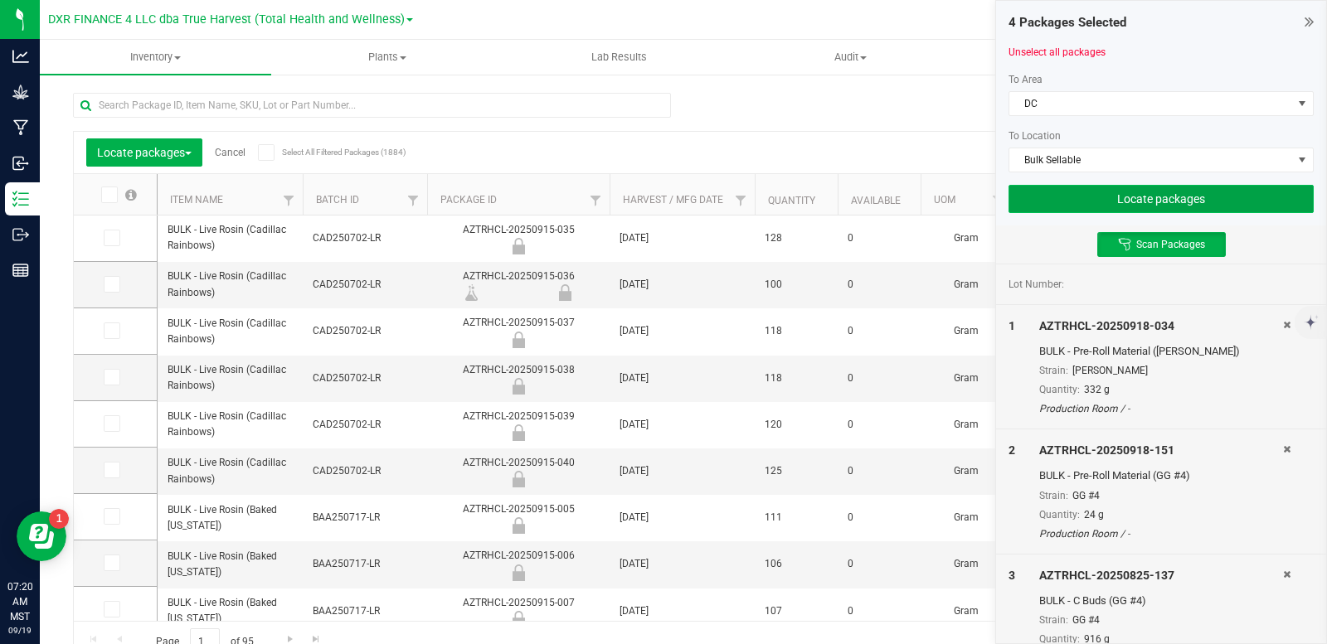
click at [1129, 192] on button "Locate packages" at bounding box center [1160, 199] width 305 height 28
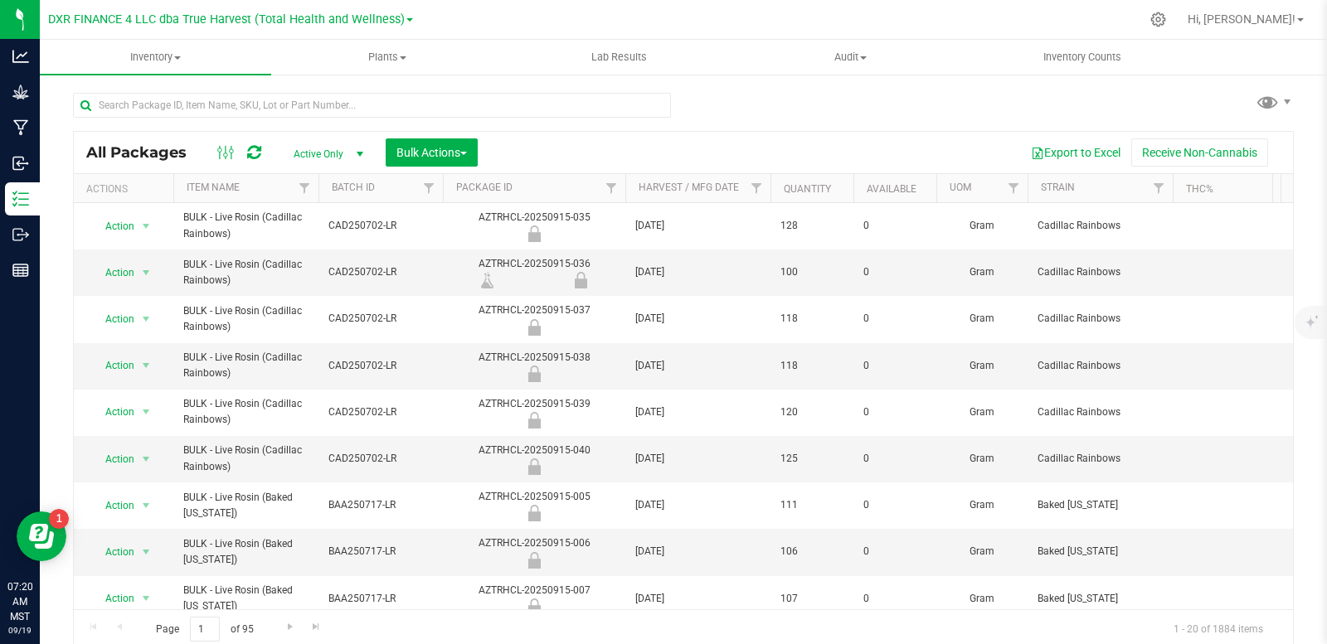
click at [483, 146] on div "Bulk Actions" at bounding box center [438, 152] width 104 height 28
click at [453, 151] on span "Bulk Actions" at bounding box center [431, 152] width 70 height 13
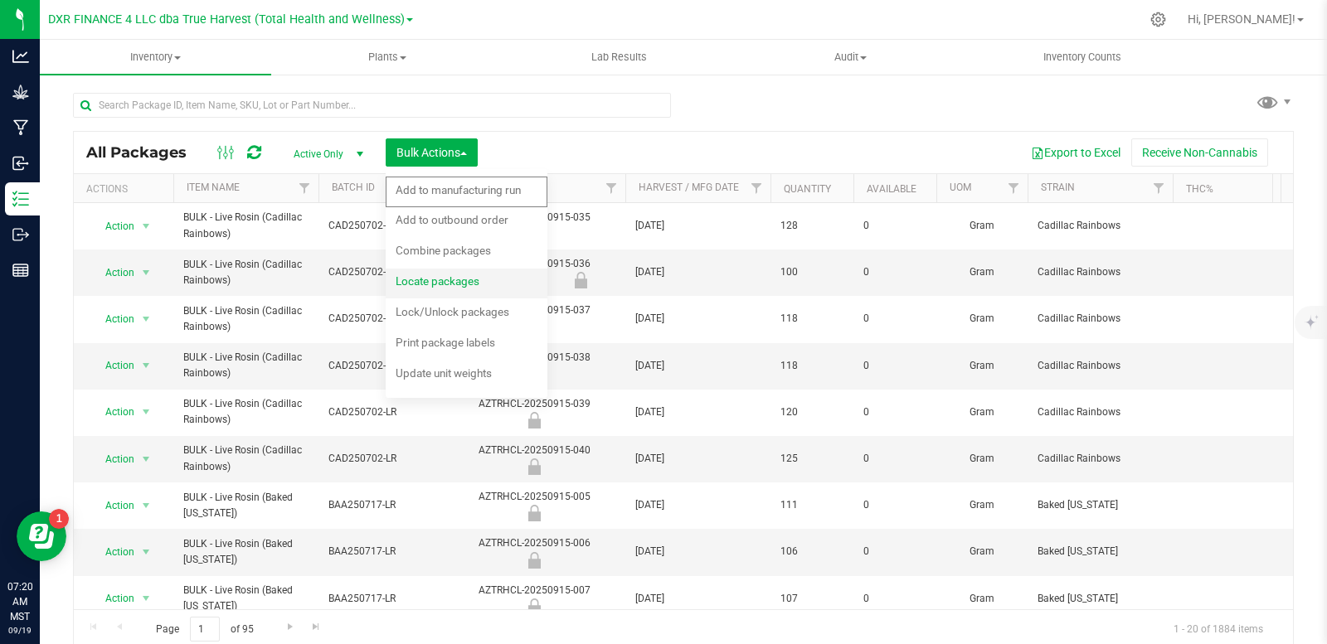
click at [462, 287] on span "Locate packages" at bounding box center [438, 280] width 84 height 13
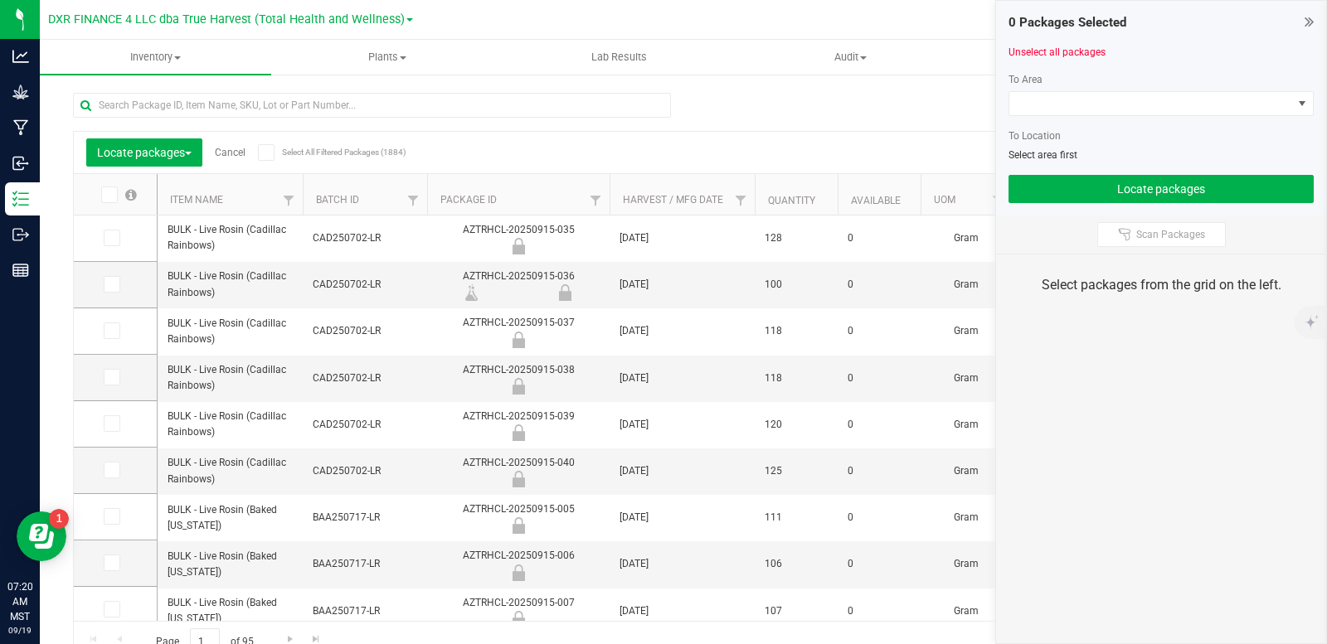
click at [1170, 87] on div "To Area To Location Select area first" at bounding box center [1160, 117] width 305 height 90
click at [1152, 101] on span at bounding box center [1150, 103] width 283 height 23
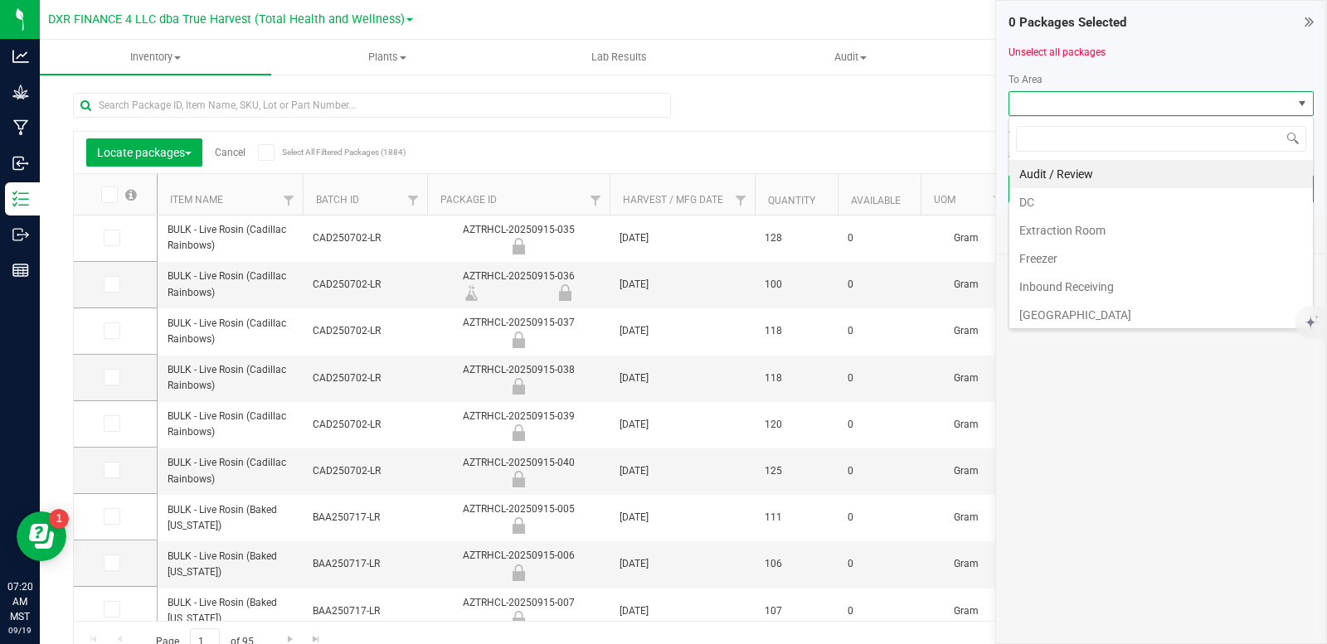
scroll to position [25, 305]
click at [1075, 216] on li "Extraction Room" at bounding box center [1160, 230] width 303 height 28
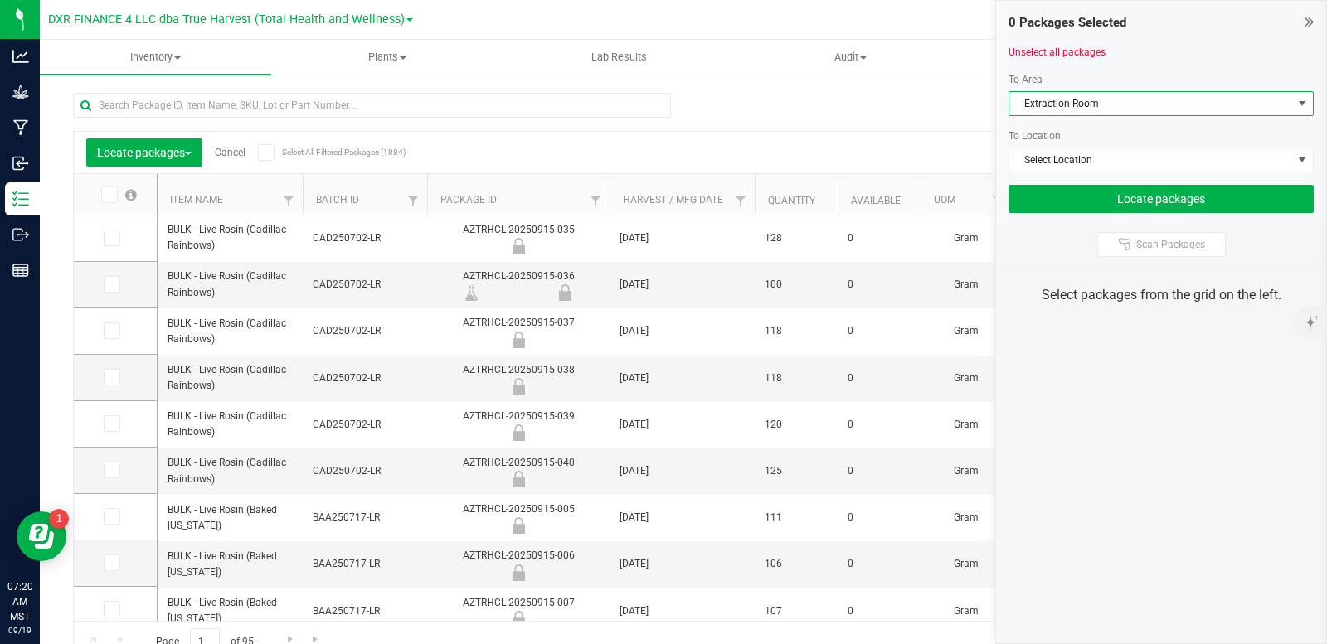
click at [1125, 109] on span "Extraction Room" at bounding box center [1150, 103] width 283 height 23
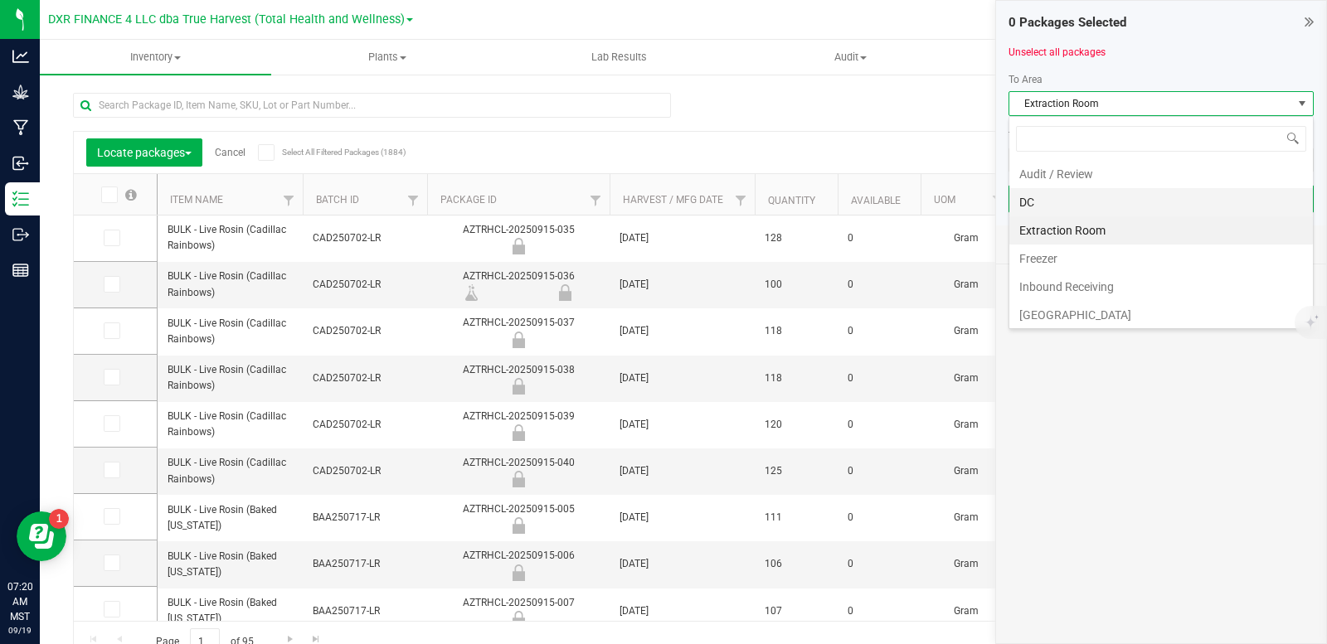
click at [1080, 204] on li "DC" at bounding box center [1160, 202] width 303 height 28
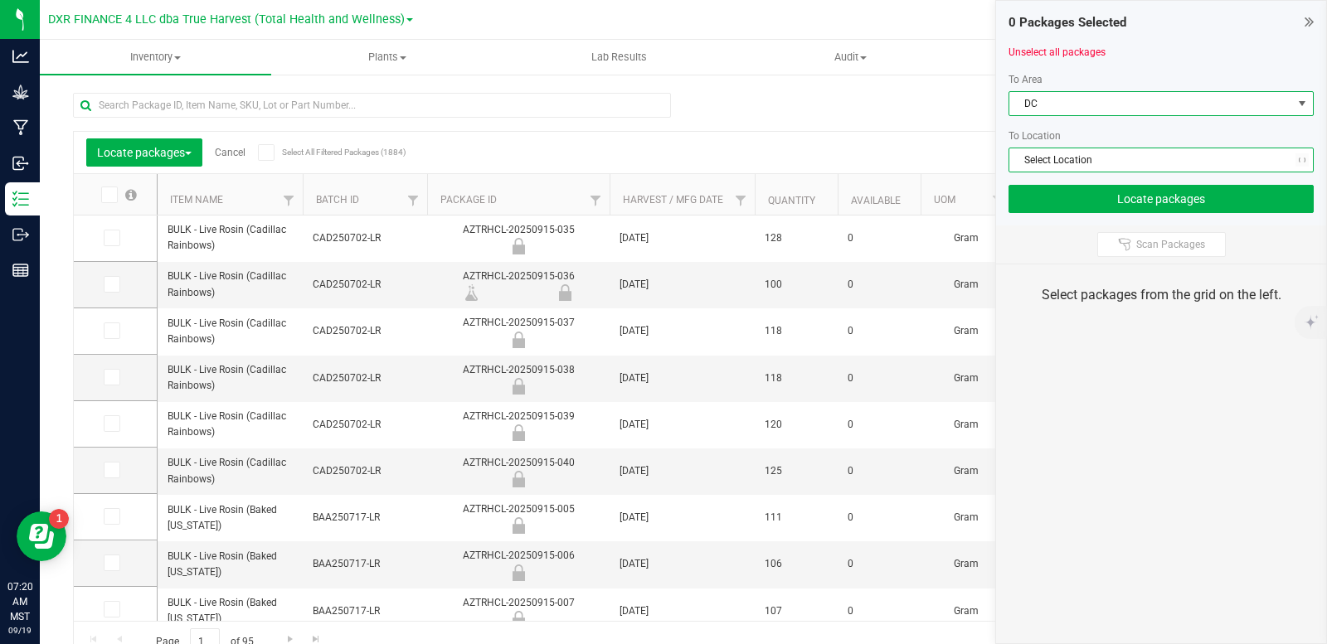
click at [1113, 162] on span "Select Location" at bounding box center [1150, 159] width 283 height 23
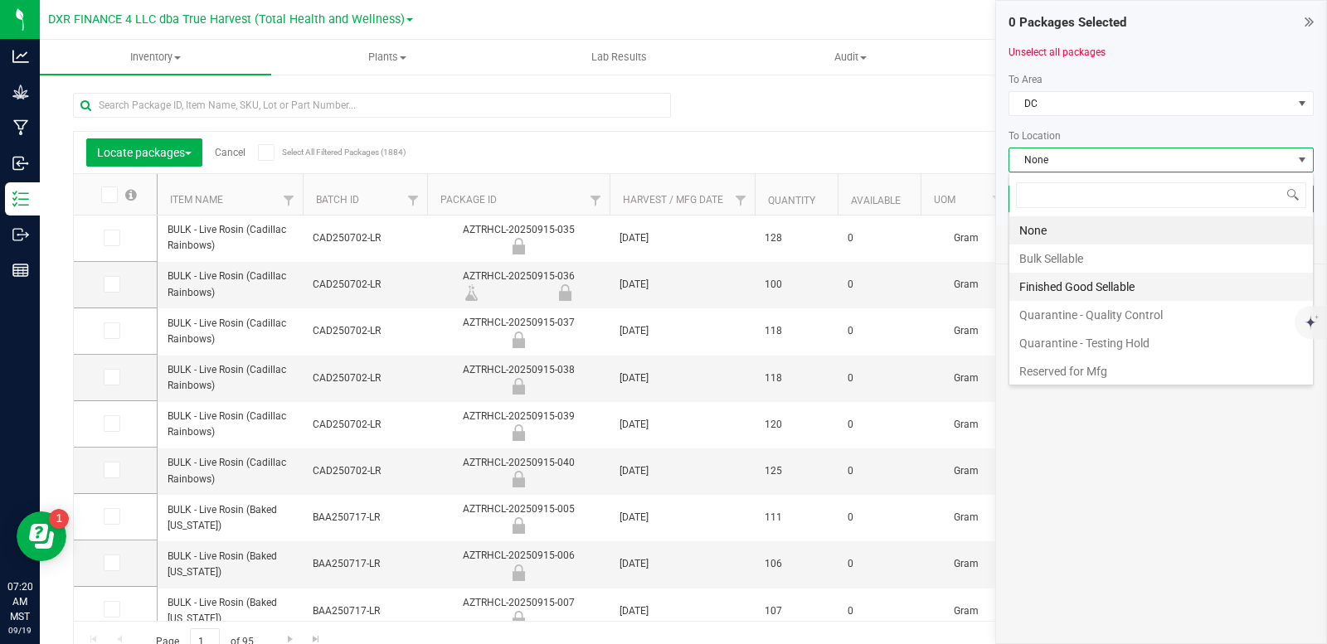
click at [1114, 284] on li "Finished Good Sellable" at bounding box center [1160, 287] width 303 height 28
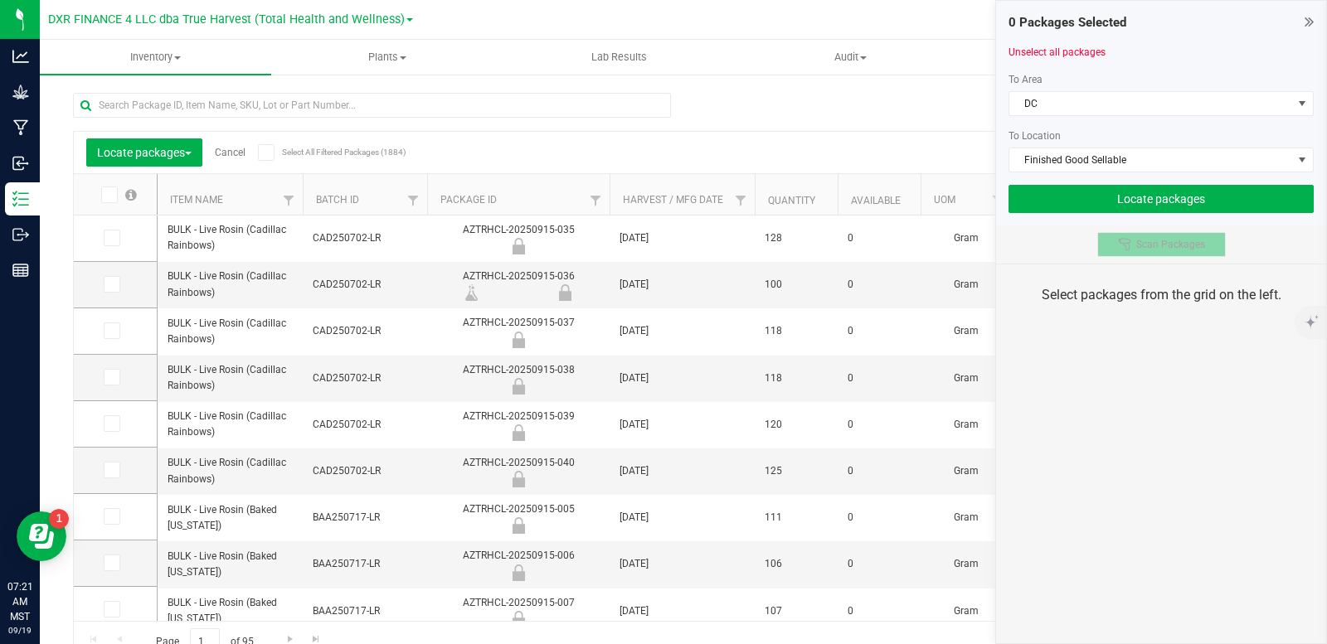
click at [1133, 250] on div at bounding box center [1127, 244] width 18 height 13
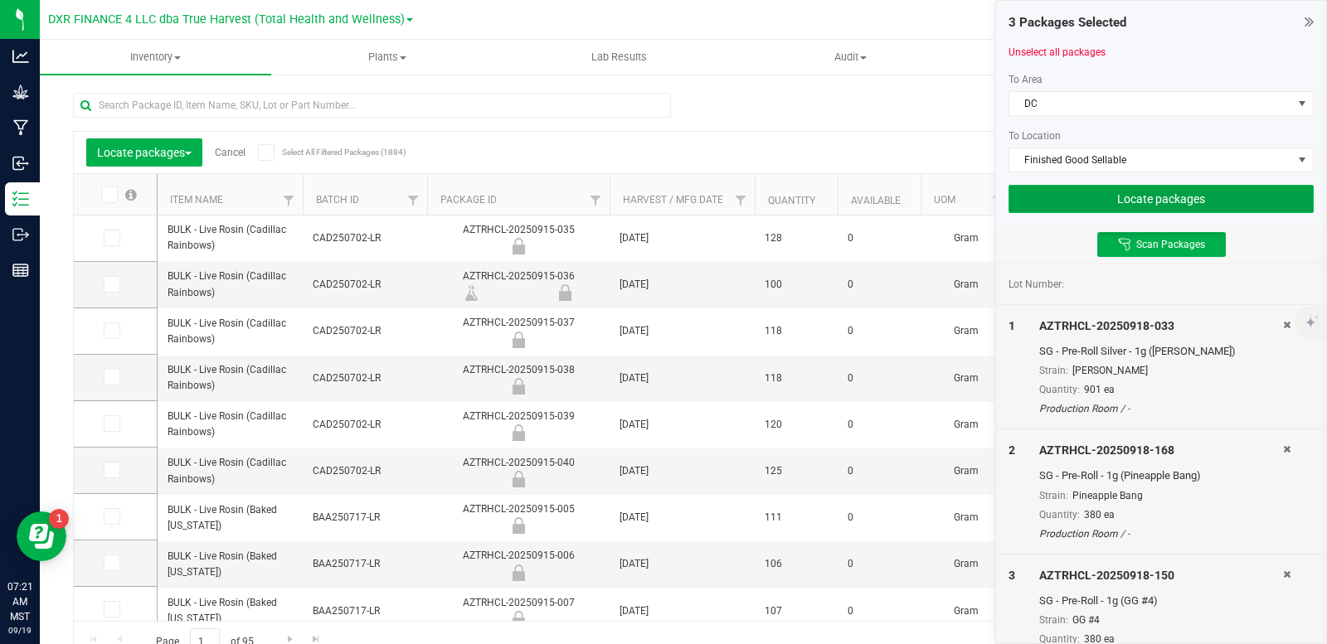
click at [1190, 206] on button "Locate packages" at bounding box center [1160, 199] width 305 height 28
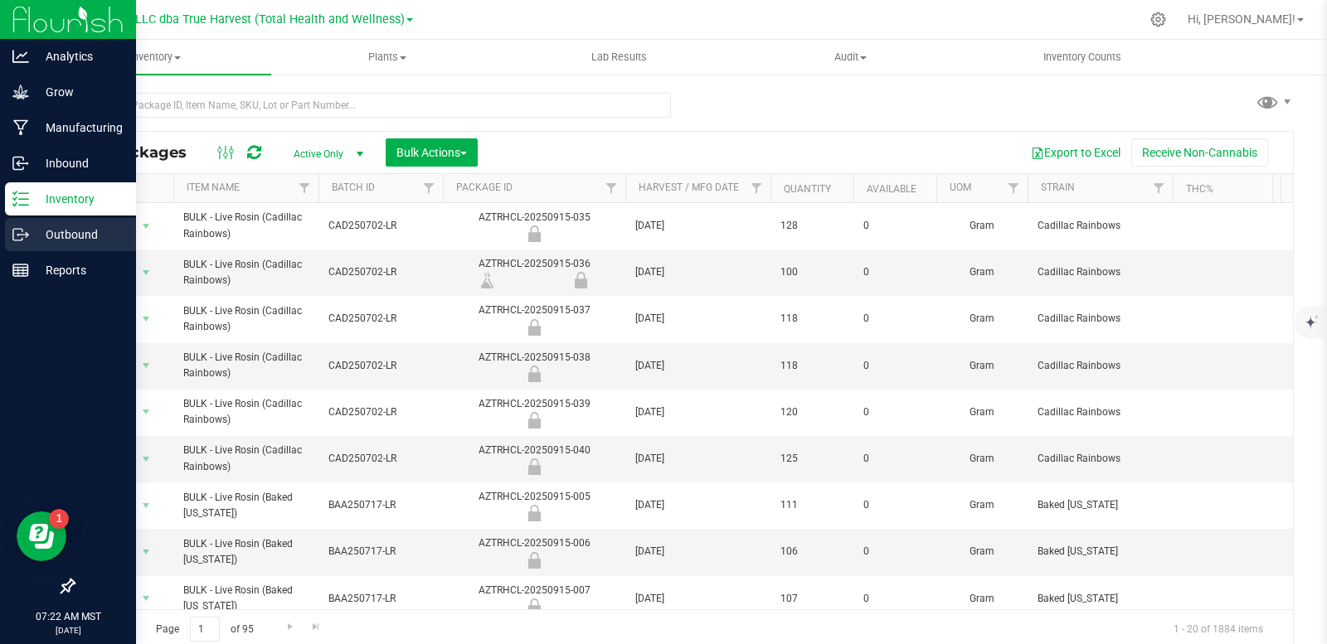
click at [66, 235] on p "Outbound" at bounding box center [79, 235] width 100 height 20
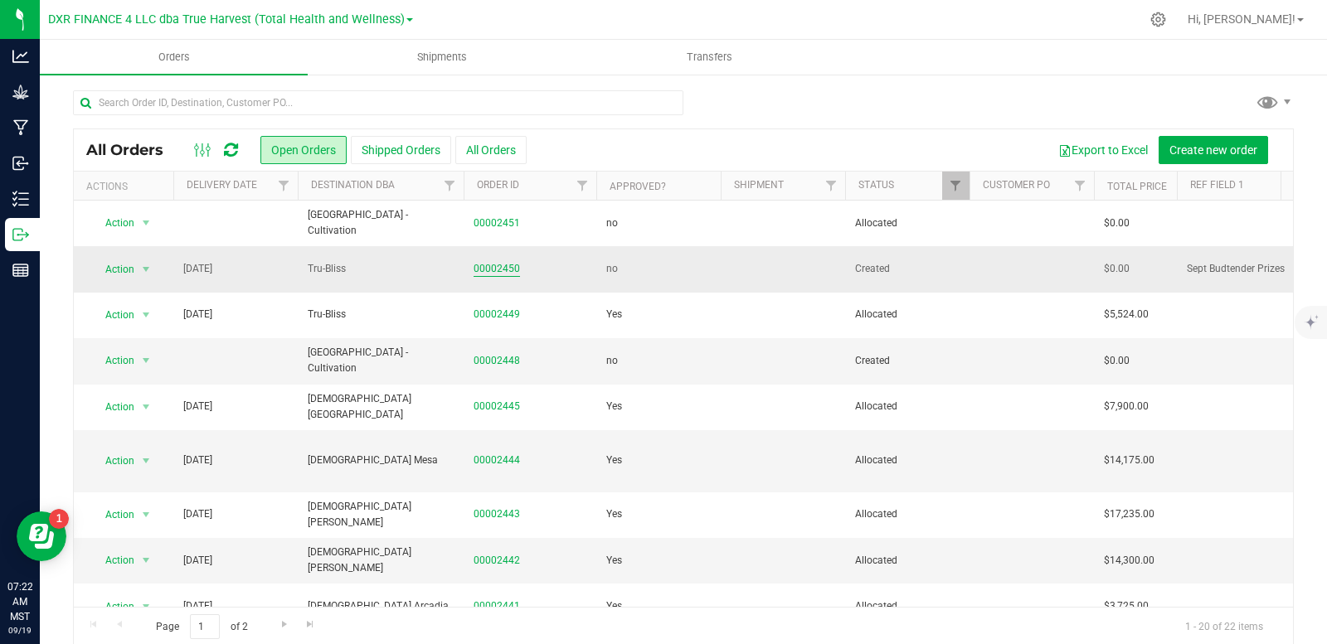
click at [507, 271] on link "00002450" at bounding box center [496, 269] width 46 height 16
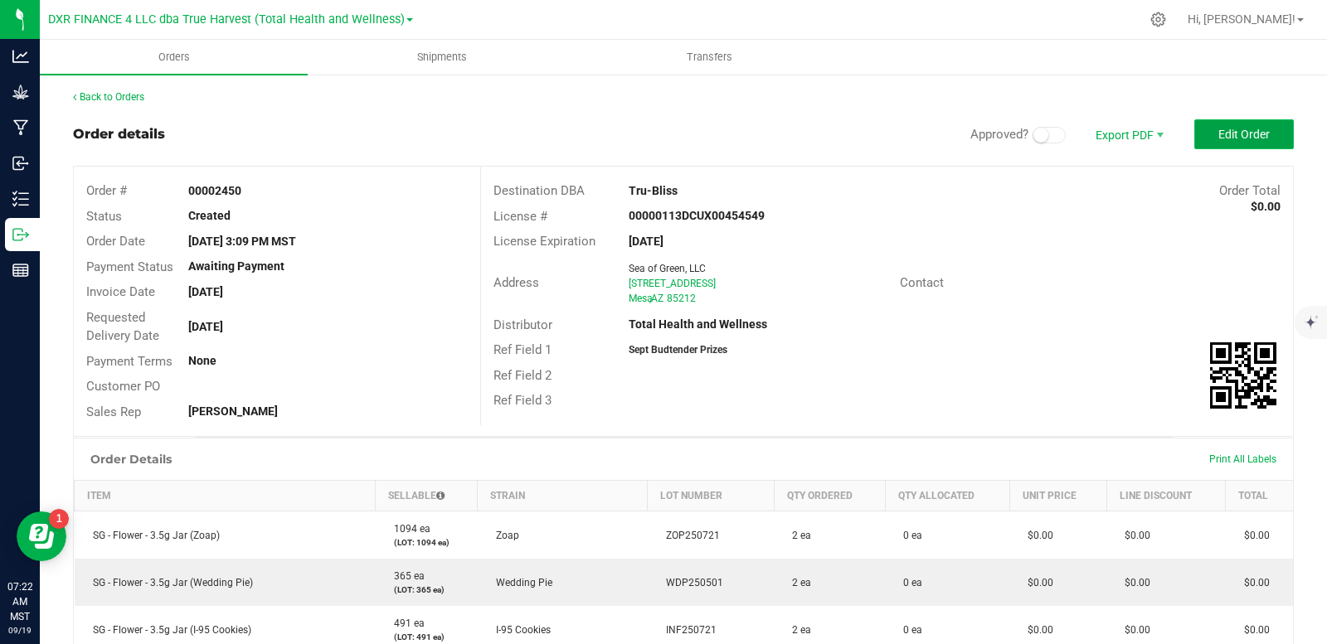
click at [1229, 145] on button "Edit Order" at bounding box center [1244, 134] width 100 height 30
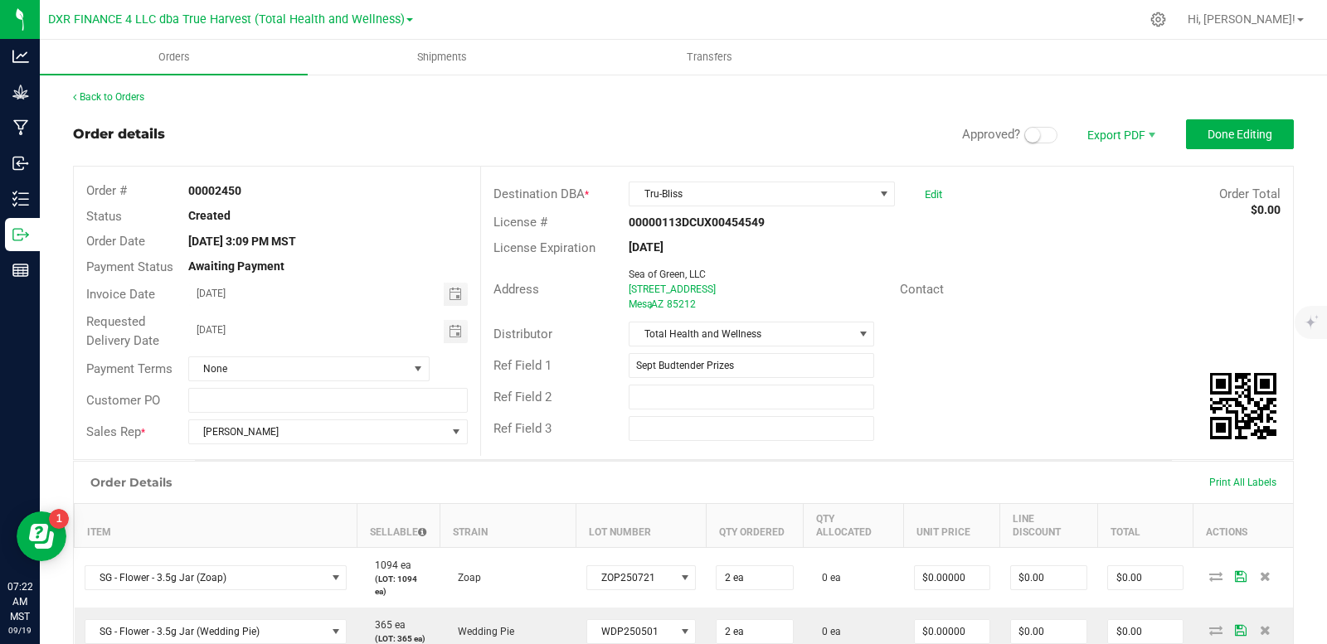
click at [1026, 135] on small at bounding box center [1032, 135] width 15 height 15
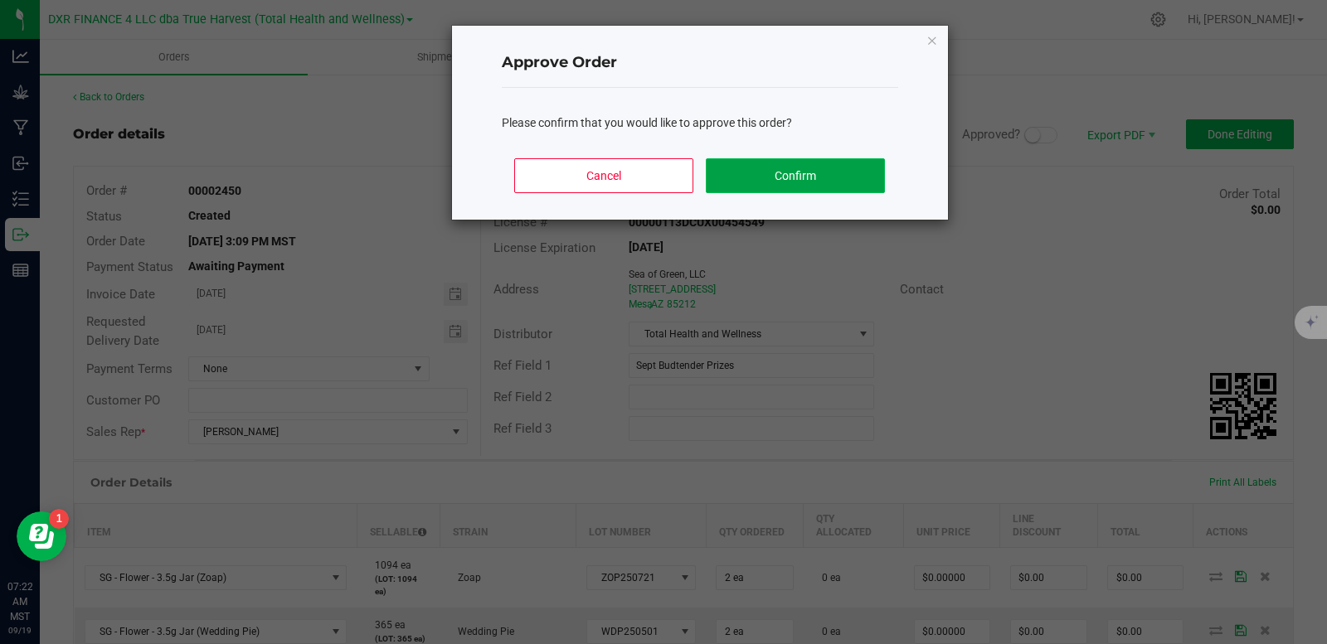
click at [798, 186] on button "Confirm" at bounding box center [795, 175] width 178 height 35
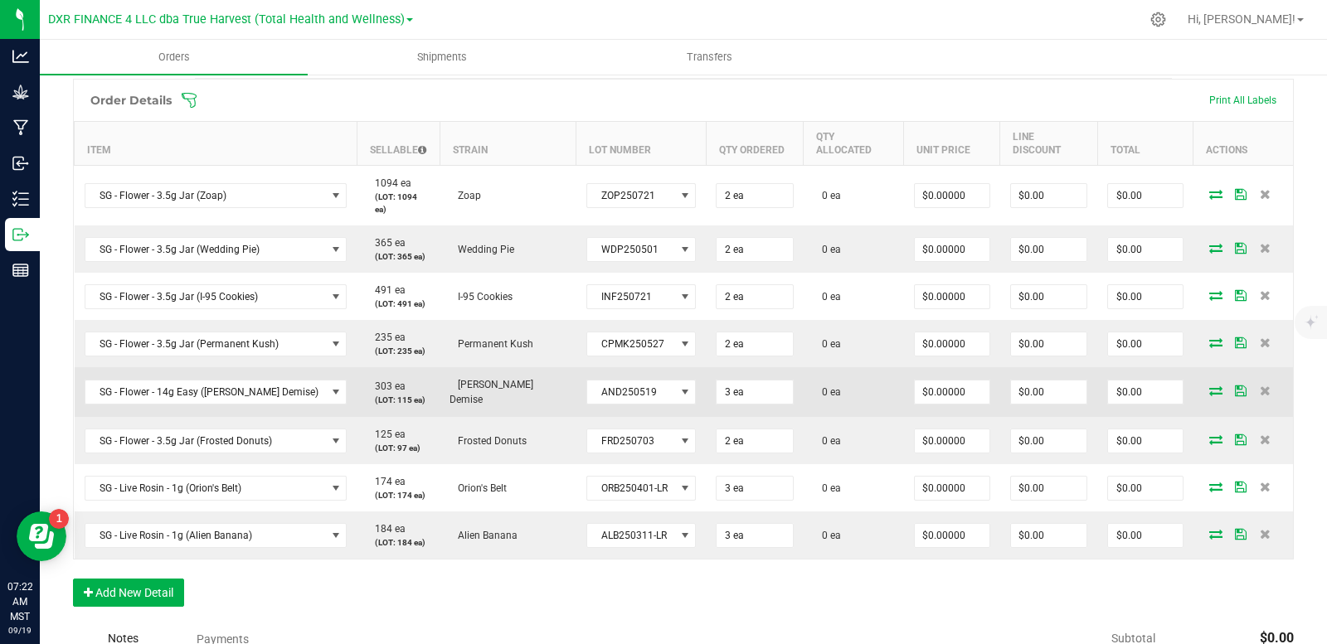
scroll to position [415, 0]
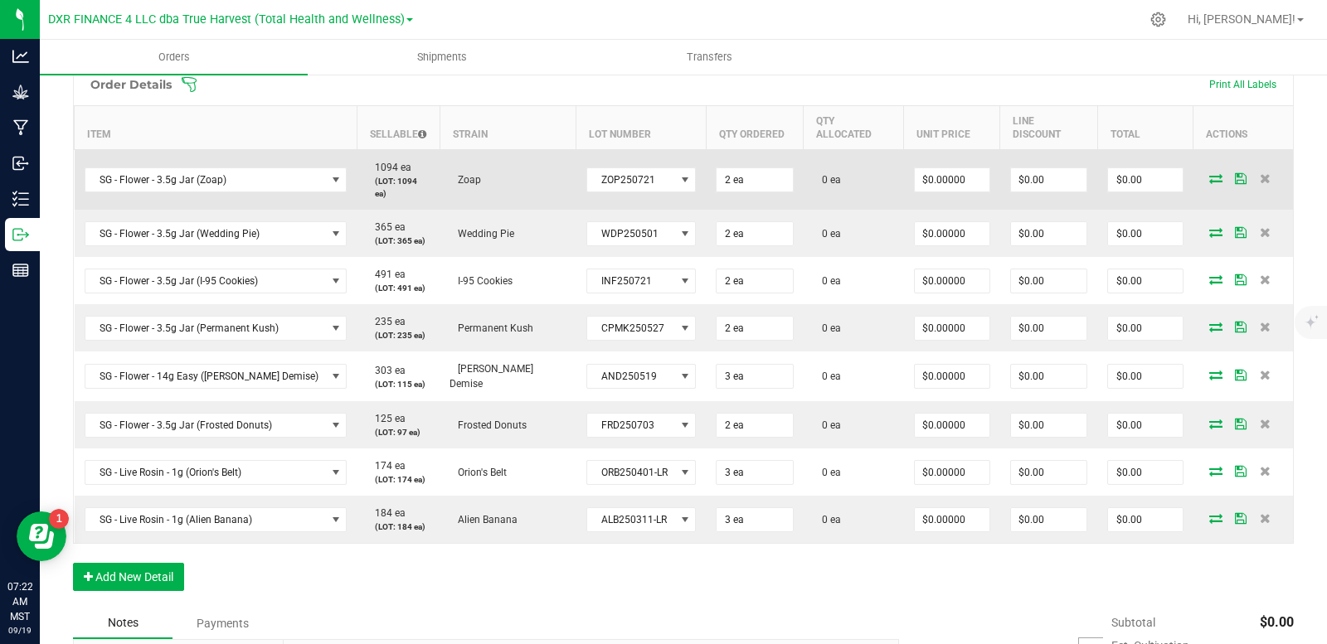
click at [1209, 173] on icon at bounding box center [1215, 178] width 13 height 10
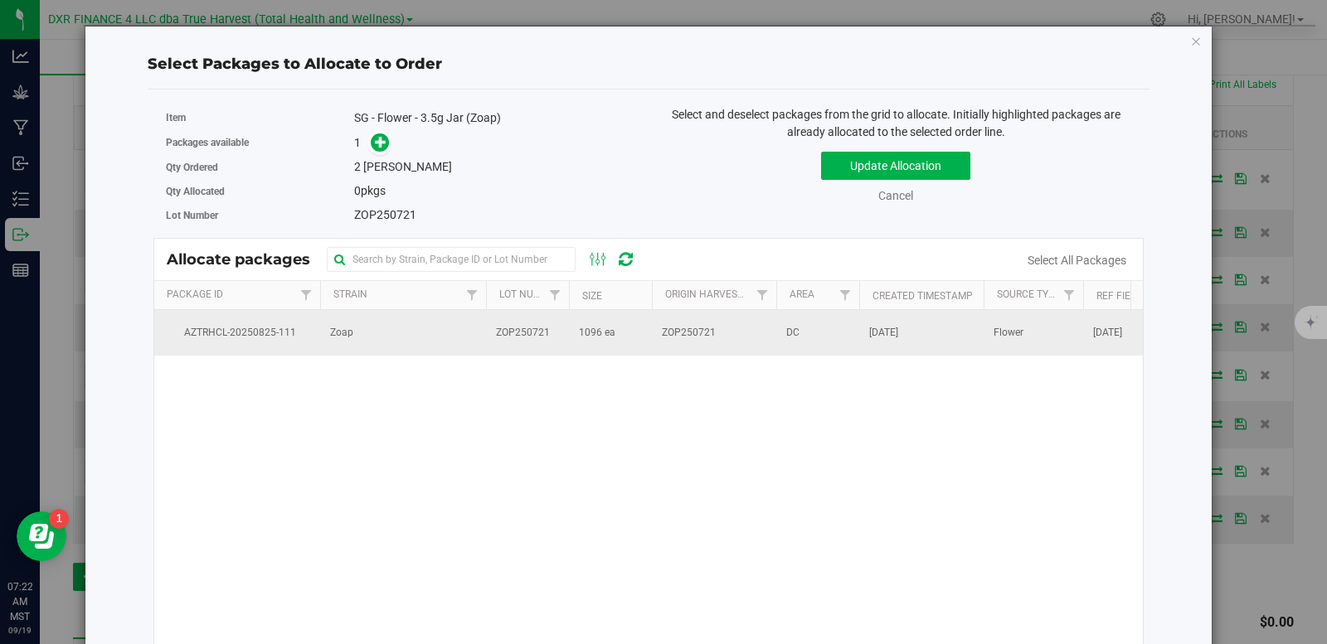
click at [664, 344] on td "ZOP250721" at bounding box center [714, 332] width 124 height 45
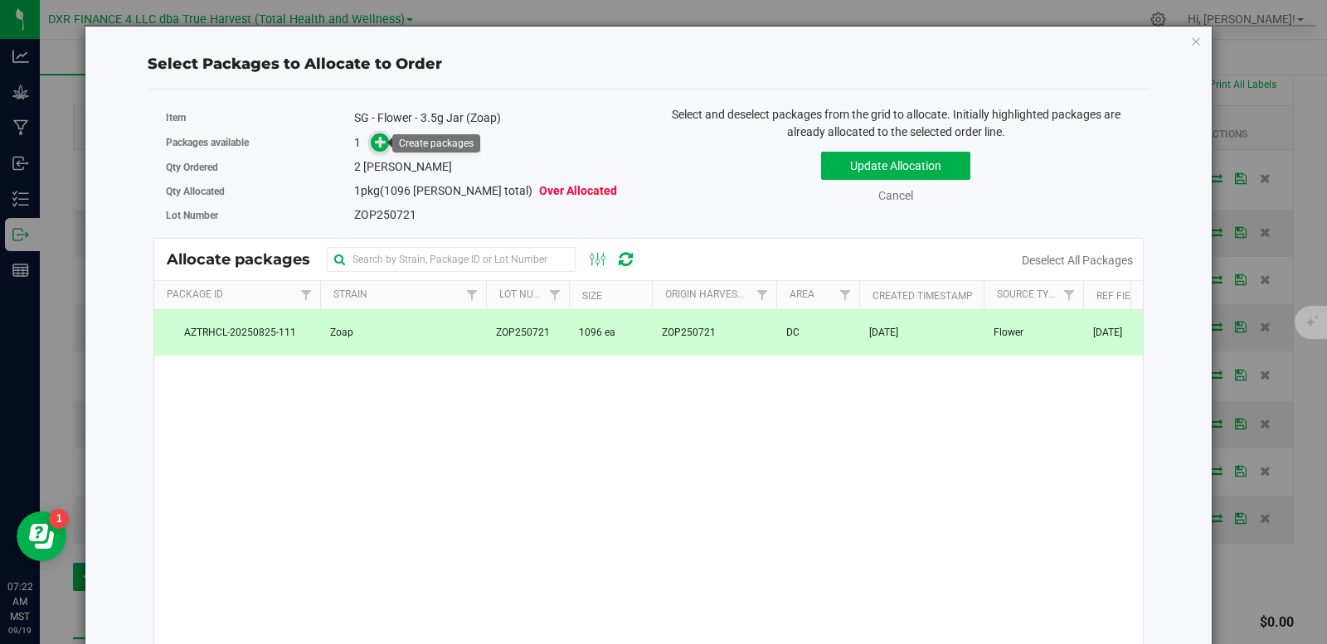
click at [376, 143] on icon at bounding box center [381, 142] width 12 height 12
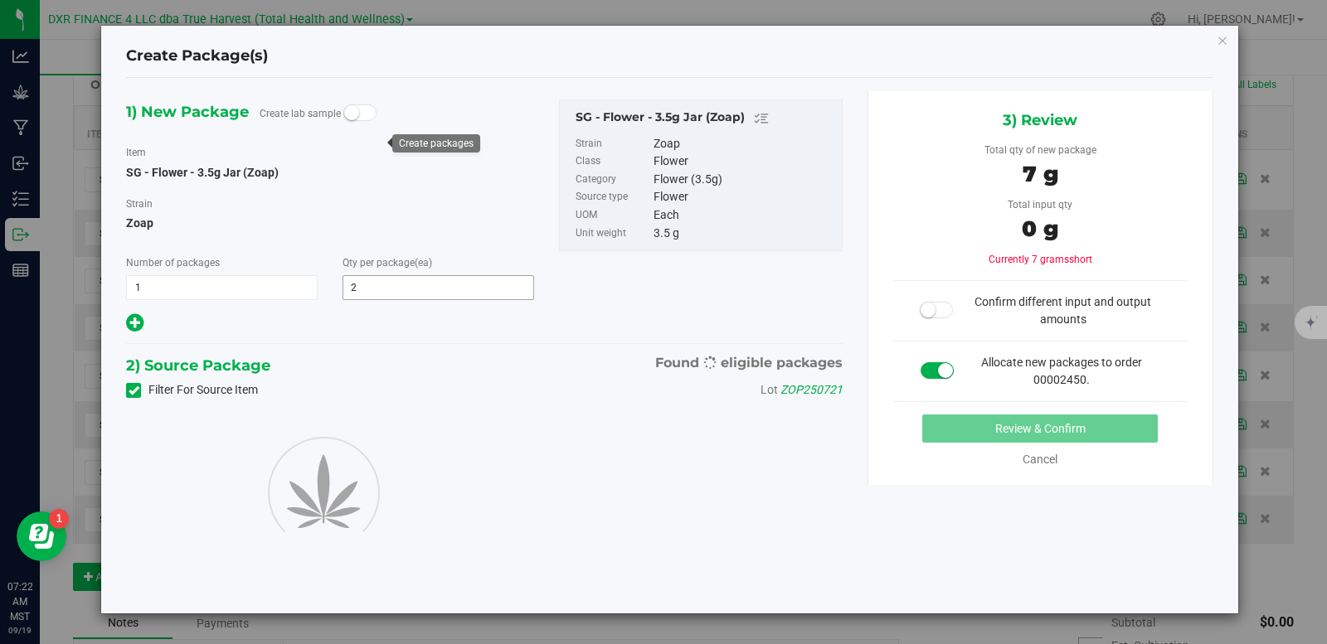
type input "2"
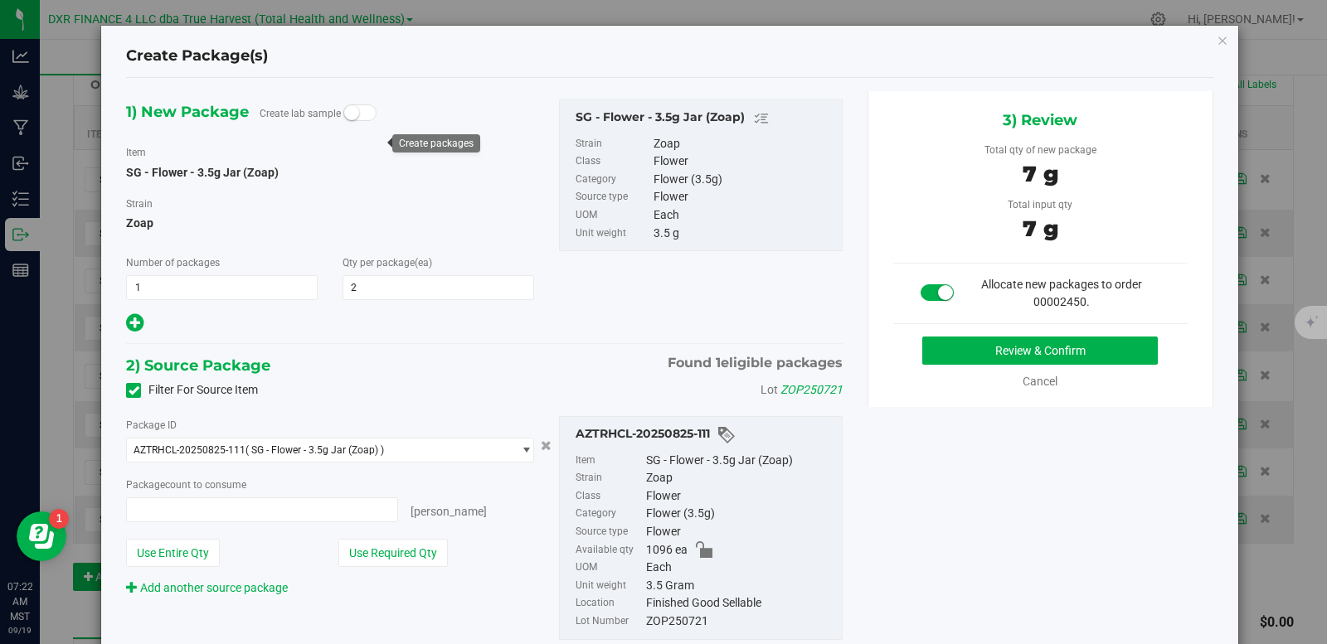
type input "2 ea"
click at [1060, 340] on button "Review & Confirm" at bounding box center [1039, 351] width 235 height 28
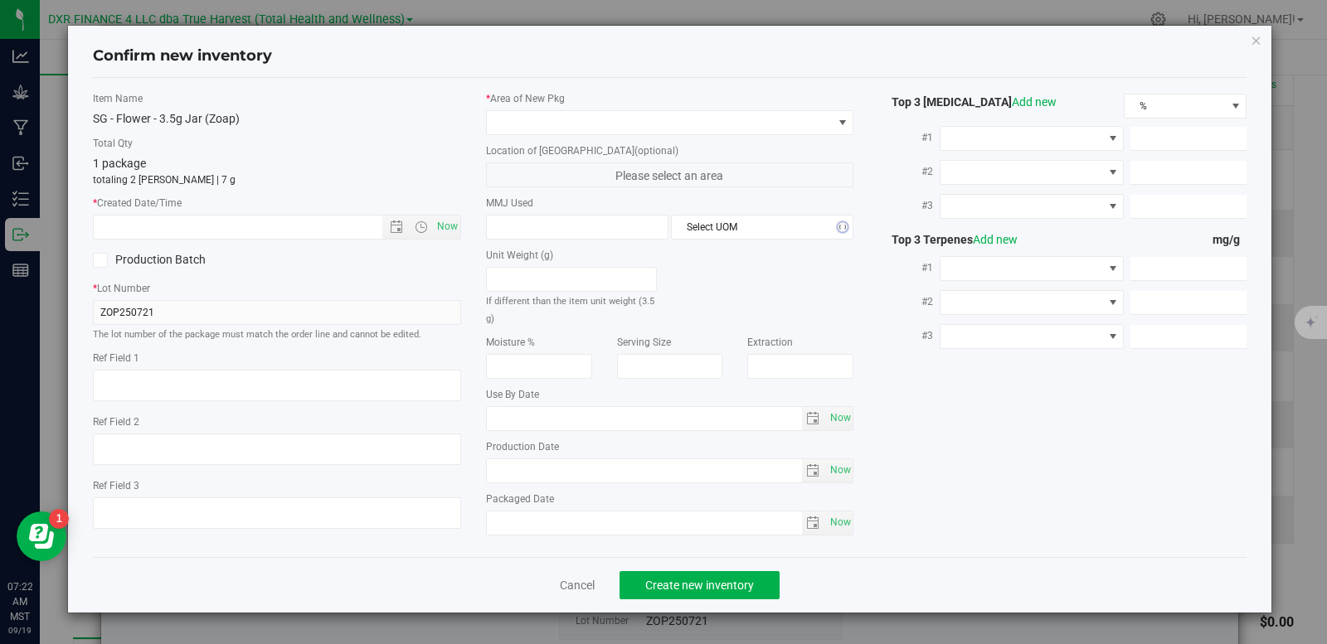
type textarea "2025-07-21"
click at [172, 380] on textarea at bounding box center [277, 386] width 368 height 32
click at [172, 379] on textarea at bounding box center [277, 386] width 368 height 32
click at [205, 226] on input "text" at bounding box center [252, 227] width 317 height 23
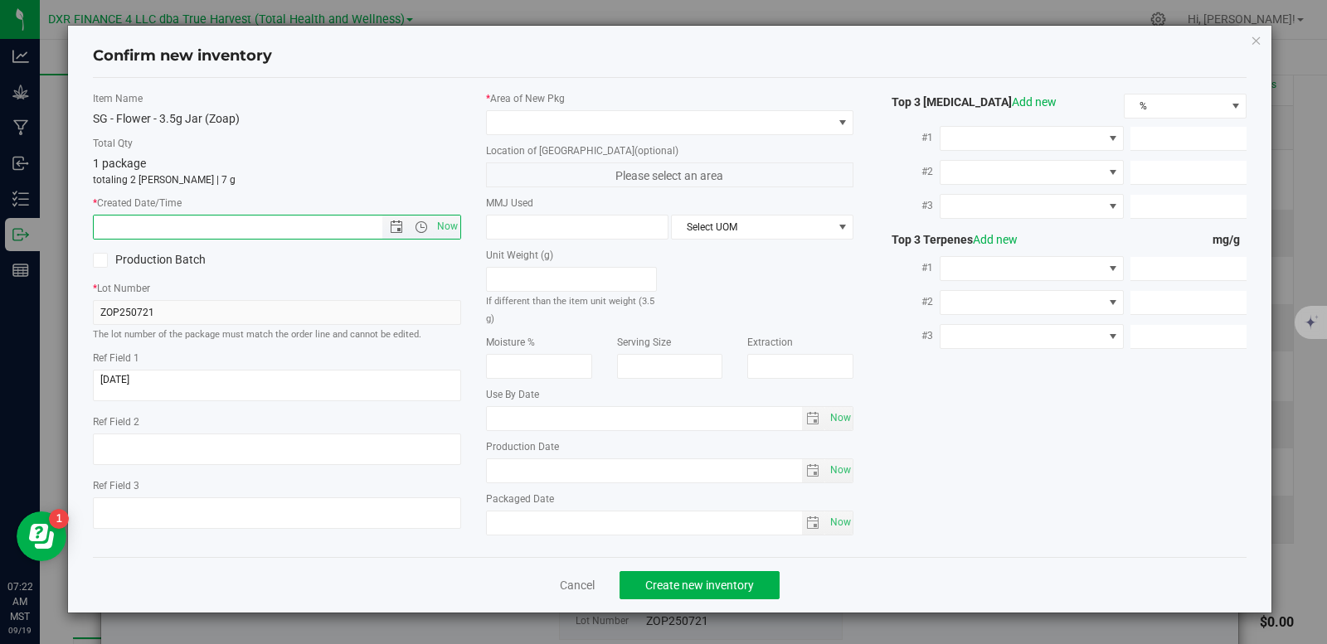
paste input "2025-07-21"
drag, startPoint x: 198, startPoint y: 215, endPoint x: 288, endPoint y: 181, distance: 95.8
click at [239, 196] on div "* Created Date/Time 2025-07-21 Now" at bounding box center [277, 218] width 368 height 44
type input "7/21/2025 7:22 AM"
click at [567, 122] on span at bounding box center [660, 122] width 346 height 23
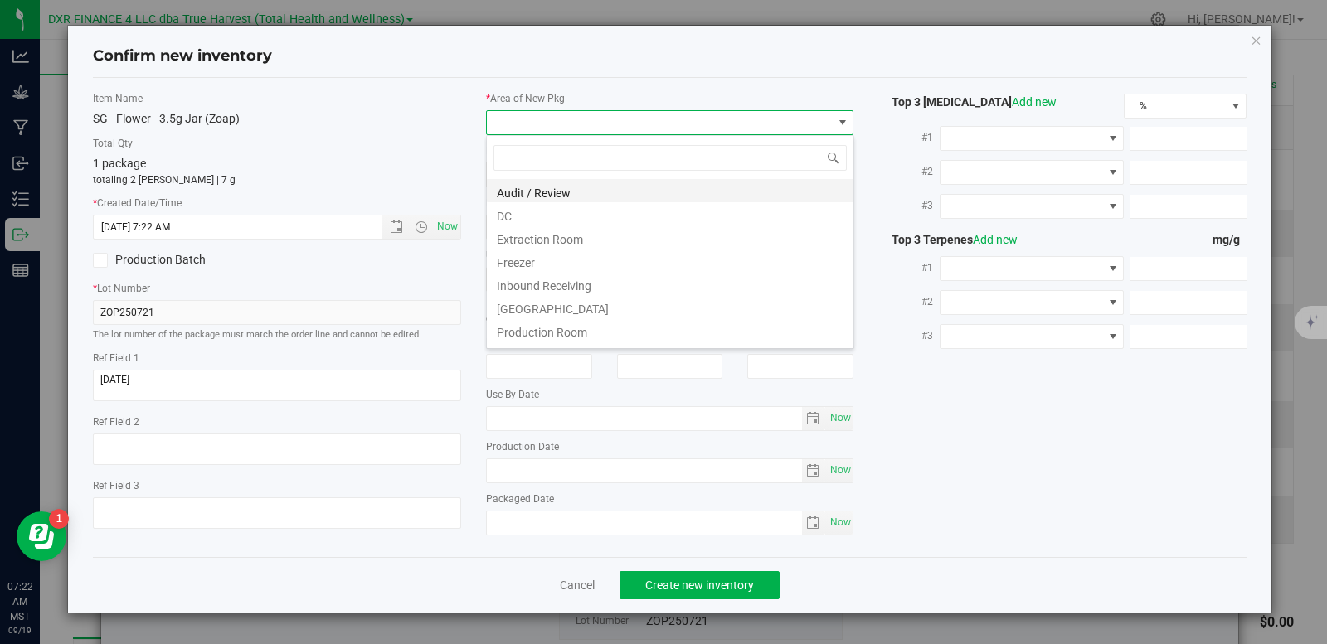
scroll to position [25, 368]
click at [571, 221] on li "DC" at bounding box center [670, 213] width 366 height 23
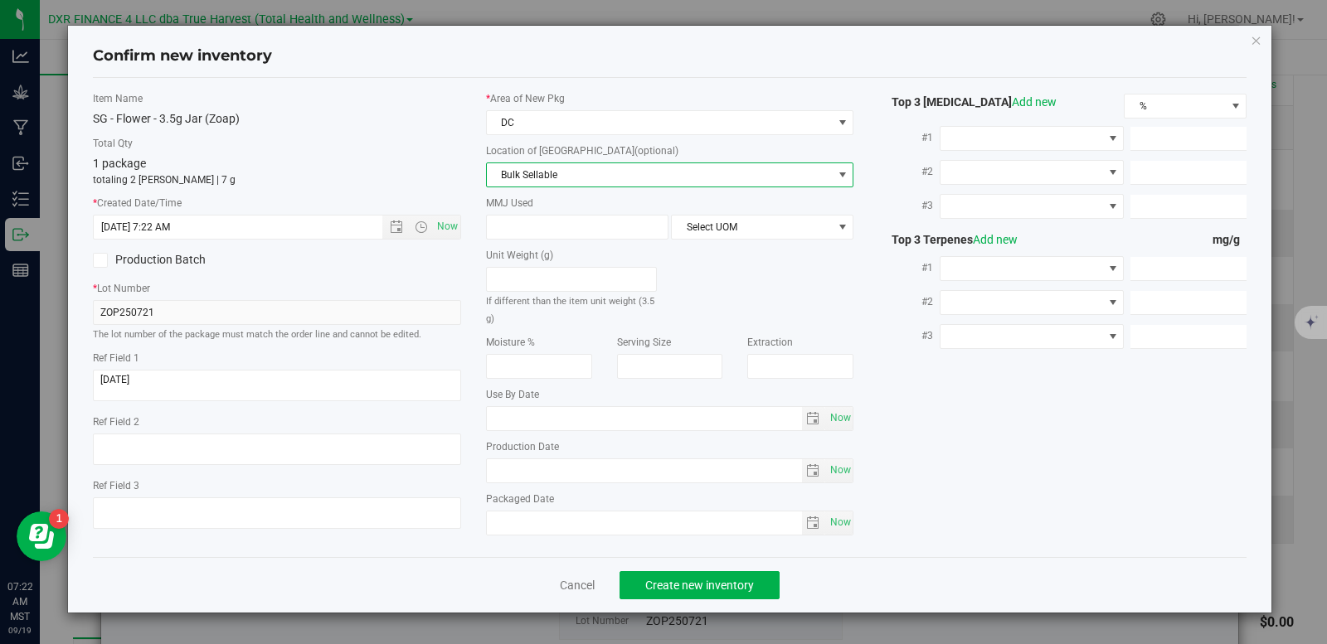
click at [572, 178] on span "Bulk Sellable" at bounding box center [660, 174] width 346 height 23
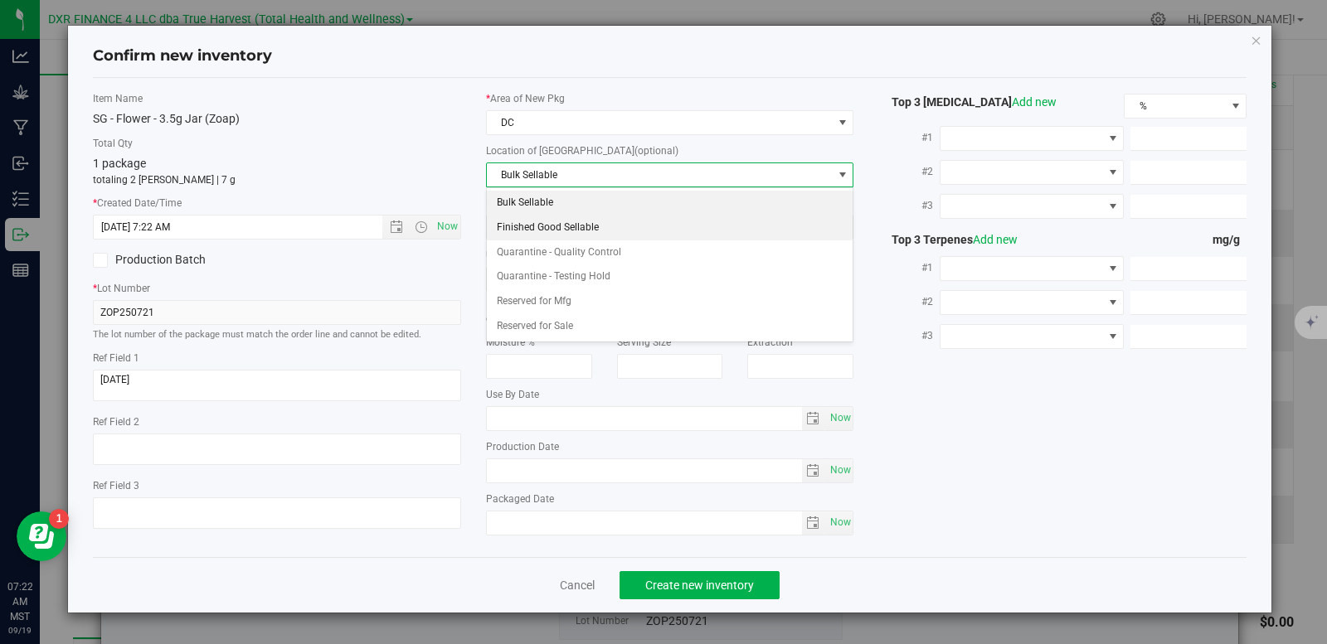
click at [570, 226] on li "Finished Good Sellable" at bounding box center [670, 228] width 366 height 25
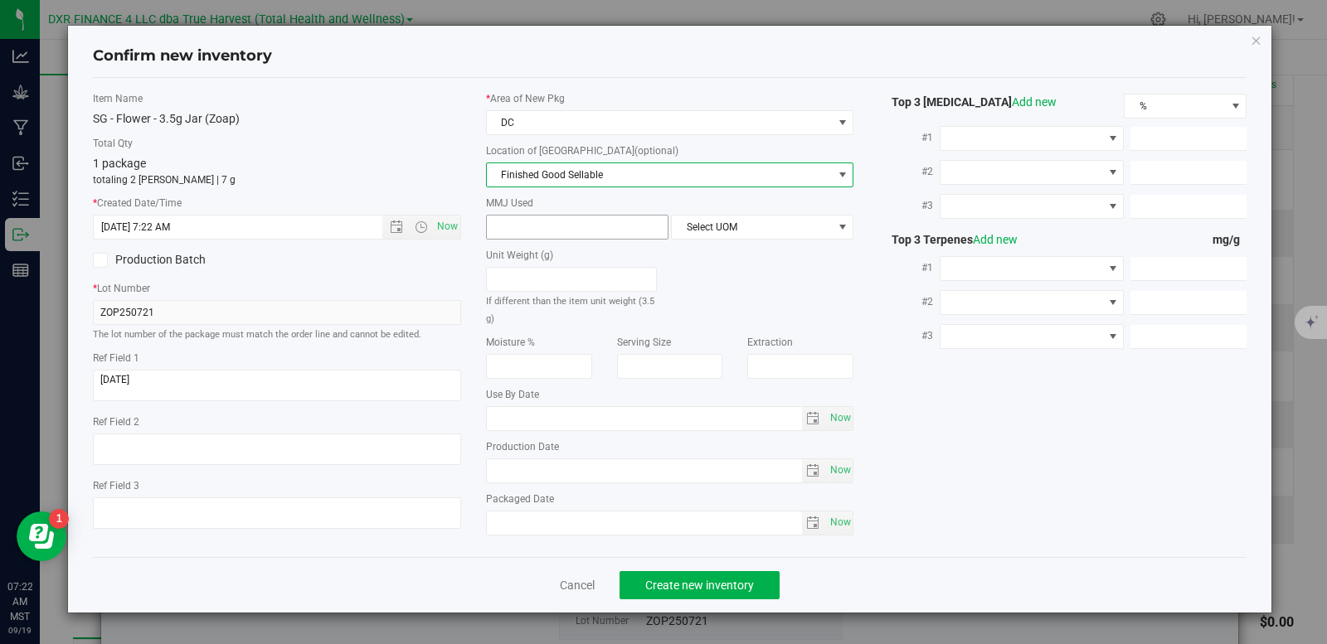
click at [575, 217] on span at bounding box center [577, 227] width 182 height 25
type input "3.5"
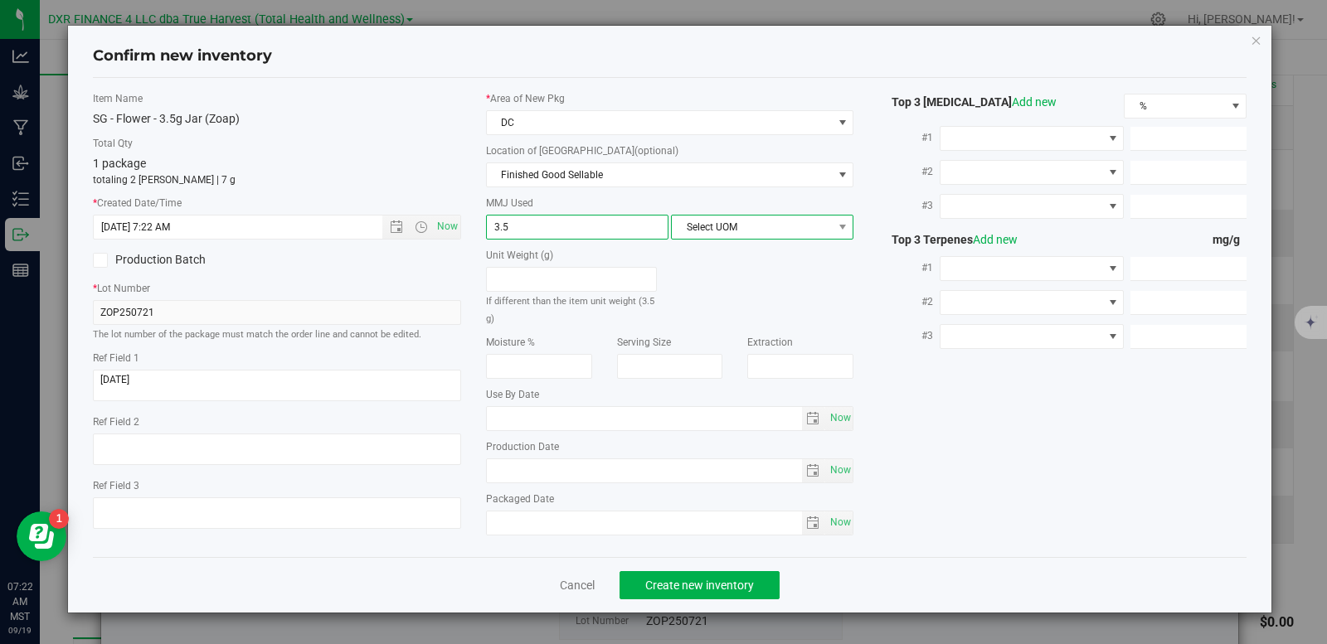
type input "3.5000"
click at [750, 231] on span "Select UOM" at bounding box center [752, 227] width 160 height 23
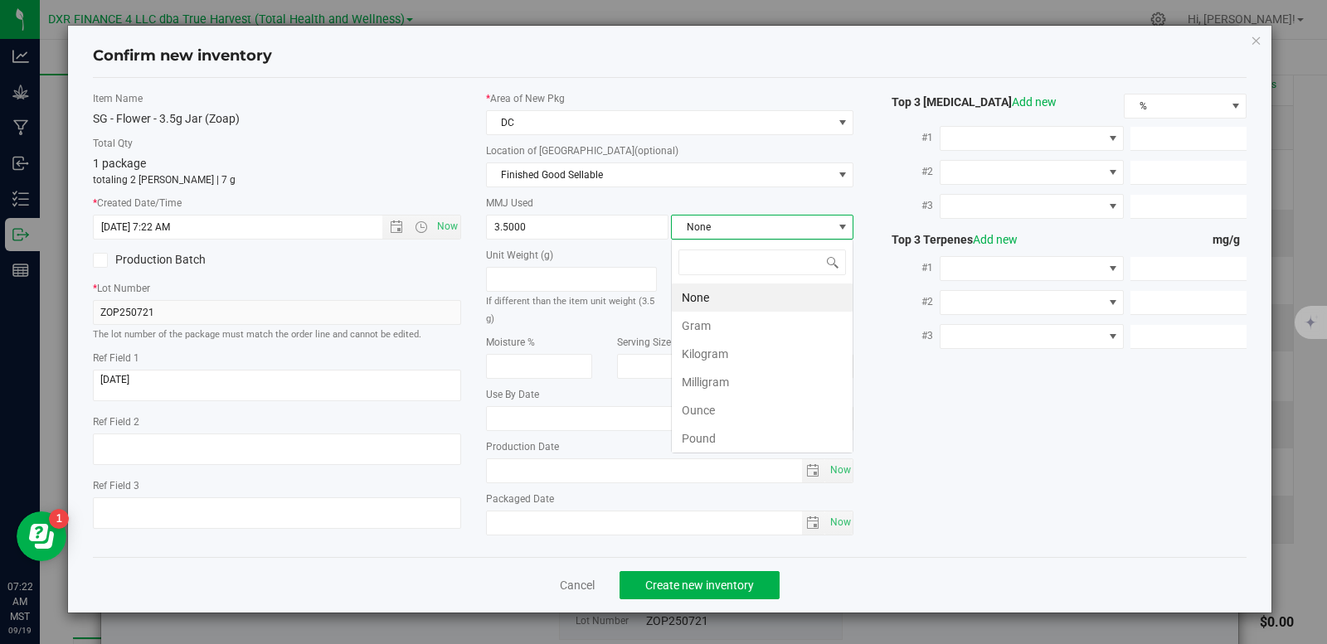
scroll to position [25, 182]
click at [711, 318] on li "Gram" at bounding box center [762, 326] width 181 height 28
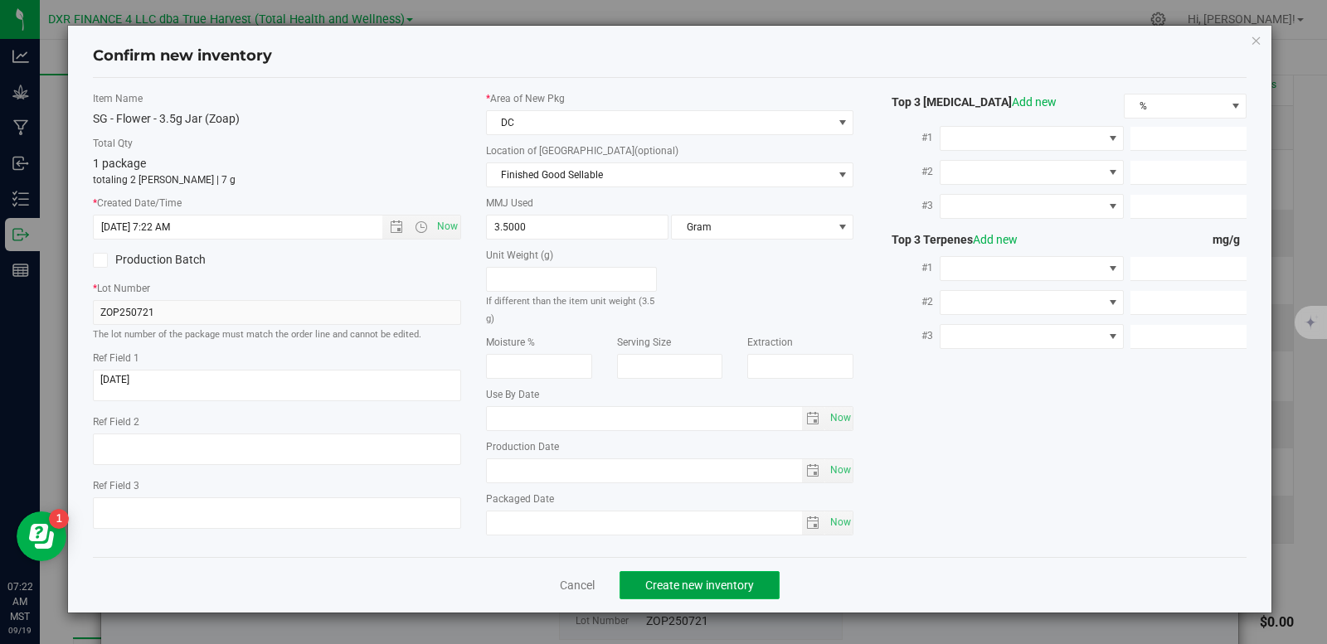
click at [724, 581] on span "Create new inventory" at bounding box center [699, 585] width 109 height 13
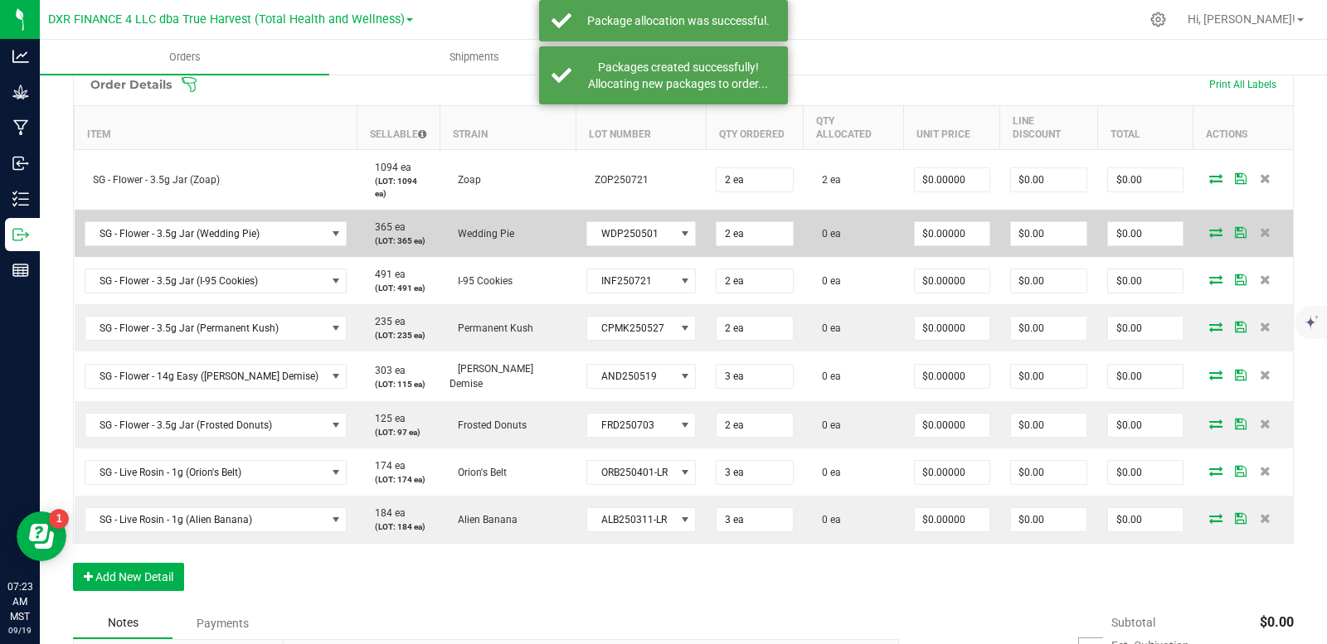
click at [1209, 227] on icon at bounding box center [1215, 232] width 13 height 10
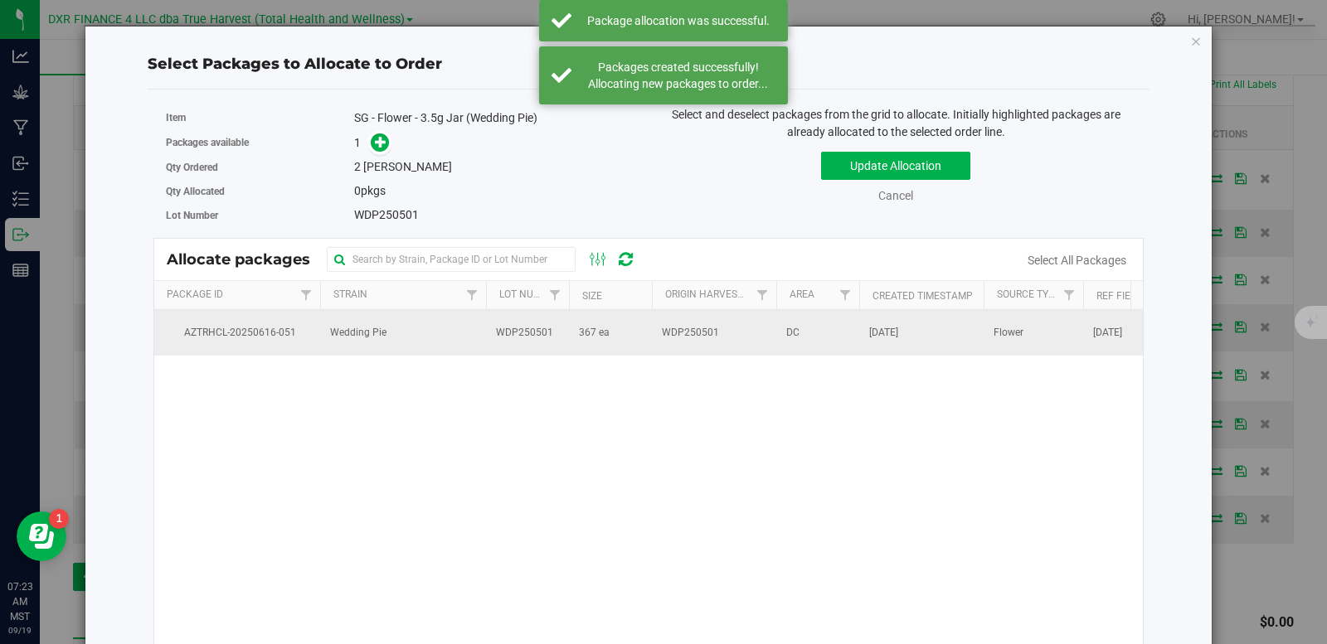
click at [716, 345] on td "WDP250501" at bounding box center [714, 332] width 124 height 45
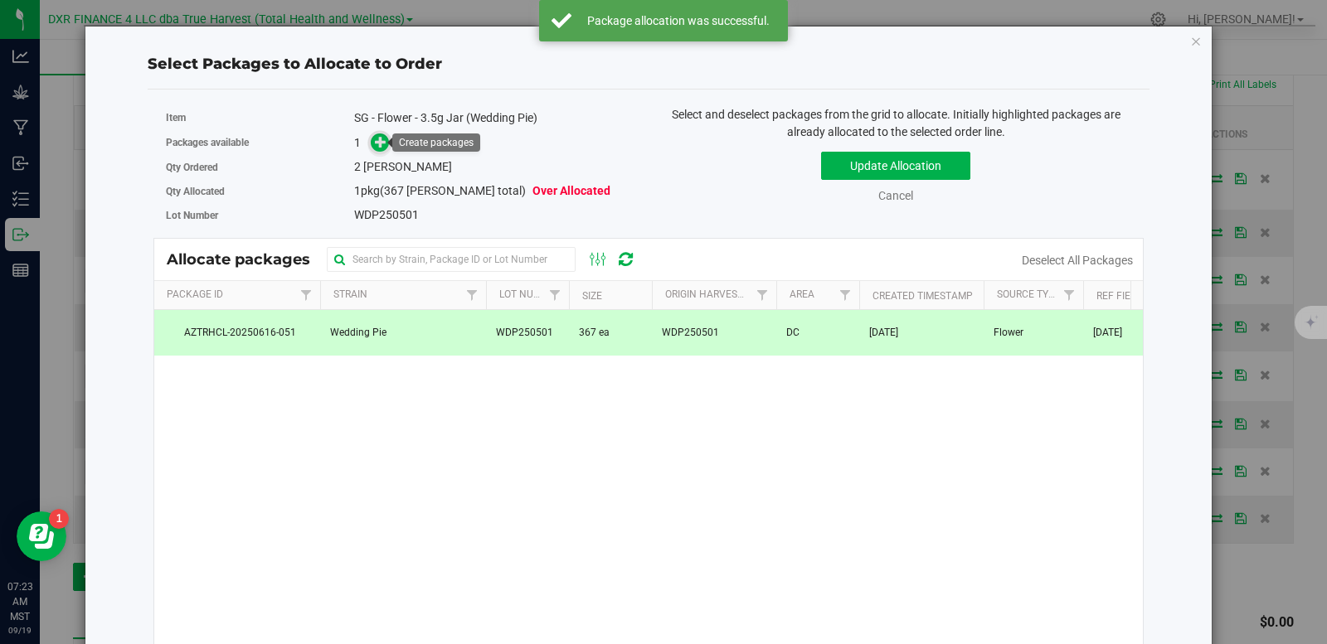
click at [375, 147] on icon at bounding box center [381, 142] width 12 height 12
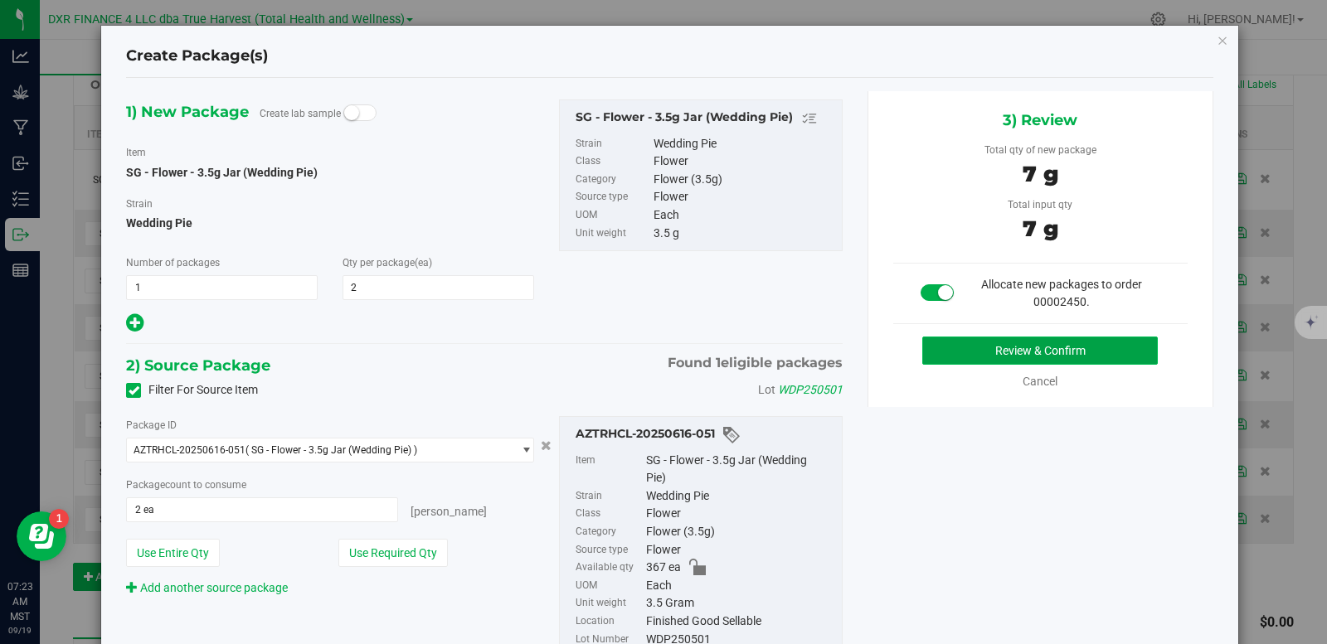
click at [1031, 362] on button "Review & Confirm" at bounding box center [1039, 351] width 235 height 28
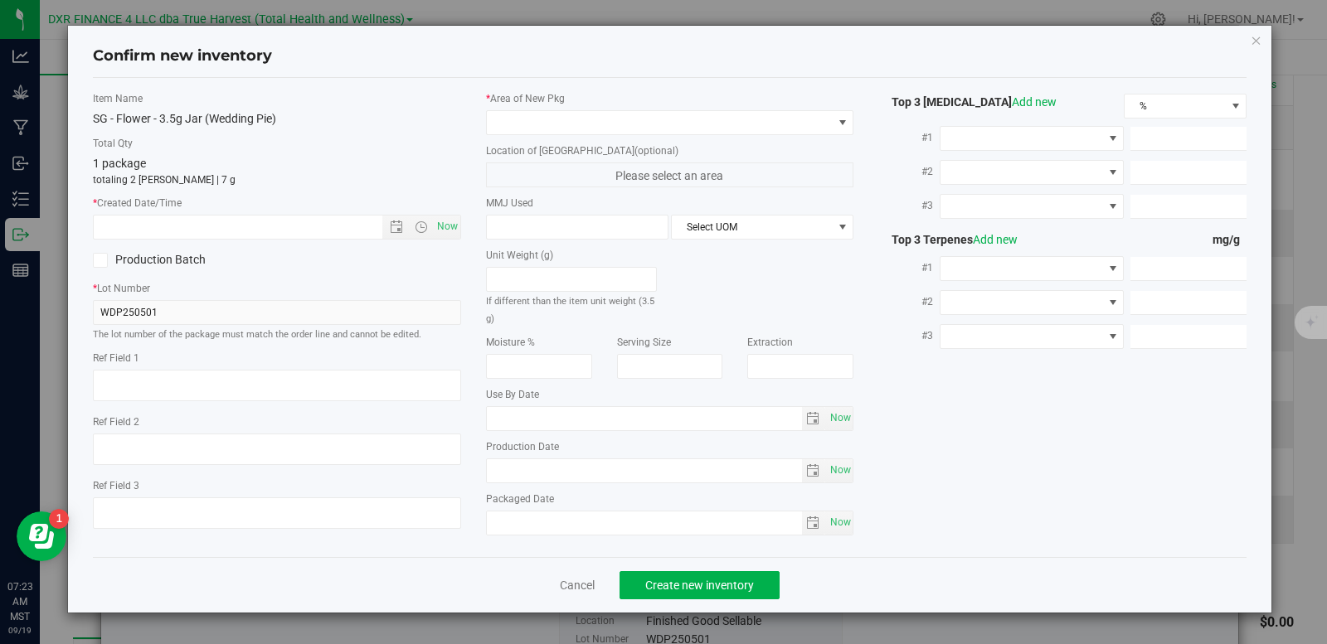
type textarea "2025-05-01"
click at [316, 373] on textarea at bounding box center [277, 386] width 368 height 32
click at [285, 229] on input "text" at bounding box center [252, 227] width 317 height 23
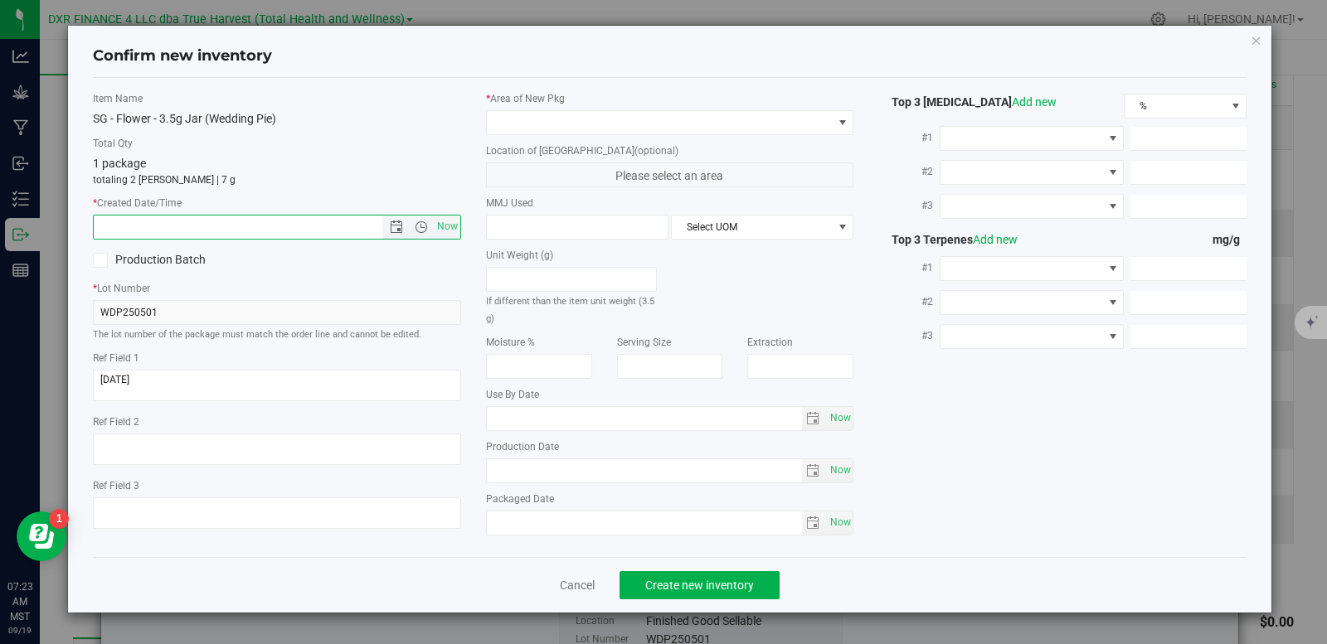
paste input "2025-05-01"
type input "5/1/2025 7:23 AM"
drag, startPoint x: 560, startPoint y: 116, endPoint x: 561, endPoint y: 129, distance: 12.5
click at [561, 117] on span at bounding box center [660, 122] width 346 height 23
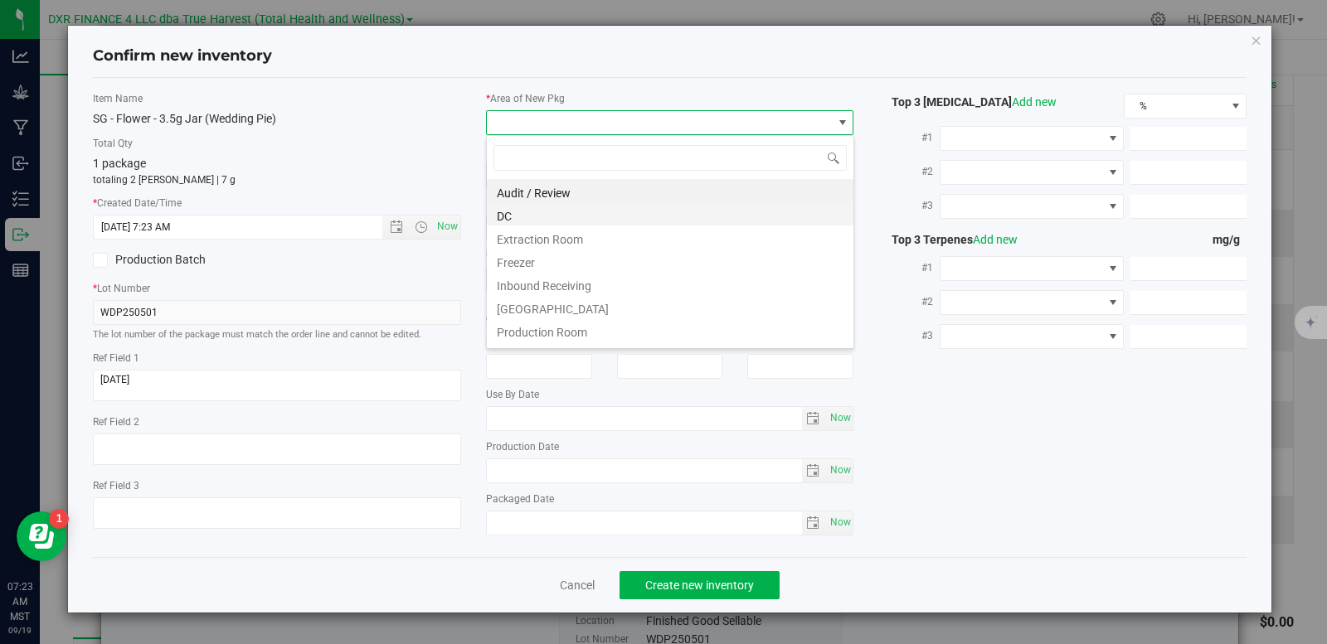
scroll to position [25, 368]
click at [538, 215] on li "DC" at bounding box center [670, 213] width 366 height 23
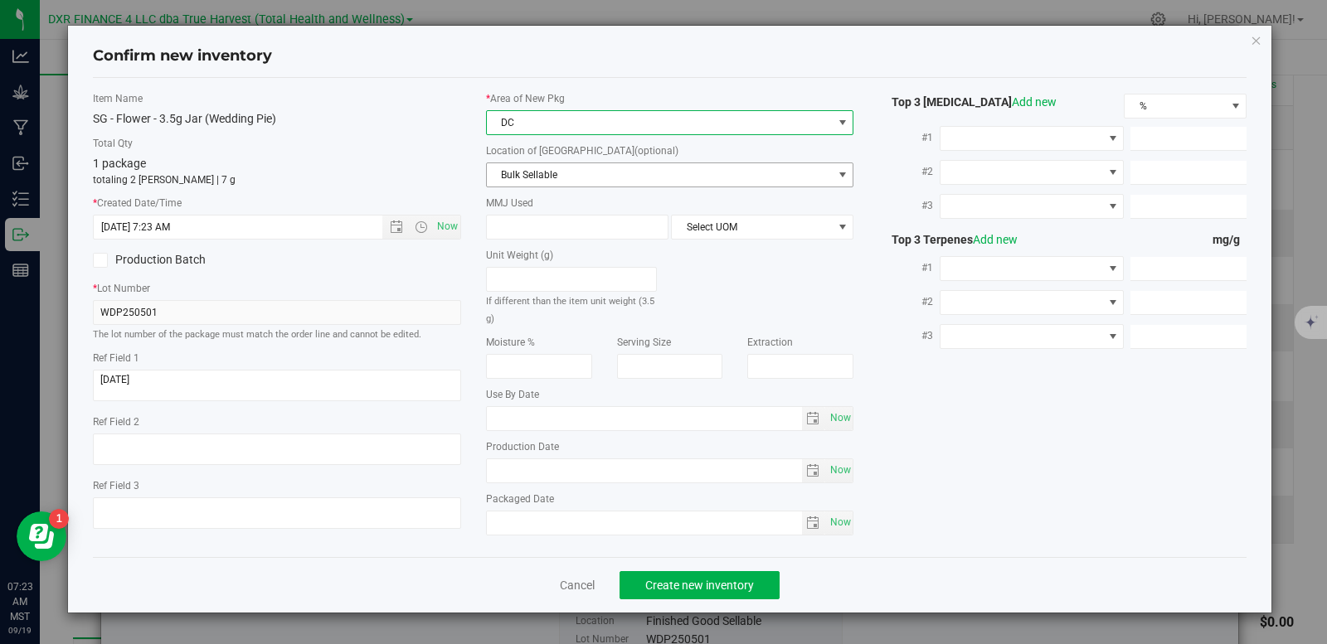
click at [545, 172] on span "Bulk Sellable" at bounding box center [660, 174] width 346 height 23
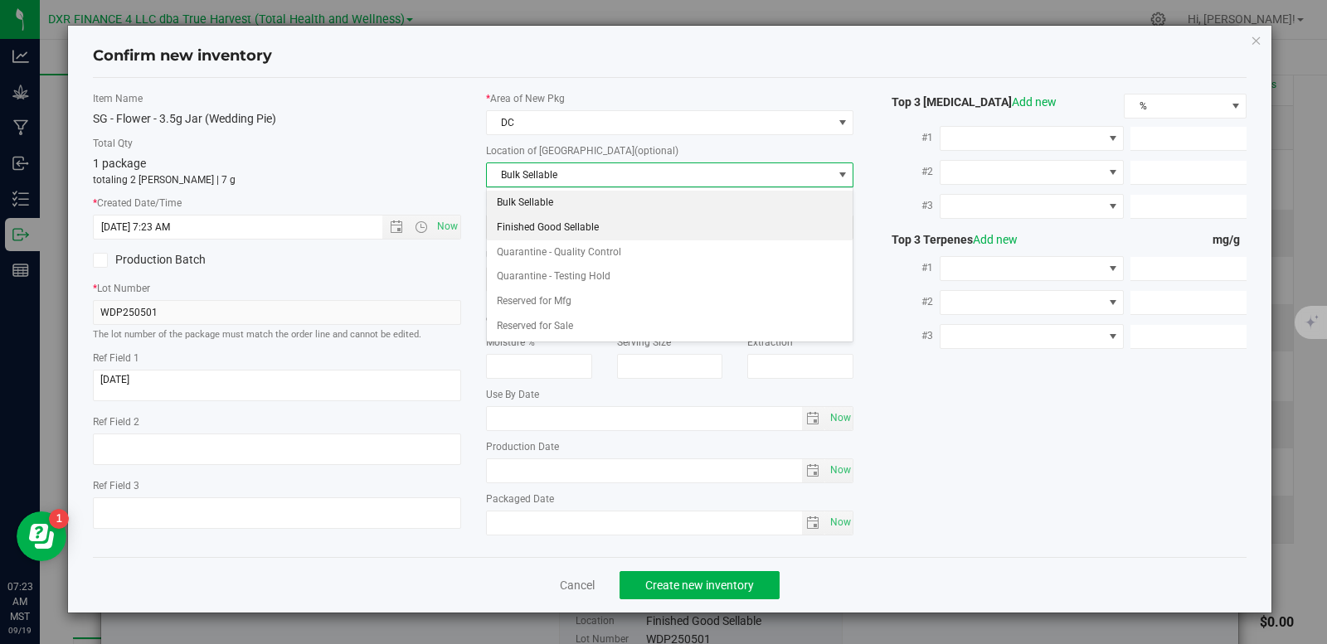
click at [536, 233] on li "Finished Good Sellable" at bounding box center [670, 228] width 366 height 25
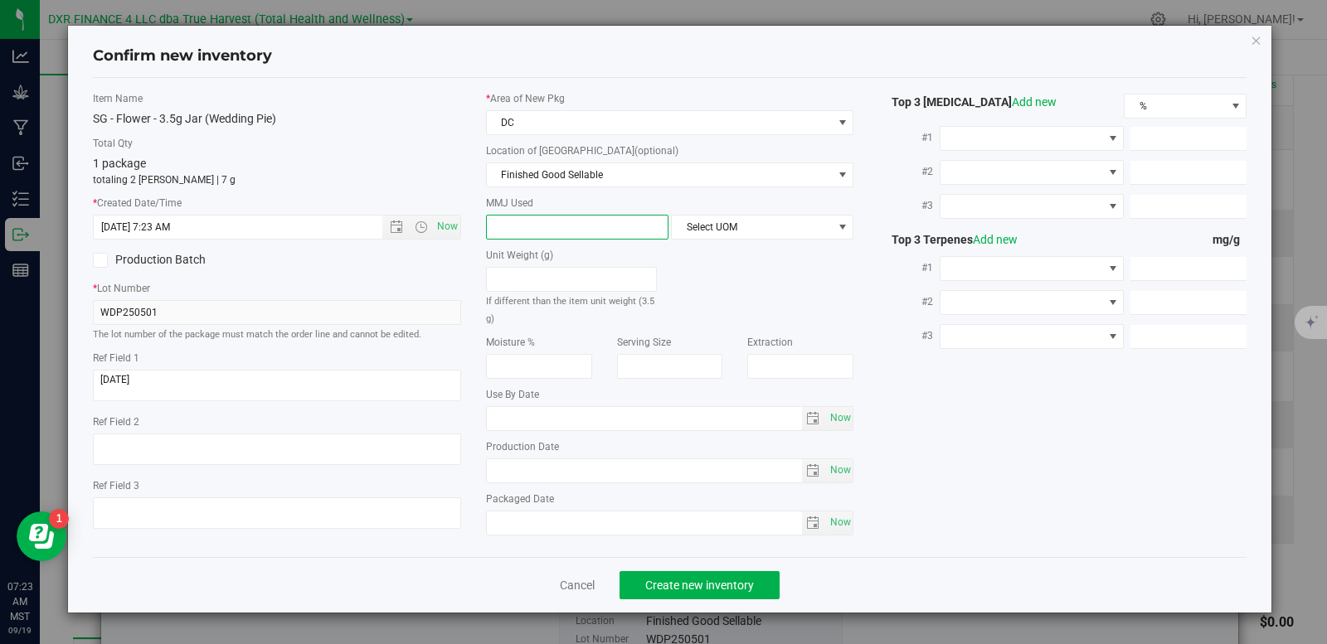
click at [545, 221] on span at bounding box center [577, 227] width 182 height 25
type input "3.5"
type input "3.5000"
click at [697, 231] on span "Select UOM" at bounding box center [752, 227] width 160 height 23
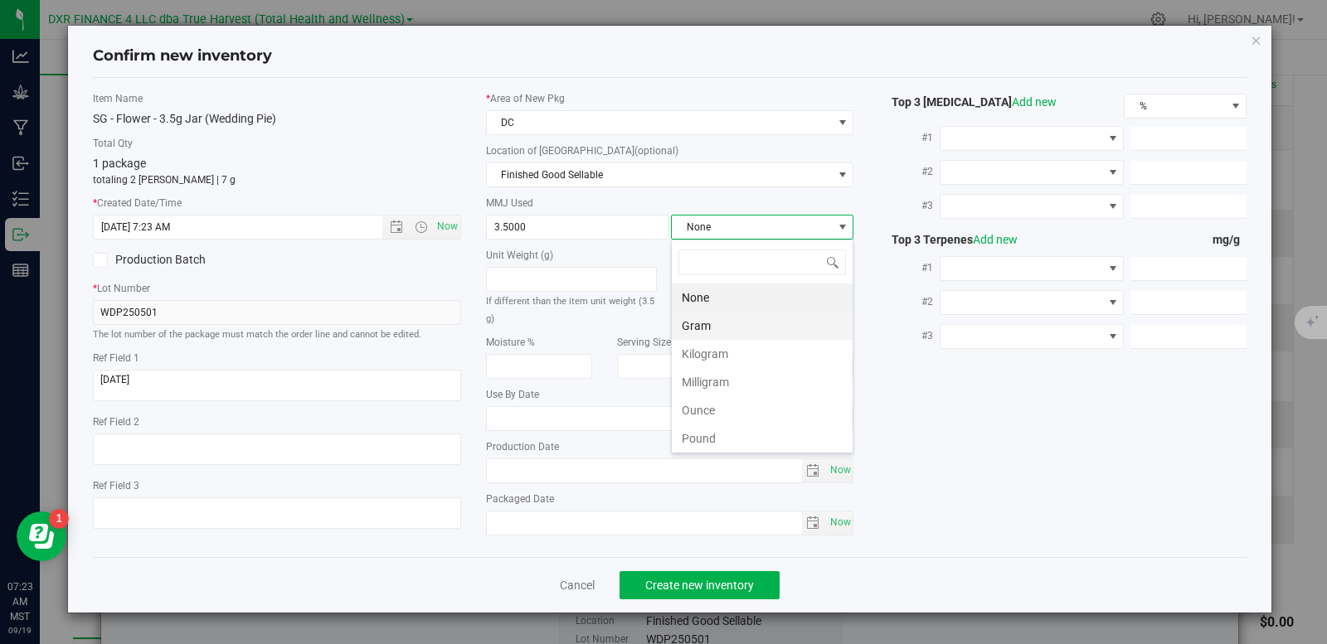
scroll to position [25, 182]
click at [702, 332] on li "Gram" at bounding box center [762, 326] width 181 height 28
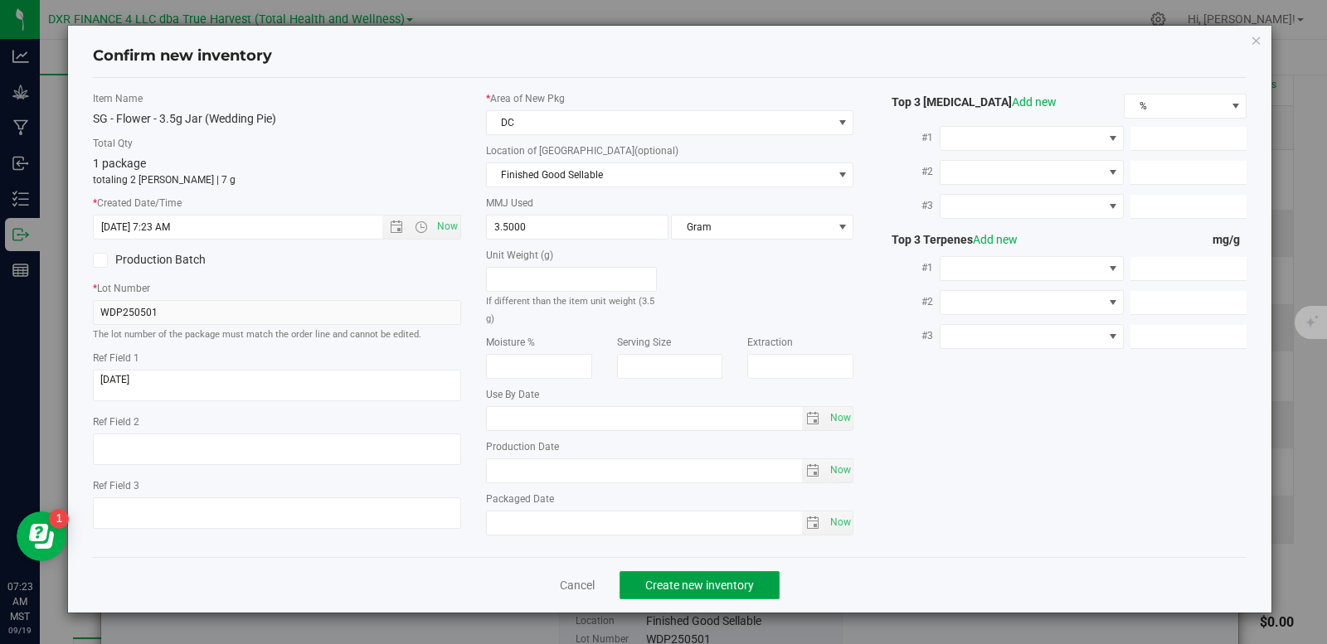
click at [716, 590] on span "Create new inventory" at bounding box center [699, 585] width 109 height 13
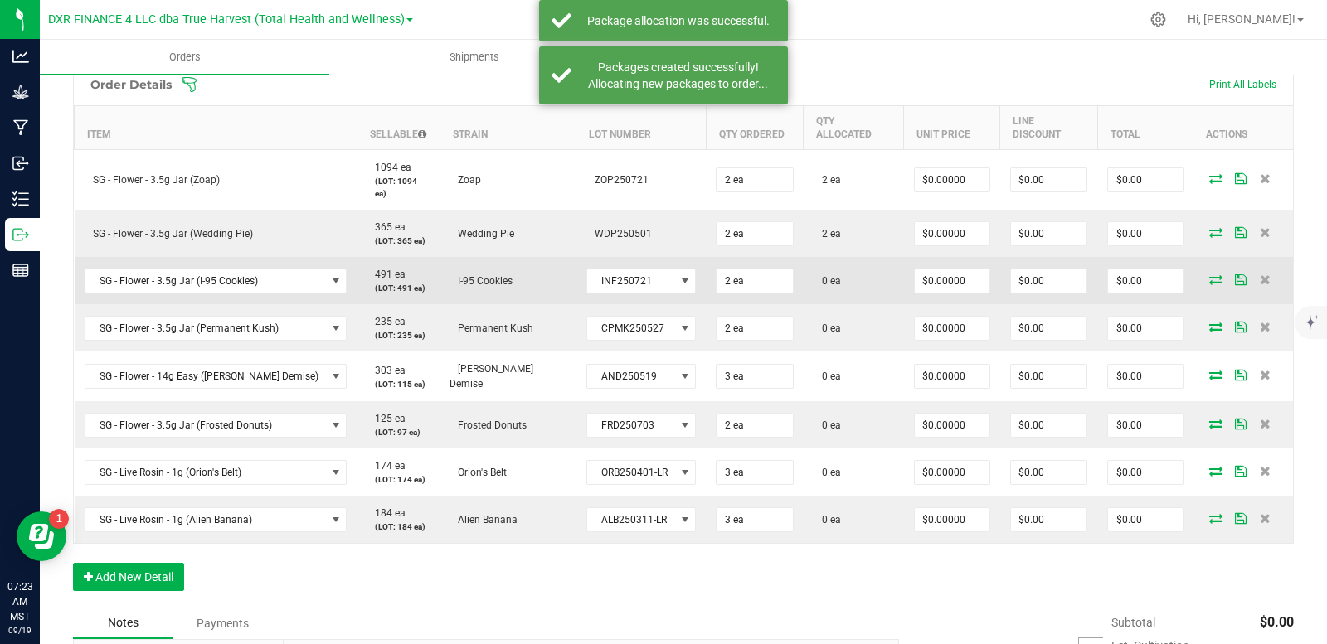
click at [1209, 274] on icon at bounding box center [1215, 279] width 13 height 10
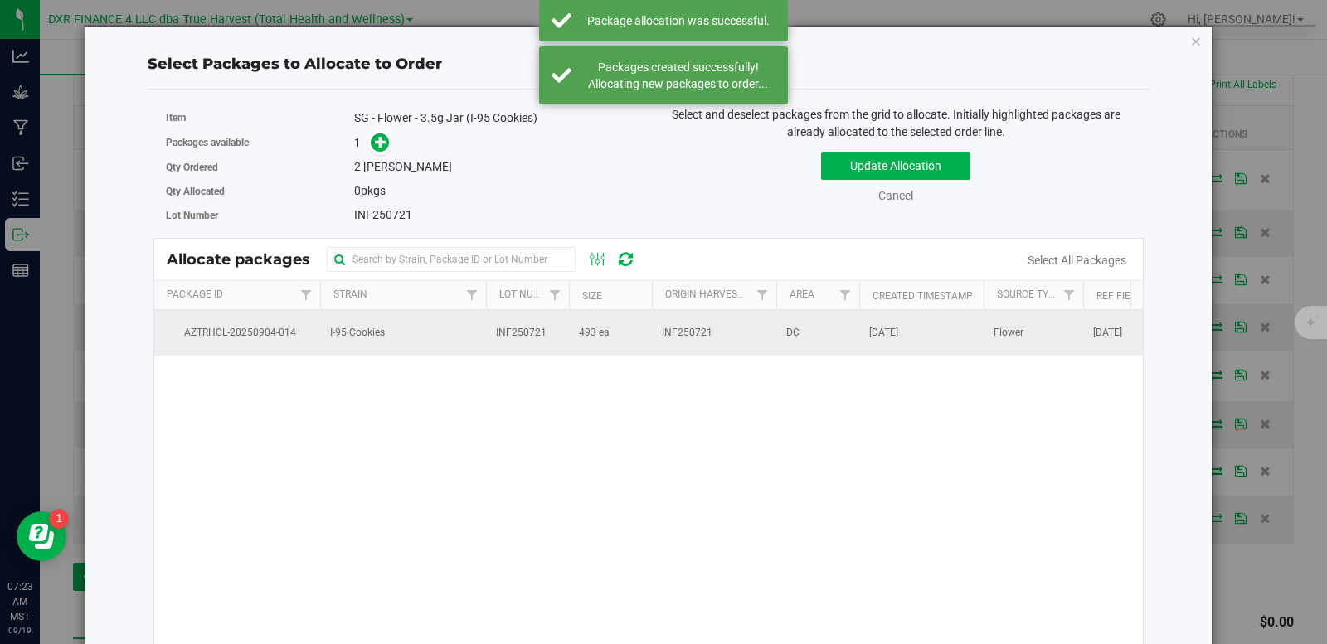
click at [478, 334] on td "I-95 Cookies" at bounding box center [403, 332] width 166 height 45
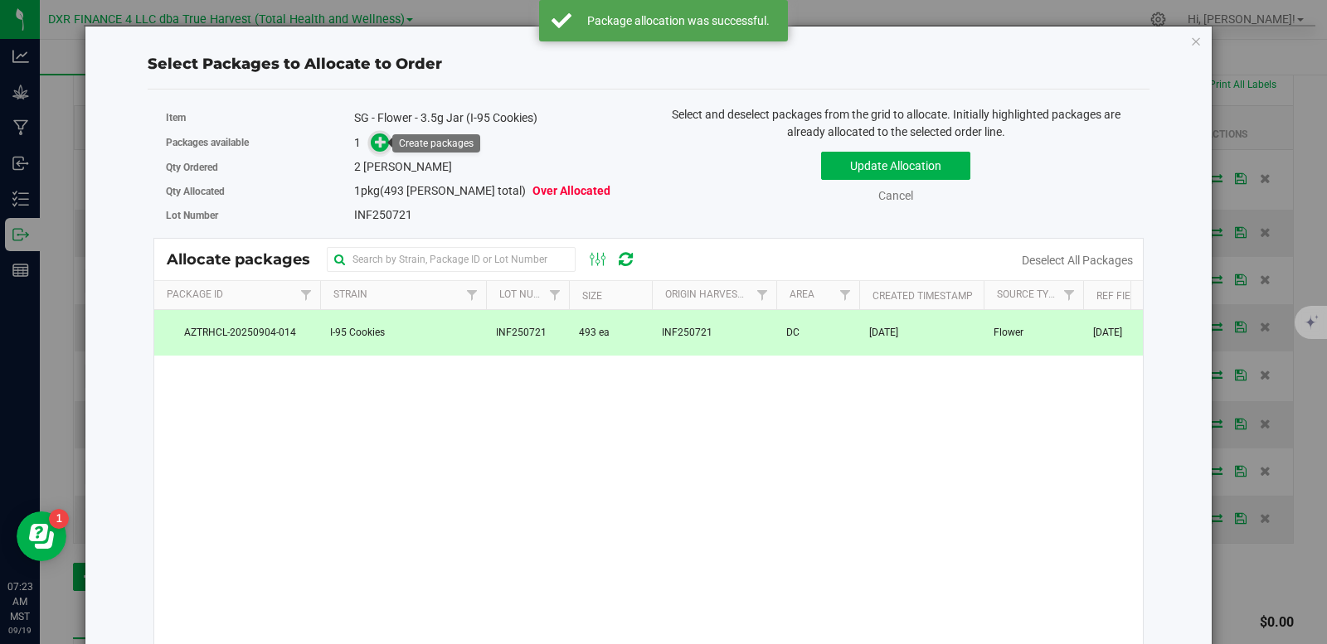
click at [378, 144] on icon at bounding box center [381, 142] width 12 height 12
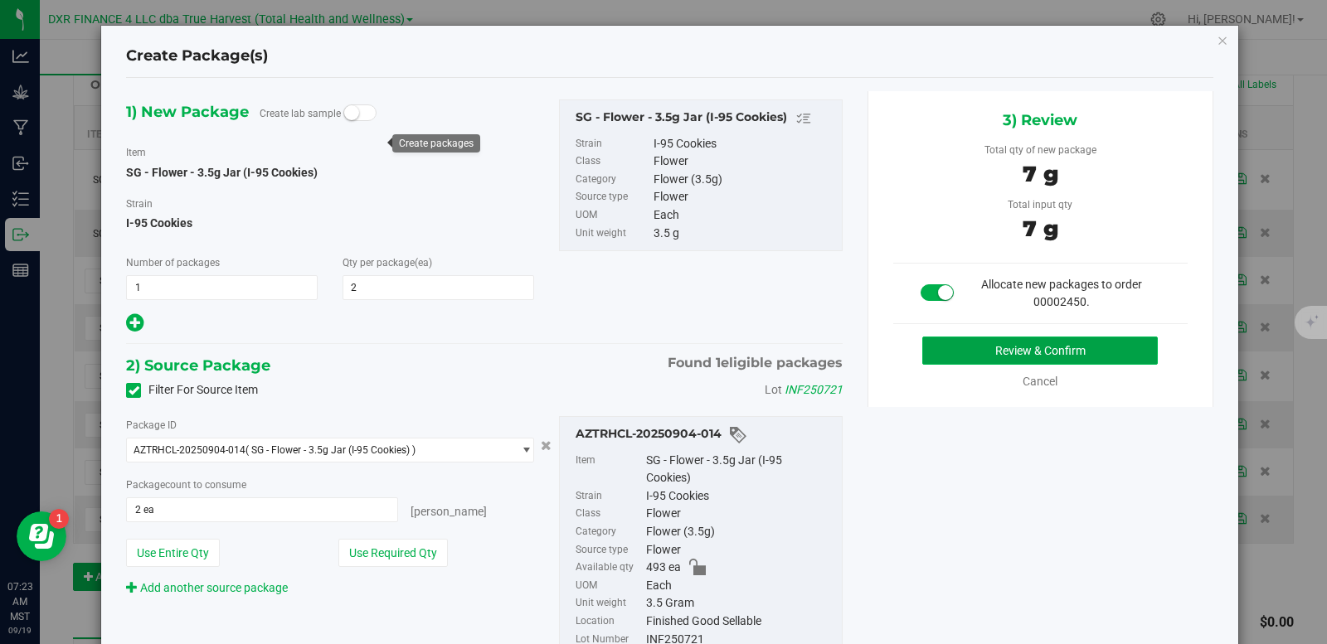
click at [959, 351] on button "Review & Confirm" at bounding box center [1039, 351] width 235 height 28
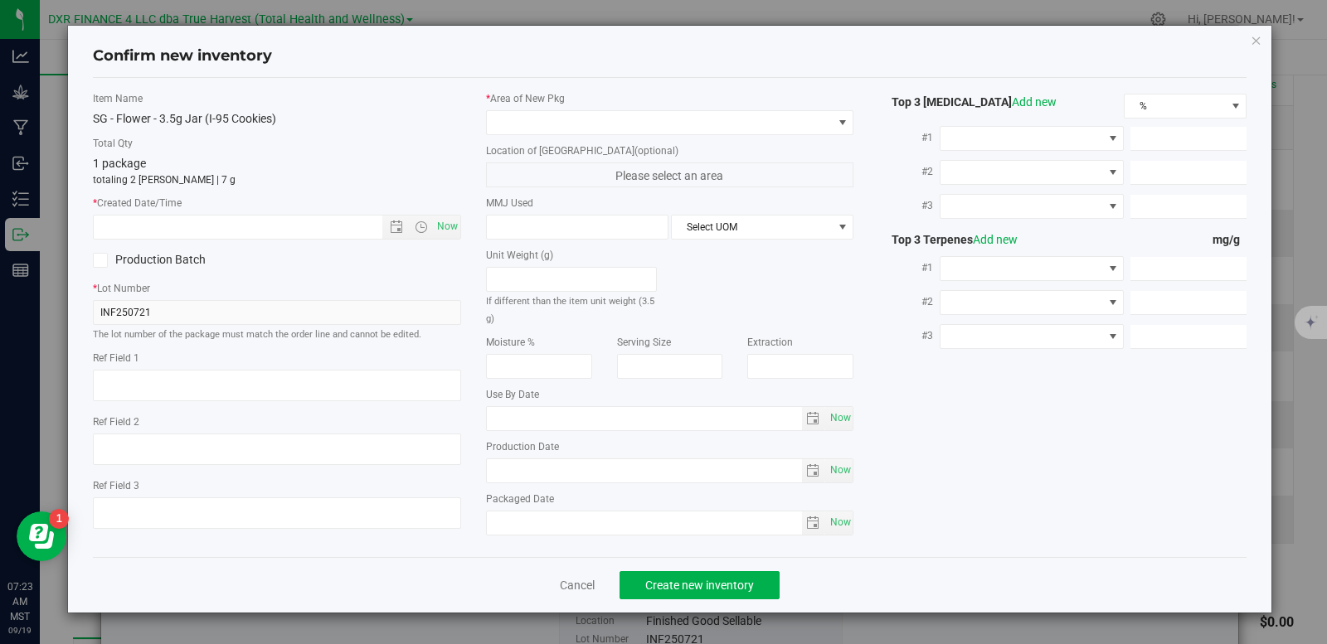
type textarea "2025-07-21"
click at [266, 381] on textarea at bounding box center [277, 386] width 368 height 32
click at [245, 221] on input "text" at bounding box center [252, 227] width 317 height 23
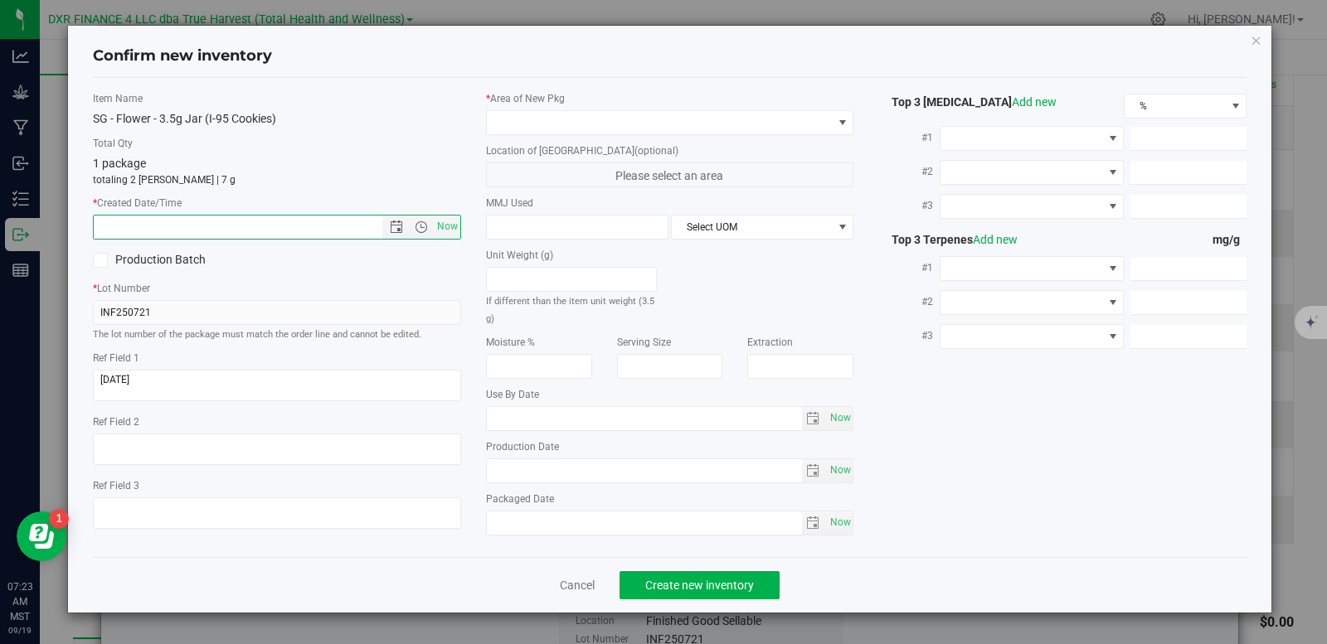
paste input "2025-07-21"
drag, startPoint x: 245, startPoint y: 221, endPoint x: 256, endPoint y: 216, distance: 12.6
click at [252, 218] on input "2025-07-21" at bounding box center [252, 227] width 317 height 23
type input "7/21/2025 7:23 AM"
click at [532, 128] on span at bounding box center [660, 122] width 346 height 23
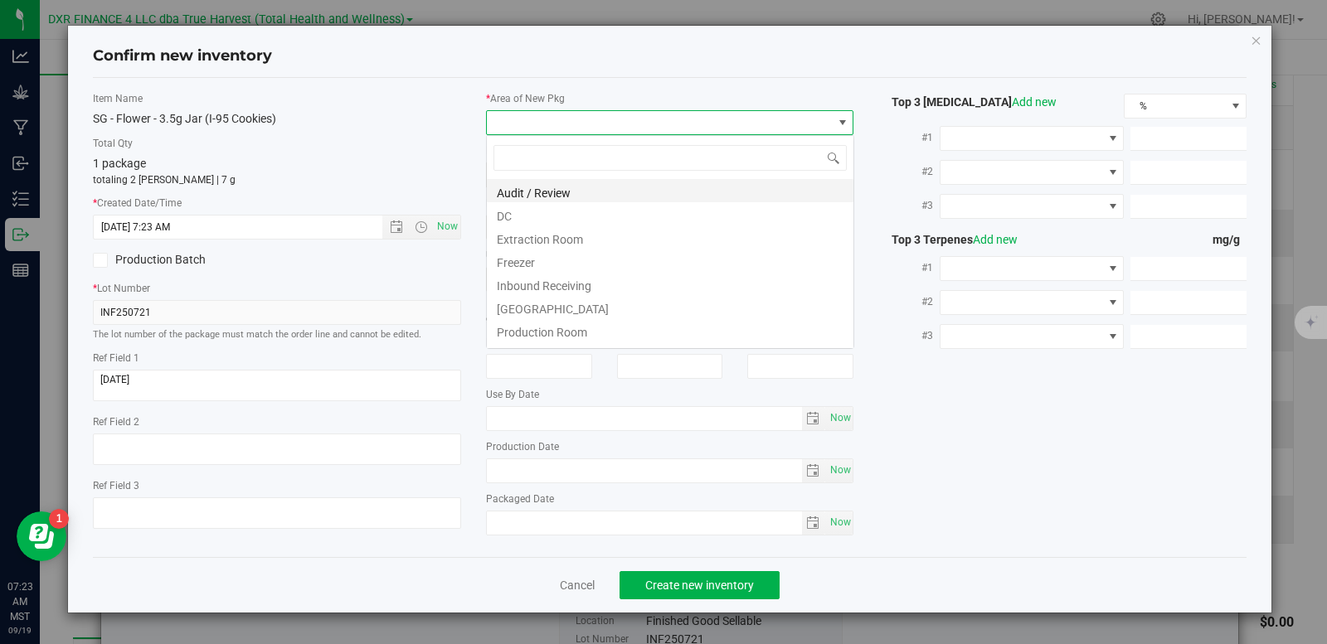
scroll to position [25, 368]
click at [545, 223] on li "DC" at bounding box center [670, 213] width 366 height 23
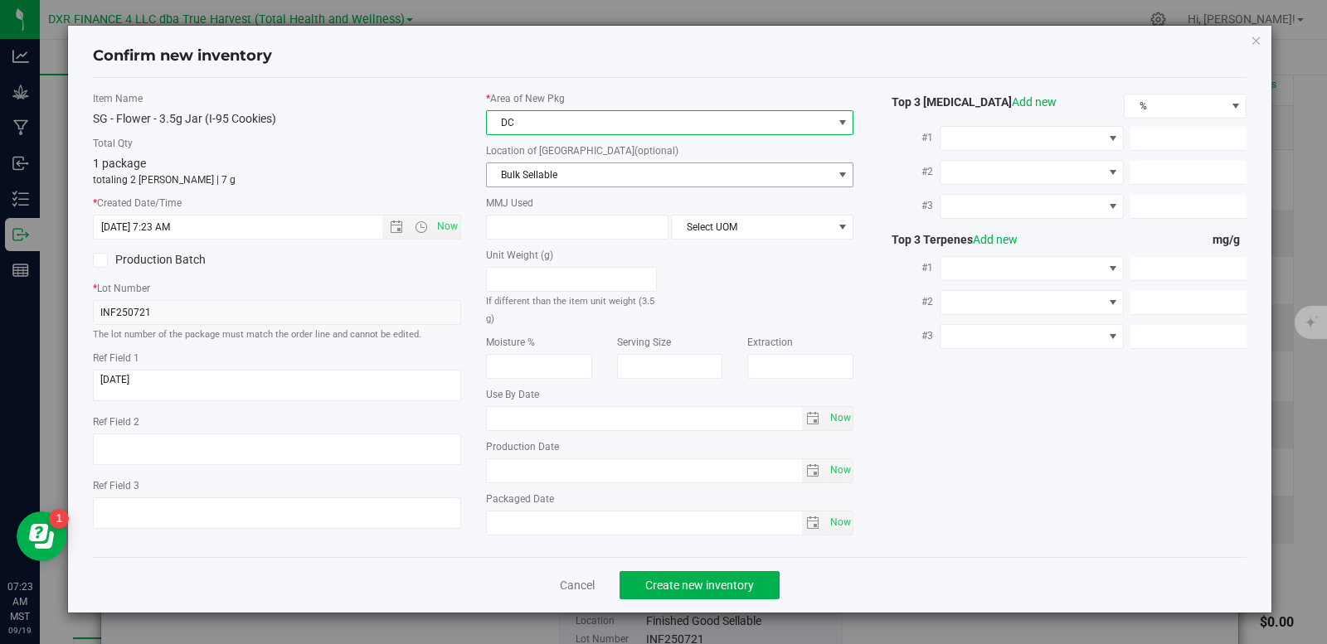
click at [559, 179] on span "Bulk Sellable" at bounding box center [660, 174] width 346 height 23
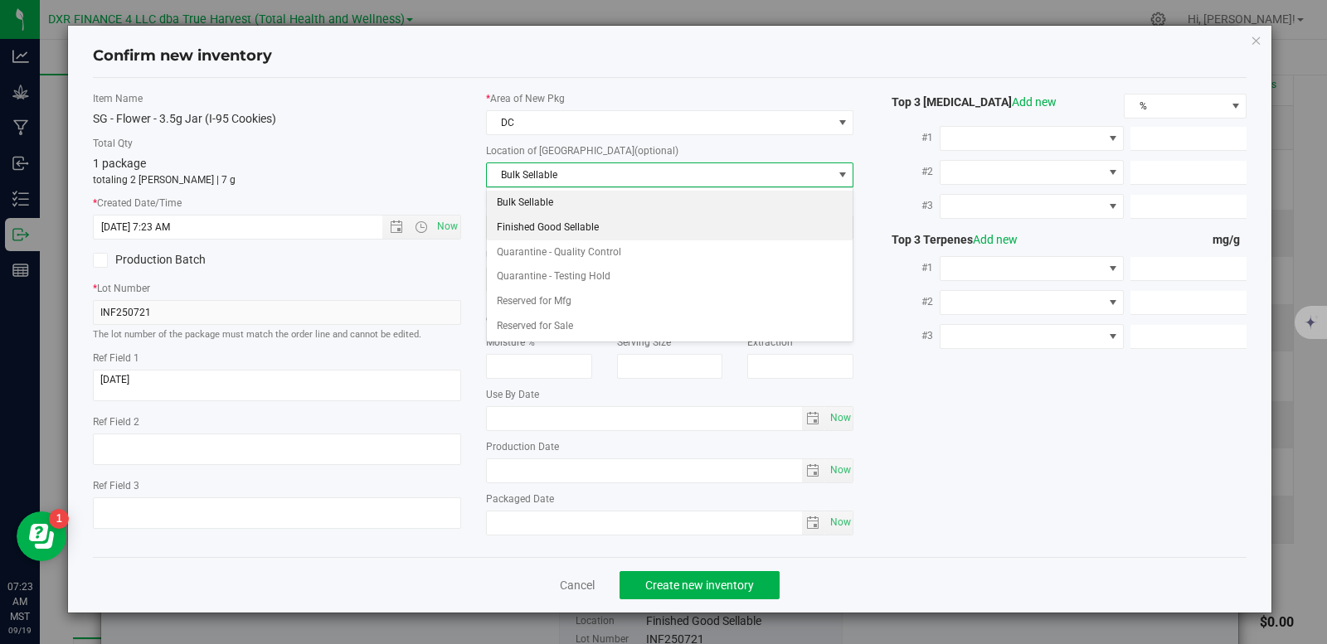
click at [578, 230] on li "Finished Good Sellable" at bounding box center [670, 228] width 366 height 25
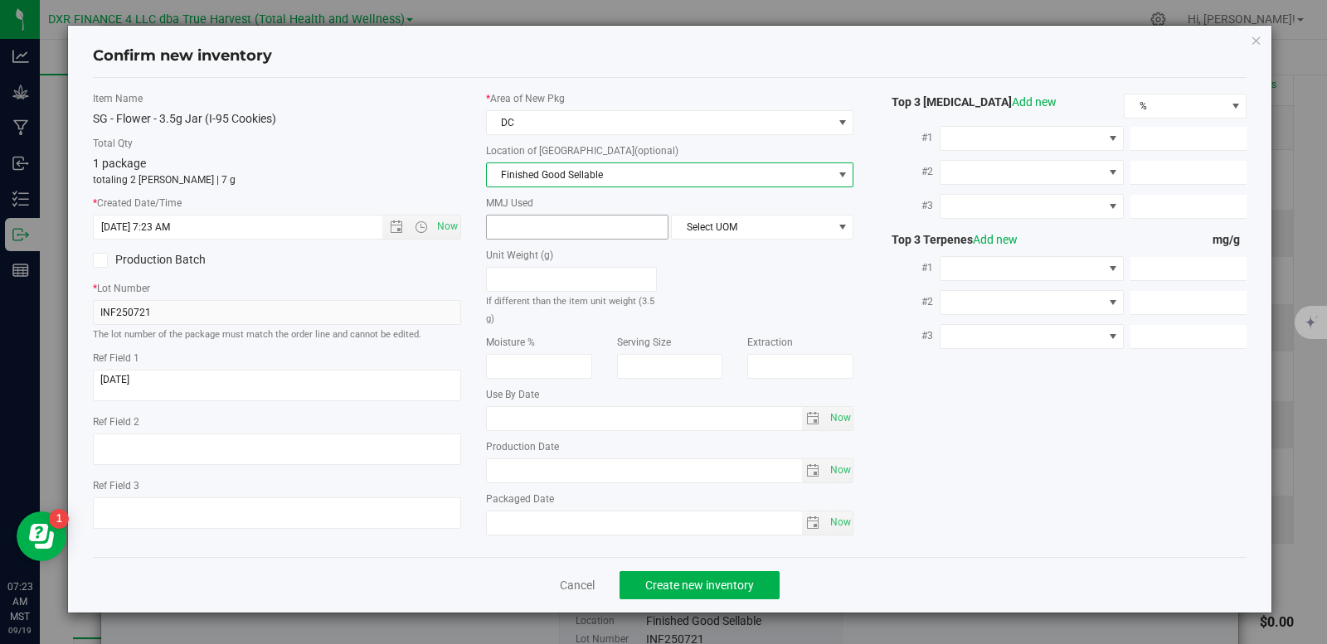
click at [566, 230] on span at bounding box center [577, 227] width 182 height 25
type input "3.5"
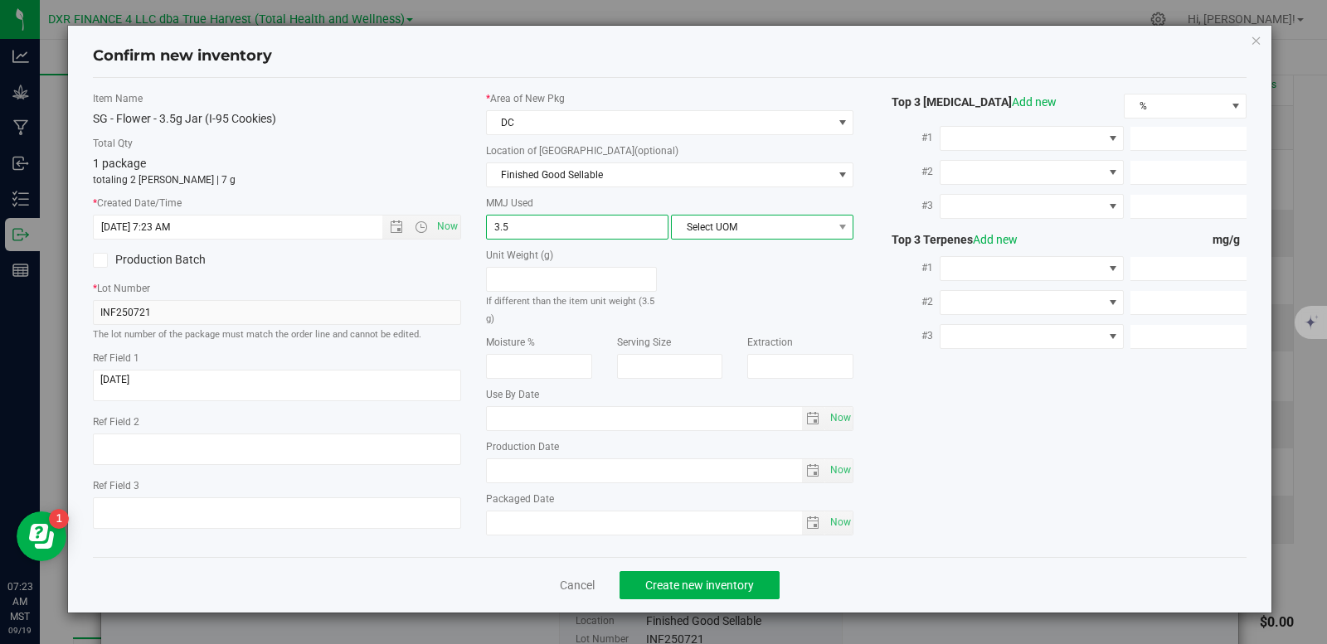
type input "3.5000"
click at [724, 231] on span "Select UOM" at bounding box center [752, 227] width 160 height 23
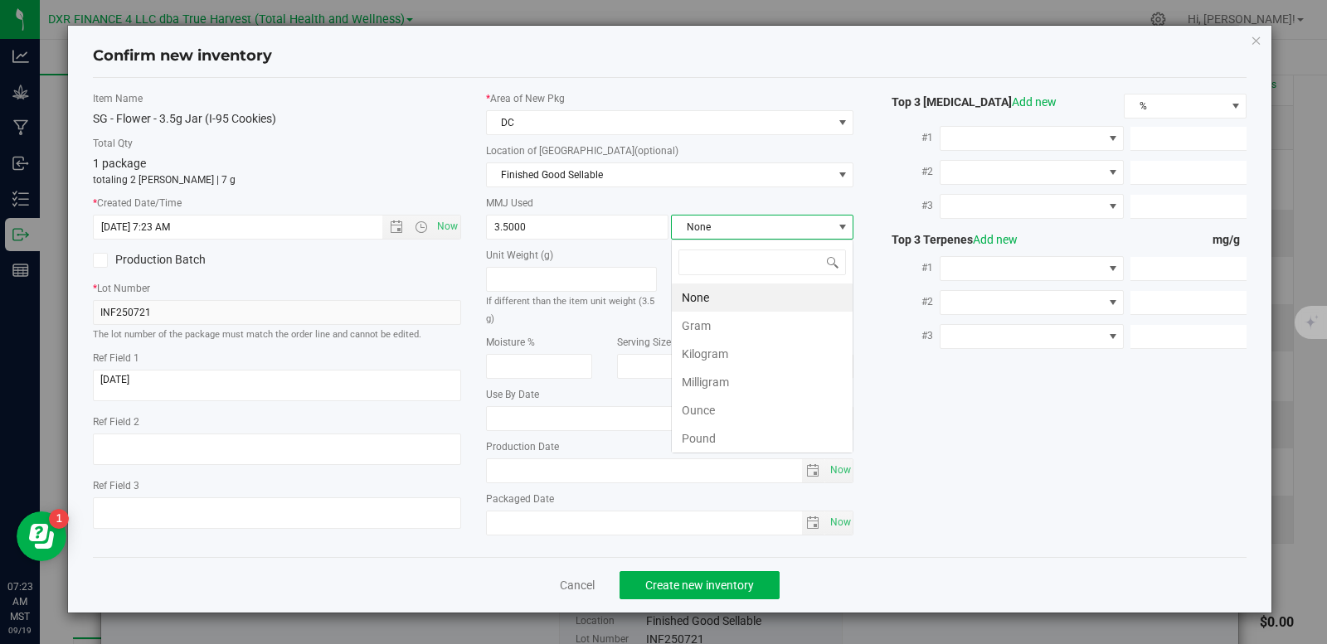
scroll to position [25, 182]
click at [711, 328] on li "Gram" at bounding box center [762, 326] width 181 height 28
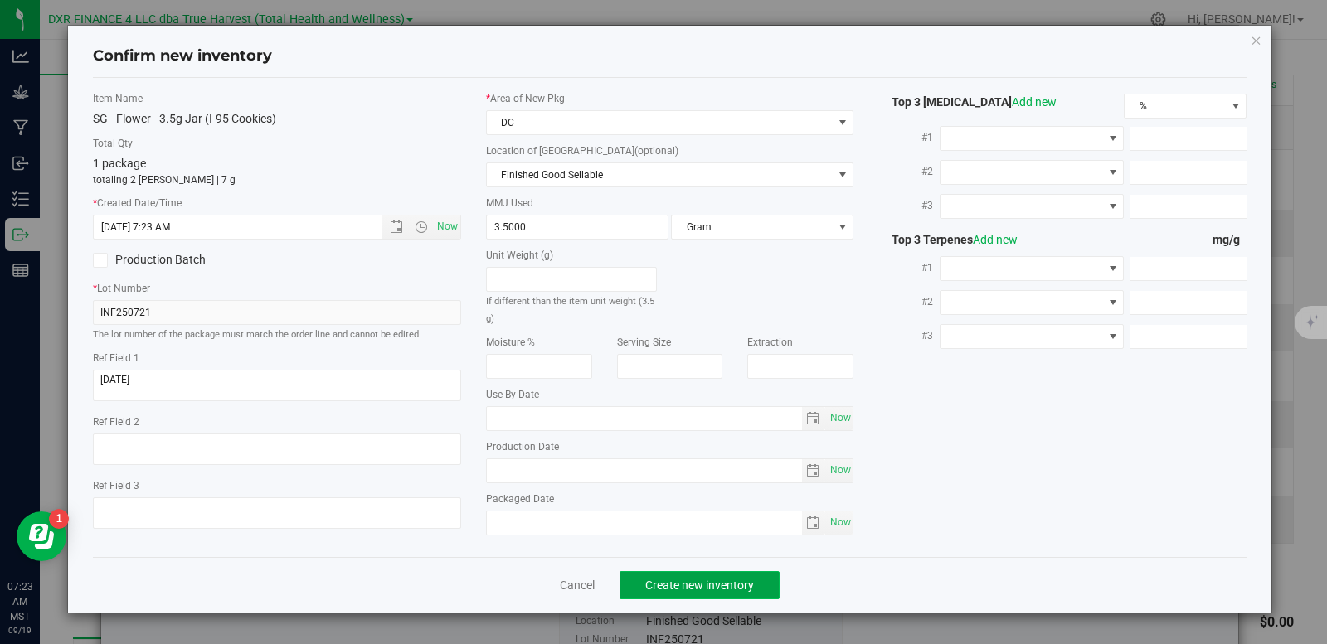
click at [725, 583] on span "Create new inventory" at bounding box center [699, 585] width 109 height 13
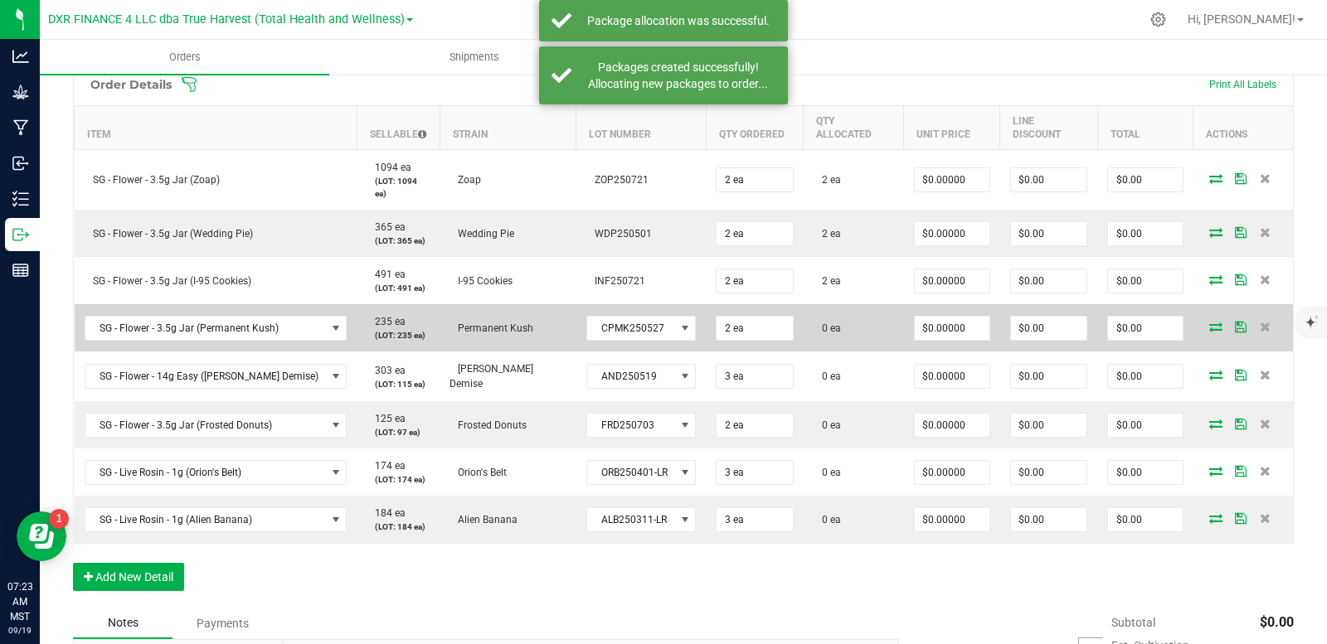
click at [1209, 322] on icon at bounding box center [1215, 327] width 13 height 10
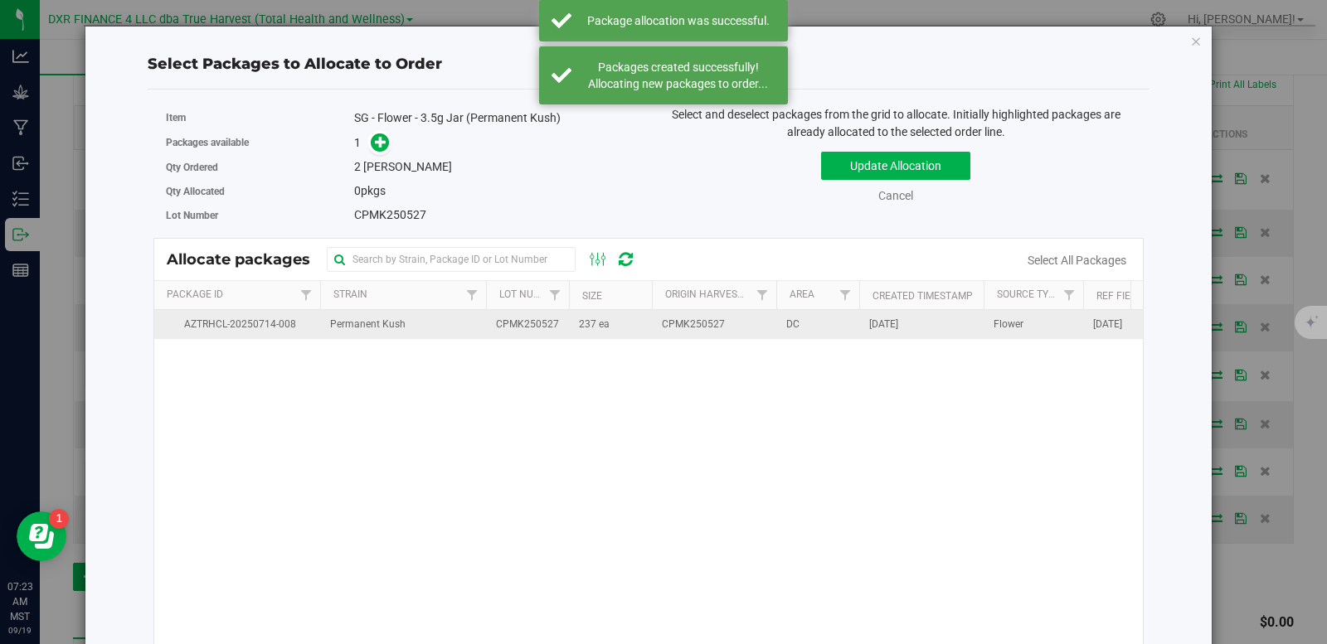
click at [593, 328] on span "237 ea" at bounding box center [594, 325] width 31 height 16
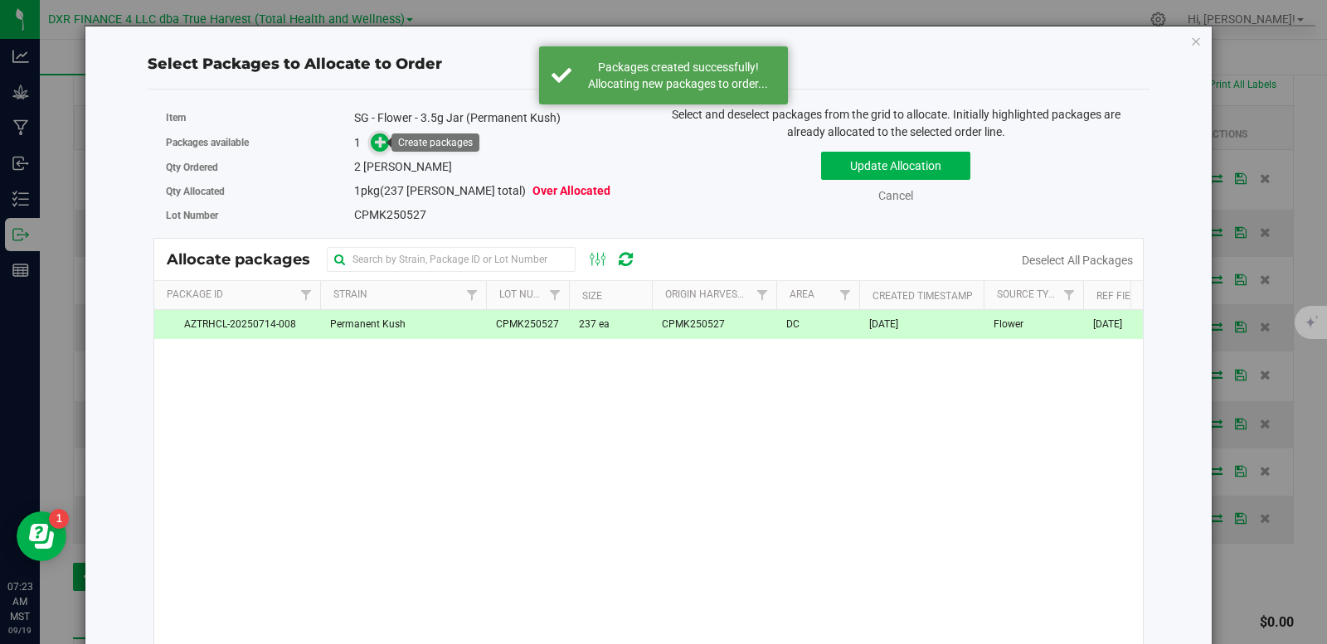
click at [382, 140] on icon at bounding box center [381, 142] width 12 height 12
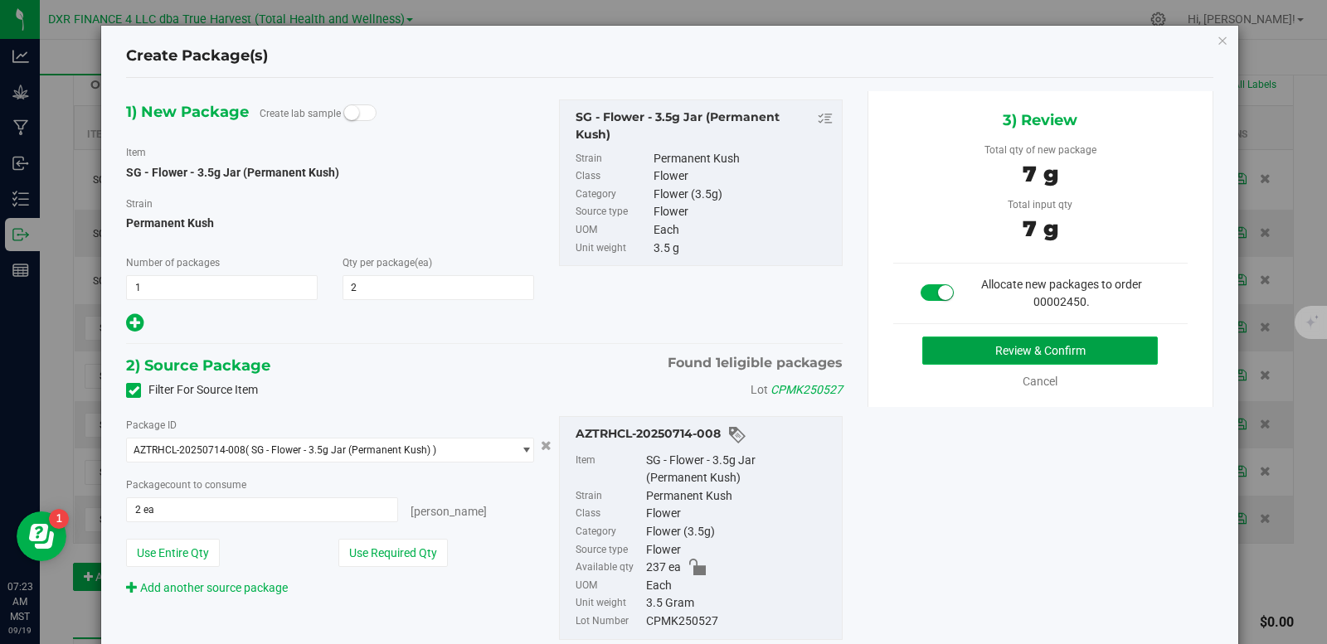
click at [1067, 357] on button "Review & Confirm" at bounding box center [1039, 351] width 235 height 28
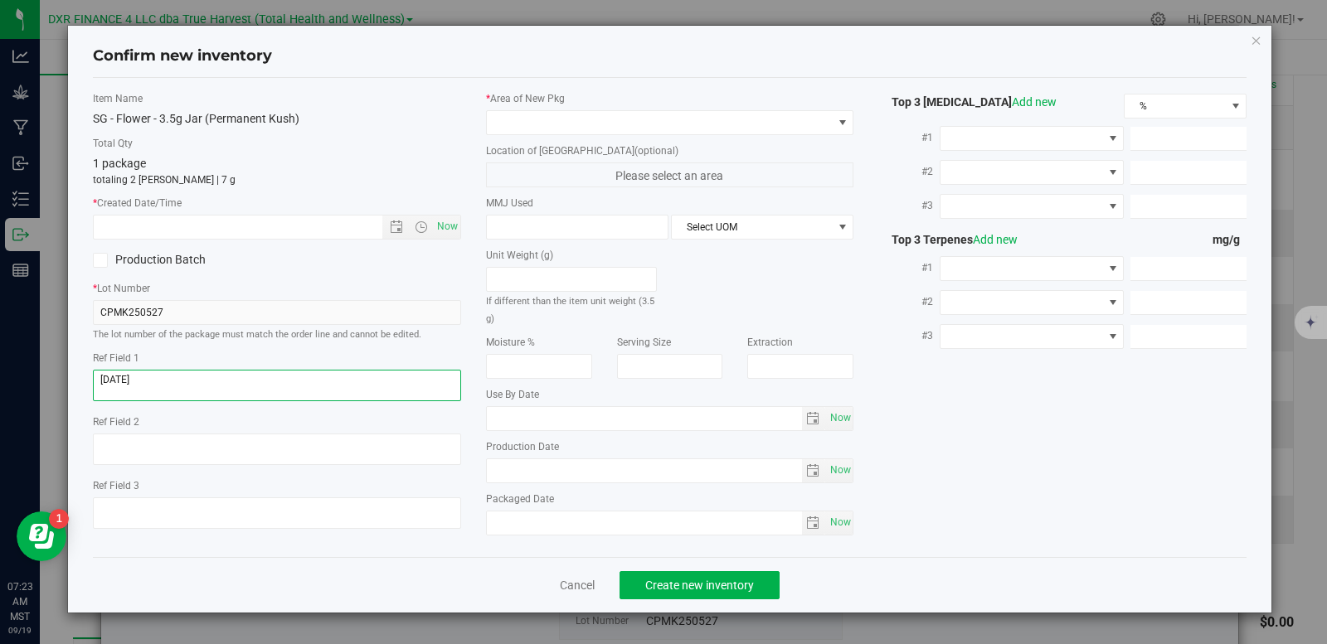
click at [224, 376] on textarea at bounding box center [277, 386] width 368 height 32
click at [212, 226] on input "text" at bounding box center [252, 227] width 317 height 23
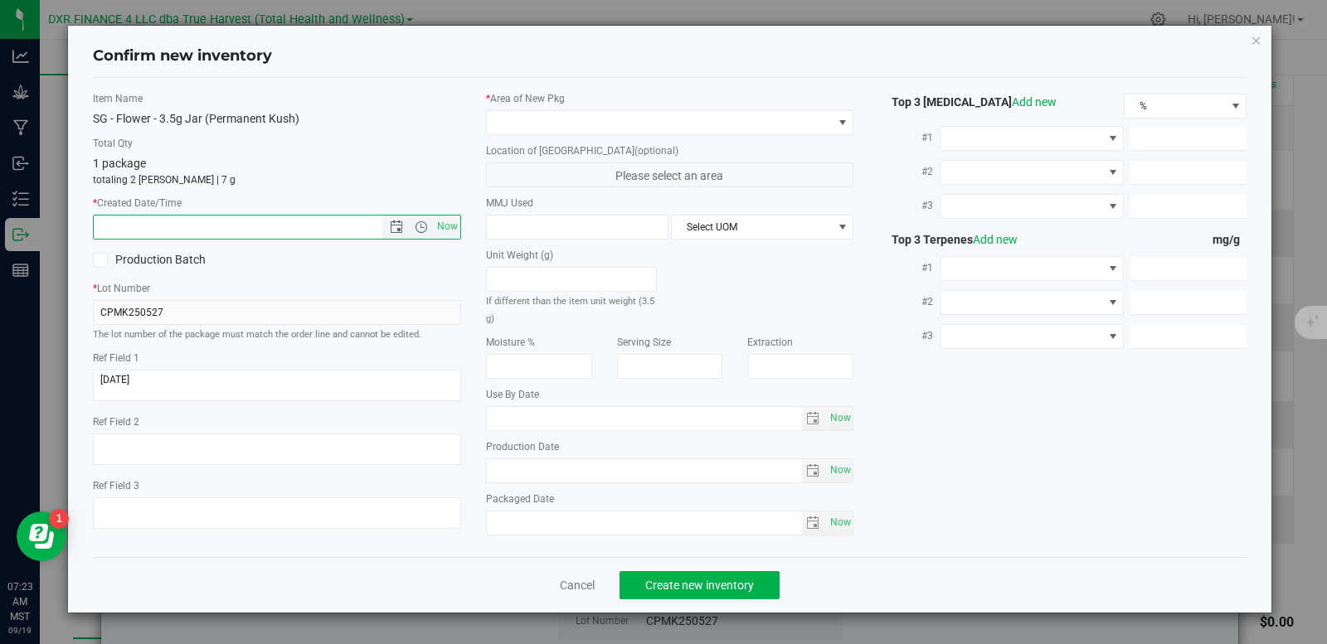
paste input "2025-05-27"
type input "5/27/2025 7:23 AM"
click at [563, 125] on span at bounding box center [660, 122] width 346 height 23
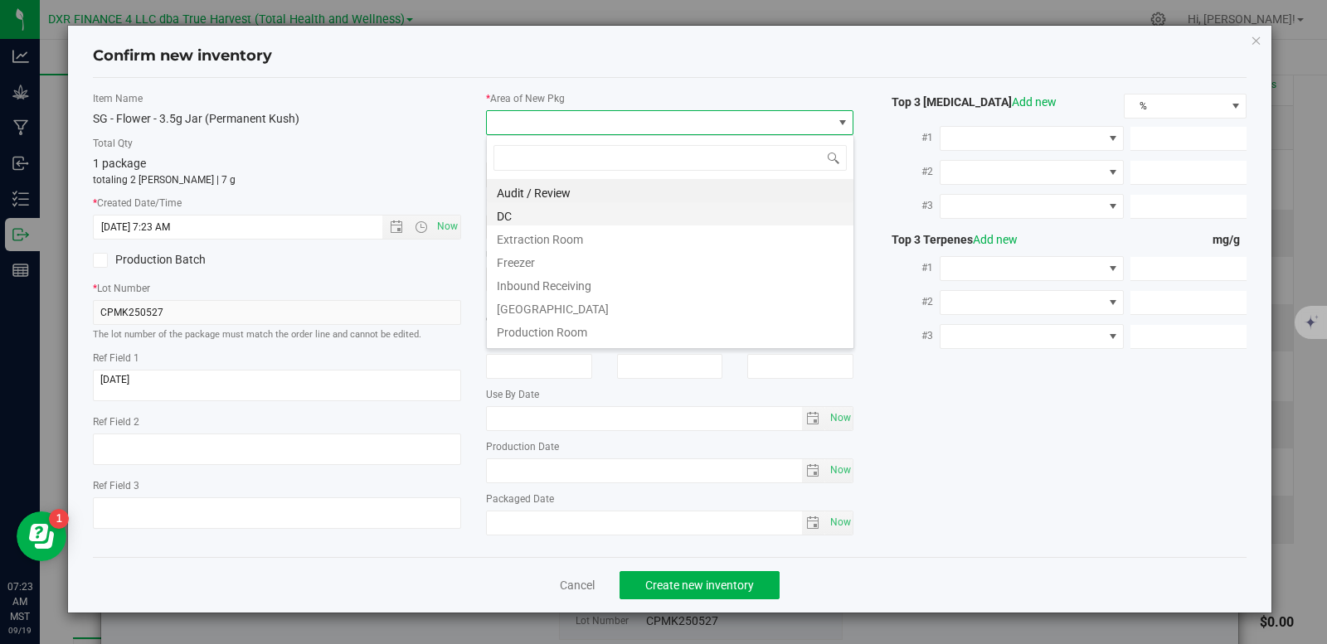
scroll to position [25, 368]
click at [539, 221] on li "DC" at bounding box center [670, 213] width 366 height 23
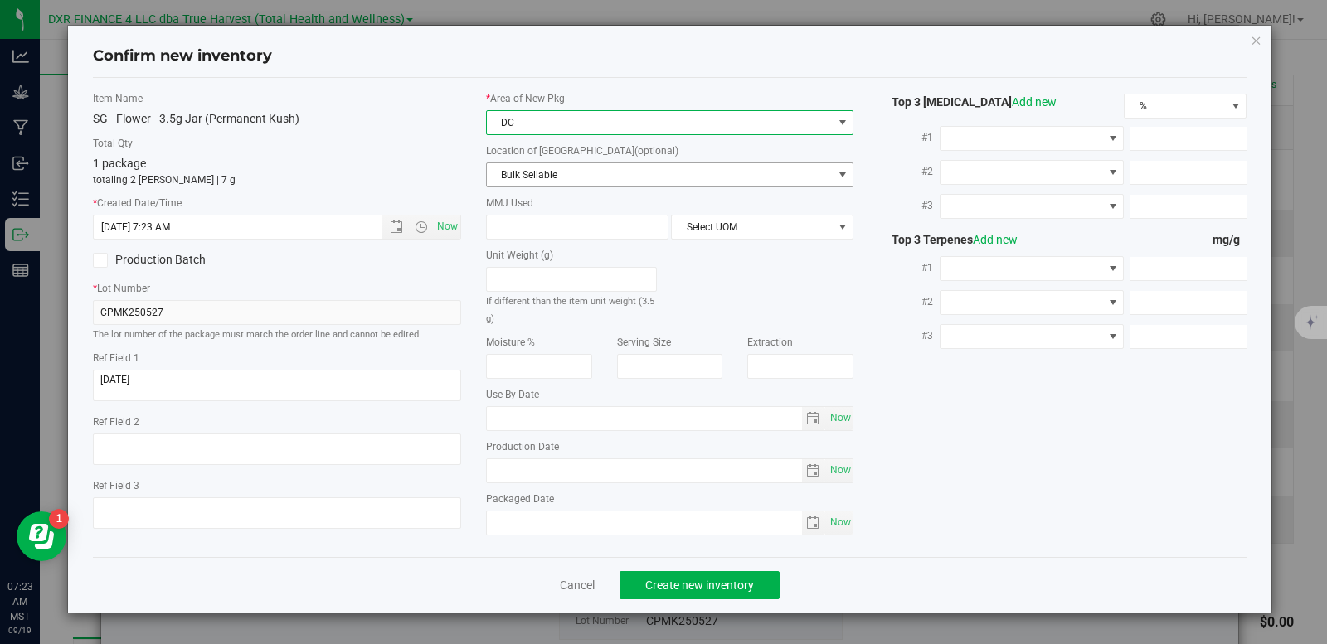
click at [574, 172] on span "Bulk Sellable" at bounding box center [660, 174] width 346 height 23
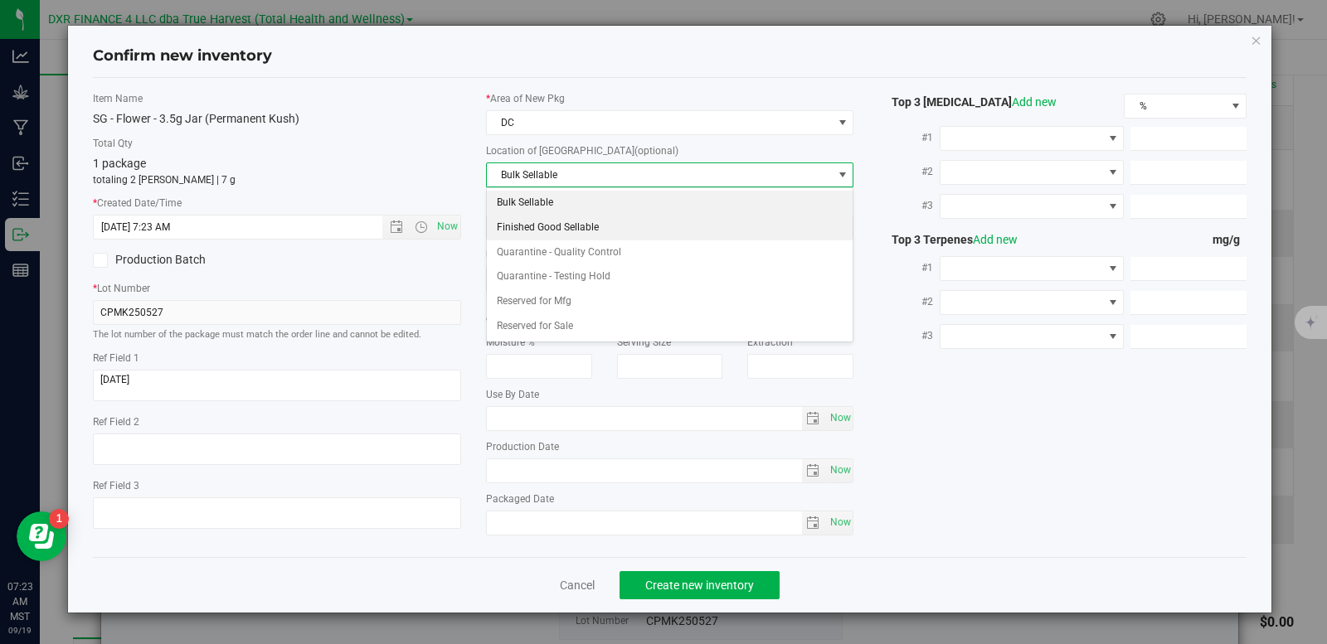
click at [583, 233] on li "Finished Good Sellable" at bounding box center [670, 228] width 366 height 25
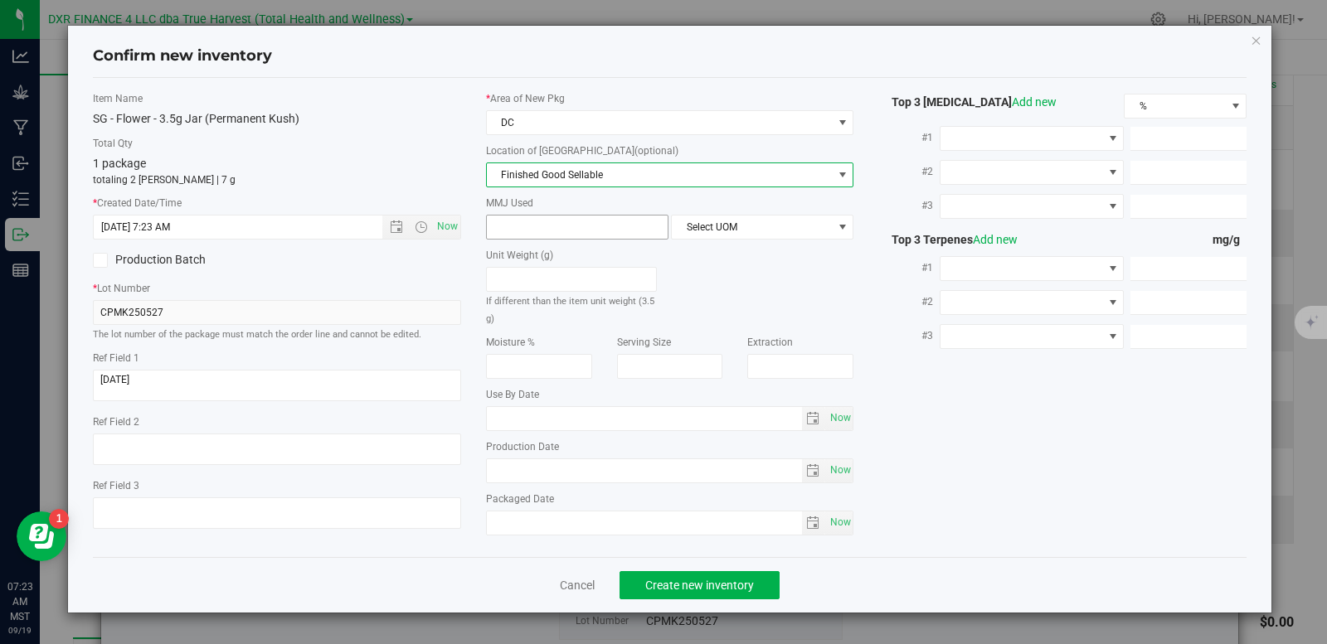
click at [562, 231] on span at bounding box center [577, 227] width 182 height 25
type input "3.5"
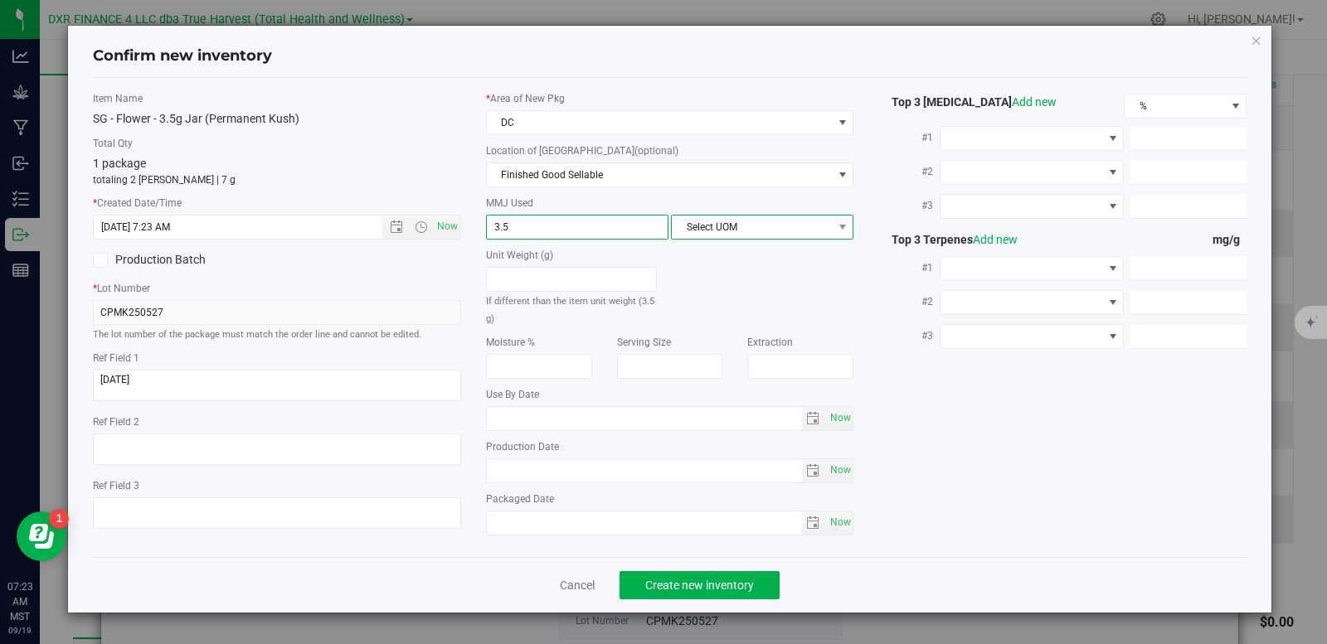
type input "3.5000"
click at [745, 225] on span "Select UOM" at bounding box center [752, 227] width 160 height 23
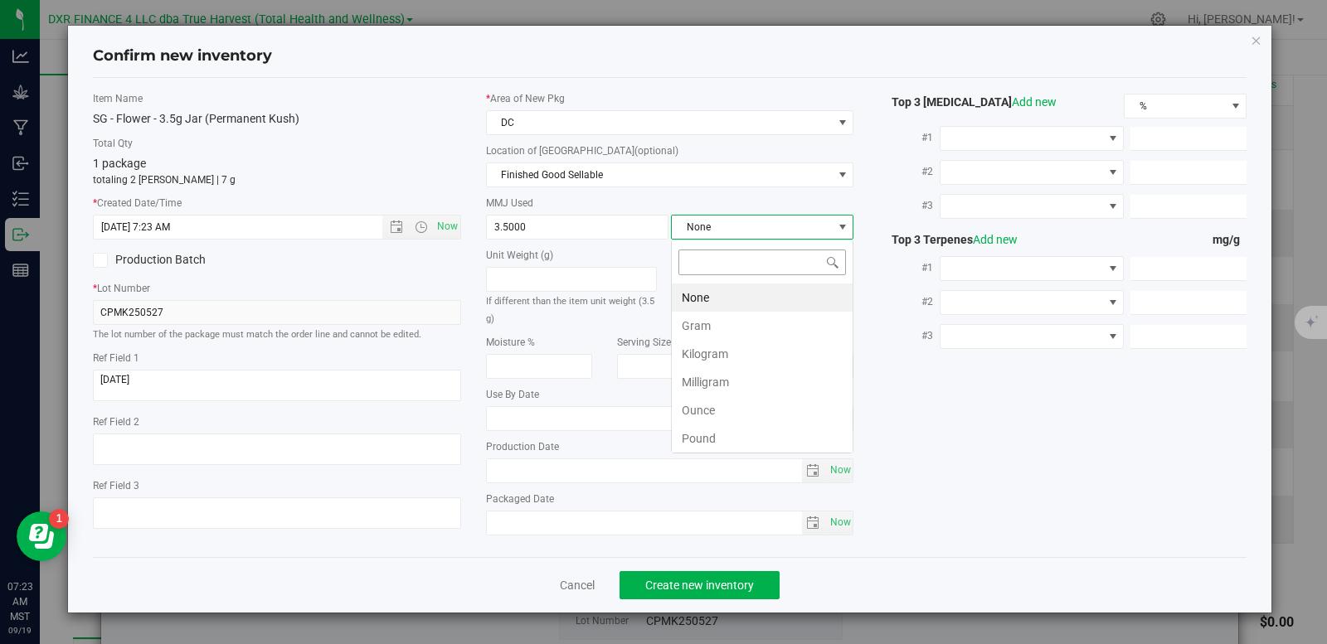
scroll to position [25, 182]
click at [719, 332] on li "Gram" at bounding box center [762, 326] width 181 height 28
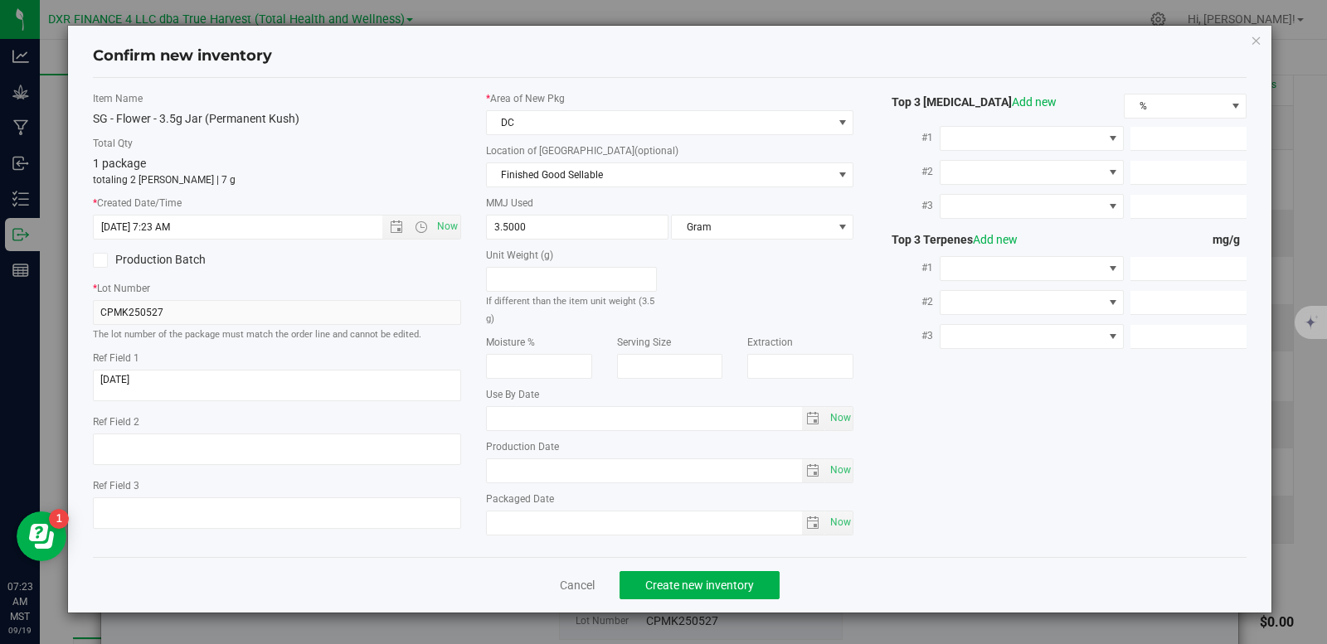
click at [746, 601] on div "Cancel Create new inventory" at bounding box center [670, 585] width 1154 height 56
click at [750, 590] on span "Create new inventory" at bounding box center [699, 585] width 109 height 13
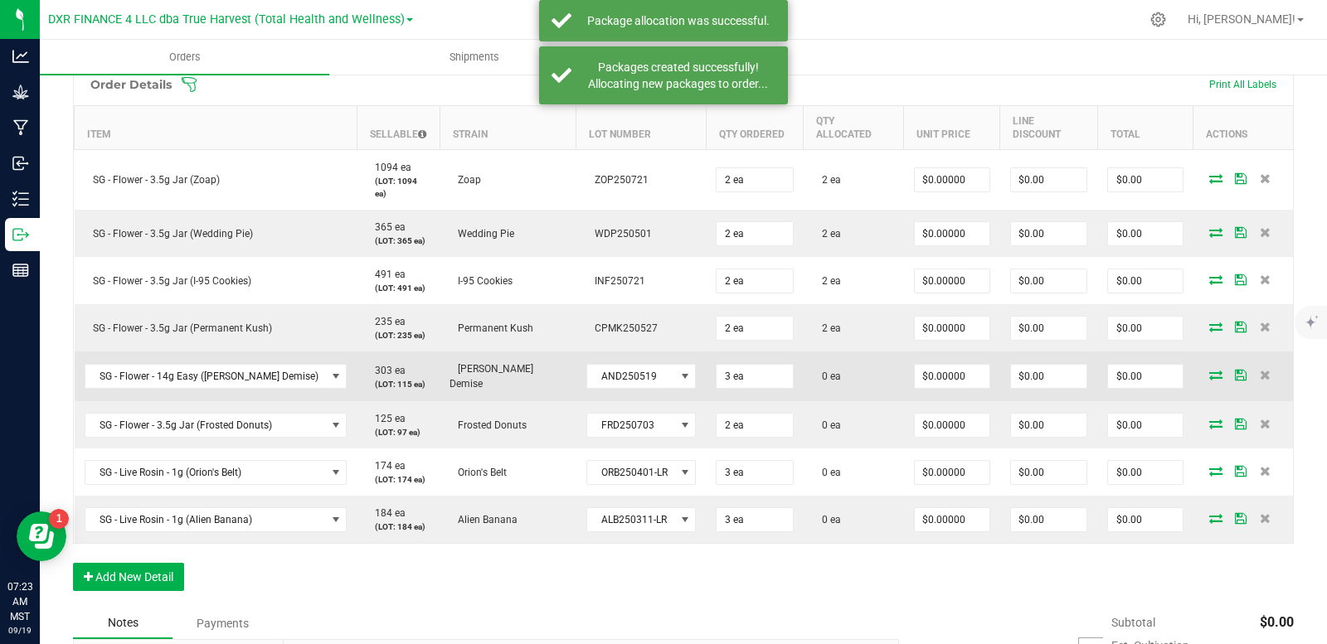
click at [1209, 370] on icon at bounding box center [1215, 375] width 13 height 10
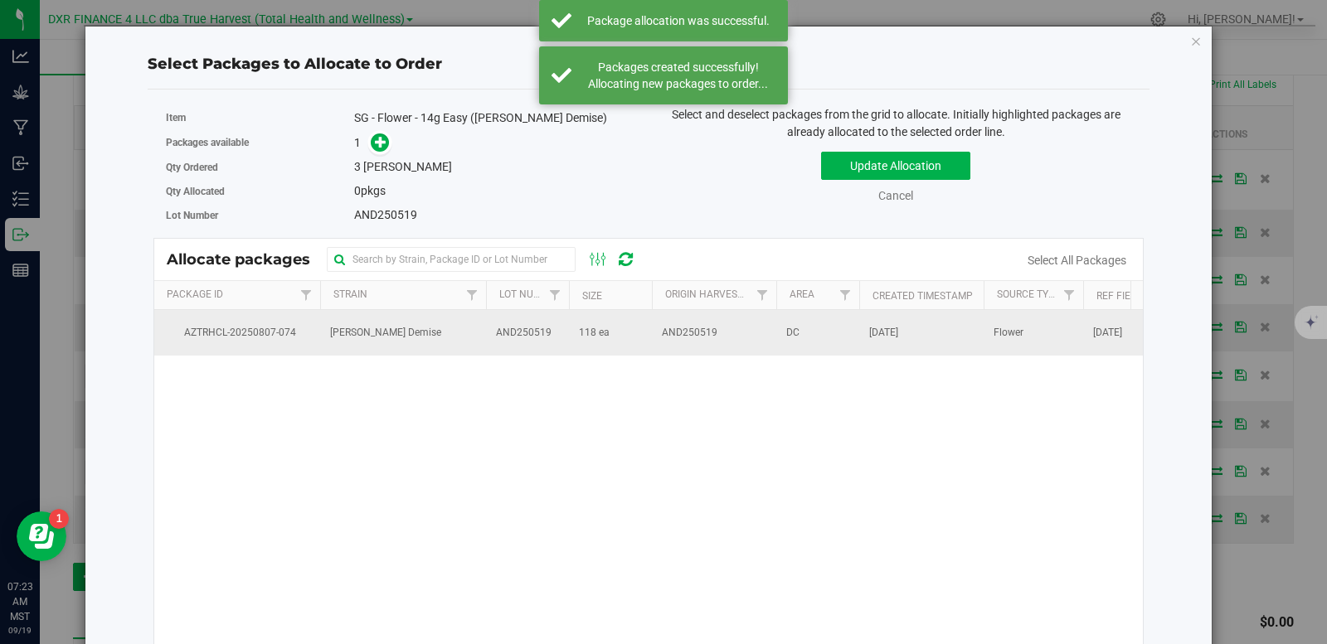
click at [551, 351] on td "AND250519" at bounding box center [527, 332] width 83 height 45
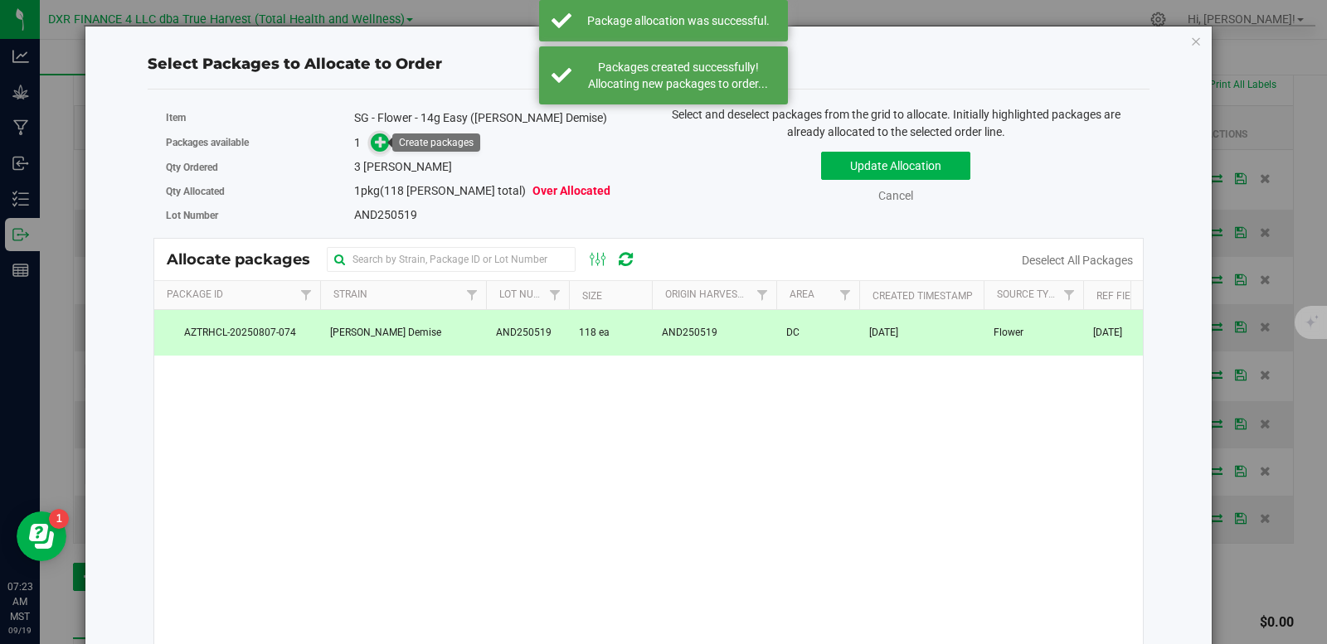
click at [375, 150] on span at bounding box center [380, 142] width 19 height 19
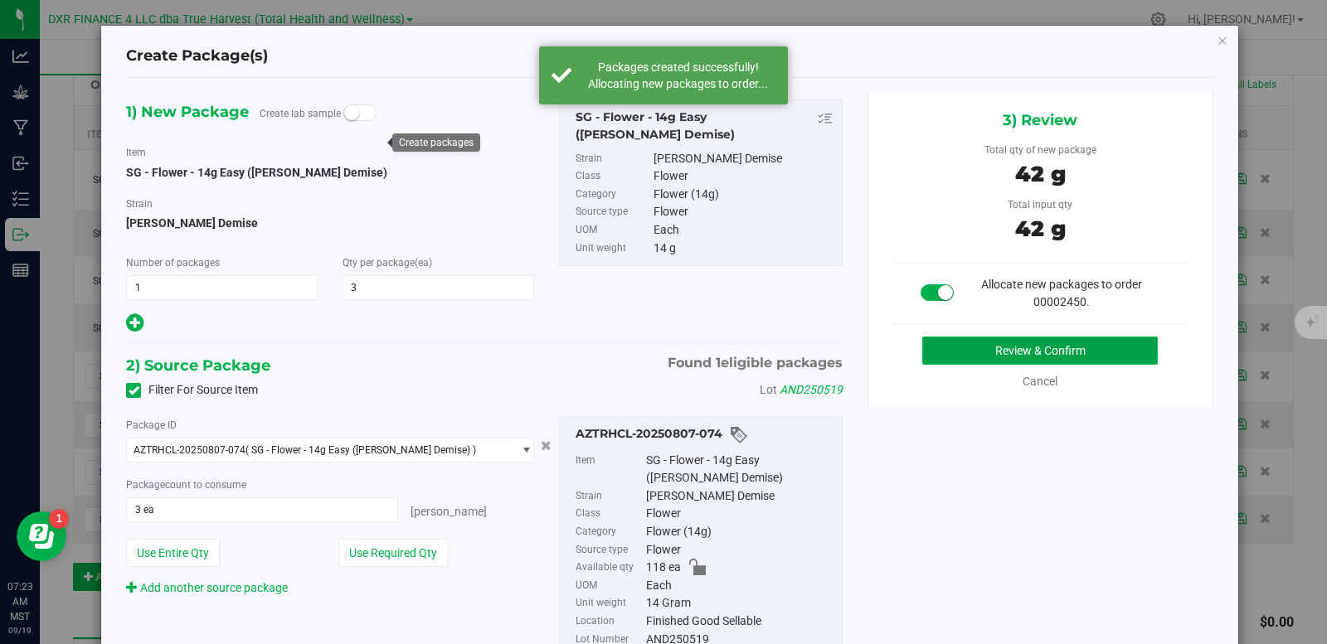
click at [1000, 350] on button "Review & Confirm" at bounding box center [1039, 351] width 235 height 28
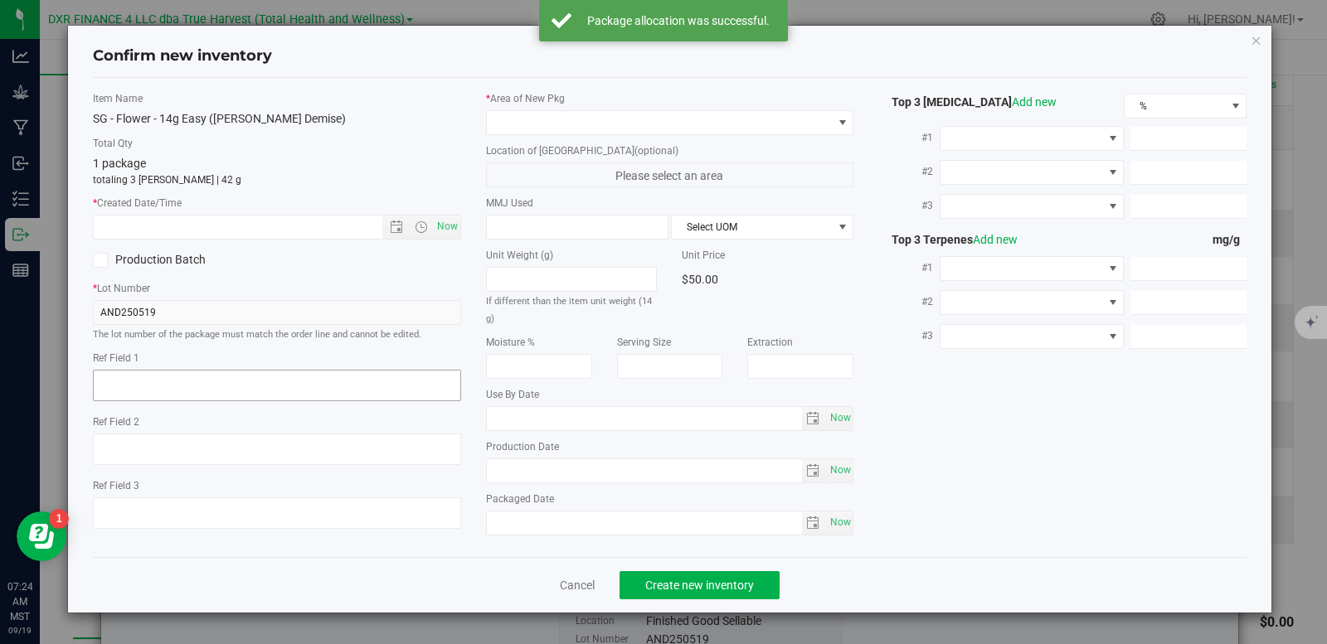
type textarea "2025-05-19"
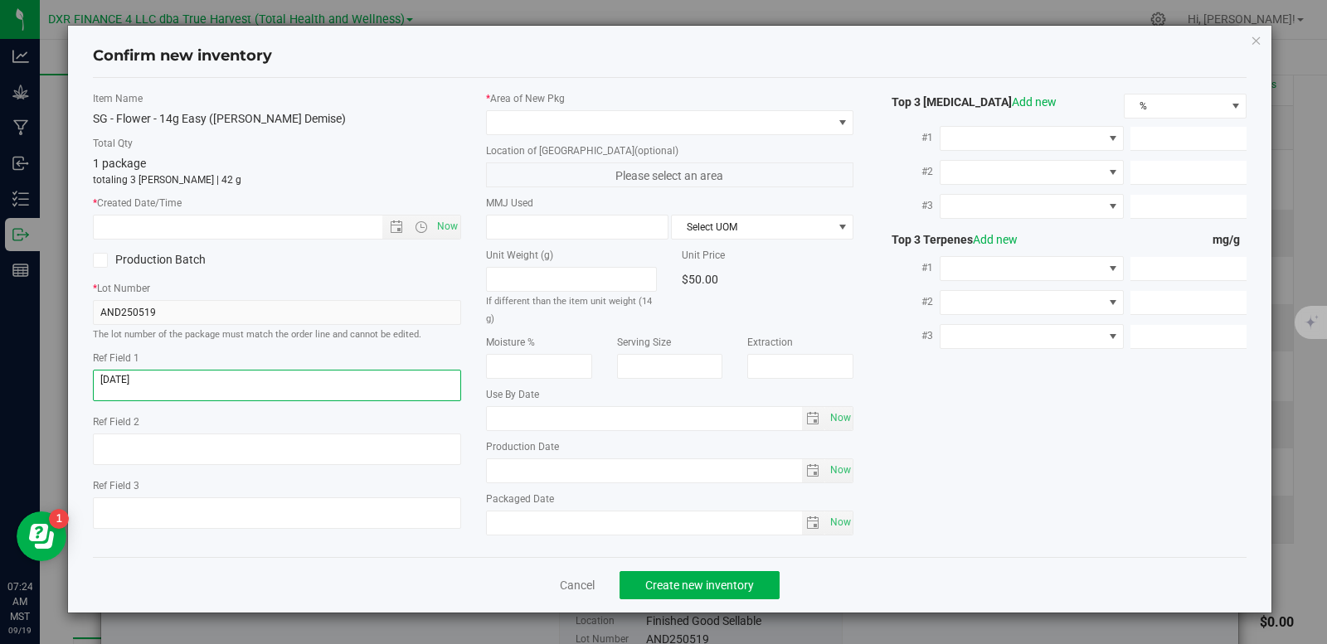
click at [201, 386] on textarea at bounding box center [277, 386] width 368 height 32
click at [231, 234] on input "text" at bounding box center [252, 227] width 317 height 23
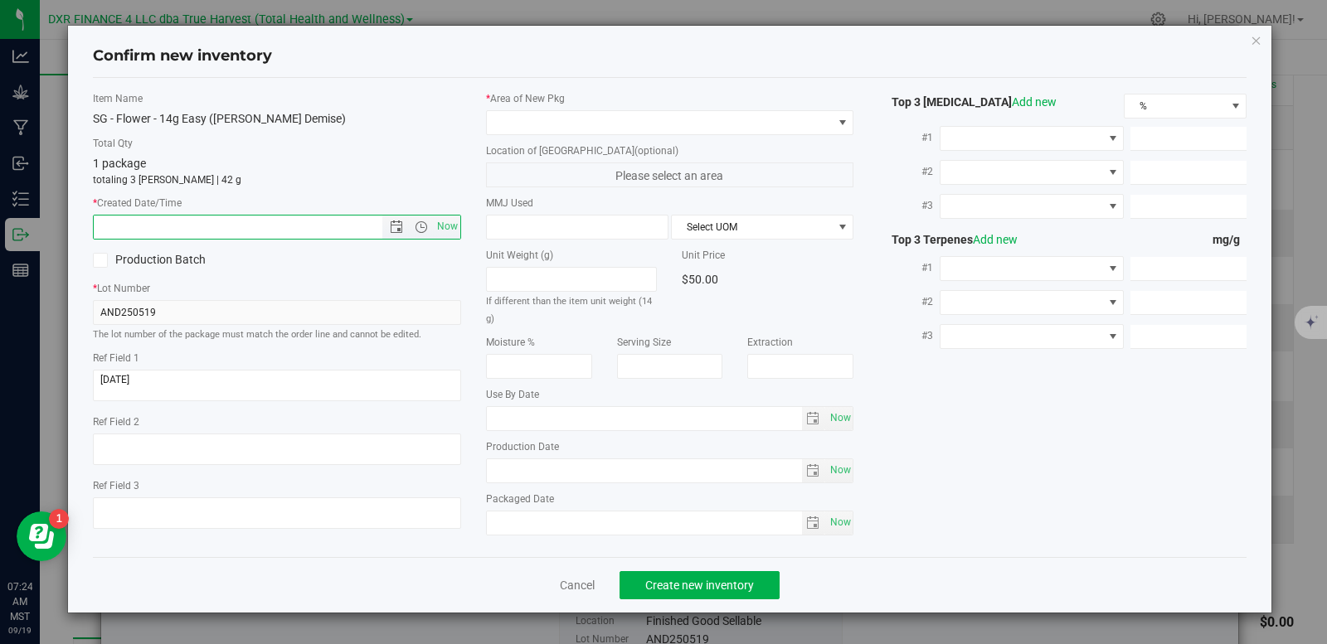
paste input "2025-05-19"
drag, startPoint x: 231, startPoint y: 230, endPoint x: 270, endPoint y: 211, distance: 43.8
click at [239, 226] on input "2025-05-19" at bounding box center [252, 227] width 317 height 23
type input "5/19/2025 7:24 AM"
click at [535, 121] on span at bounding box center [660, 122] width 346 height 23
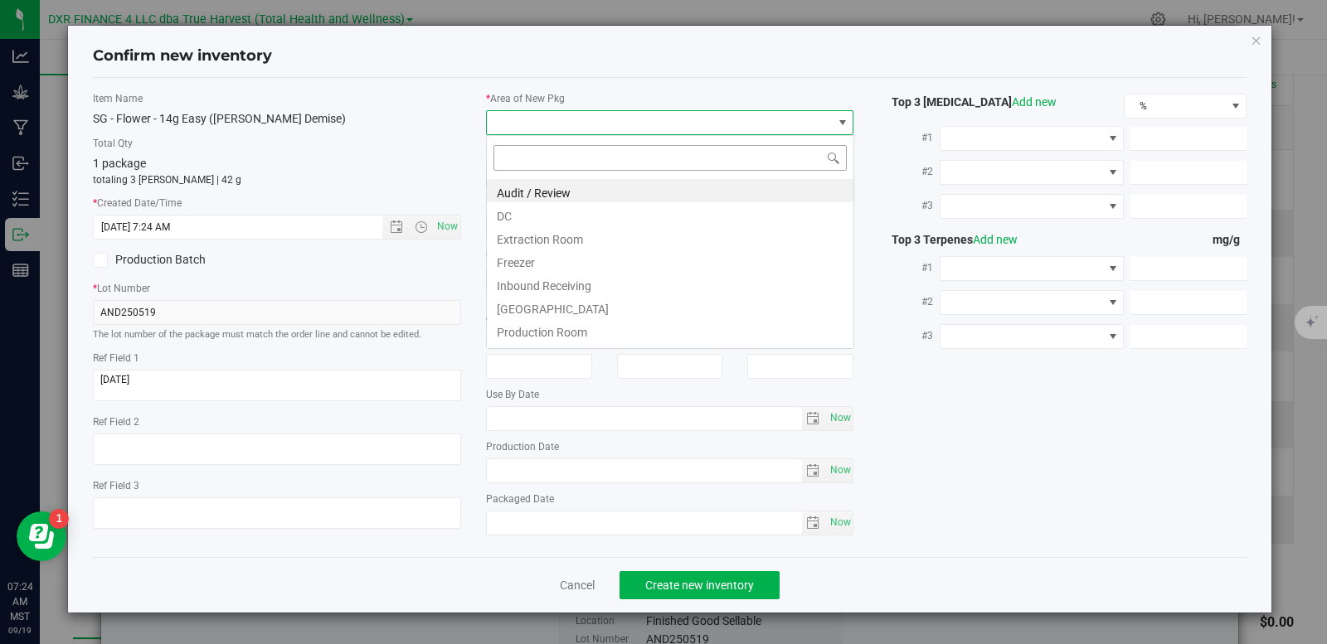
scroll to position [25, 368]
click at [544, 216] on li "DC" at bounding box center [670, 213] width 366 height 23
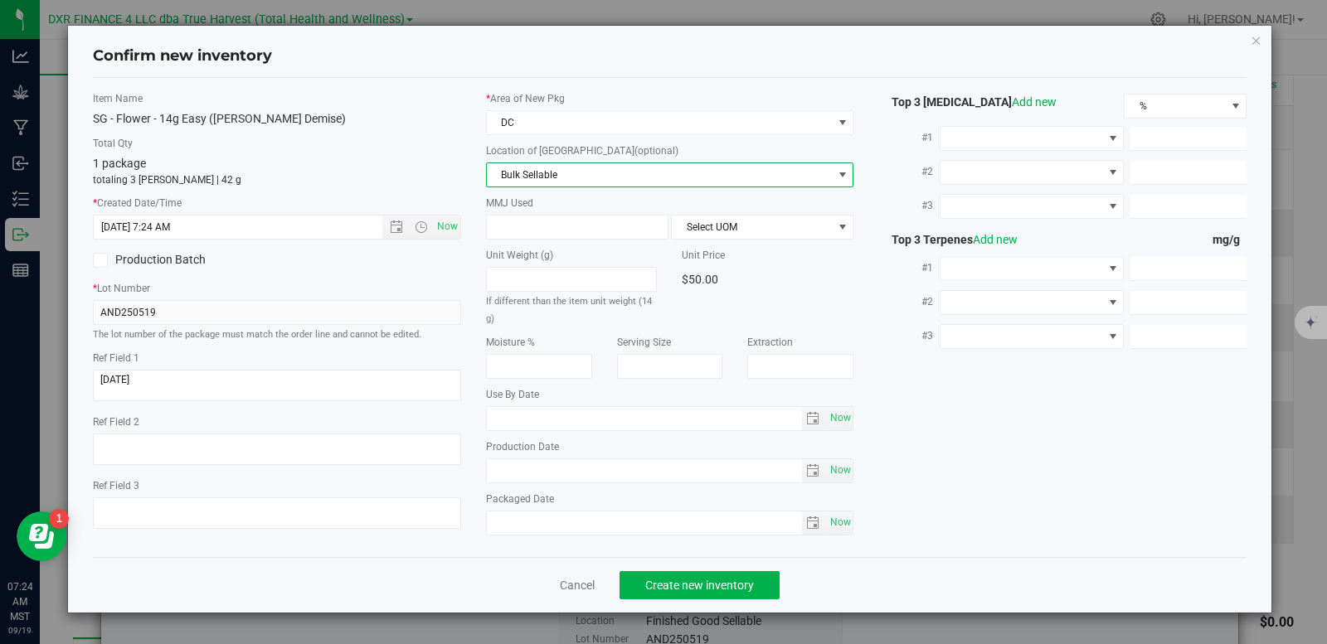
click at [556, 167] on span "Bulk Sellable" at bounding box center [660, 174] width 346 height 23
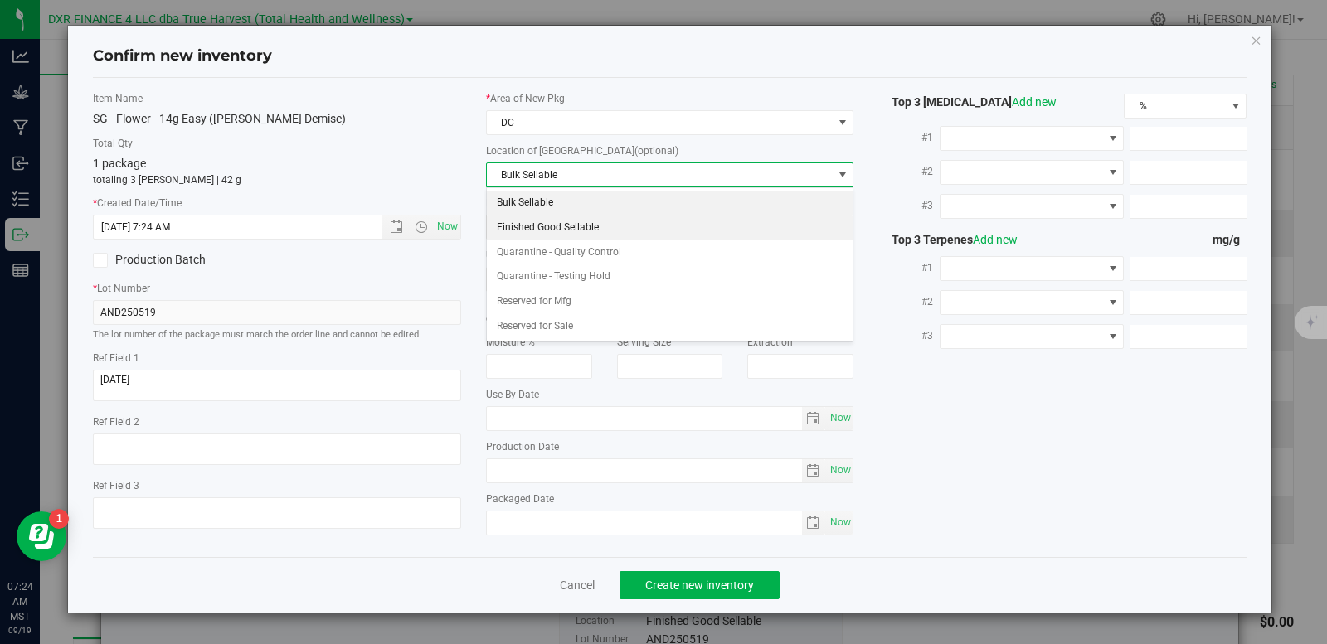
click at [571, 226] on li "Finished Good Sellable" at bounding box center [670, 228] width 366 height 25
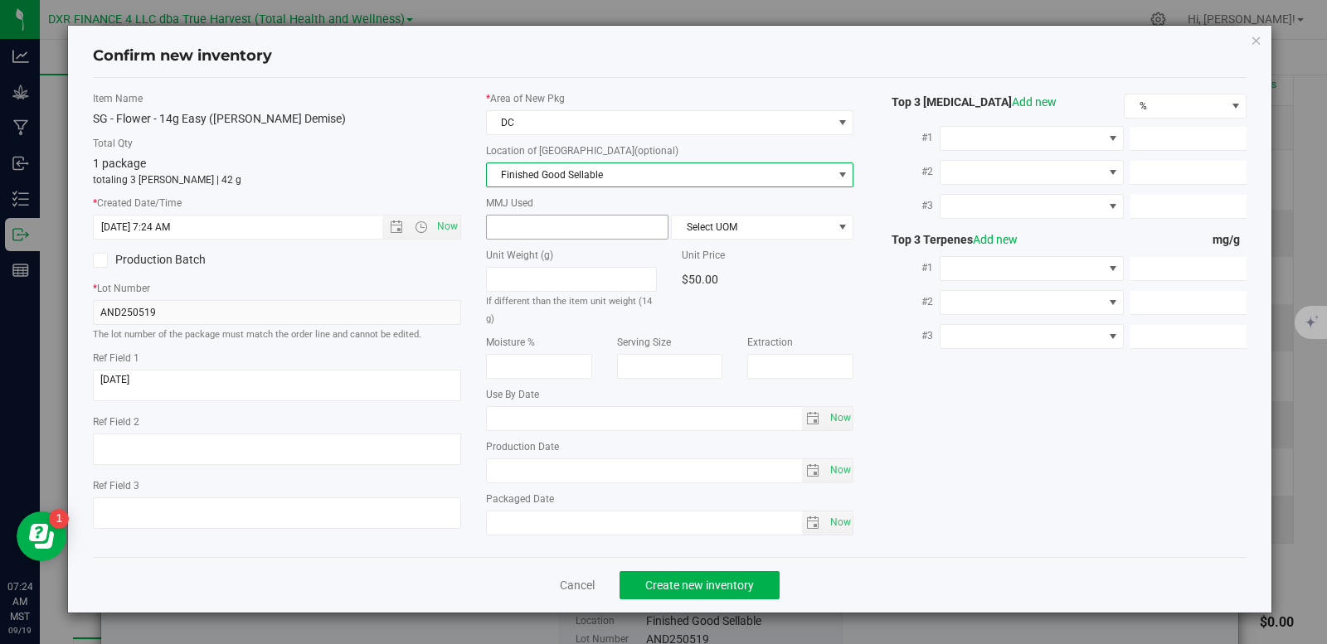
click at [551, 231] on span at bounding box center [577, 227] width 182 height 25
type input "14"
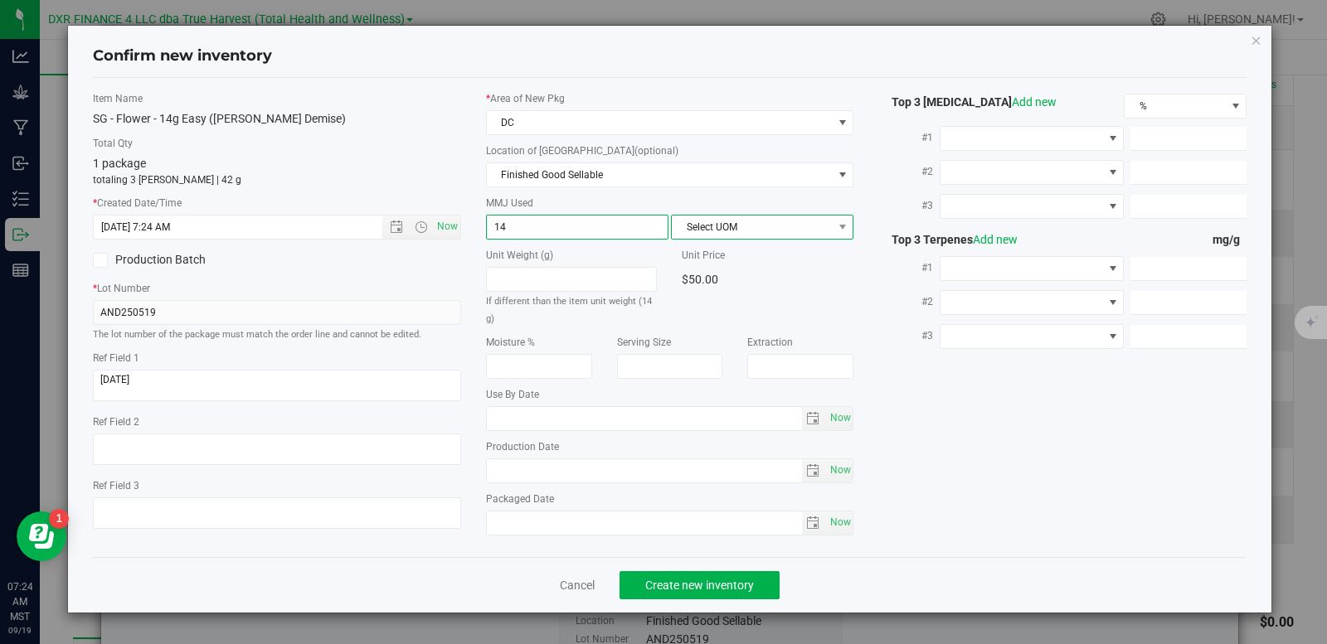
type input "14.0000"
click at [732, 228] on span "Select UOM" at bounding box center [752, 227] width 160 height 23
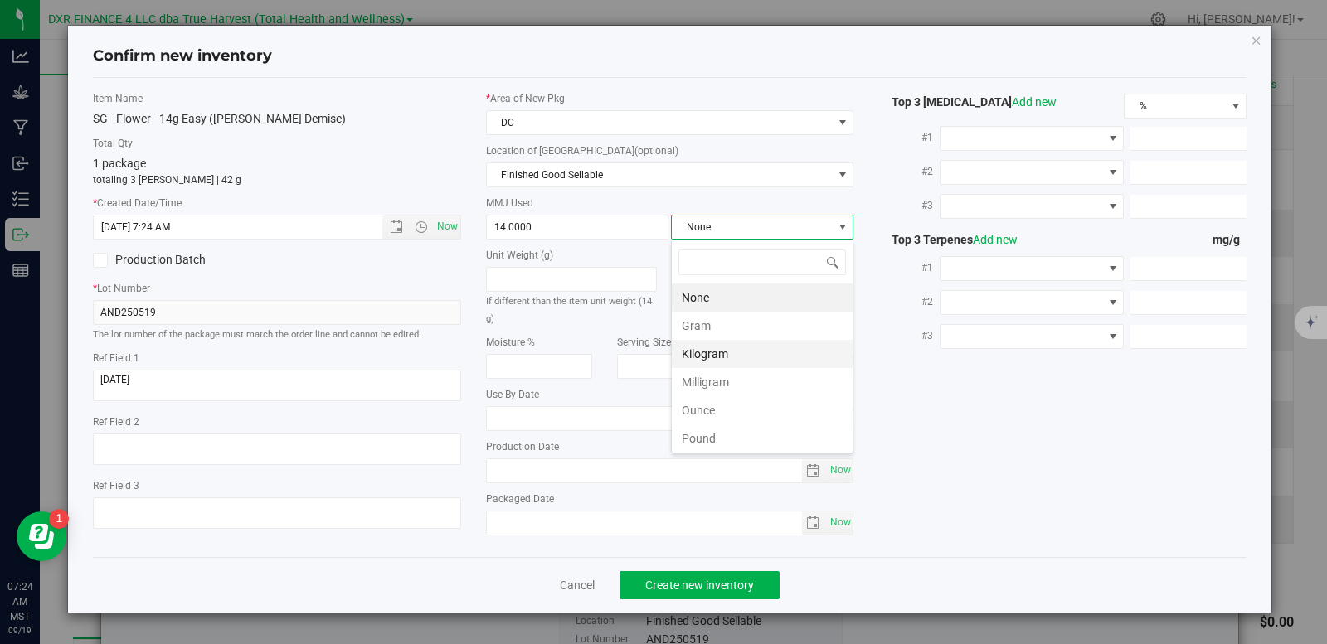
scroll to position [25, 182]
click at [711, 327] on li "Gram" at bounding box center [762, 326] width 181 height 28
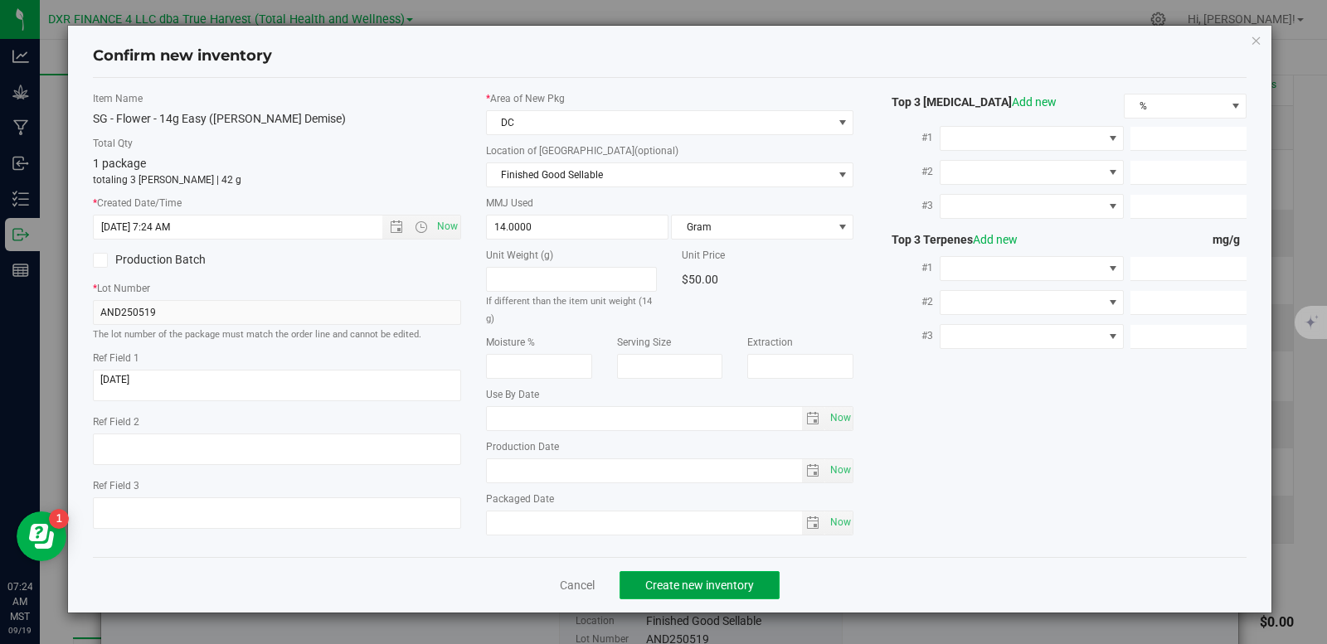
click at [725, 586] on span "Create new inventory" at bounding box center [699, 585] width 109 height 13
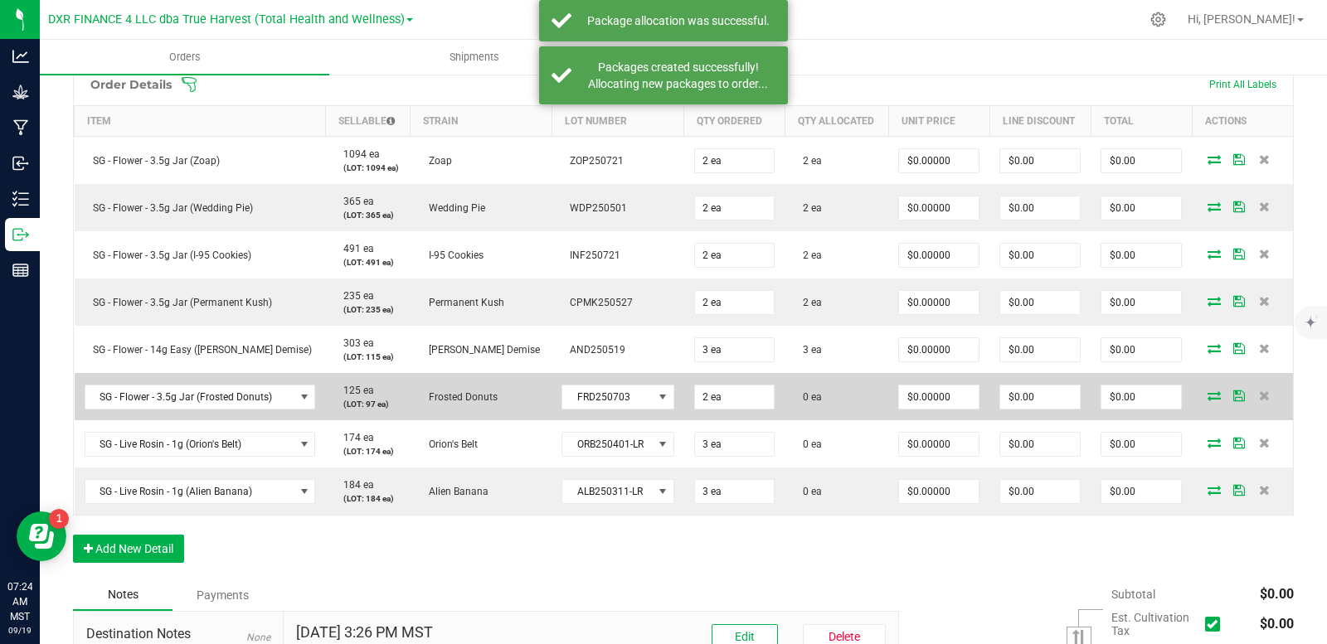
click at [1207, 398] on icon at bounding box center [1213, 396] width 13 height 10
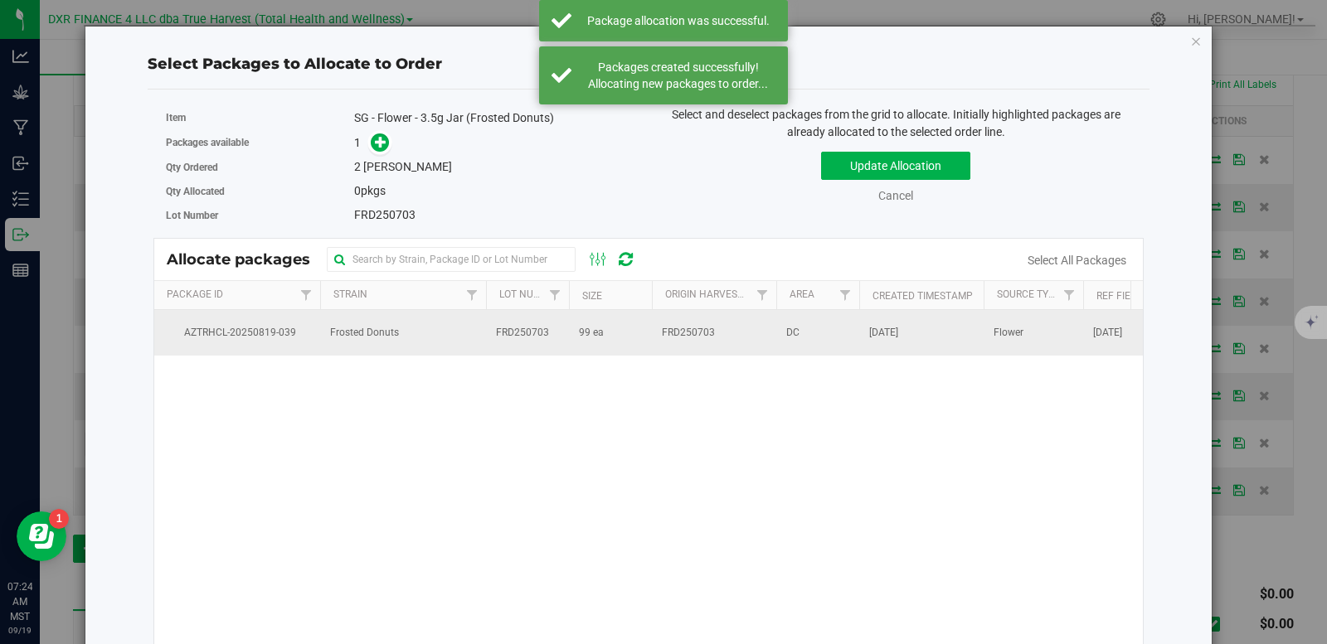
click at [507, 340] on span "FRD250703" at bounding box center [522, 333] width 53 height 16
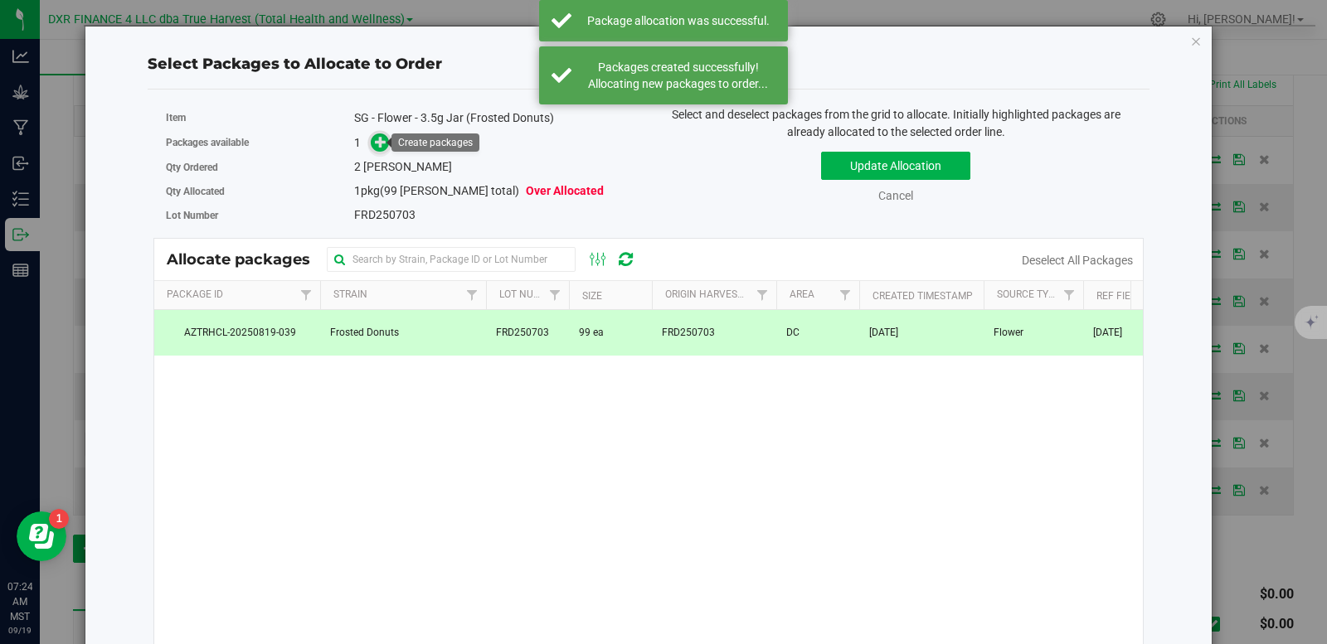
click at [383, 142] on icon at bounding box center [381, 141] width 12 height 12
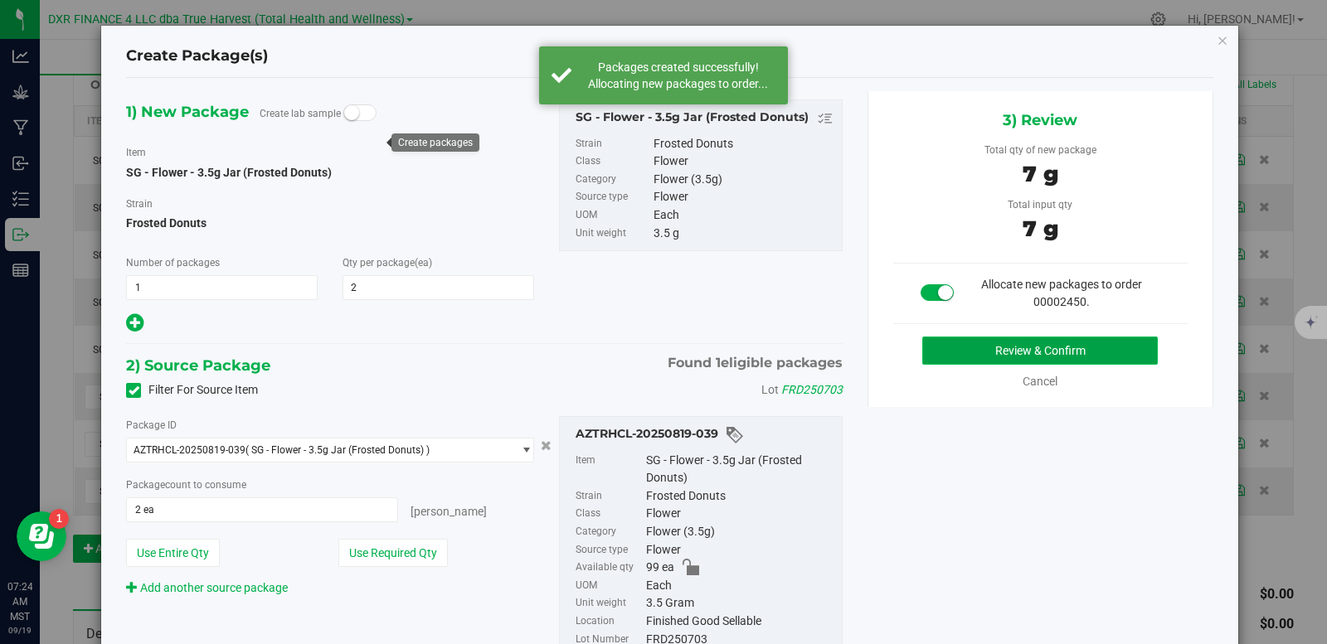
click at [988, 347] on button "Review & Confirm" at bounding box center [1039, 351] width 235 height 28
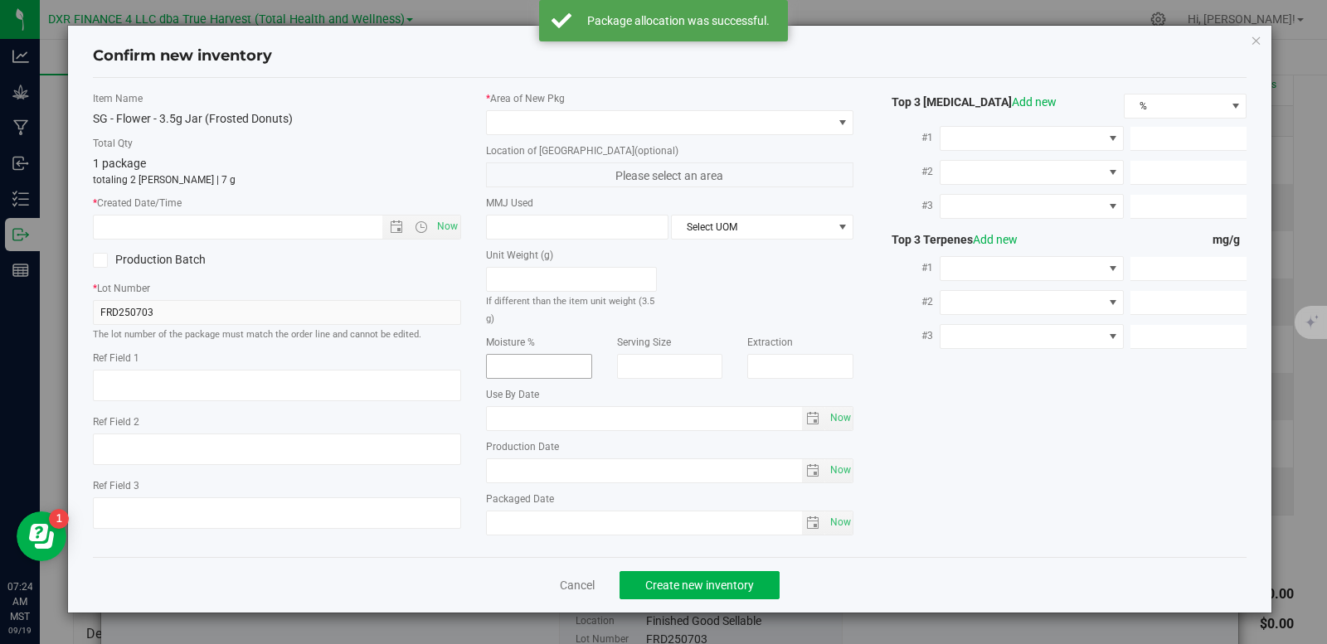
type textarea "2025-07-03"
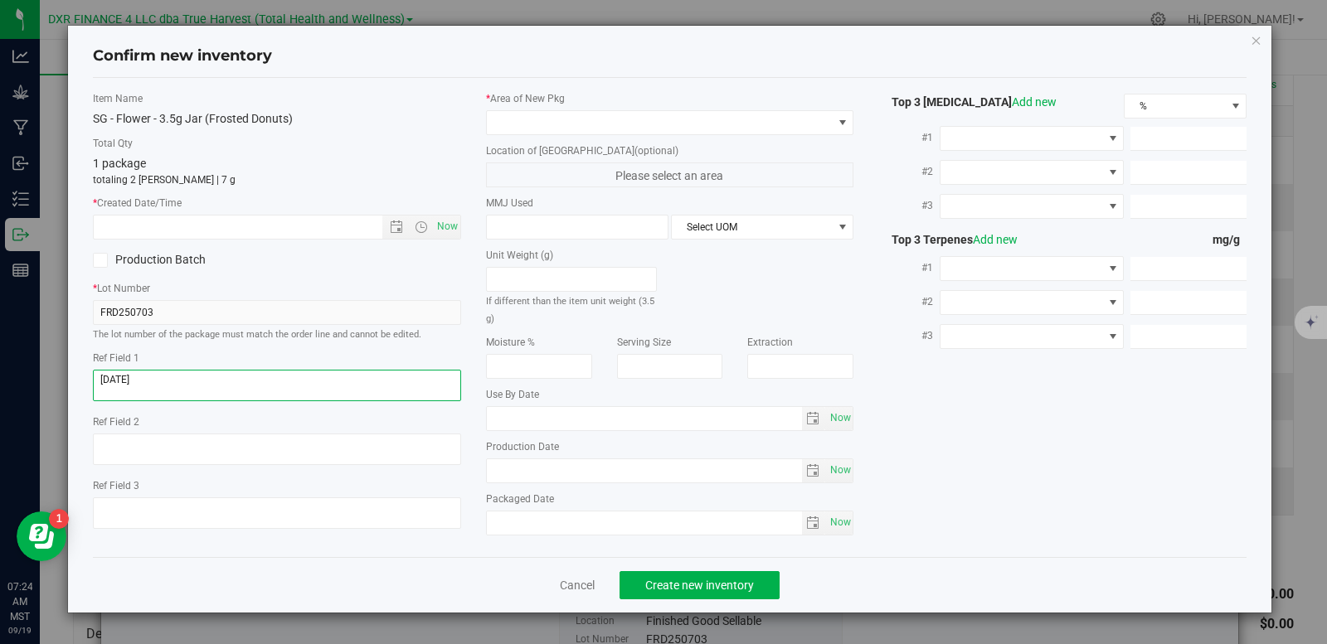
click at [163, 380] on textarea at bounding box center [277, 386] width 368 height 32
click at [163, 381] on textarea at bounding box center [277, 386] width 368 height 32
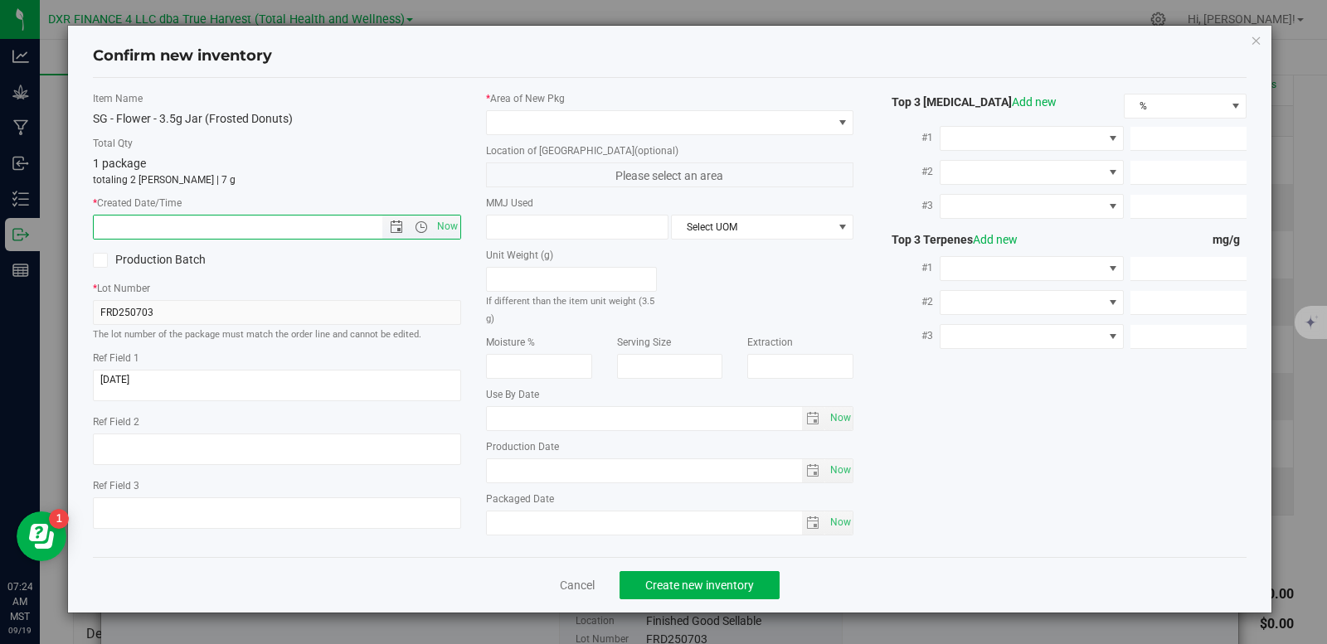
click at [233, 228] on input "text" at bounding box center [252, 227] width 317 height 23
paste input "2025-07-03"
type input "7/3/2025 7:24 AM"
click at [586, 123] on span at bounding box center [660, 122] width 346 height 23
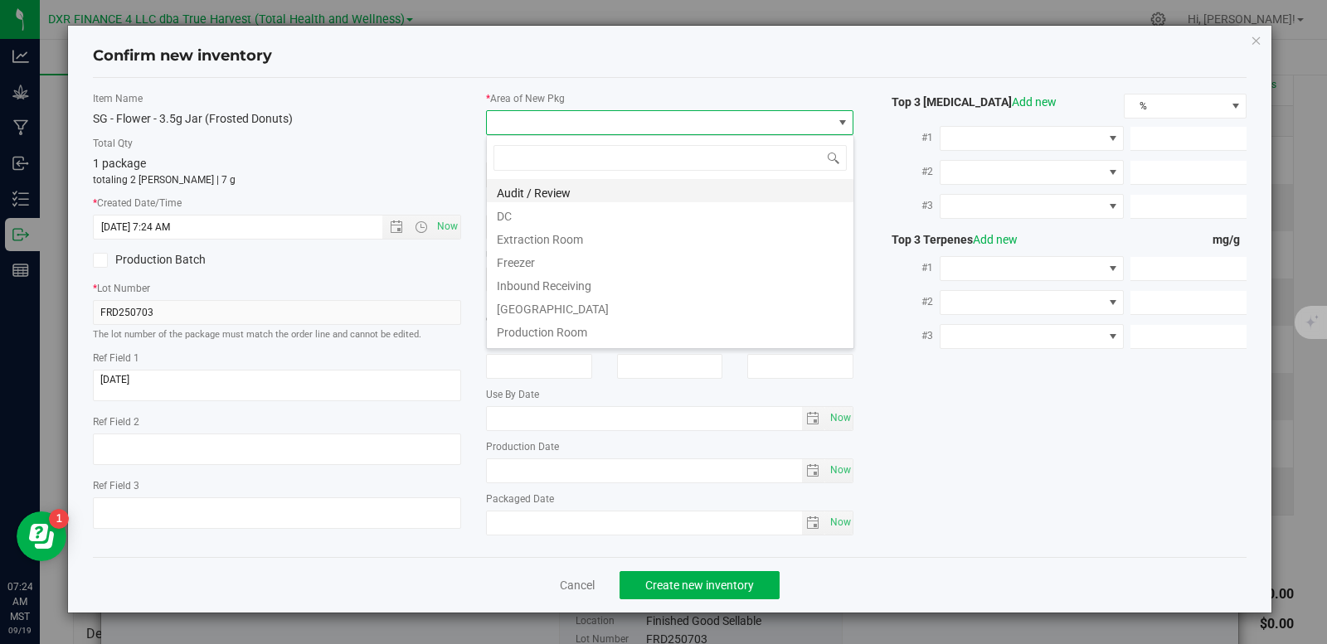
scroll to position [25, 368]
click at [564, 221] on li "DC" at bounding box center [670, 213] width 366 height 23
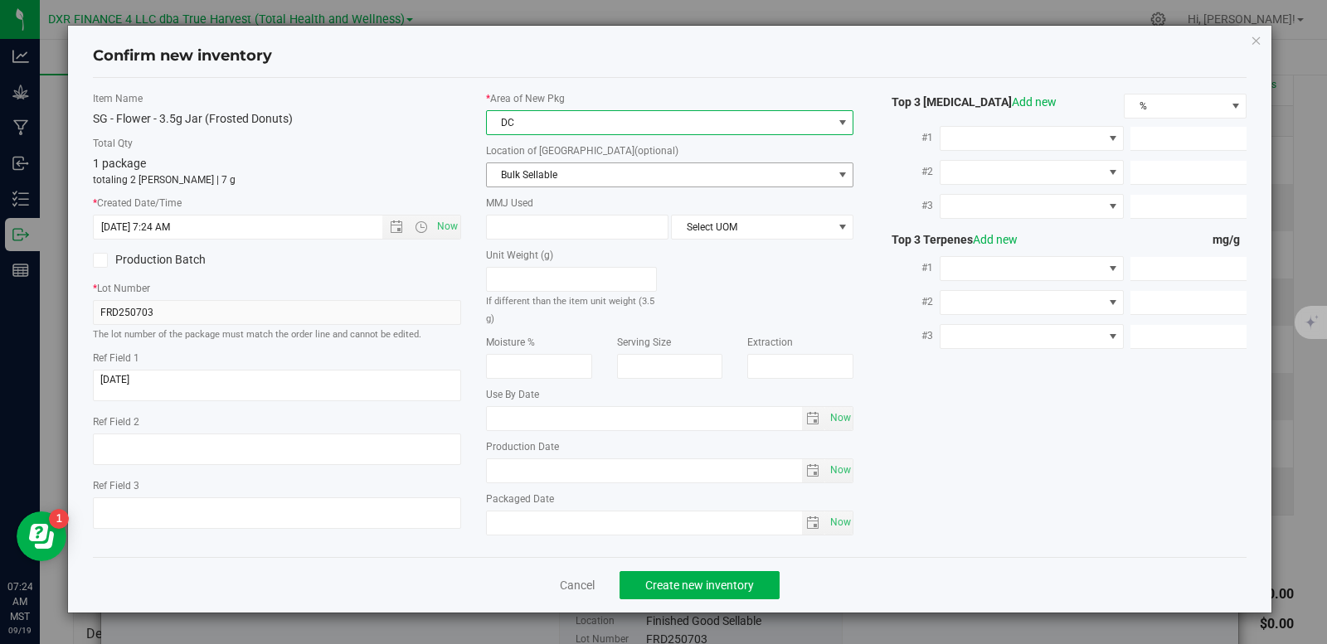
click at [565, 179] on span "Bulk Sellable" at bounding box center [660, 174] width 346 height 23
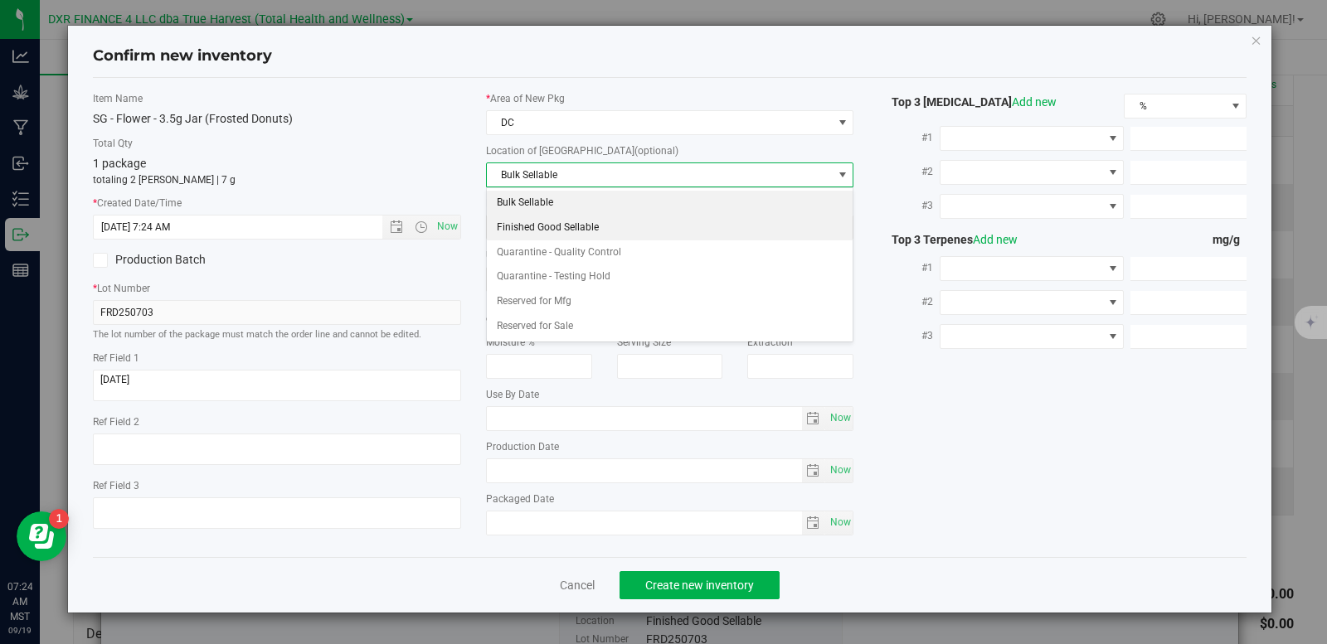
click at [565, 221] on li "Finished Good Sellable" at bounding box center [670, 228] width 366 height 25
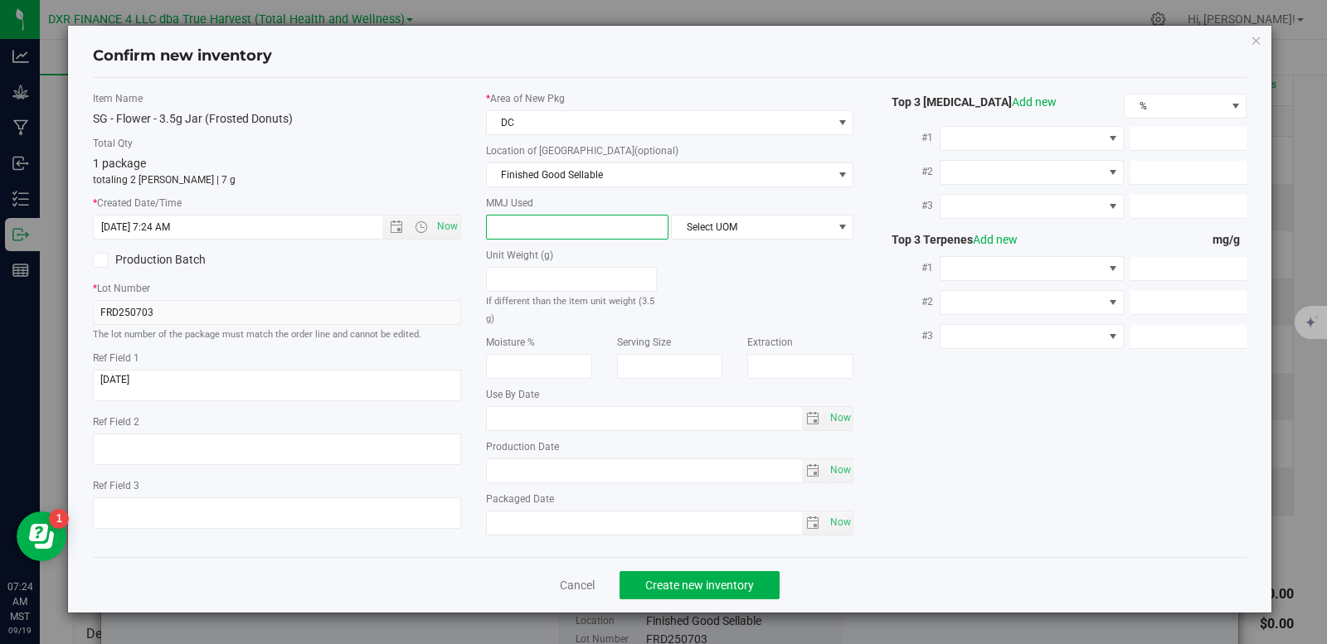
click at [546, 229] on span at bounding box center [577, 227] width 182 height 25
type input "3.5"
type input "3.5000"
click at [728, 232] on span "Select UOM" at bounding box center [752, 227] width 160 height 23
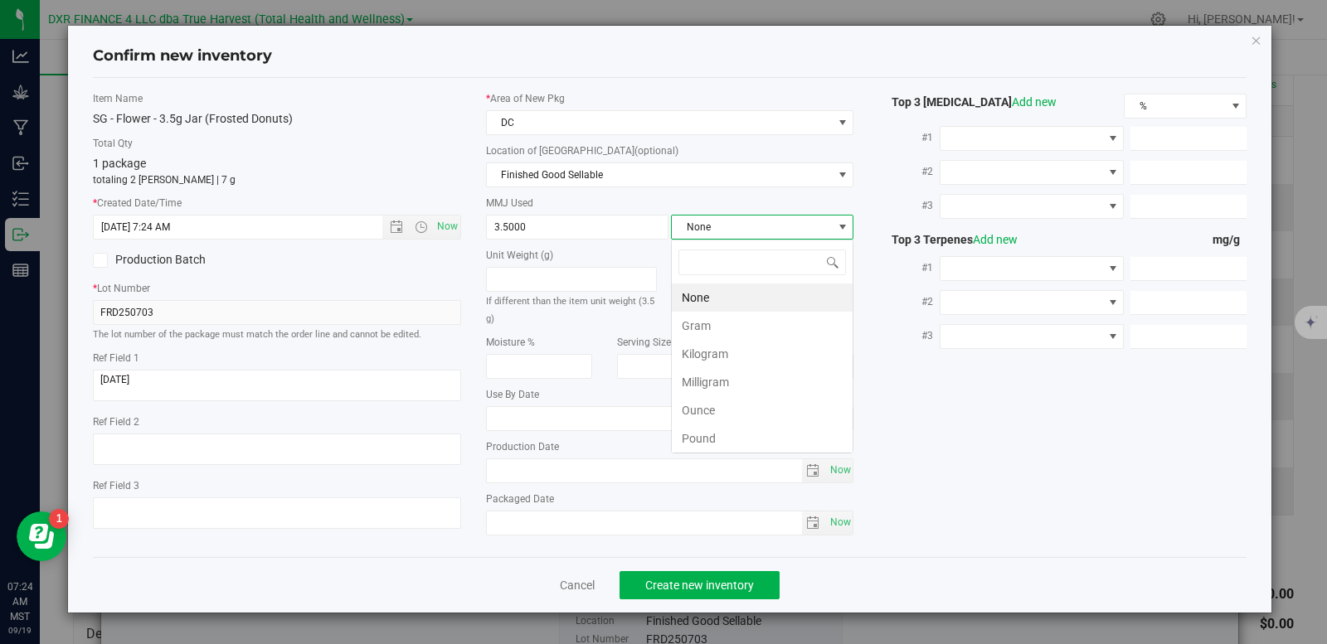
scroll to position [25, 182]
click at [705, 323] on li "Gram" at bounding box center [762, 326] width 181 height 28
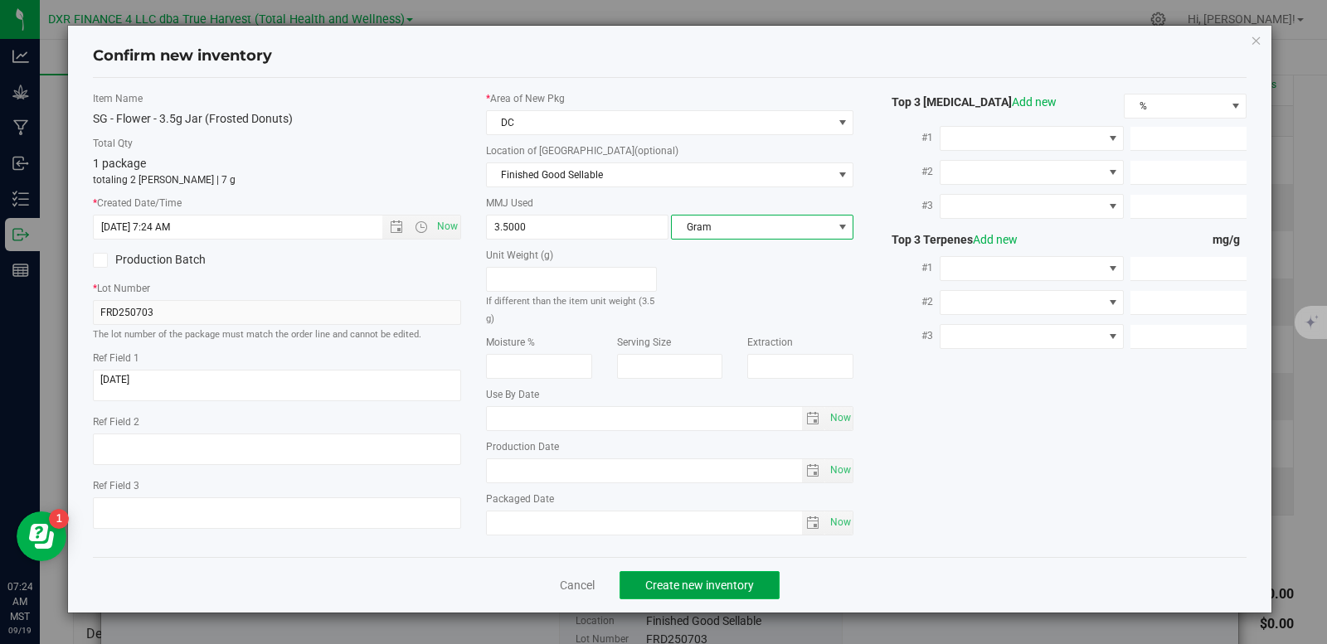
click at [717, 597] on button "Create new inventory" at bounding box center [699, 585] width 160 height 28
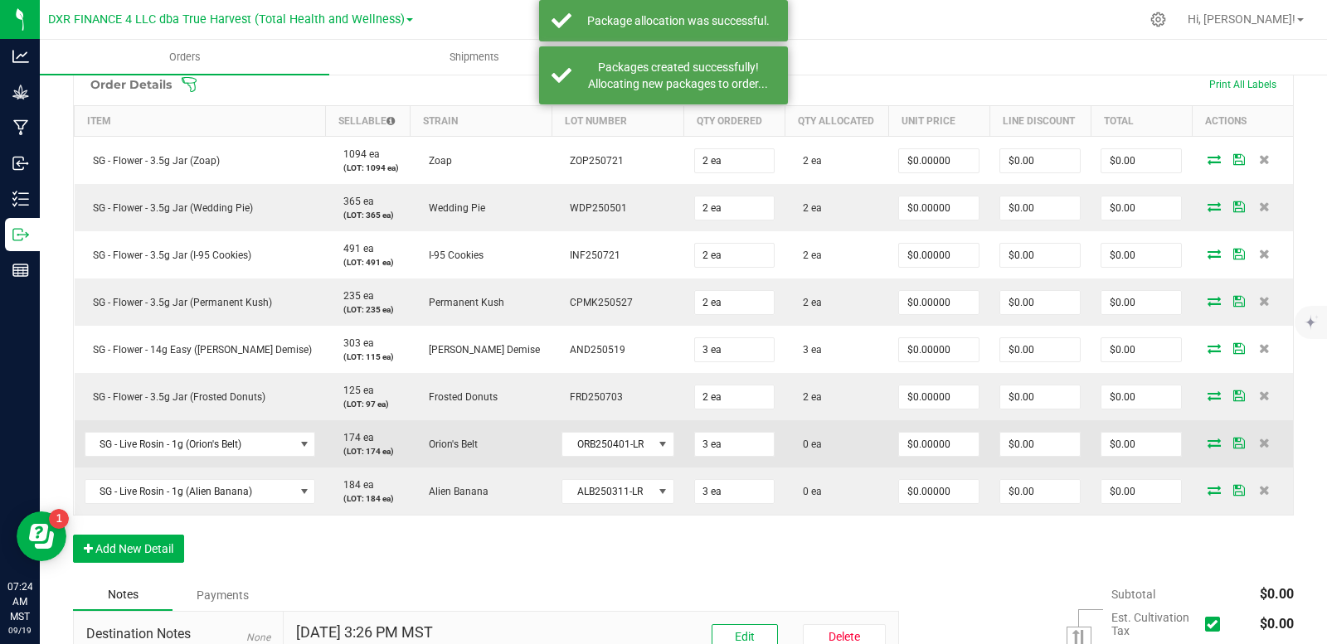
click at [1201, 446] on span at bounding box center [1213, 443] width 25 height 10
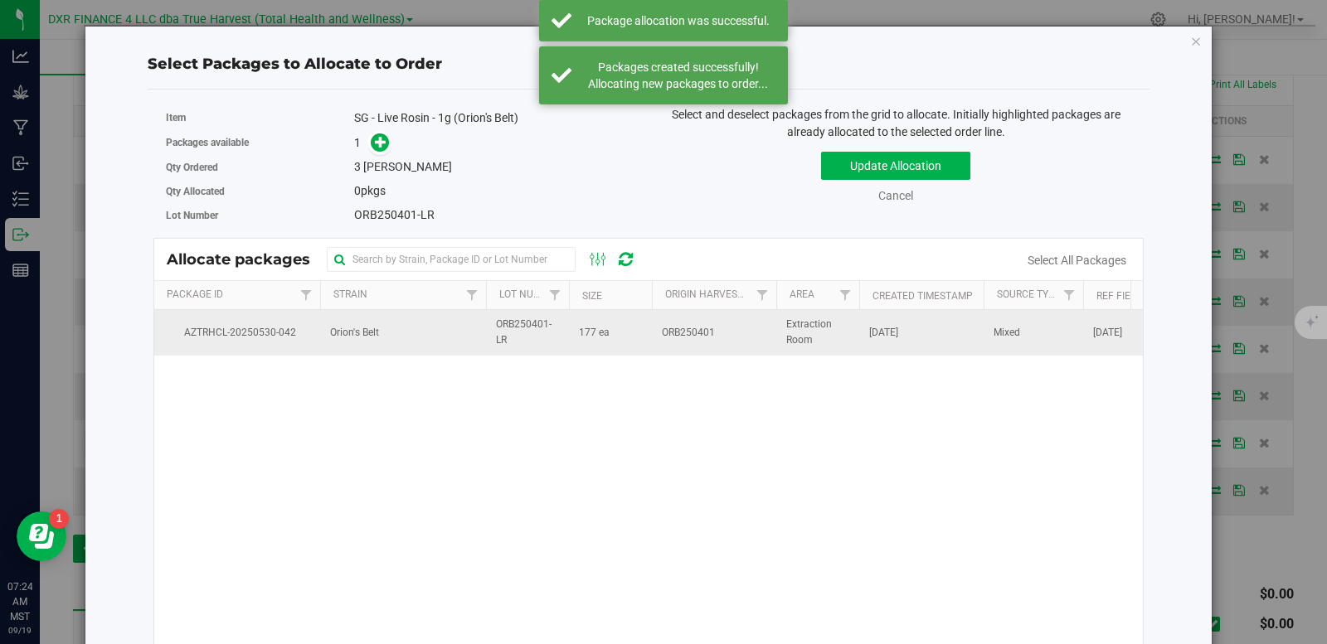
click at [623, 337] on td "177 ea" at bounding box center [610, 332] width 83 height 45
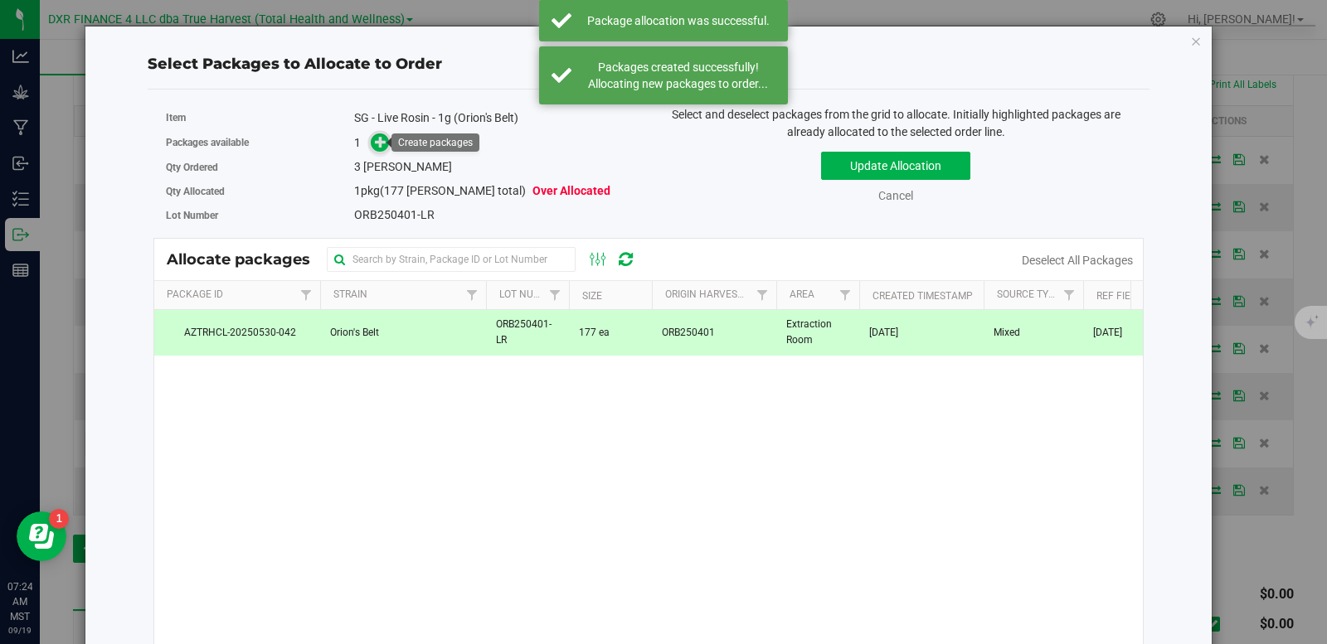
click at [376, 142] on icon at bounding box center [381, 142] width 12 height 12
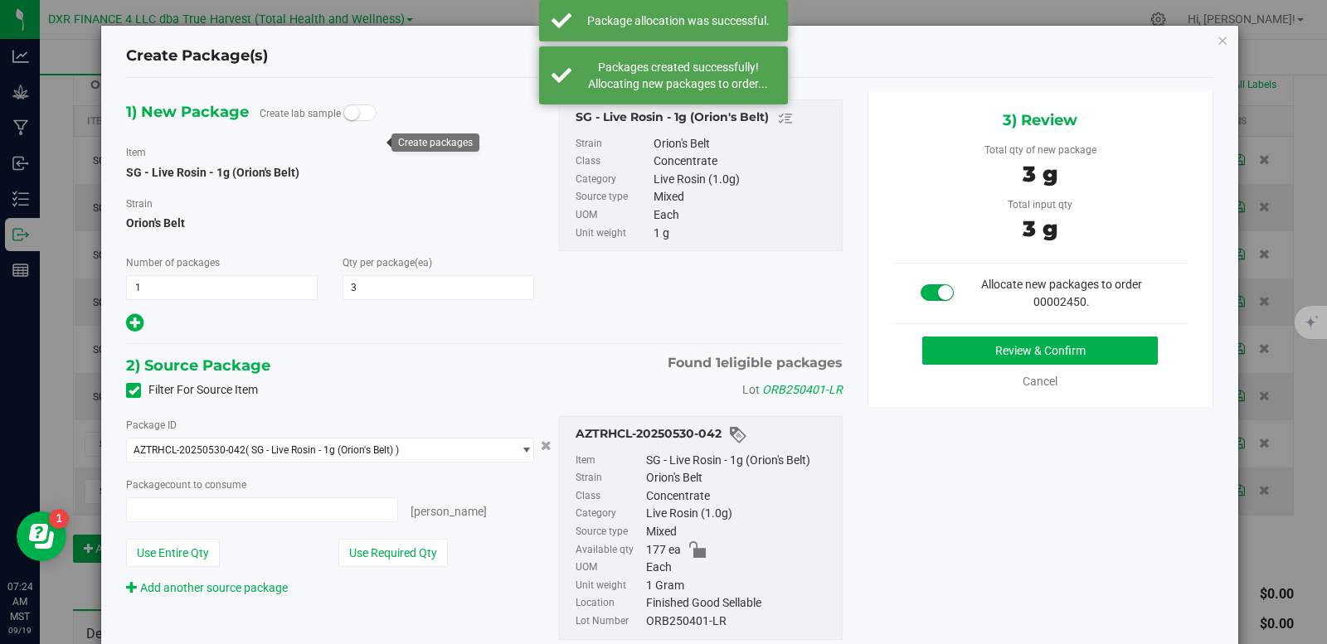
type input "3 ea"
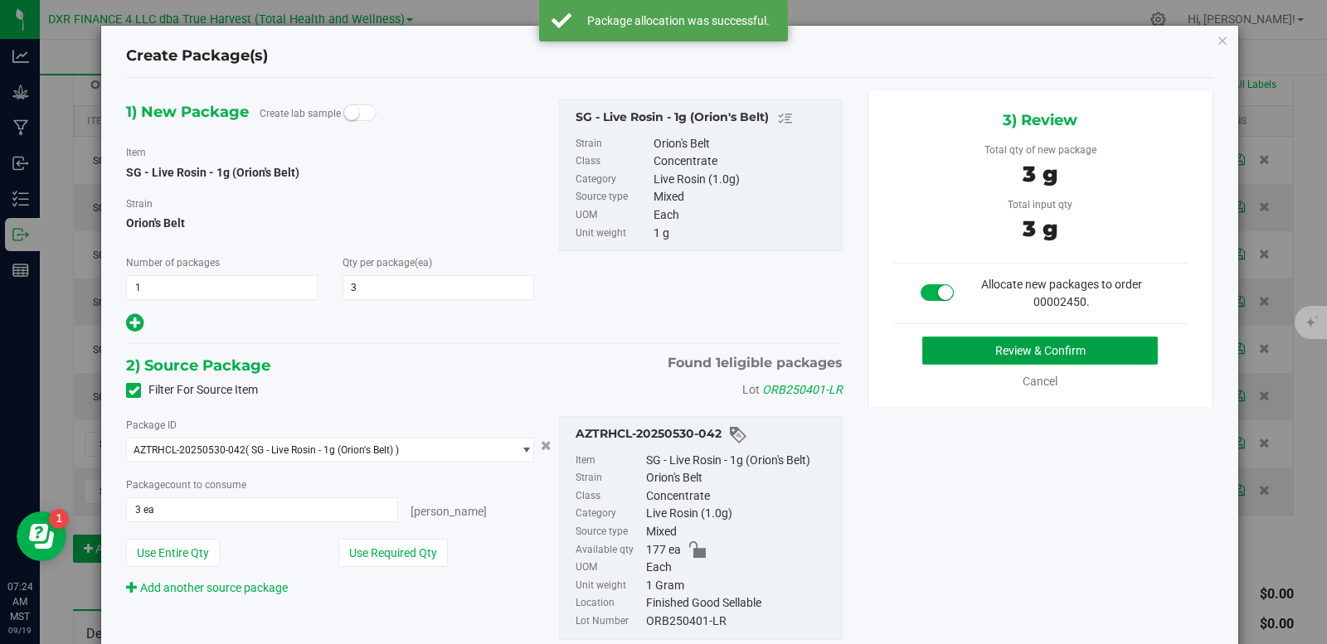
click at [1090, 346] on button "Review & Confirm" at bounding box center [1039, 351] width 235 height 28
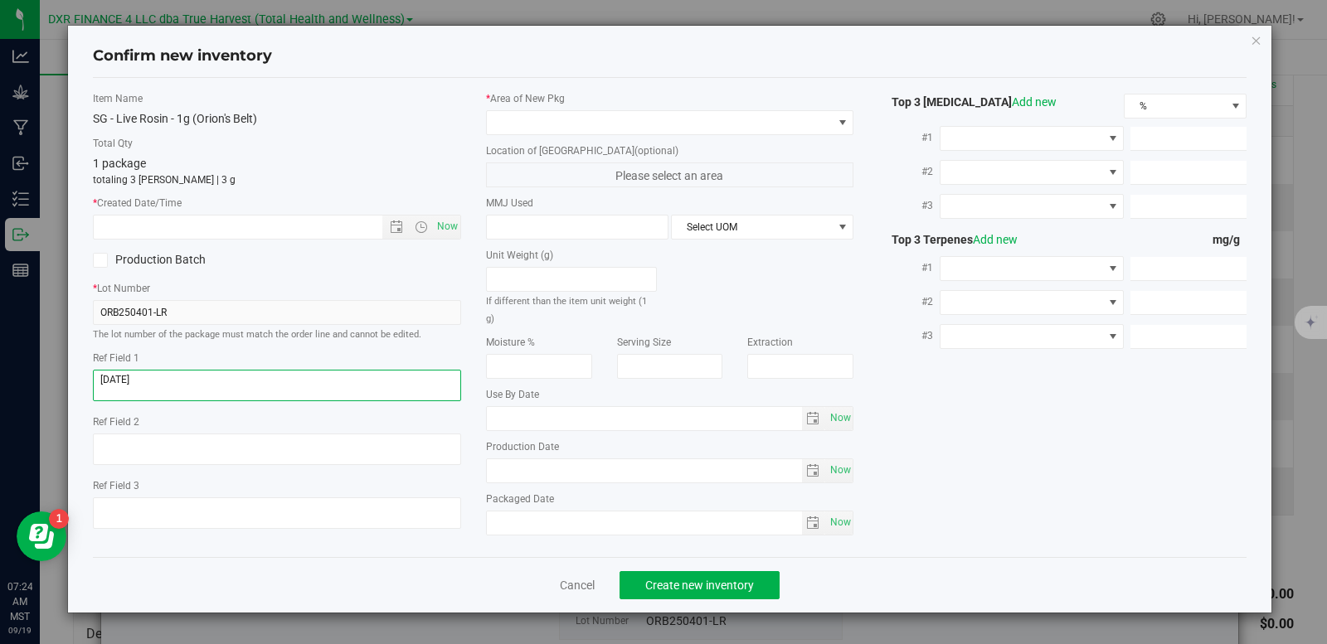
click at [228, 376] on textarea at bounding box center [277, 386] width 368 height 32
click at [255, 236] on input "text" at bounding box center [252, 227] width 317 height 23
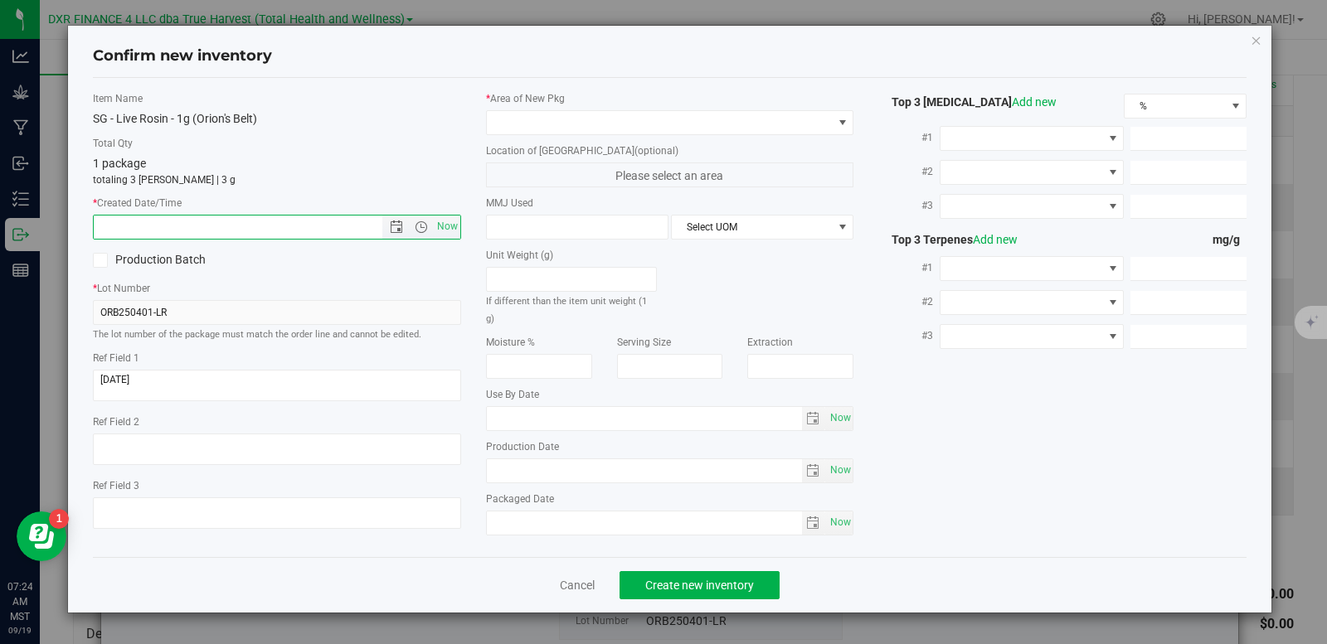
paste input "2025-05-05"
type input "5/5/2025 7:24 AM"
click at [540, 120] on span at bounding box center [660, 122] width 346 height 23
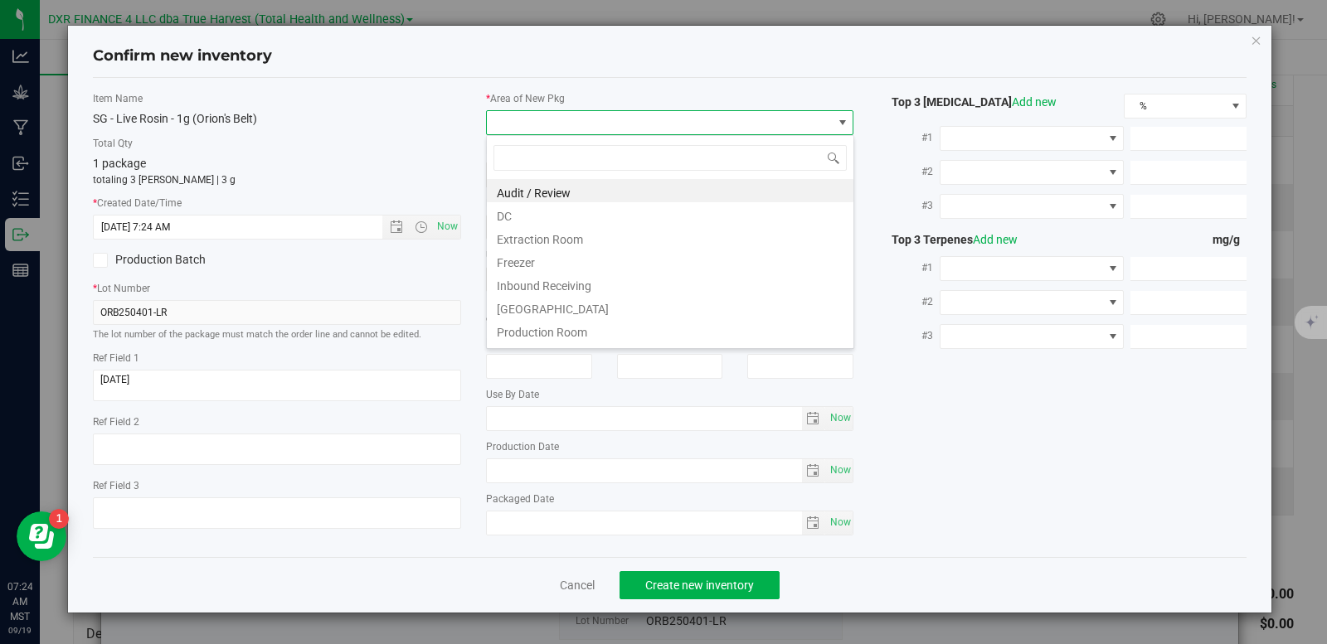
scroll to position [25, 368]
click at [522, 237] on li "Extraction Room" at bounding box center [670, 237] width 366 height 23
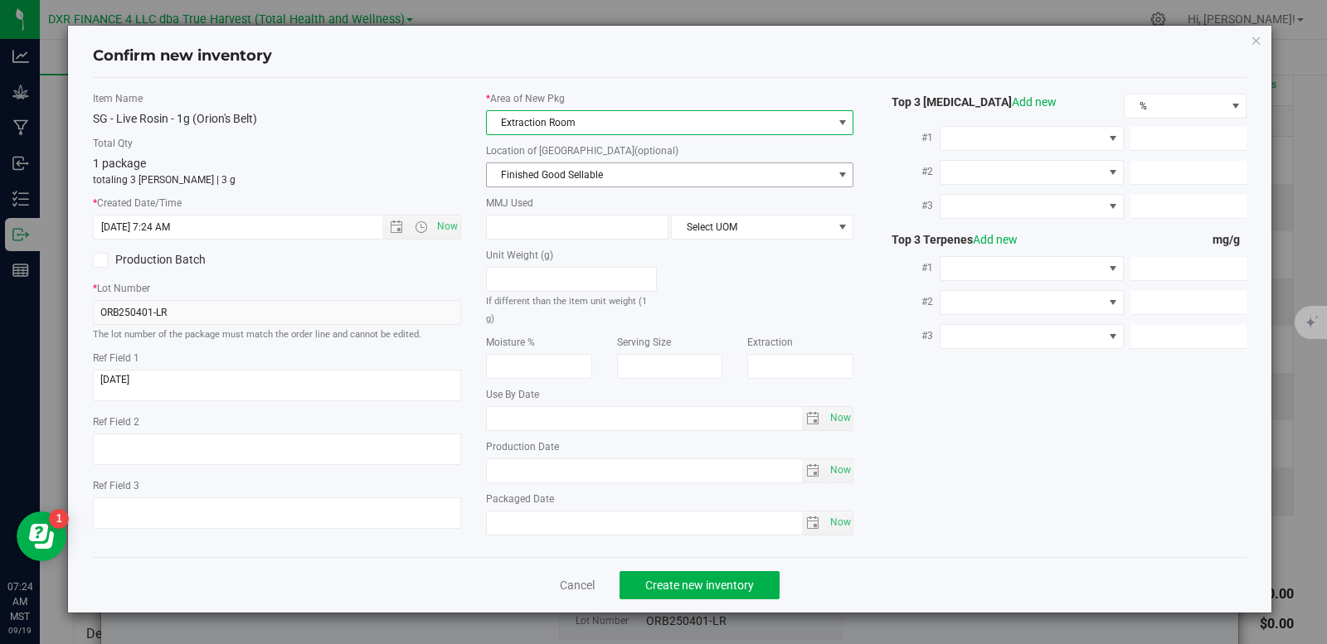
click at [533, 174] on span "Finished Good Sellable" at bounding box center [660, 174] width 346 height 23
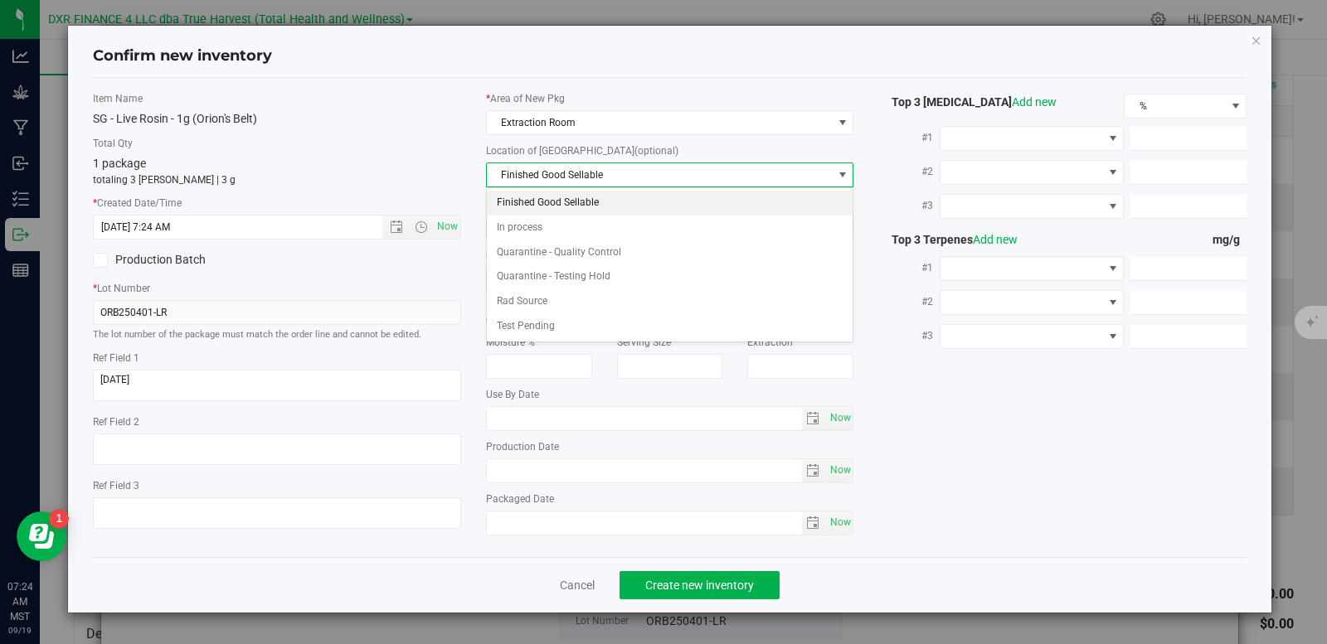
click at [543, 206] on li "Finished Good Sellable" at bounding box center [670, 203] width 366 height 25
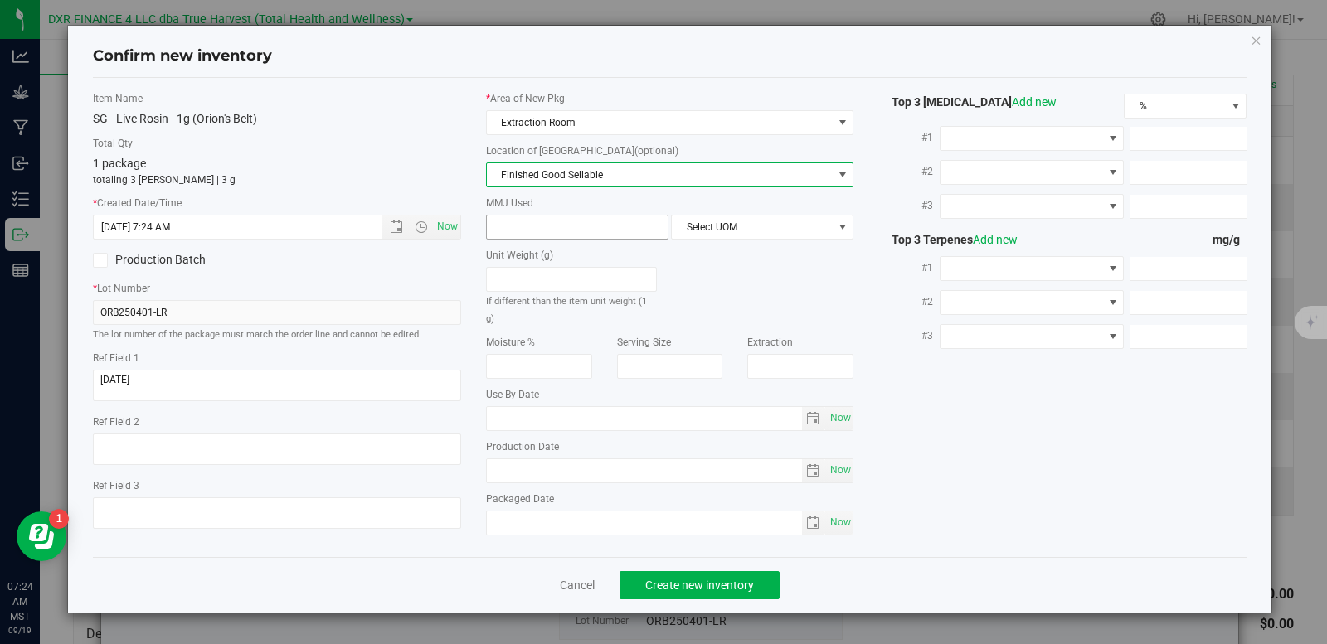
click at [546, 231] on span at bounding box center [577, 227] width 182 height 25
type input "1"
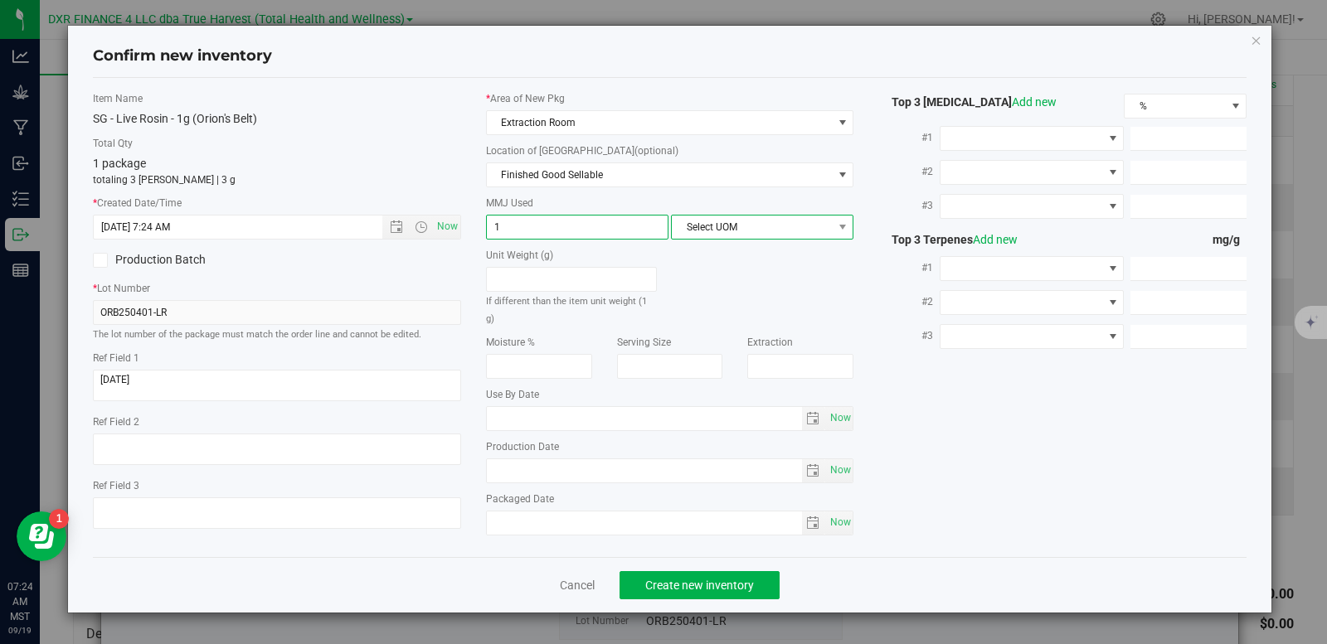
type input "1.0000"
click at [745, 222] on span "Select UOM" at bounding box center [752, 227] width 160 height 23
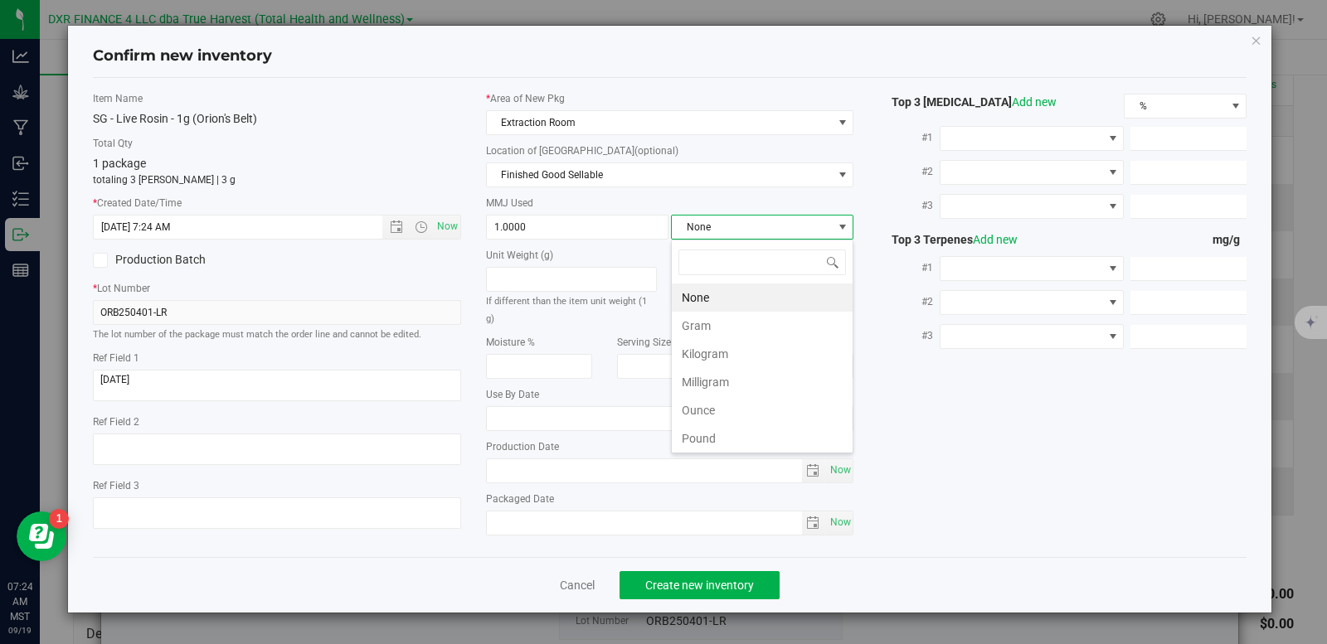
scroll to position [25, 182]
click at [730, 327] on li "Gram" at bounding box center [762, 326] width 181 height 28
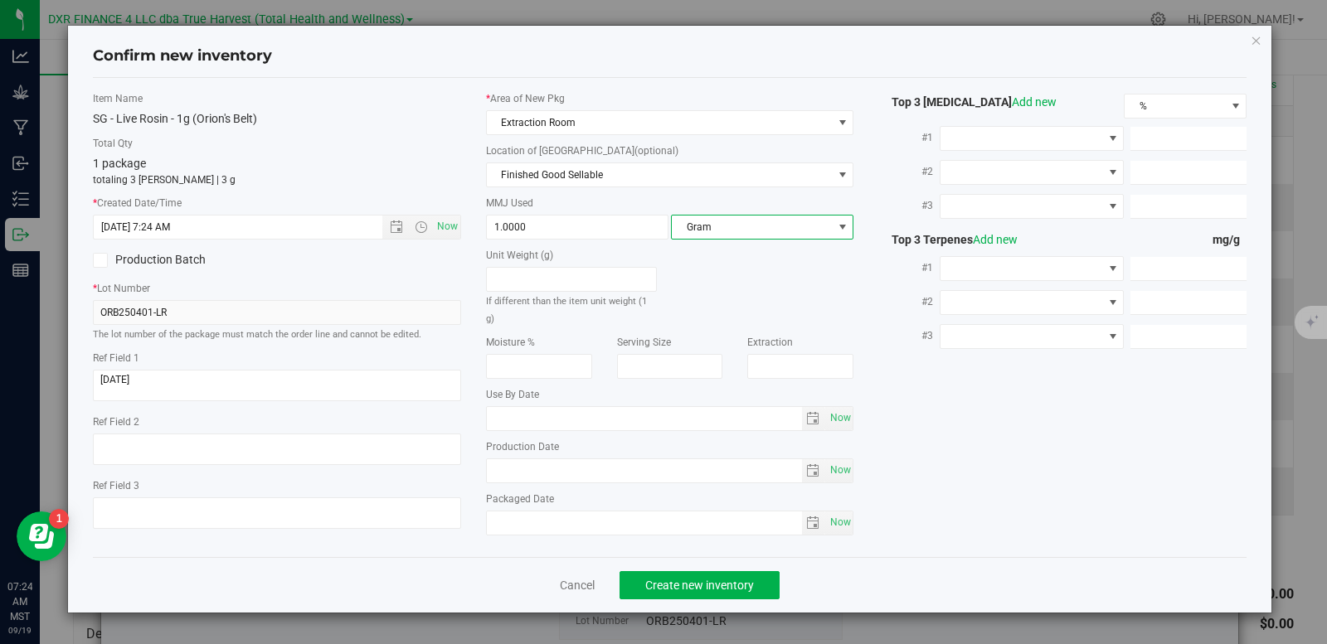
click at [736, 599] on div "Cancel Create new inventory" at bounding box center [670, 585] width 1154 height 56
click at [741, 590] on span "Create new inventory" at bounding box center [699, 585] width 109 height 13
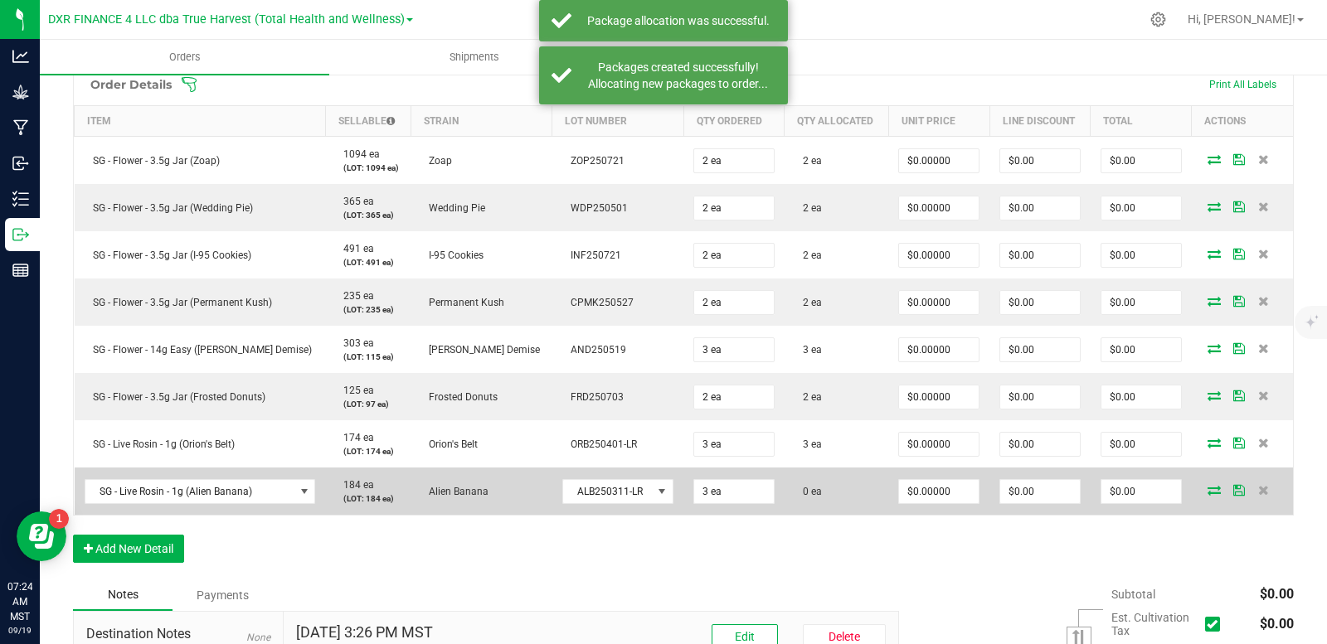
click at [1207, 492] on icon at bounding box center [1213, 490] width 13 height 10
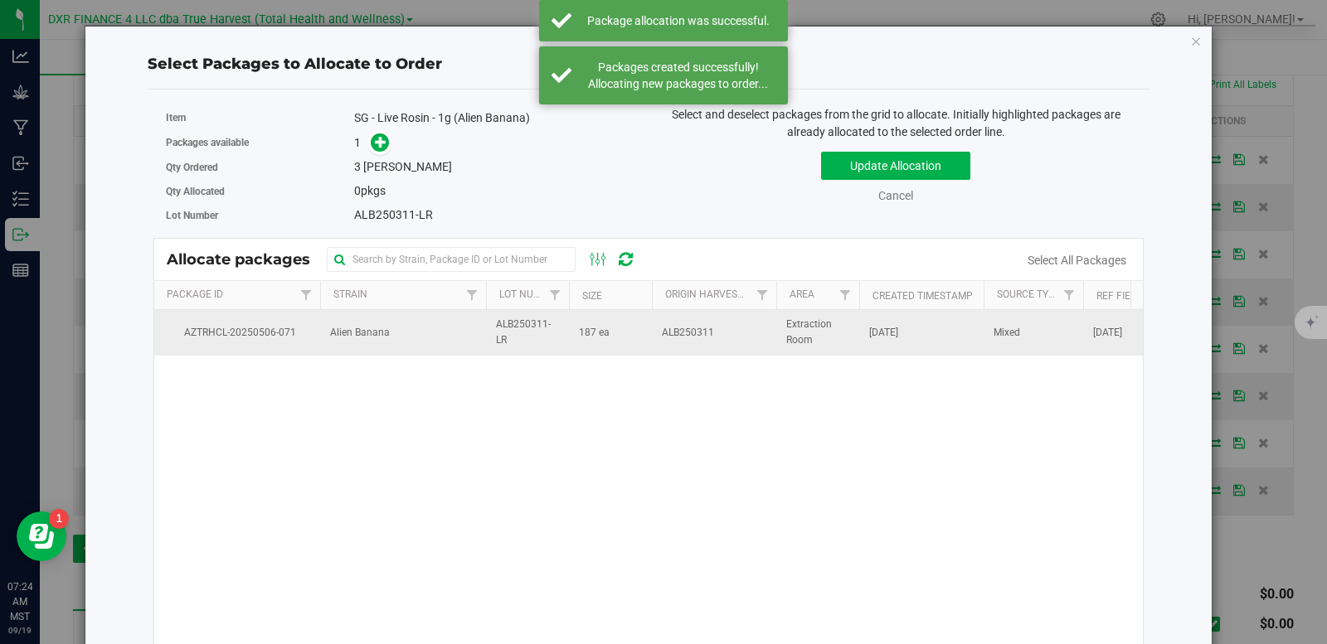
click at [648, 336] on td "187 ea" at bounding box center [610, 332] width 83 height 45
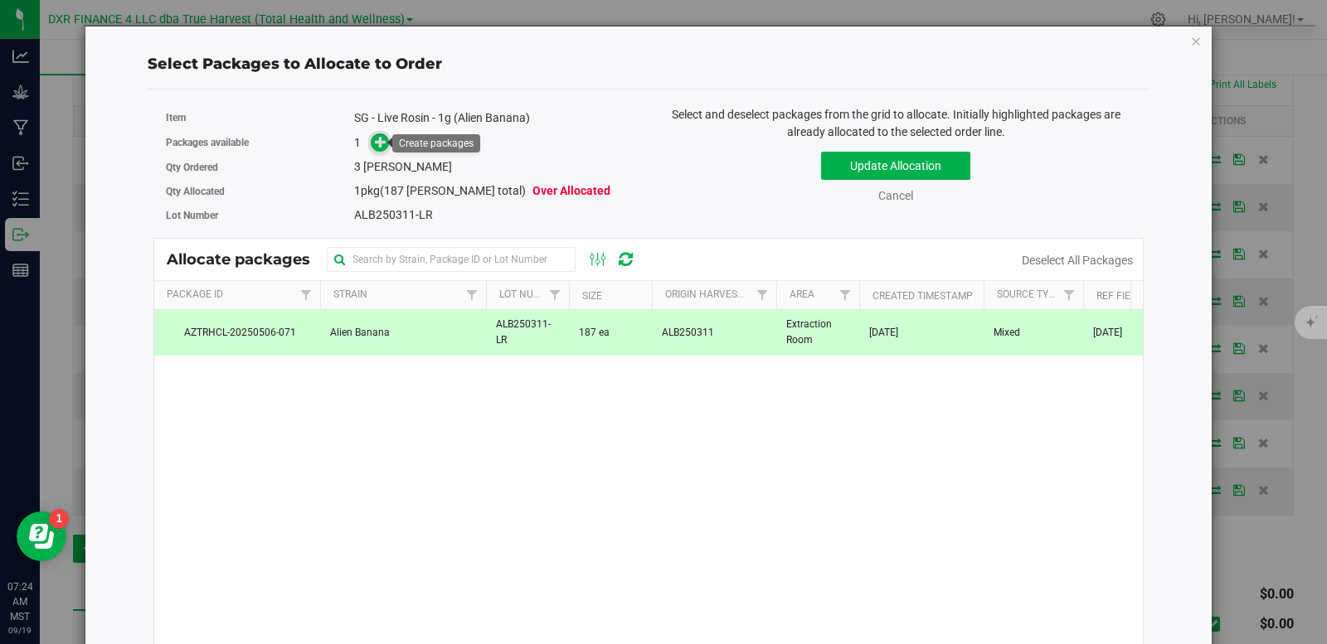
click at [383, 143] on icon at bounding box center [381, 141] width 12 height 12
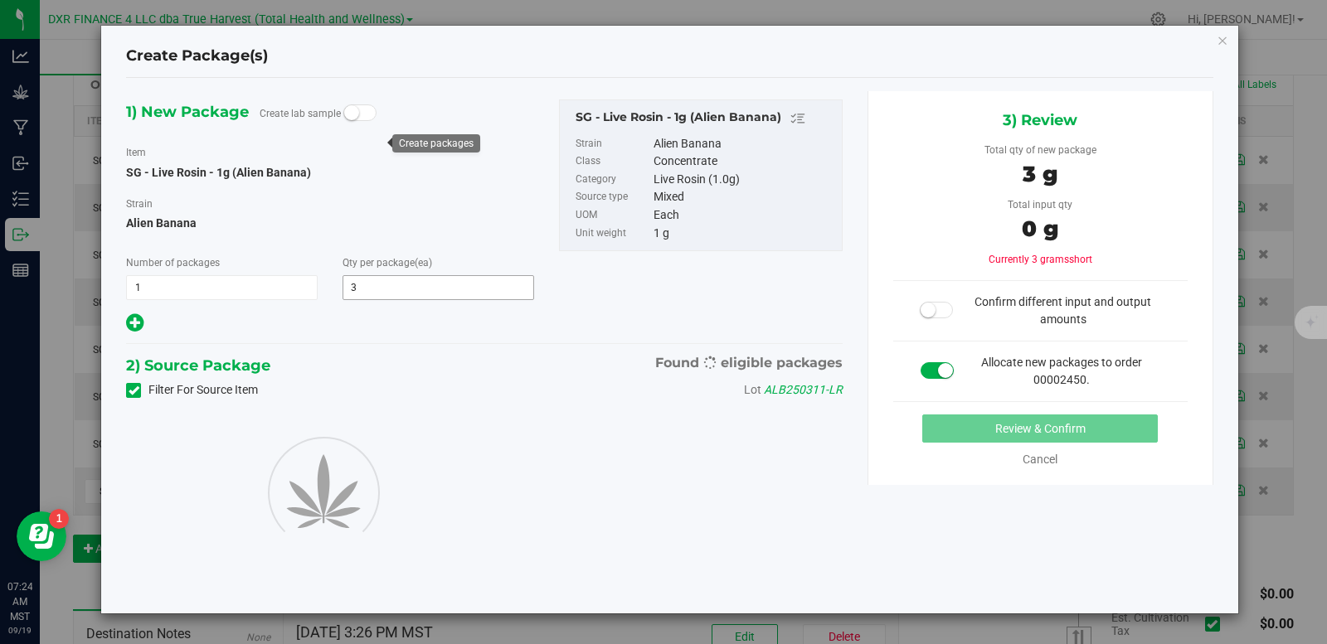
type input "3"
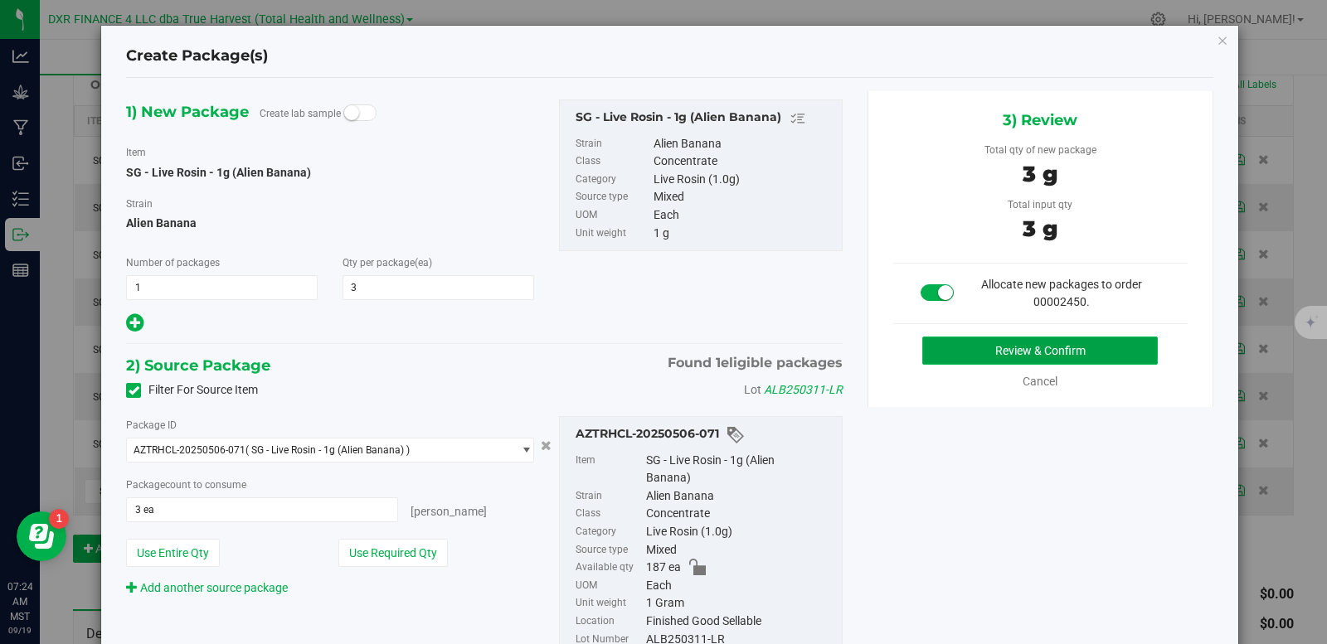
click at [1011, 348] on button "Review & Confirm" at bounding box center [1039, 351] width 235 height 28
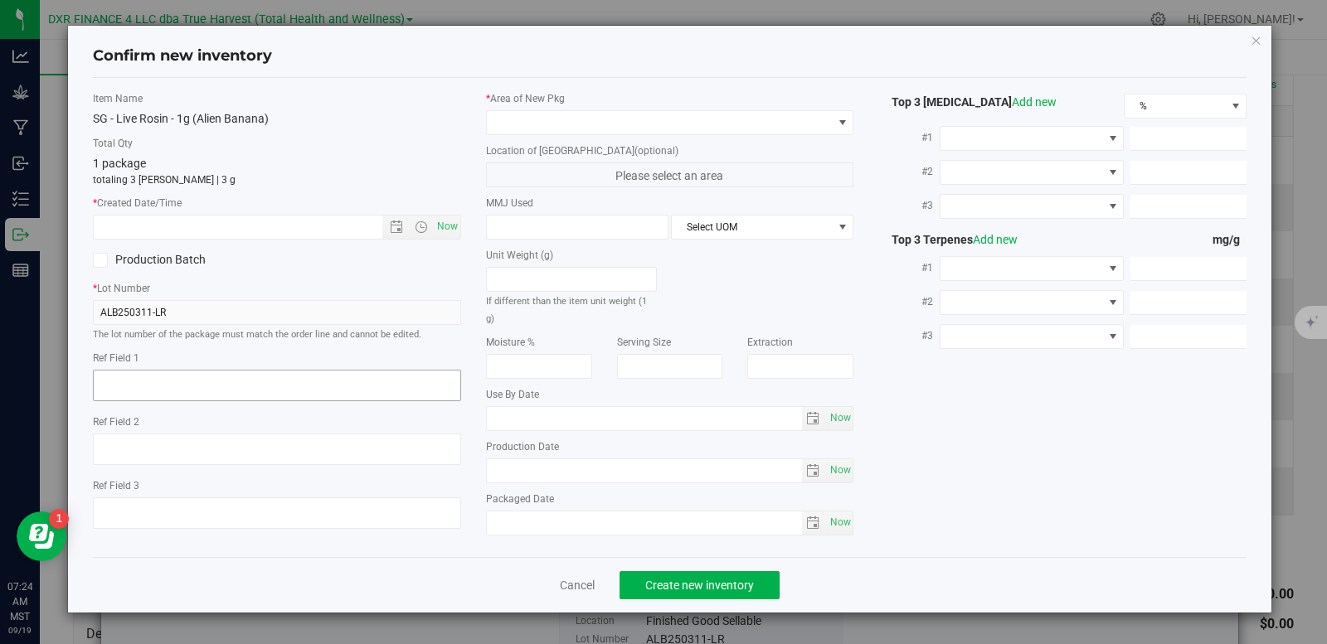
type textarea "2025-03-31"
click at [199, 376] on textarea at bounding box center [277, 386] width 368 height 32
click at [207, 234] on input "text" at bounding box center [252, 227] width 317 height 23
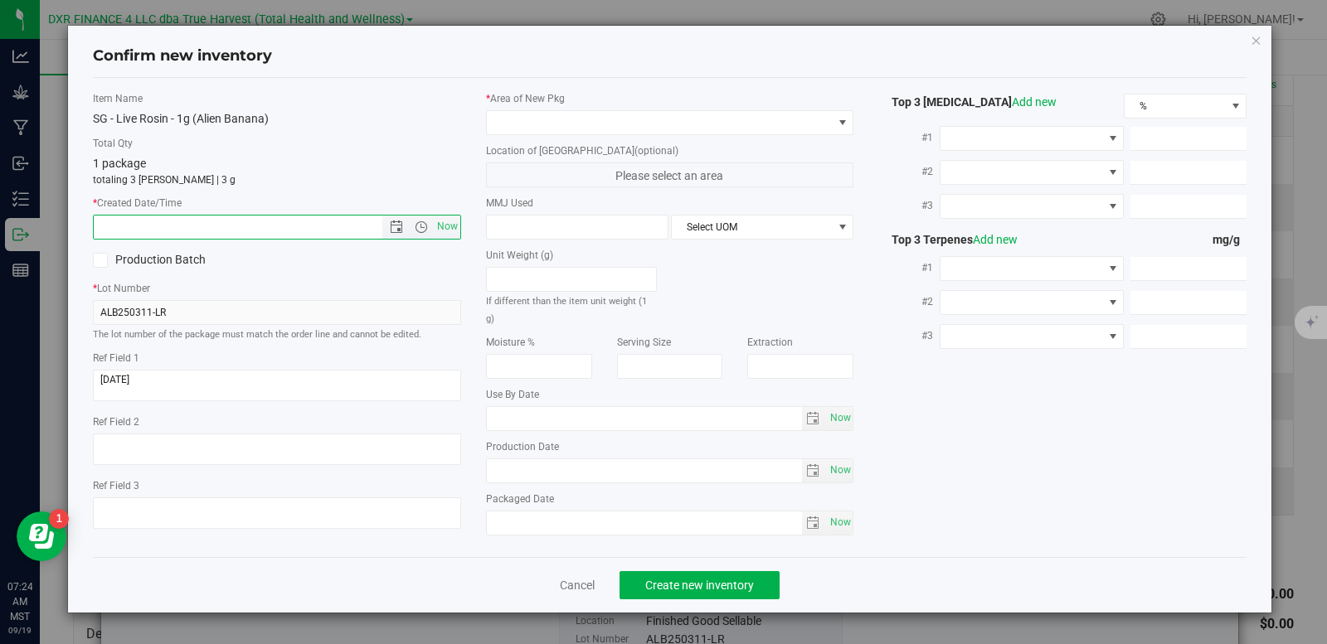
paste input "2025-03-31"
type input "3/31/2025 7:24 AM"
click at [544, 112] on span at bounding box center [660, 122] width 346 height 23
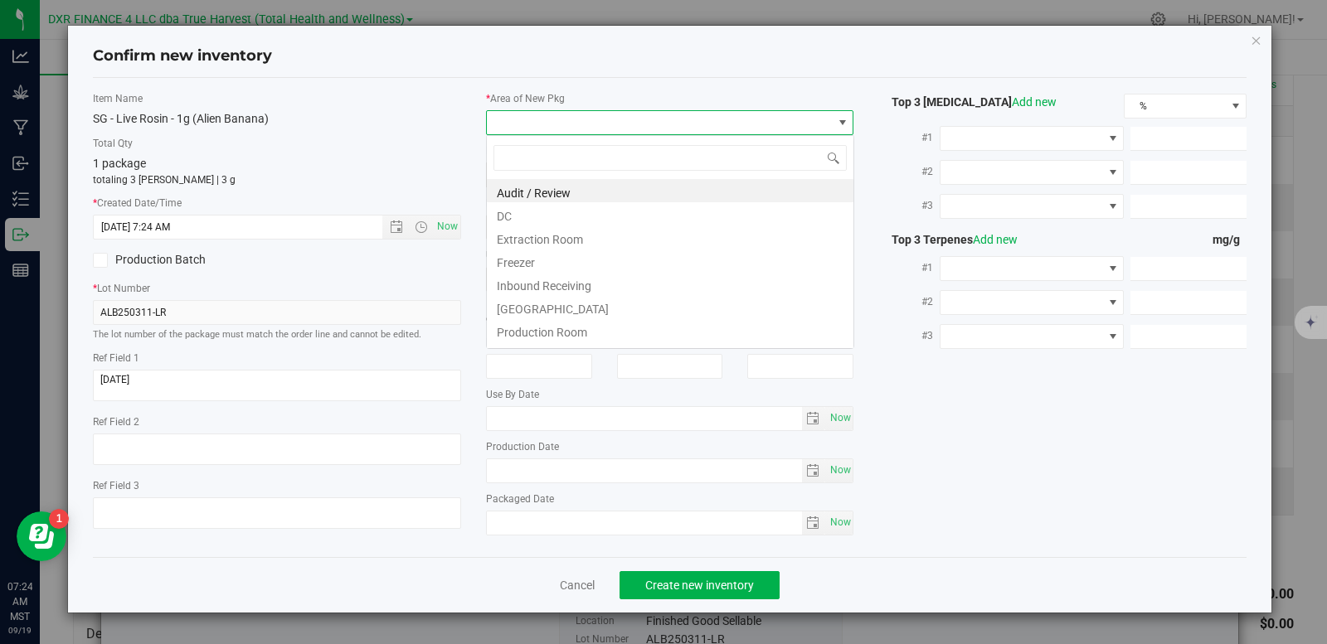
scroll to position [25, 368]
click at [554, 215] on li "DC" at bounding box center [670, 213] width 366 height 23
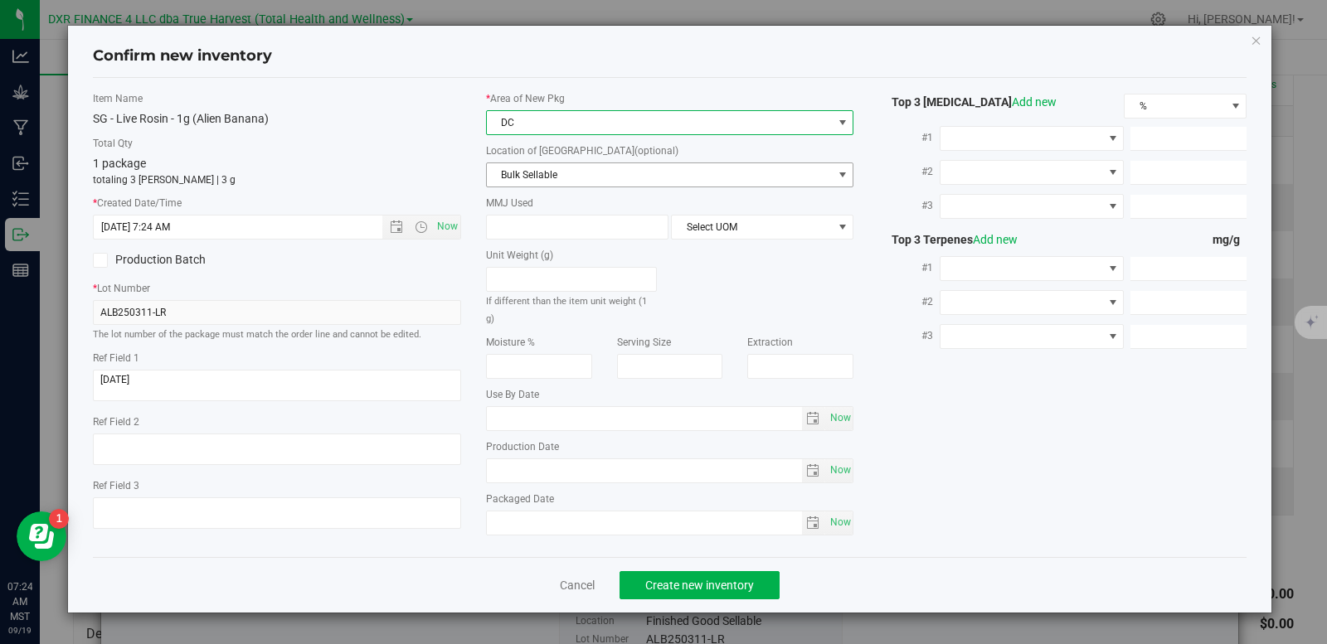
click at [562, 187] on span "Bulk Sellable" at bounding box center [670, 175] width 368 height 25
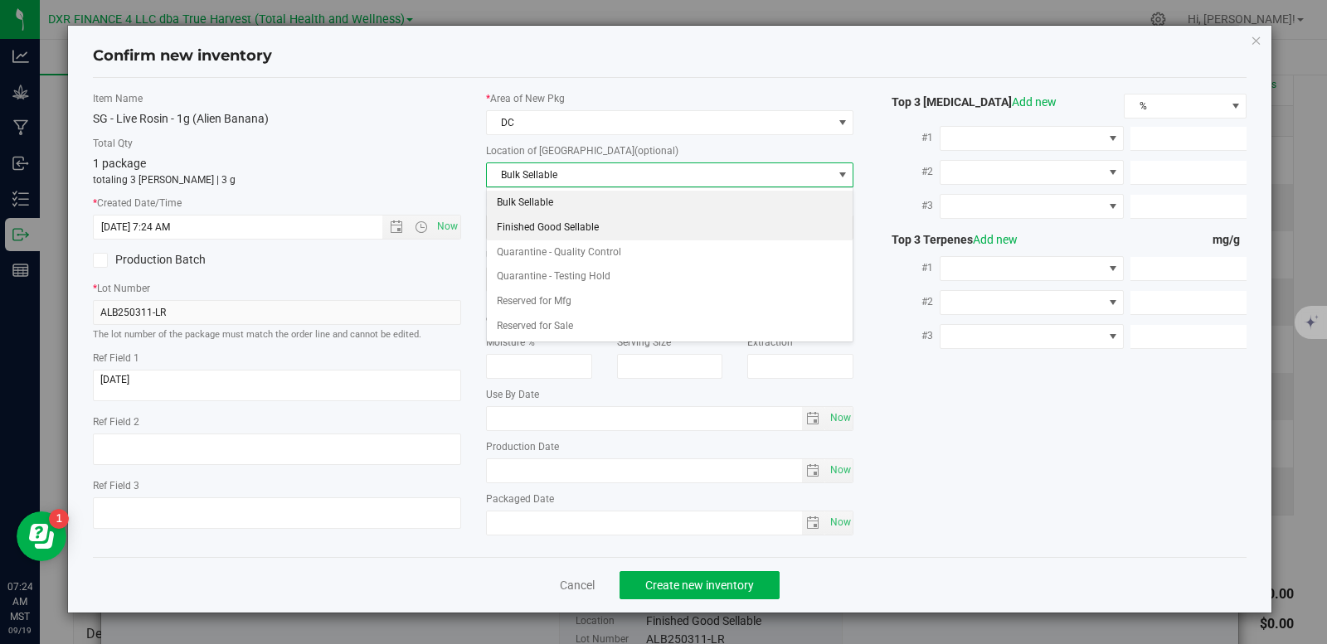
click at [553, 221] on li "Finished Good Sellable" at bounding box center [670, 228] width 366 height 25
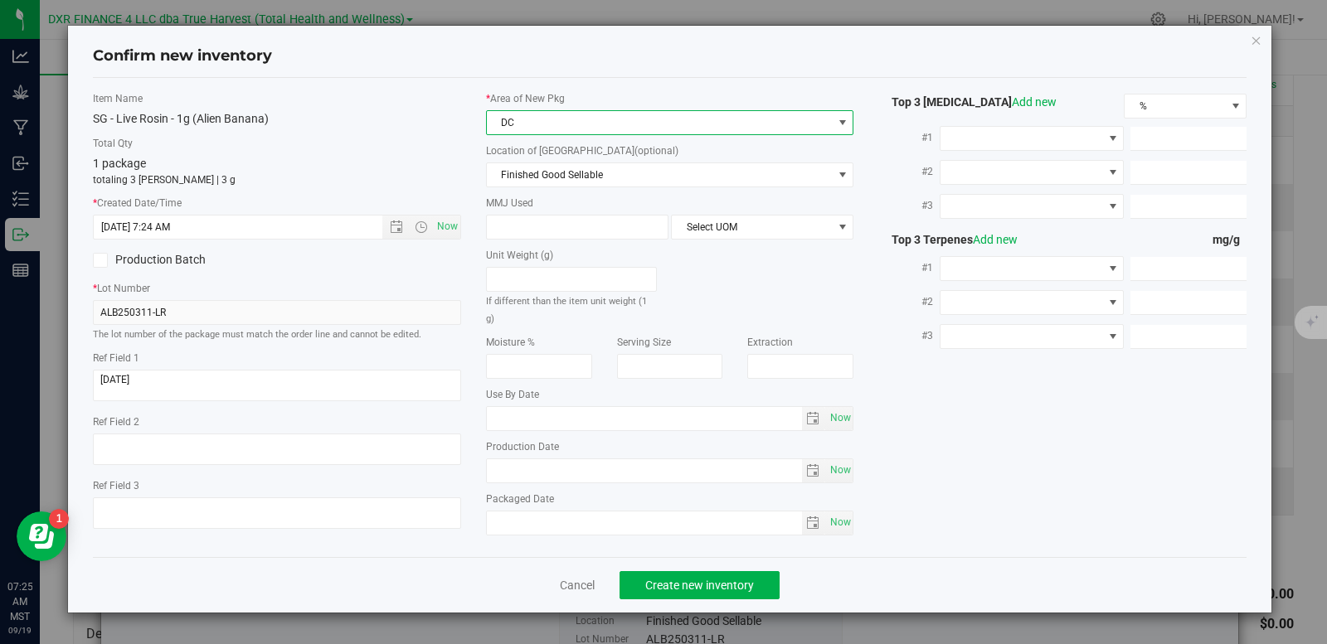
click at [565, 115] on span "DC" at bounding box center [660, 122] width 346 height 23
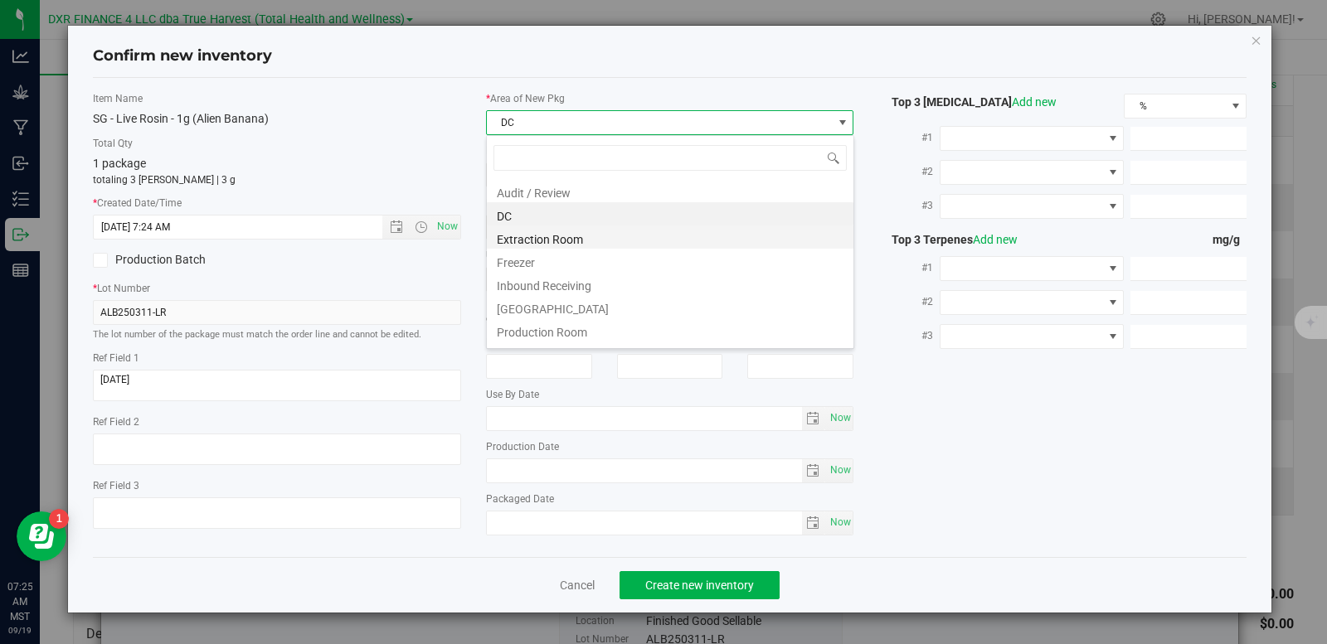
click at [552, 238] on li "Extraction Room" at bounding box center [670, 237] width 366 height 23
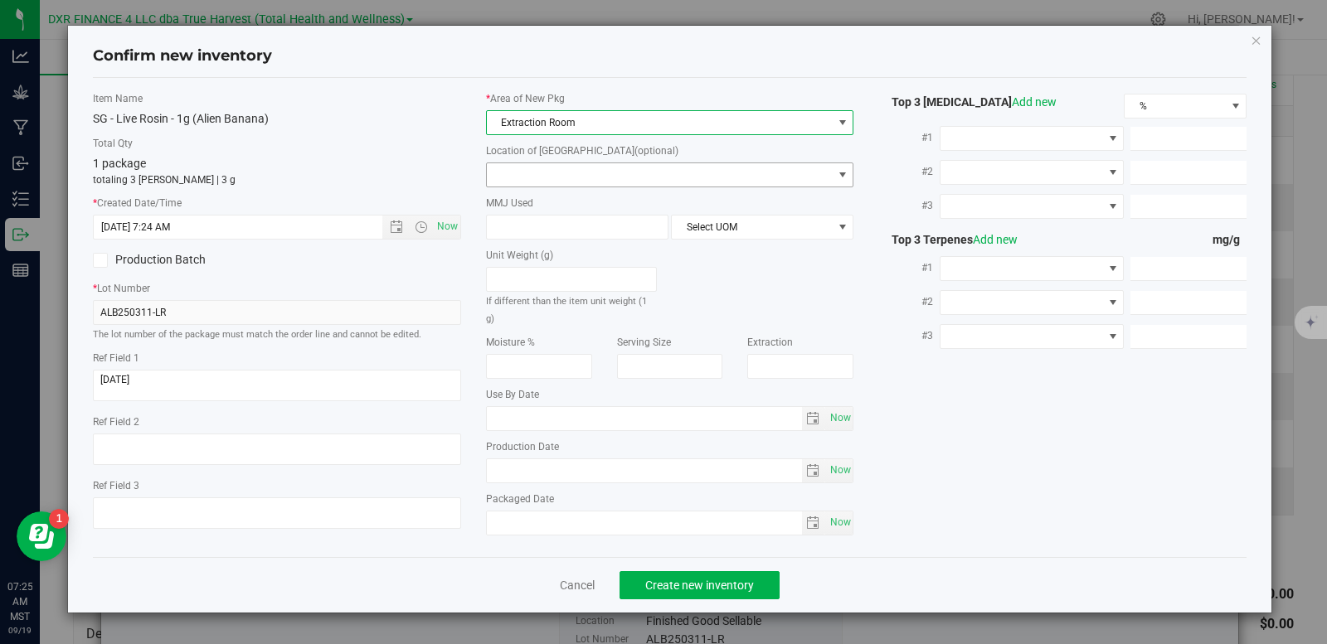
click at [566, 168] on span at bounding box center [660, 174] width 346 height 23
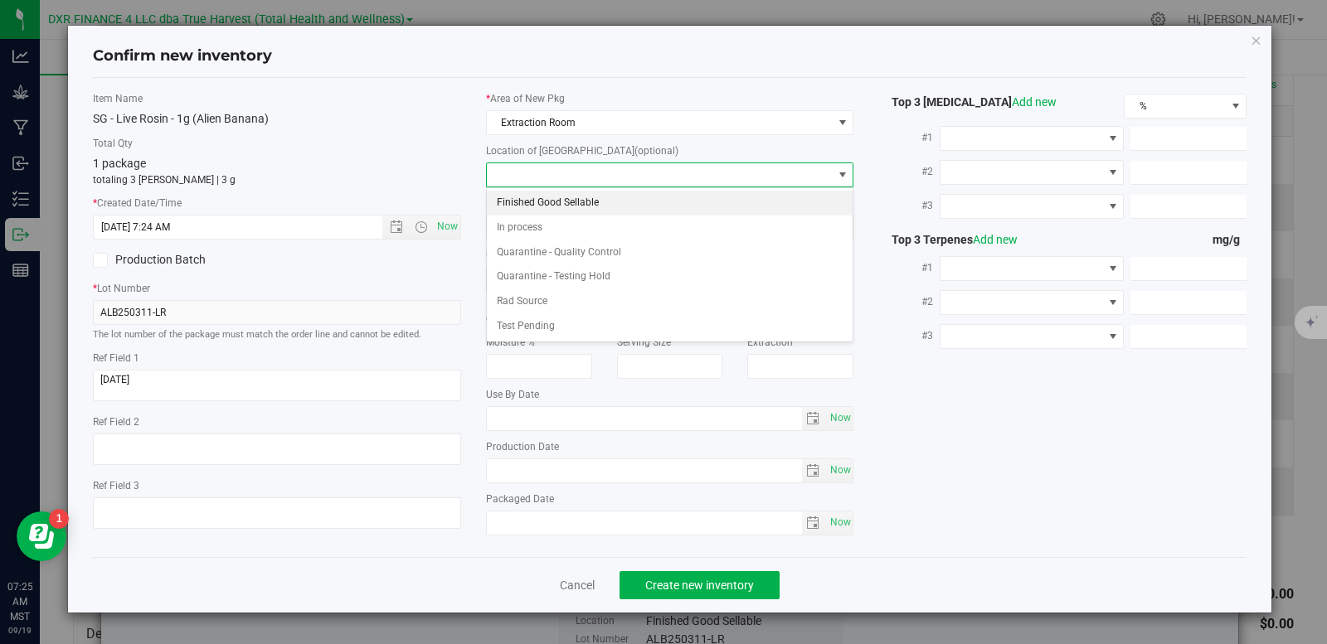
click at [560, 209] on li "Finished Good Sellable" at bounding box center [670, 203] width 366 height 25
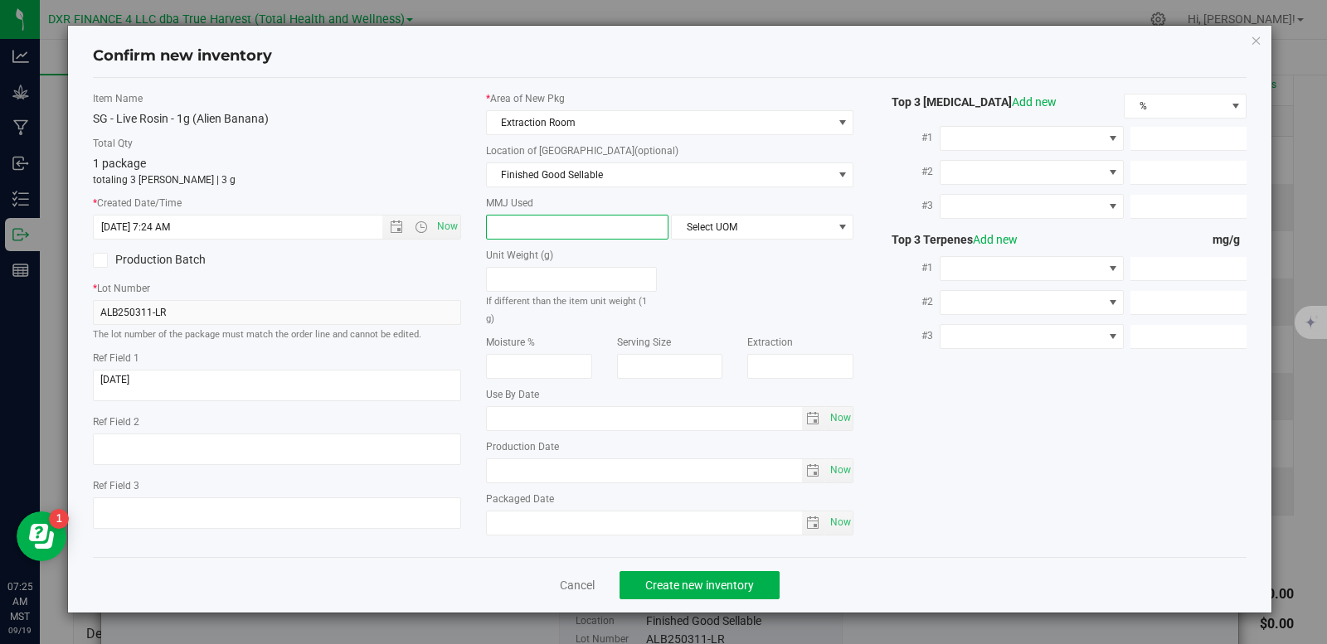
click at [551, 233] on span at bounding box center [577, 227] width 182 height 25
type input "1"
type input "1.0000"
click at [715, 226] on span "Select UOM" at bounding box center [752, 227] width 160 height 23
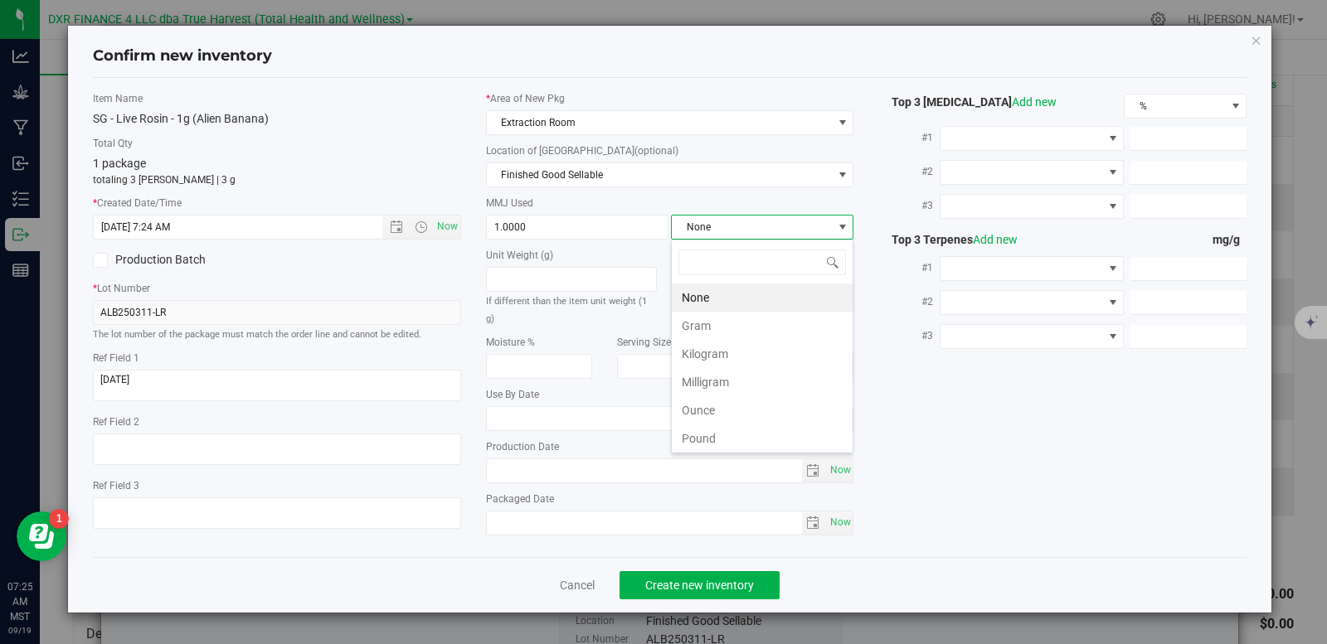
scroll to position [25, 182]
click at [714, 328] on li "Gram" at bounding box center [762, 326] width 181 height 28
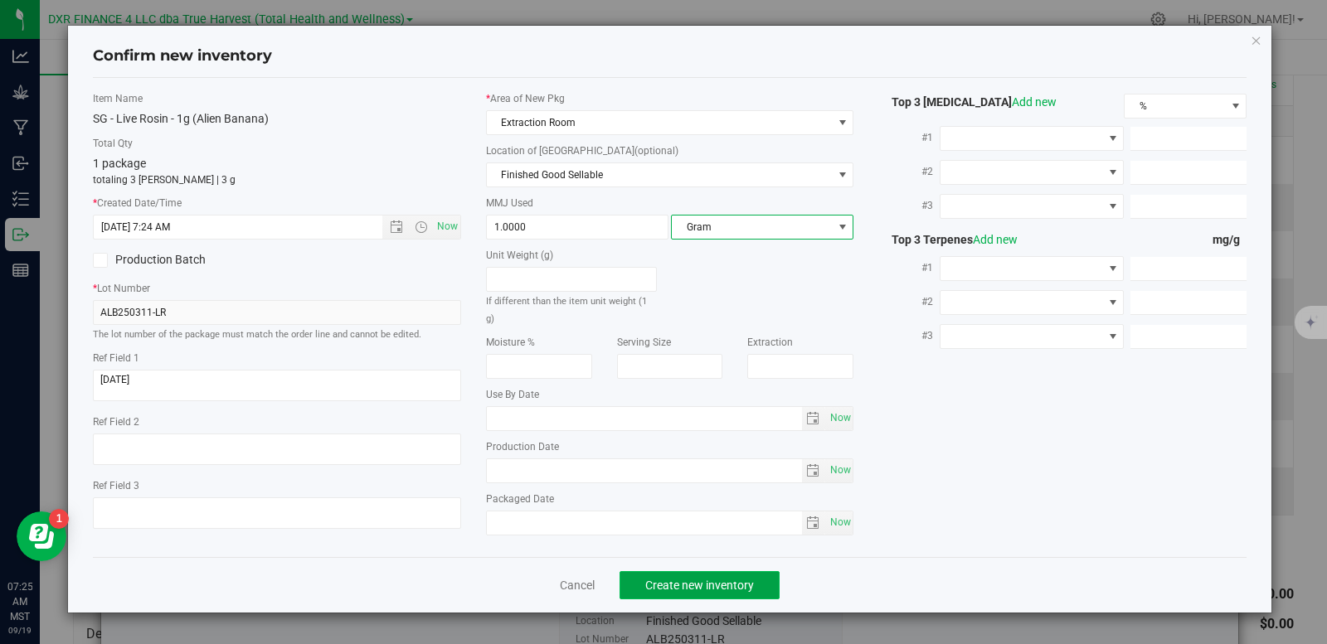
click at [716, 582] on span "Create new inventory" at bounding box center [699, 585] width 109 height 13
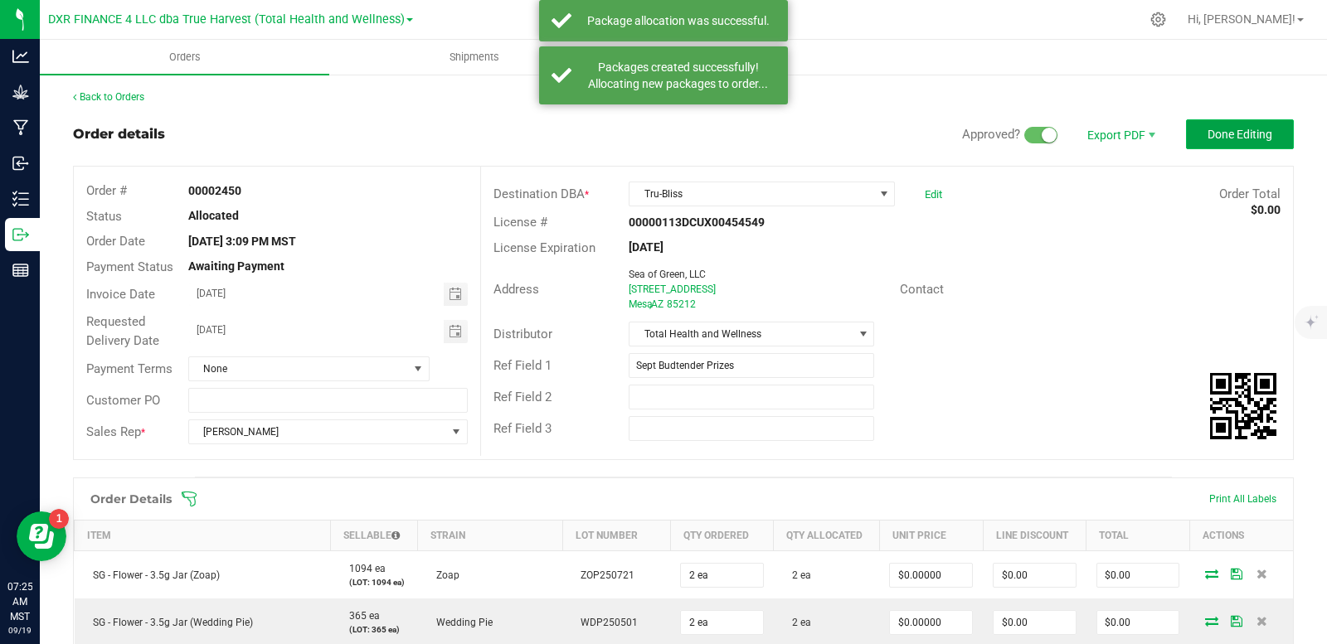
click at [1222, 140] on span "Done Editing" at bounding box center [1239, 134] width 65 height 13
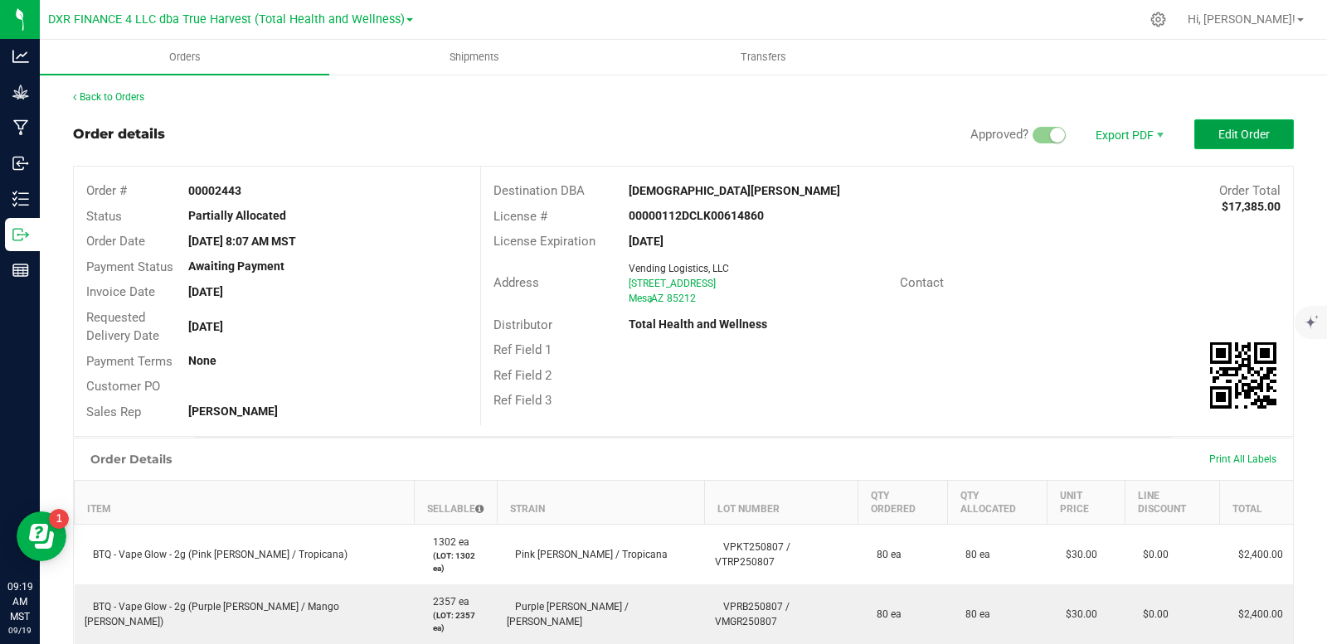
click at [1230, 124] on button "Edit Order" at bounding box center [1244, 134] width 100 height 30
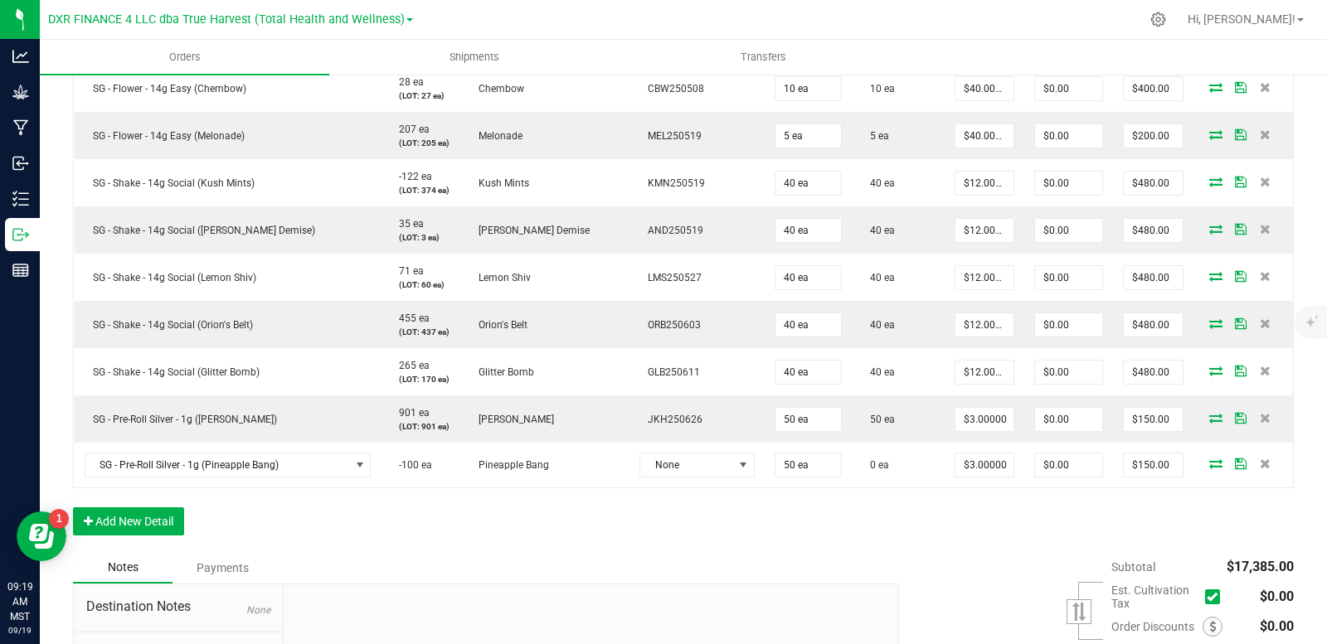
scroll to position [1410, 0]
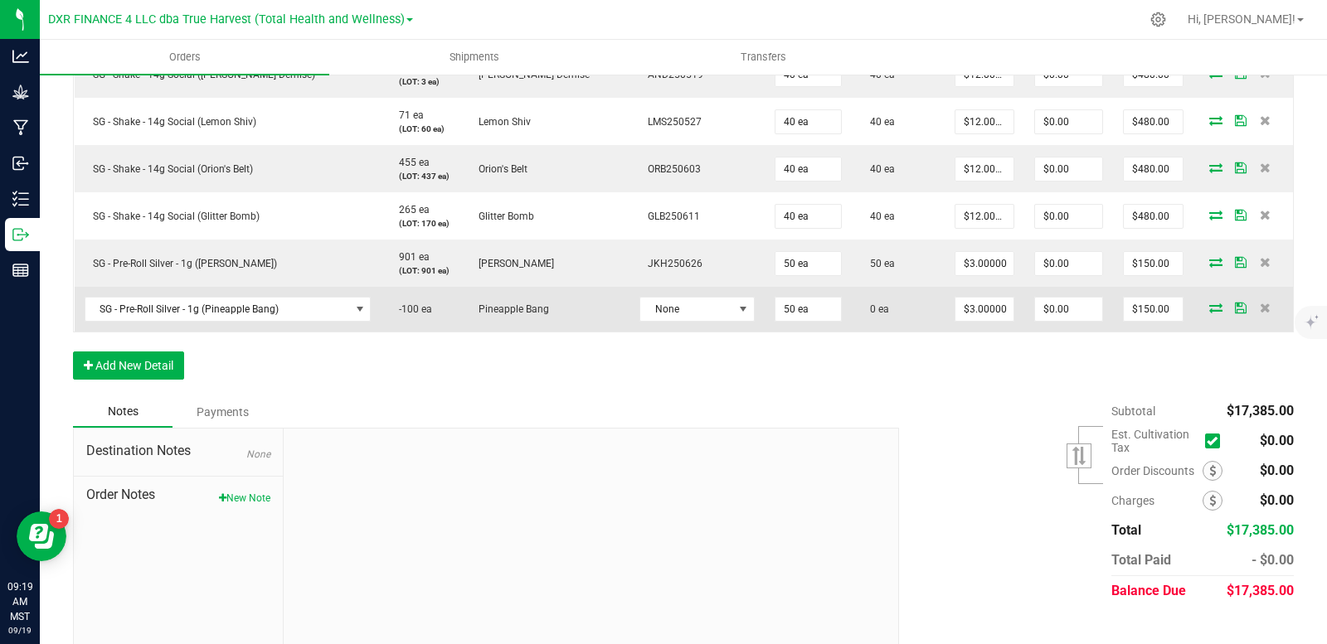
click at [1209, 313] on icon at bounding box center [1215, 308] width 13 height 10
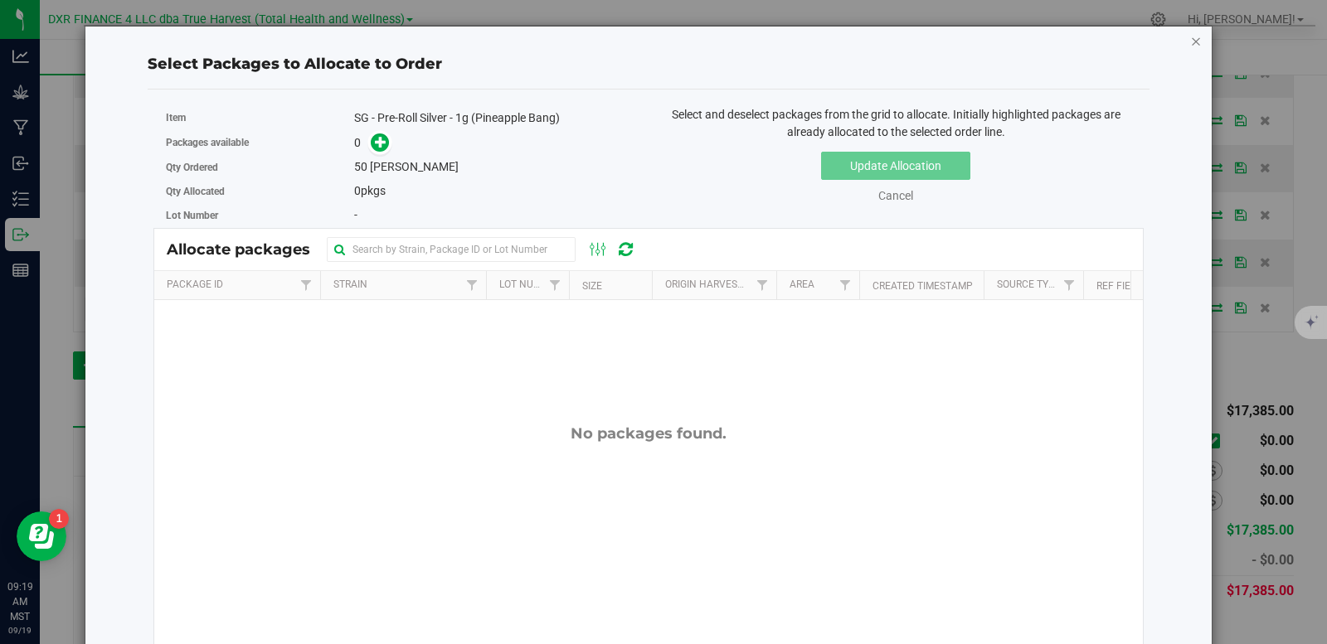
click at [1190, 41] on icon "button" at bounding box center [1196, 41] width 12 height 20
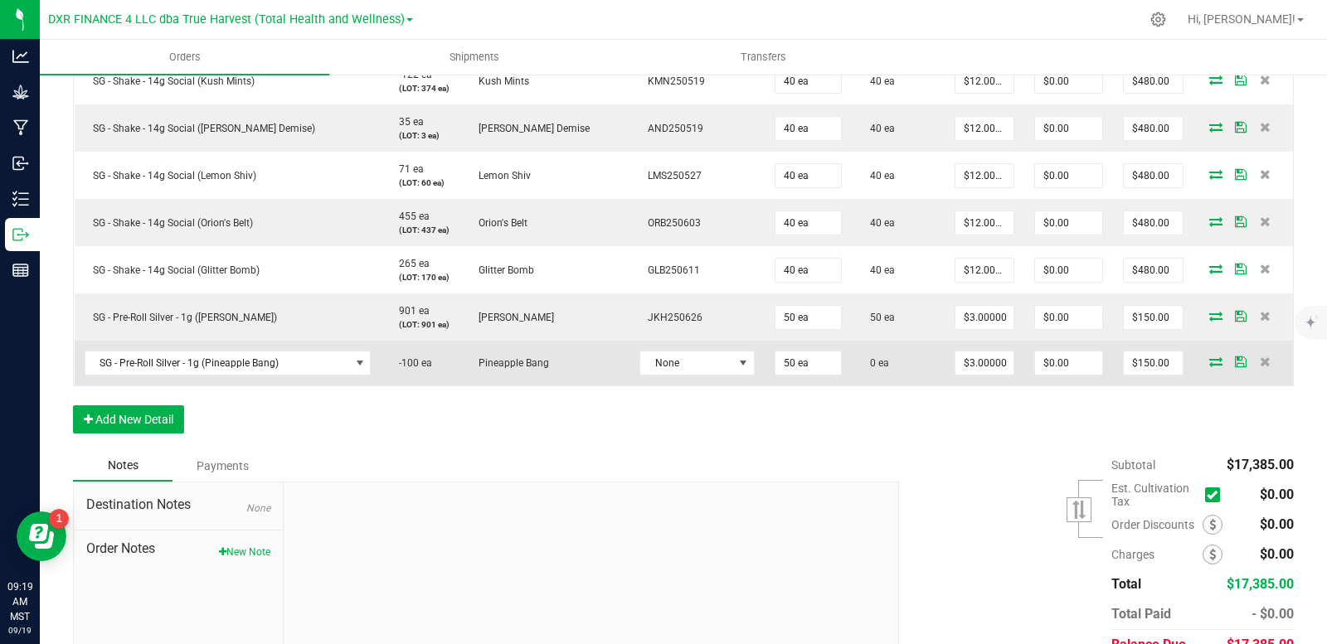
scroll to position [1327, 0]
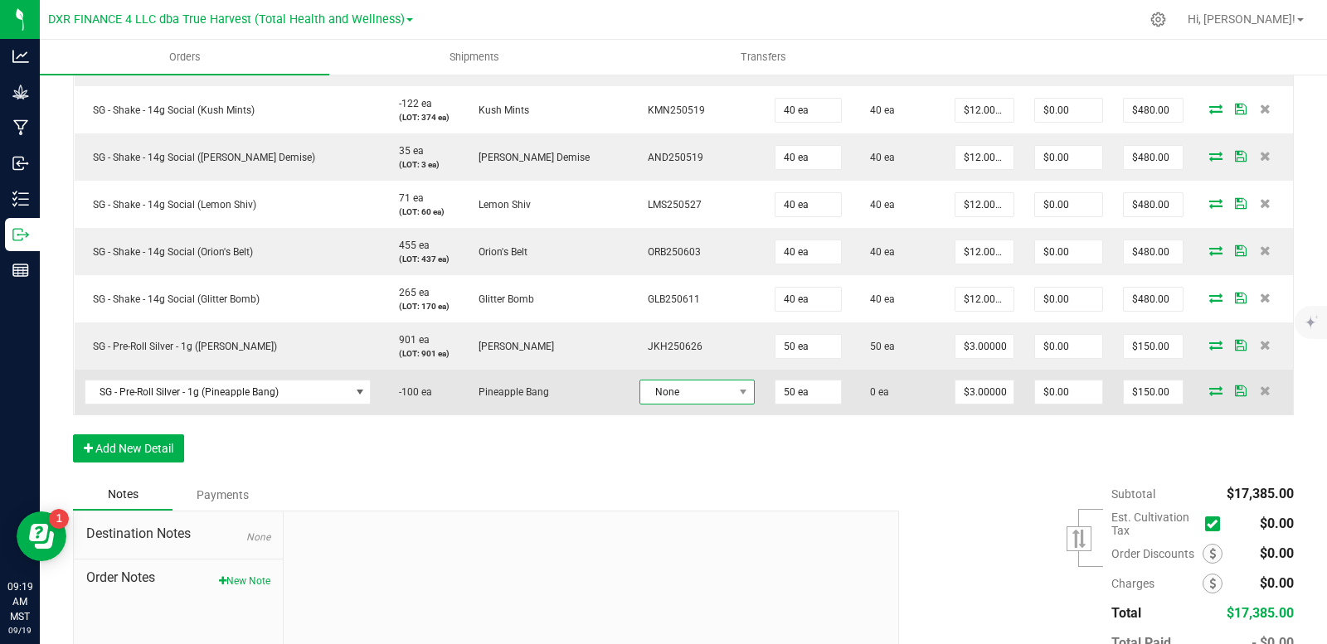
click at [640, 391] on span "None" at bounding box center [686, 392] width 93 height 23
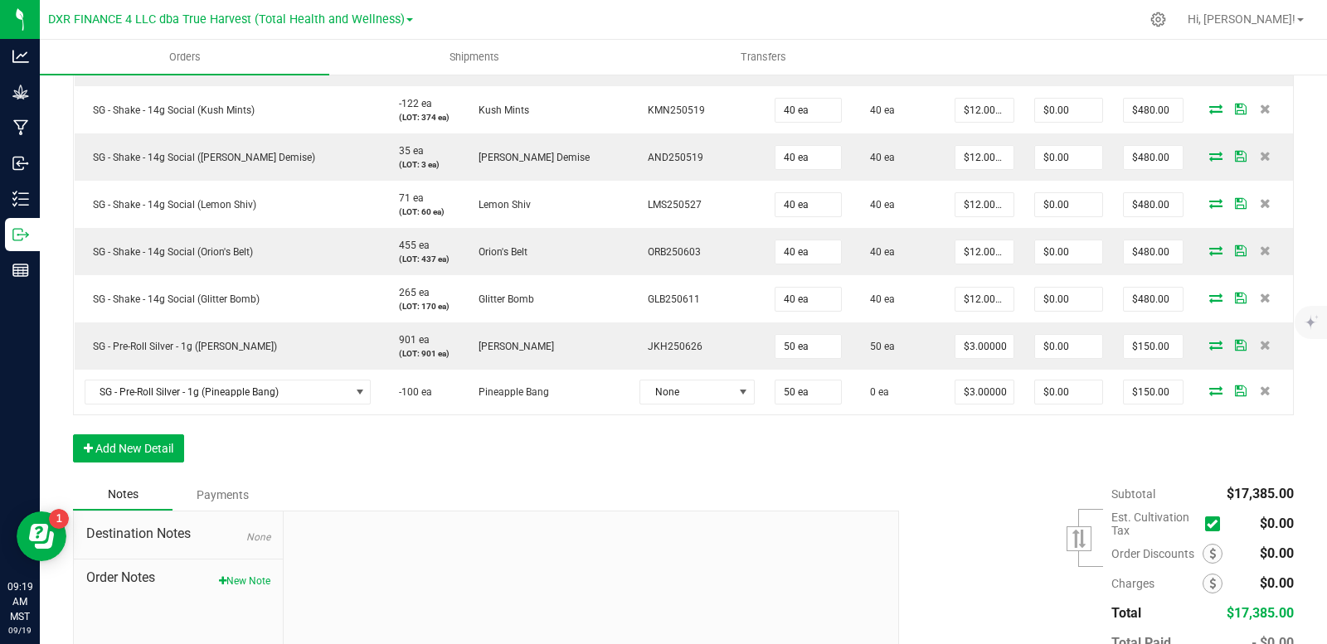
click at [798, 486] on div "Notes Payments" at bounding box center [479, 495] width 813 height 32
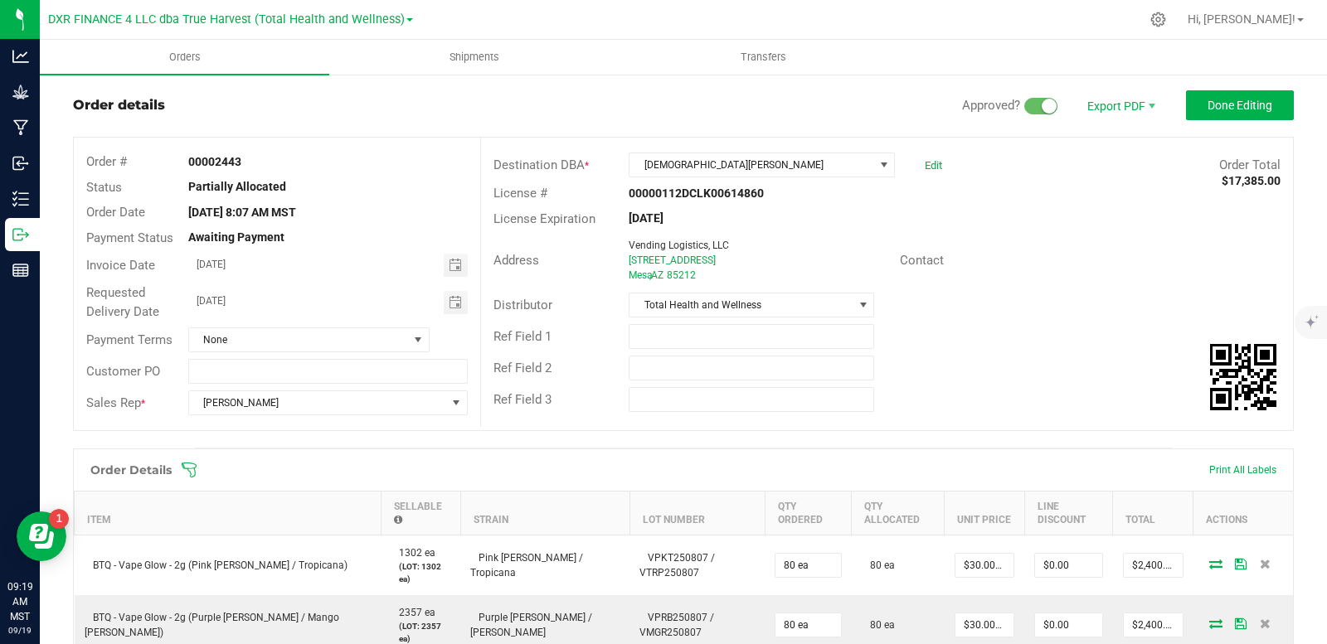
scroll to position [0, 0]
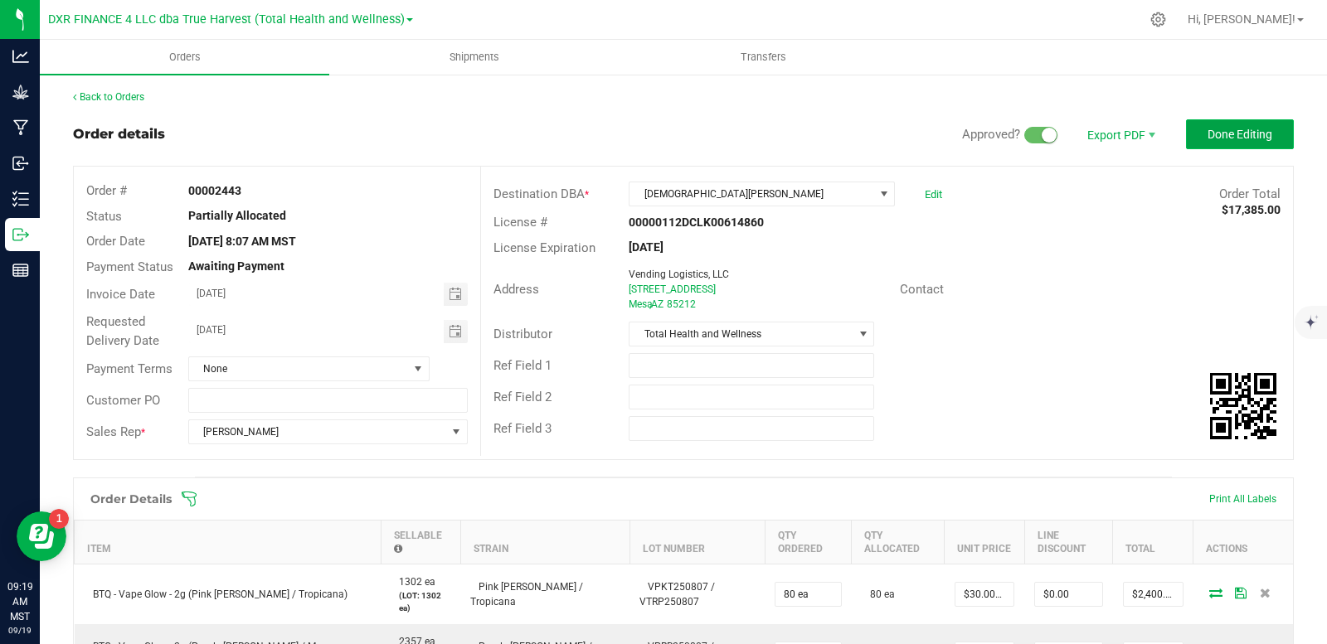
click at [1232, 143] on button "Done Editing" at bounding box center [1240, 134] width 108 height 30
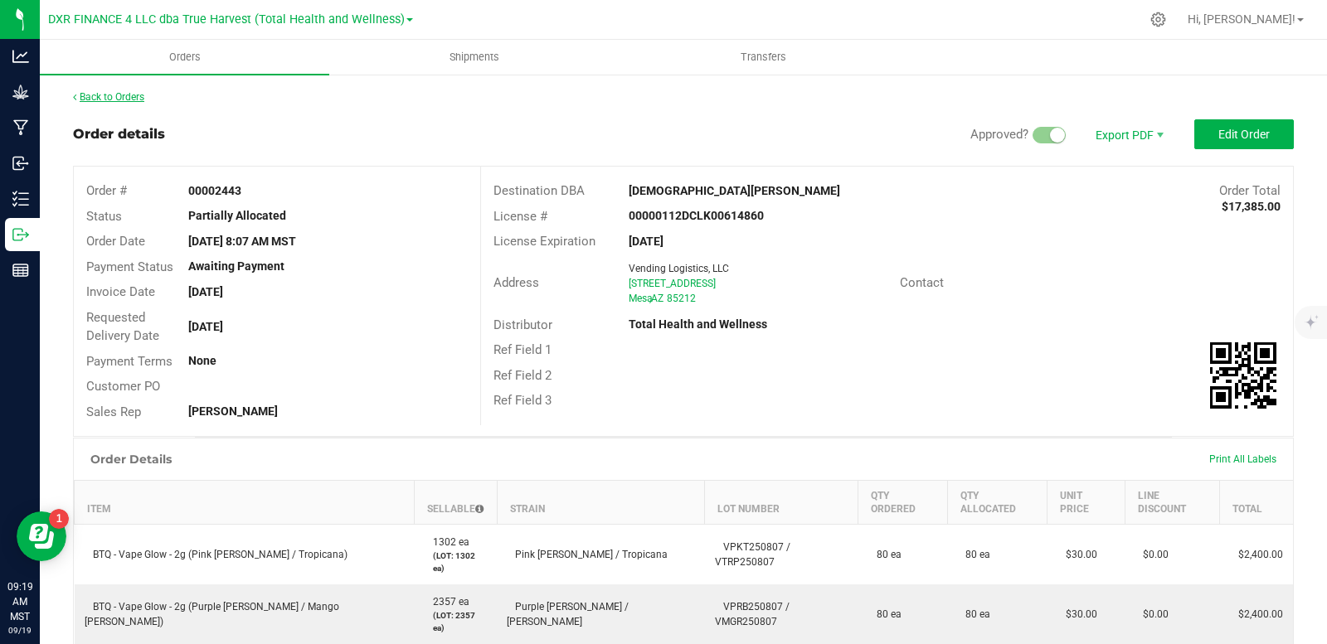
click at [105, 100] on link "Back to Orders" at bounding box center [108, 97] width 71 height 12
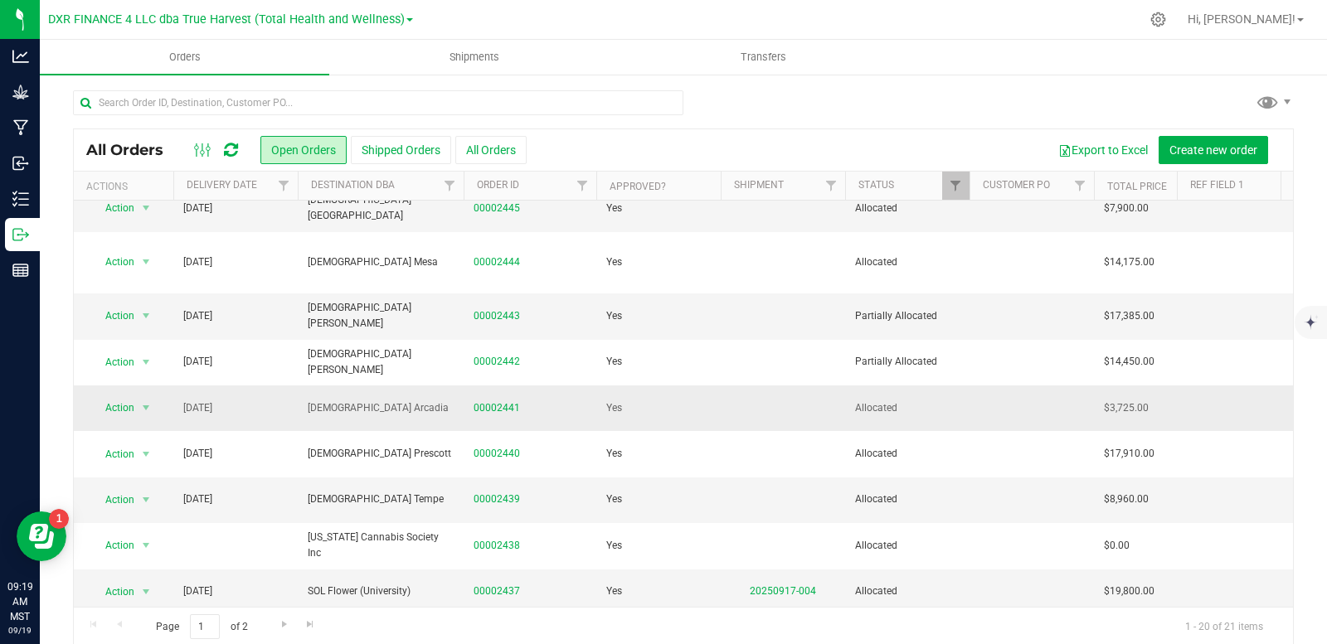
scroll to position [166, 0]
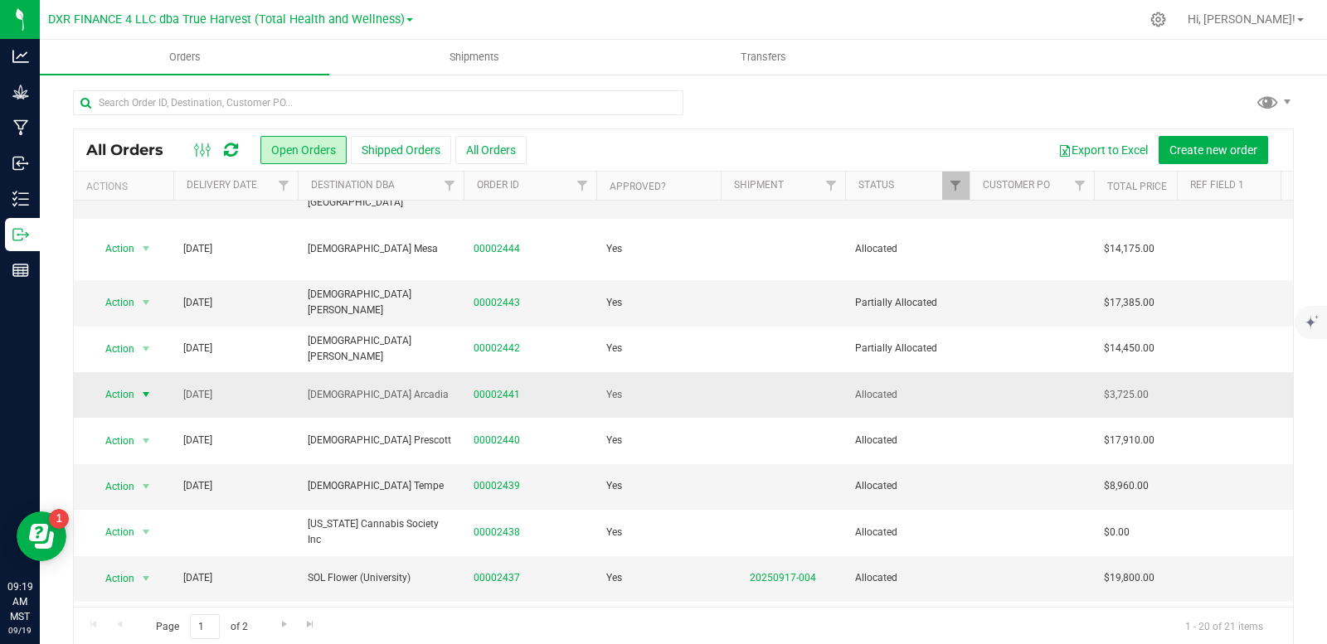
click at [144, 388] on span "select" at bounding box center [145, 394] width 13 height 13
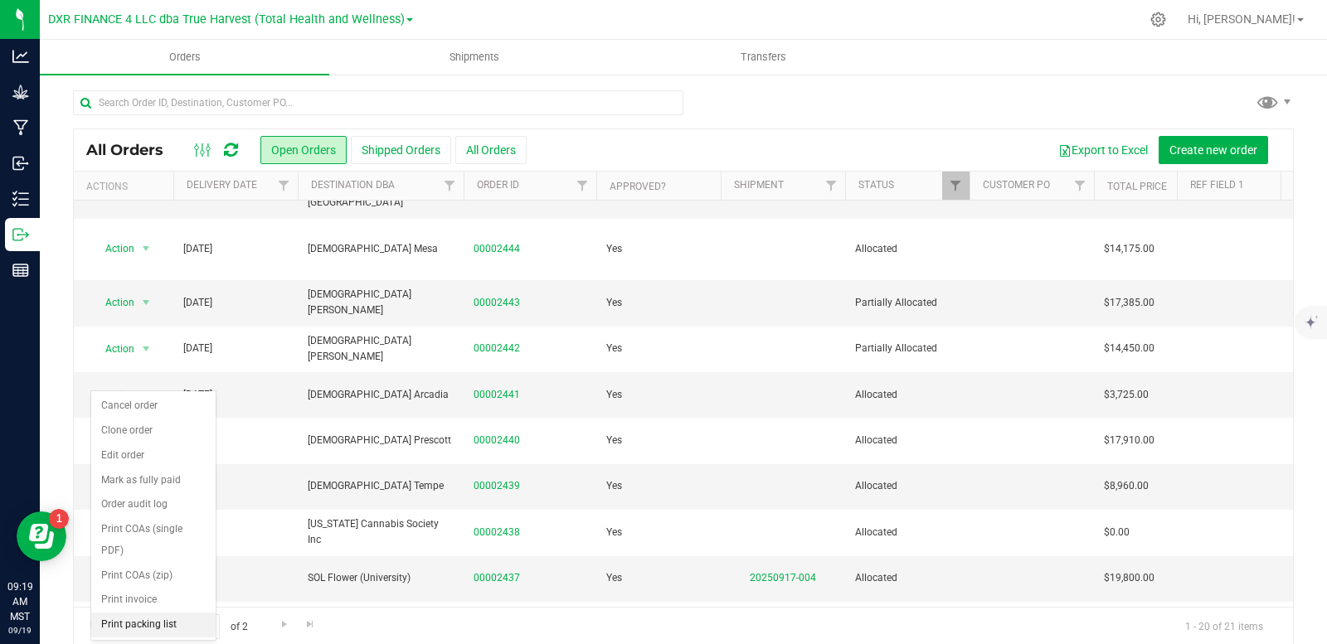
click at [166, 624] on li "Print packing list" at bounding box center [153, 625] width 124 height 25
